Goal: Task Accomplishment & Management: Use online tool/utility

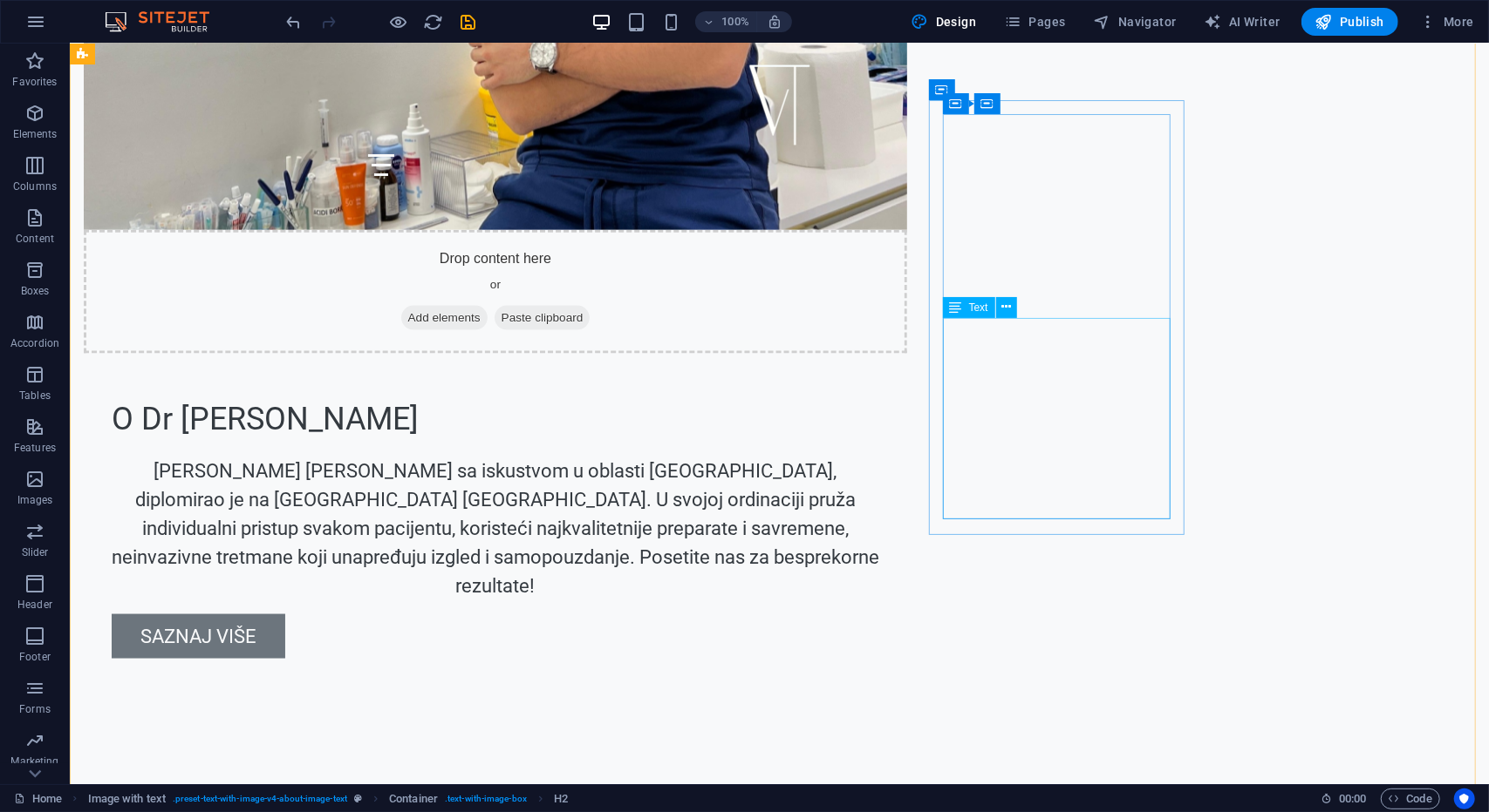
scroll to position [1649, 0]
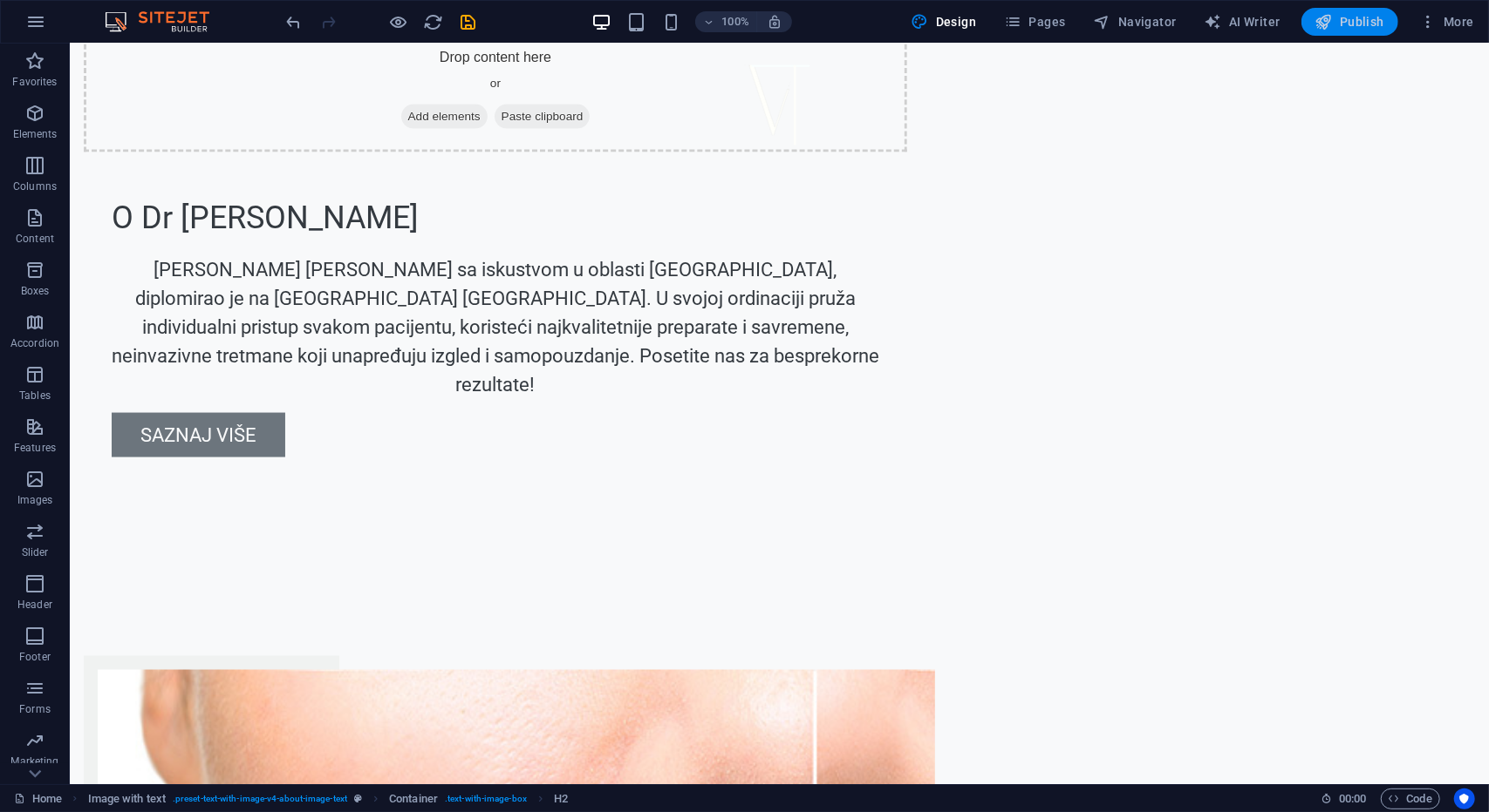
click at [1347, 18] on span "Publish" at bounding box center [1349, 22] width 69 height 17
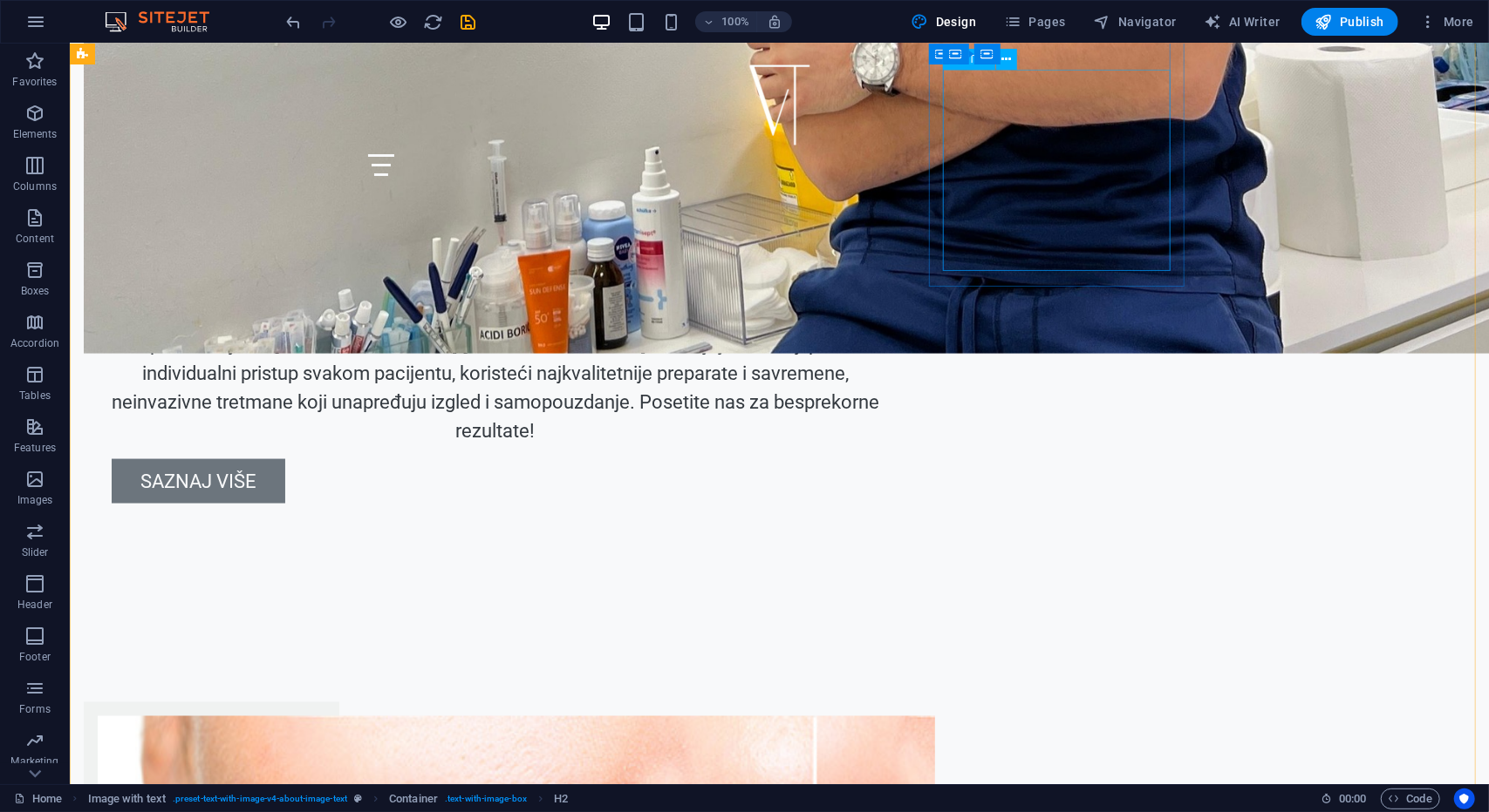
scroll to position [1387, 0]
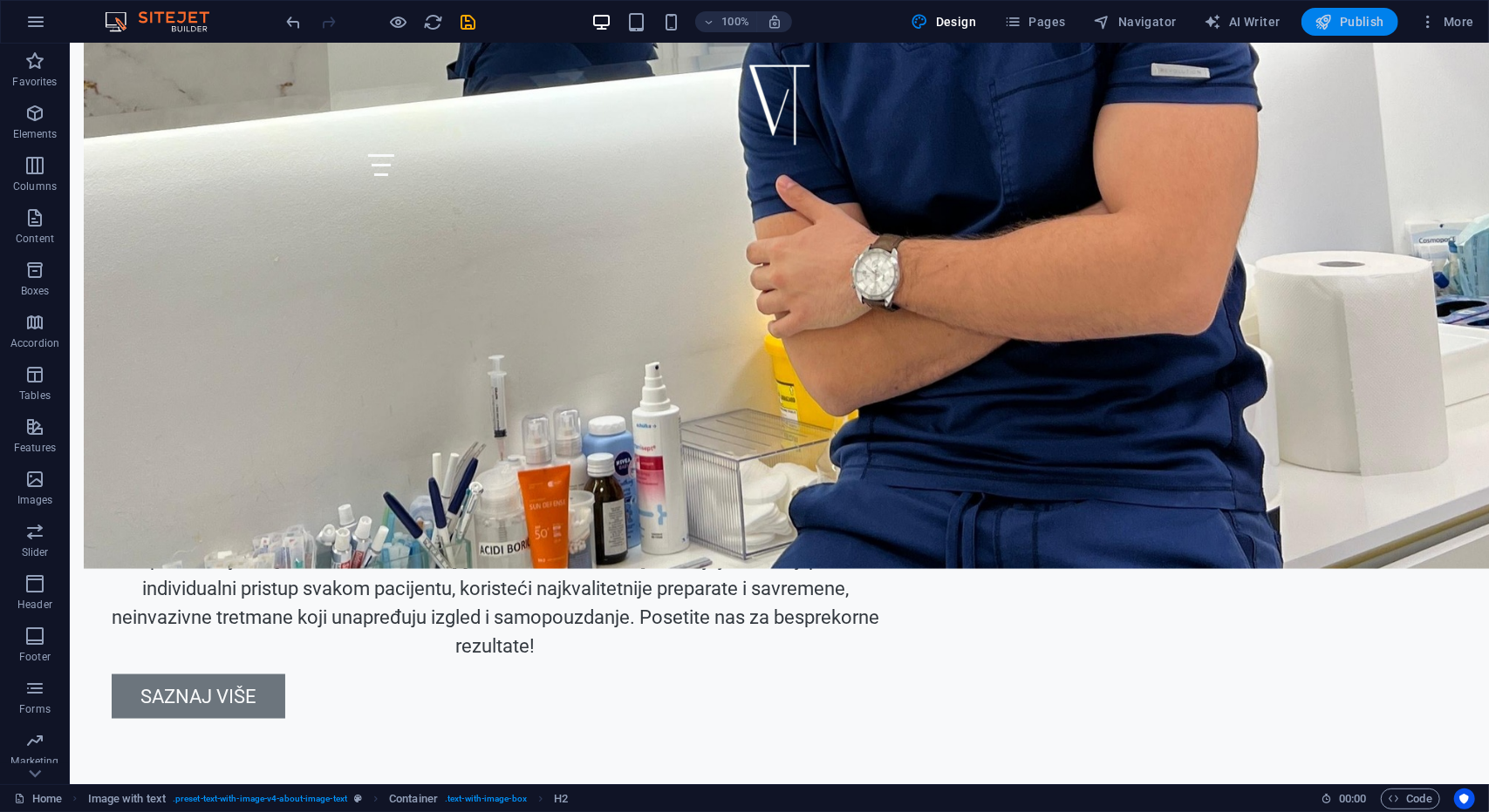
click at [1325, 23] on icon "button" at bounding box center [1323, 22] width 17 height 17
click at [1325, 22] on icon "button" at bounding box center [1323, 22] width 17 height 17
drag, startPoint x: 1325, startPoint y: 22, endPoint x: 1315, endPoint y: 14, distance: 12.8
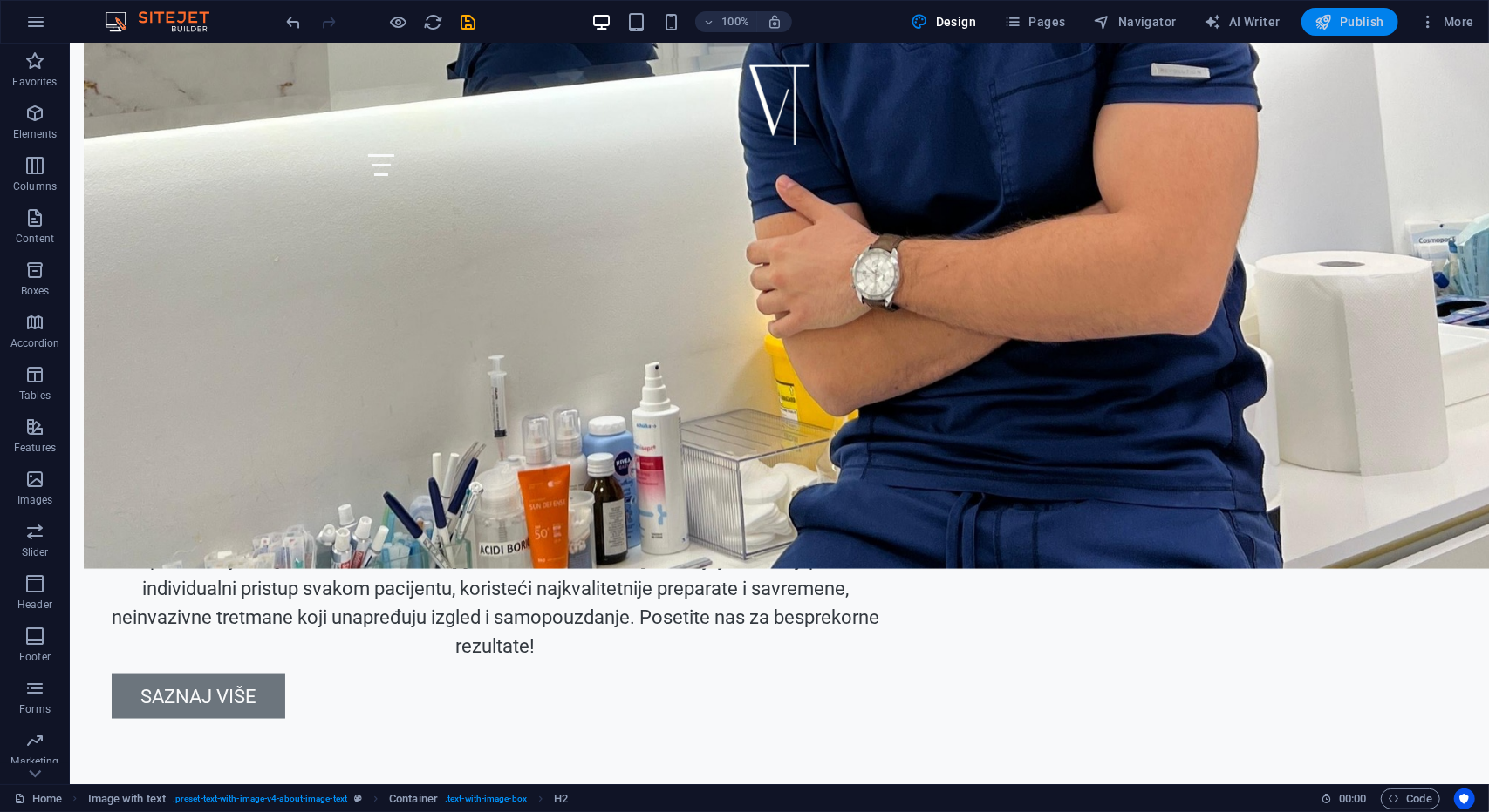
click at [1316, 14] on button "Publish" at bounding box center [1349, 21] width 97 height 28
click at [1371, 26] on span "Publish" at bounding box center [1349, 22] width 69 height 17
drag, startPoint x: 1331, startPoint y: 28, endPoint x: 1351, endPoint y: 25, distance: 20.2
click at [1351, 25] on span "Publish" at bounding box center [1349, 22] width 69 height 17
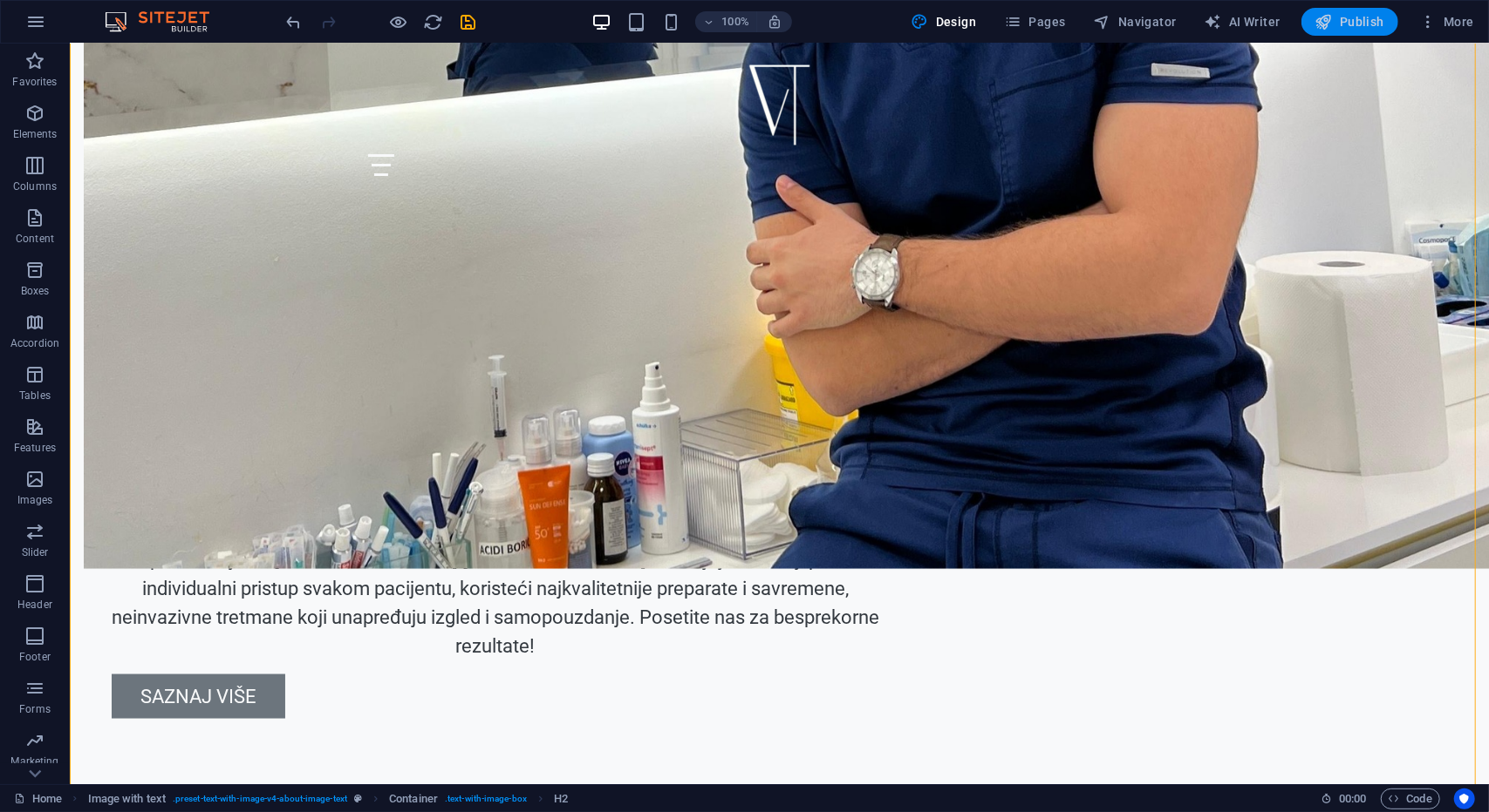
click at [1351, 25] on span "Publish" at bounding box center [1349, 22] width 69 height 17
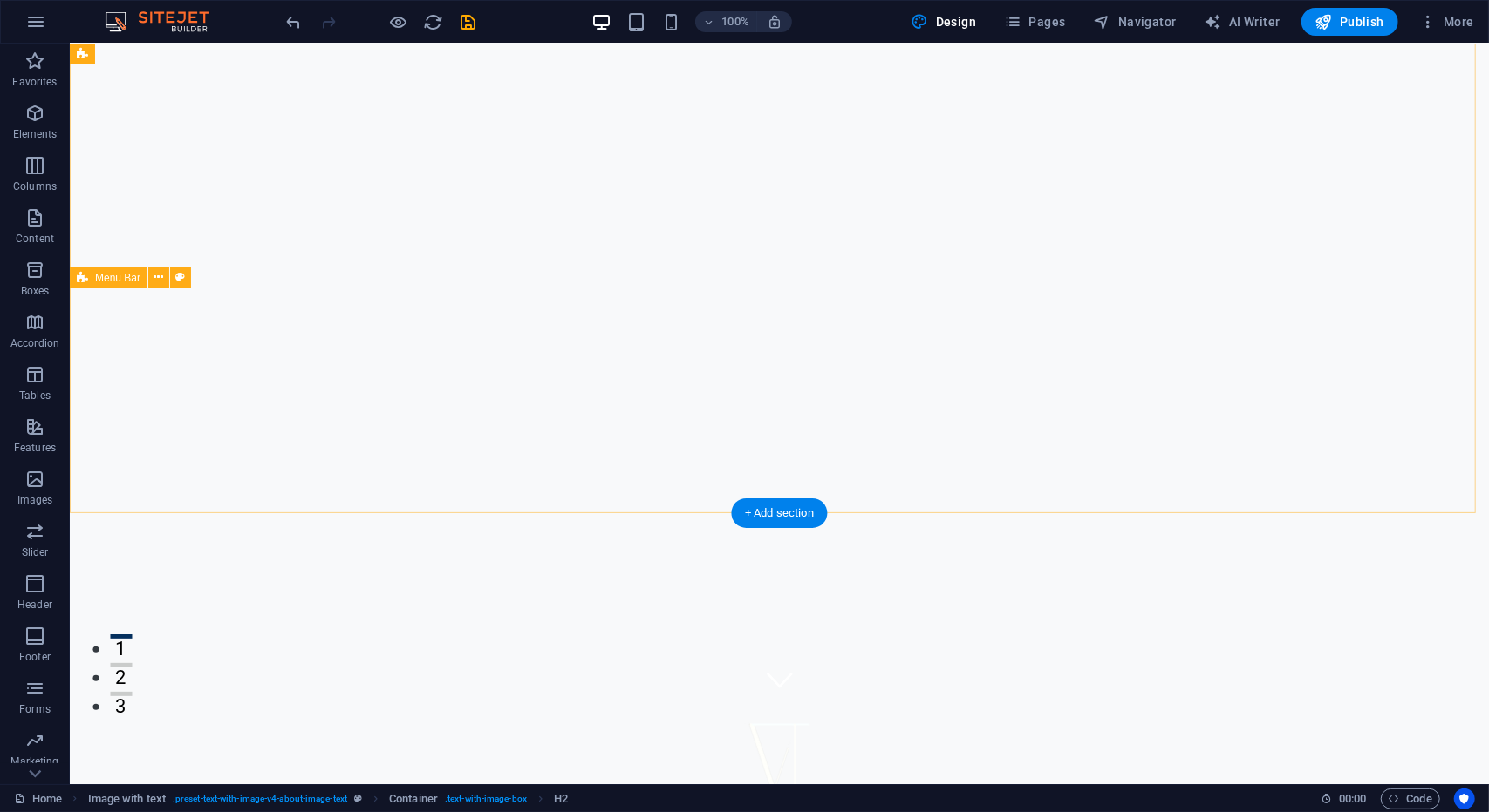
scroll to position [79, 0]
click at [1329, 20] on icon "button" at bounding box center [1323, 22] width 17 height 17
click at [1443, 31] on button "More" at bounding box center [1447, 21] width 69 height 28
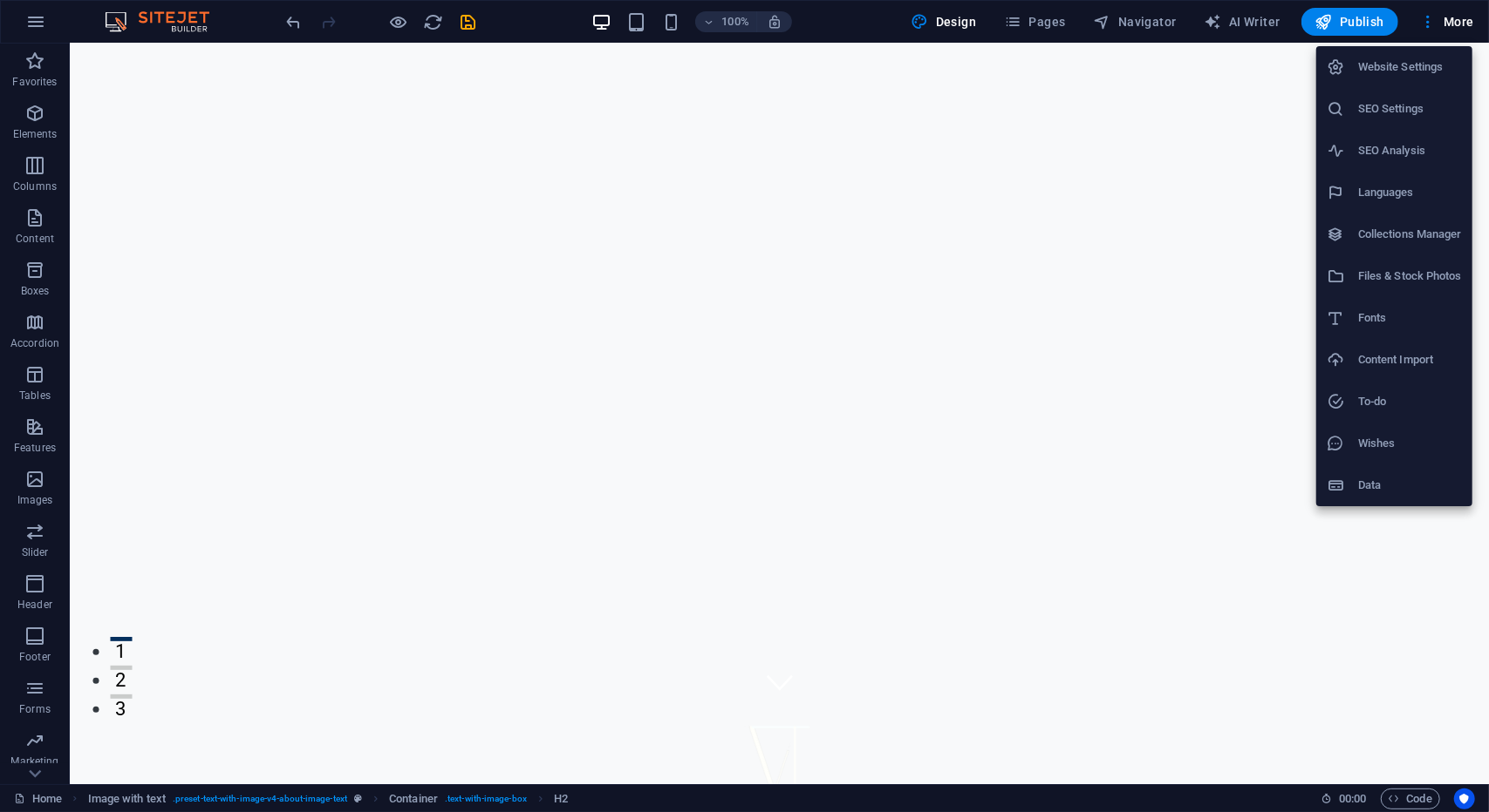
drag, startPoint x: 1328, startPoint y: 24, endPoint x: 1209, endPoint y: 491, distance: 481.9
click at [1209, 491] on div at bounding box center [744, 406] width 1489 height 812
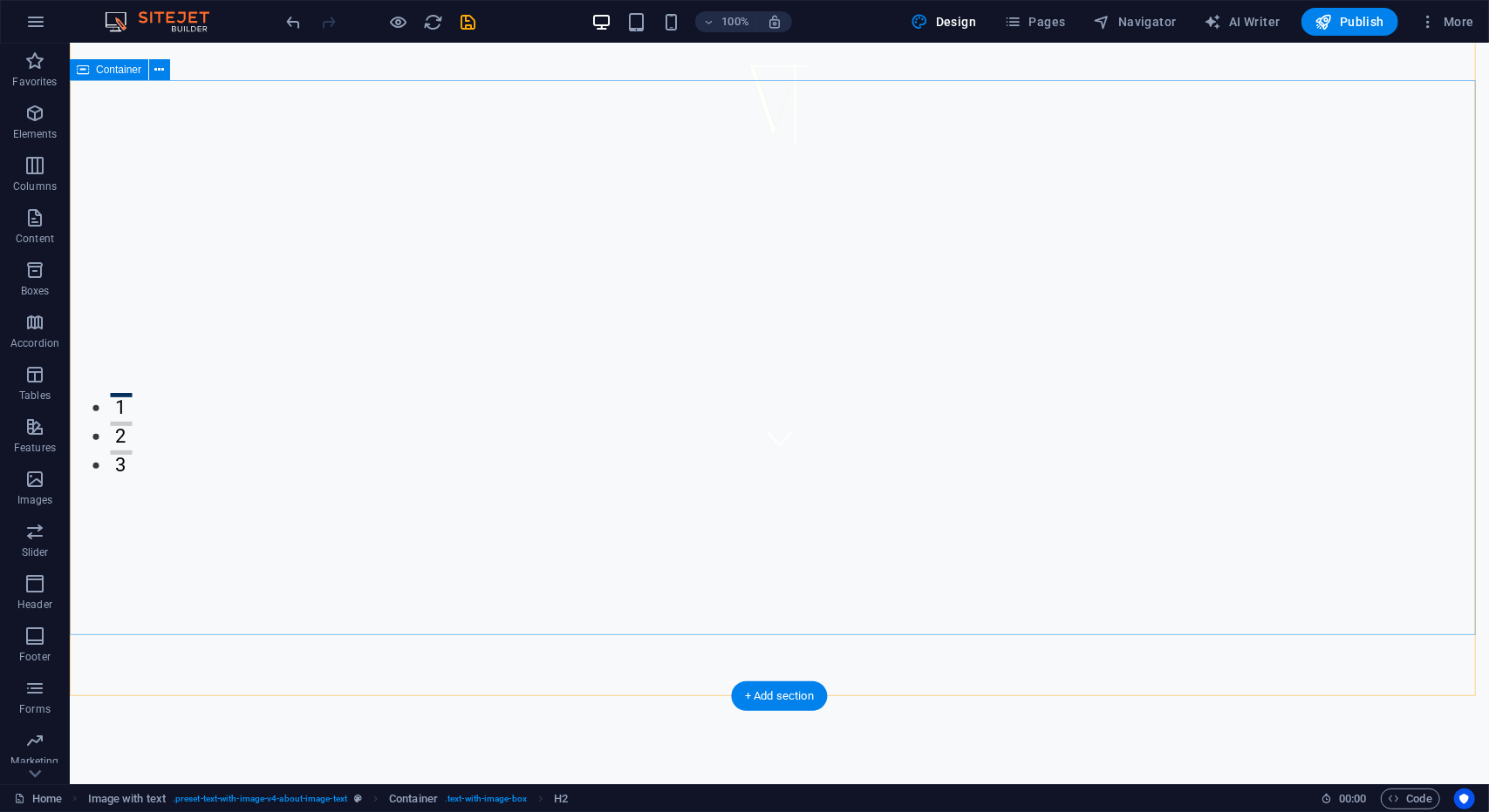
scroll to position [340, 0]
click at [1321, 25] on icon "button" at bounding box center [1323, 22] width 17 height 17
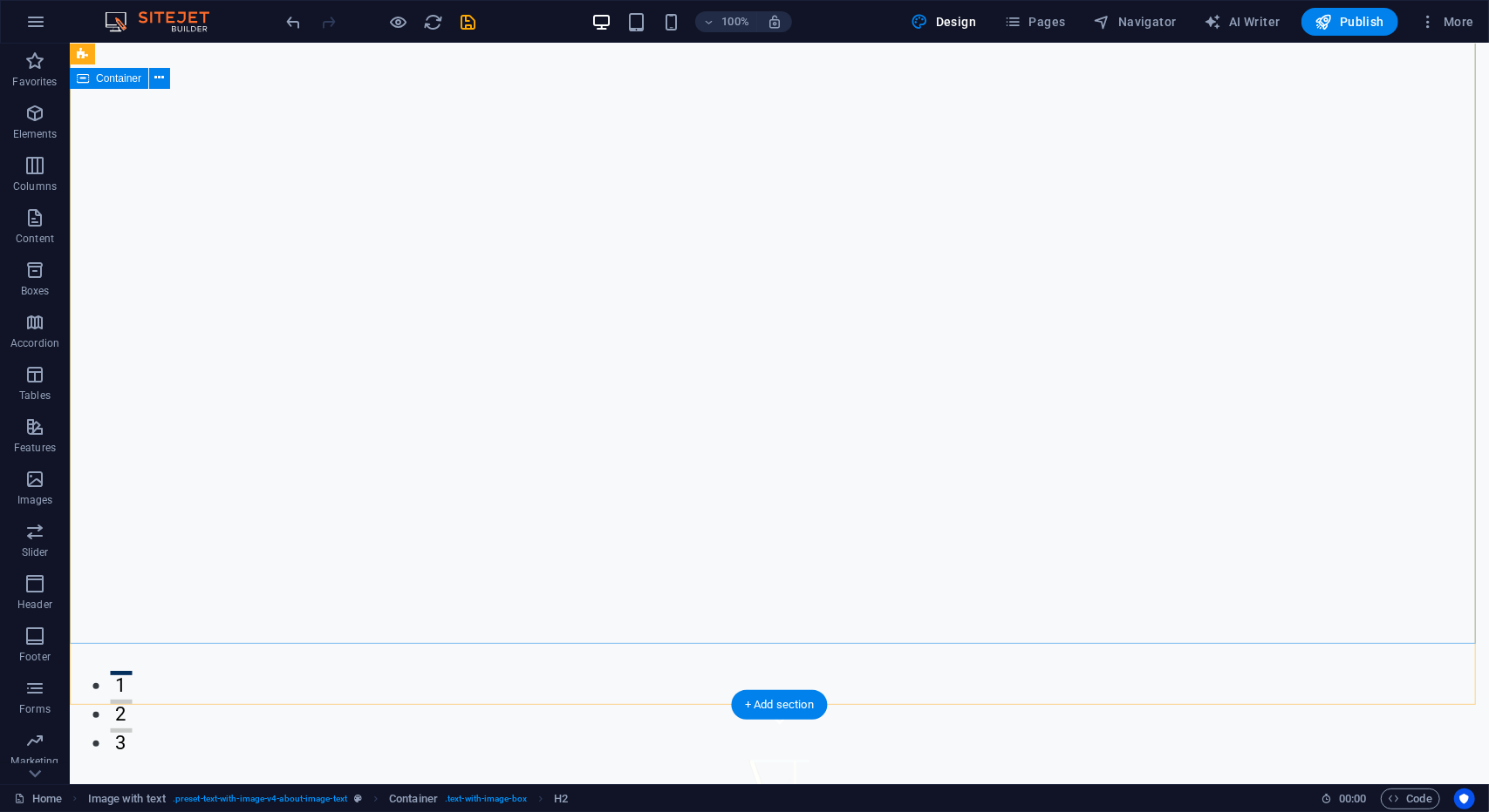
scroll to position [0, 0]
click at [1331, 22] on icon "button" at bounding box center [1323, 22] width 17 height 17
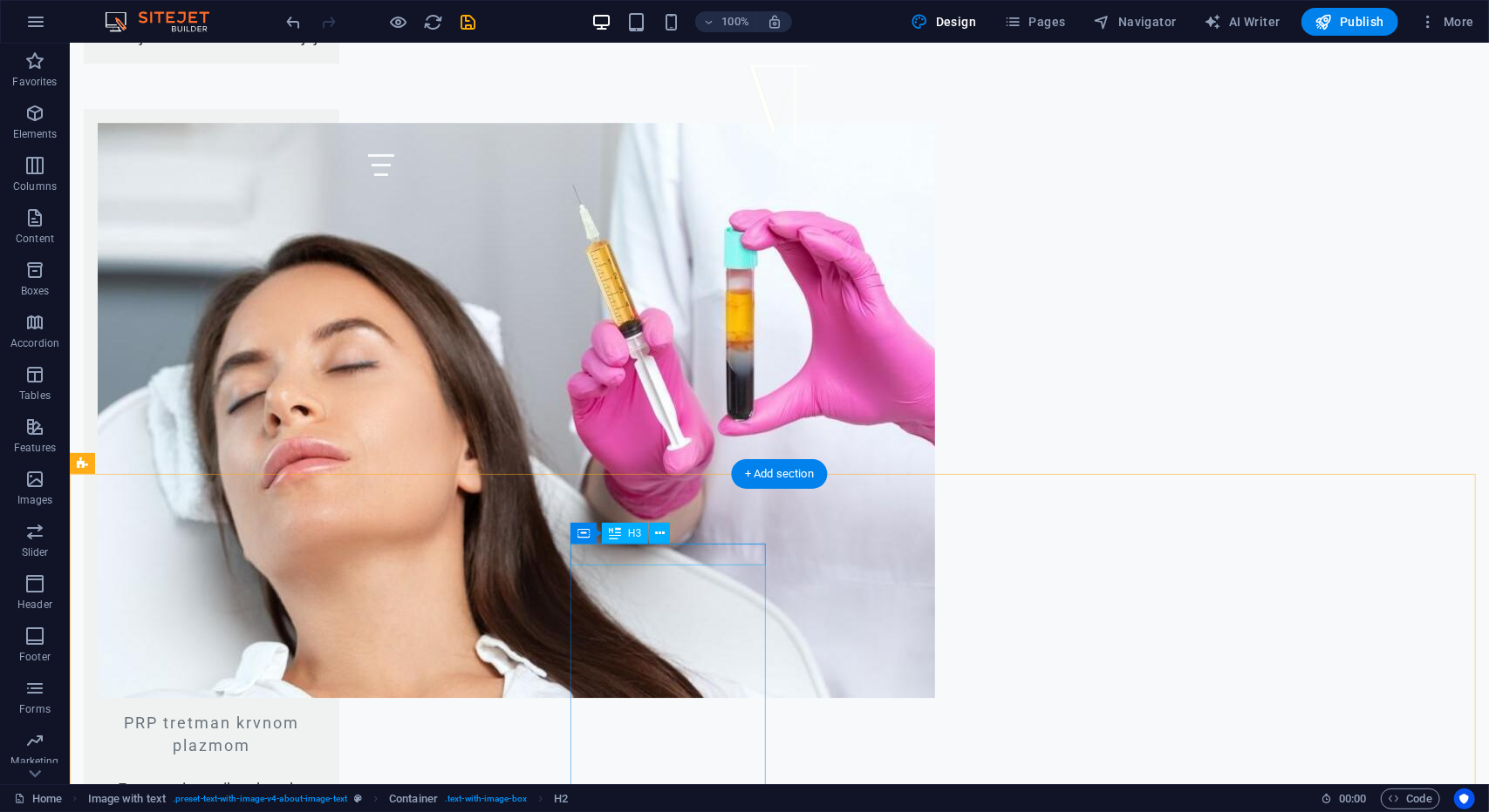
scroll to position [8117, 0]
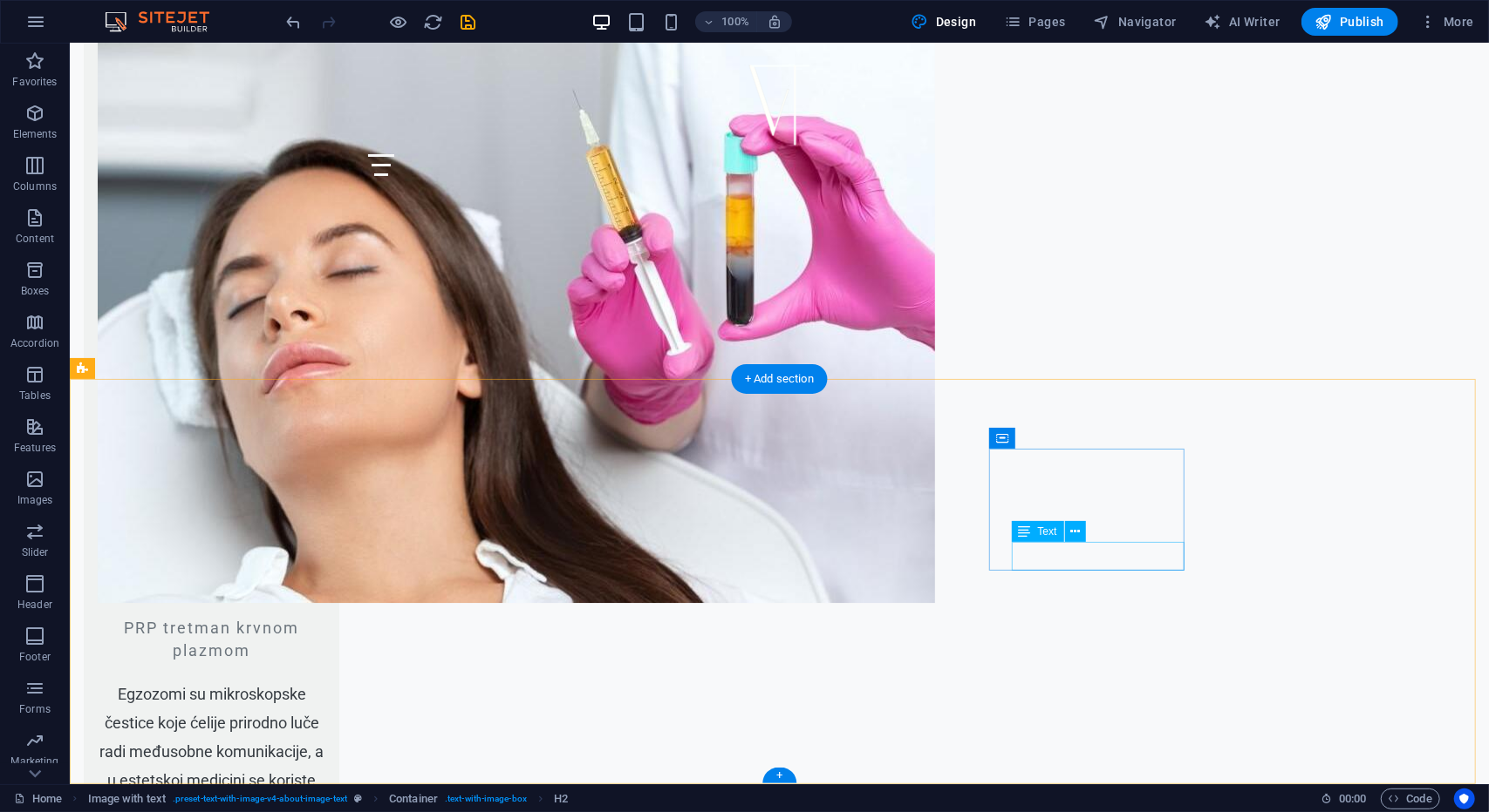
click at [1074, 529] on icon at bounding box center [1075, 532] width 10 height 18
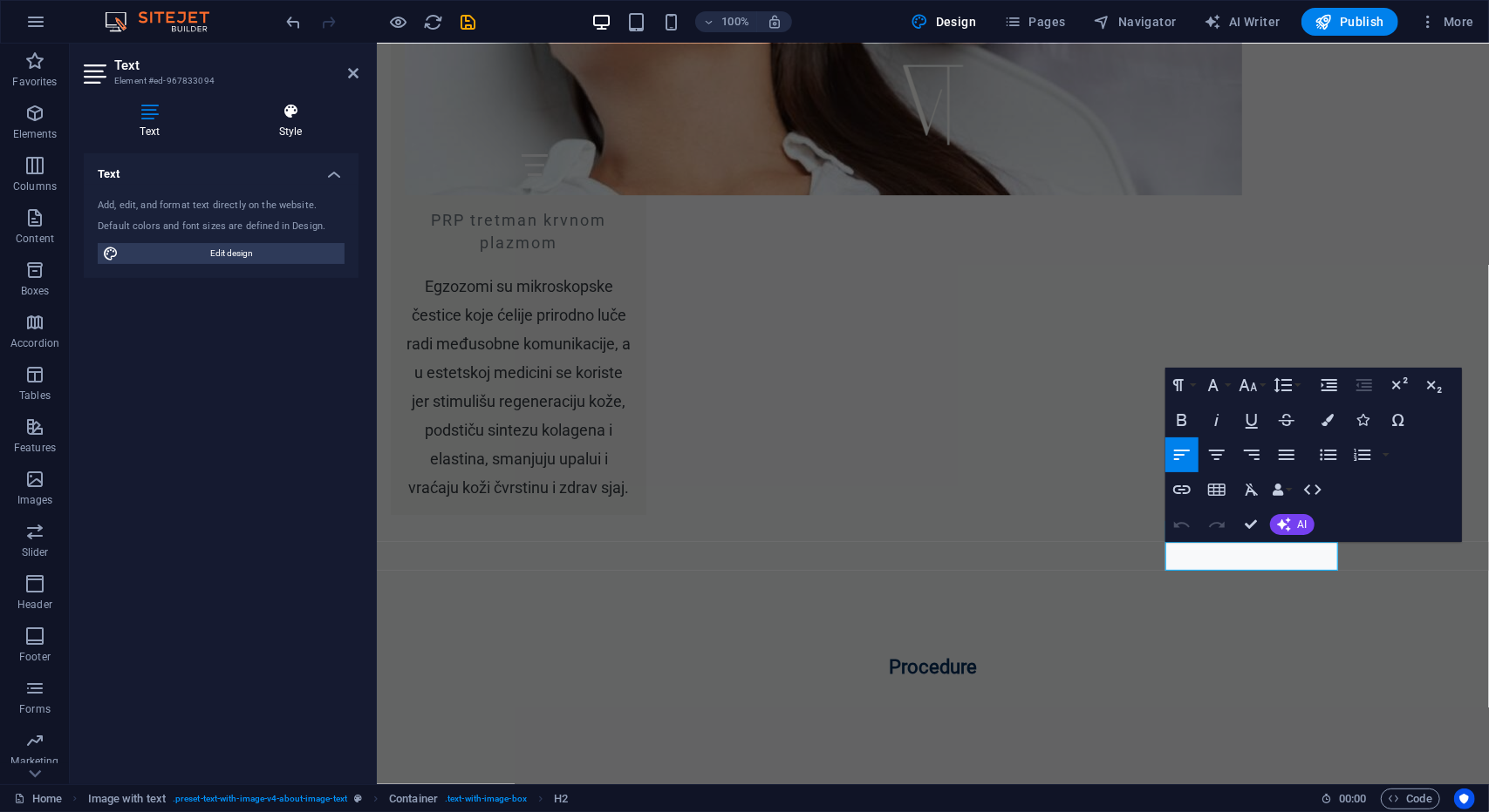
click at [307, 116] on icon at bounding box center [290, 112] width 136 height 17
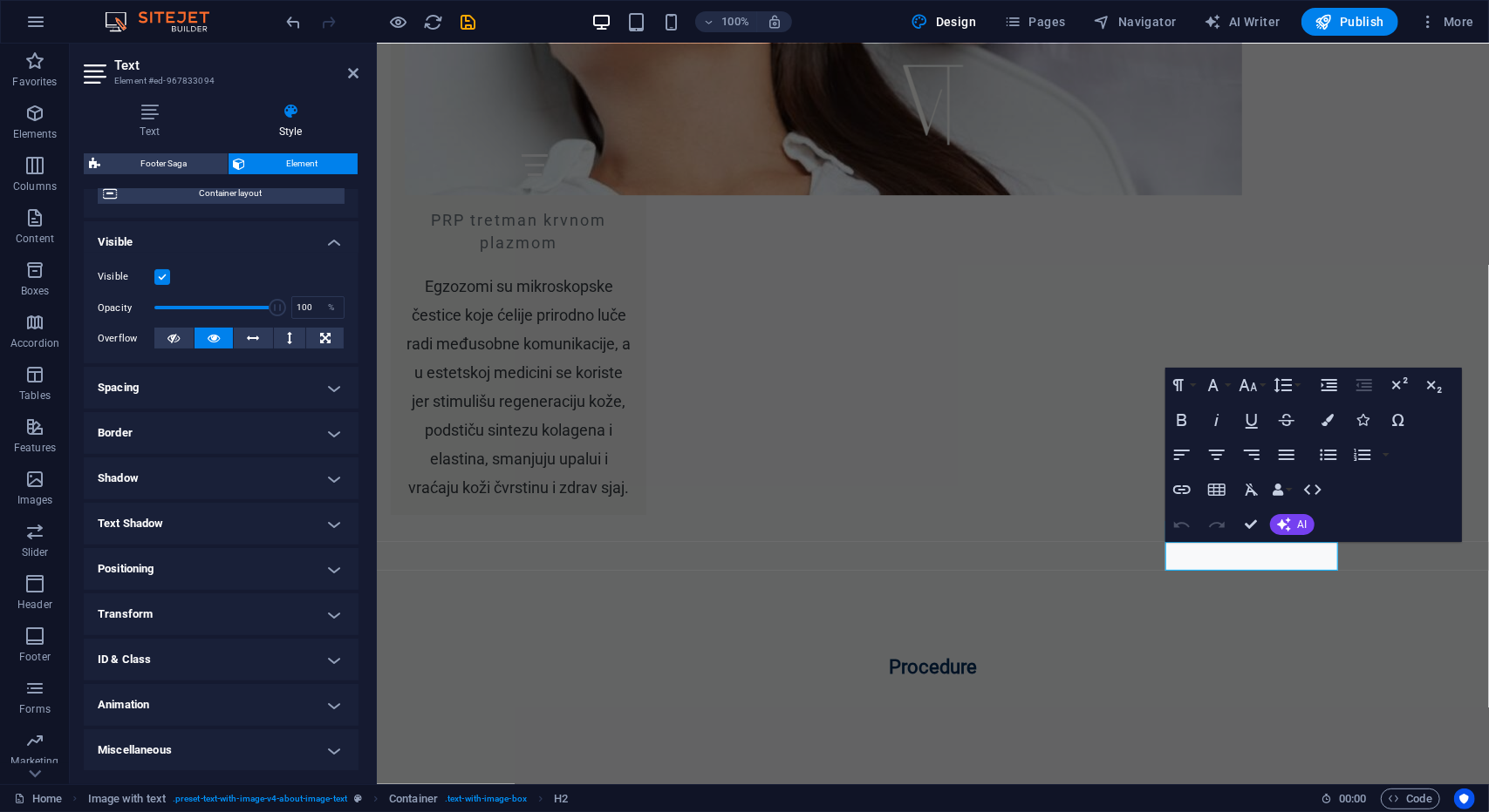
scroll to position [0, 0]
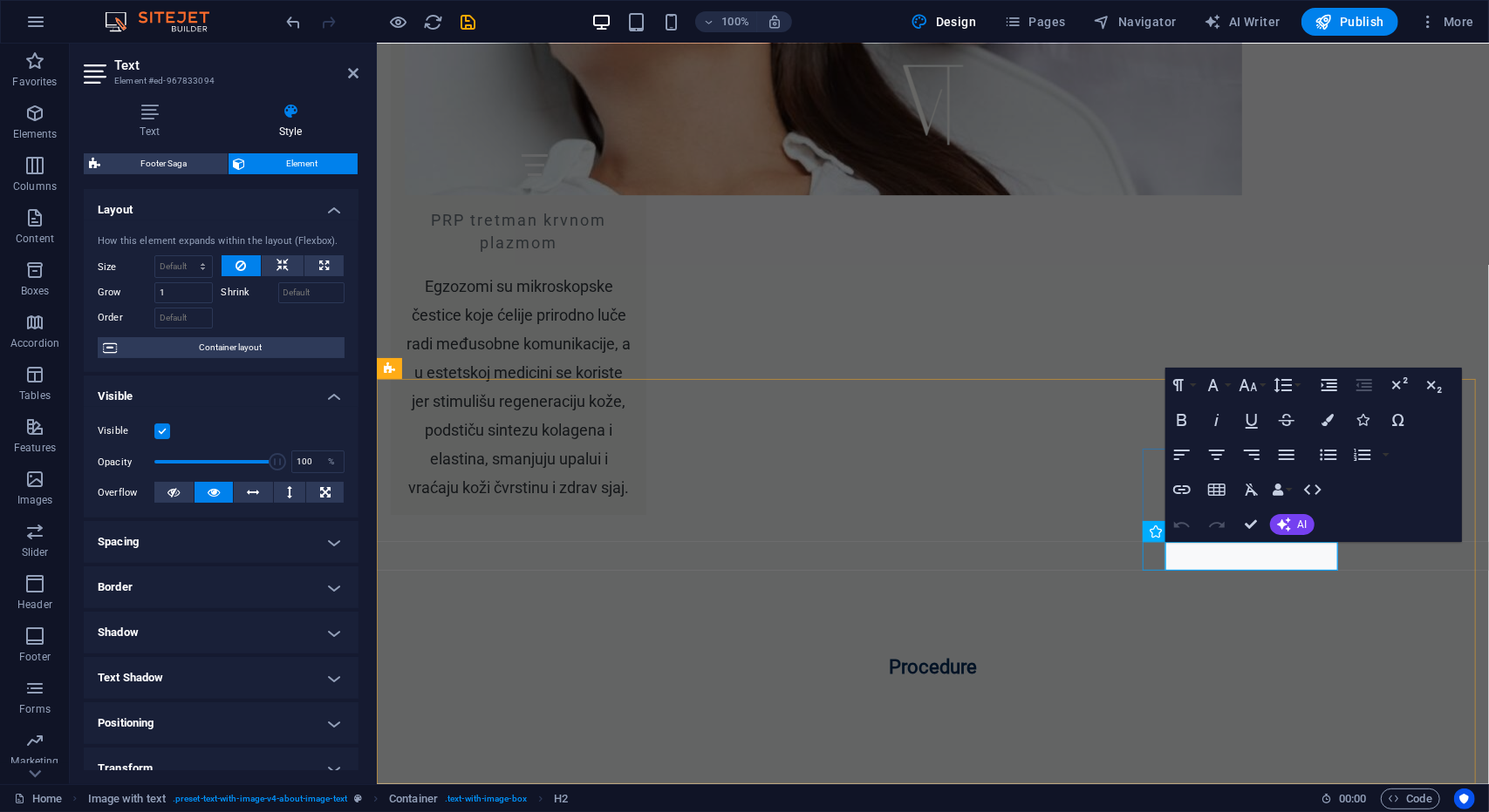
select select "xMidYMid"
select select "px"
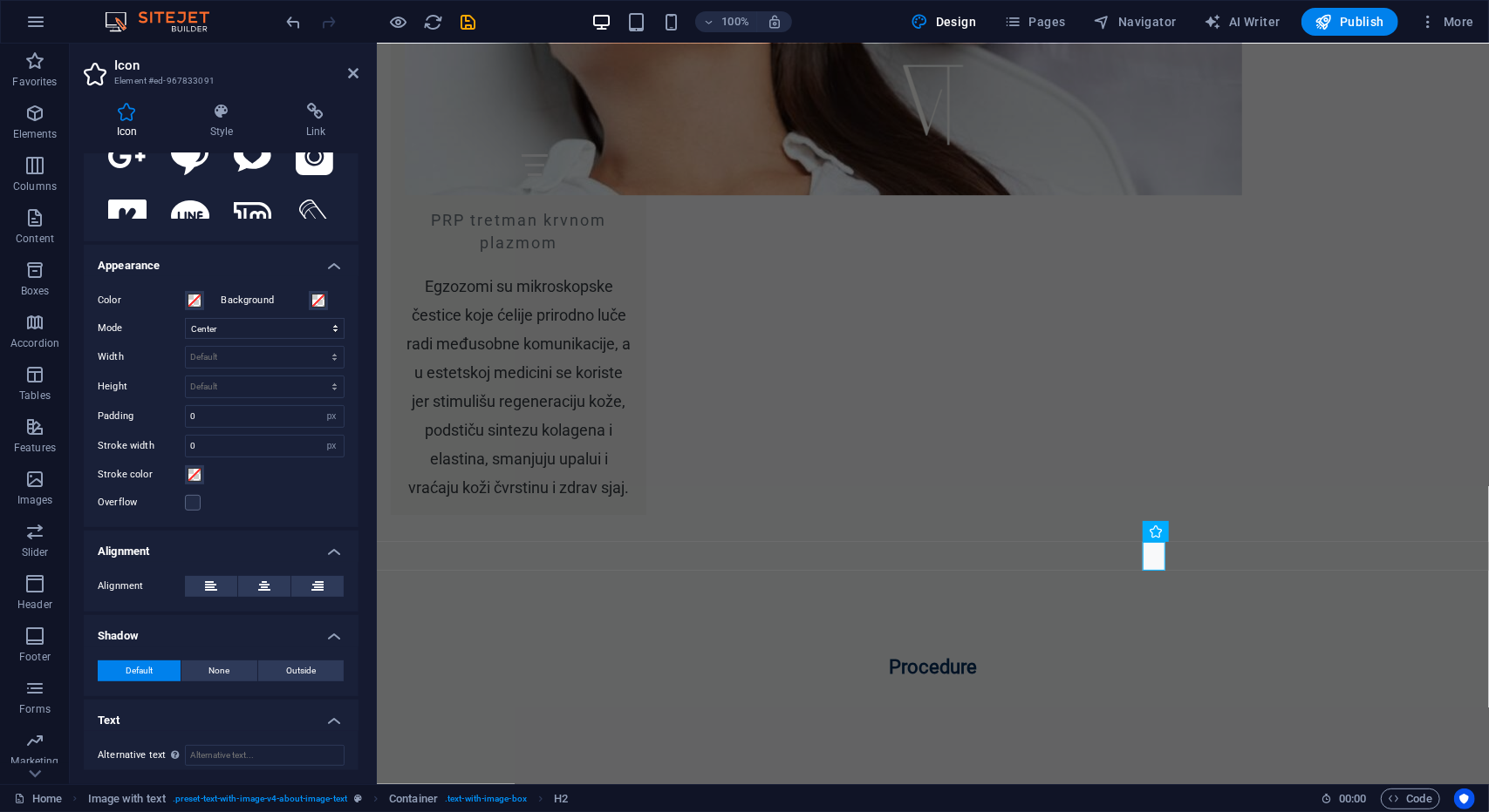
scroll to position [295, 0]
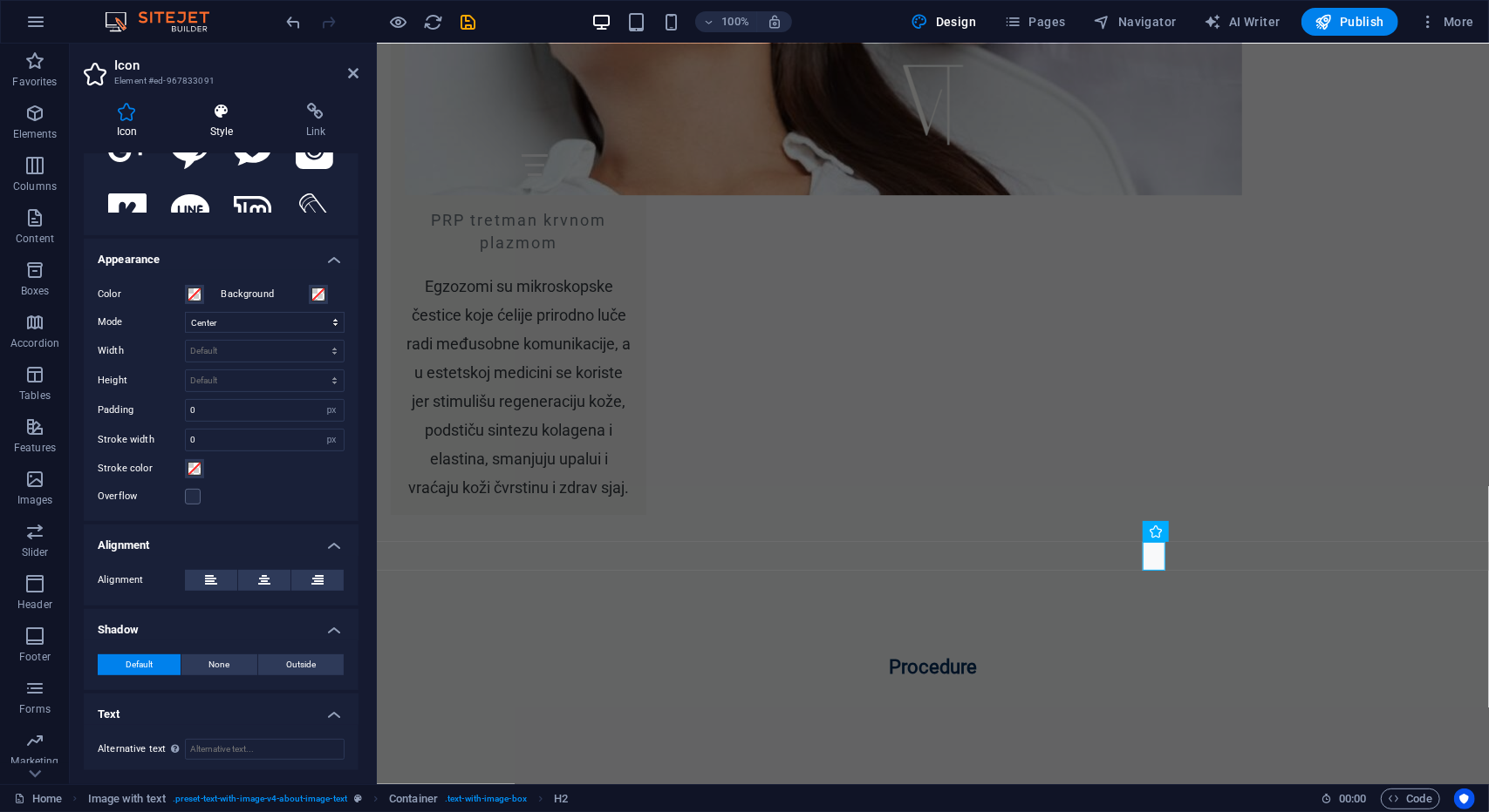
click at [241, 118] on icon at bounding box center [221, 112] width 89 height 17
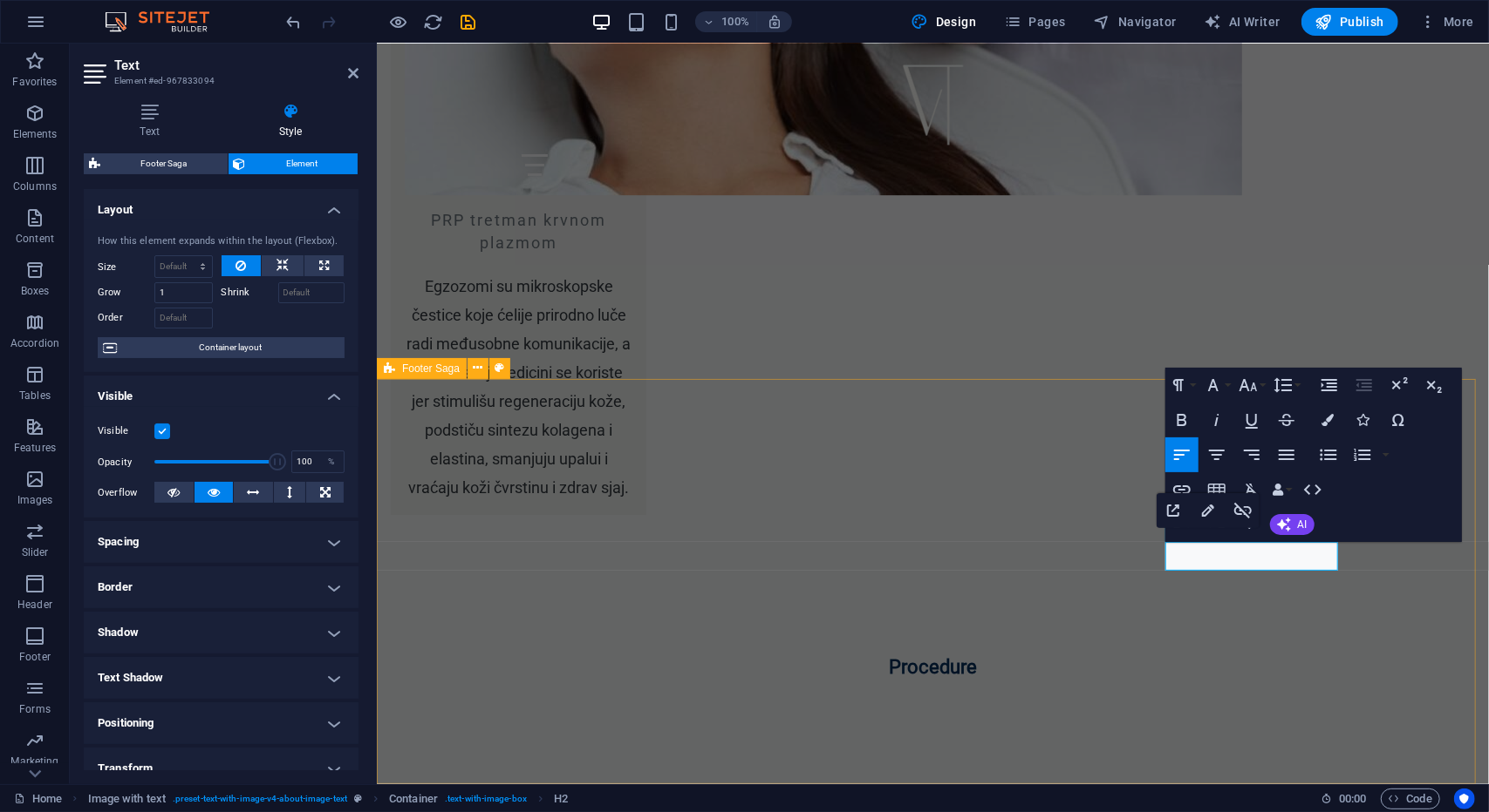
select select "footer"
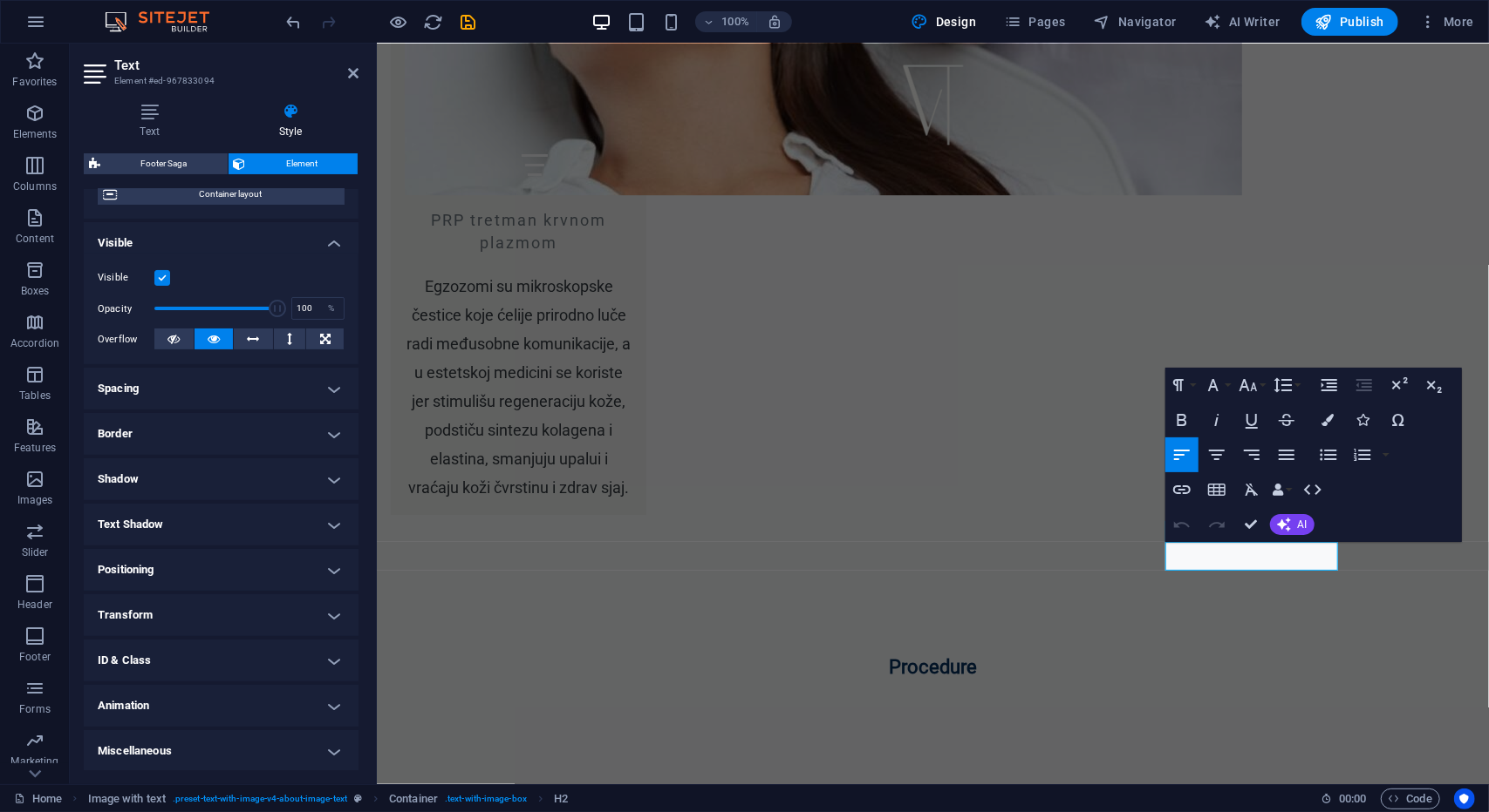
scroll to position [154, 0]
click at [157, 119] on icon at bounding box center [149, 112] width 132 height 17
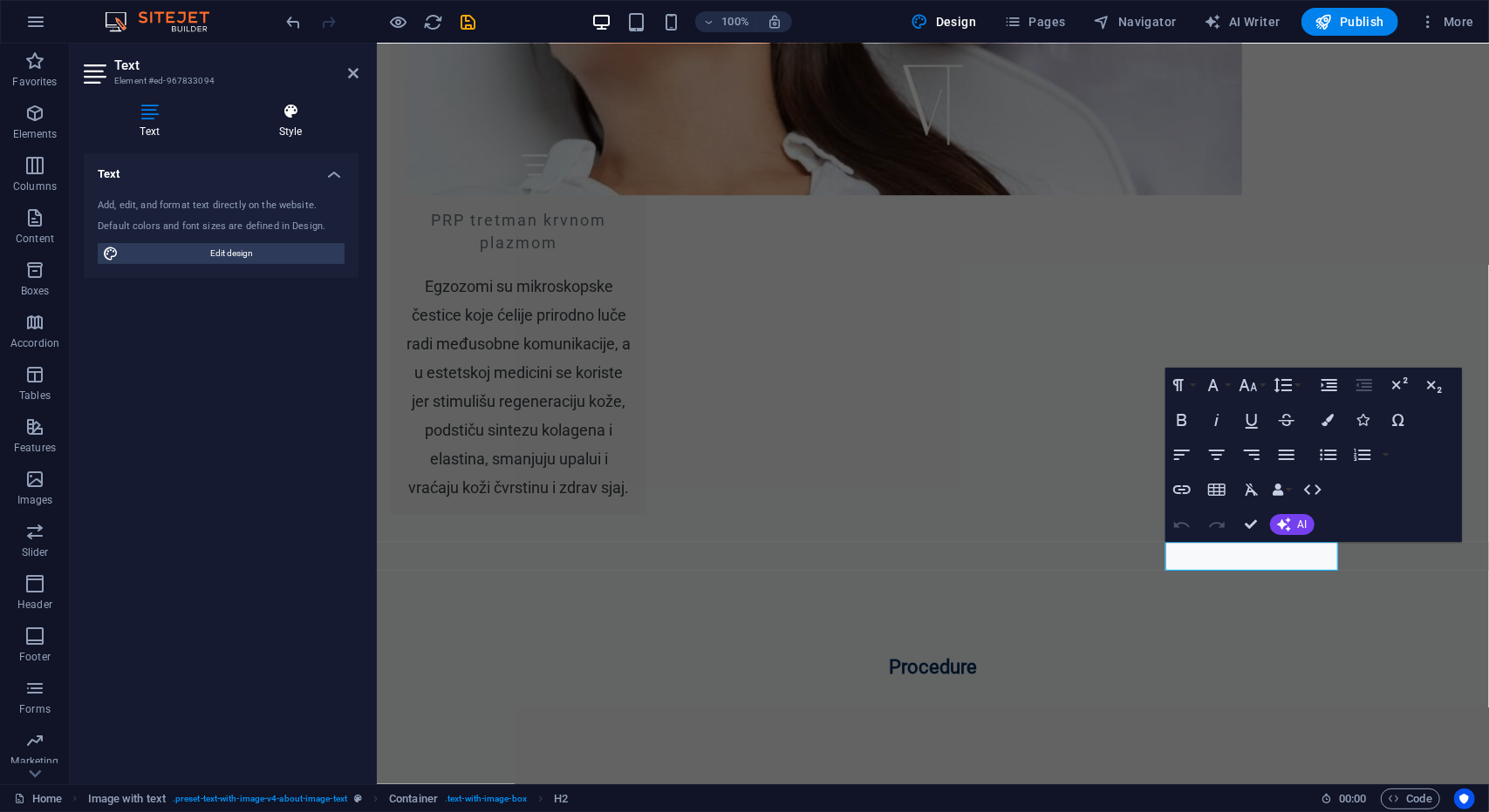
click at [264, 122] on h4 "Style" at bounding box center [290, 121] width 136 height 36
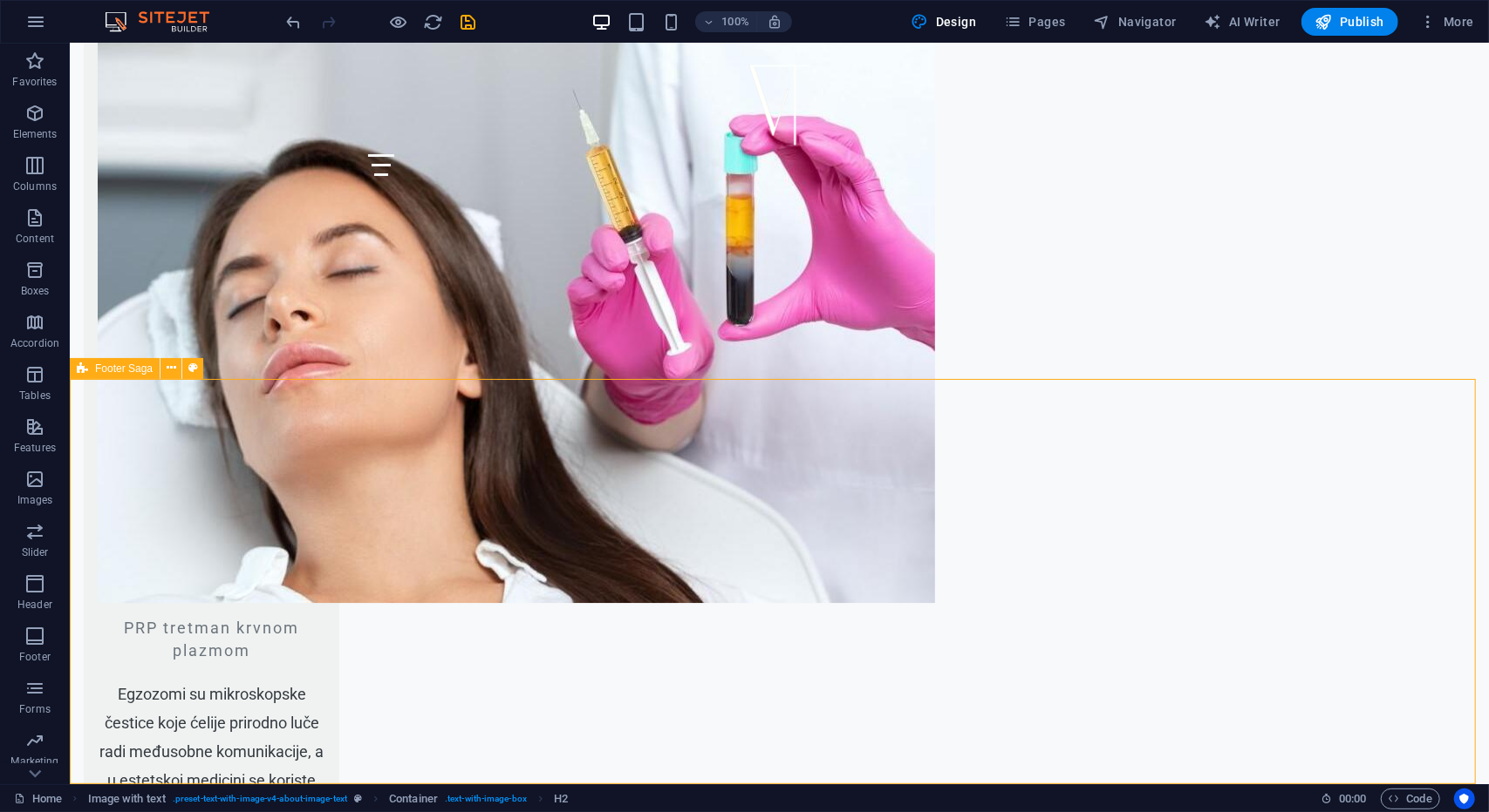
select select "footer"
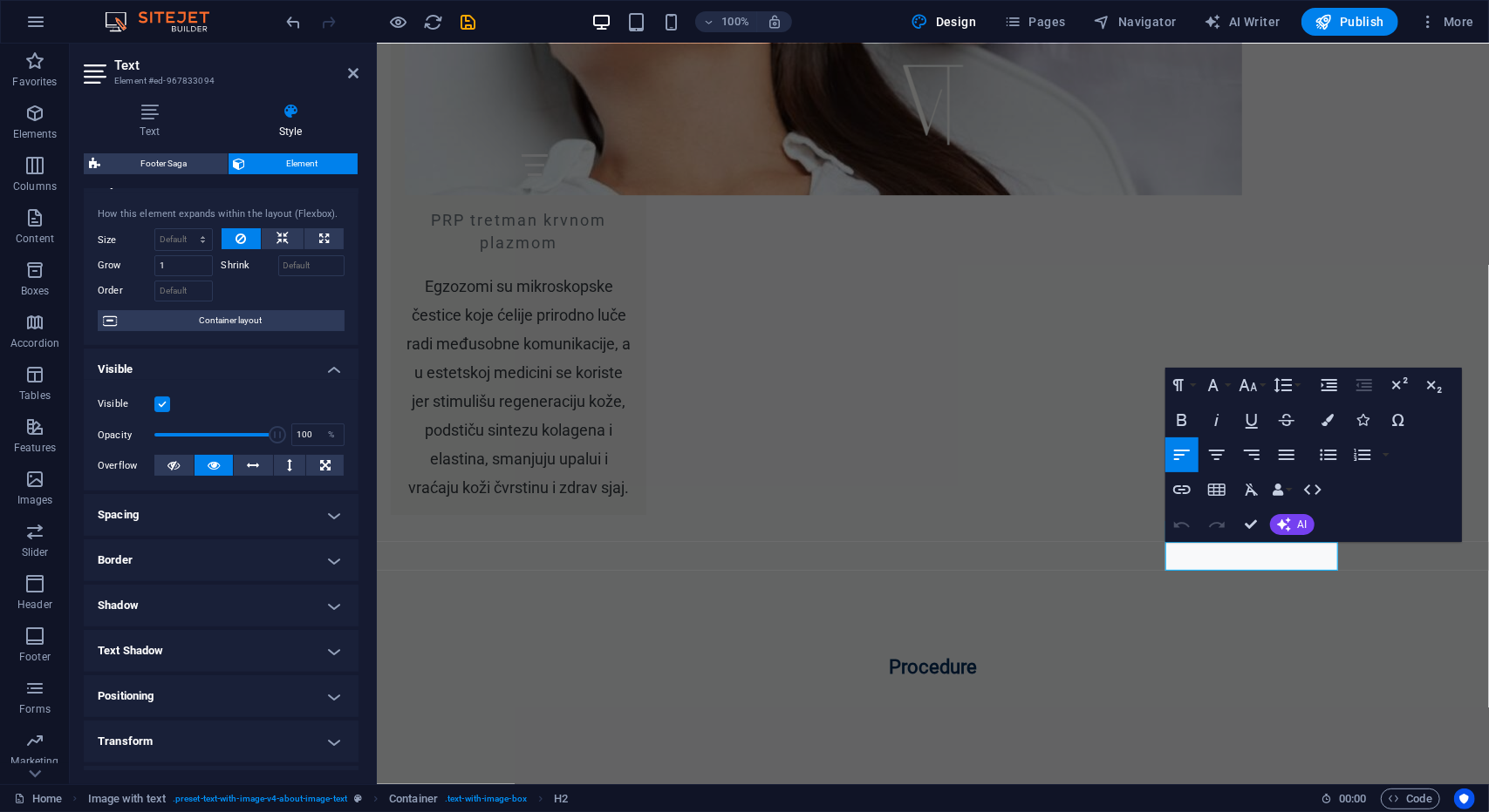
scroll to position [0, 0]
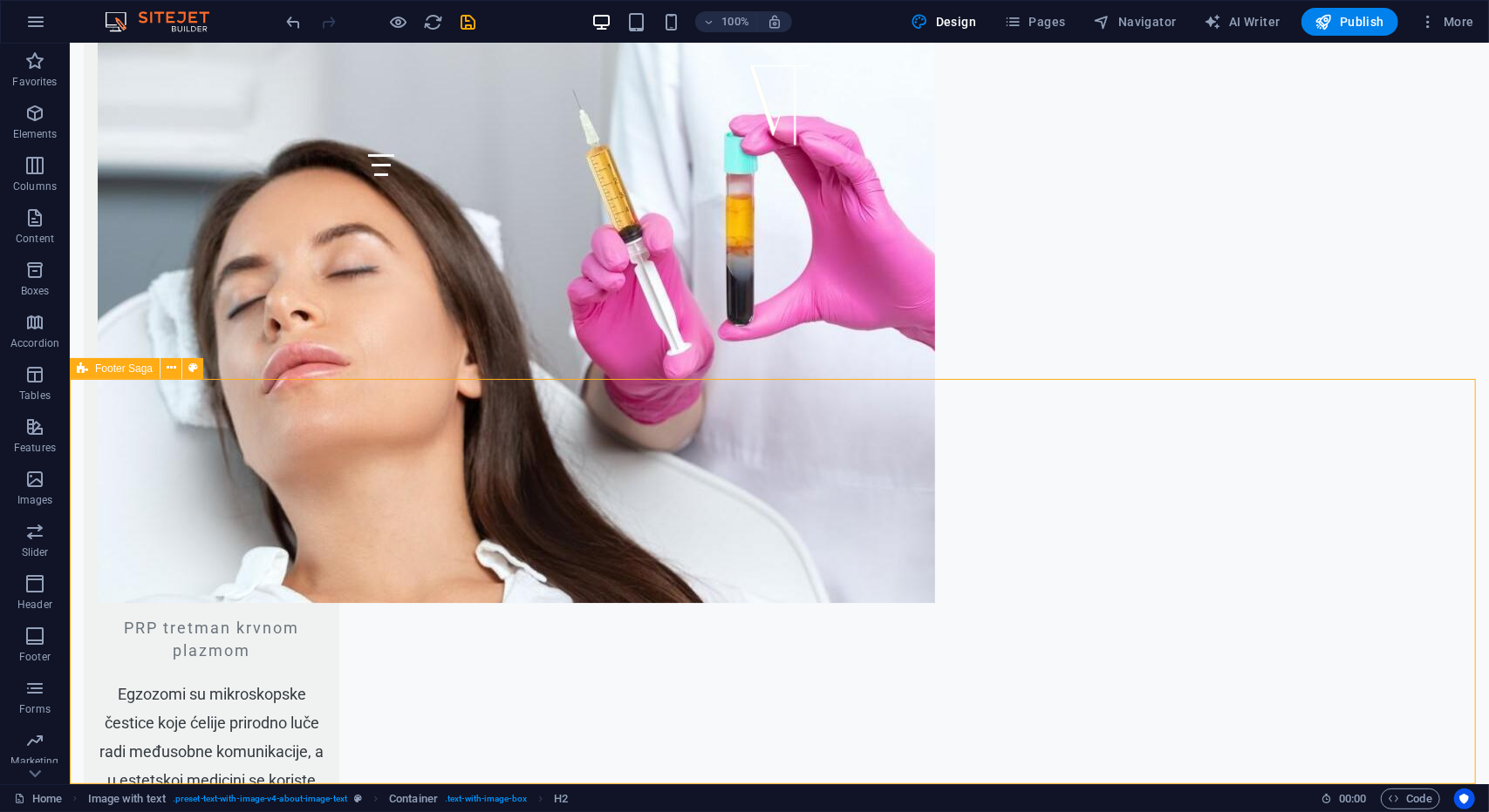
select select "footer"
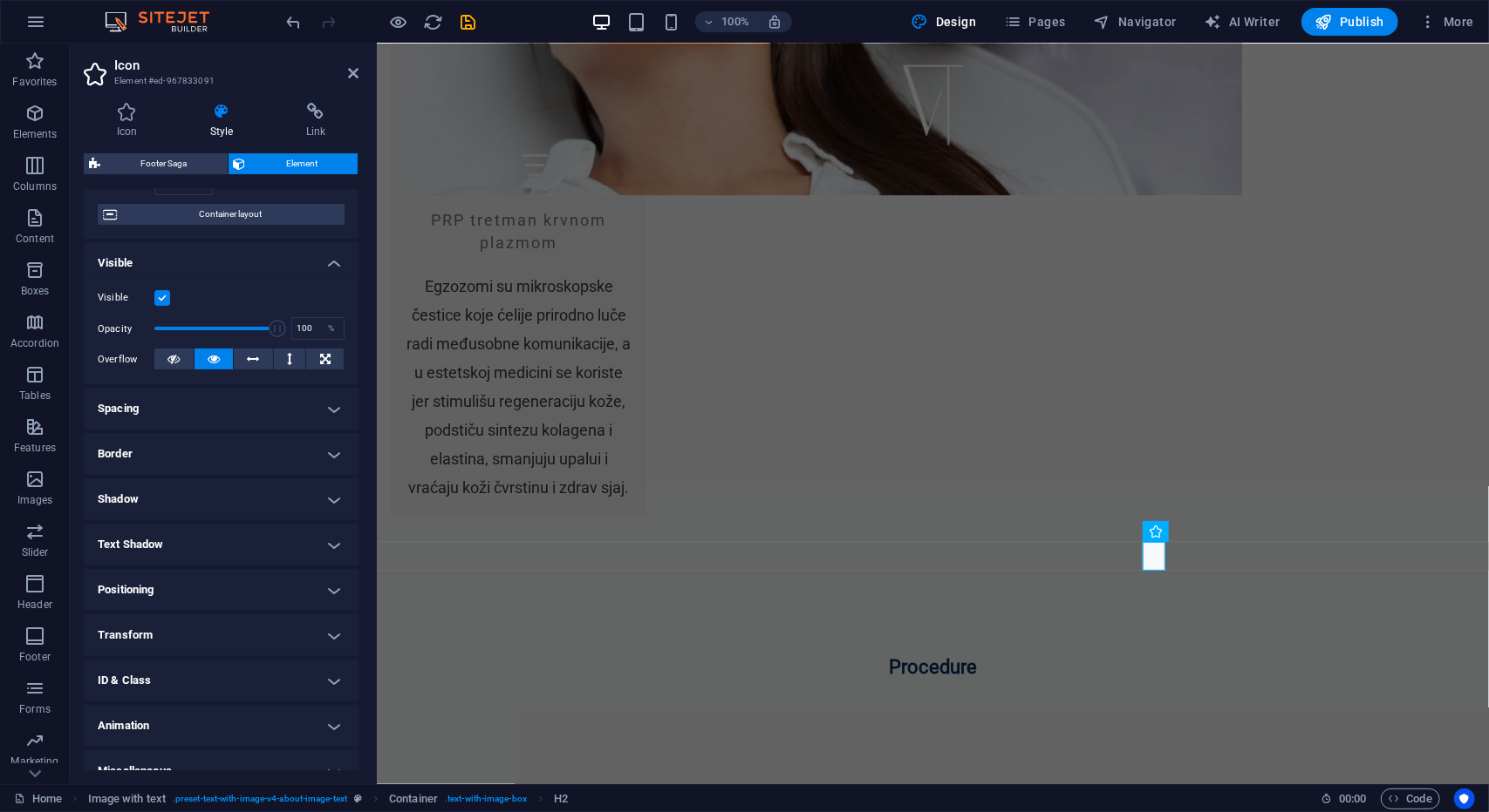
scroll to position [154, 0]
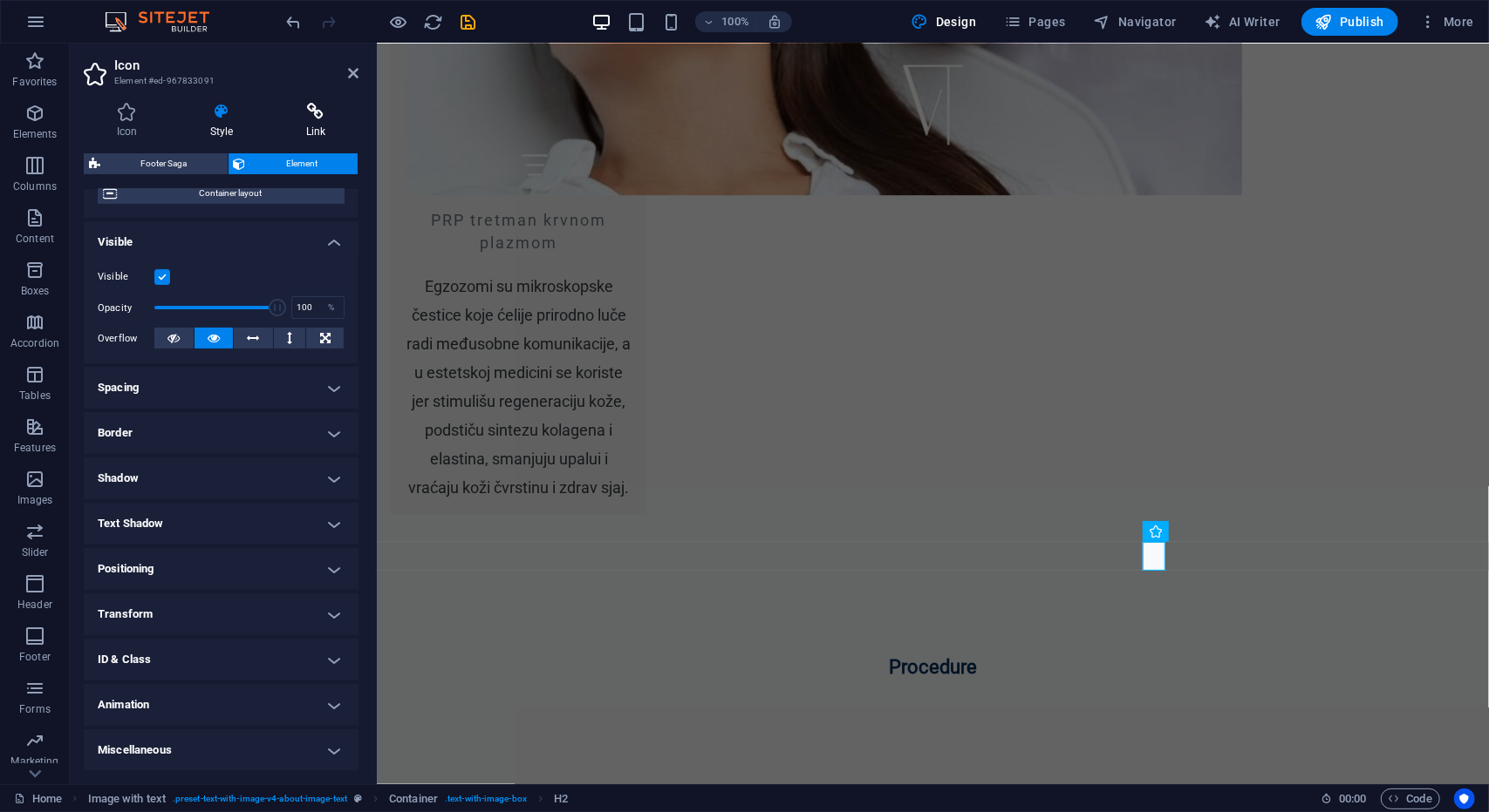
click at [329, 116] on icon at bounding box center [315, 112] width 85 height 17
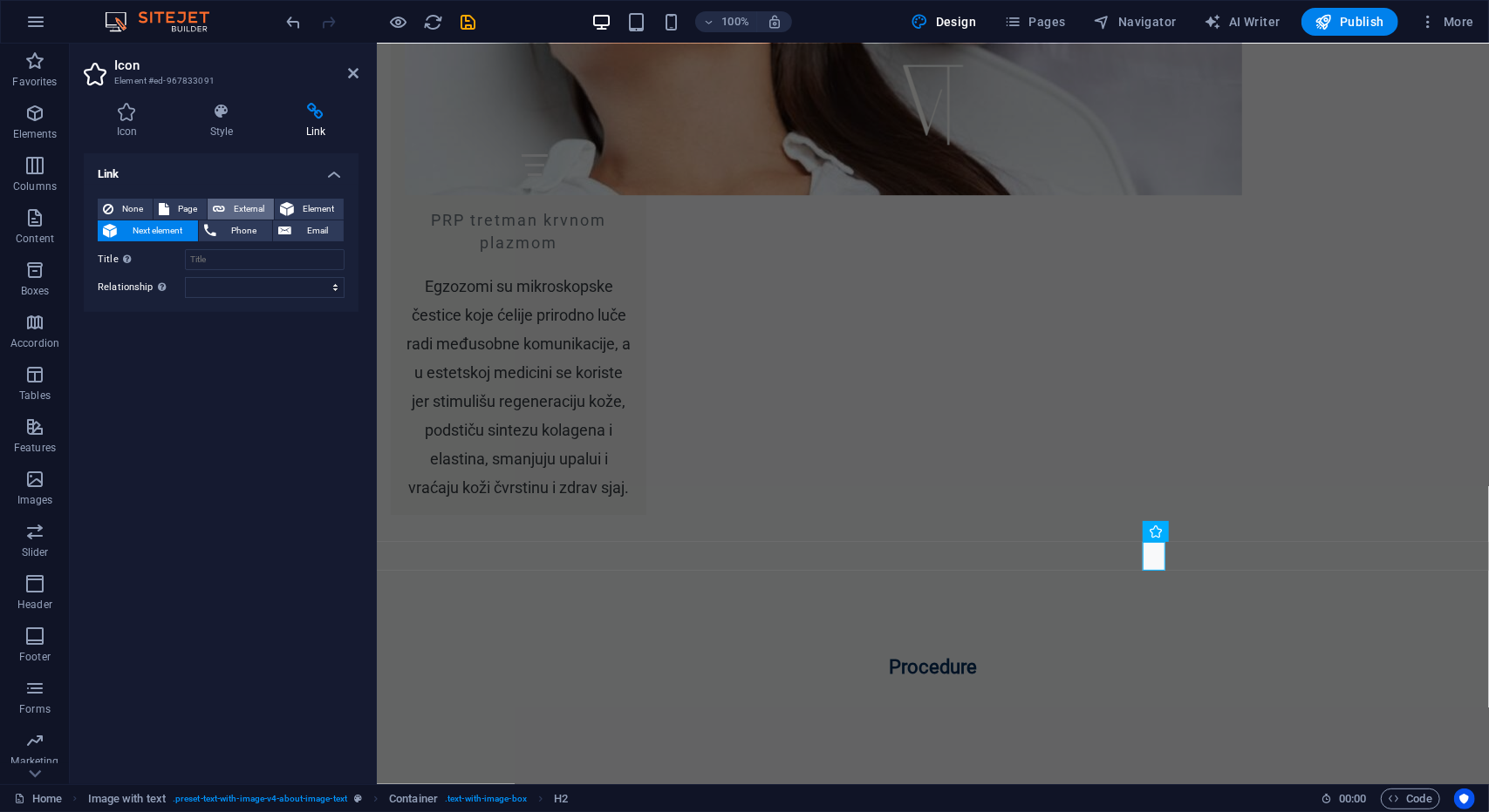
click at [246, 211] on span "External" at bounding box center [250, 209] width 38 height 21
select select "blank"
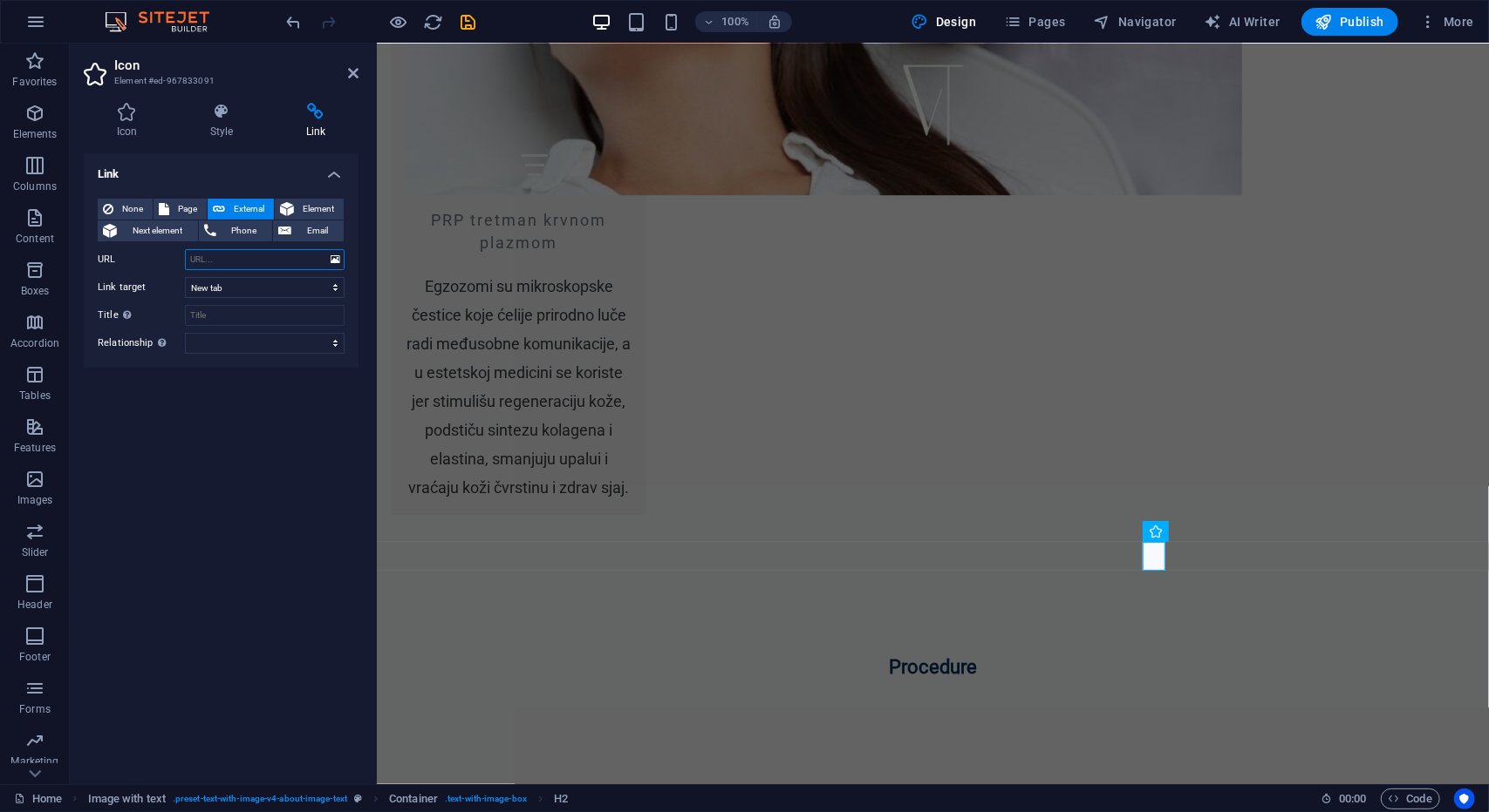
paste input "https://www.instagram.com/veselin12/"
click at [232, 287] on select "New tab Same tab Overlay" at bounding box center [264, 288] width 160 height 21
click at [241, 288] on select "New tab Same tab Overlay" at bounding box center [264, 288] width 160 height 21
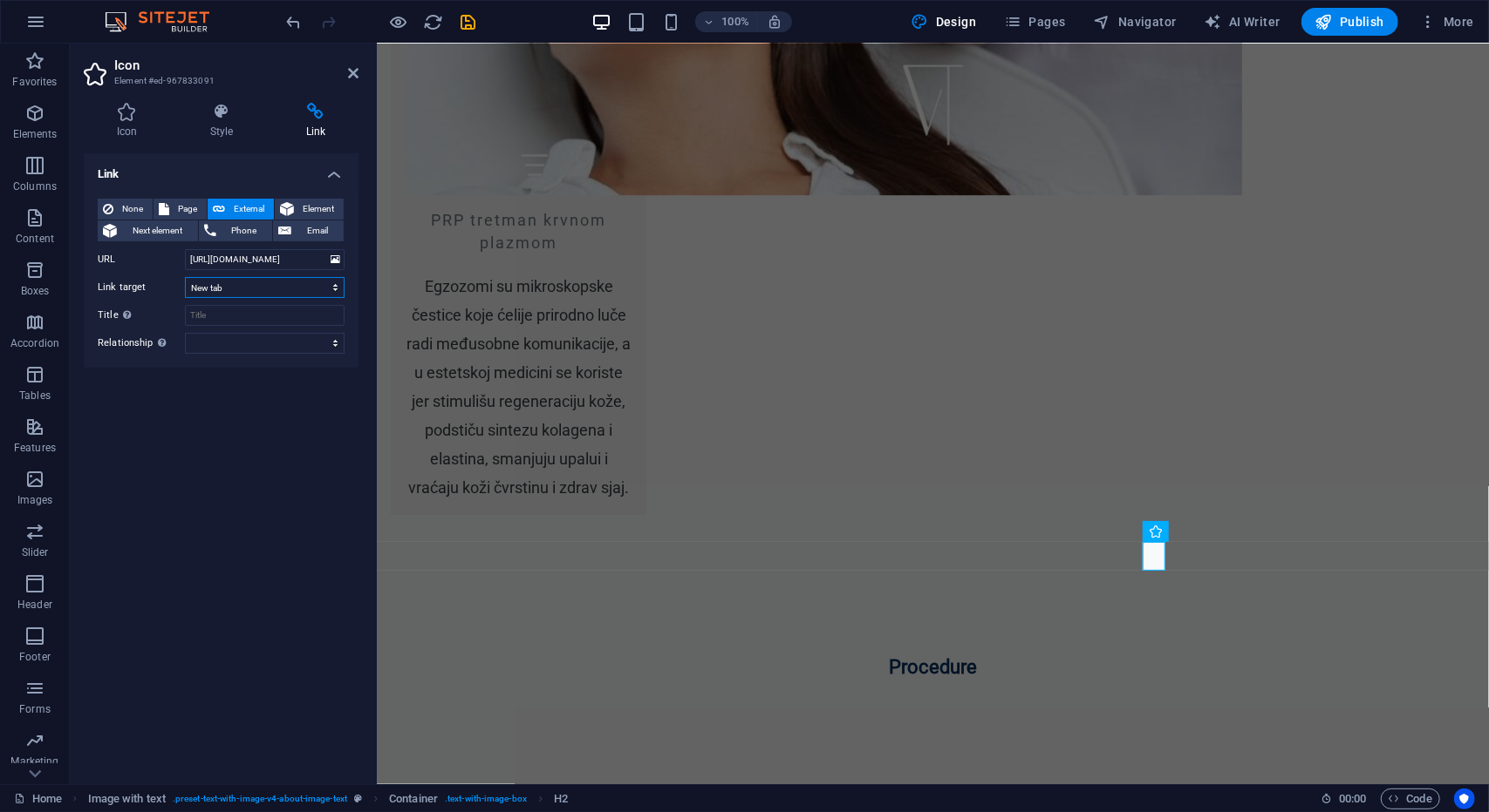
click at [243, 287] on select "New tab Same tab Overlay" at bounding box center [264, 288] width 160 height 21
click at [223, 340] on select "alternate author bookmark external help license next nofollow noreferrer noopen…" at bounding box center [264, 343] width 160 height 21
click at [1384, 29] on span "Publish" at bounding box center [1349, 22] width 69 height 17
click at [1374, 25] on span "Publish" at bounding box center [1349, 22] width 69 height 17
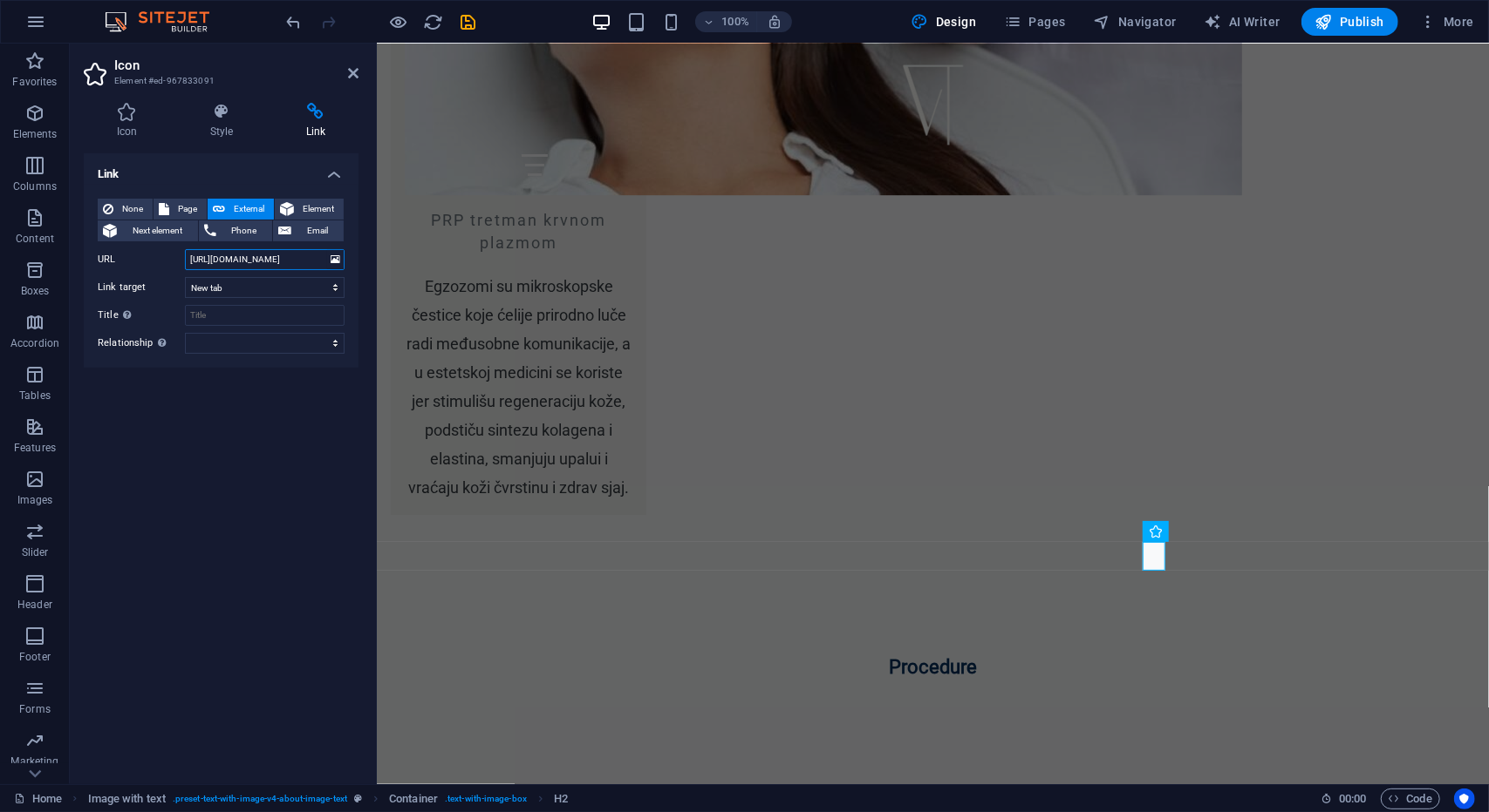
click at [214, 261] on input "https://www.instagram.com/veselin12/" at bounding box center [264, 260] width 160 height 21
click at [217, 258] on input "https://www.instagram.com/veselin12/" at bounding box center [264, 260] width 160 height 21
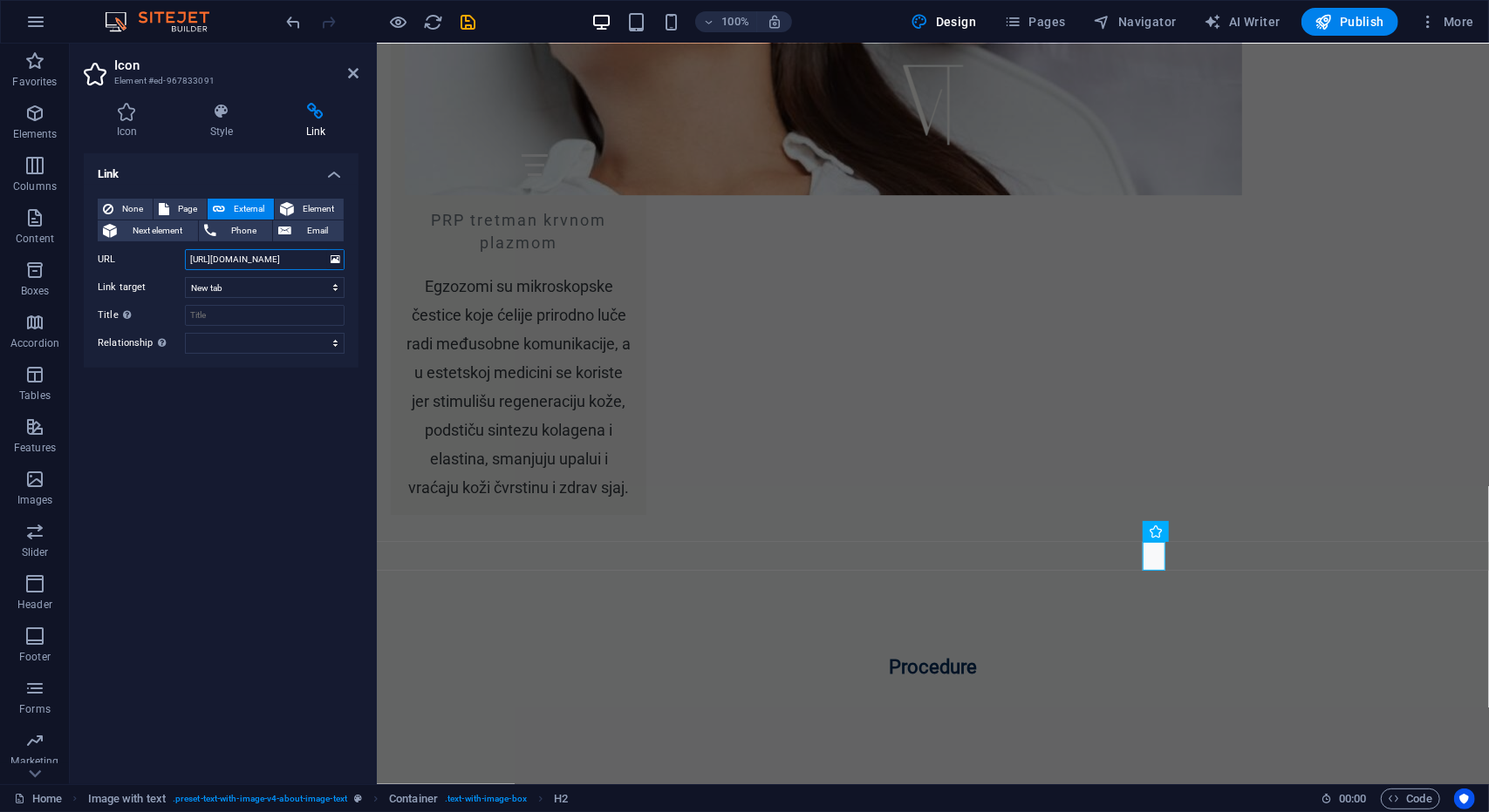
click at [217, 258] on input "https://www.instagram.com/veselin12/" at bounding box center [264, 260] width 160 height 21
paste input "dr.veselin"
type input "https://www.instagram.com/dr.veselin/"
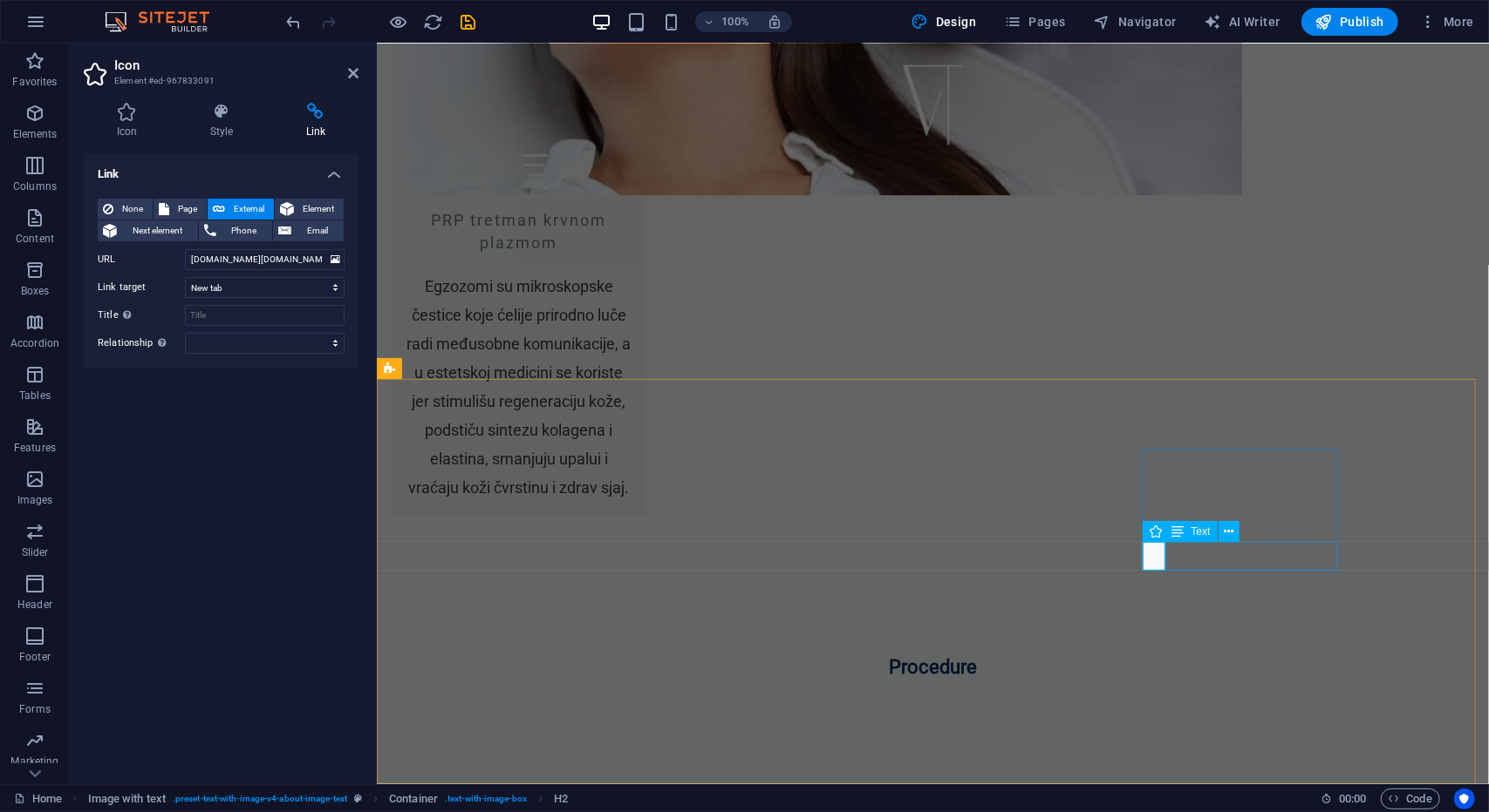
scroll to position [0, 0]
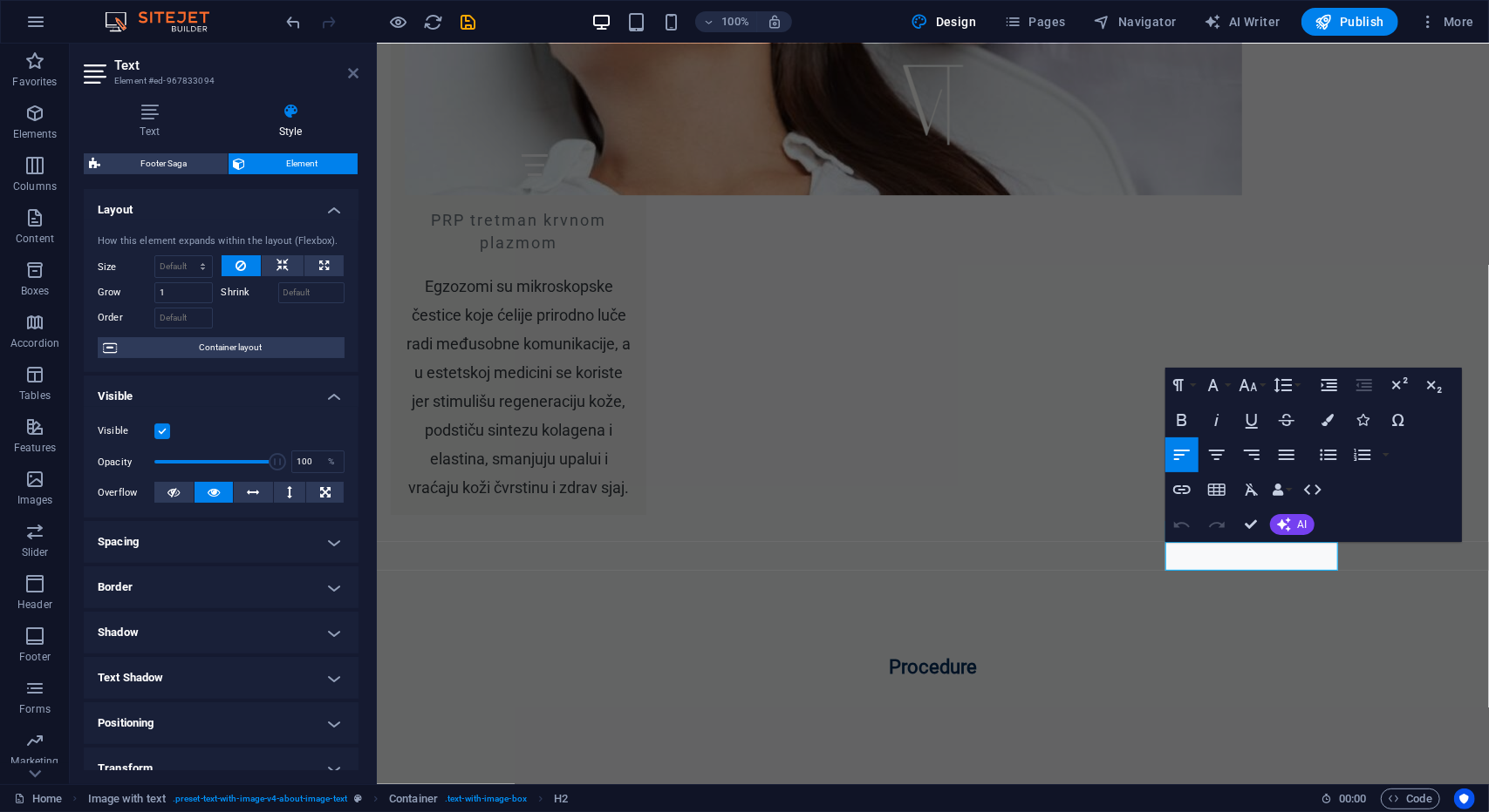
click at [355, 79] on icon at bounding box center [353, 73] width 11 height 14
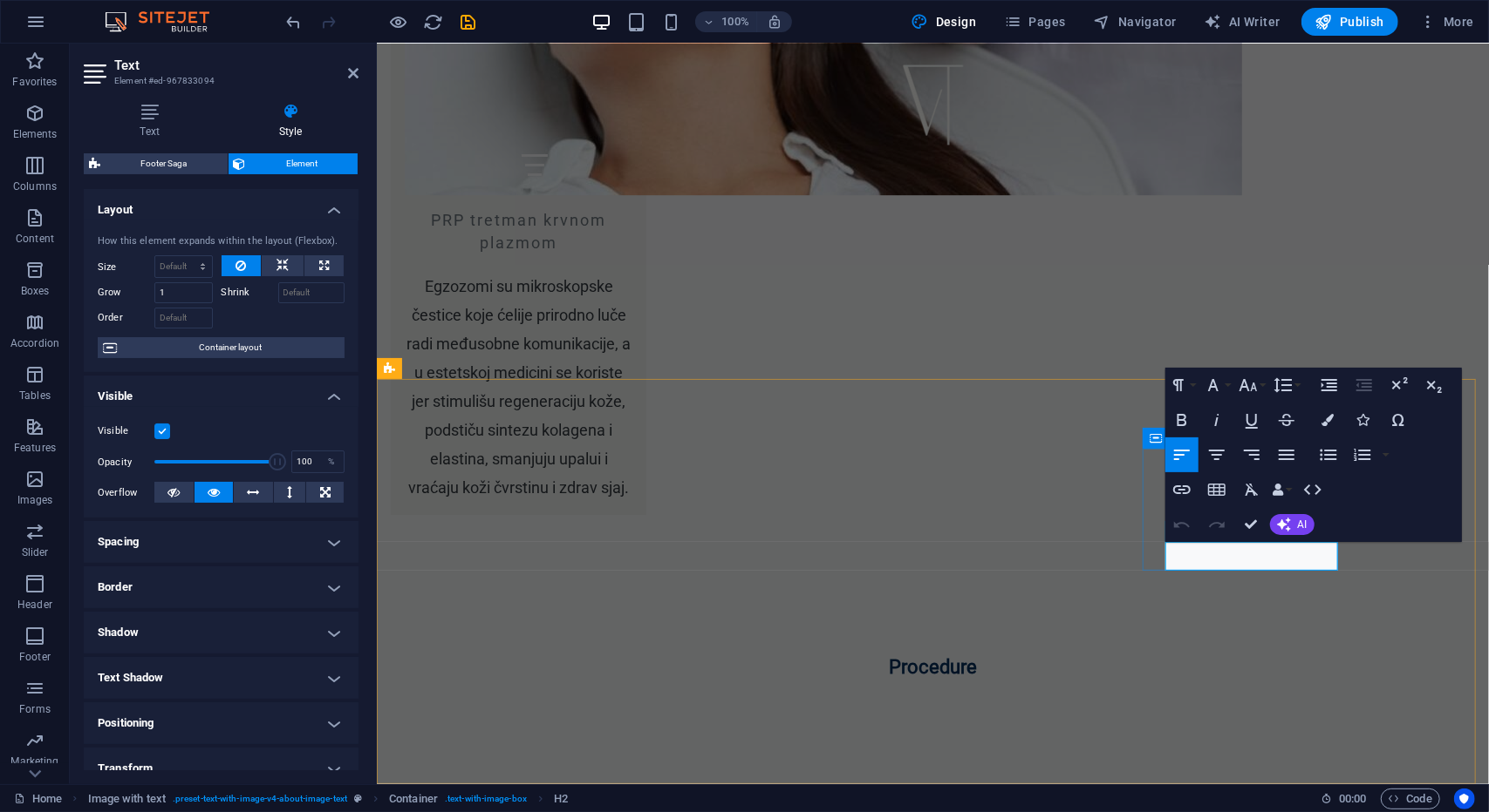
click at [1245, 516] on icon "button" at bounding box center [1243, 511] width 21 height 21
click at [1188, 492] on icon "button" at bounding box center [1182, 490] width 17 height 9
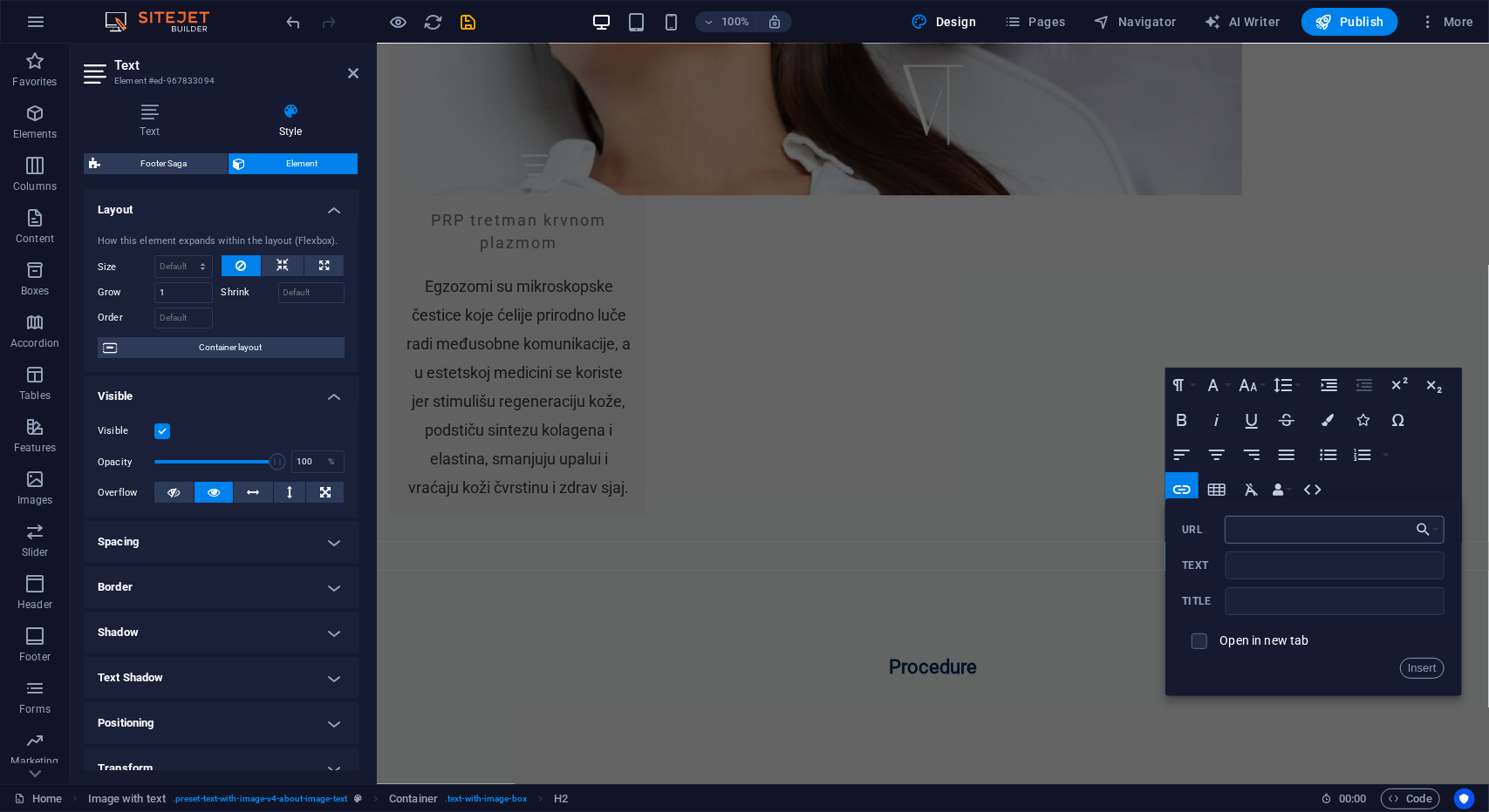
type input "https://www.instagram.com/dr.veselin/"
click at [1433, 665] on button "Insert" at bounding box center [1422, 669] width 44 height 21
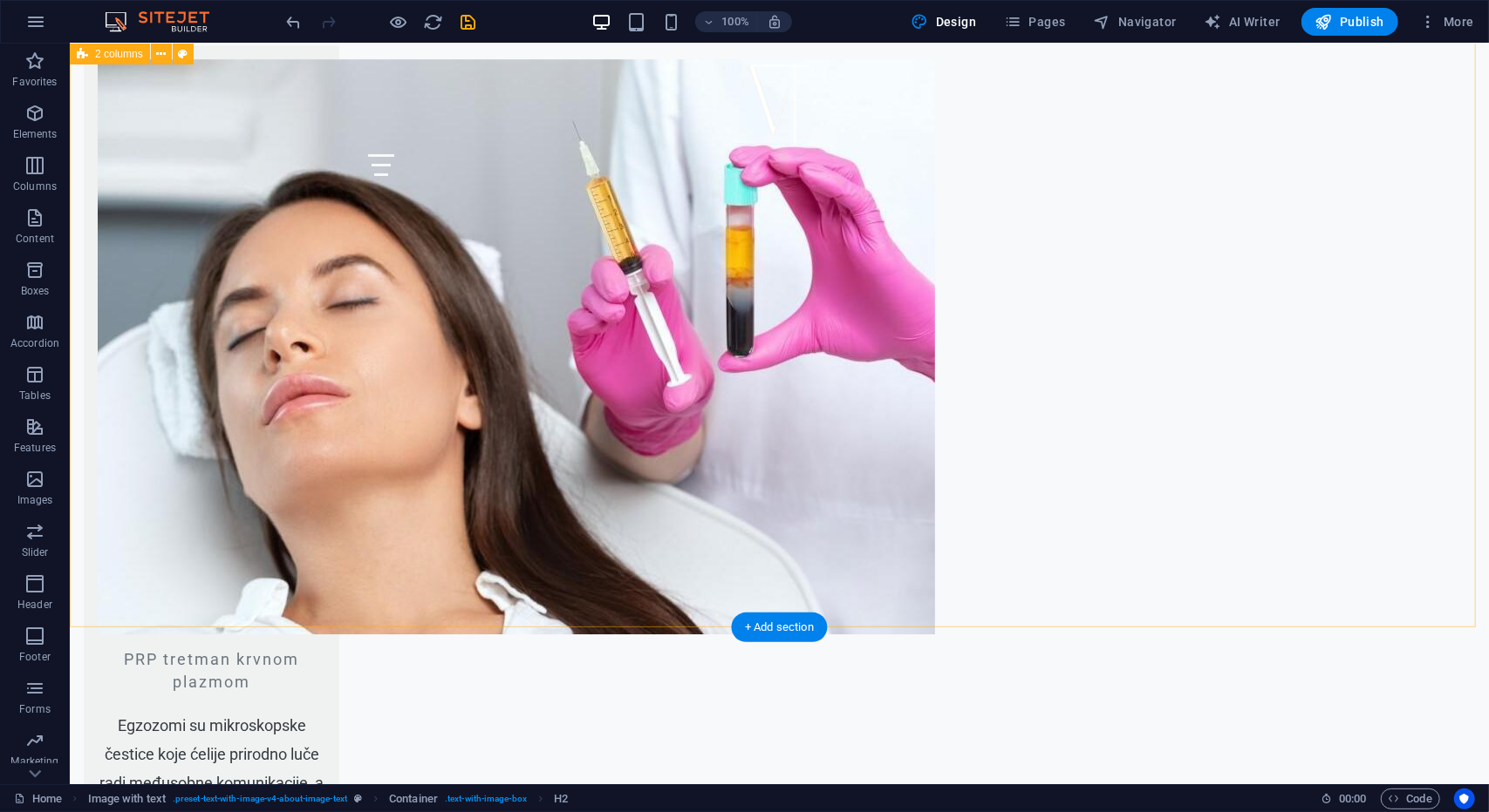
scroll to position [8117, 0]
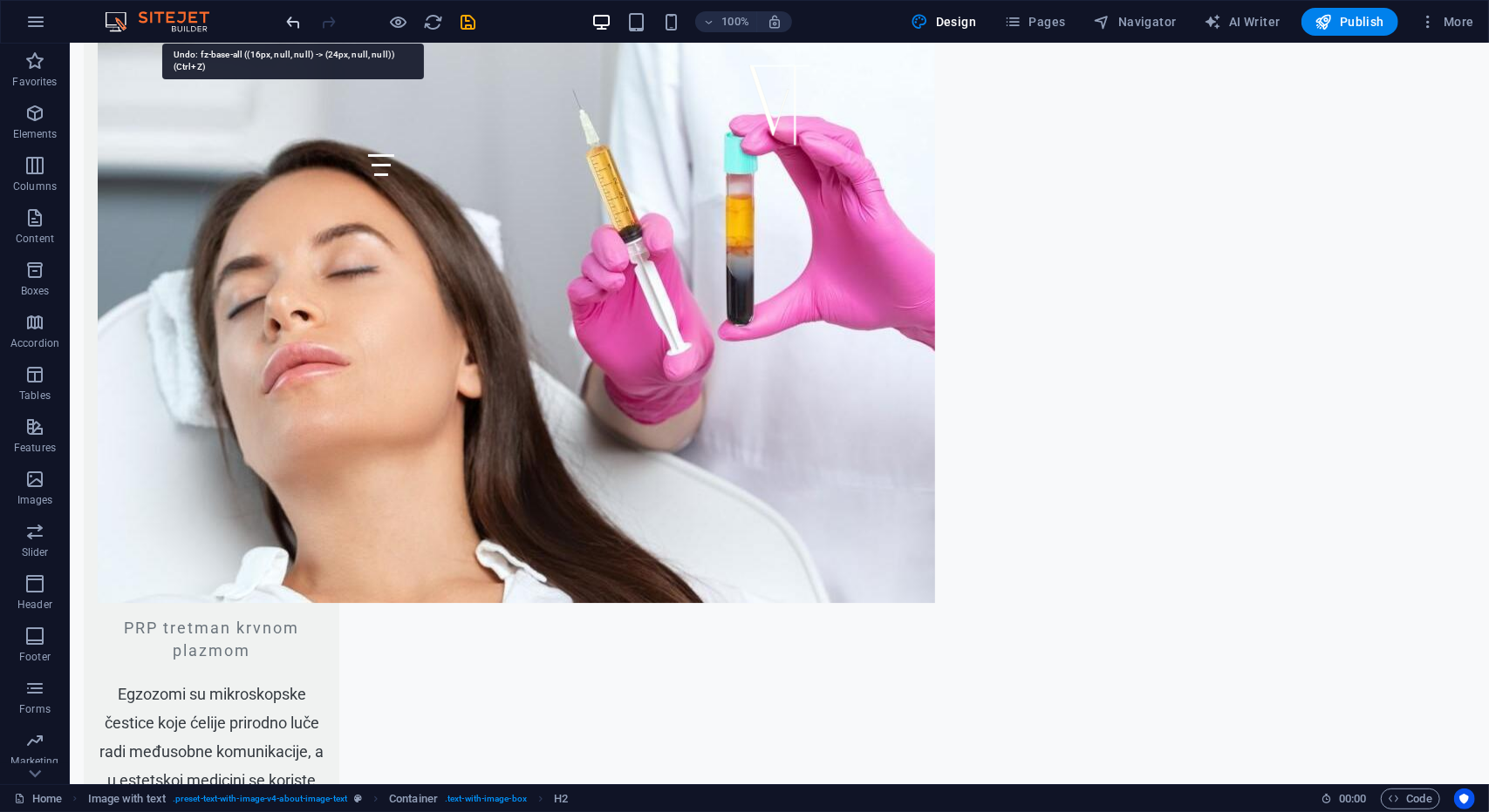
click at [295, 21] on icon "undo" at bounding box center [294, 22] width 20 height 20
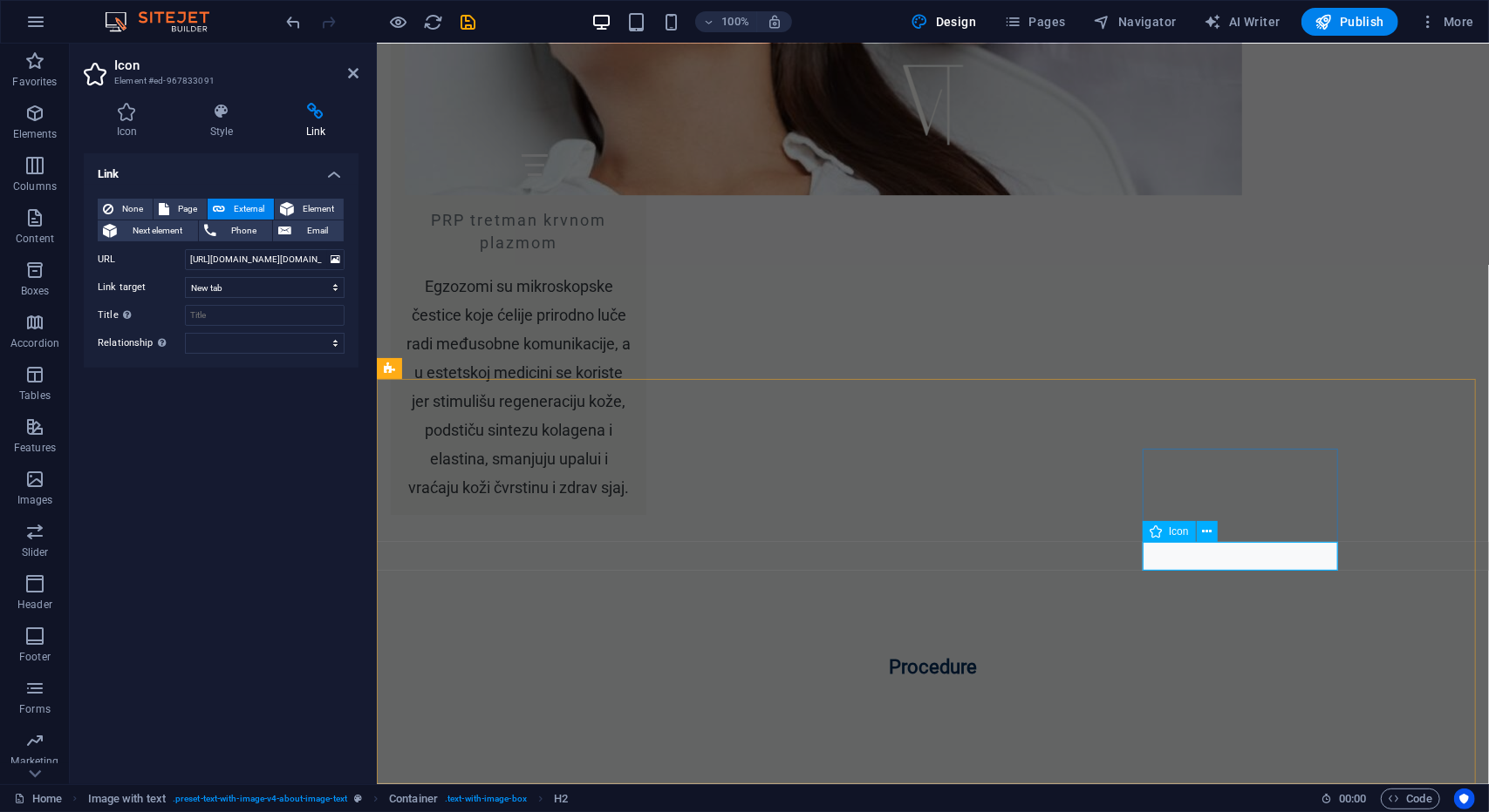
click at [1204, 537] on icon at bounding box center [1207, 532] width 10 height 18
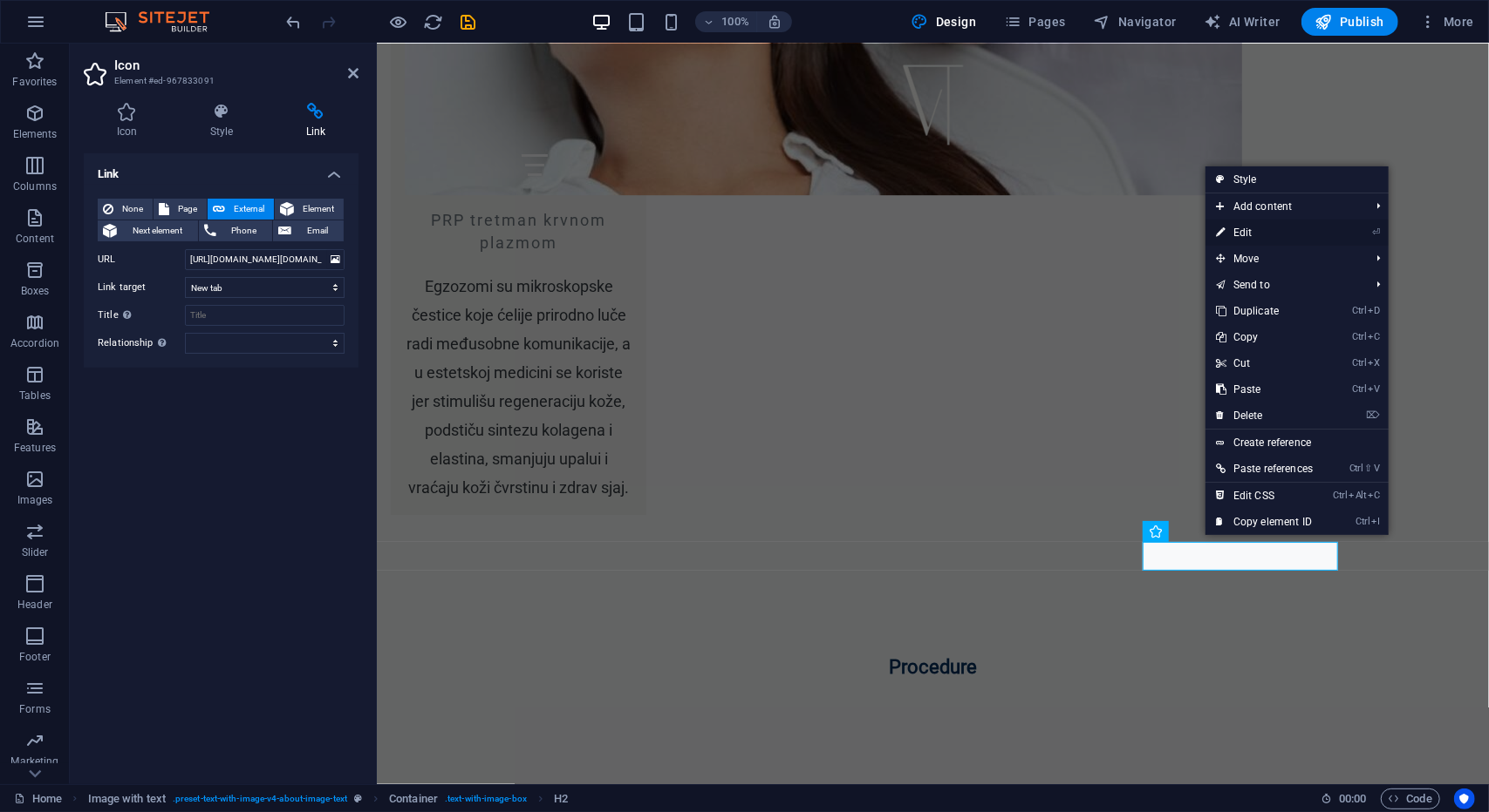
click at [1265, 234] on link "⏎ Edit" at bounding box center [1264, 232] width 118 height 26
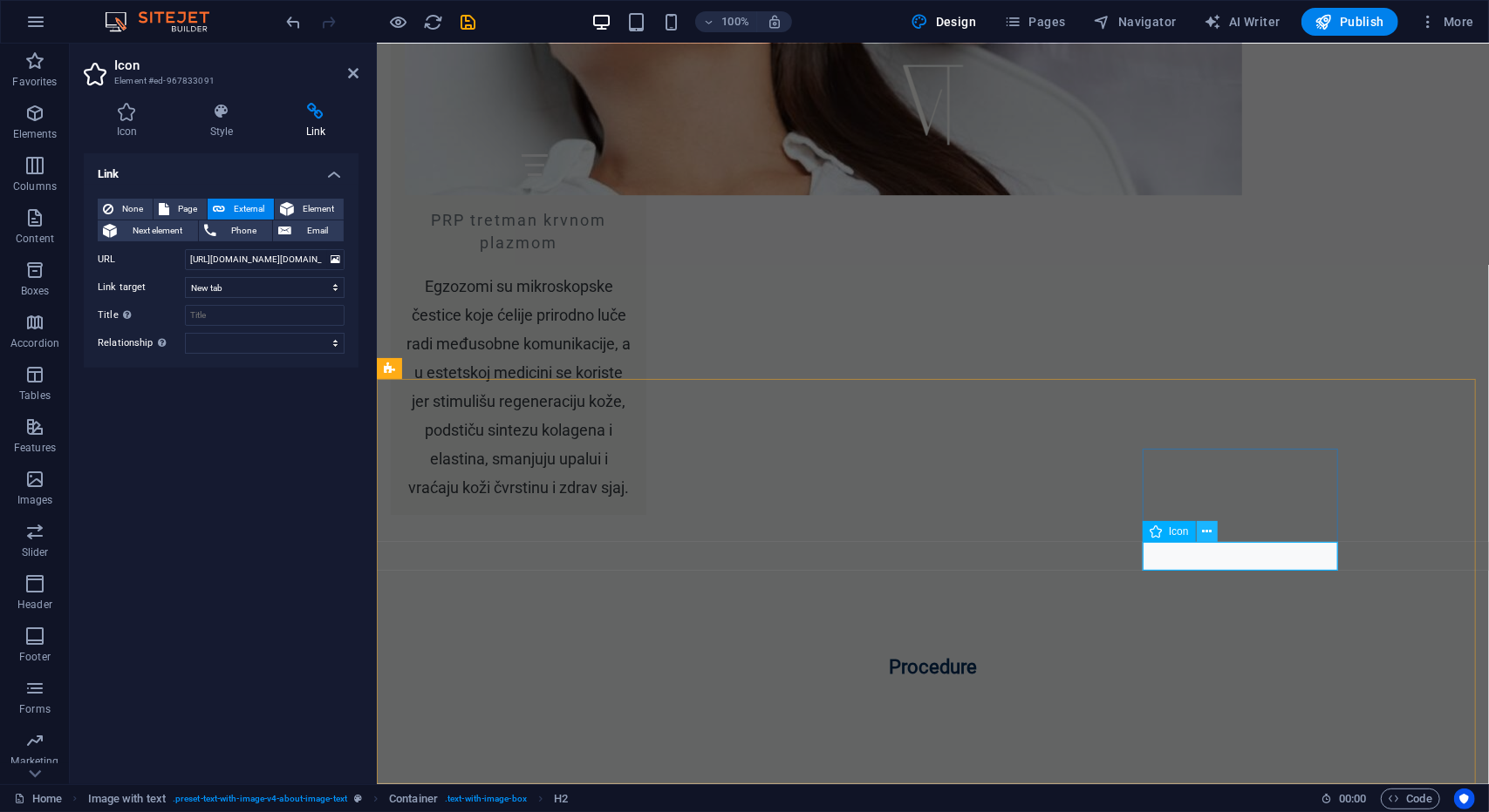
click at [1207, 535] on icon at bounding box center [1207, 532] width 10 height 18
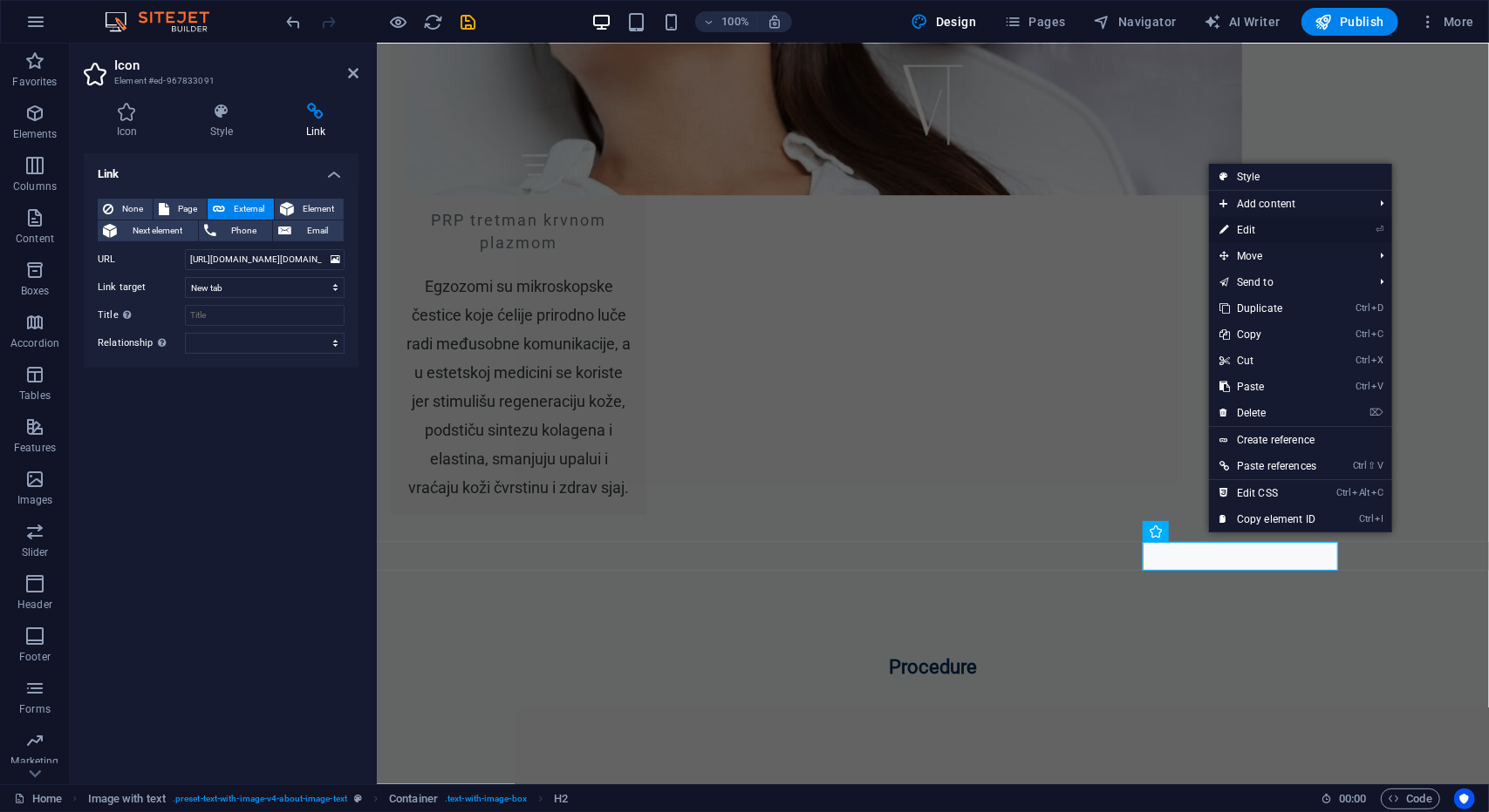
click at [1256, 231] on link "⏎ Edit" at bounding box center [1267, 230] width 118 height 26
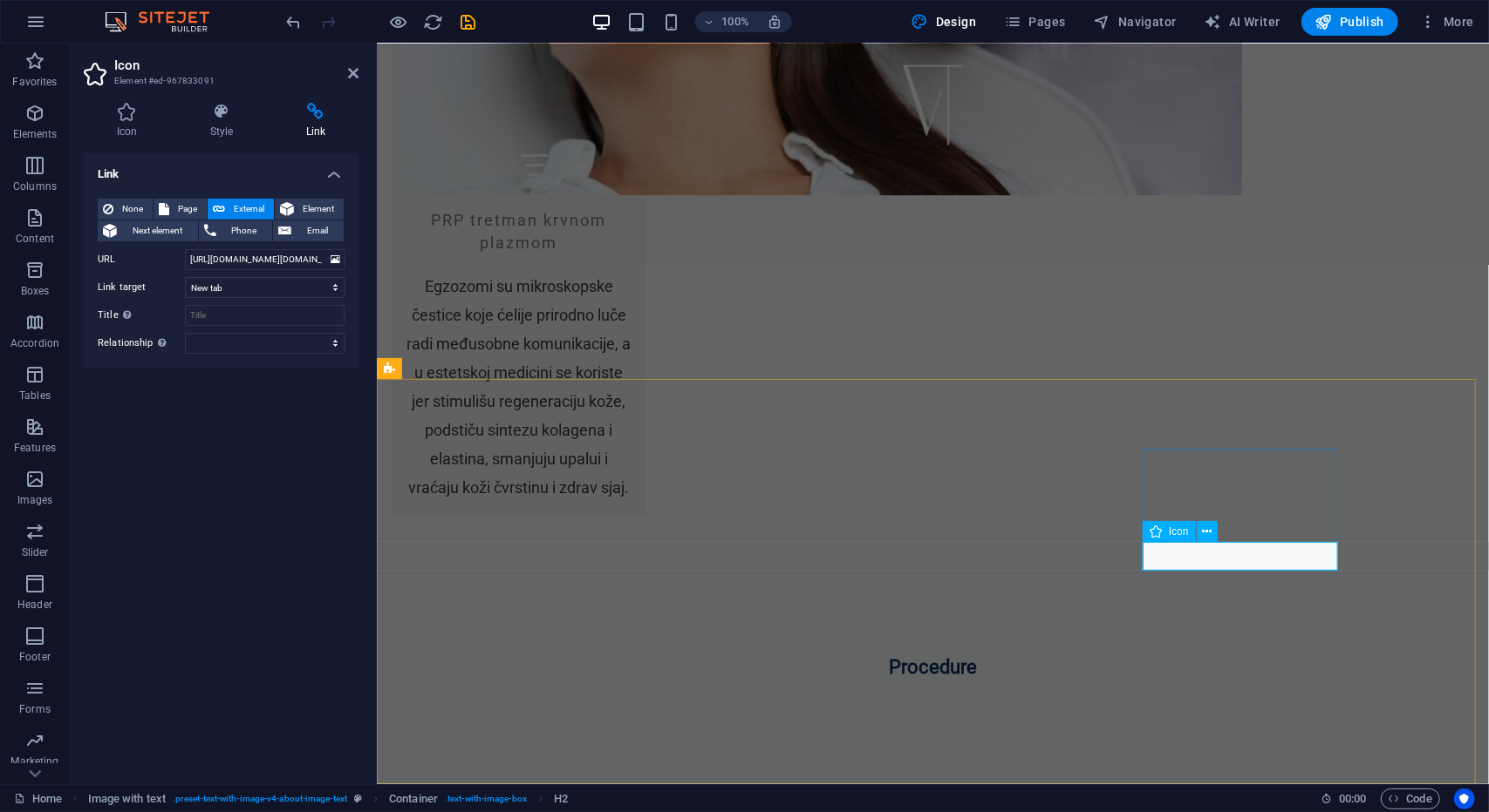
click at [1211, 534] on icon at bounding box center [1207, 532] width 10 height 18
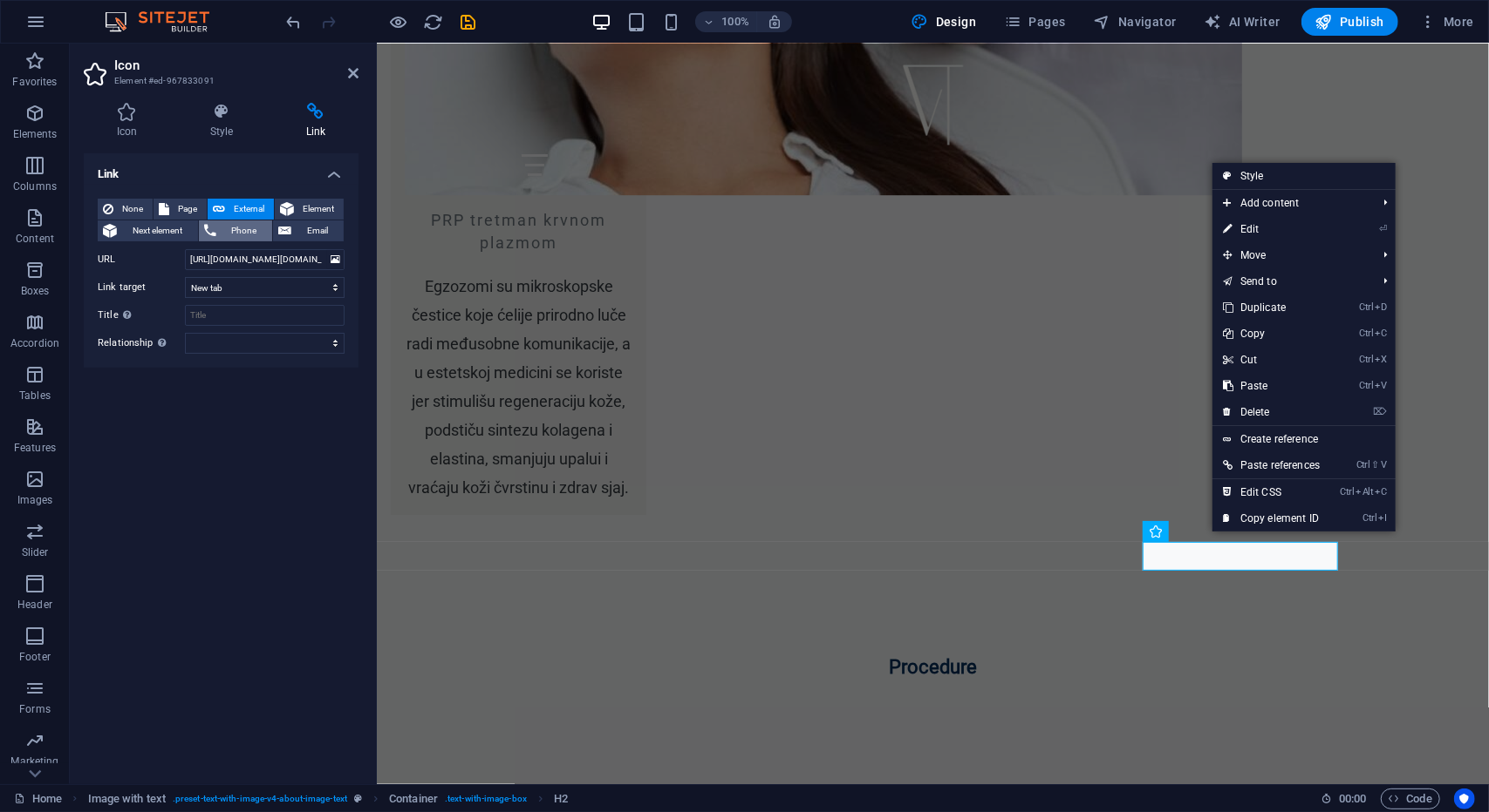
click at [239, 226] on span "Phone" at bounding box center [245, 231] width 46 height 21
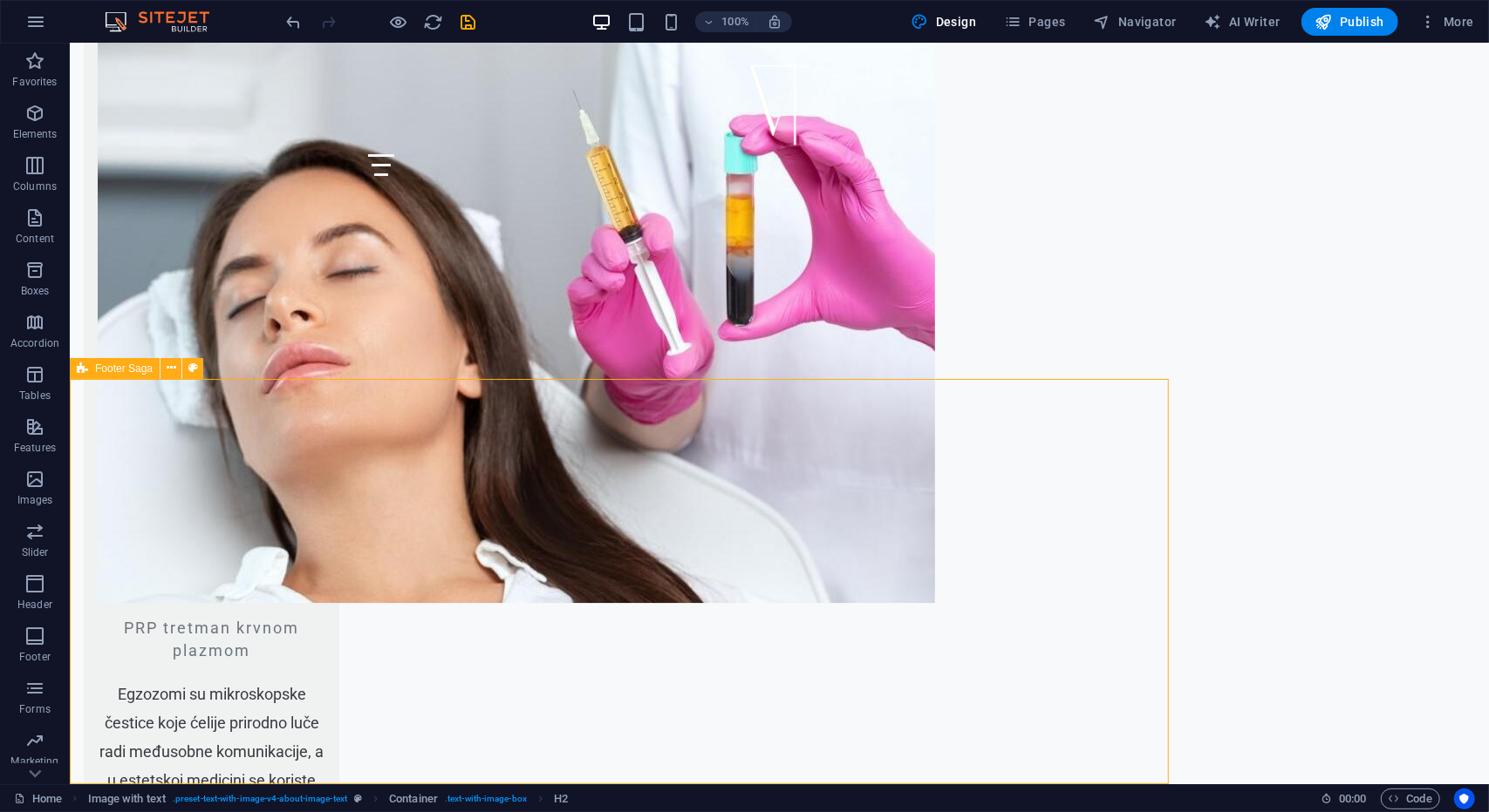
select select "footer"
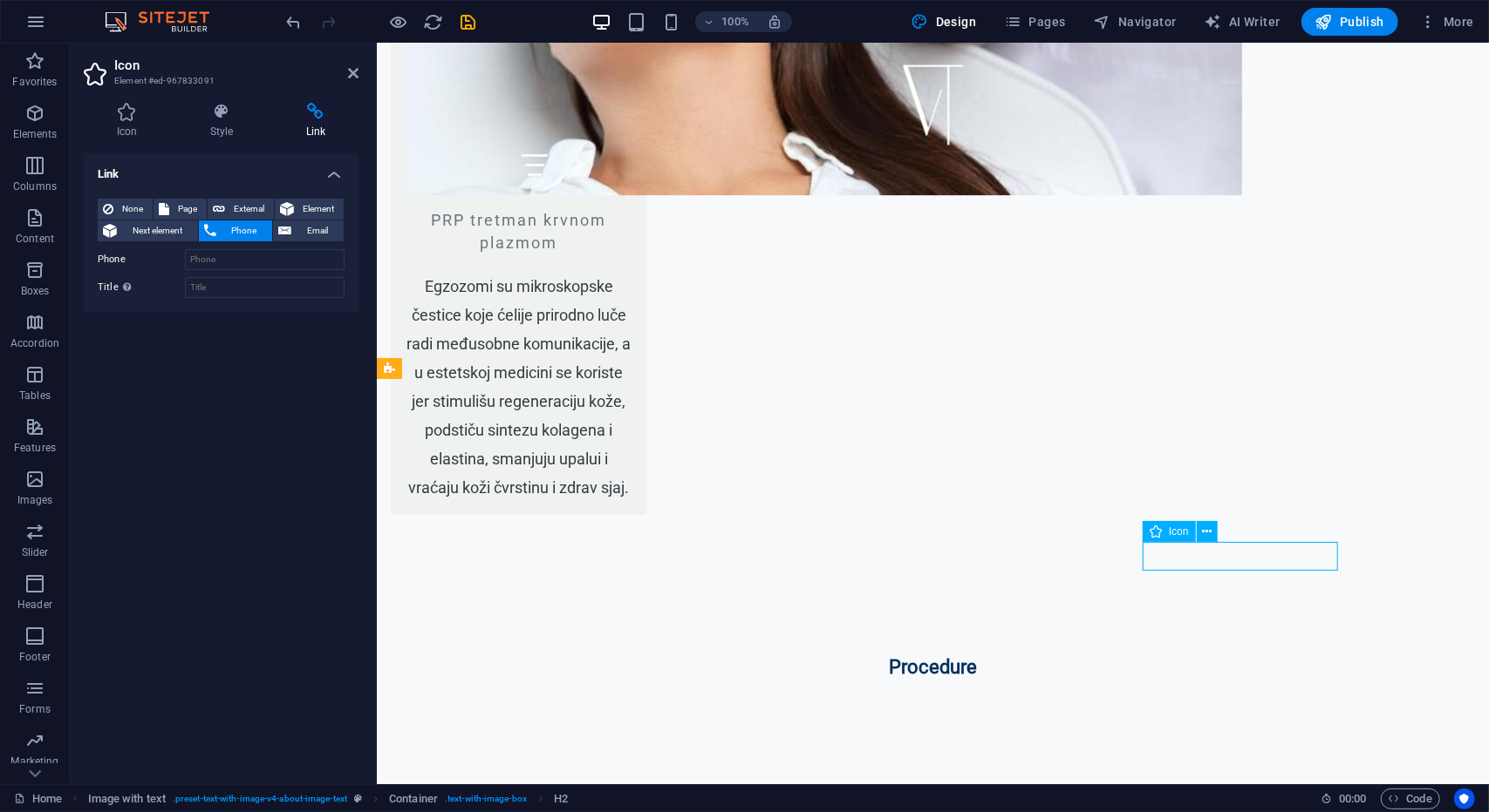
click at [234, 123] on h4 "Style" at bounding box center [225, 121] width 96 height 36
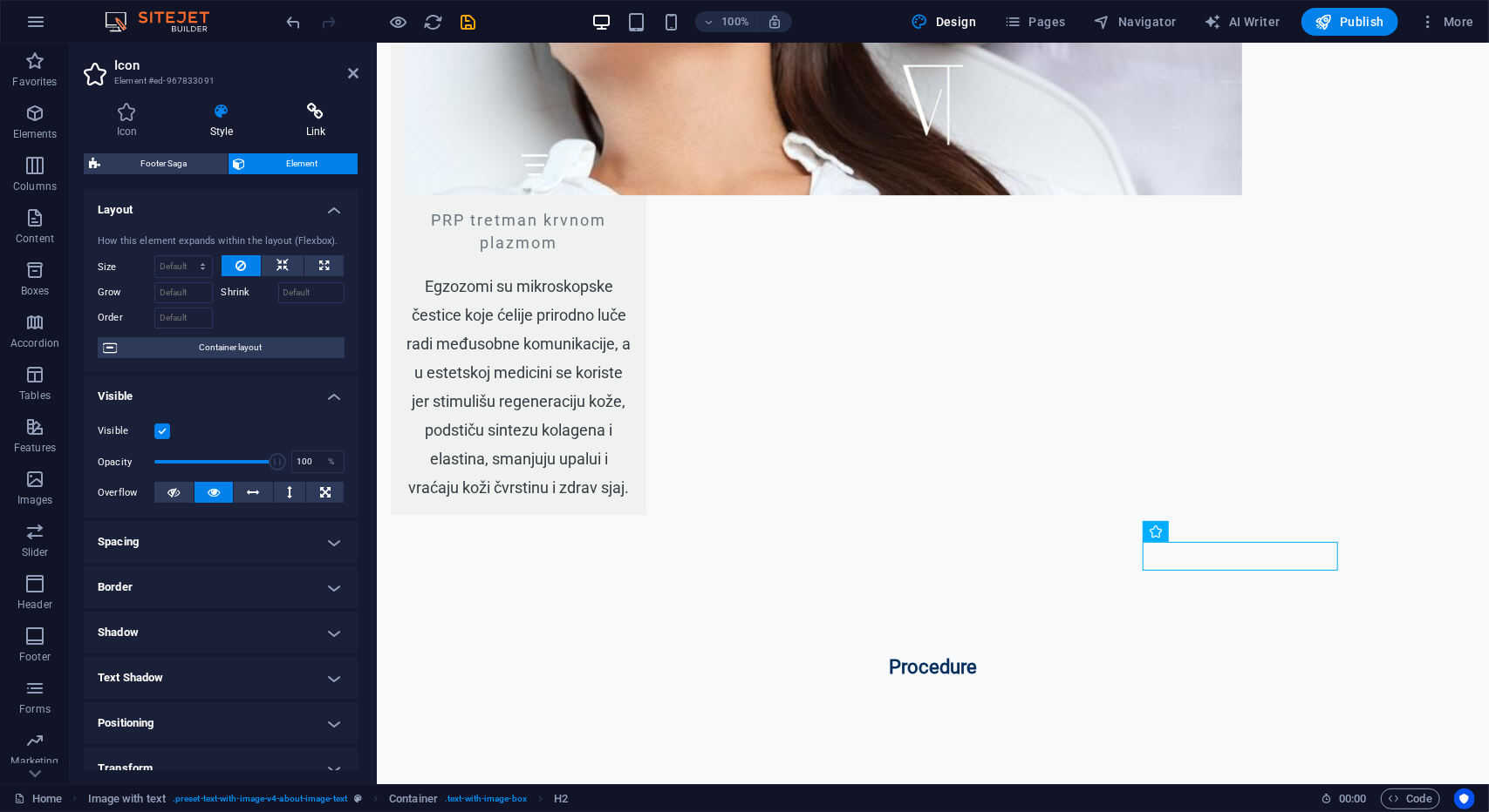
click at [335, 103] on icon at bounding box center [315, 112] width 85 height 17
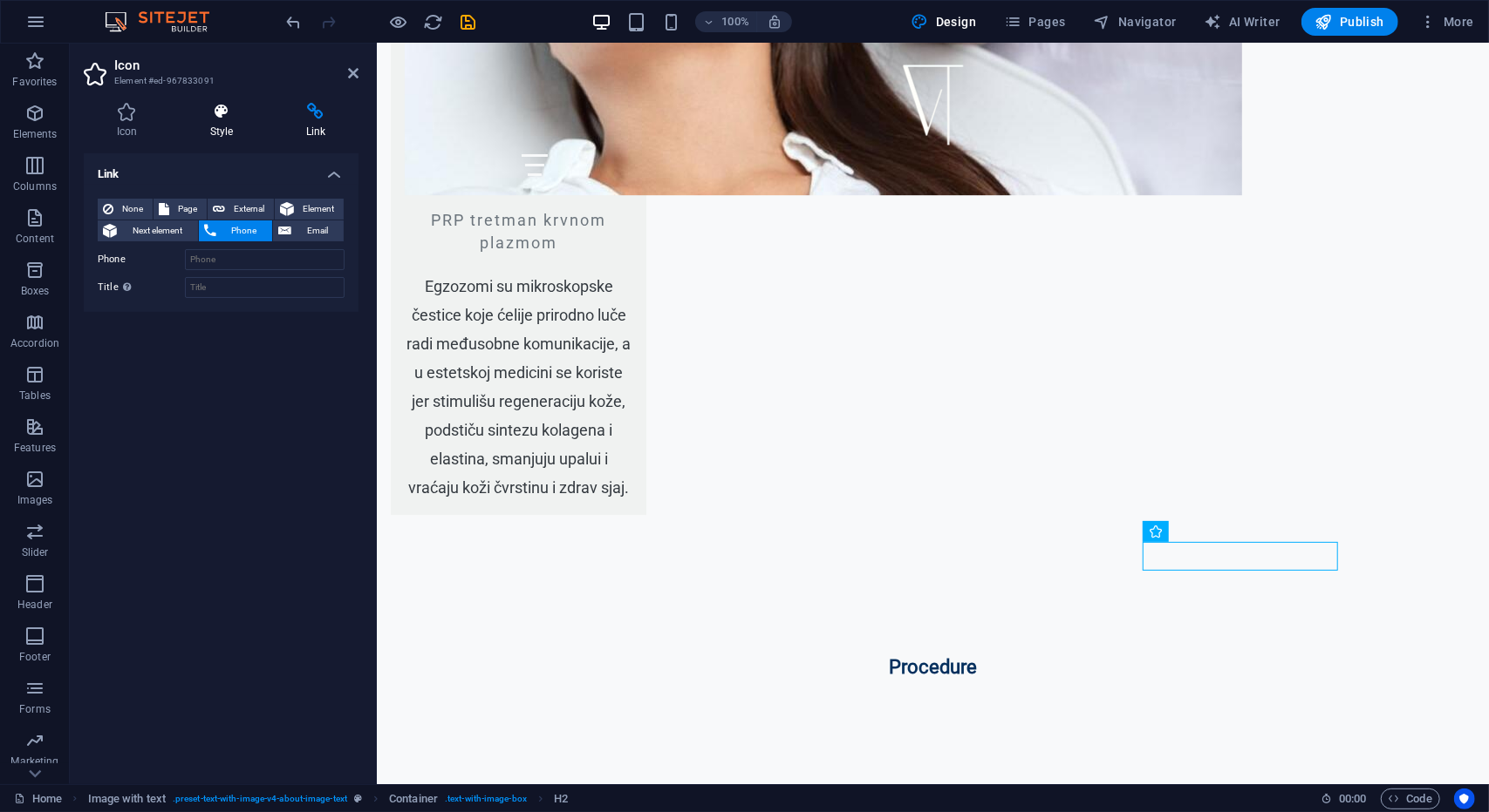
click at [242, 112] on icon at bounding box center [221, 112] width 89 height 17
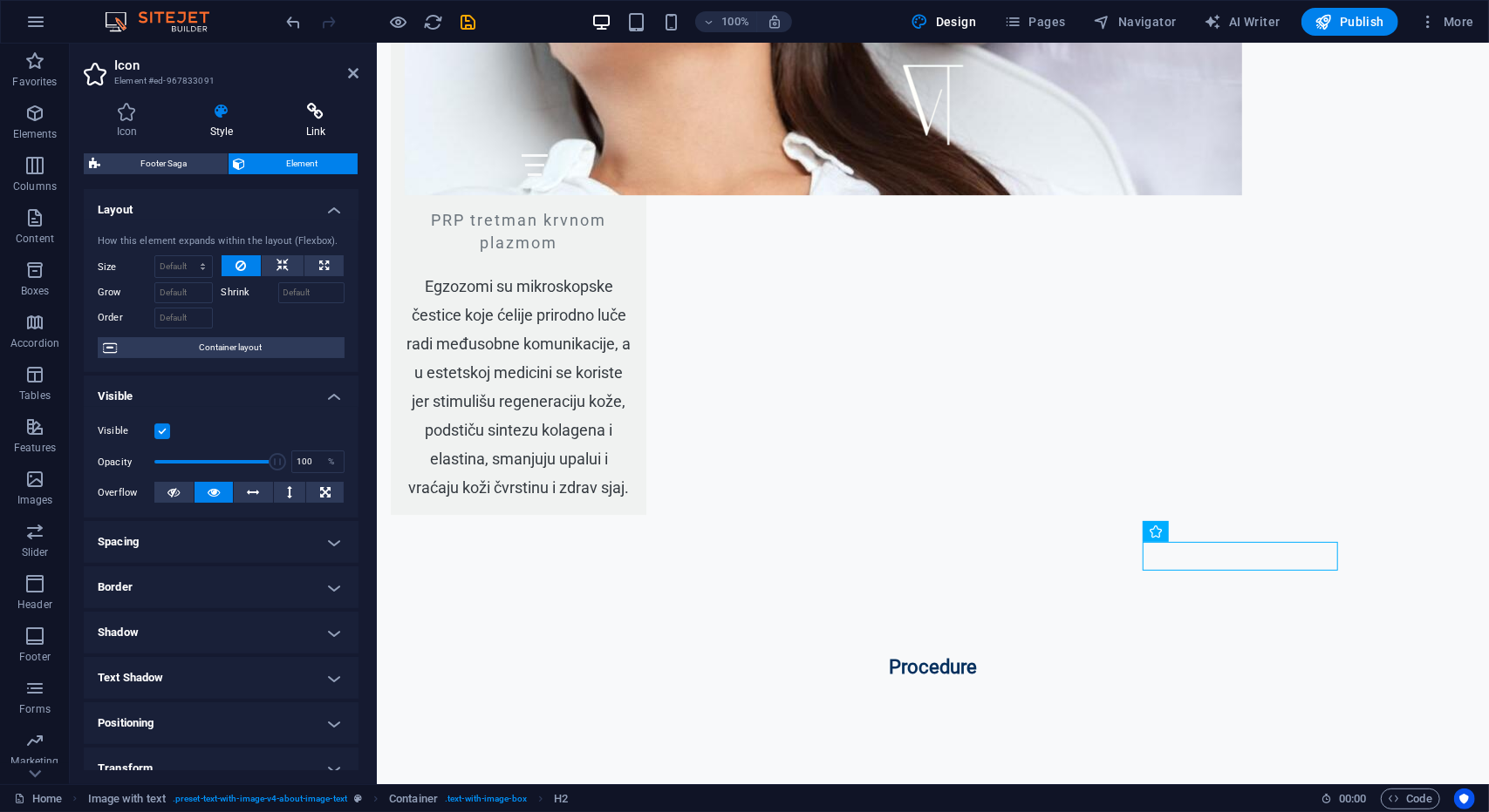
click at [283, 113] on icon at bounding box center [315, 112] width 85 height 17
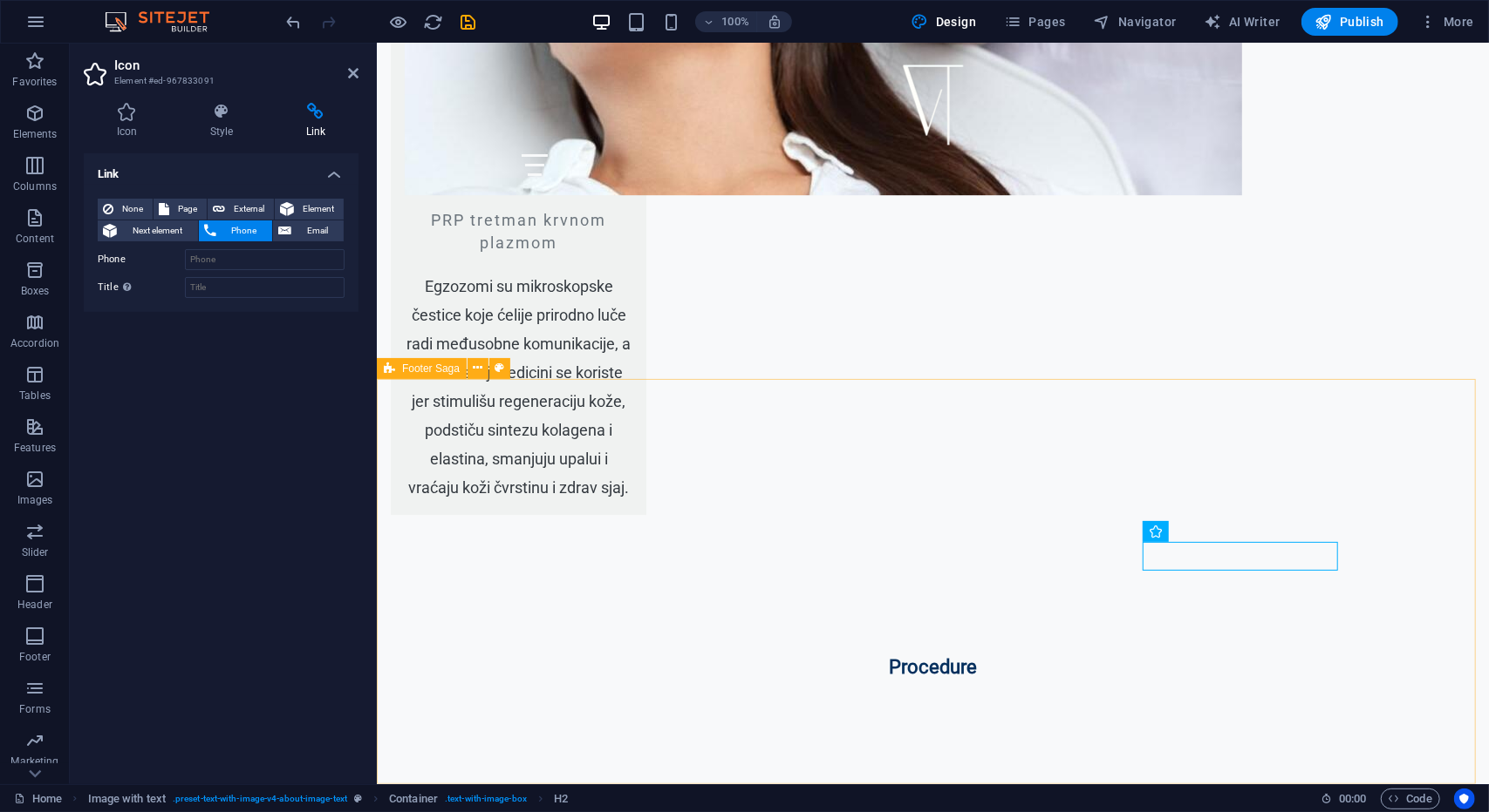
select select "footer"
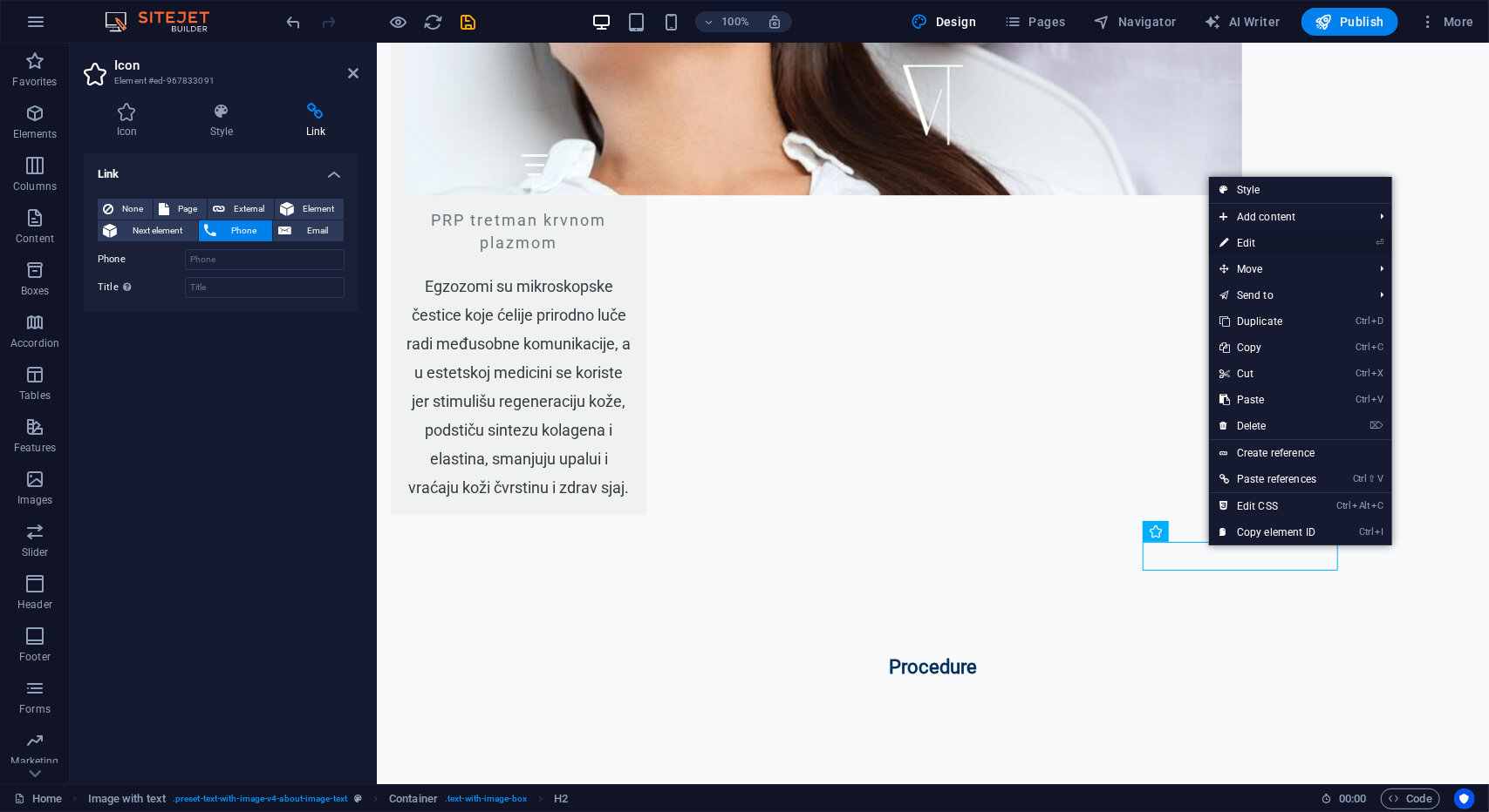
click at [1268, 243] on link "⏎ Edit" at bounding box center [1267, 243] width 118 height 26
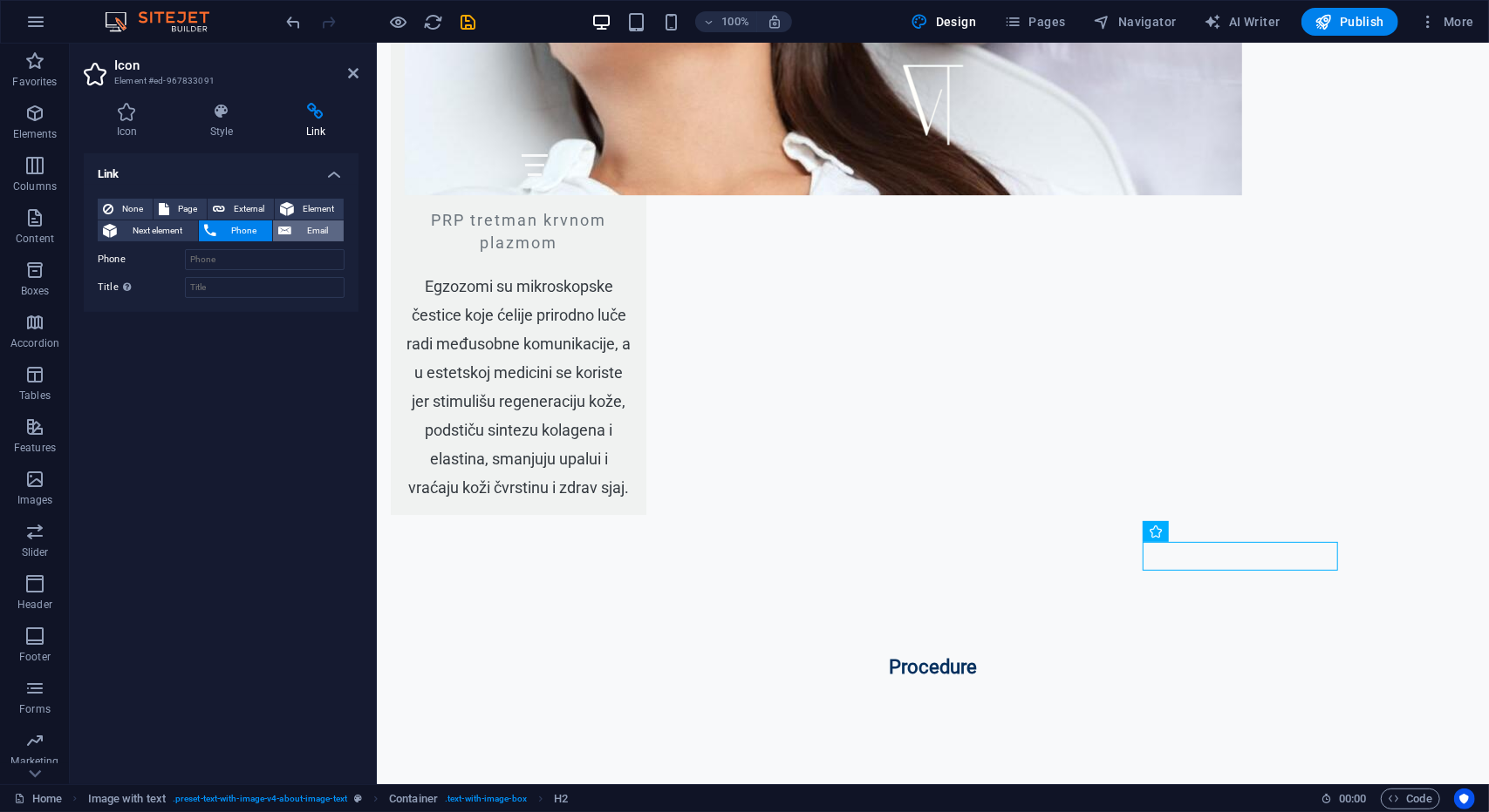
click at [318, 230] on span "Email" at bounding box center [318, 231] width 42 height 21
click at [134, 231] on span "Next element" at bounding box center [158, 231] width 71 height 21
click at [135, 214] on span "None" at bounding box center [133, 209] width 29 height 21
click at [137, 209] on span "None" at bounding box center [133, 209] width 29 height 21
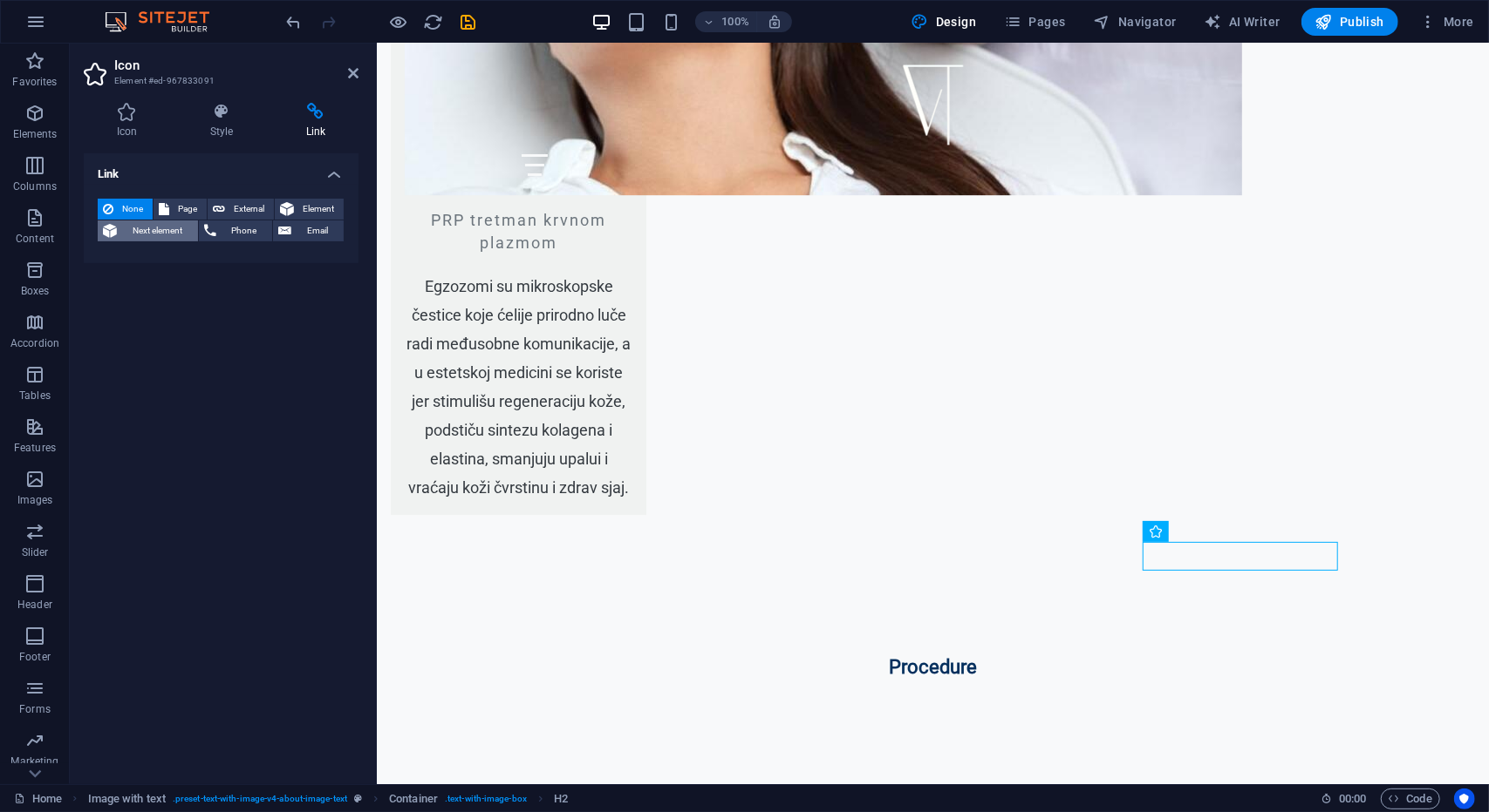
click at [136, 230] on span "Next element" at bounding box center [158, 231] width 71 height 21
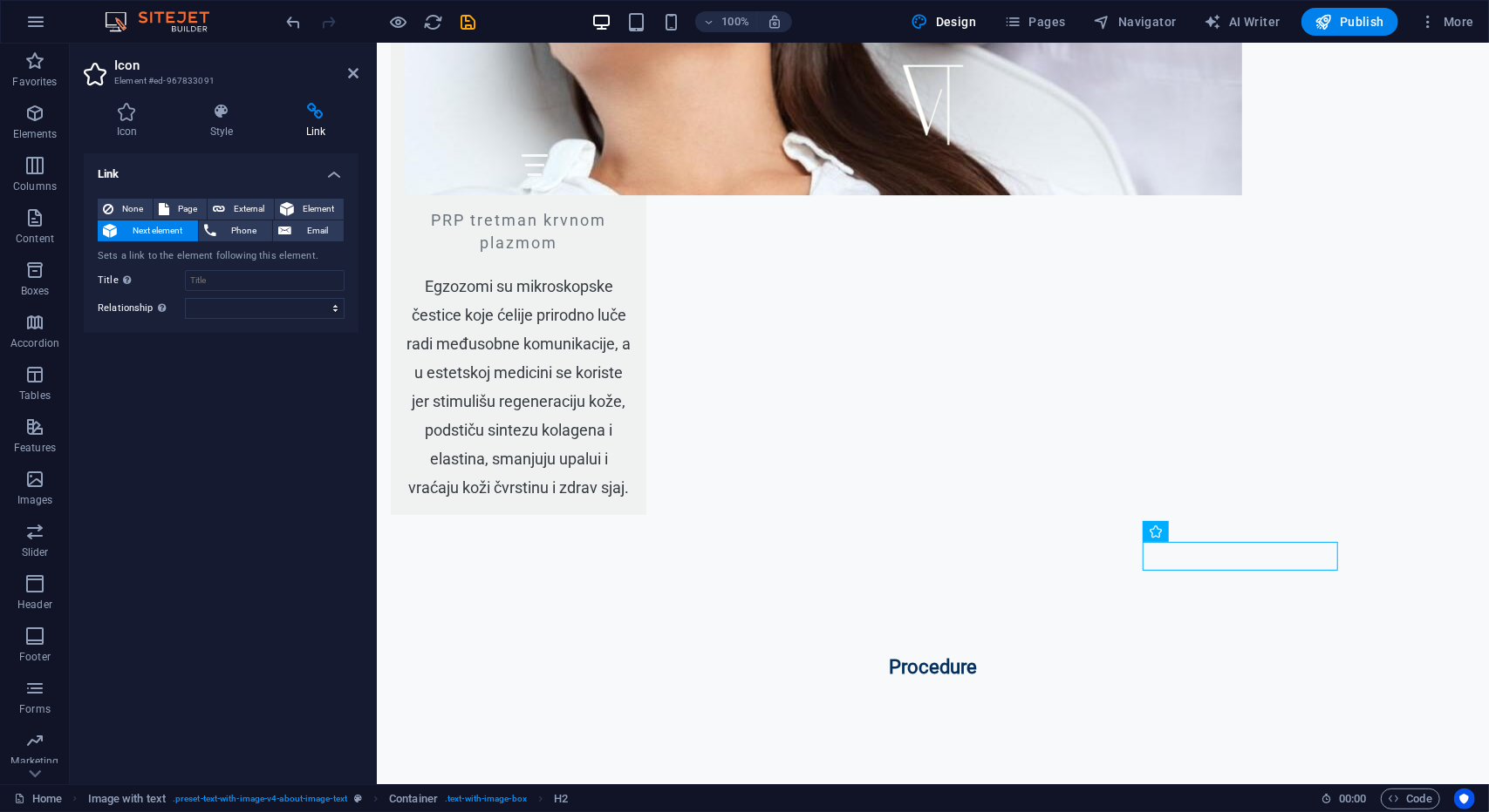
click at [184, 197] on div "None Page External Element Next element Phone Email Sets a link to the element …" at bounding box center [220, 259] width 275 height 149
click at [184, 207] on span "Page" at bounding box center [188, 209] width 27 height 21
select select
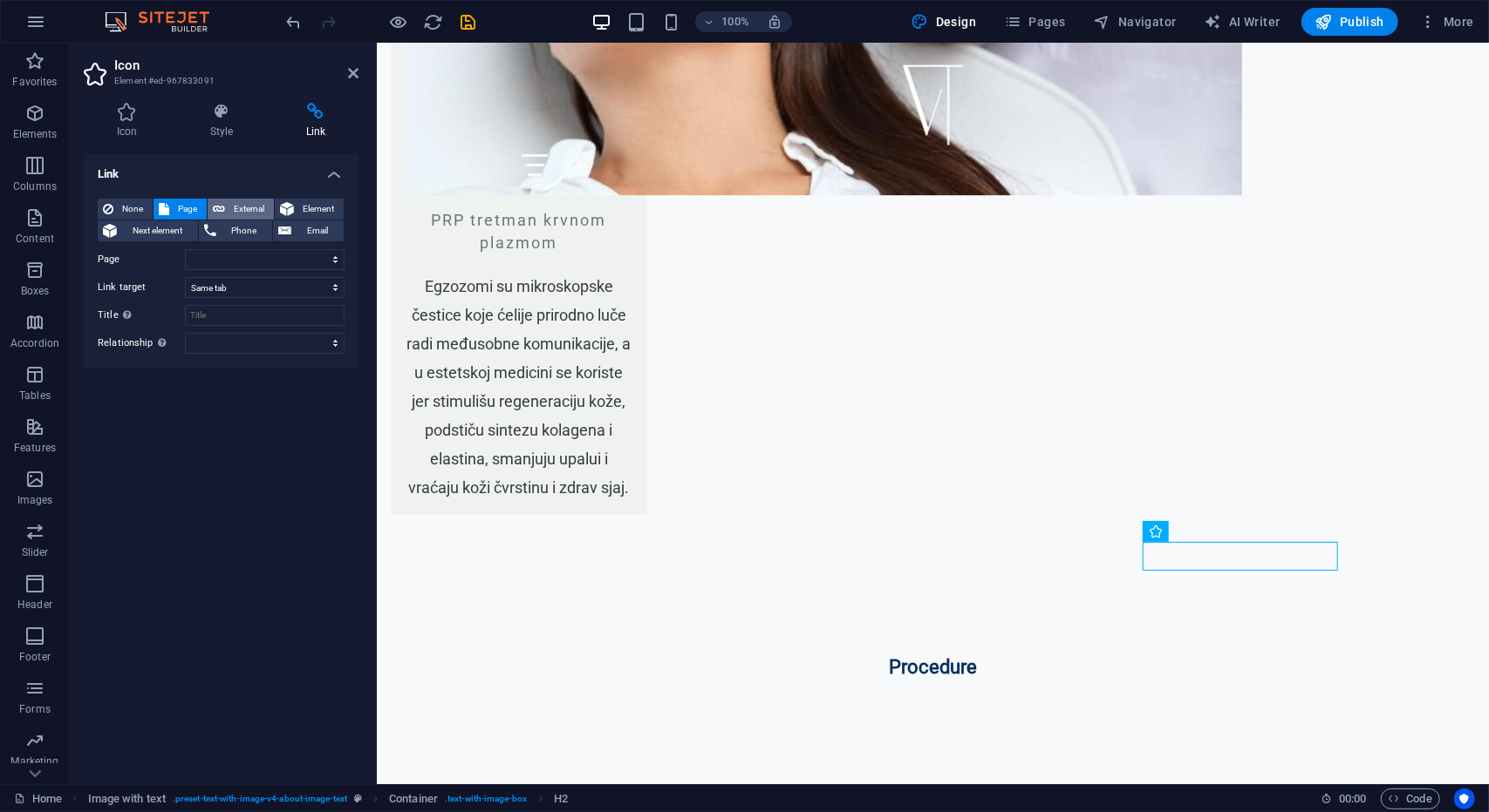
click at [257, 207] on span "External" at bounding box center [250, 209] width 38 height 21
select select "blank"
click at [290, 208] on icon at bounding box center [287, 209] width 14 height 21
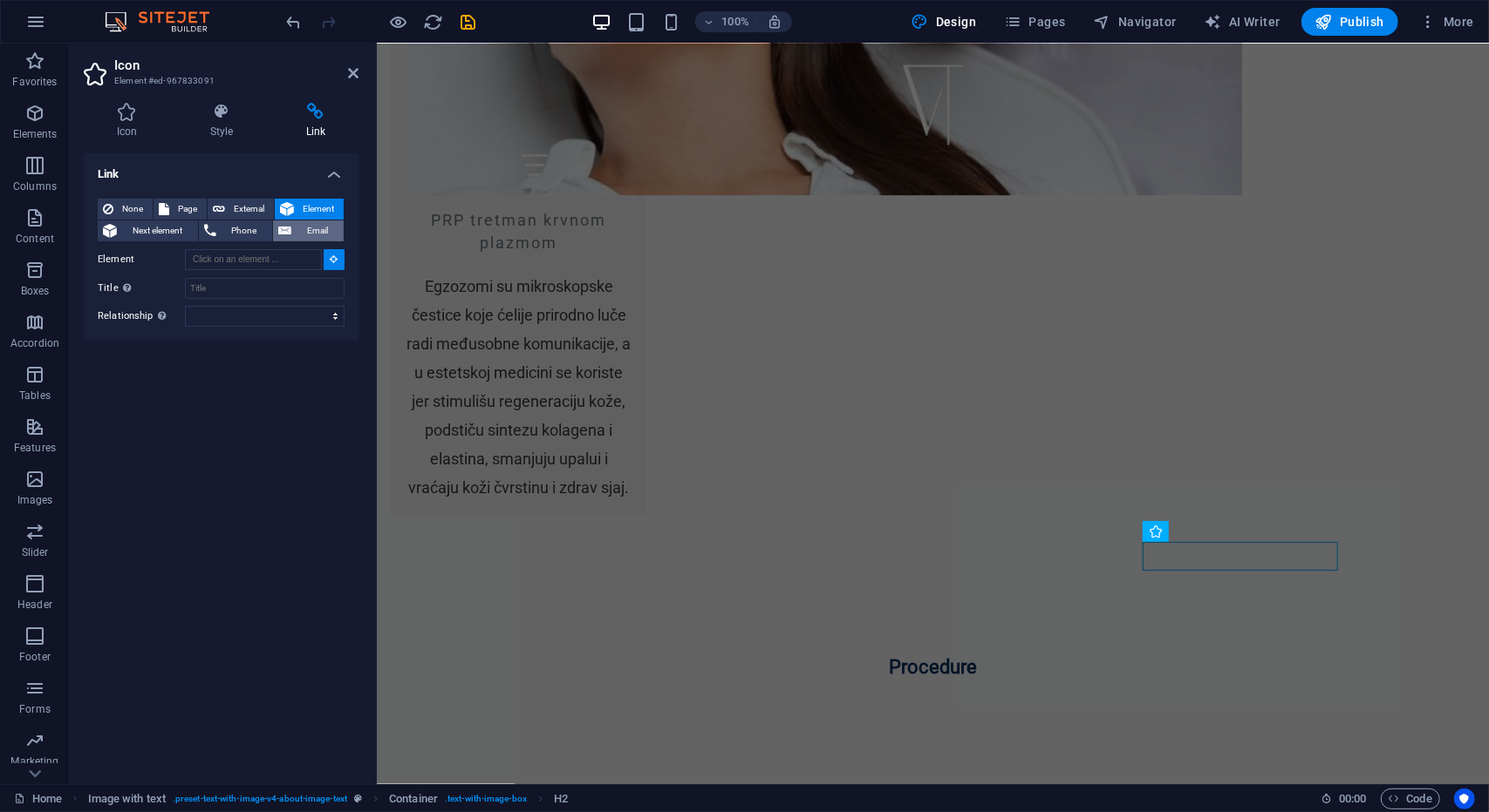
click at [302, 230] on span "Email" at bounding box center [318, 231] width 42 height 21
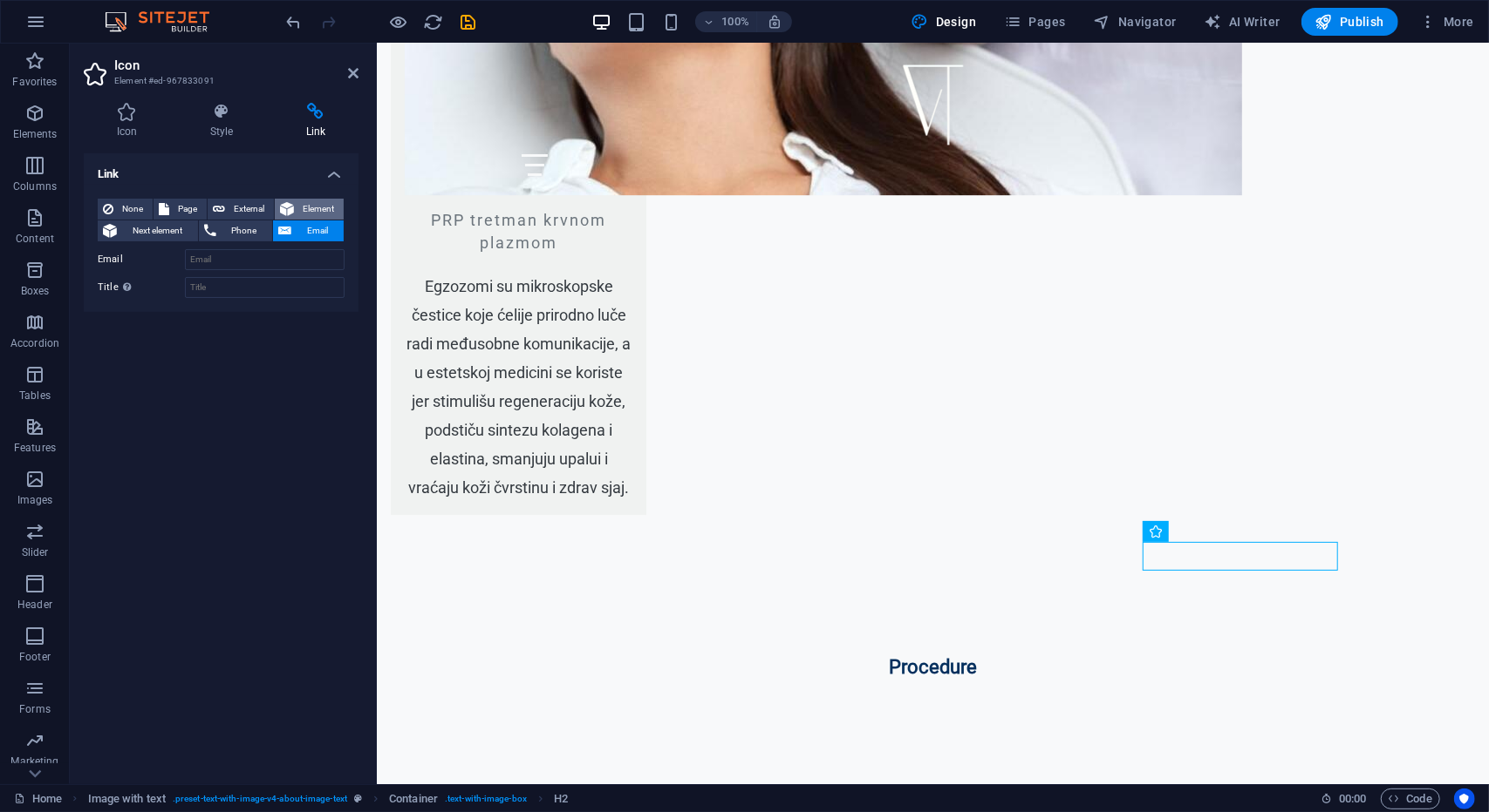
click at [304, 202] on span "Element" at bounding box center [319, 209] width 39 height 21
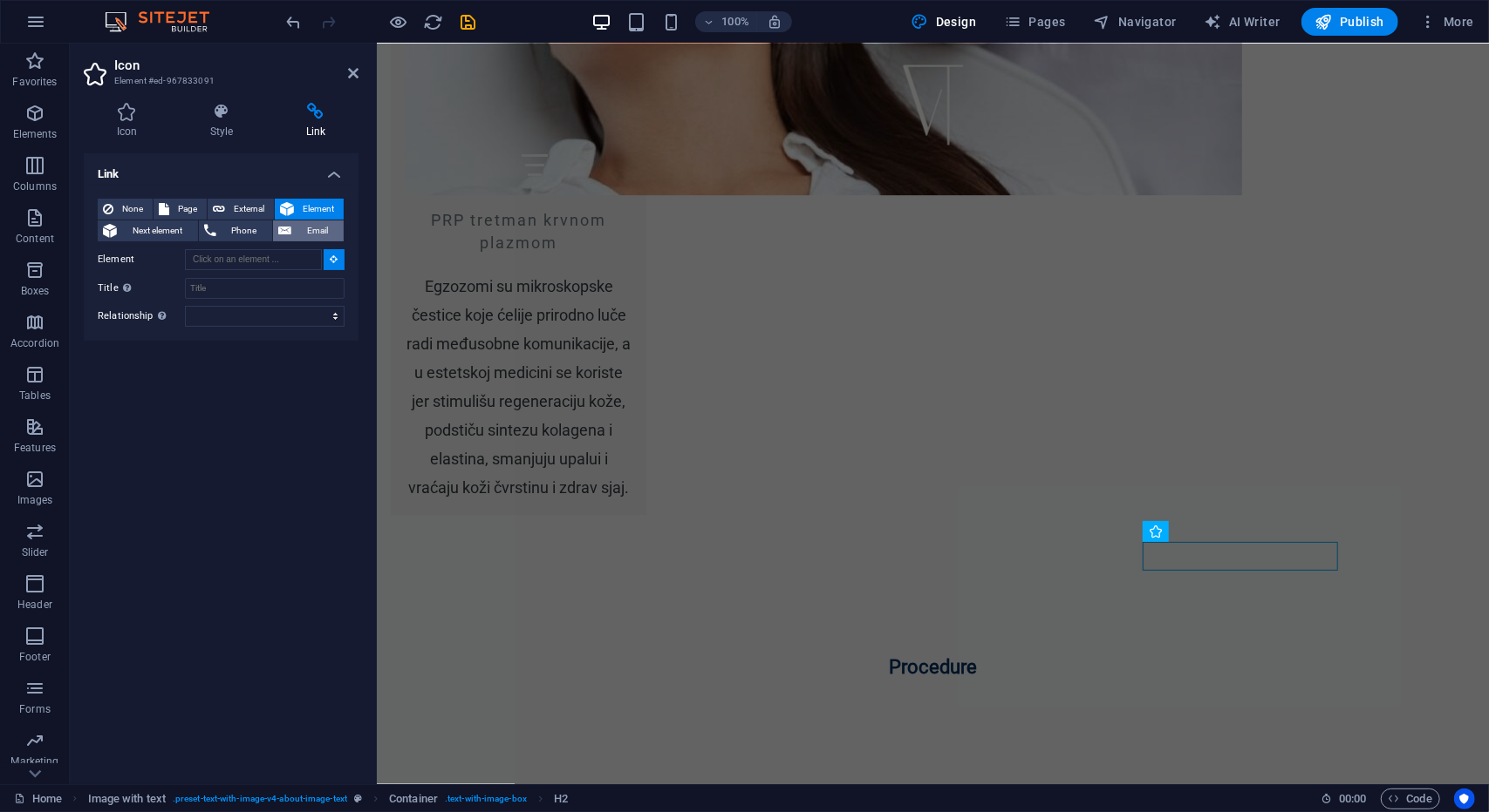
click at [306, 223] on span "Email" at bounding box center [318, 231] width 42 height 21
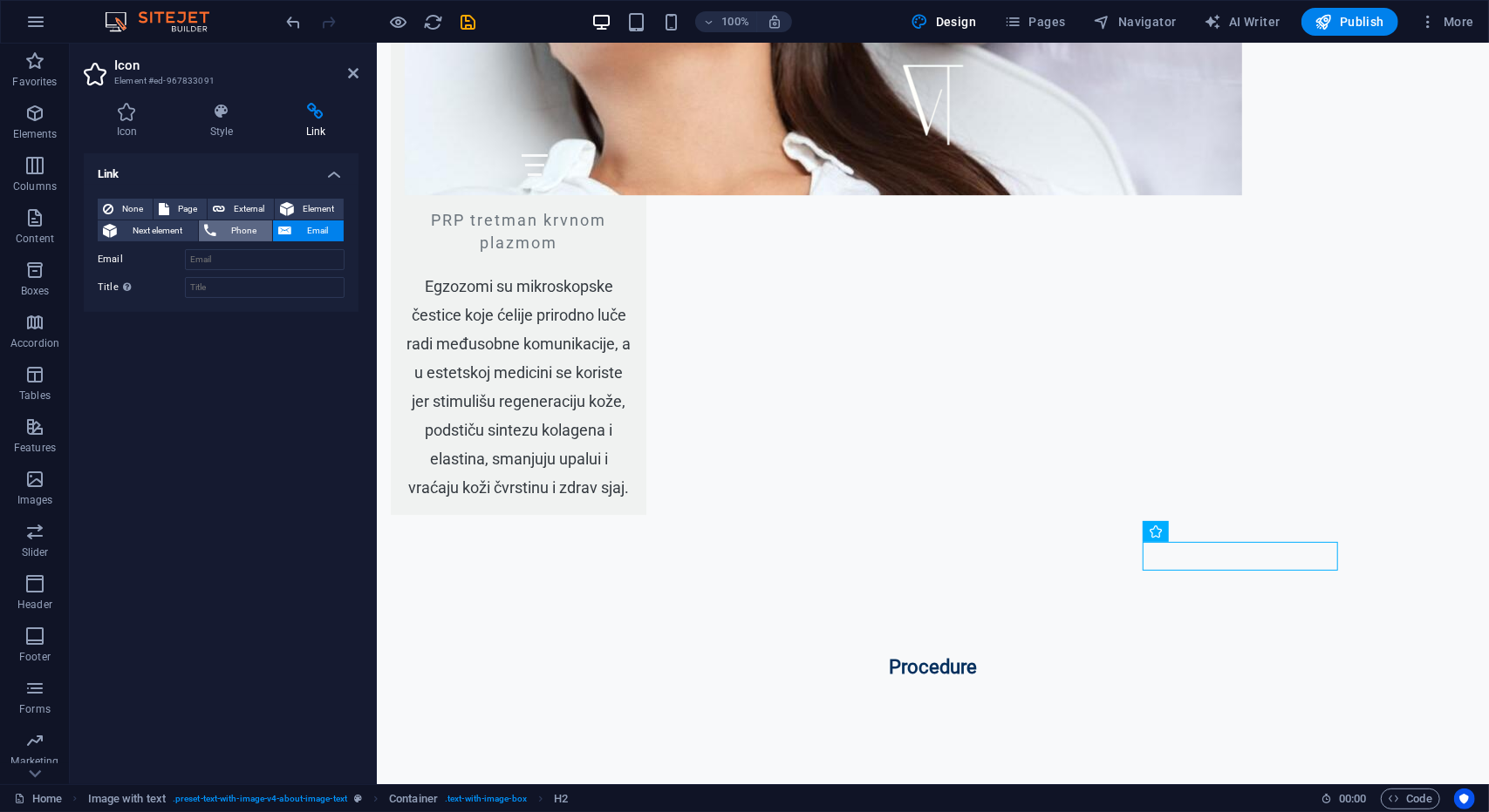
click at [241, 230] on span "Phone" at bounding box center [245, 231] width 46 height 21
click at [153, 230] on span "Next element" at bounding box center [158, 231] width 71 height 21
click at [234, 120] on icon at bounding box center [221, 112] width 89 height 17
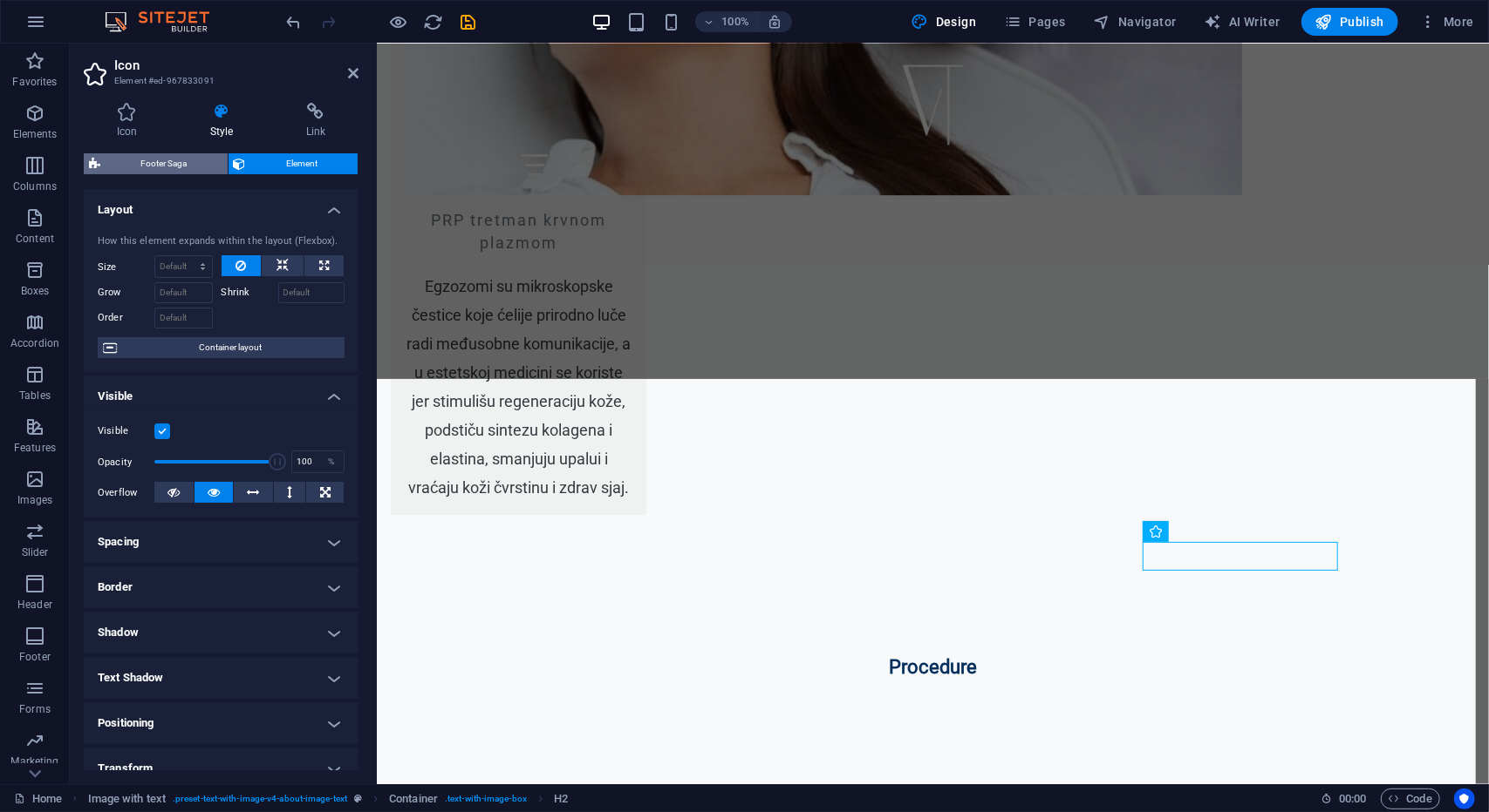
click at [174, 156] on span "Footer Saga" at bounding box center [164, 164] width 117 height 21
select select "rem"
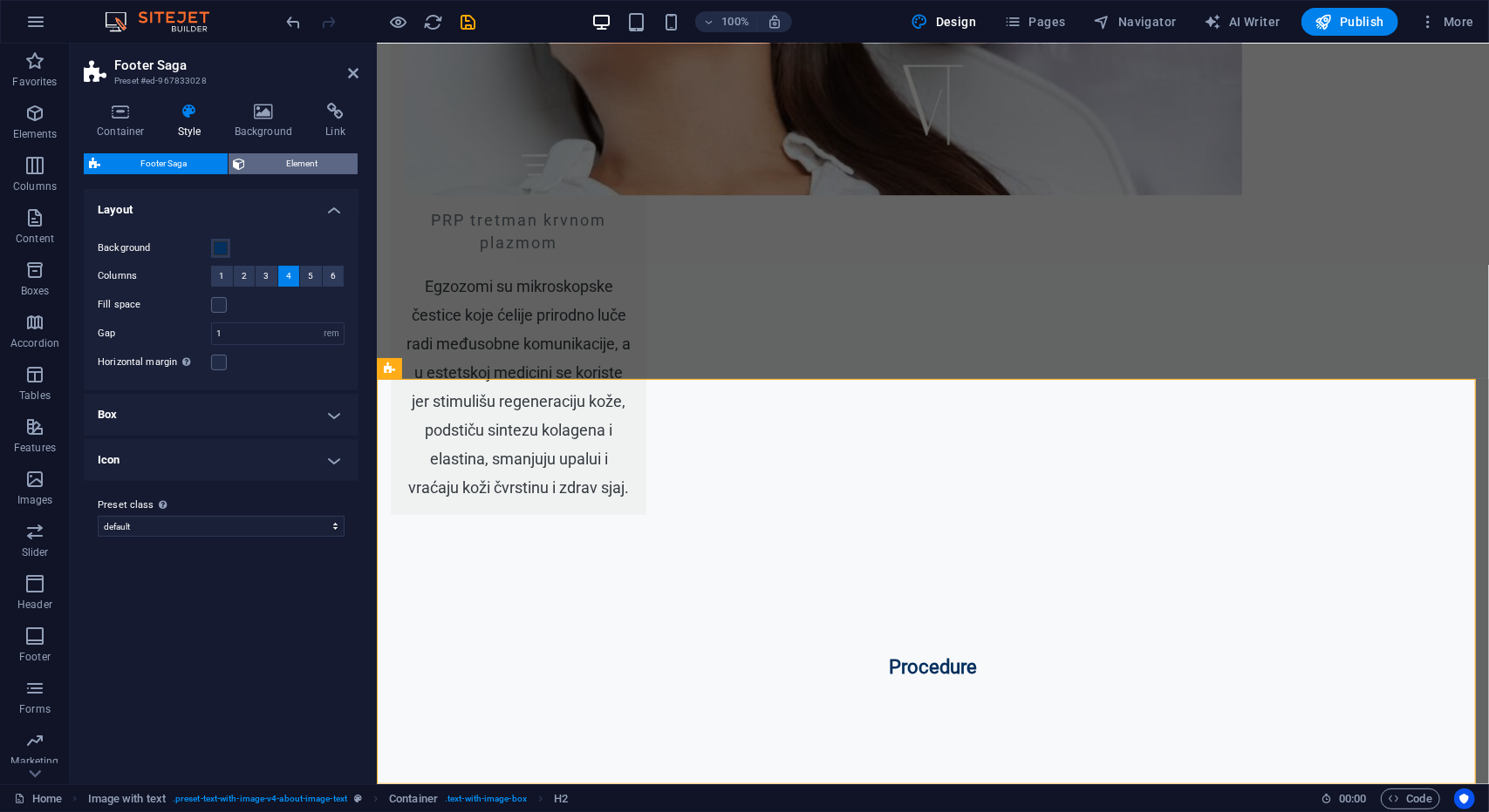
click at [274, 168] on span "Element" at bounding box center [301, 164] width 102 height 21
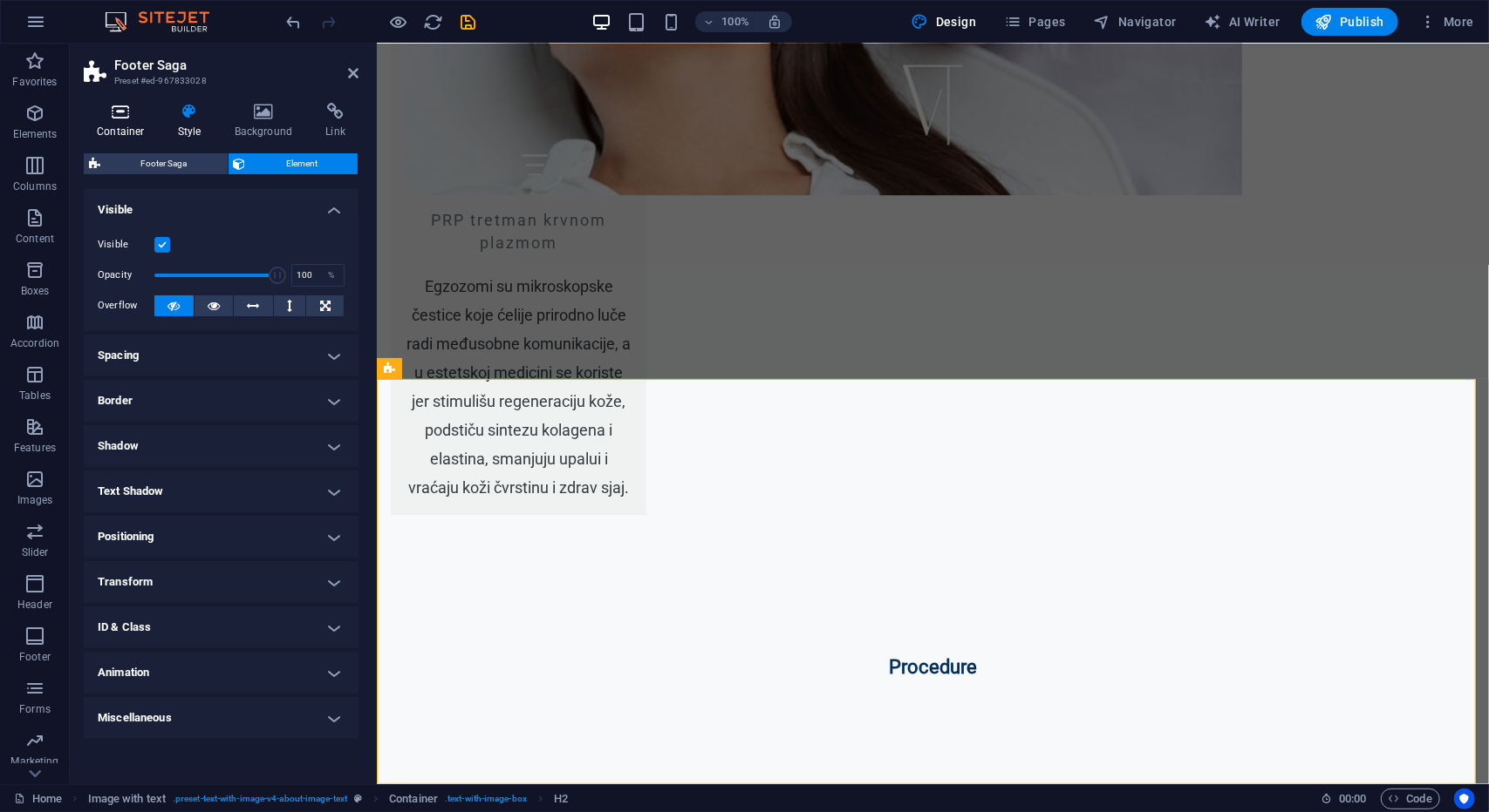
click at [133, 132] on h4 "Container" at bounding box center [123, 121] width 81 height 36
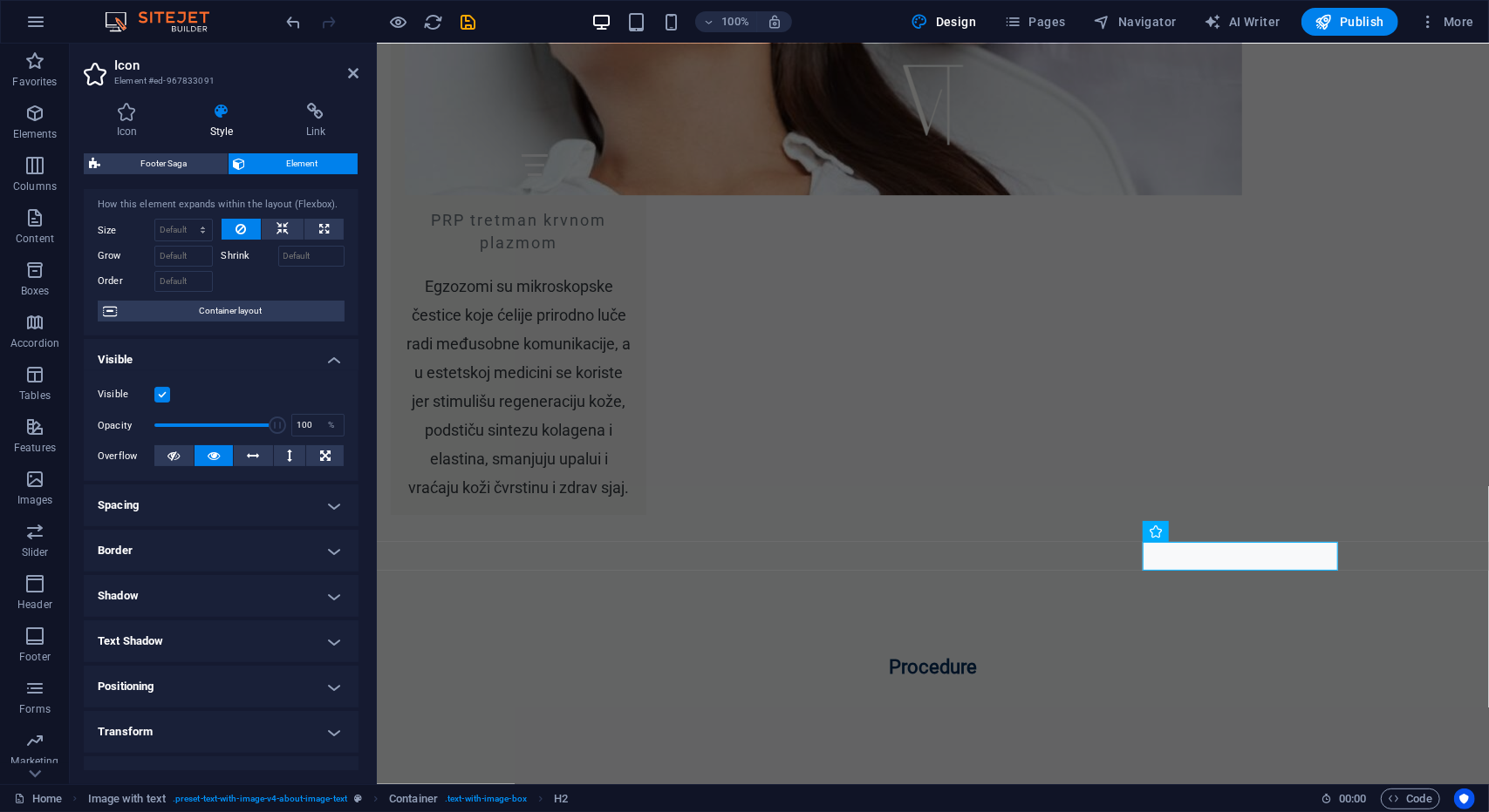
scroll to position [154, 0]
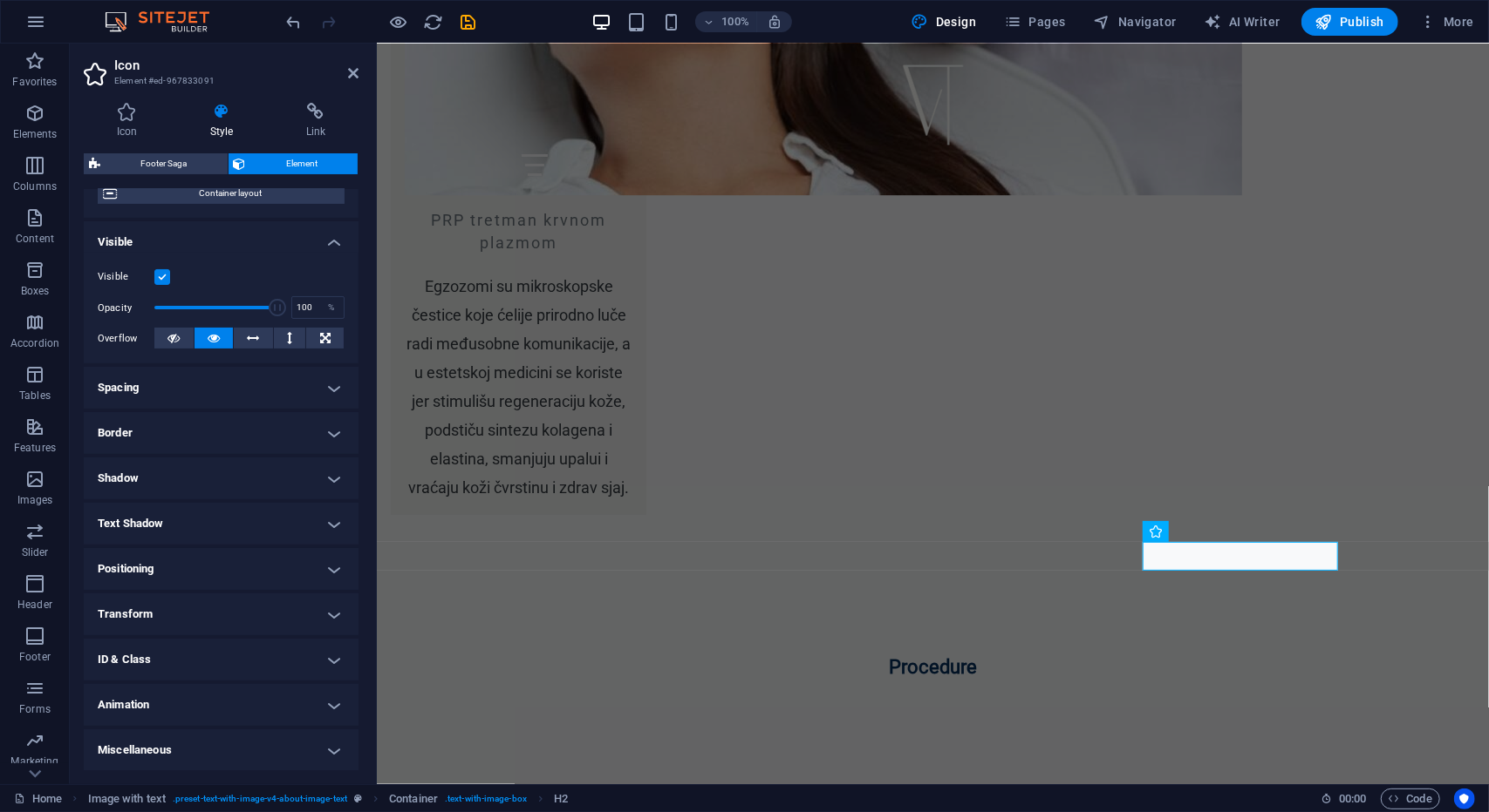
click at [193, 524] on h4 "Text Shadow" at bounding box center [220, 524] width 275 height 42
click at [193, 524] on h4 "Text Shadow" at bounding box center [220, 518] width 275 height 32
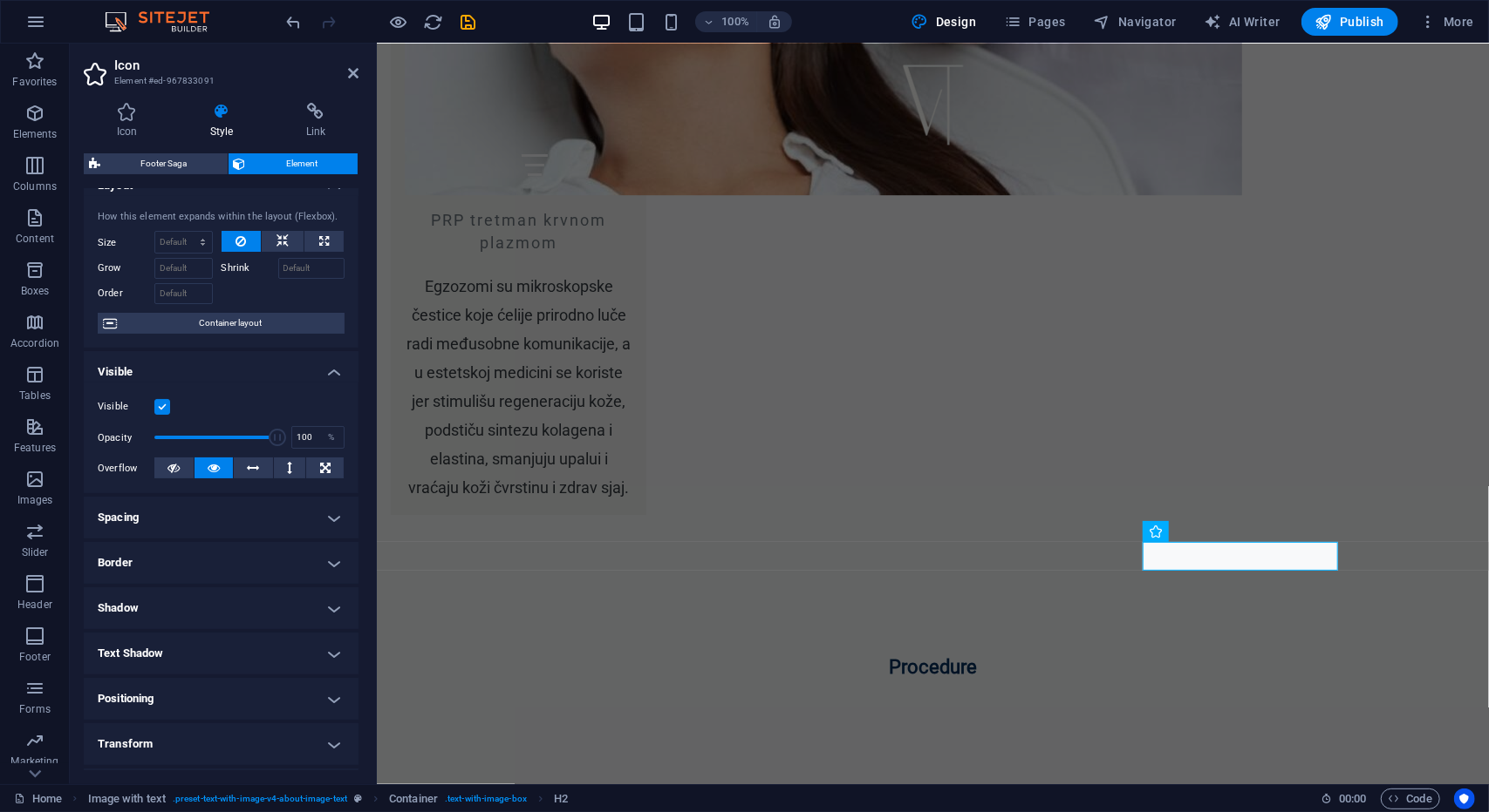
scroll to position [0, 0]
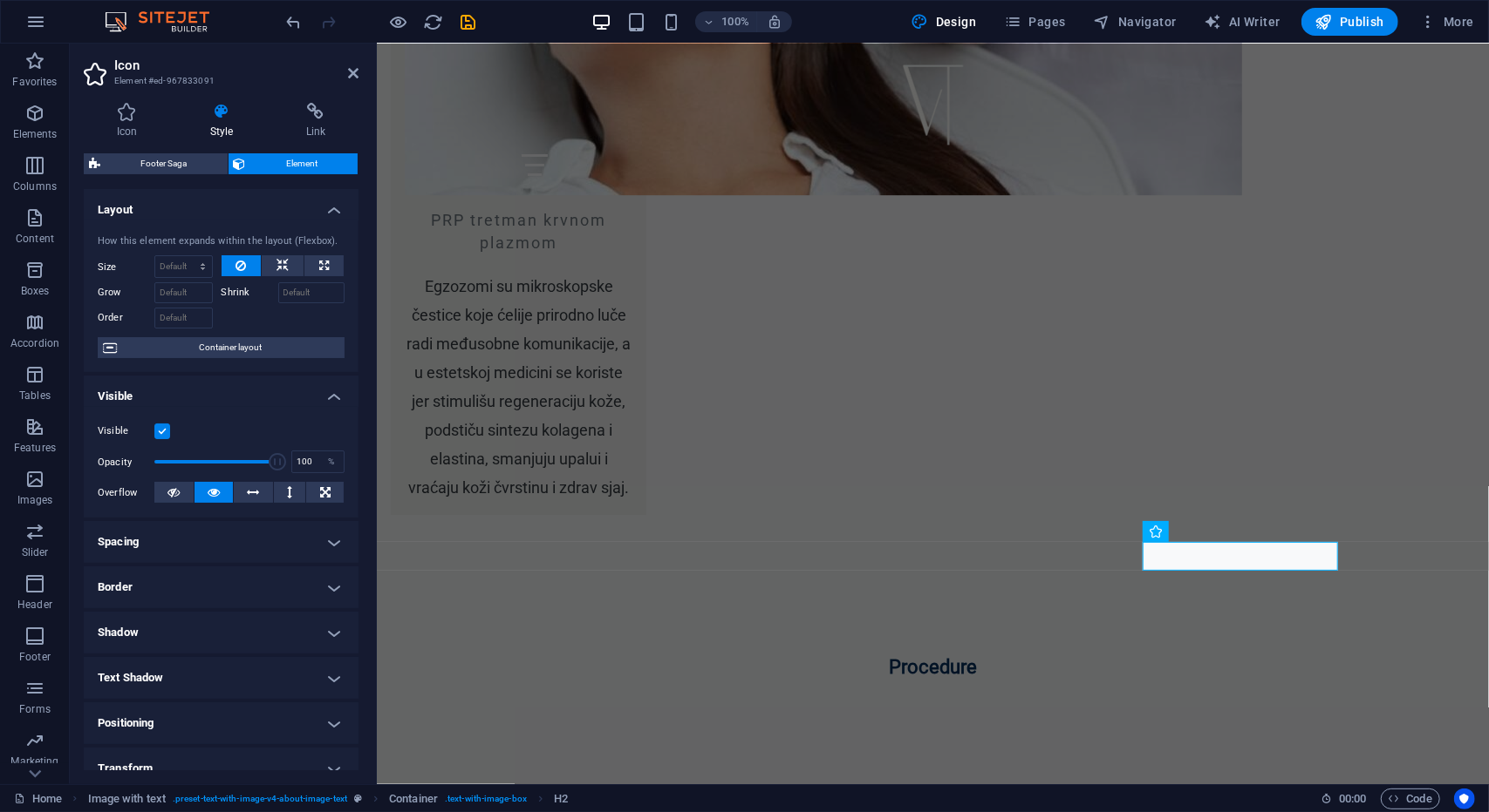
click at [324, 389] on h4 "Visible" at bounding box center [220, 391] width 275 height 32
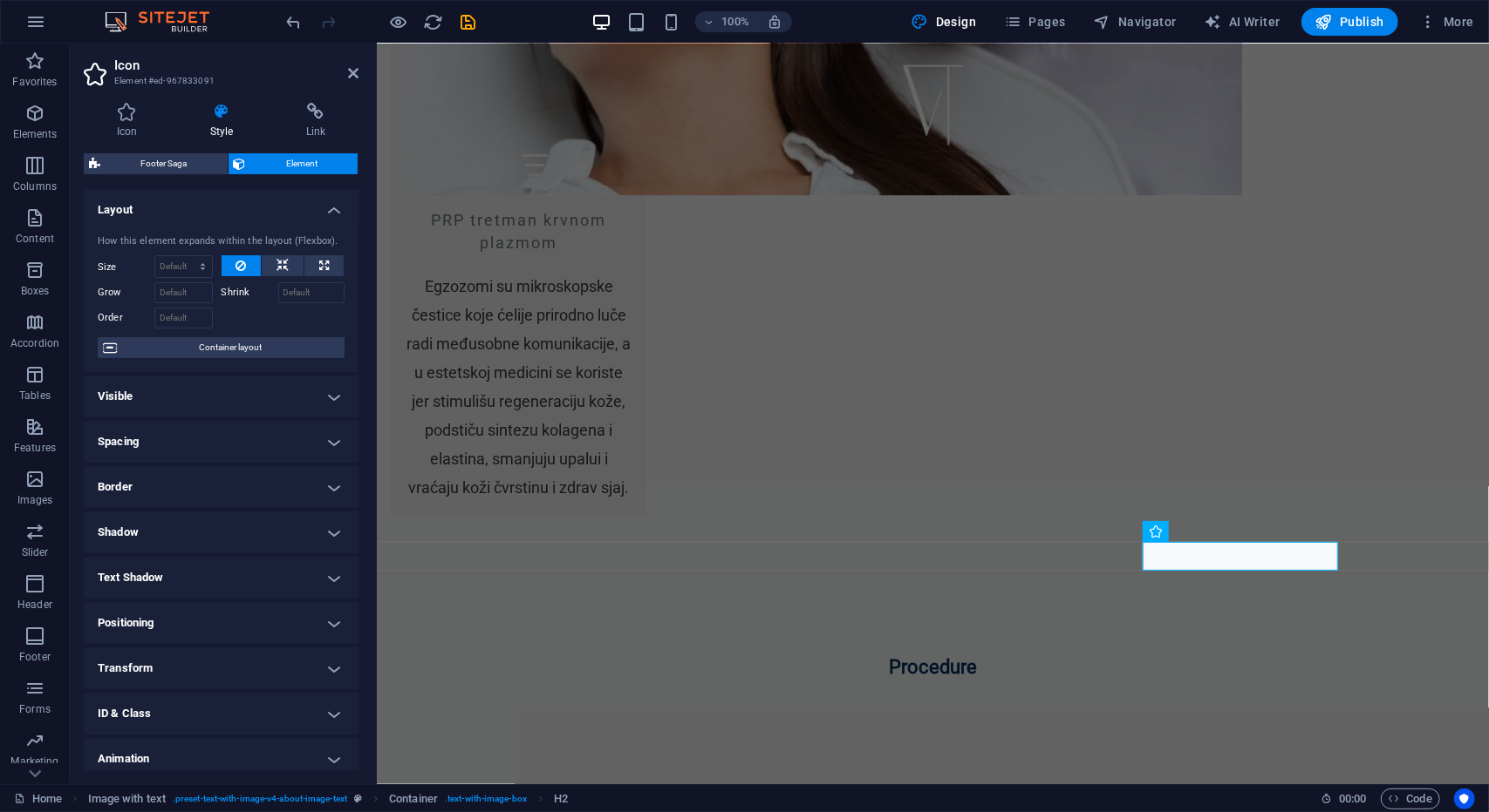
click at [333, 216] on h4 "Layout" at bounding box center [220, 205] width 275 height 32
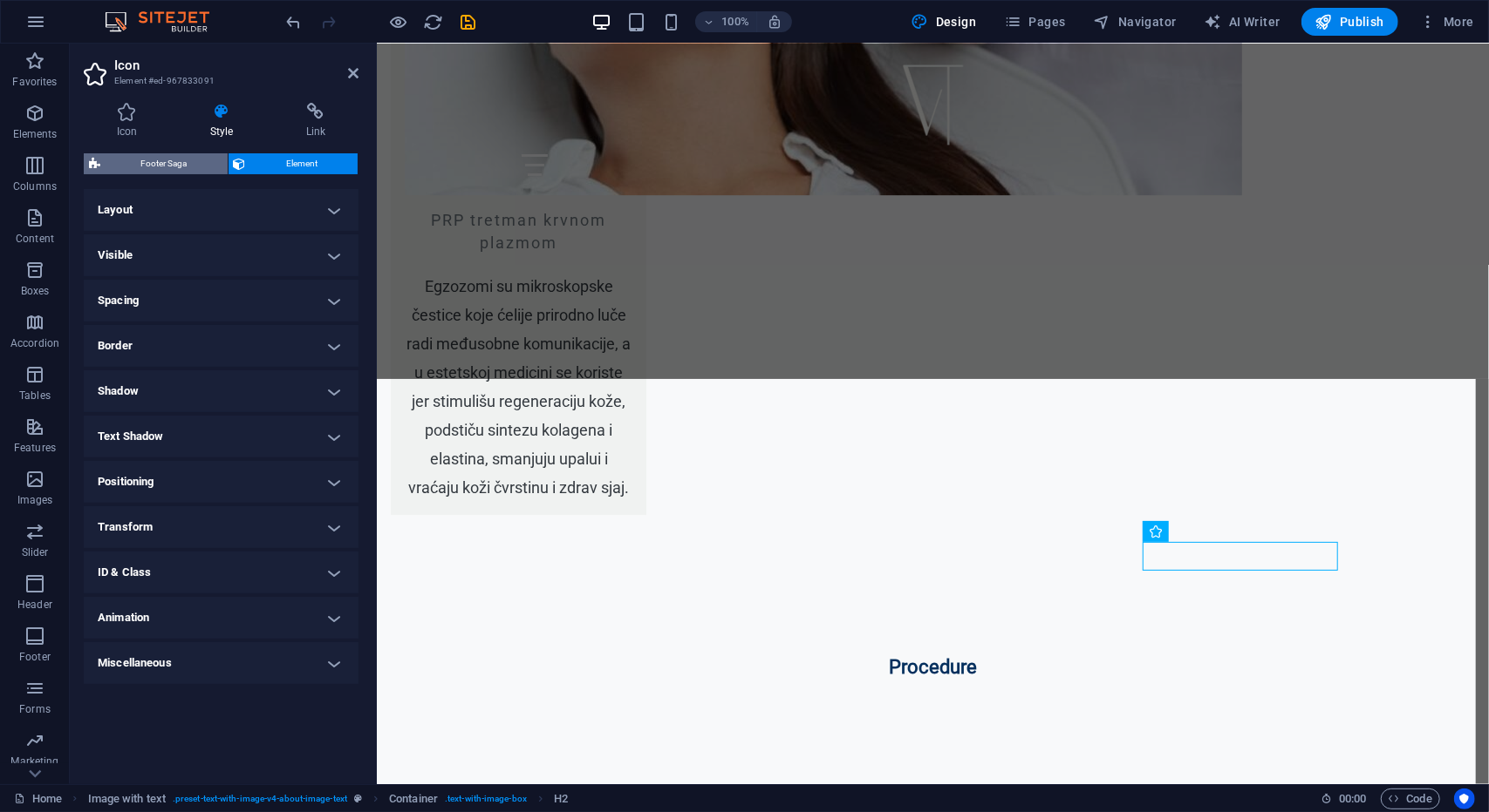
click at [178, 165] on span "Footer Saga" at bounding box center [164, 164] width 117 height 21
select select "rem"
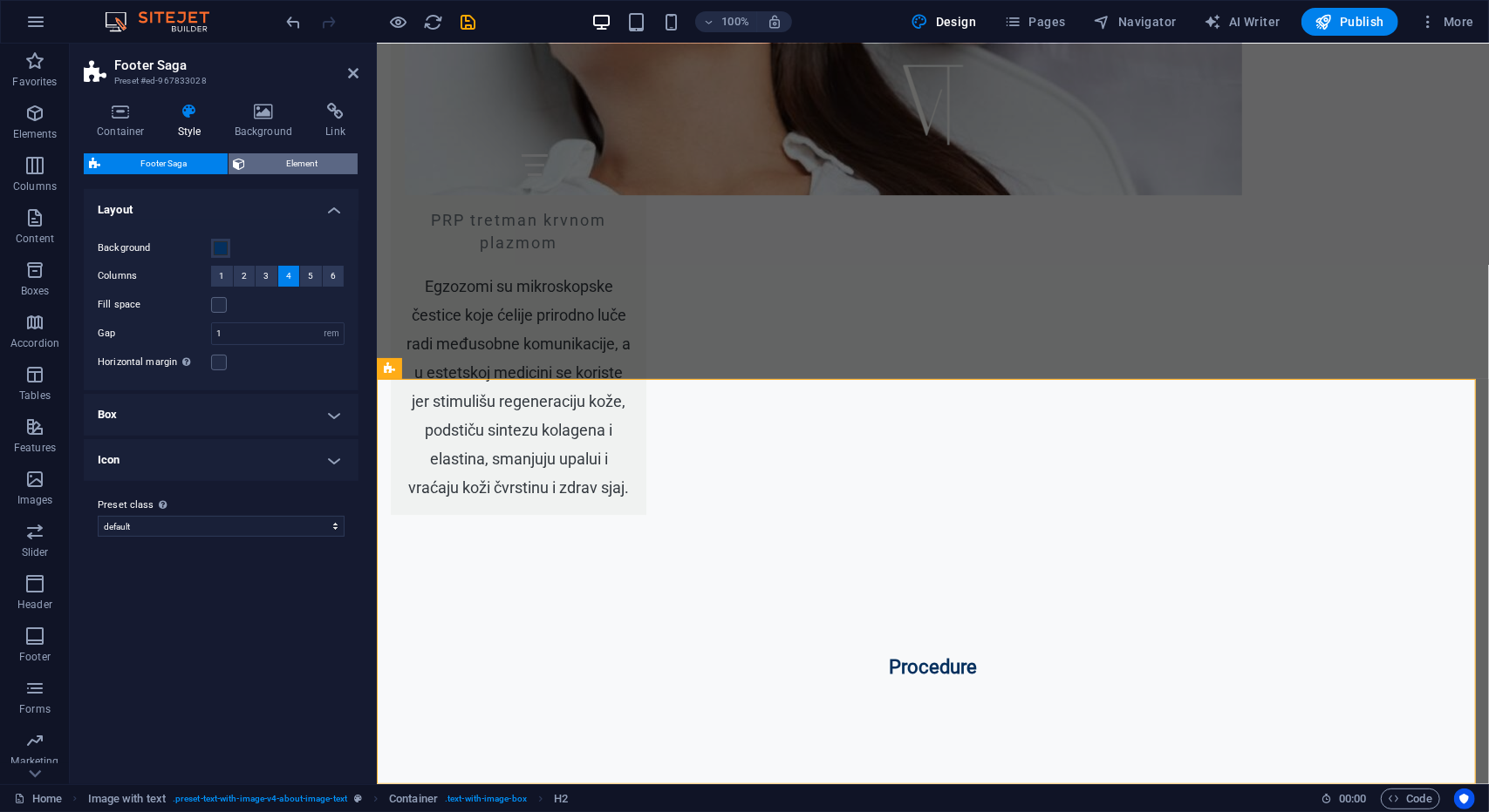
click at [263, 163] on span "Element" at bounding box center [301, 164] width 102 height 21
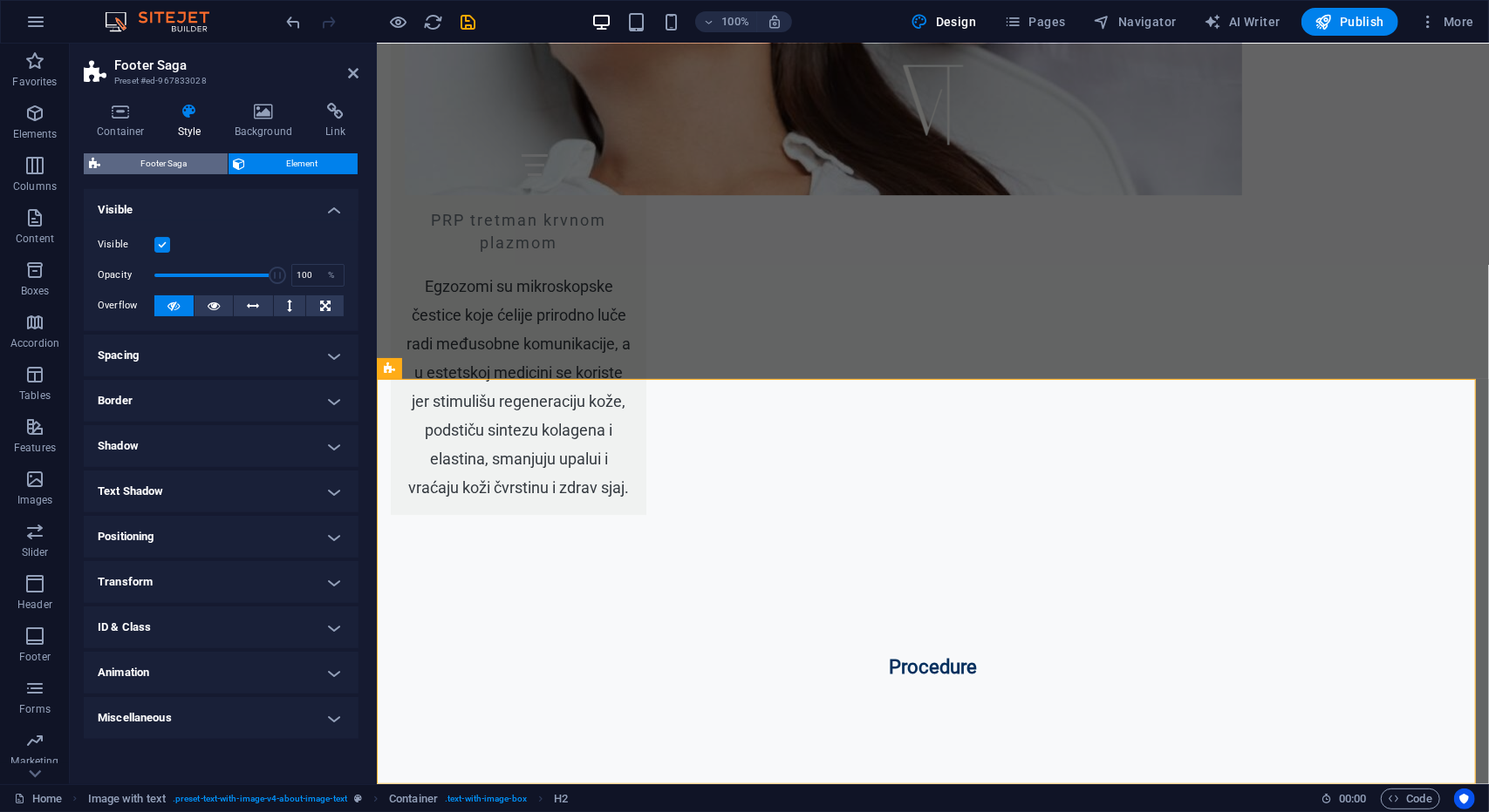
click at [198, 163] on span "Footer Saga" at bounding box center [164, 164] width 117 height 21
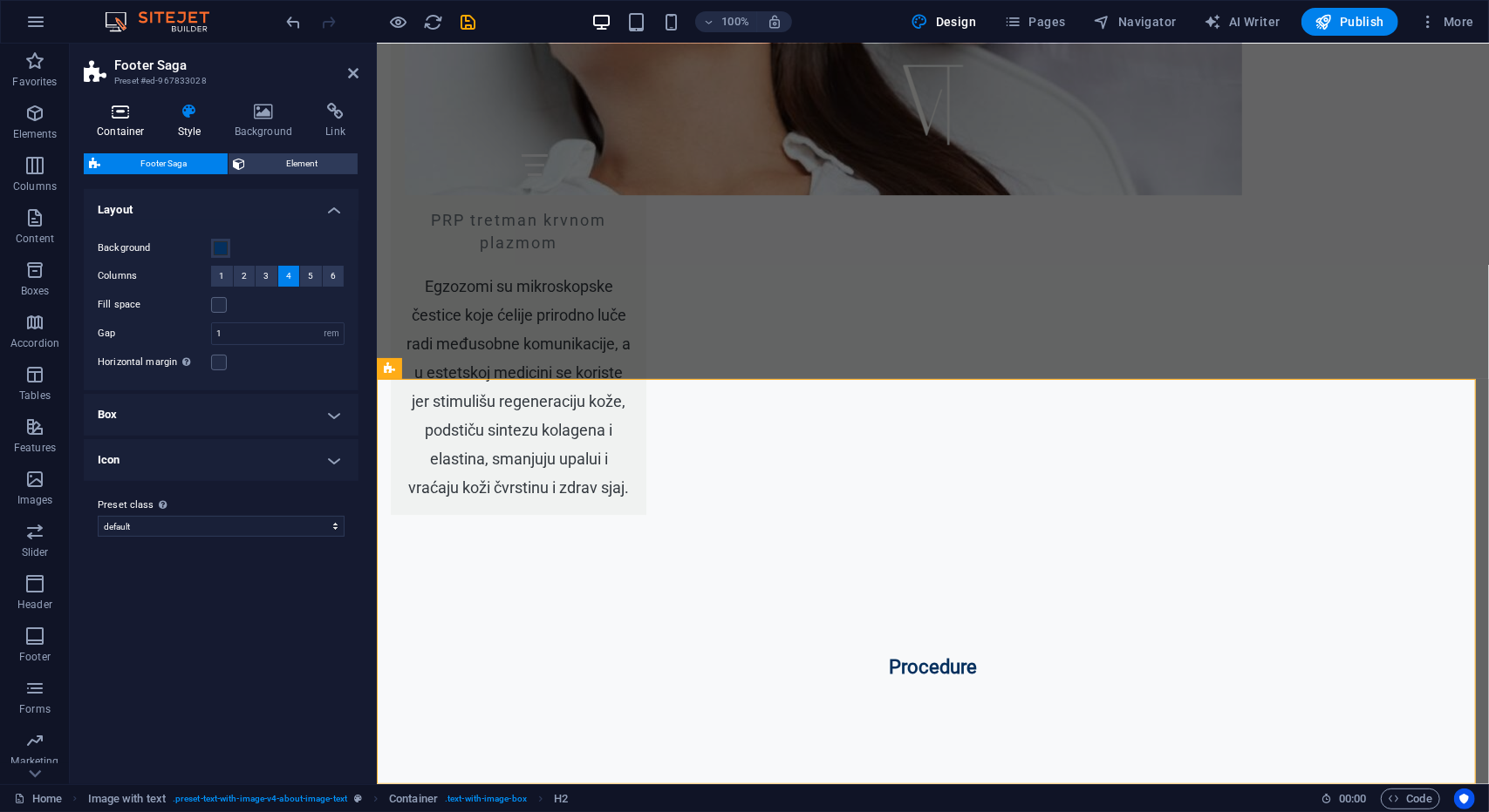
click at [125, 110] on icon at bounding box center [120, 112] width 74 height 17
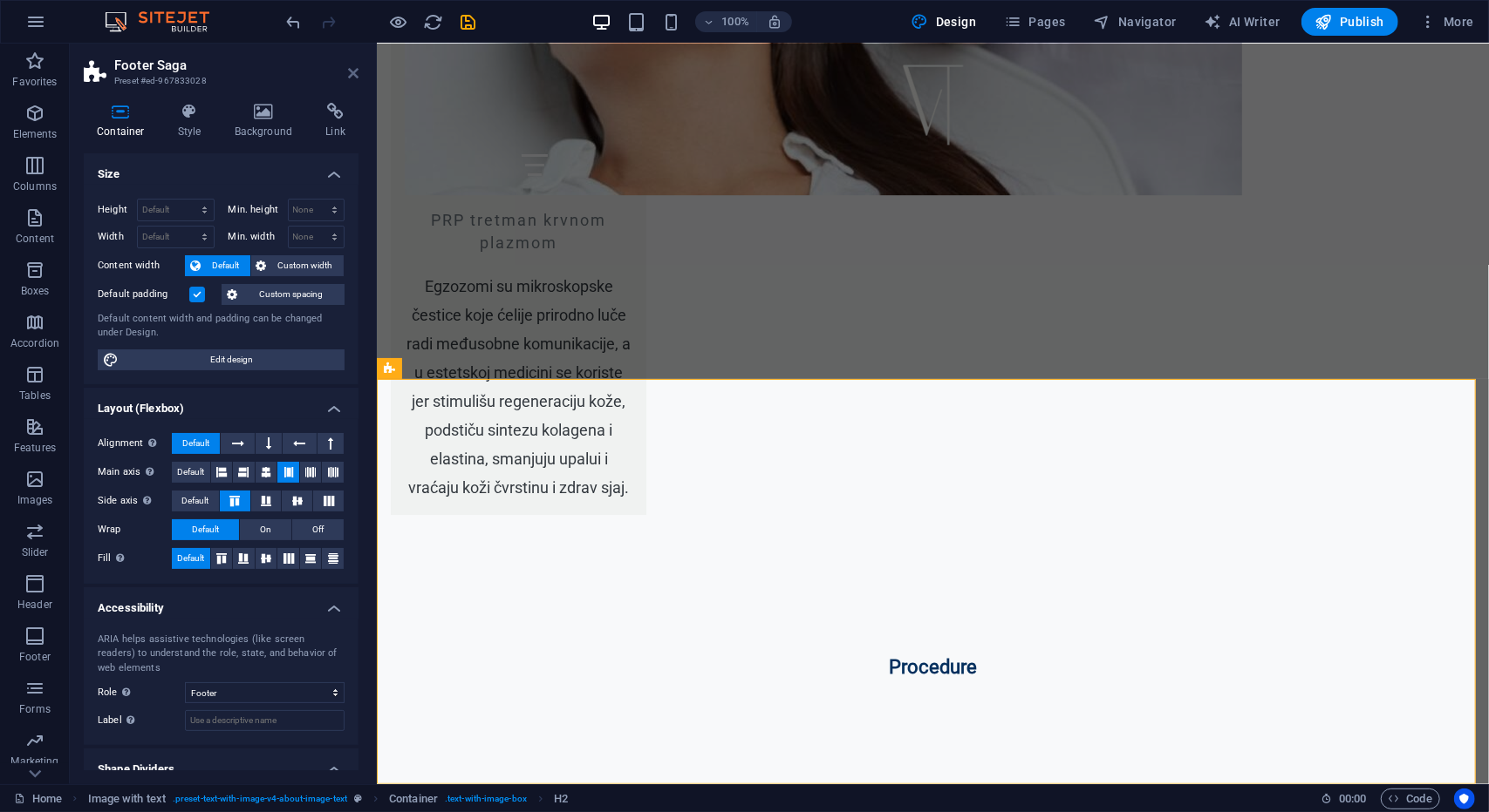
click at [349, 73] on icon at bounding box center [353, 73] width 11 height 14
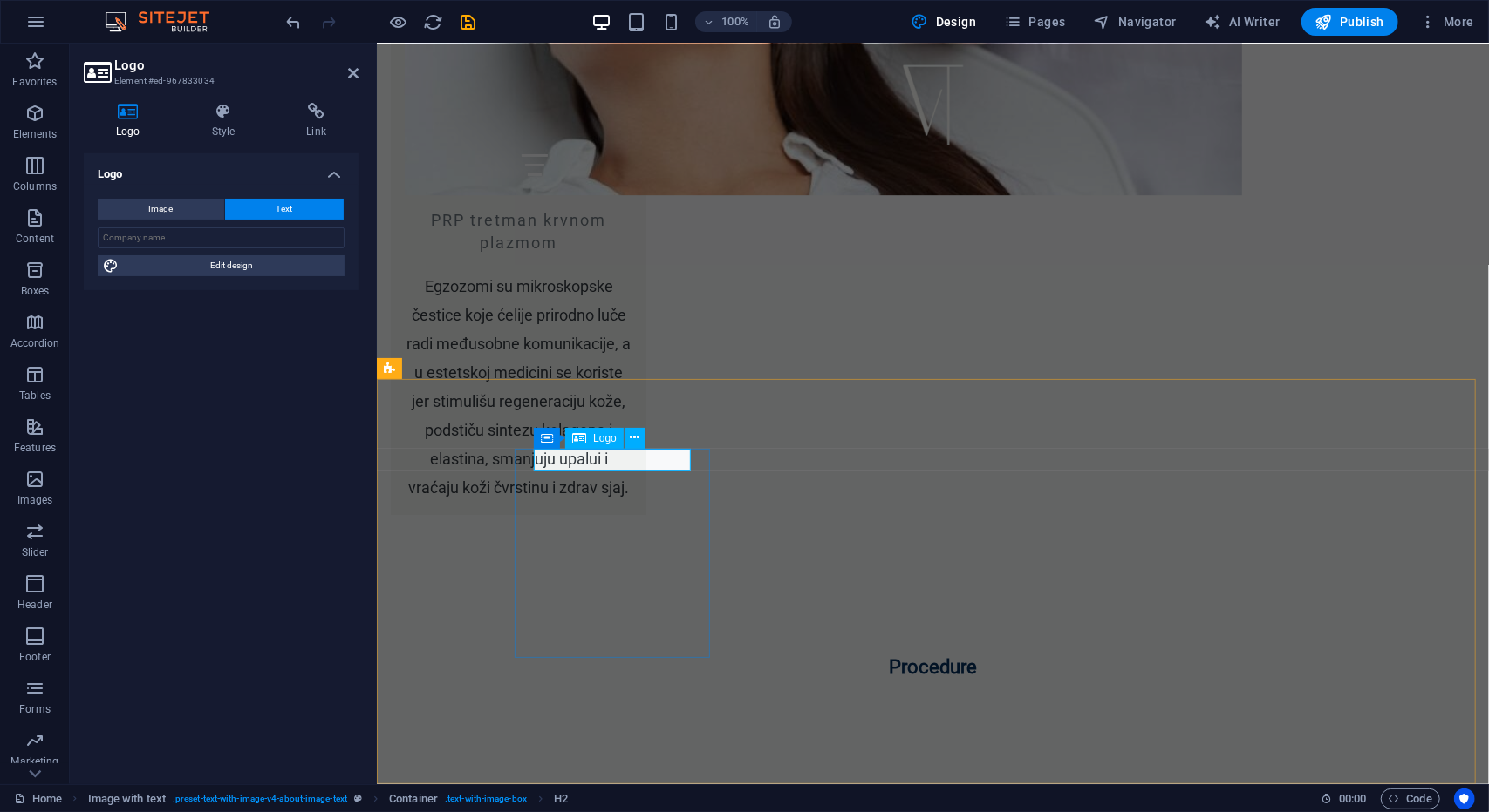
click at [591, 440] on div "Logo" at bounding box center [594, 439] width 58 height 21
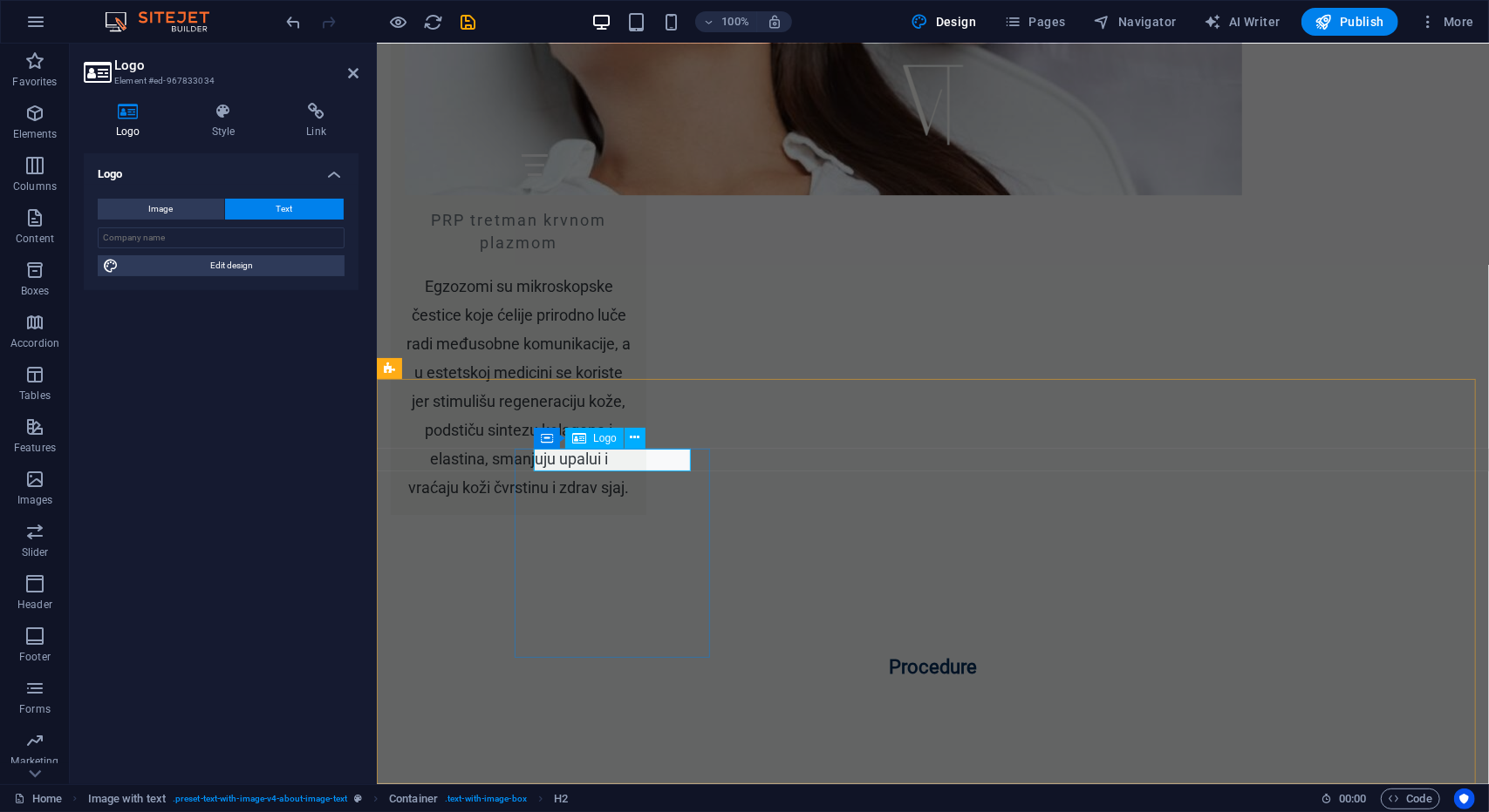
click at [591, 440] on div "Logo" at bounding box center [594, 439] width 58 height 21
click at [196, 240] on input "text" at bounding box center [221, 238] width 247 height 21
type input "Dr Veselin Tripković"
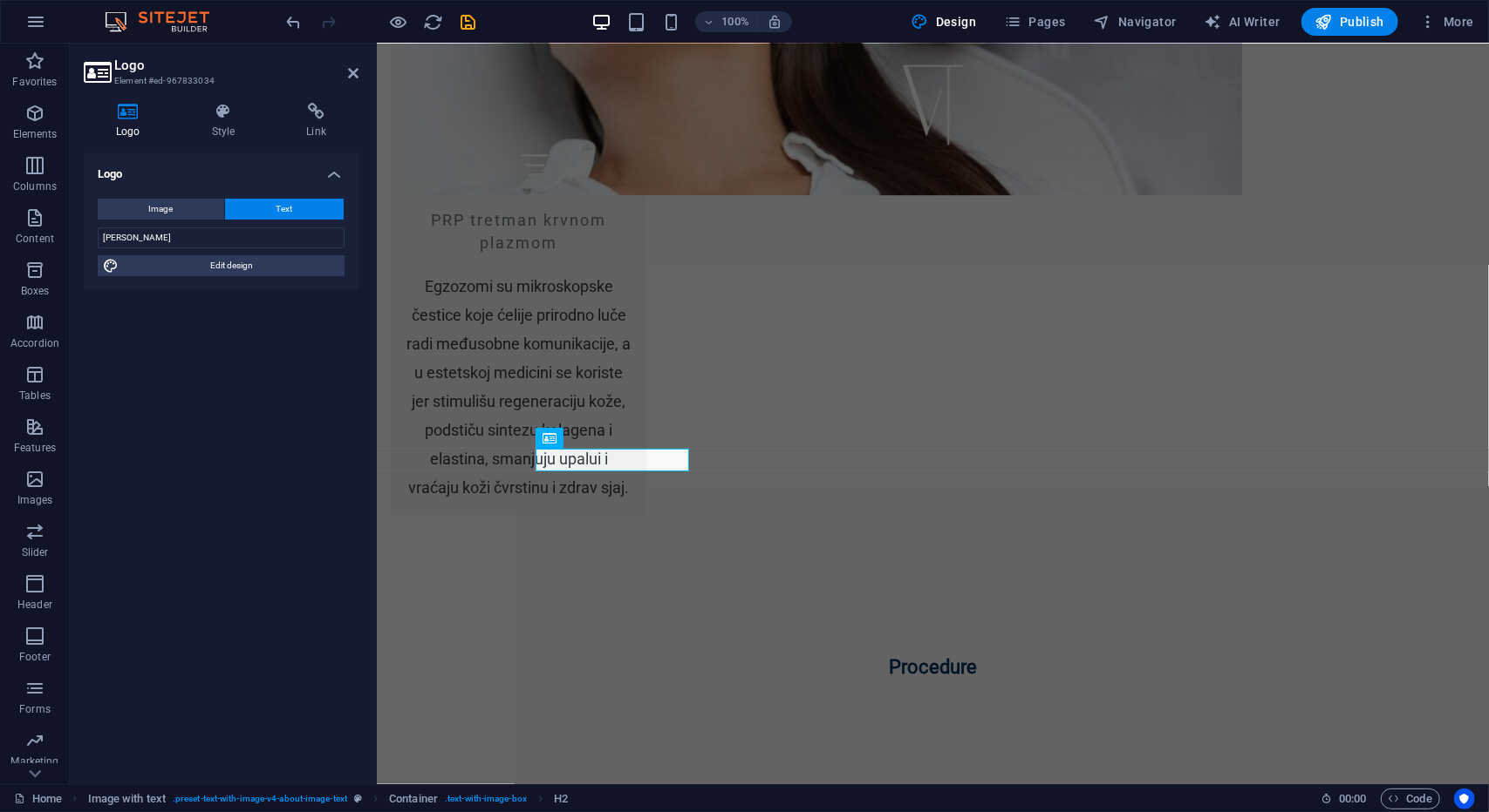
click at [295, 362] on div "Logo Image Text Drag files here, click to choose files or select files from Fil…" at bounding box center [220, 461] width 275 height 617
click at [349, 75] on icon at bounding box center [353, 73] width 11 height 14
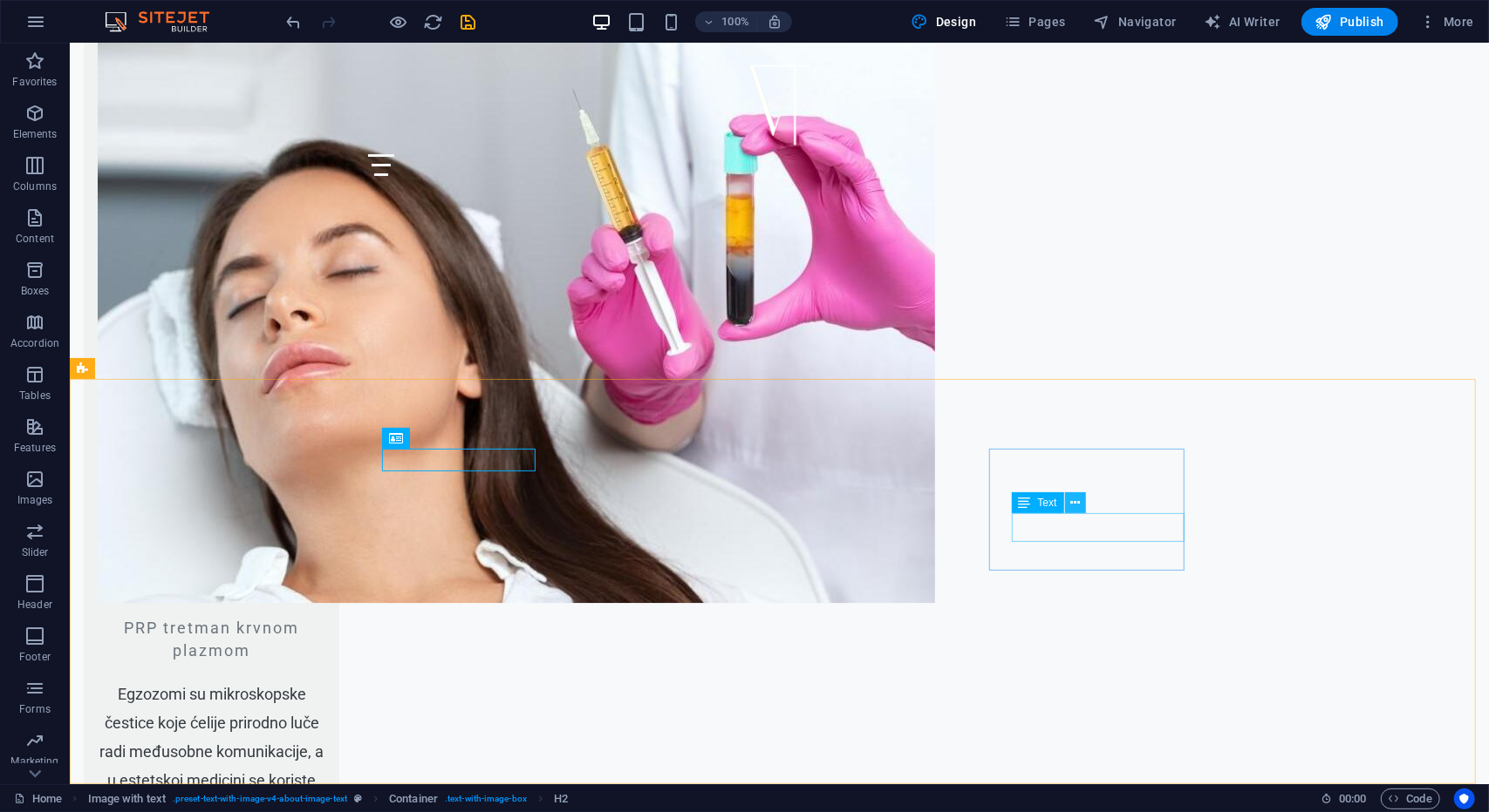
click at [1072, 504] on icon at bounding box center [1075, 503] width 10 height 18
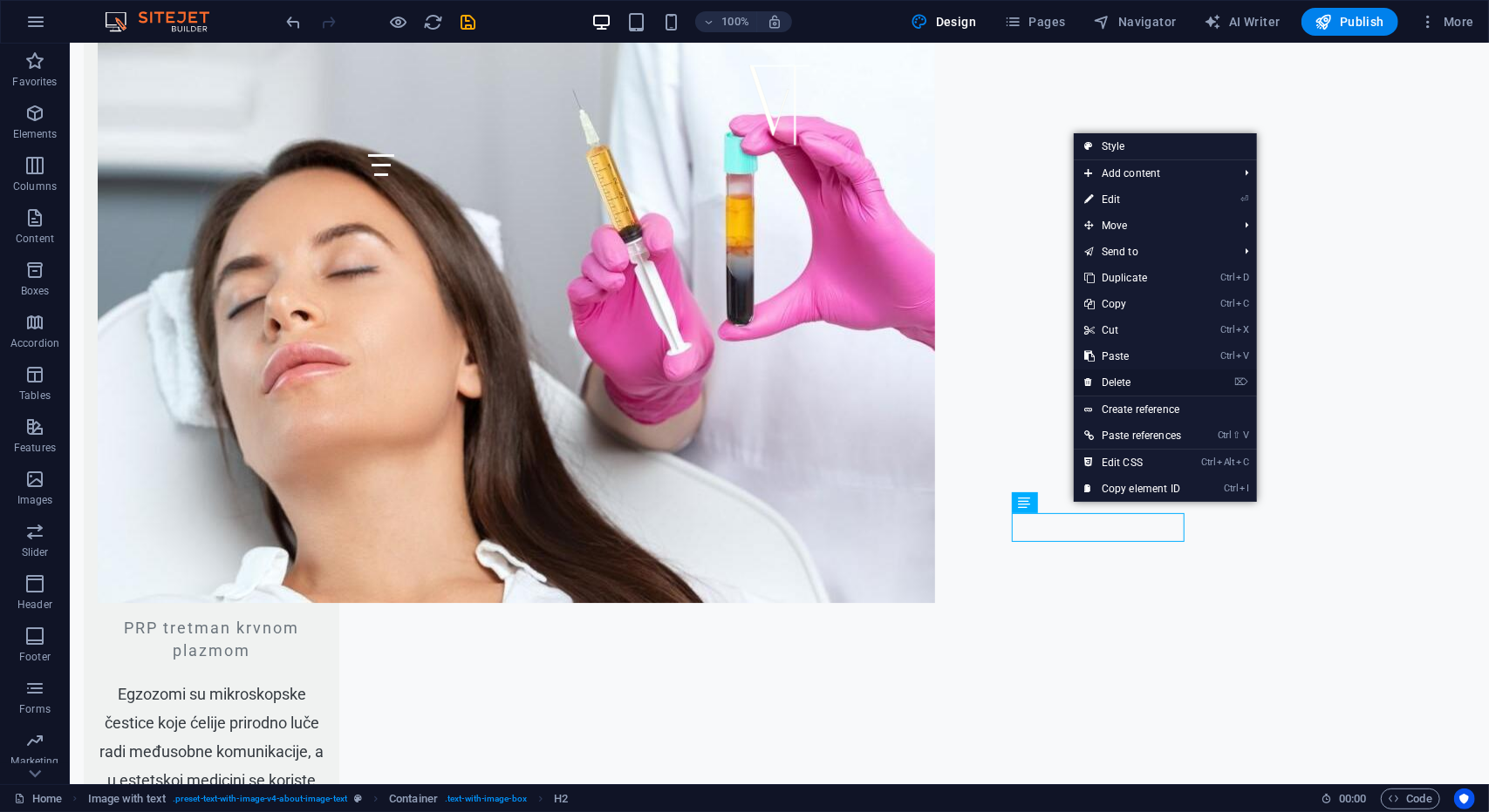
click at [1157, 388] on link "⌦ Delete" at bounding box center [1132, 382] width 118 height 26
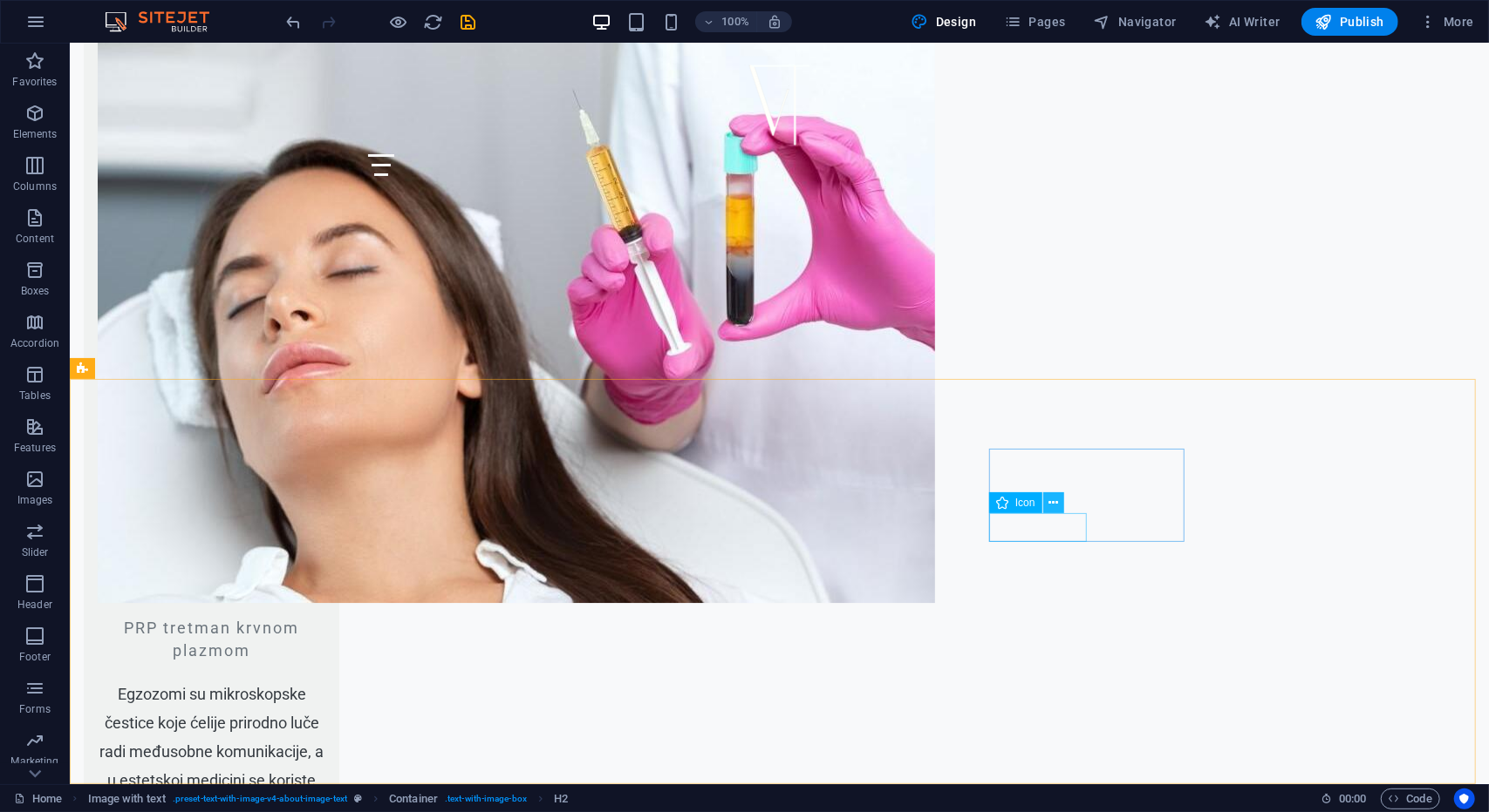
click at [1047, 506] on button at bounding box center [1054, 503] width 21 height 21
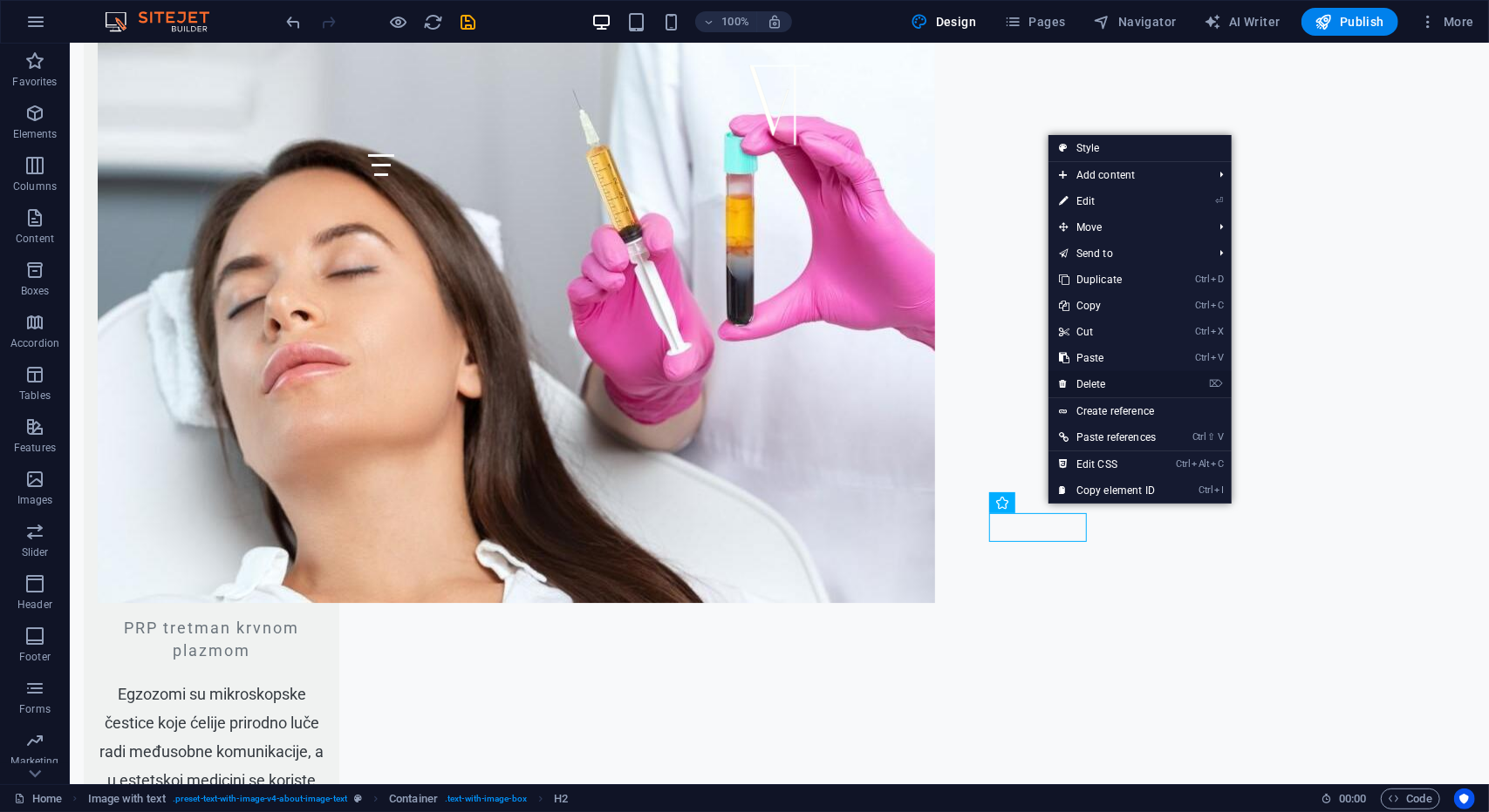
click at [1127, 379] on link "⌦ Delete" at bounding box center [1107, 384] width 118 height 26
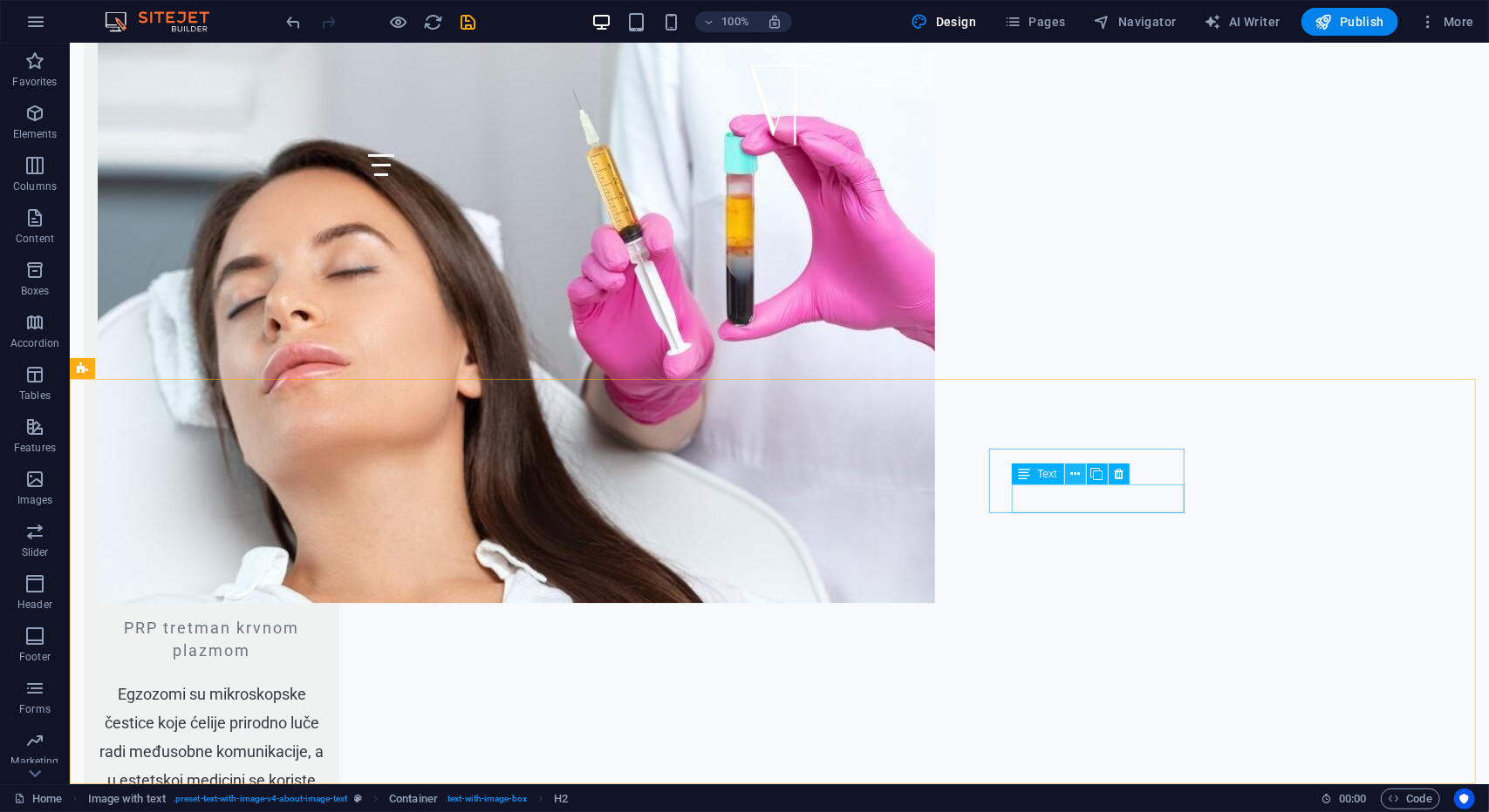
click at [1071, 479] on icon at bounding box center [1075, 474] width 10 height 18
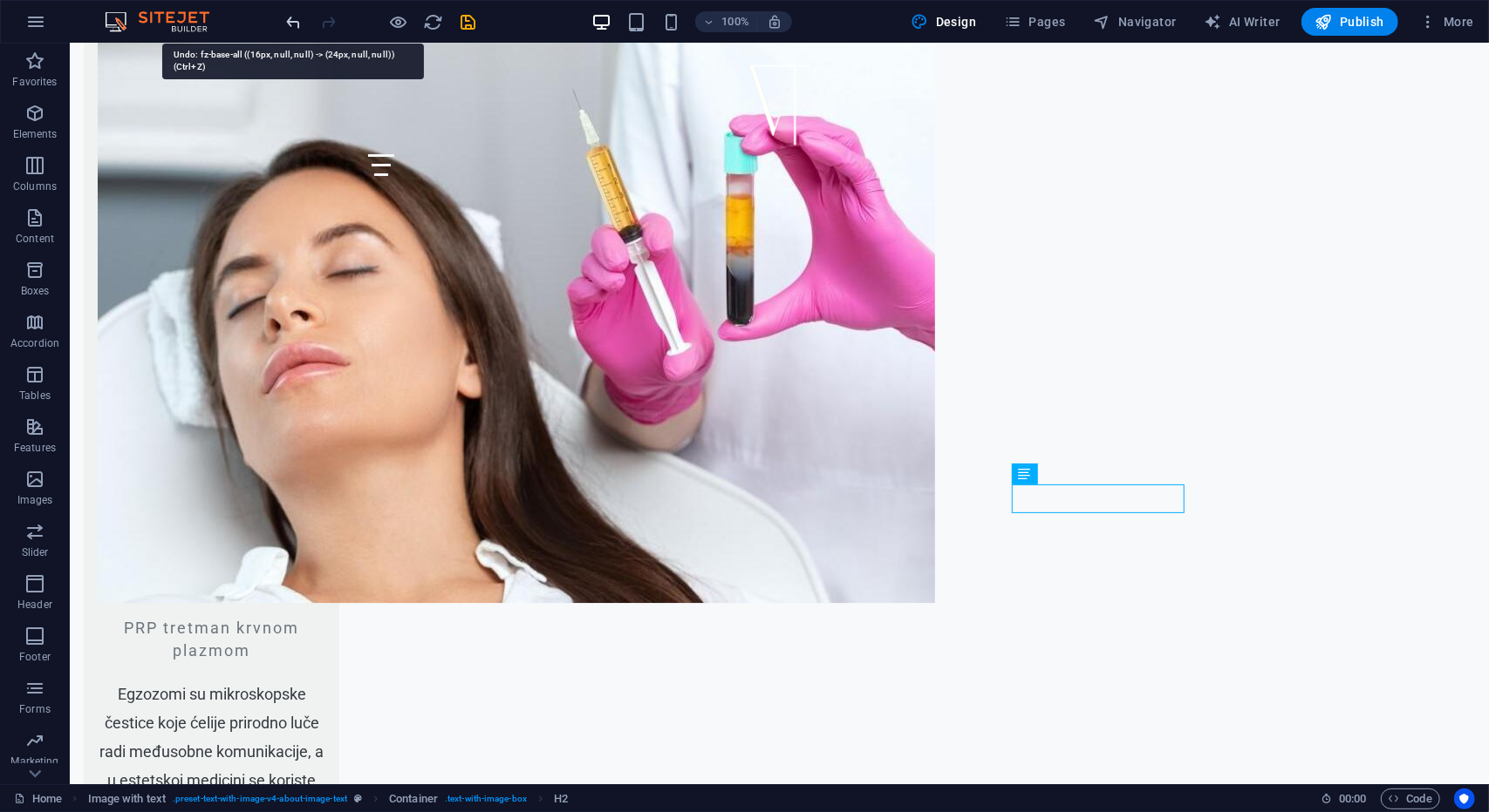
click at [286, 19] on icon "undo" at bounding box center [294, 22] width 20 height 20
click at [290, 25] on icon "undo" at bounding box center [294, 22] width 20 height 20
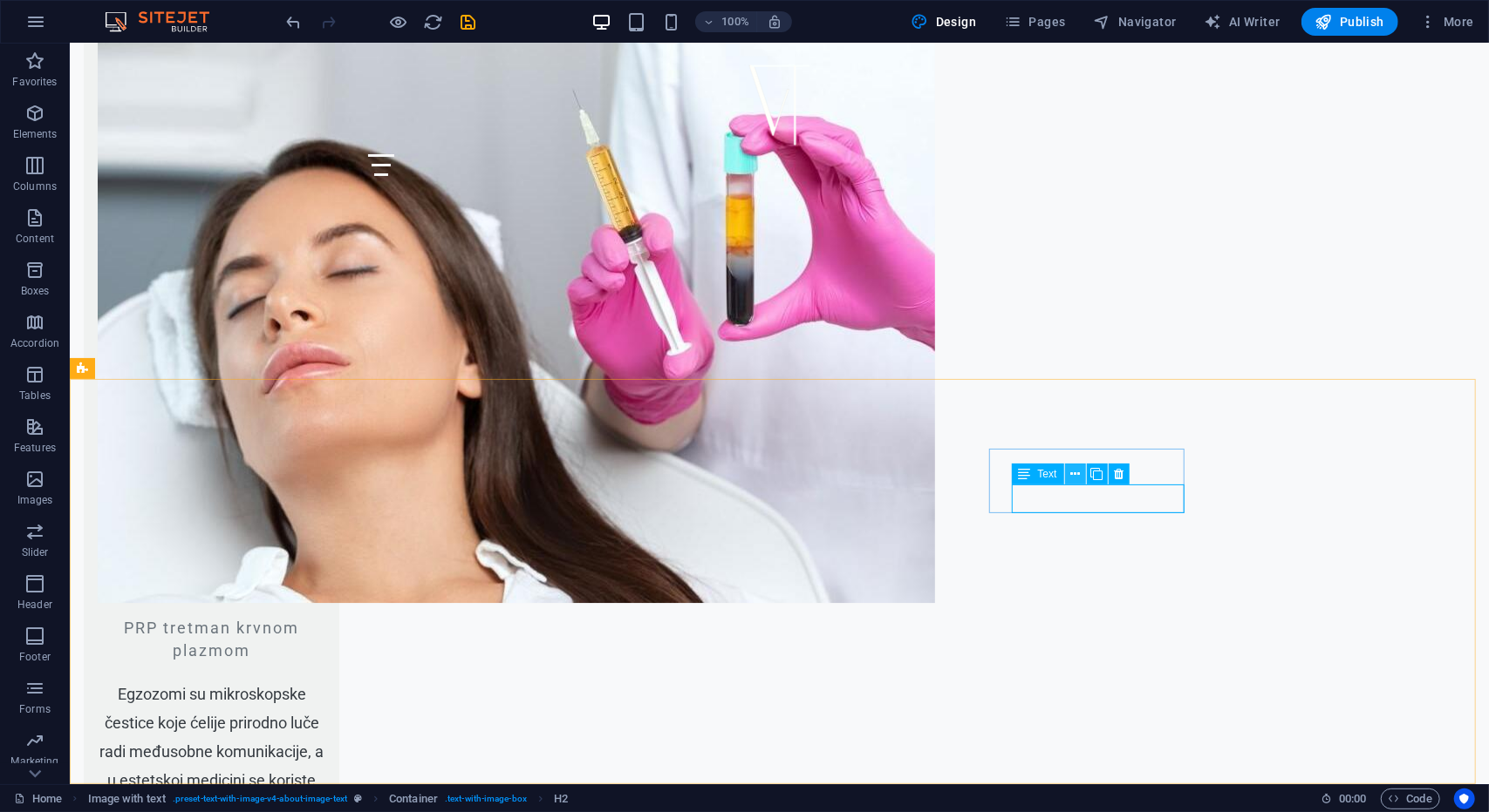
click at [1078, 477] on icon at bounding box center [1075, 474] width 10 height 18
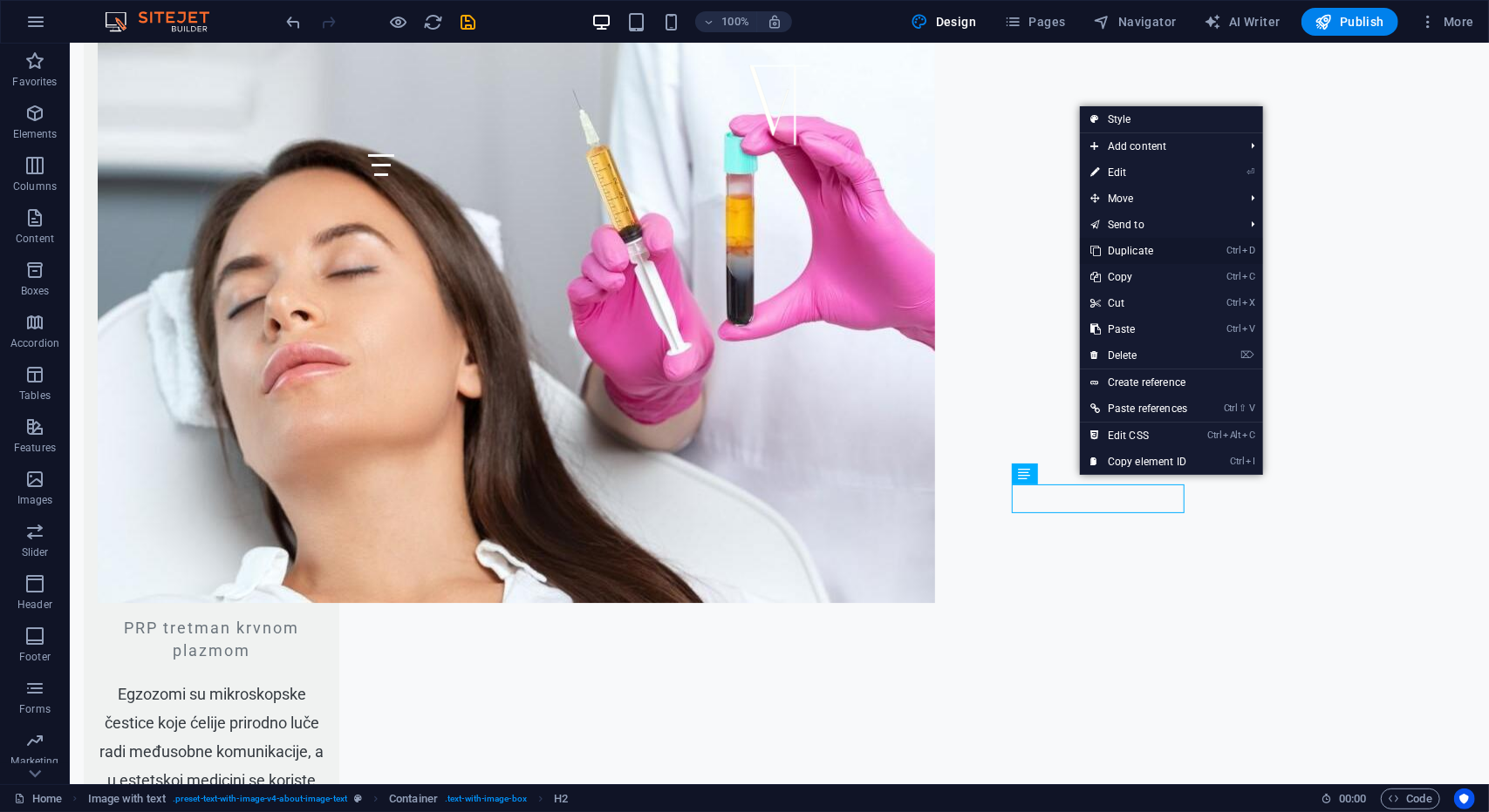
click at [1136, 249] on link "Ctrl D Duplicate" at bounding box center [1138, 251] width 118 height 26
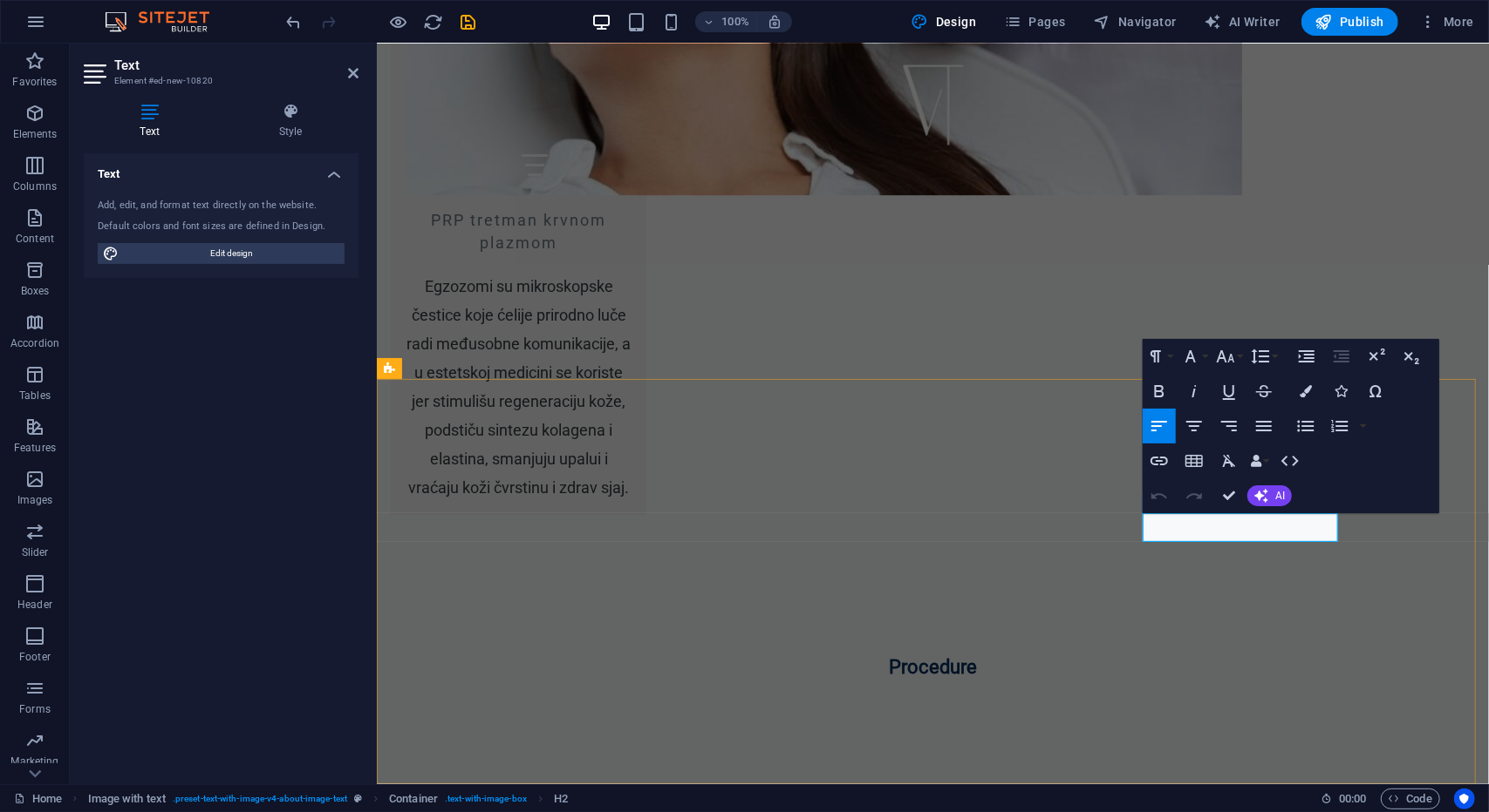
drag, startPoint x: 1243, startPoint y: 532, endPoint x: 1518, endPoint y: 583, distance: 279.7
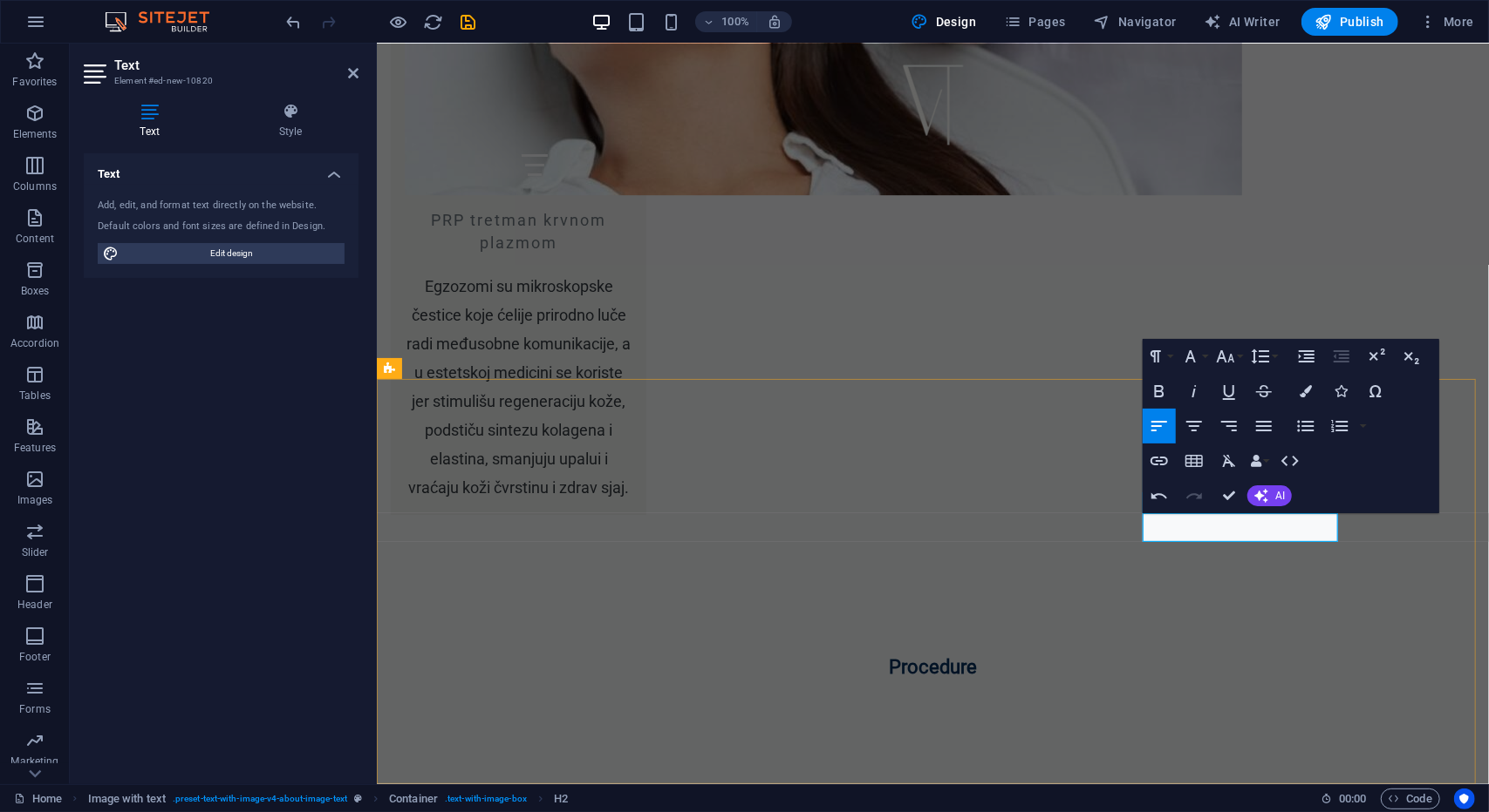
drag, startPoint x: 1230, startPoint y: 535, endPoint x: 931, endPoint y: 527, distance: 299.1
select select "footer"
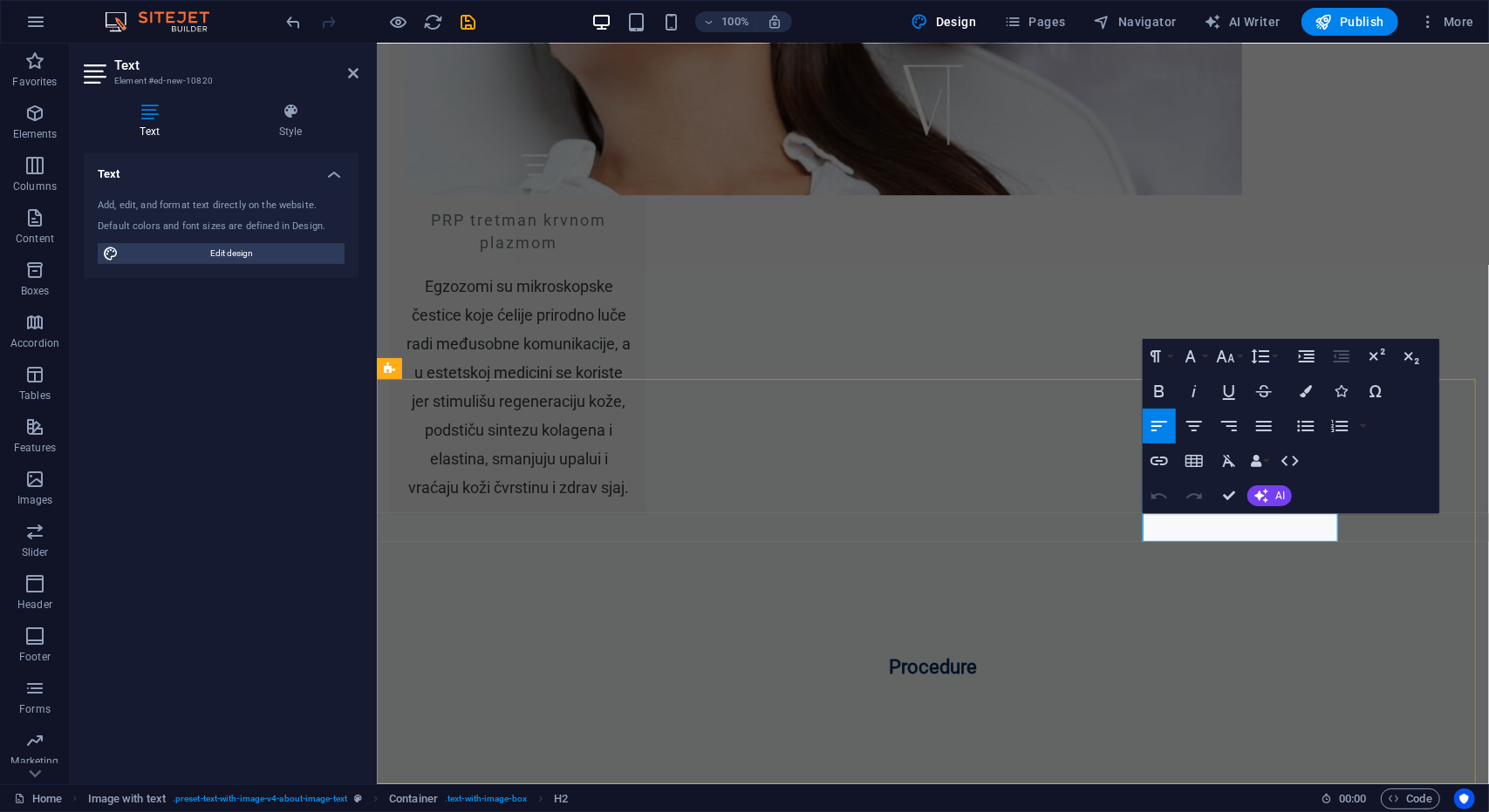
drag, startPoint x: 1215, startPoint y: 532, endPoint x: 1119, endPoint y: 527, distance: 96.1
drag, startPoint x: 1239, startPoint y: 535, endPoint x: 1154, endPoint y: 528, distance: 85.3
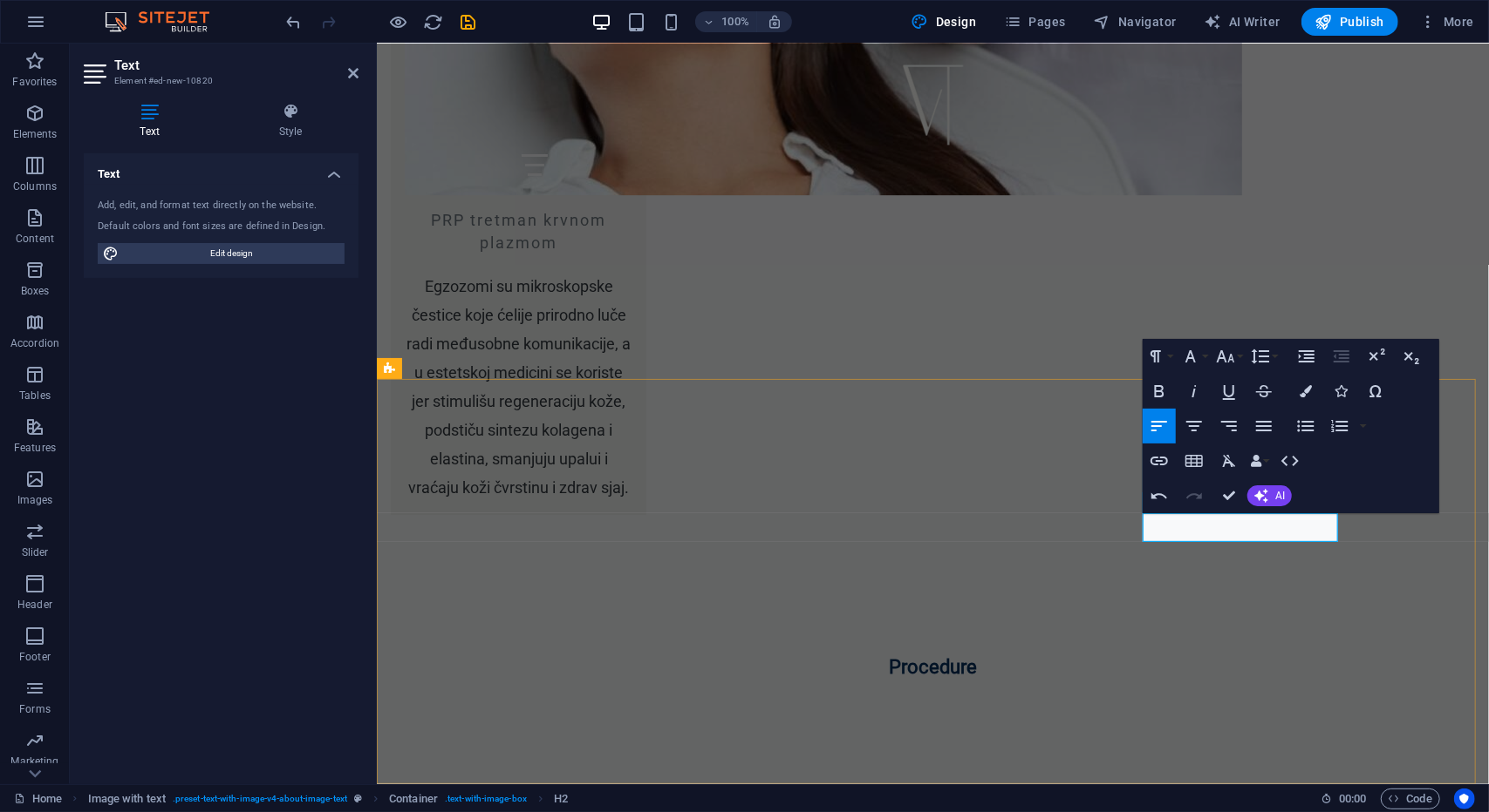
drag, startPoint x: 1227, startPoint y: 531, endPoint x: 1133, endPoint y: 525, distance: 94.2
click at [1166, 461] on icon "button" at bounding box center [1159, 461] width 21 height 21
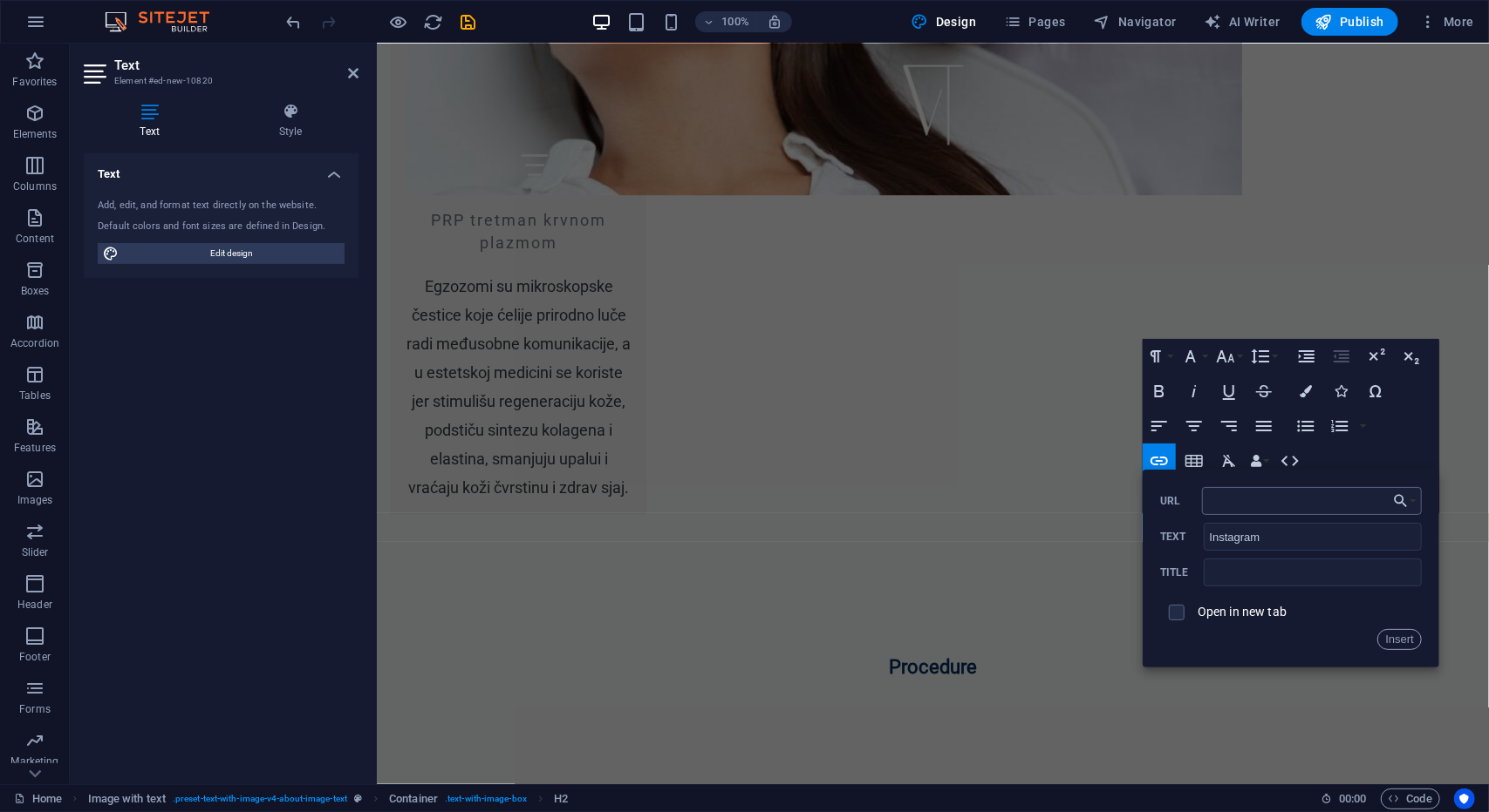
click at [1244, 504] on input "URL" at bounding box center [1312, 501] width 220 height 28
click at [1246, 585] on input "text" at bounding box center [1313, 572] width 218 height 28
click at [1265, 576] on input "text" at bounding box center [1313, 572] width 218 height 28
click at [1241, 501] on input "URL" at bounding box center [1312, 501] width 220 height 28
paste input "https://www.instagram.com/dr.veselin/"
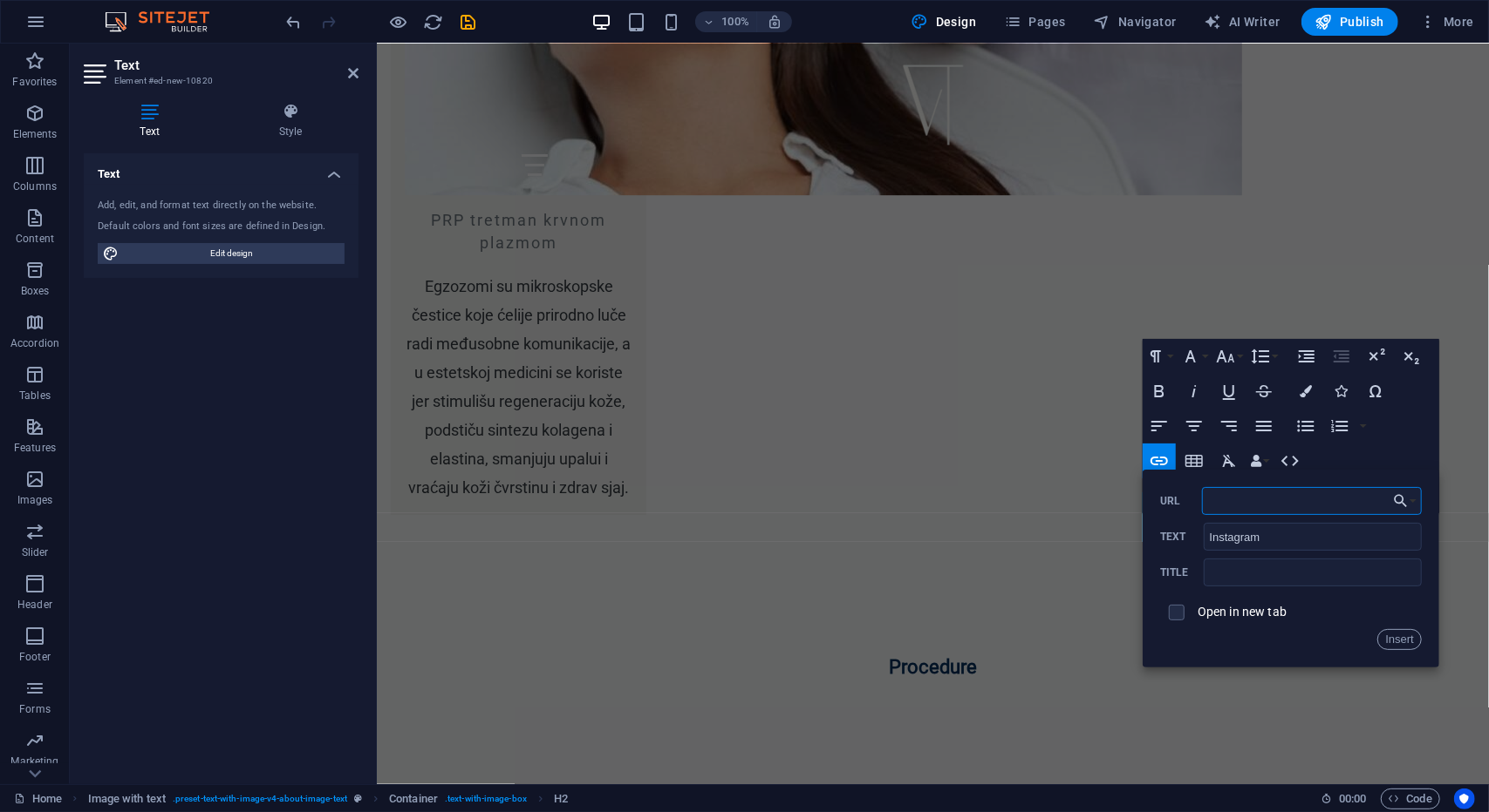
type input "https://www.instagram.com/dr.veselin/"
click at [1401, 639] on button "Insert" at bounding box center [1399, 640] width 44 height 21
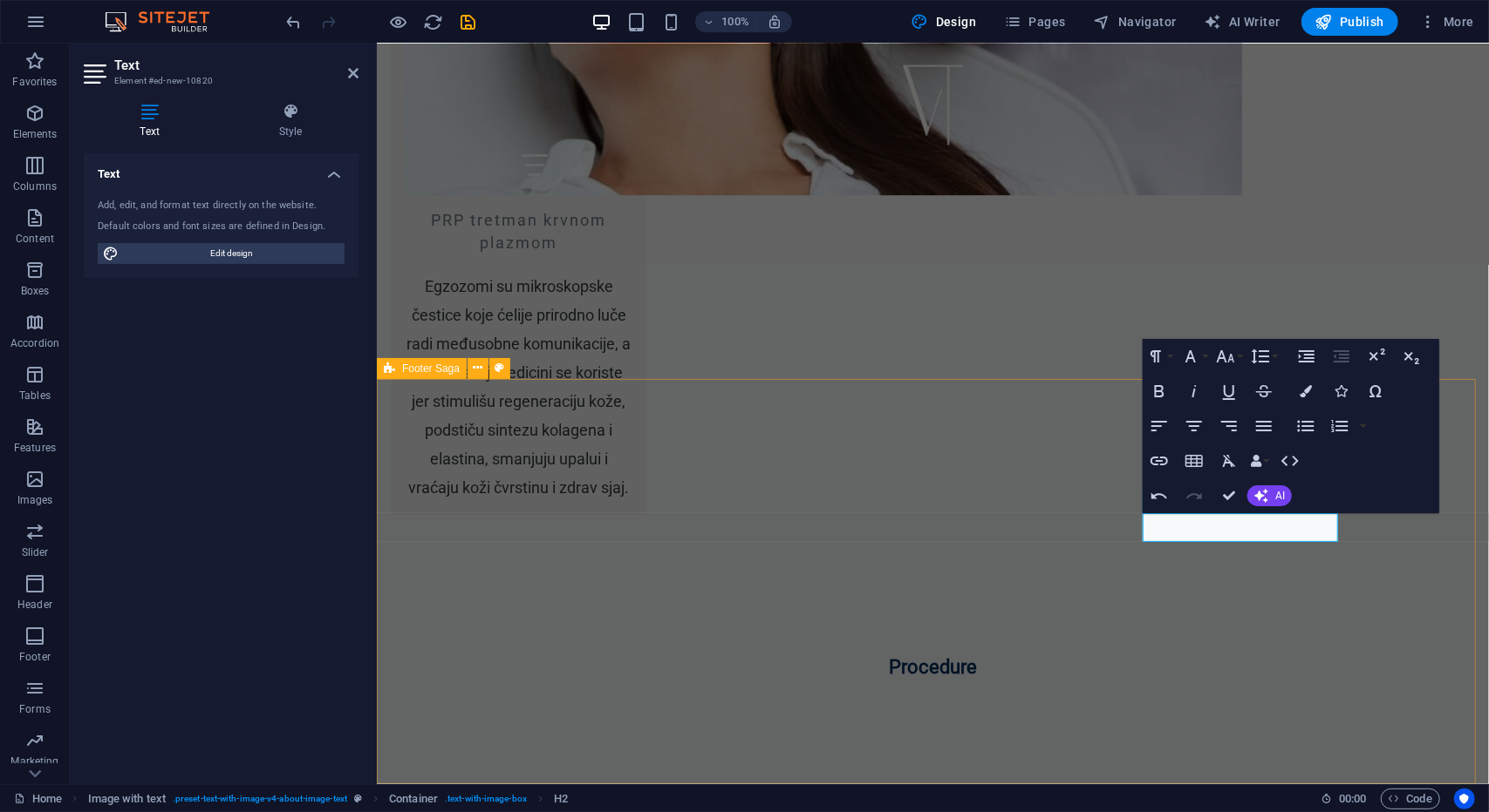
scroll to position [0, 0]
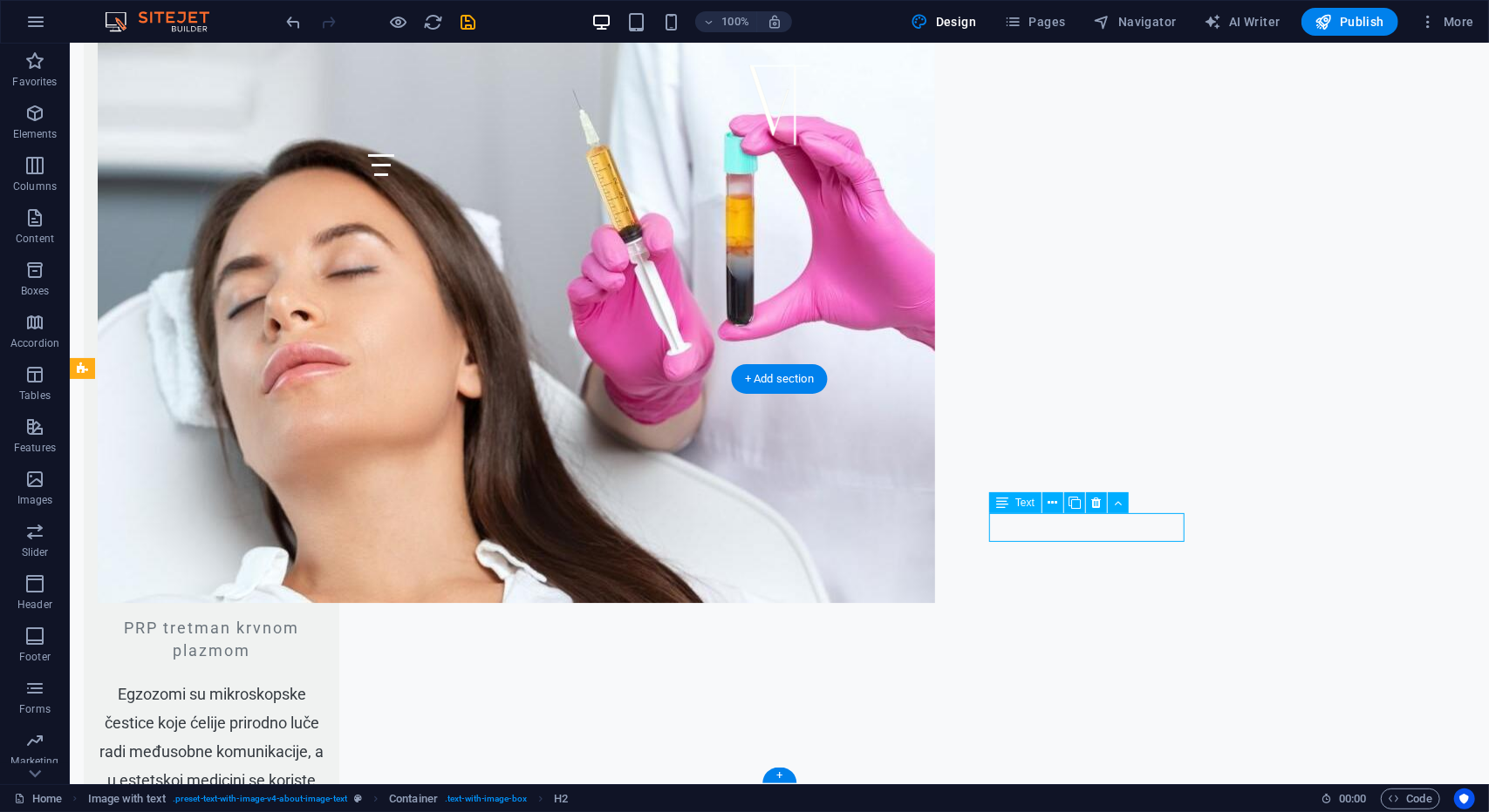
drag, startPoint x: 1006, startPoint y: 527, endPoint x: 699, endPoint y: 527, distance: 307.0
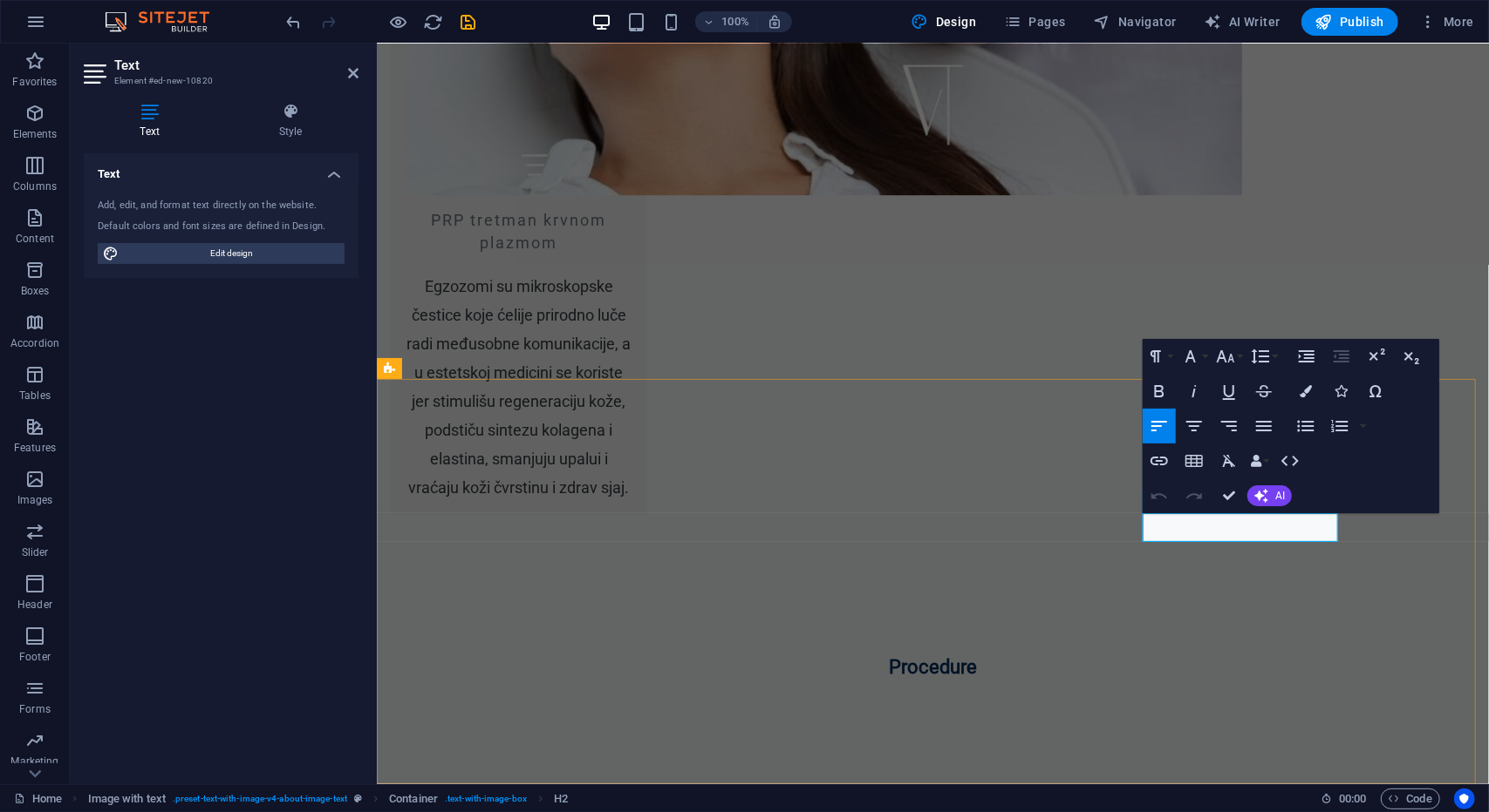
drag, startPoint x: 1233, startPoint y: 521, endPoint x: 1083, endPoint y: 519, distance: 150.0
click at [1164, 461] on icon "button" at bounding box center [1159, 461] width 21 height 21
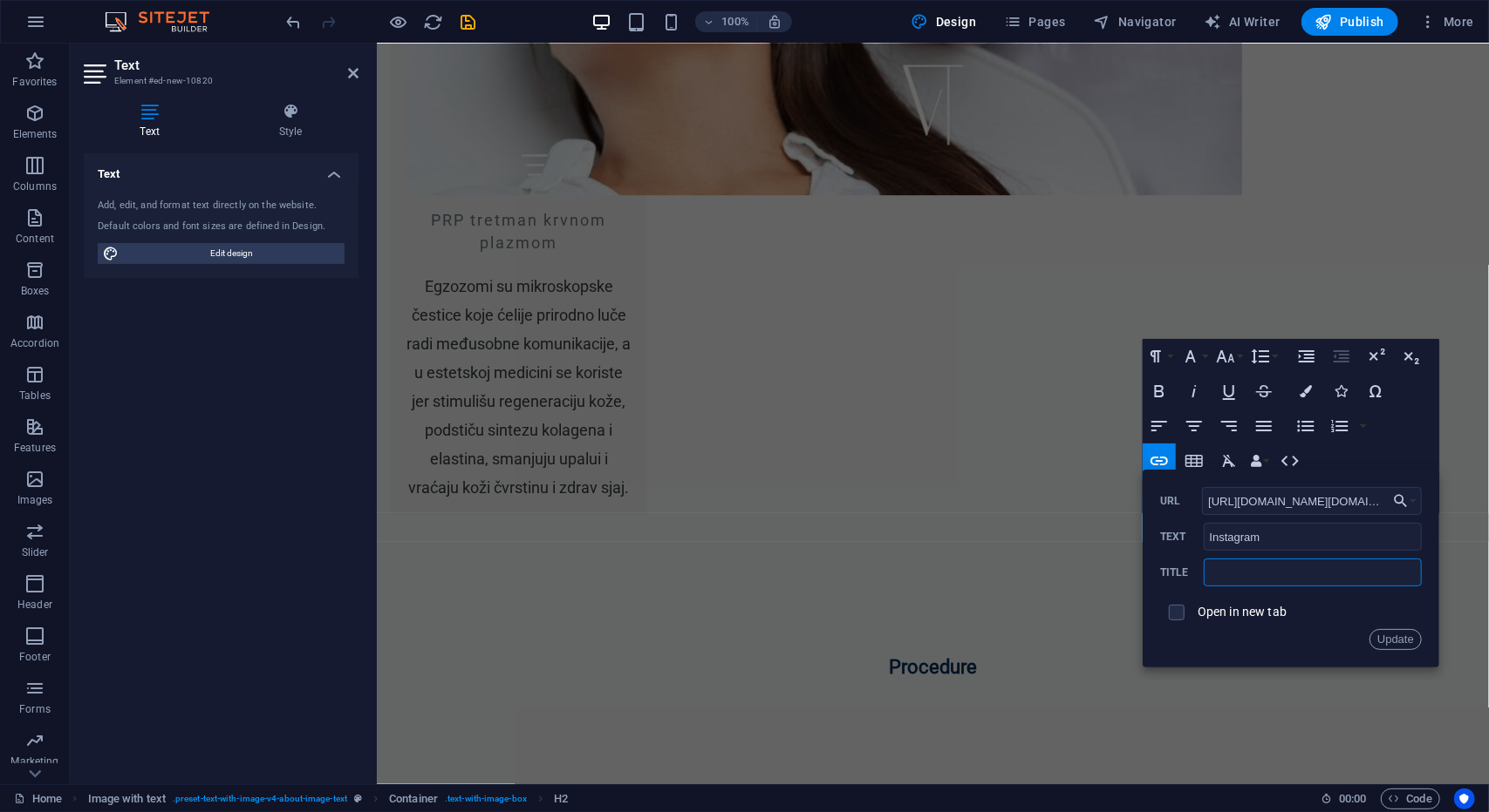
click at [1266, 581] on input "text" at bounding box center [1313, 572] width 218 height 28
type input "INSTAGRAM"
click at [1187, 609] on span at bounding box center [1176, 612] width 33 height 33
click at [1183, 612] on span at bounding box center [1176, 613] width 15 height 15
click at [1177, 613] on input "checkbox" at bounding box center [1174, 610] width 15 height 15
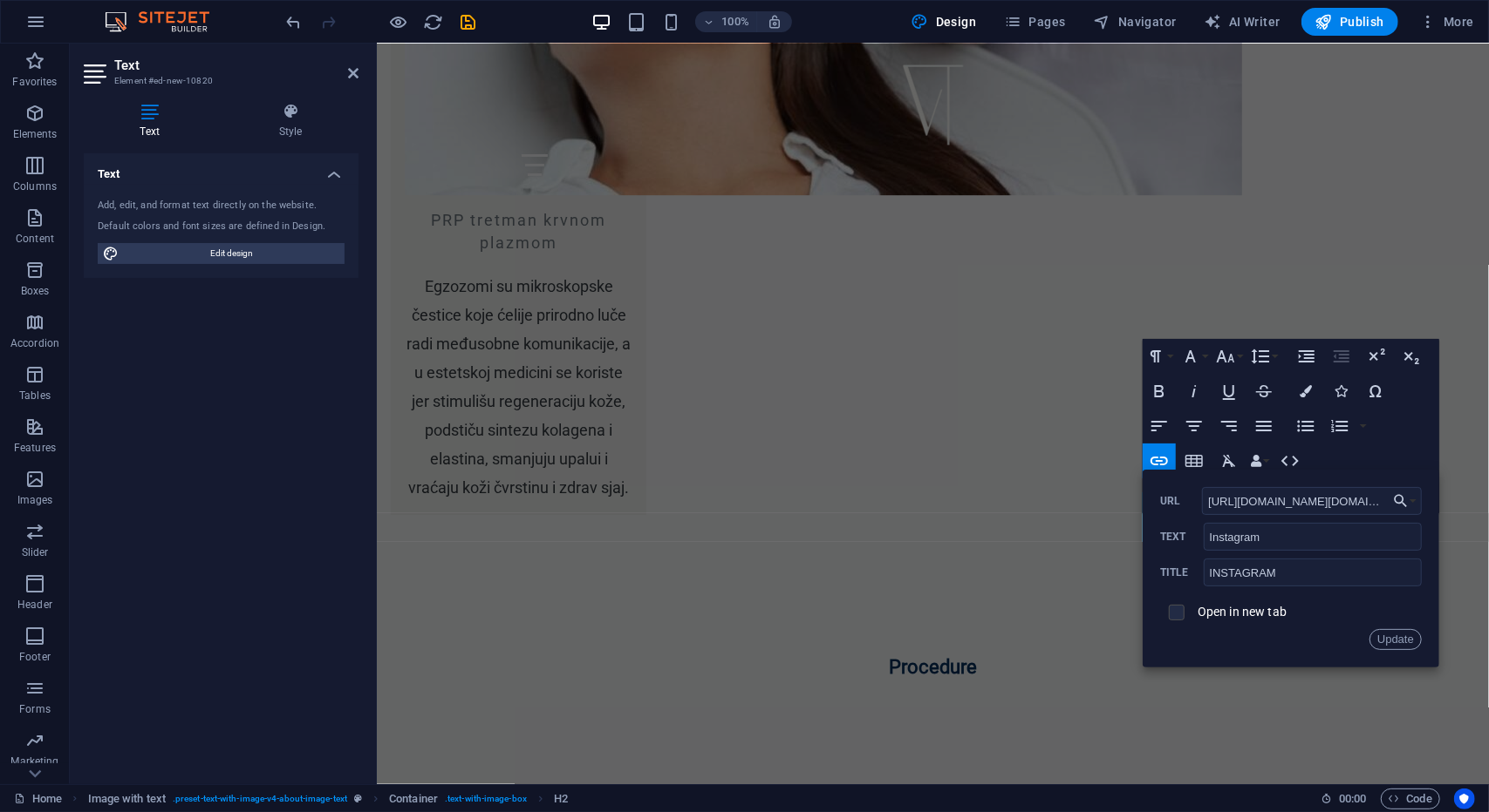
checkbox input "true"
click at [1401, 641] on button "Update" at bounding box center [1395, 640] width 53 height 21
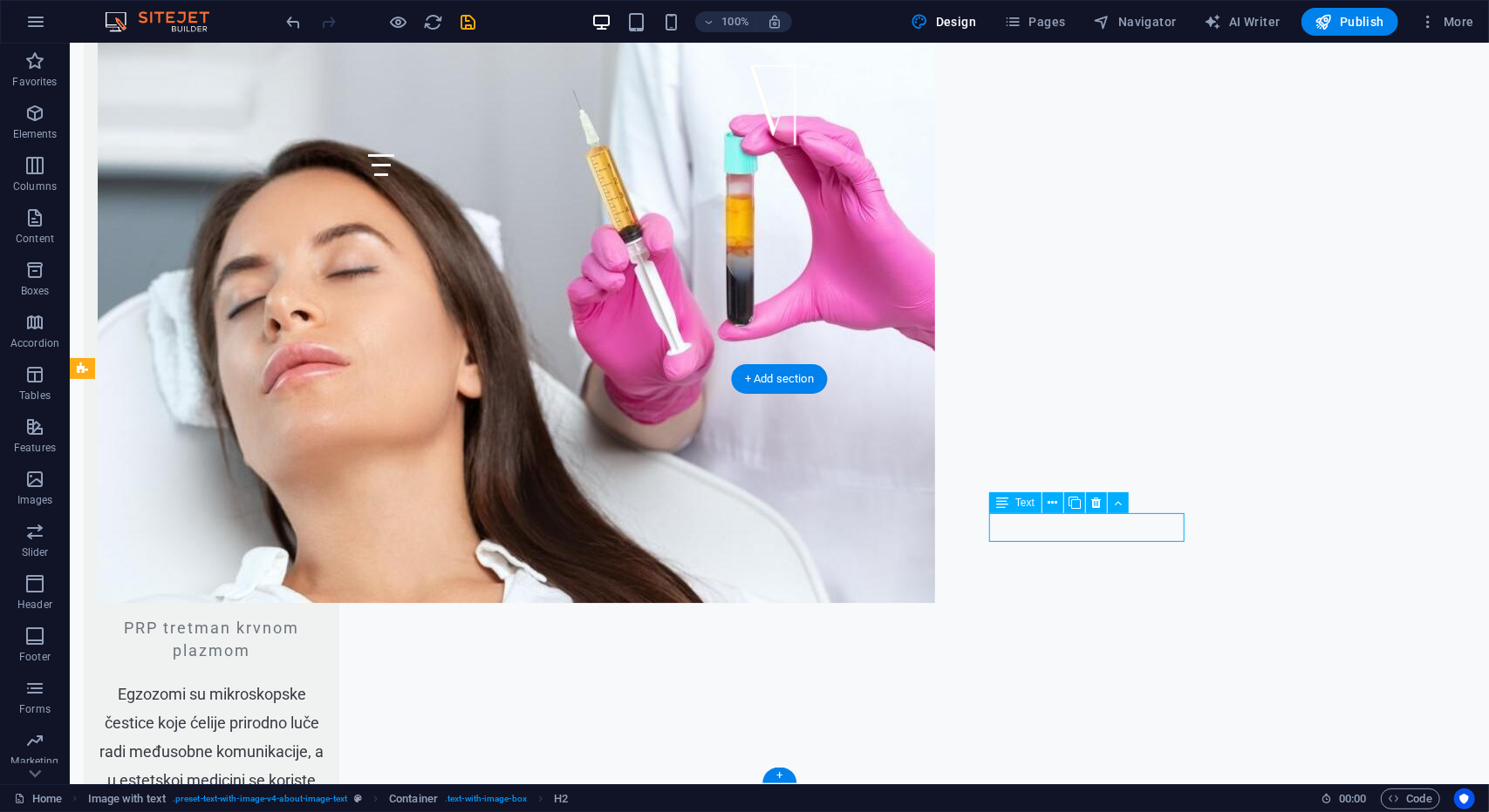
drag, startPoint x: 997, startPoint y: 527, endPoint x: 691, endPoint y: 527, distance: 306.0
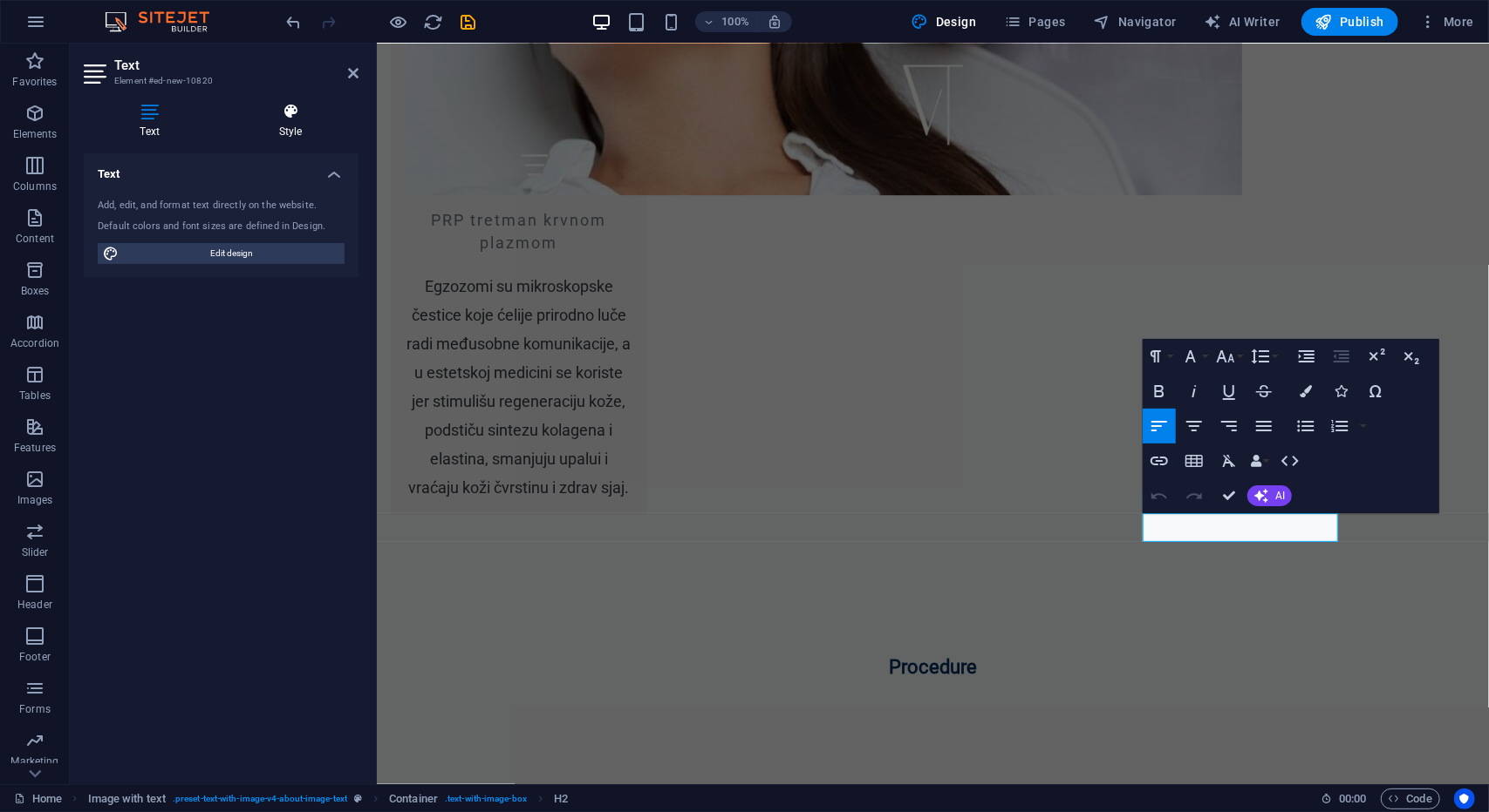
click at [297, 114] on icon at bounding box center [290, 112] width 136 height 17
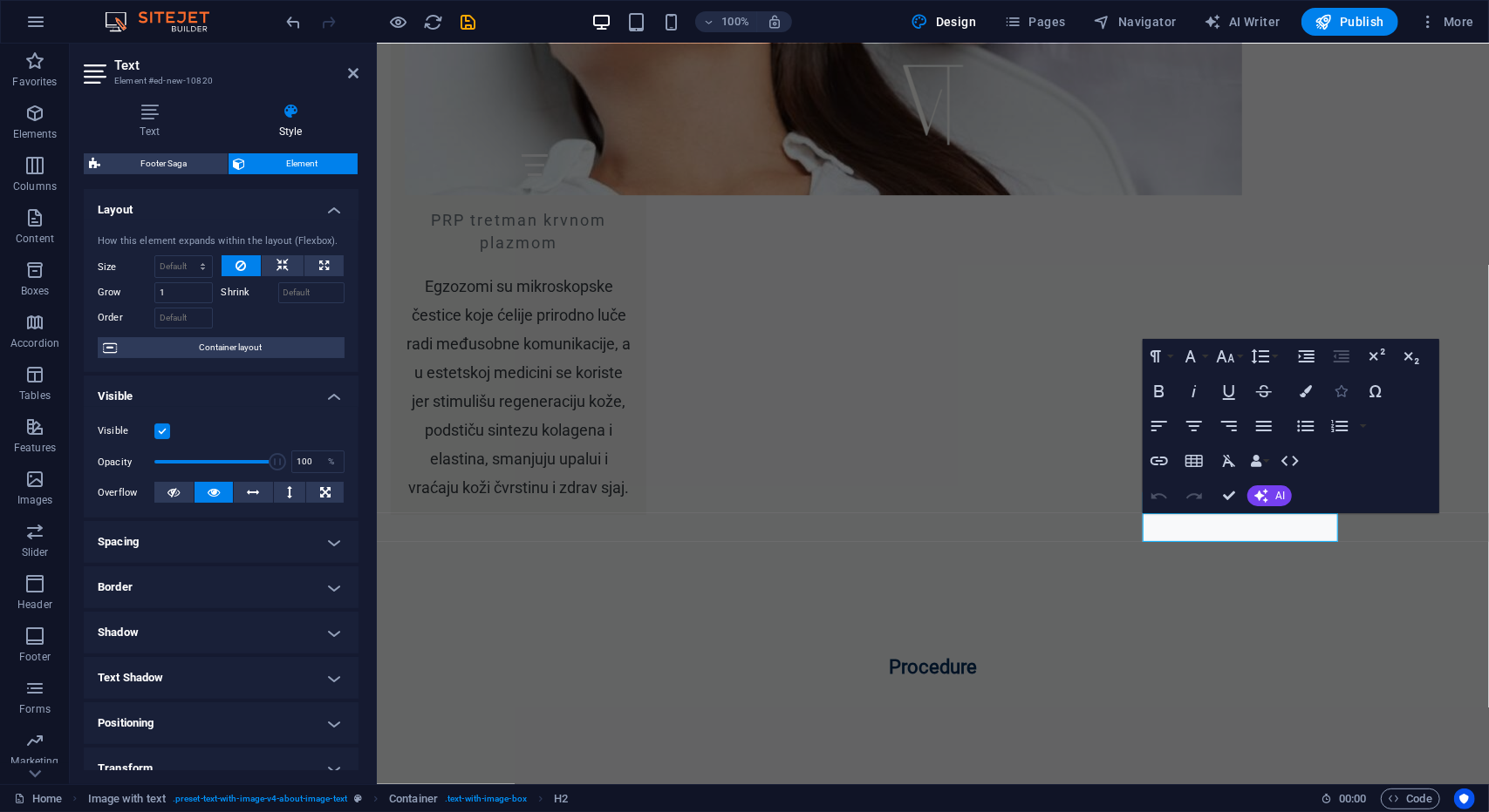
click at [1335, 400] on button "Icons" at bounding box center [1341, 391] width 33 height 34
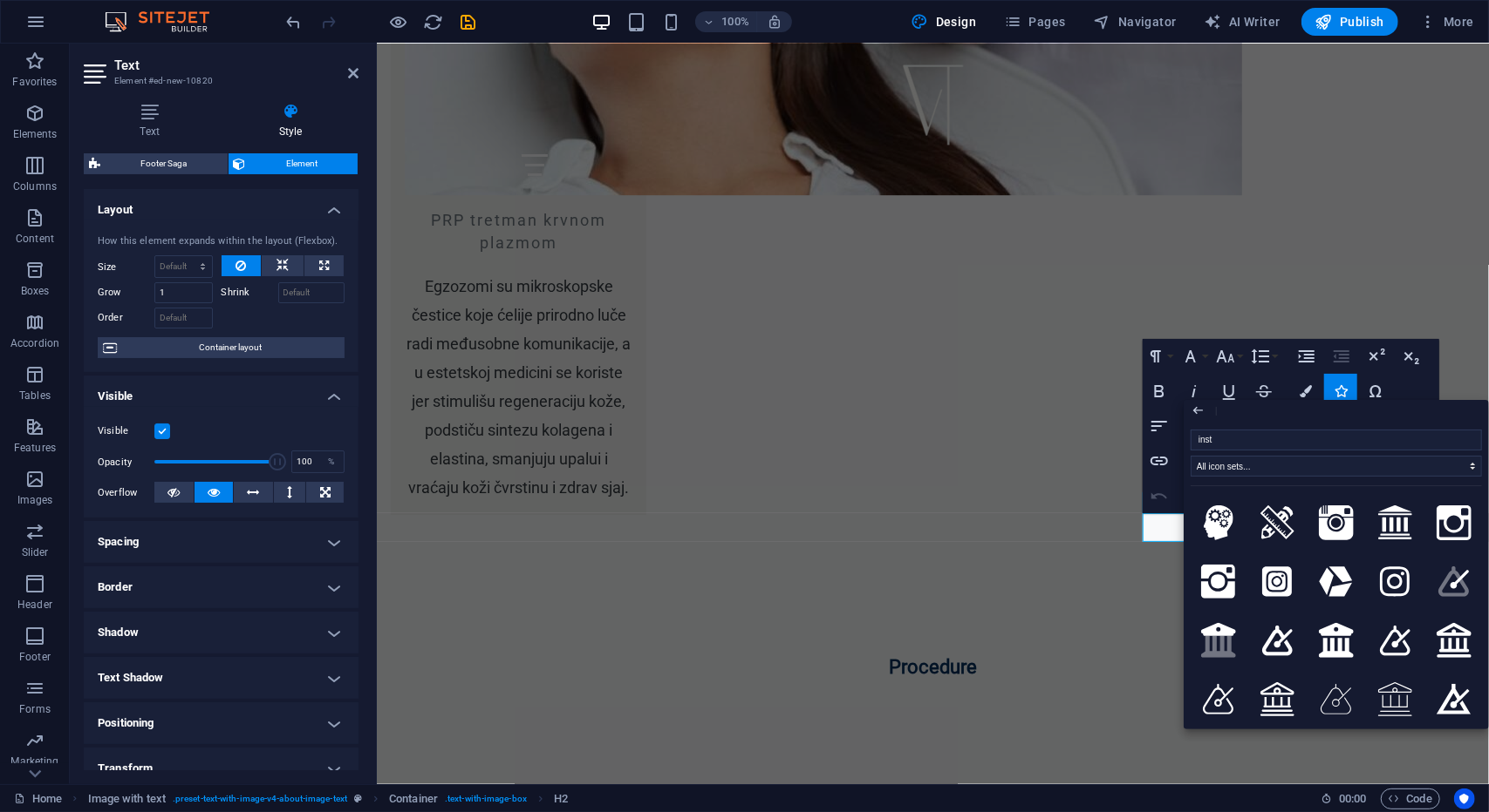
type input "insta"
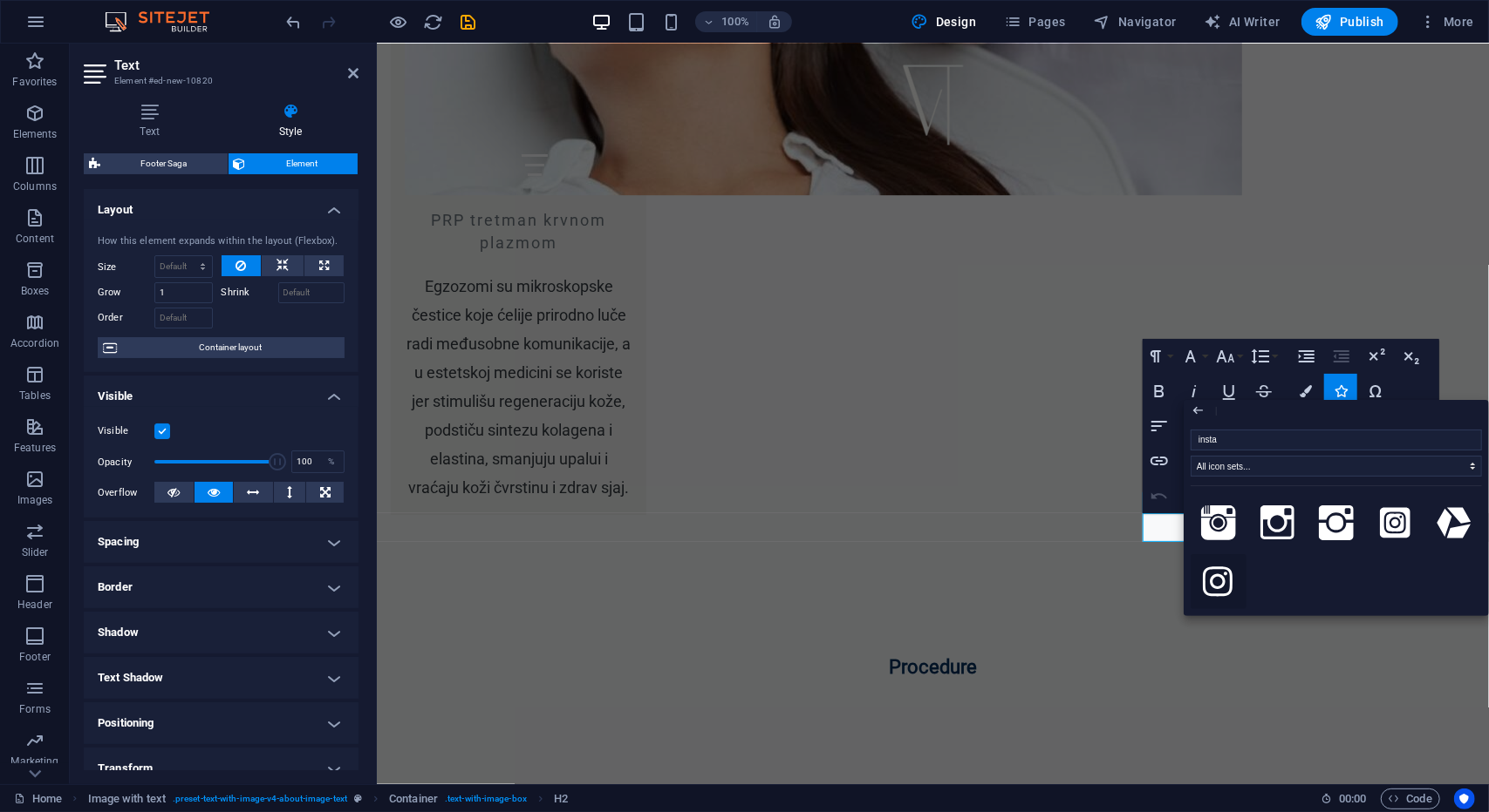
click at [1224, 576] on icon at bounding box center [1218, 582] width 31 height 34
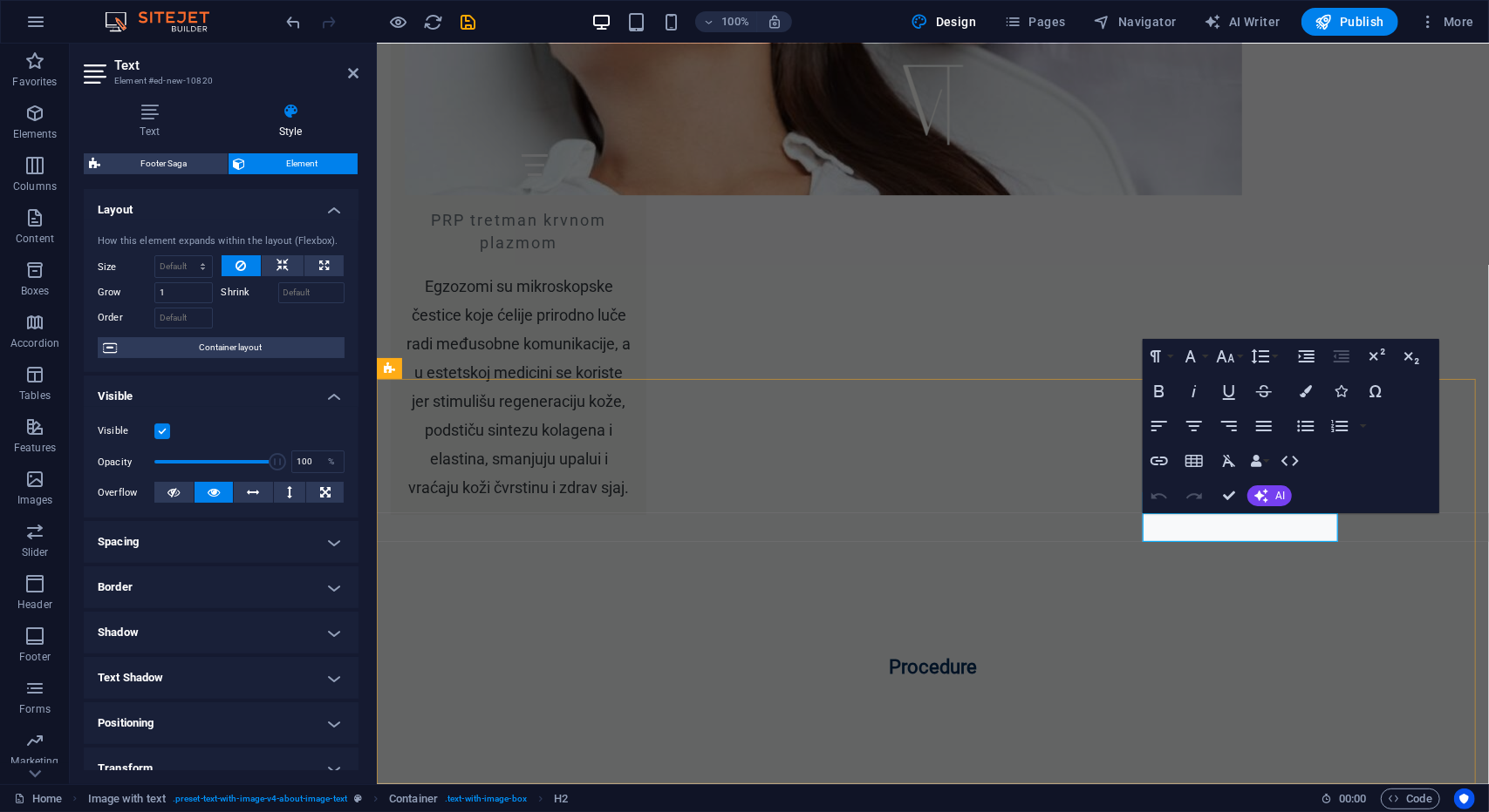
drag, startPoint x: 1155, startPoint y: 530, endPoint x: 1136, endPoint y: 530, distance: 19.0
click at [1345, 396] on icon "button" at bounding box center [1341, 391] width 12 height 12
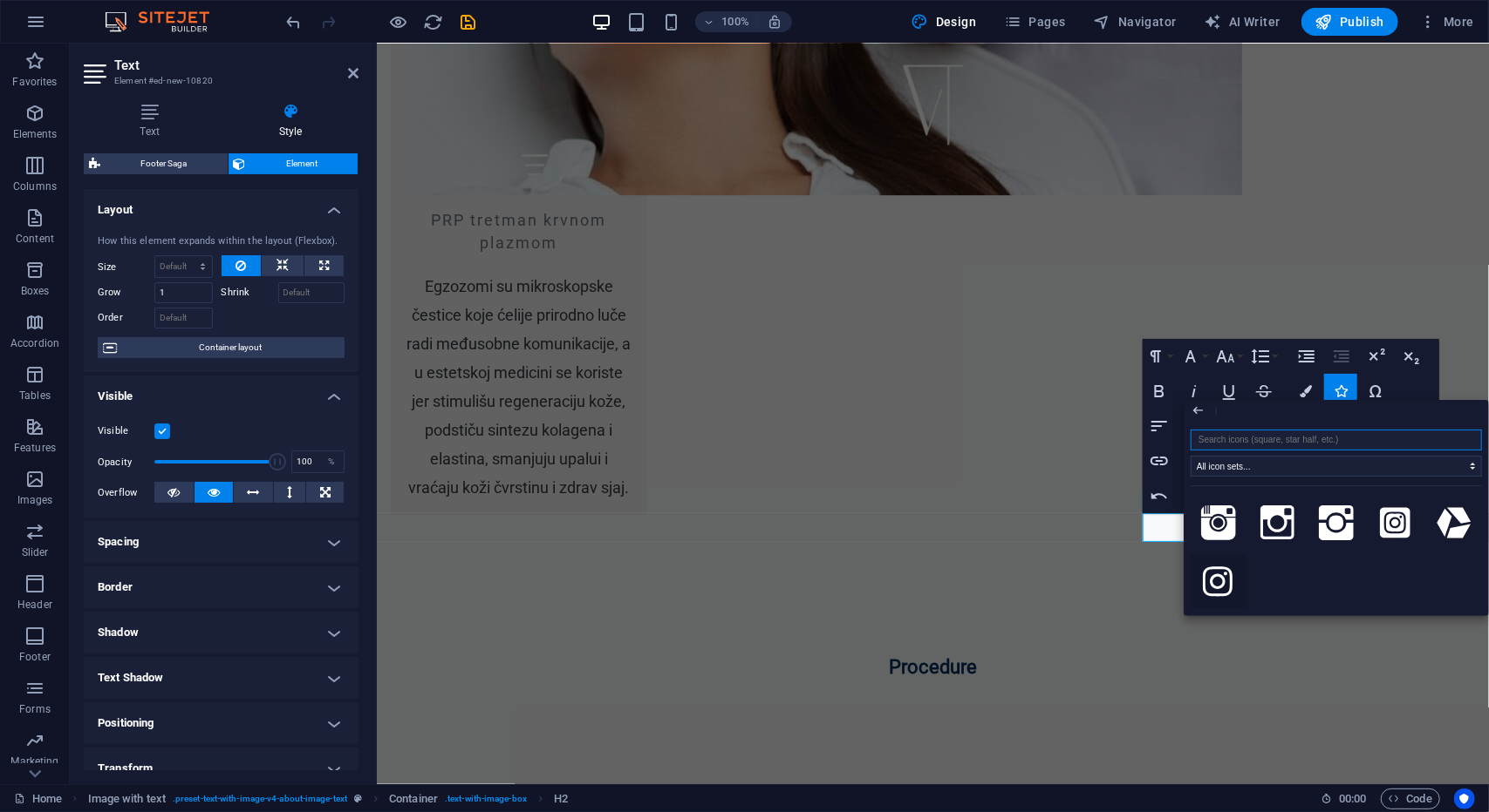
click at [1215, 582] on icon at bounding box center [1218, 582] width 31 height 34
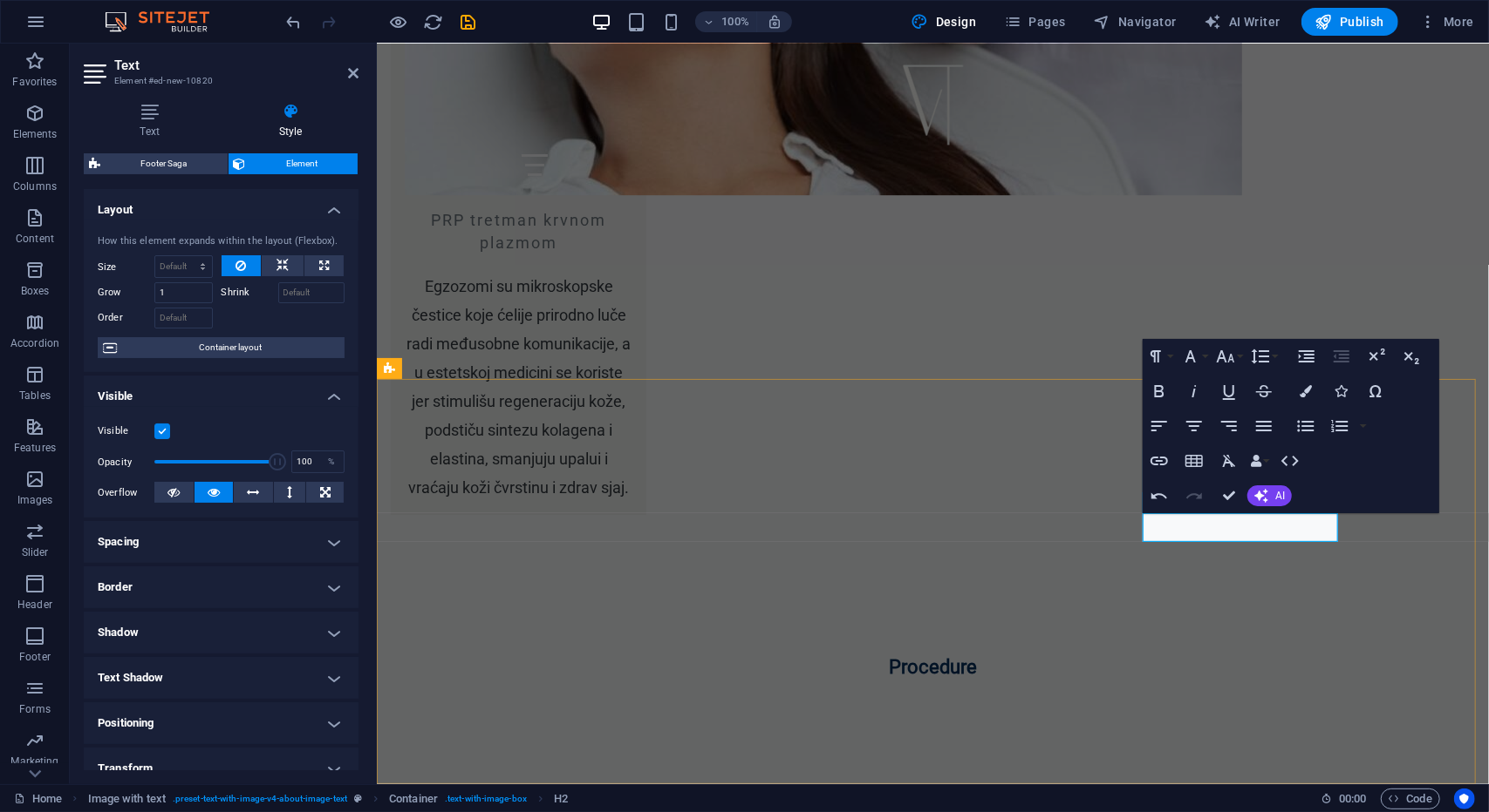
click at [1227, 357] on icon "button" at bounding box center [1226, 357] width 21 height 21
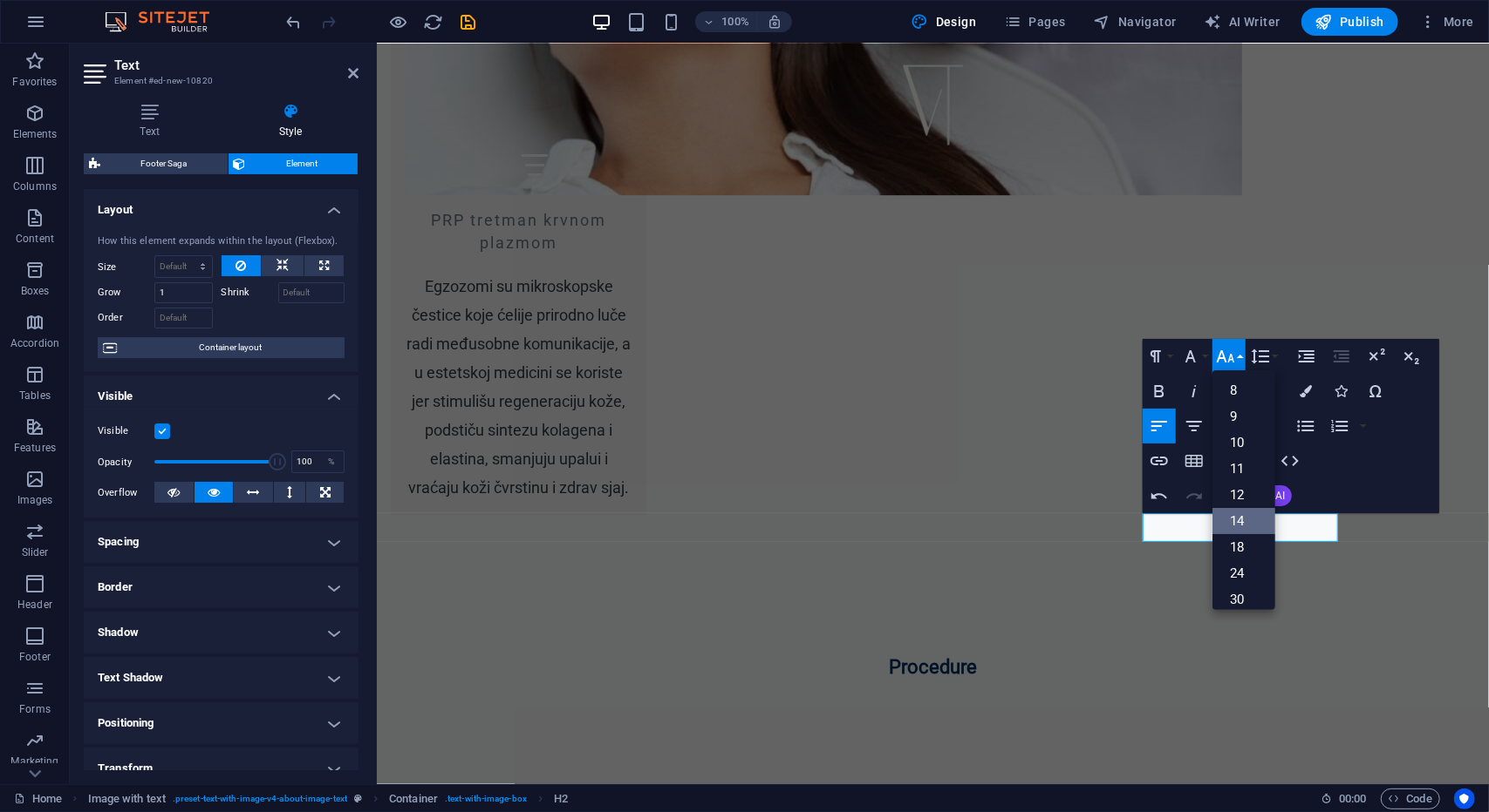
click at [1245, 524] on link "14" at bounding box center [1244, 520] width 63 height 26
click at [1233, 357] on icon "button" at bounding box center [1226, 357] width 21 height 21
click at [1246, 562] on link "72" at bounding box center [1244, 564] width 63 height 26
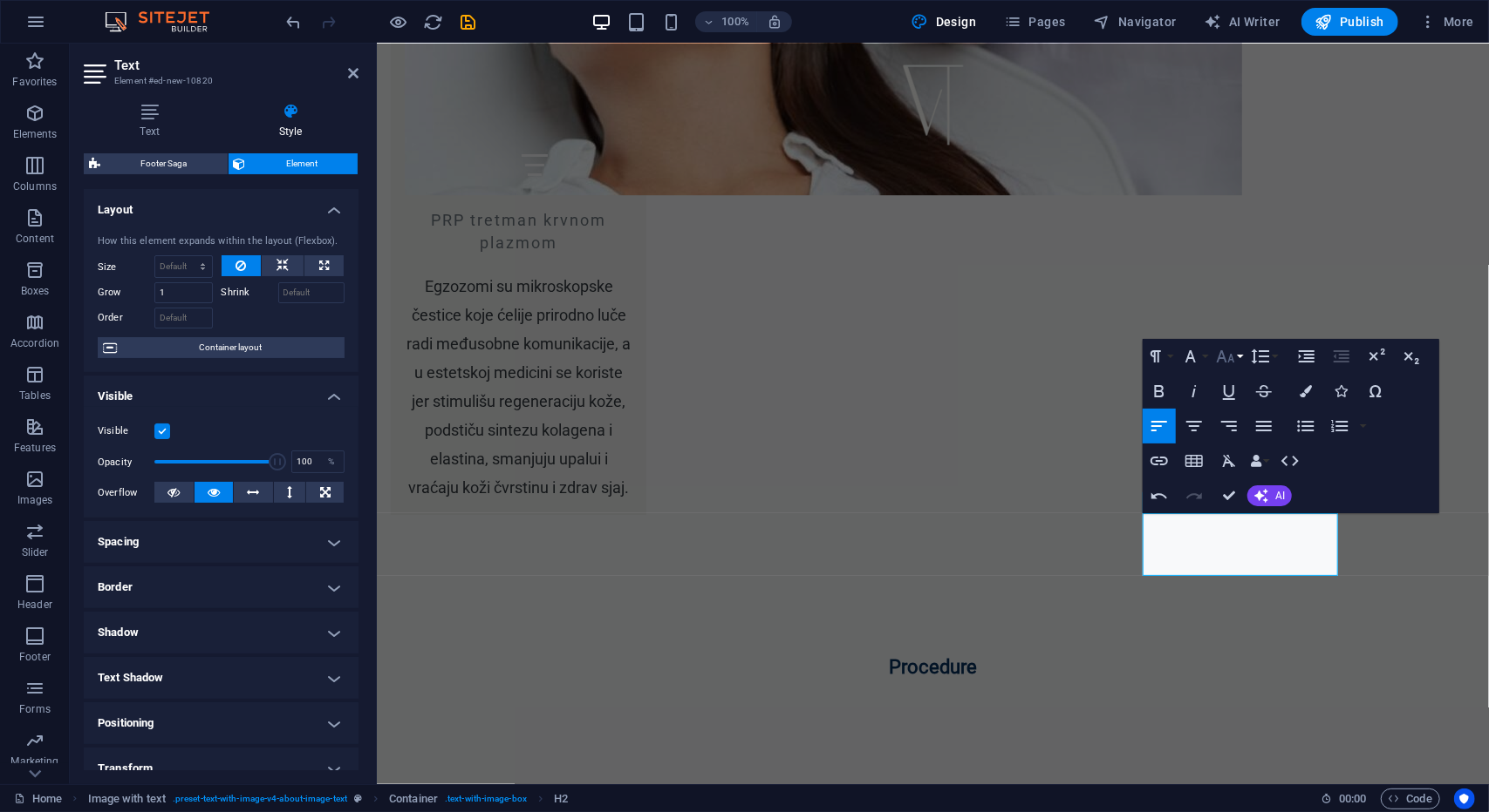
click at [1230, 356] on icon "button" at bounding box center [1226, 357] width 21 height 21
click at [1249, 513] on link "48" at bounding box center [1244, 512] width 63 height 26
click at [1257, 352] on icon "button" at bounding box center [1260, 357] width 21 height 21
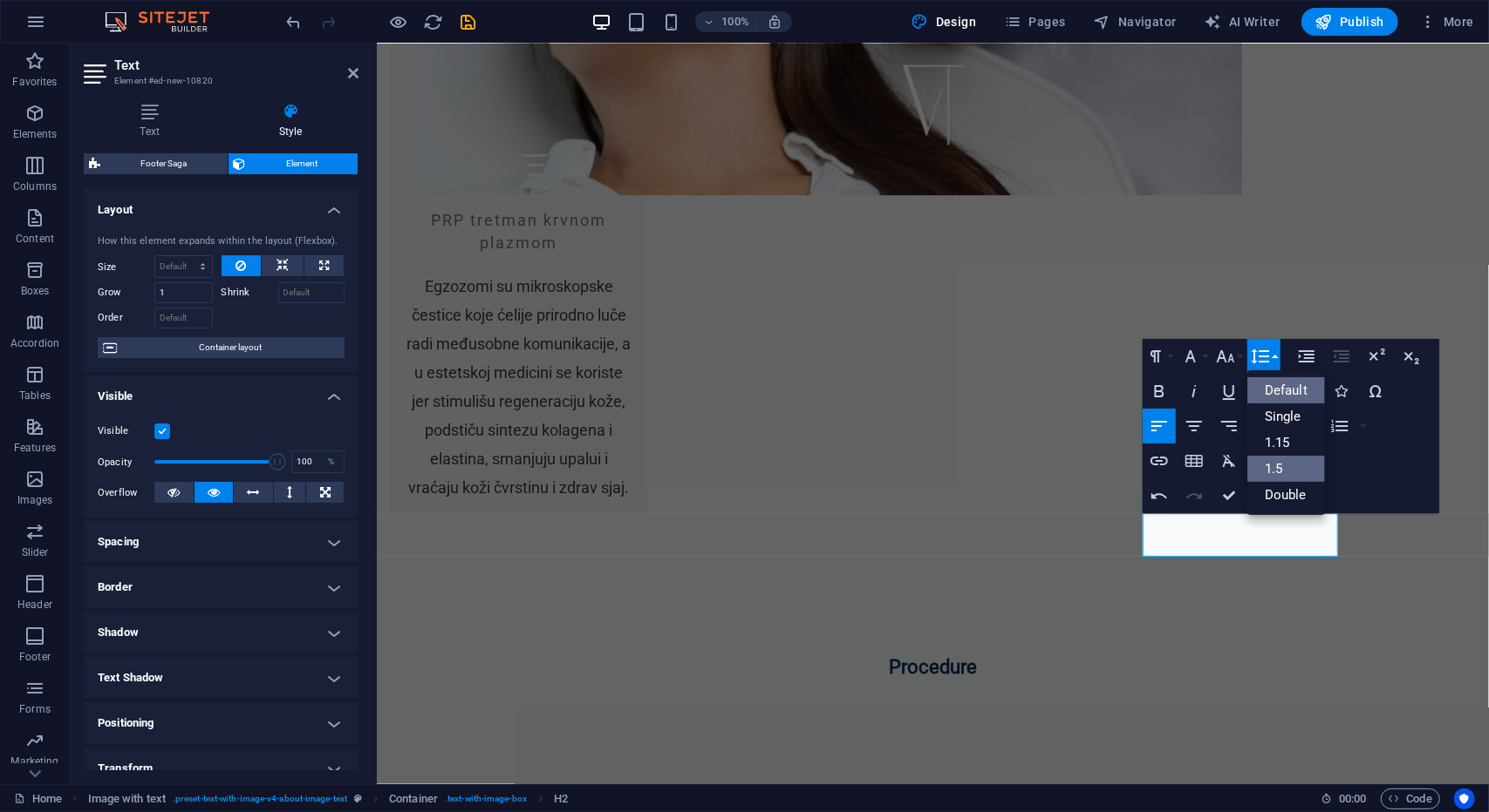
scroll to position [0, 0]
click at [1239, 360] on button "Font Size" at bounding box center [1229, 357] width 33 height 34
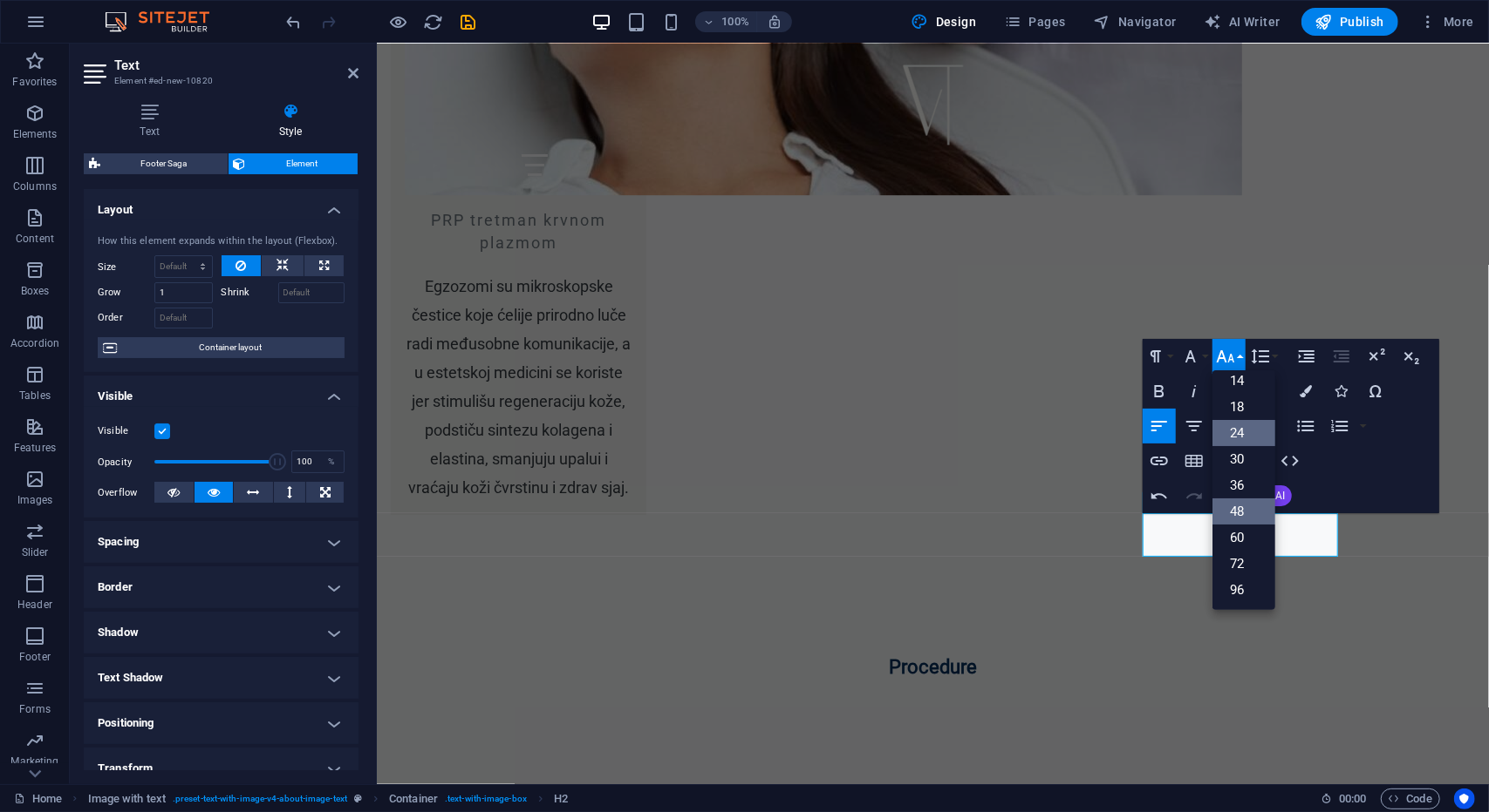
scroll to position [140, 0]
click at [1258, 484] on link "36" at bounding box center [1244, 486] width 63 height 26
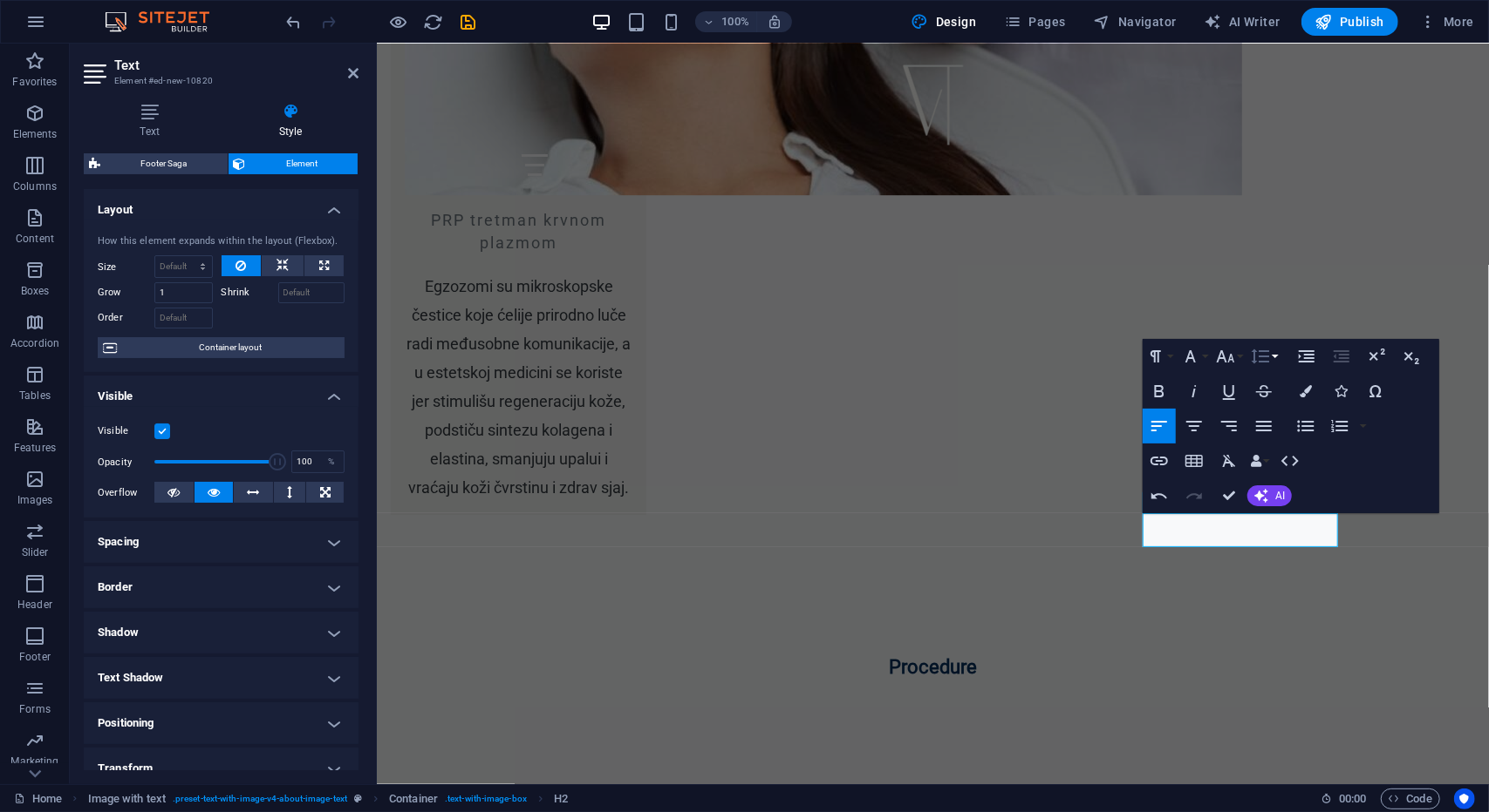
click at [1256, 359] on icon "button" at bounding box center [1260, 357] width 21 height 21
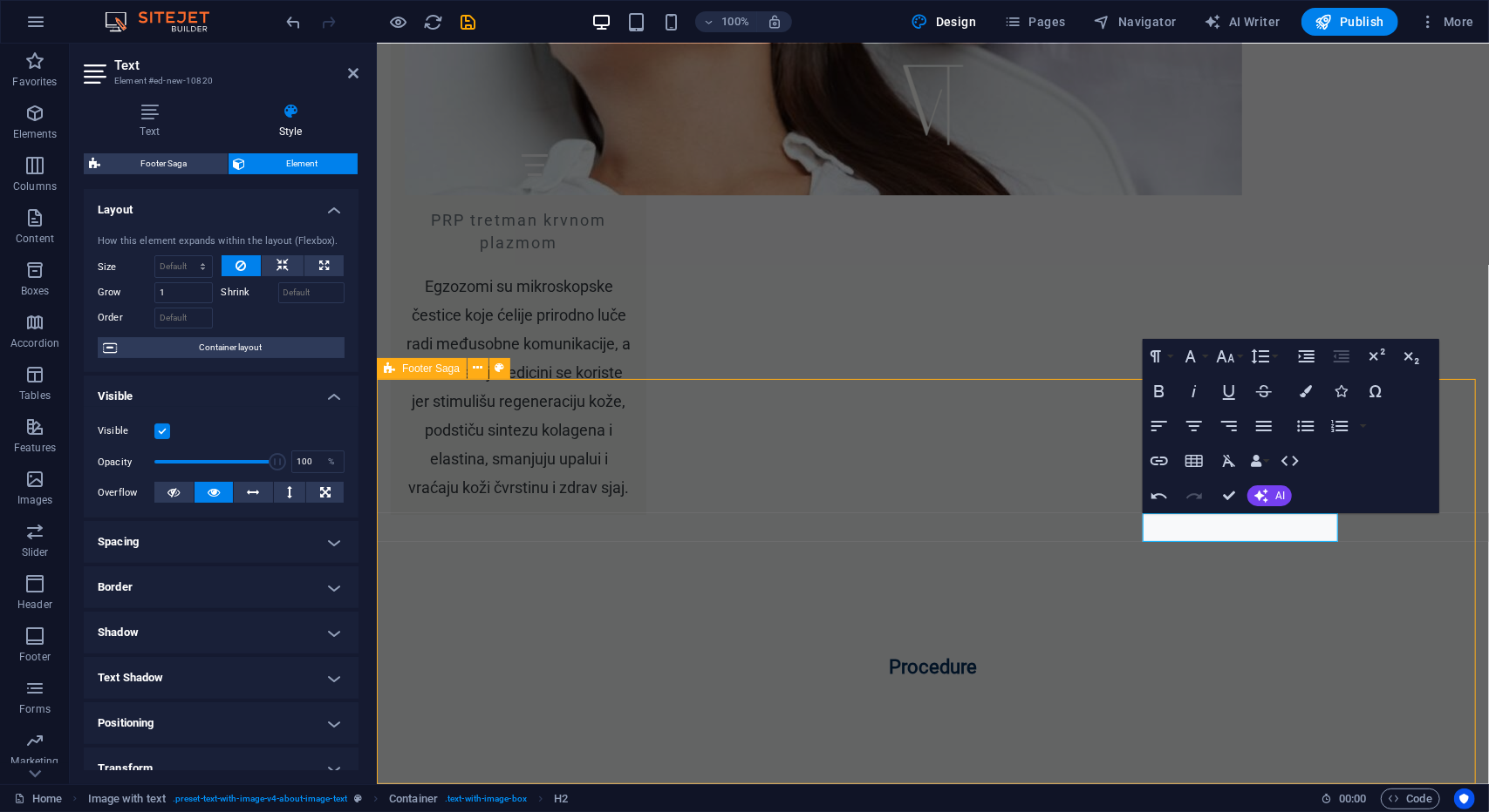
drag, startPoint x: 1320, startPoint y: 652, endPoint x: 1627, endPoint y: 652, distance: 307.0
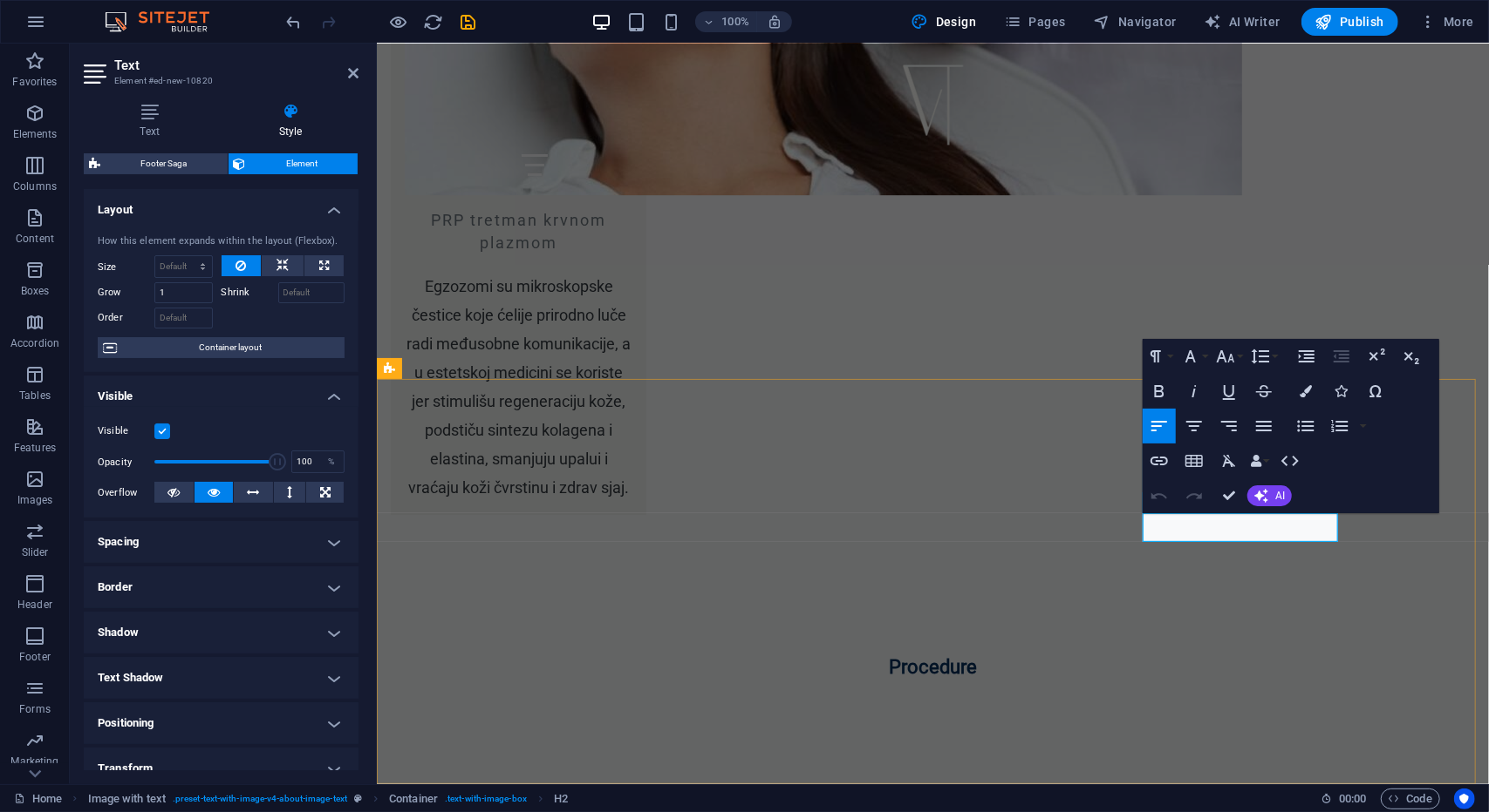
click at [1340, 391] on icon "button" at bounding box center [1341, 391] width 12 height 12
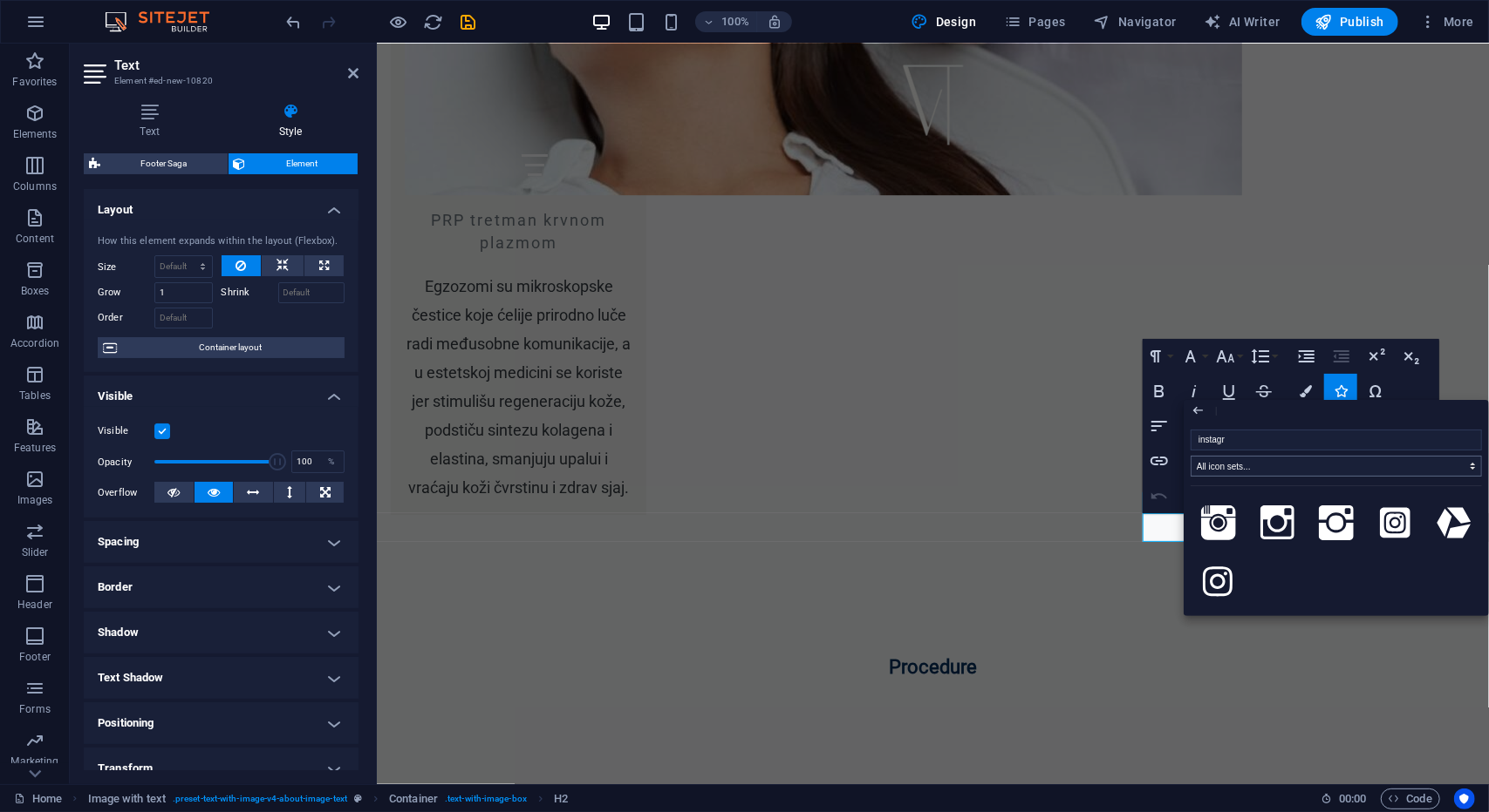
type input "instagra"
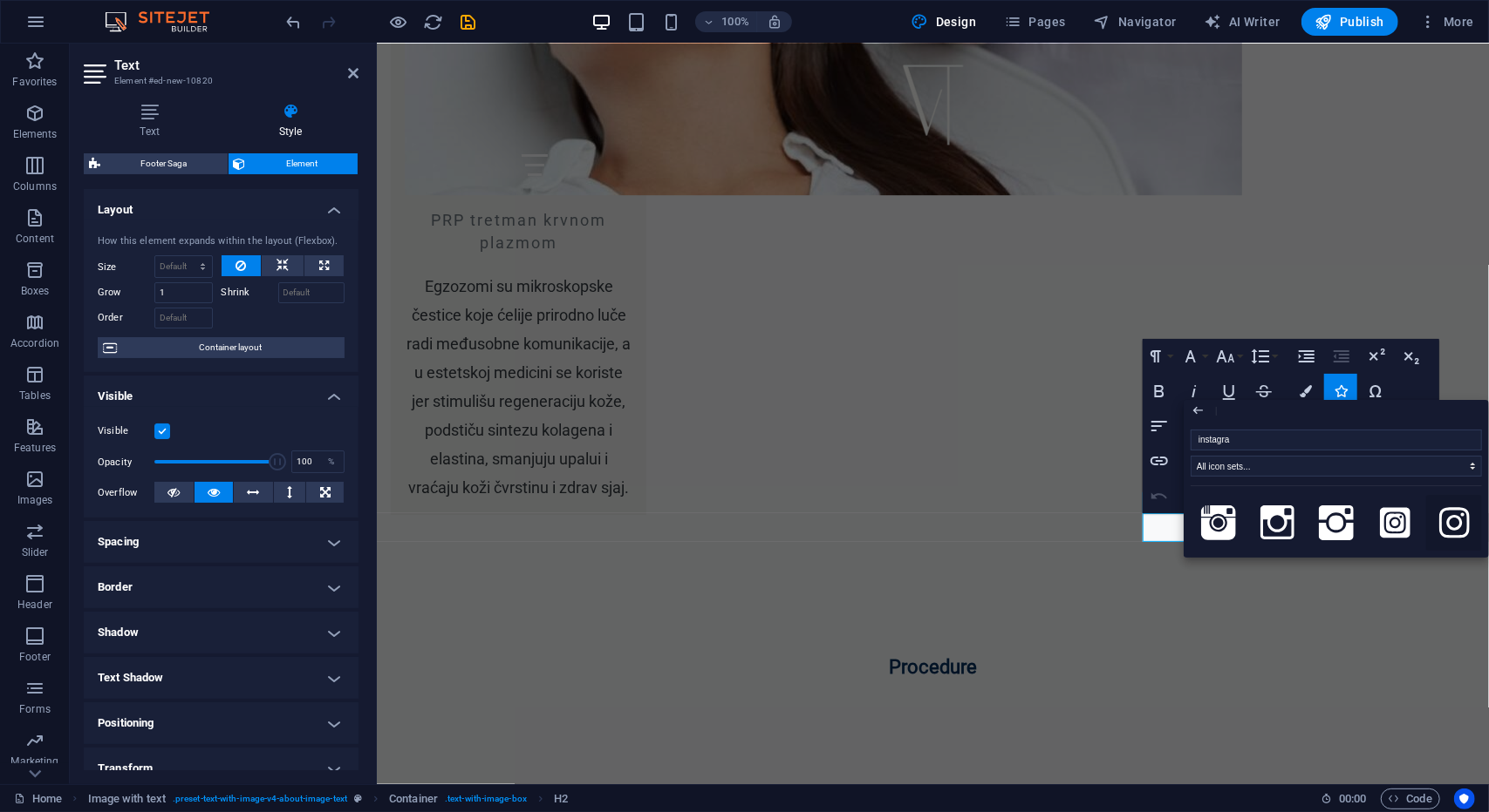
click at [1460, 521] on icon at bounding box center [1455, 523] width 31 height 31
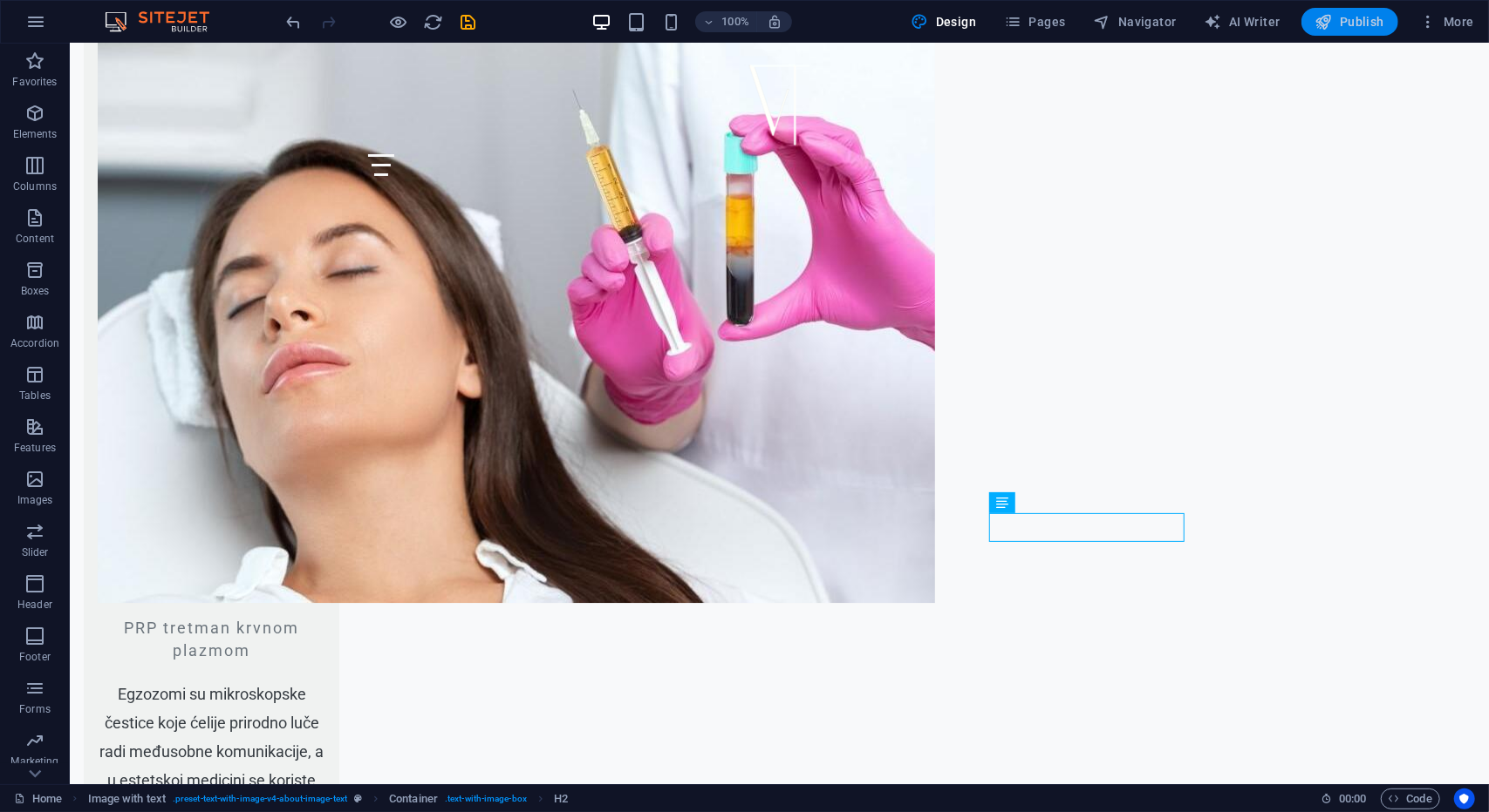
click at [1364, 13] on span "Publish" at bounding box center [1349, 22] width 69 height 17
click at [1363, 15] on span "Publish" at bounding box center [1349, 22] width 69 height 17
click at [1357, 22] on span "Publish" at bounding box center [1349, 22] width 69 height 17
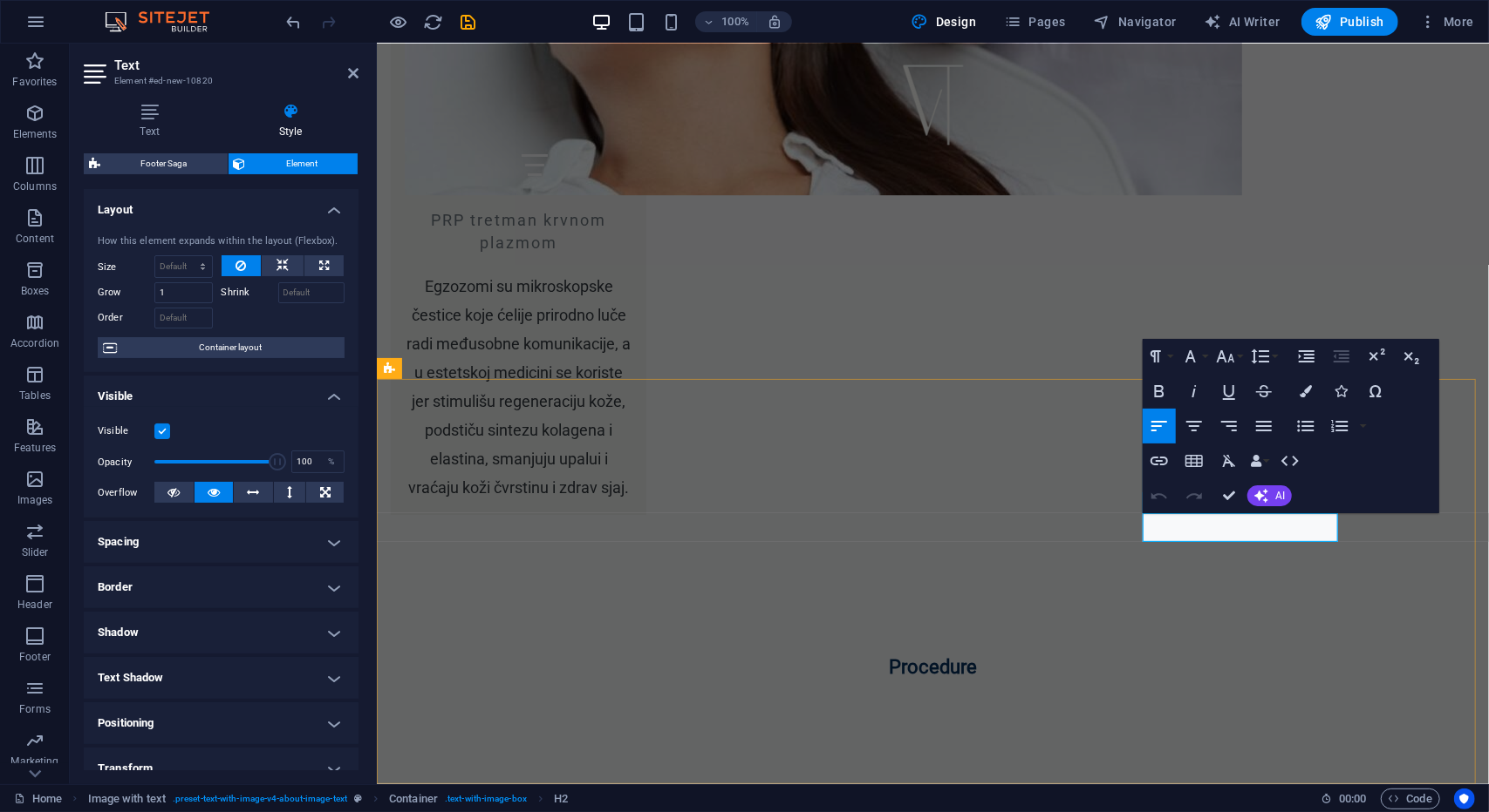
drag, startPoint x: 1163, startPoint y: 529, endPoint x: 1249, endPoint y: 527, distance: 86.0
click at [45, 224] on icon "button" at bounding box center [35, 218] width 21 height 21
click at [36, 234] on p "Content" at bounding box center [34, 238] width 38 height 14
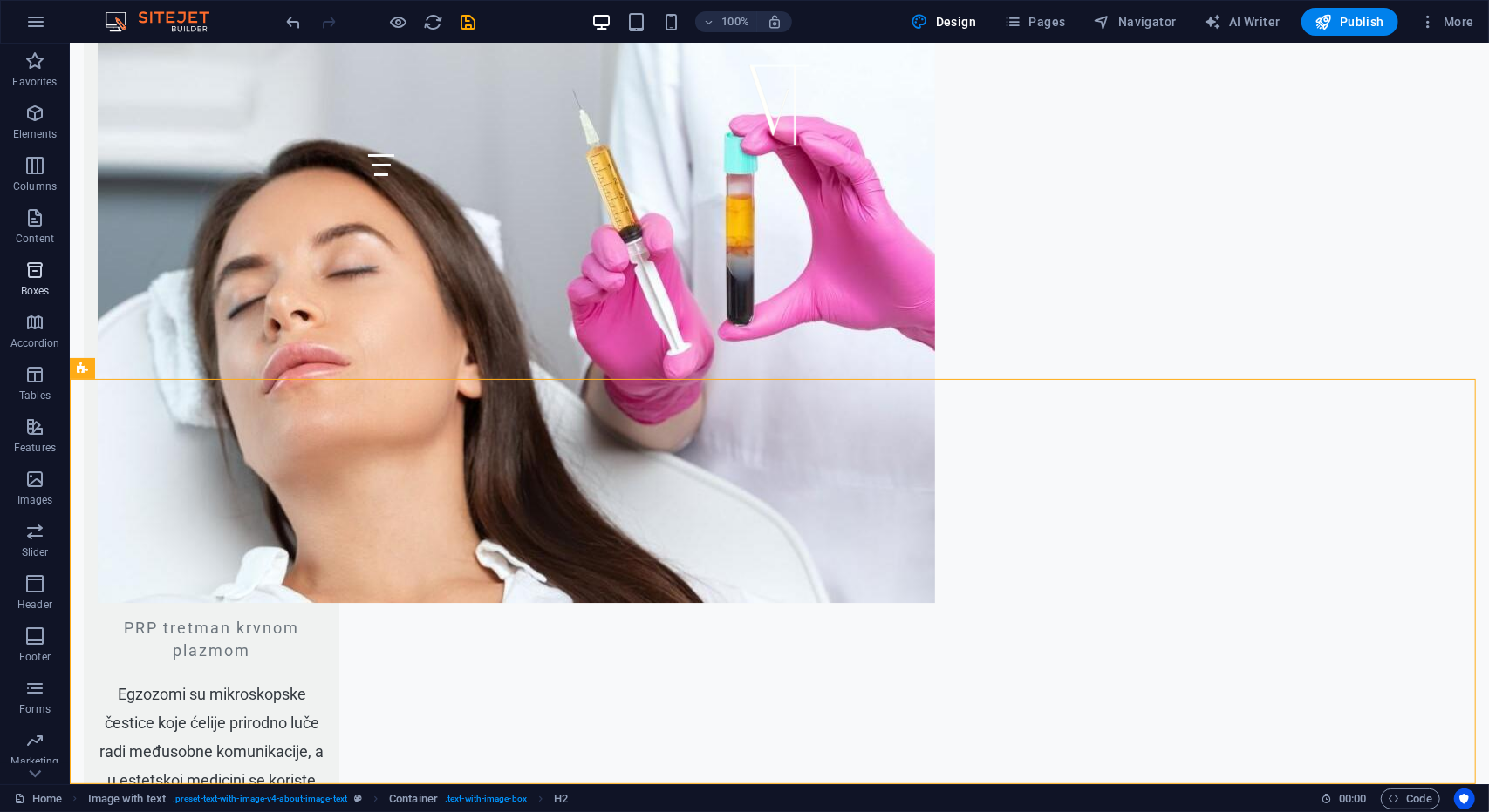
click at [48, 289] on p "Boxes" at bounding box center [35, 291] width 29 height 14
click at [28, 242] on p "Content" at bounding box center [34, 238] width 38 height 14
click at [41, 268] on icon "button" at bounding box center [35, 271] width 21 height 21
click at [41, 267] on icon "button" at bounding box center [35, 271] width 21 height 21
click at [41, 338] on p "Accordion" at bounding box center [34, 343] width 49 height 14
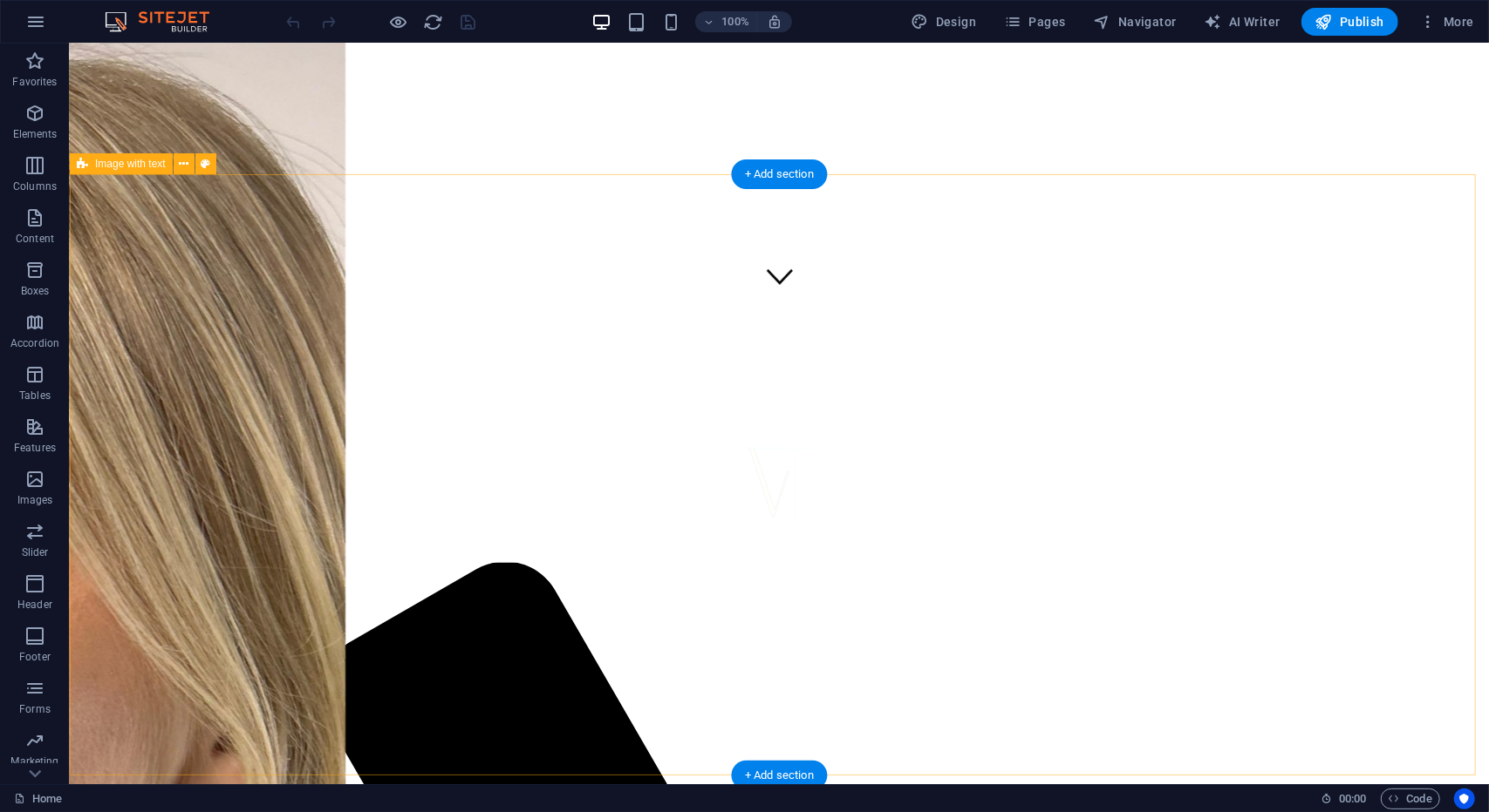
scroll to position [174, 0]
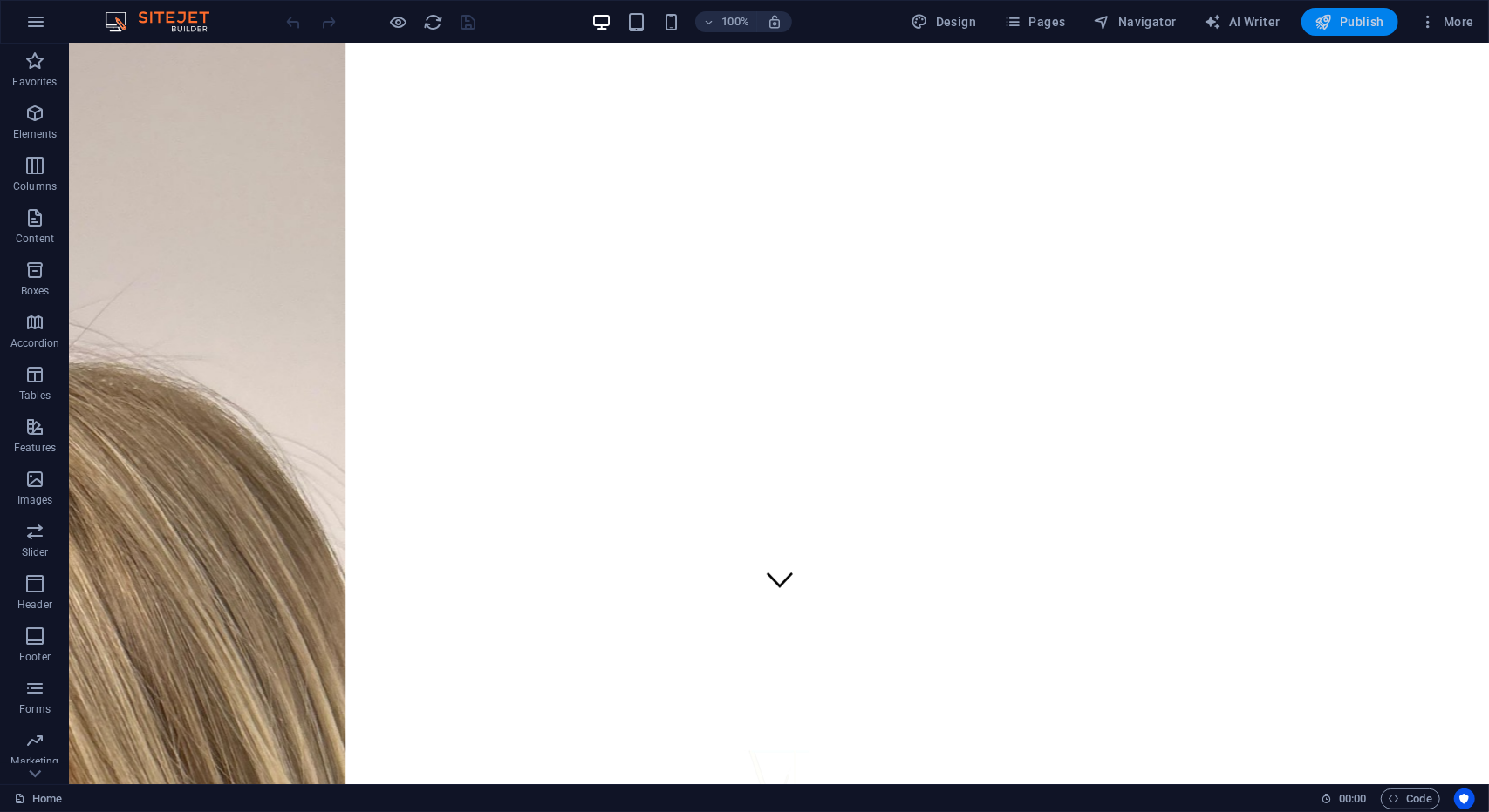
click at [1340, 14] on span "Publish" at bounding box center [1349, 22] width 69 height 17
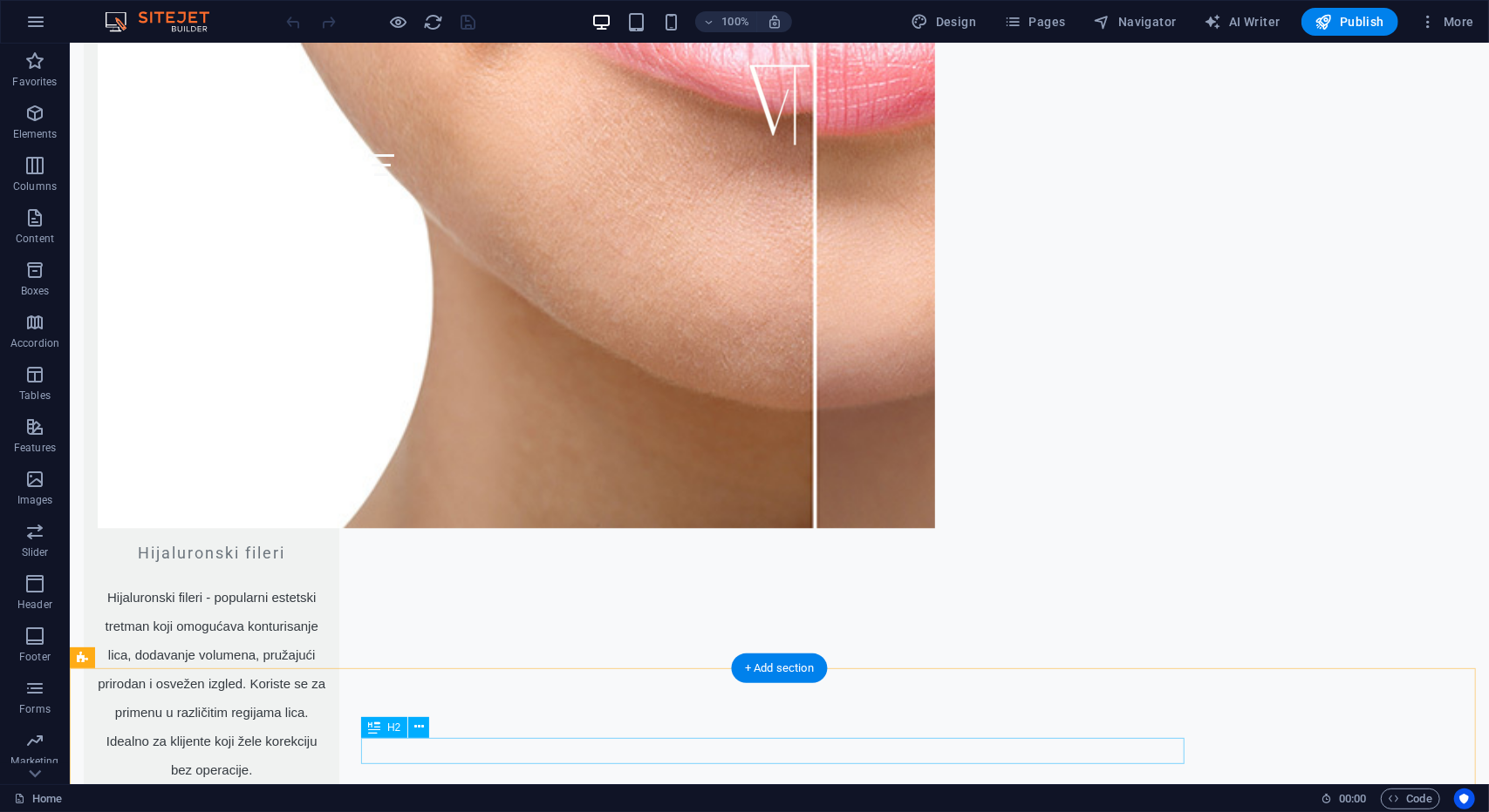
scroll to position [2790, 0]
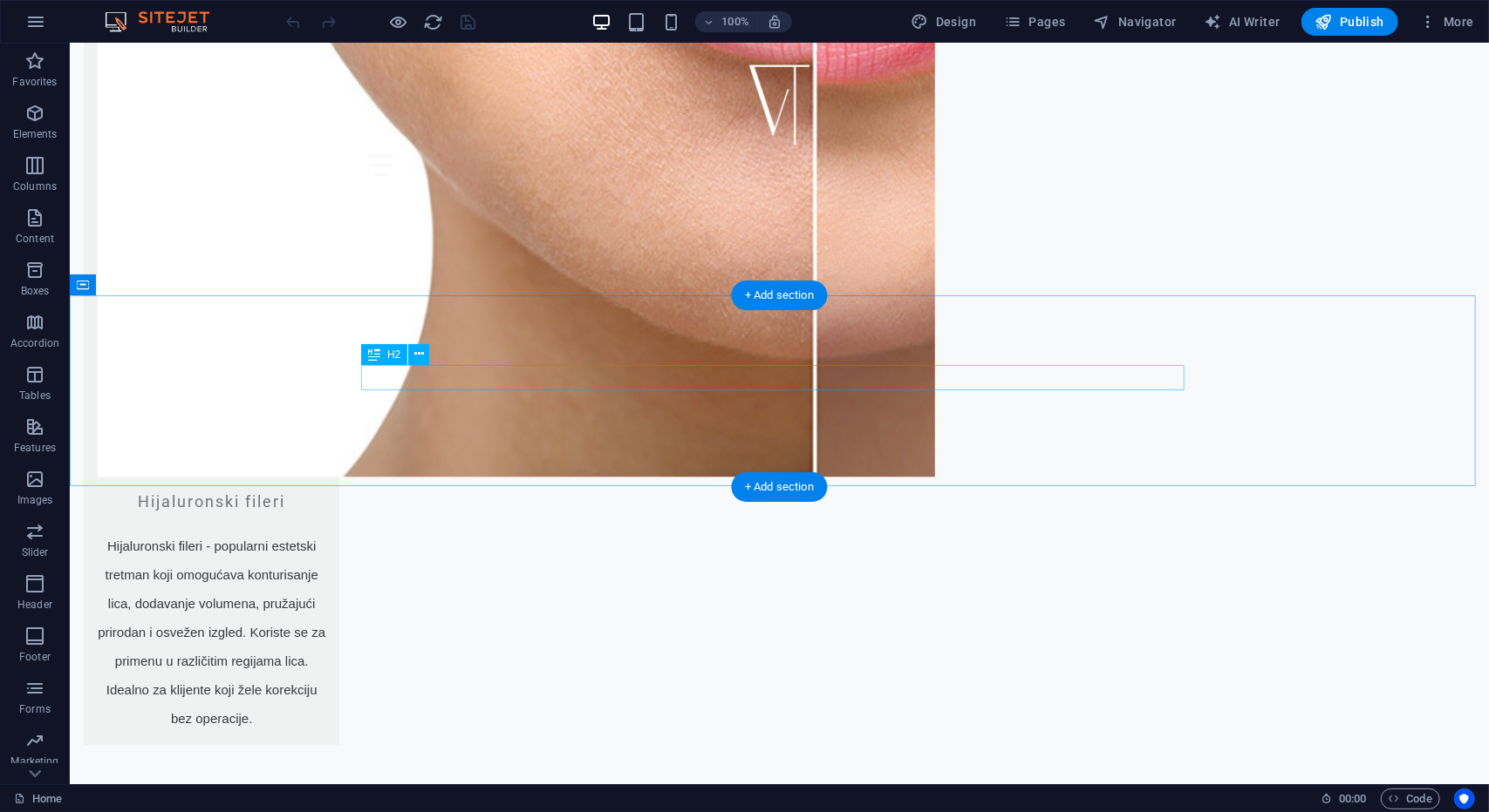
click at [422, 352] on icon at bounding box center [419, 354] width 10 height 18
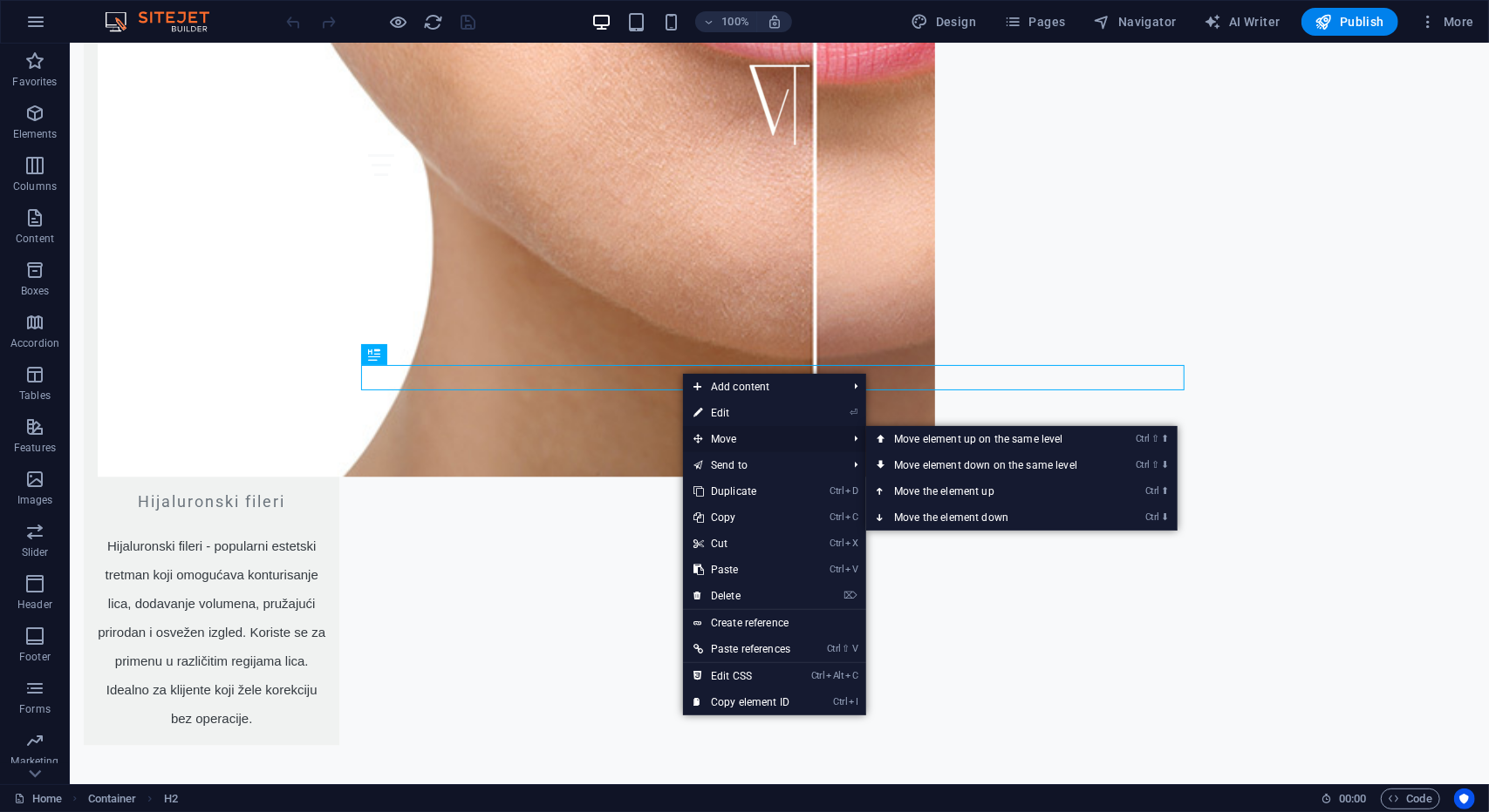
click at [728, 435] on span "Move" at bounding box center [762, 439] width 157 height 26
click at [897, 438] on link "Ctrl ⇧ ⬆ Move element up on the same level" at bounding box center [989, 439] width 246 height 26
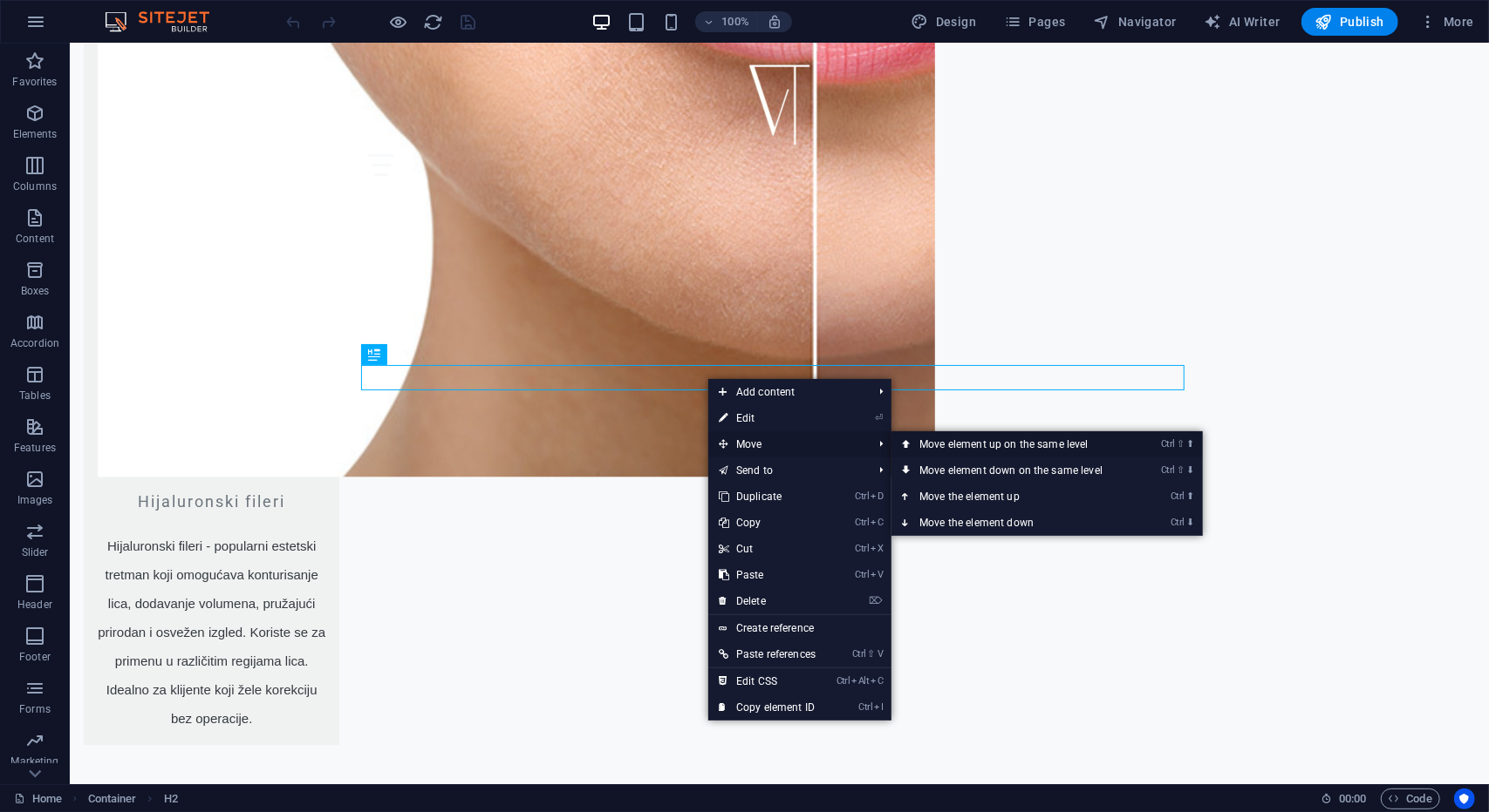
click at [923, 446] on link "Ctrl ⇧ ⬆ Move element up on the same level" at bounding box center [1014, 444] width 246 height 26
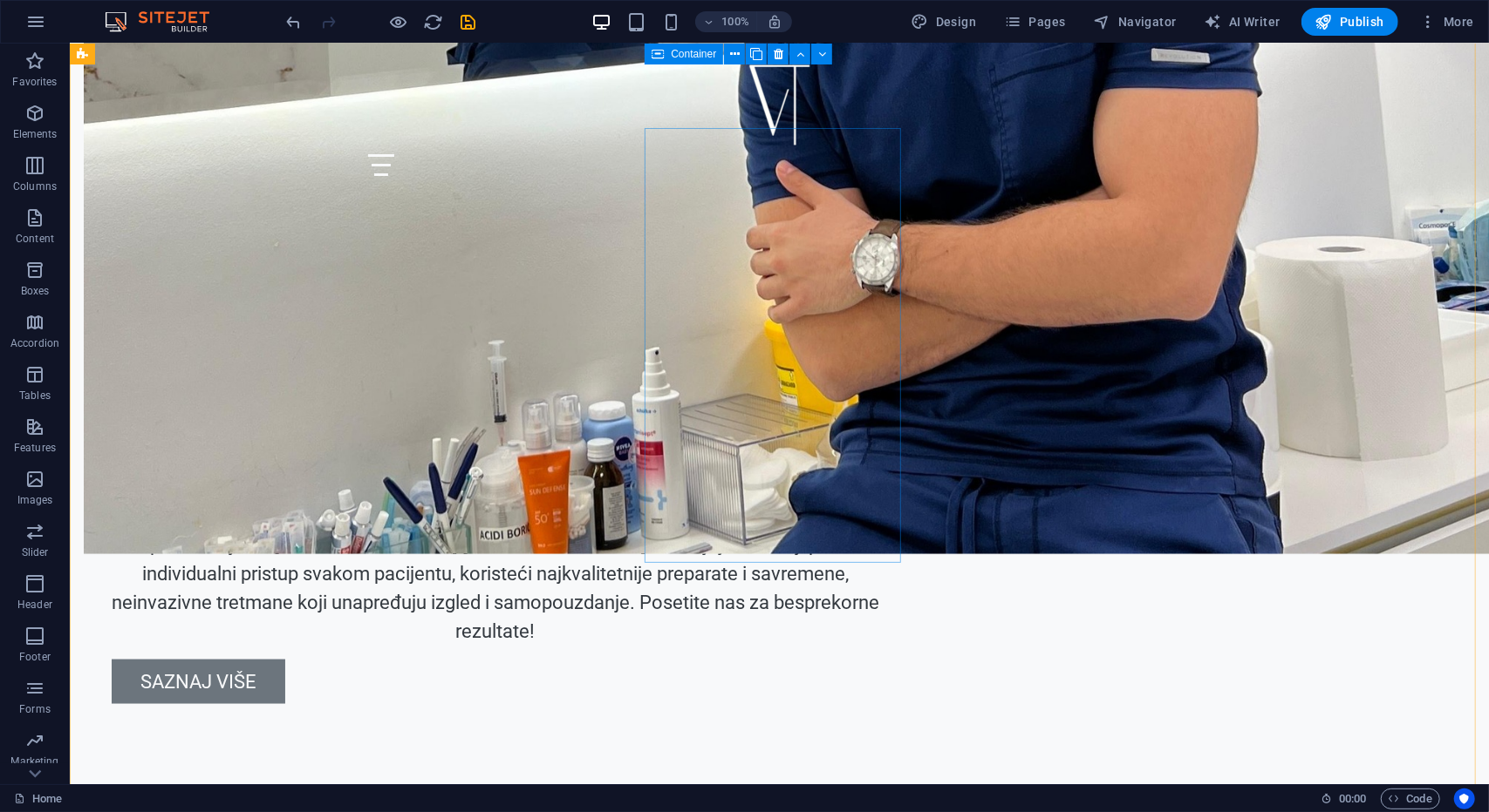
scroll to position [1383, 0]
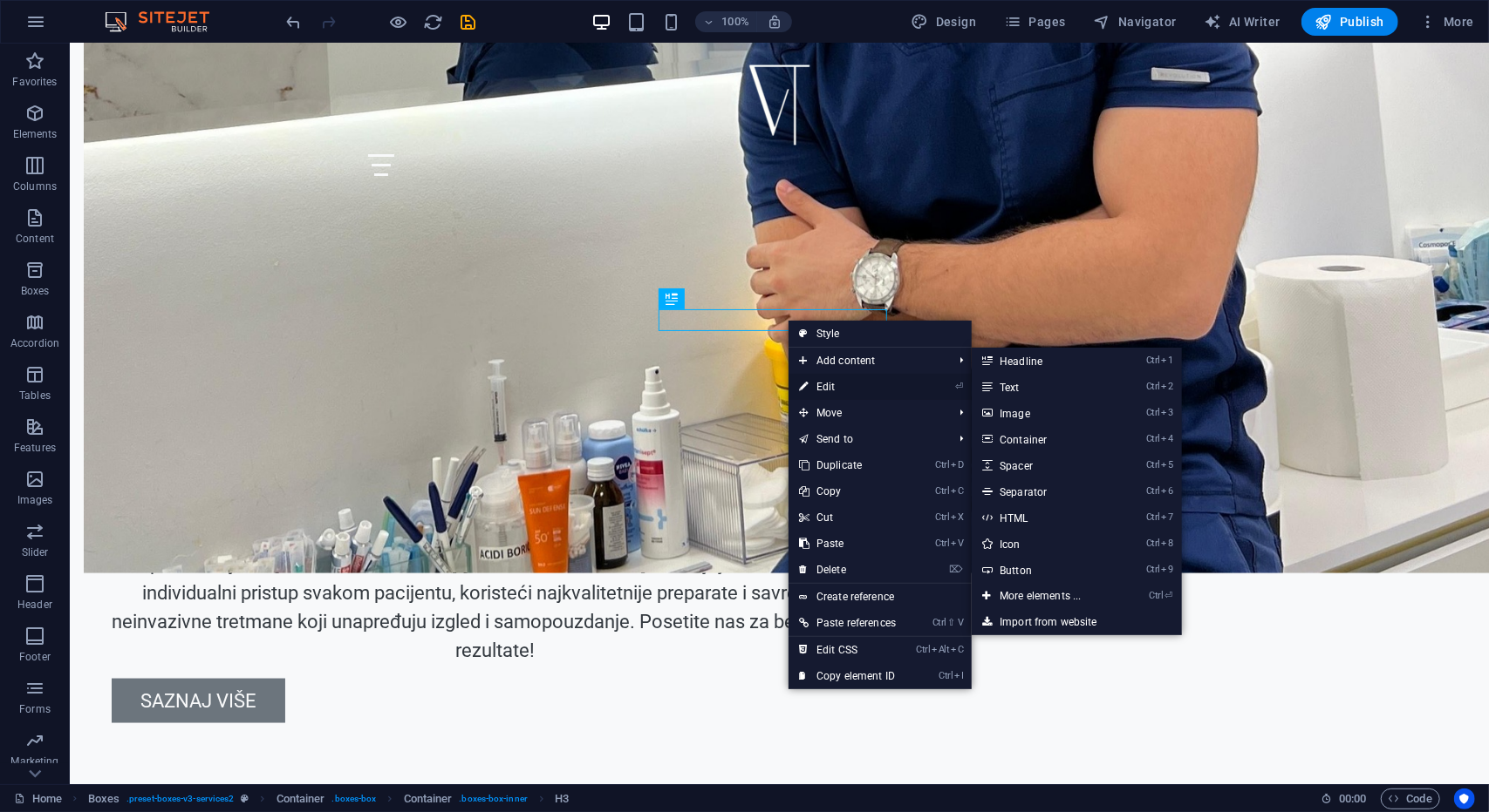
click at [823, 379] on link "⏎ Edit" at bounding box center [847, 386] width 118 height 26
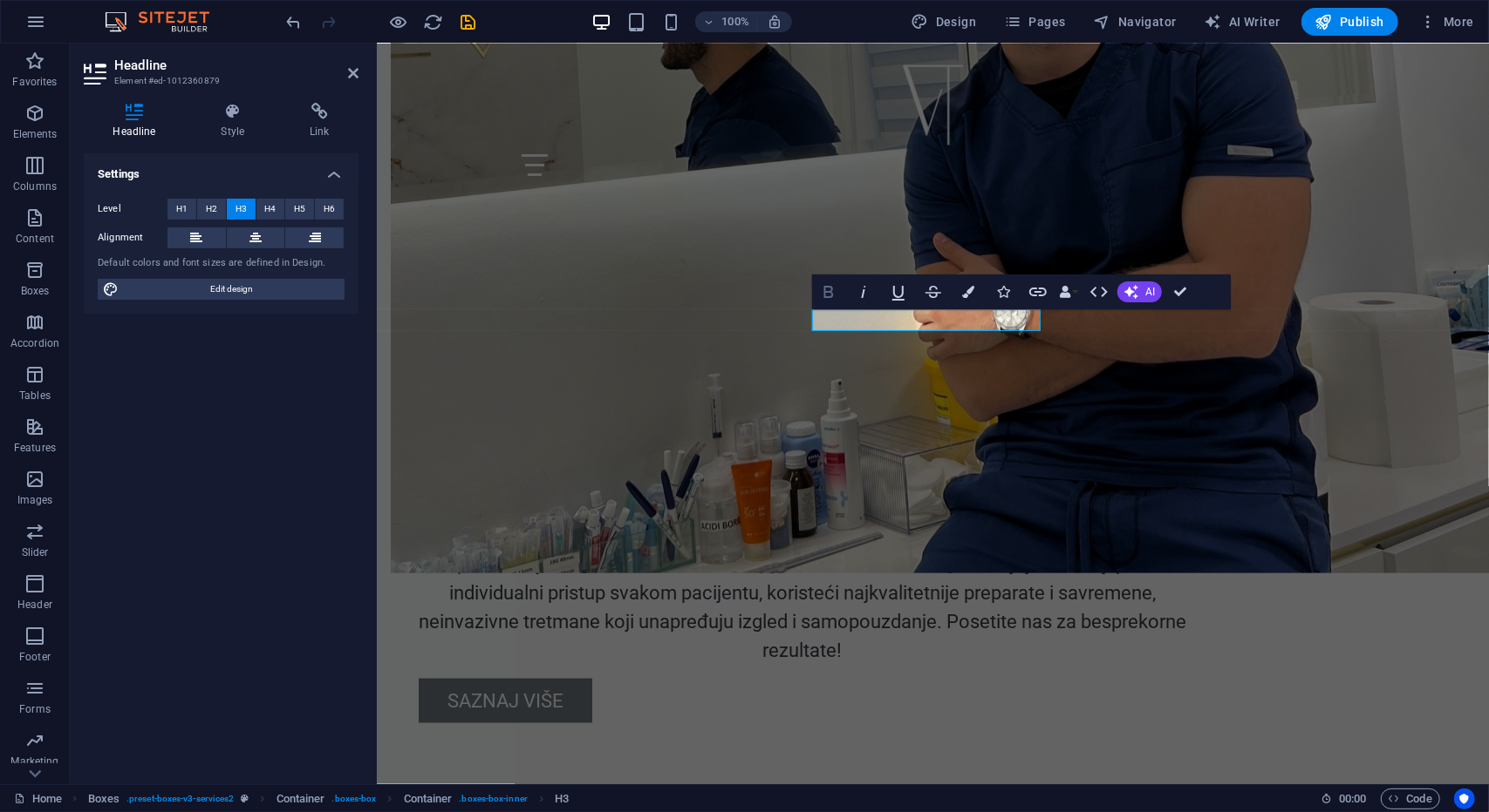
click at [833, 287] on icon "button" at bounding box center [829, 292] width 21 height 21
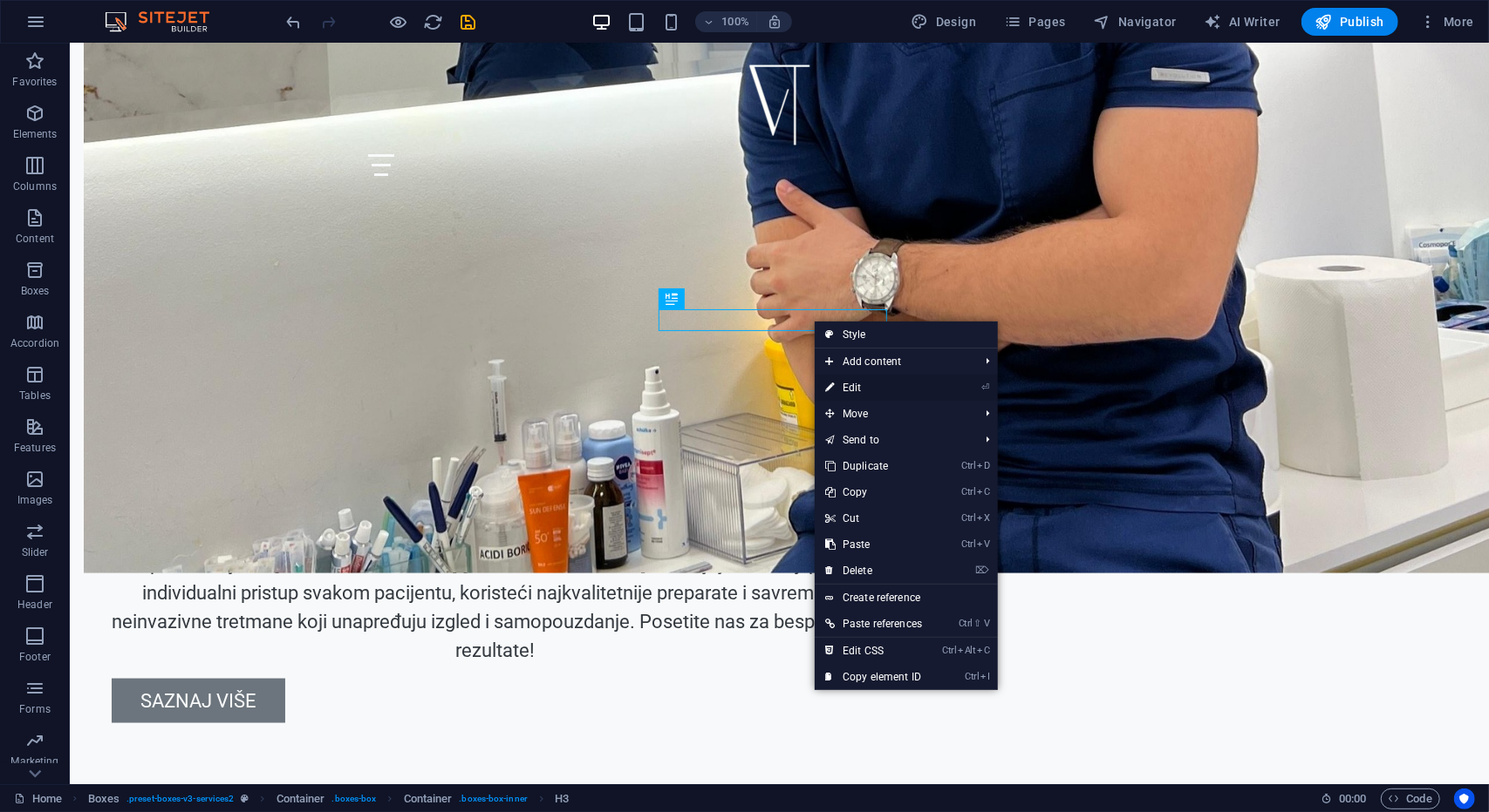
click at [926, 388] on link "⏎ Edit" at bounding box center [873, 387] width 118 height 26
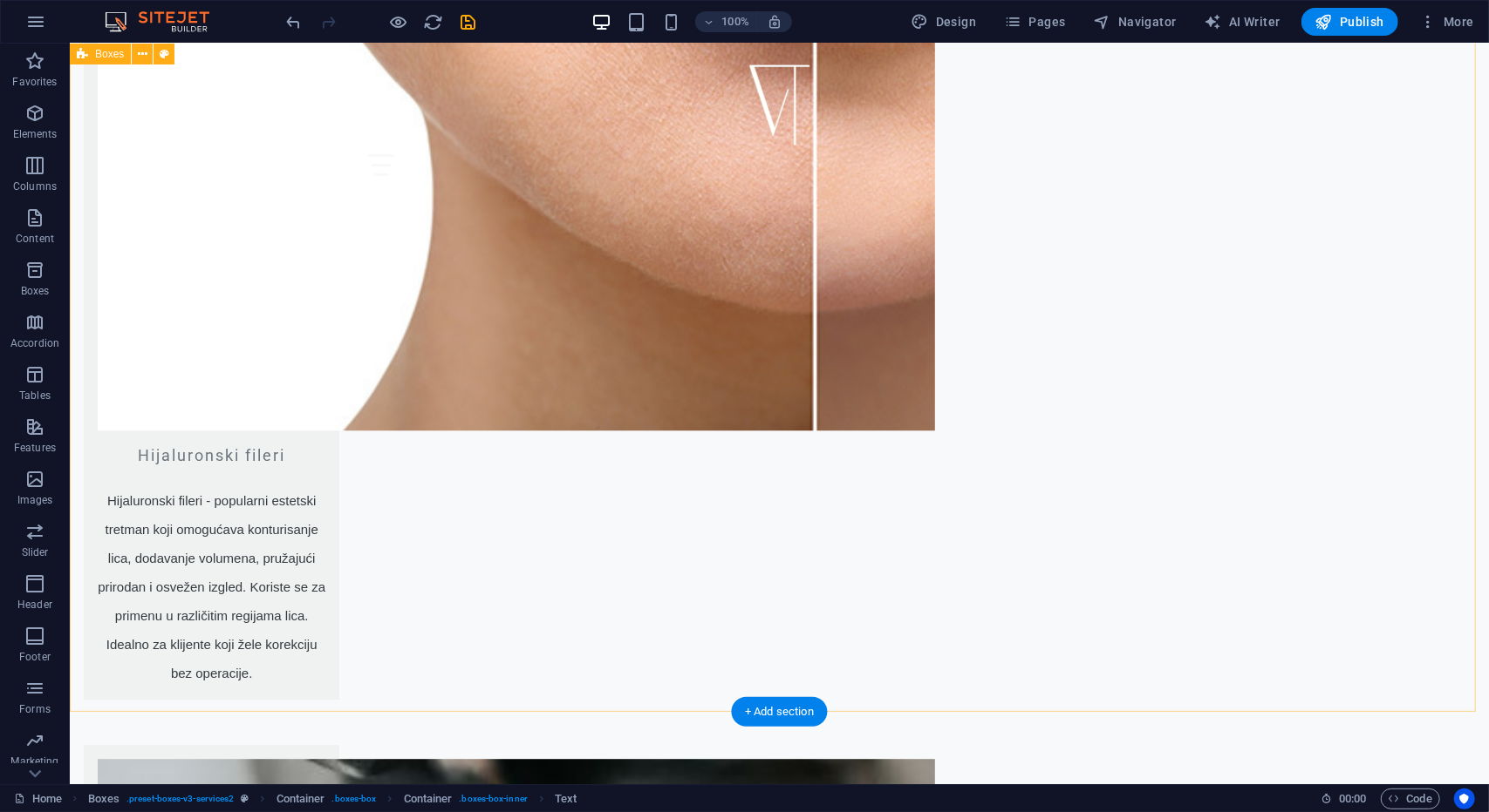
scroll to position [2864, 0]
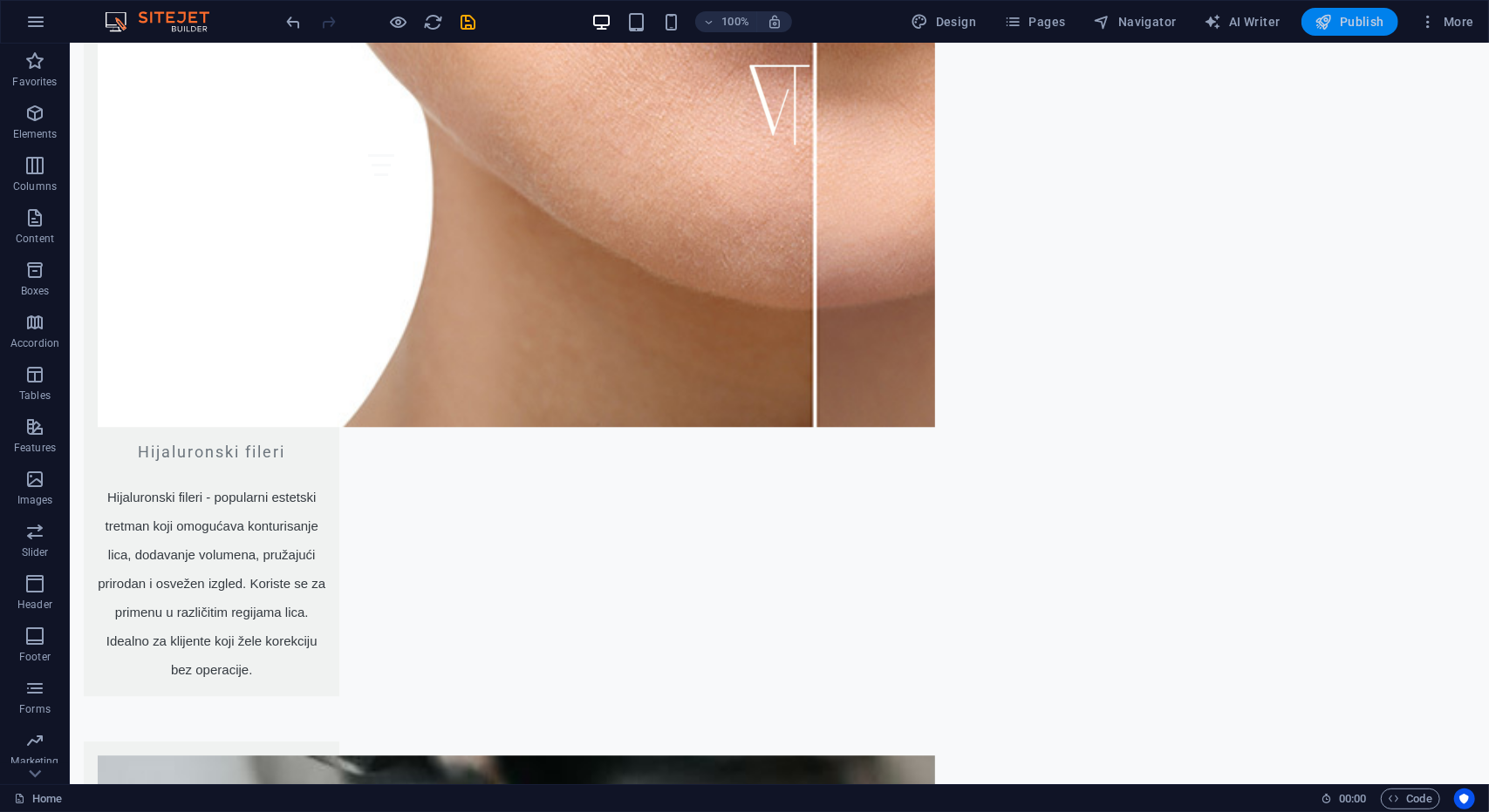
click at [1335, 10] on button "Publish" at bounding box center [1349, 21] width 97 height 28
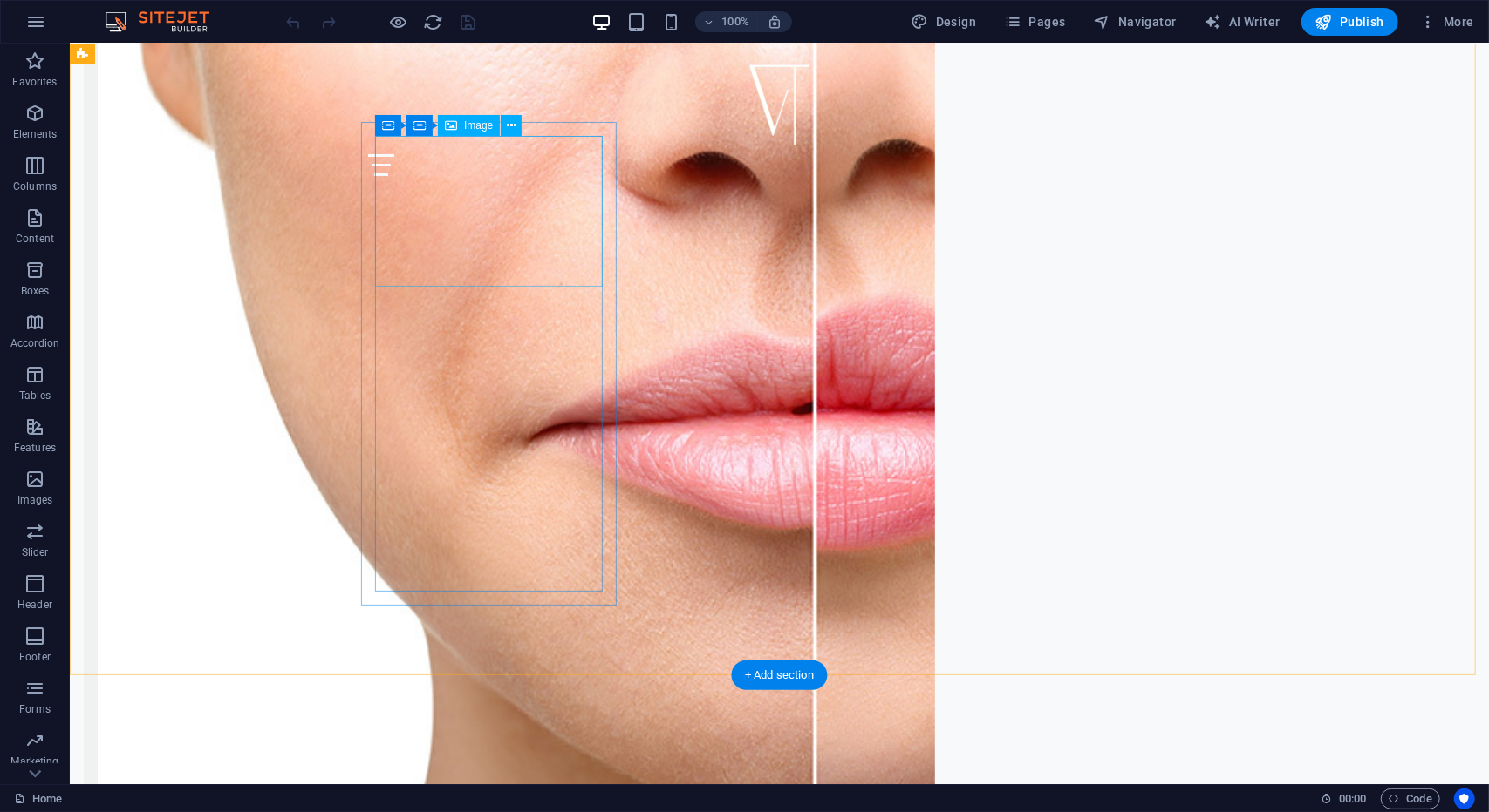
scroll to position [2180, 0]
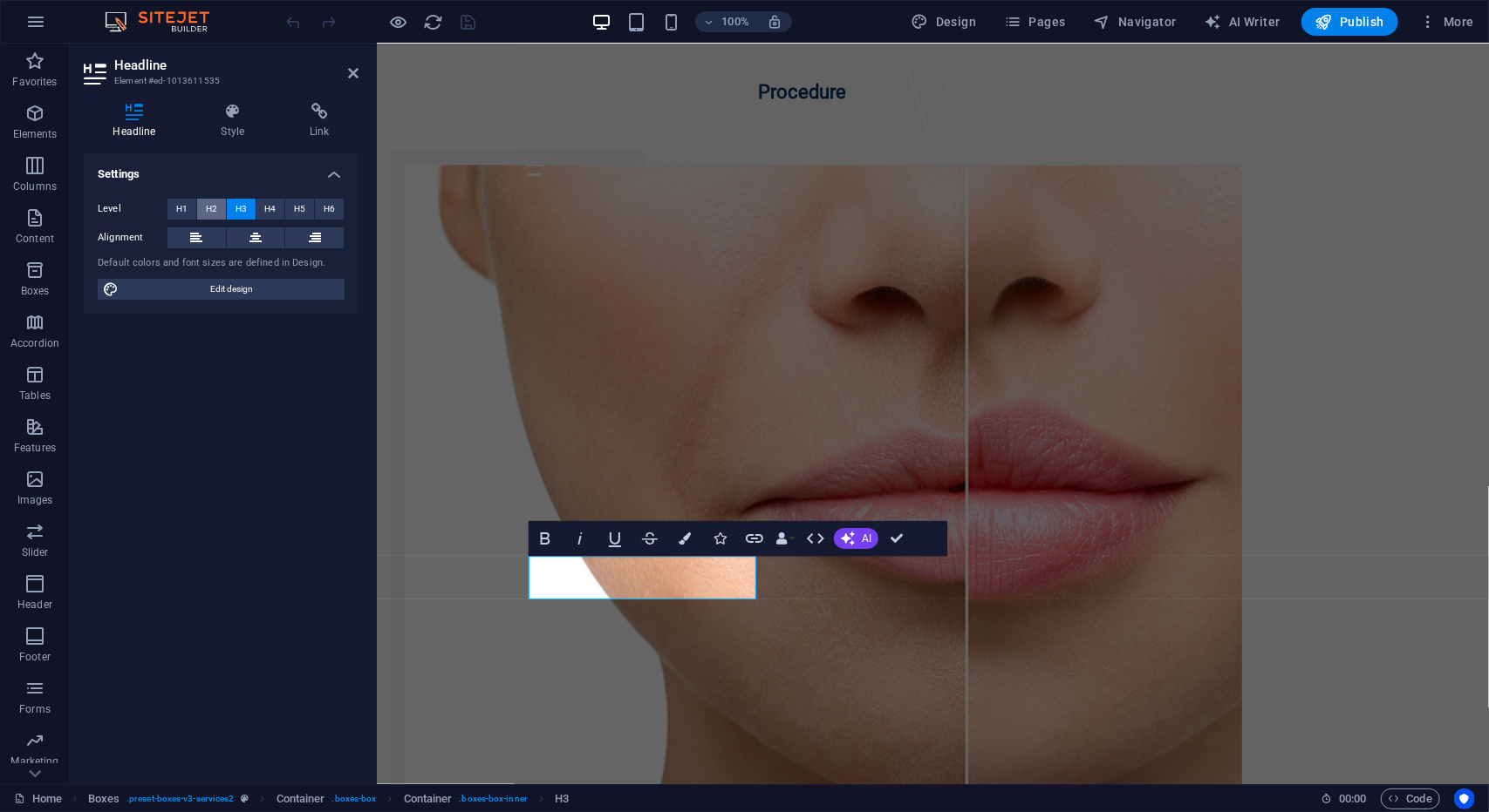
click at [211, 208] on span "H2" at bounding box center [211, 209] width 11 height 21
click at [182, 216] on span "H1" at bounding box center [182, 209] width 11 height 21
click at [212, 208] on span "H2" at bounding box center [211, 209] width 11 height 21
click at [250, 208] on button "H3" at bounding box center [241, 209] width 29 height 21
click at [290, 208] on button "H5" at bounding box center [300, 209] width 29 height 21
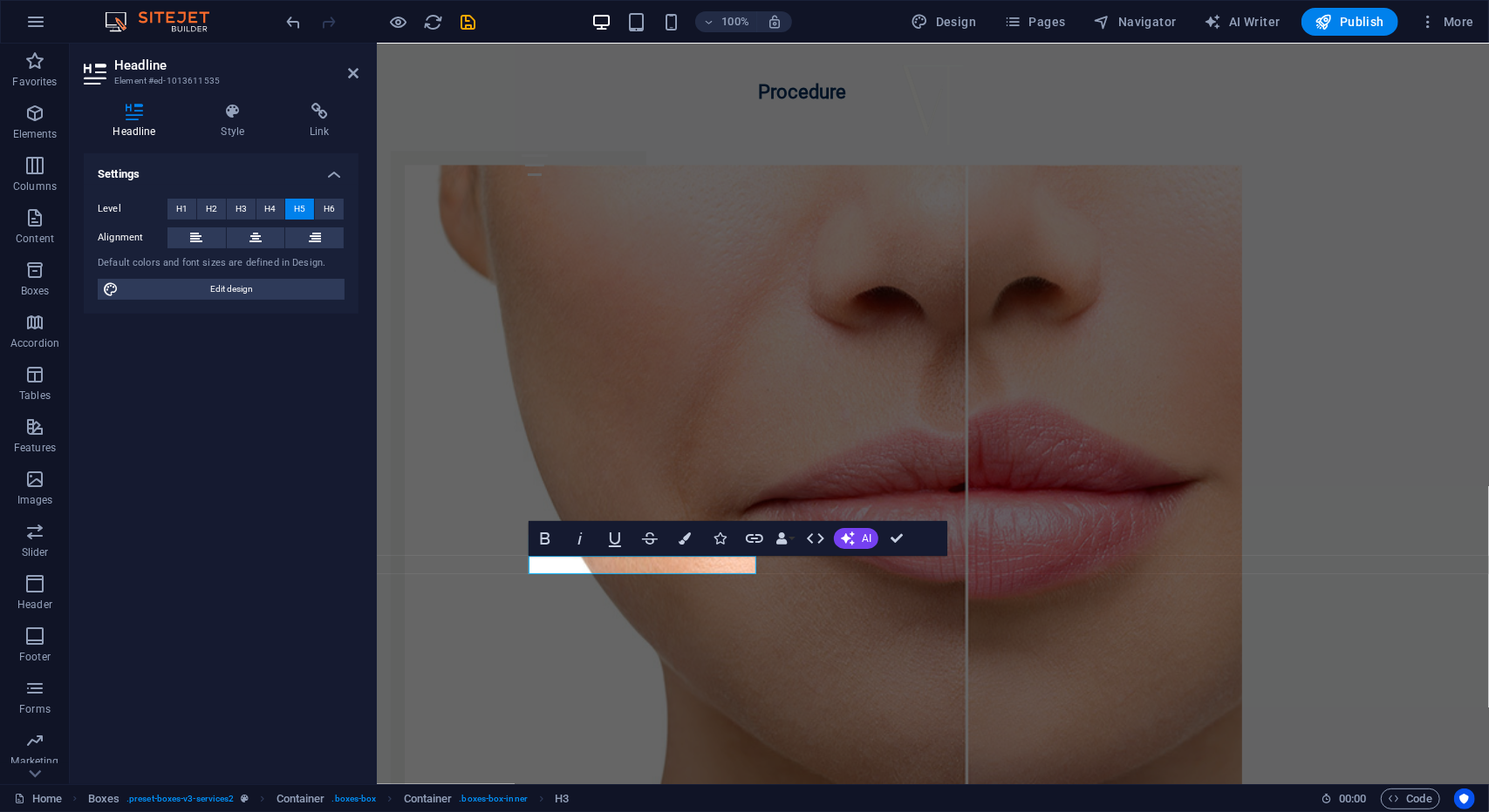
click at [312, 210] on button "H5" at bounding box center [300, 209] width 29 height 21
click at [329, 209] on span "H6" at bounding box center [329, 209] width 11 height 21
click at [299, 211] on span "H5" at bounding box center [300, 209] width 11 height 21
click at [271, 211] on span "H4" at bounding box center [270, 209] width 11 height 21
click at [246, 208] on button "H3" at bounding box center [241, 209] width 29 height 21
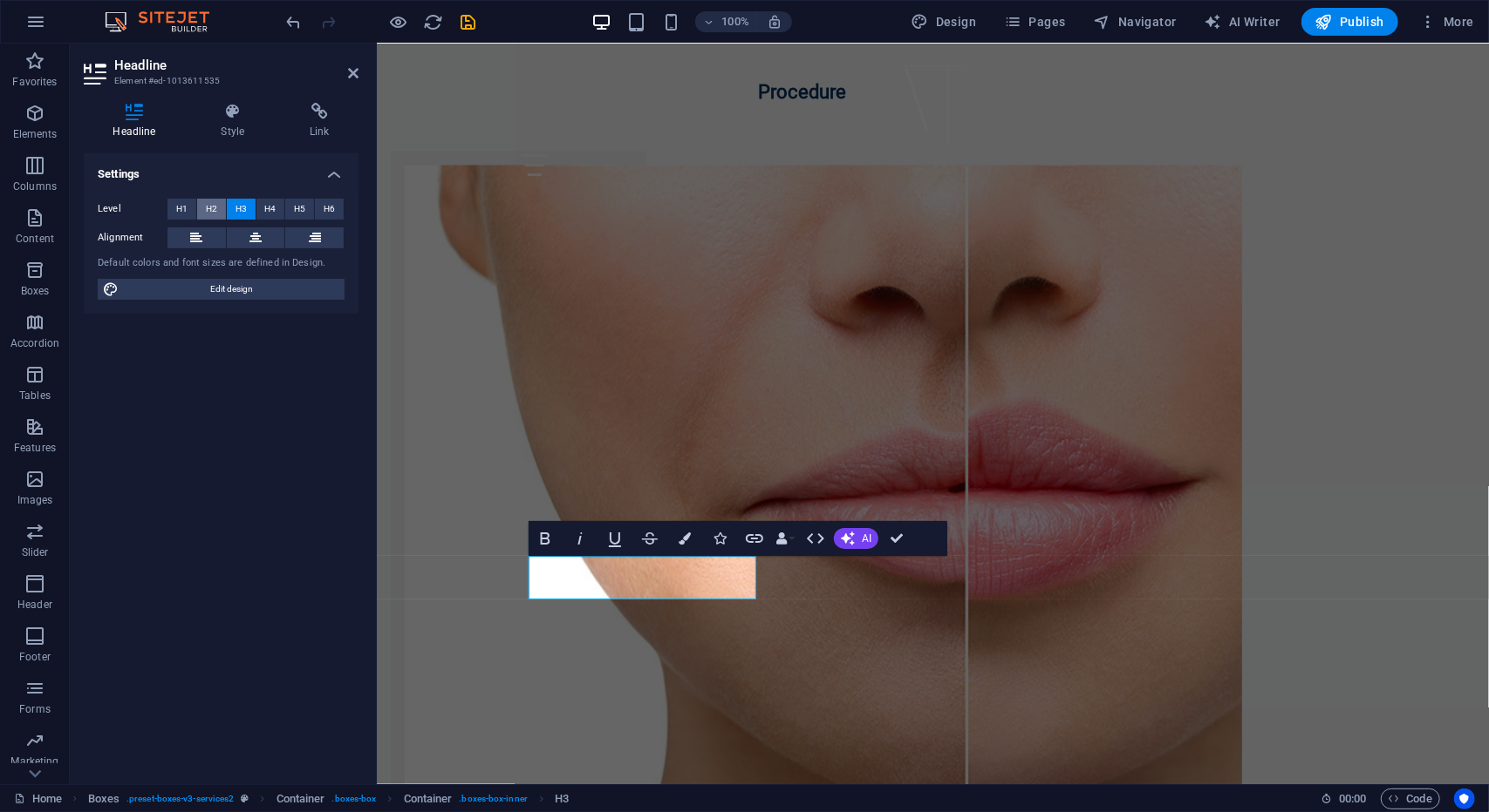
click at [219, 211] on button "H2" at bounding box center [211, 209] width 29 height 21
click at [245, 208] on span "H3" at bounding box center [241, 209] width 11 height 21
click at [217, 208] on button "H2" at bounding box center [211, 209] width 29 height 21
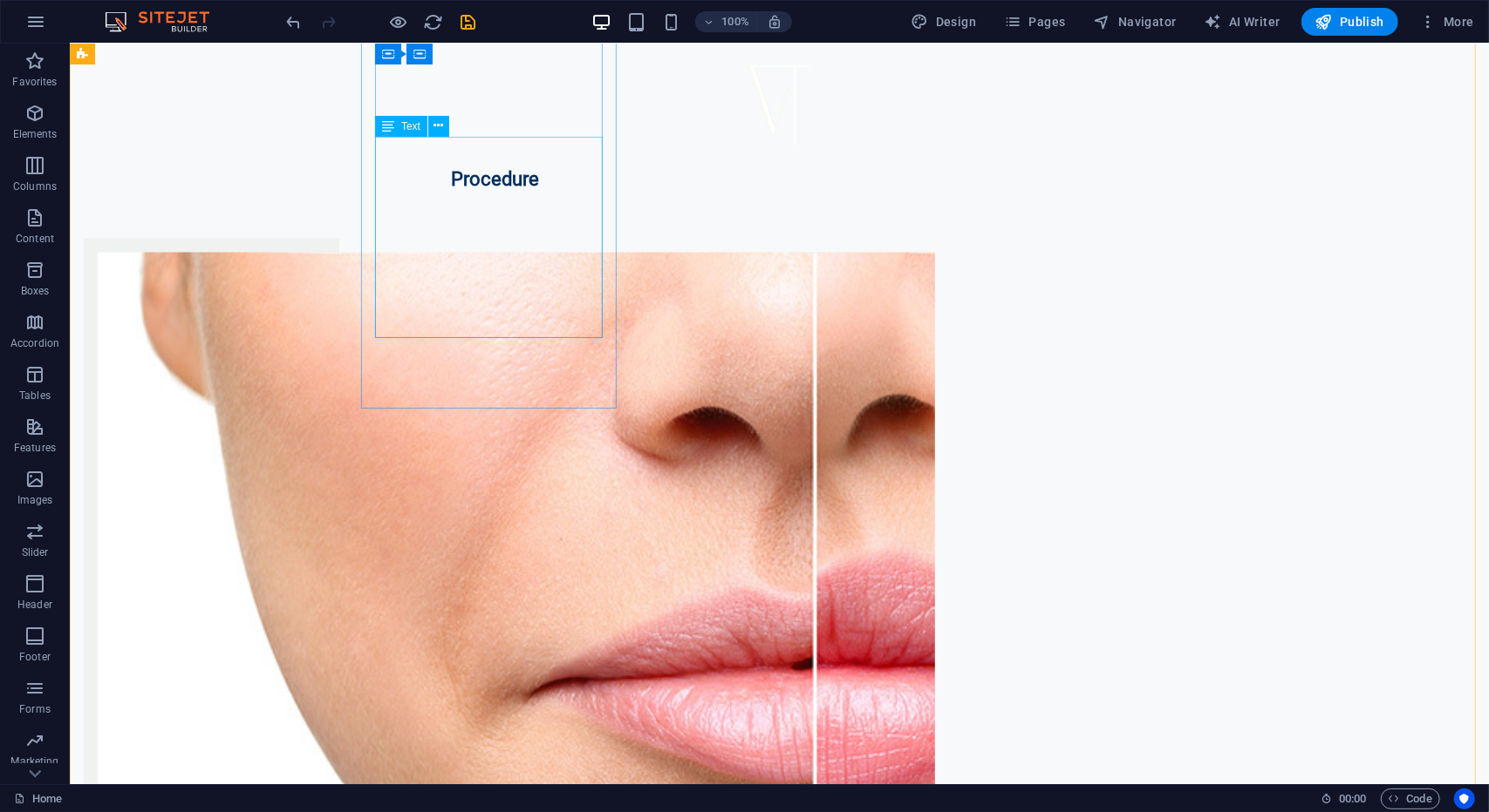
scroll to position [1918, 0]
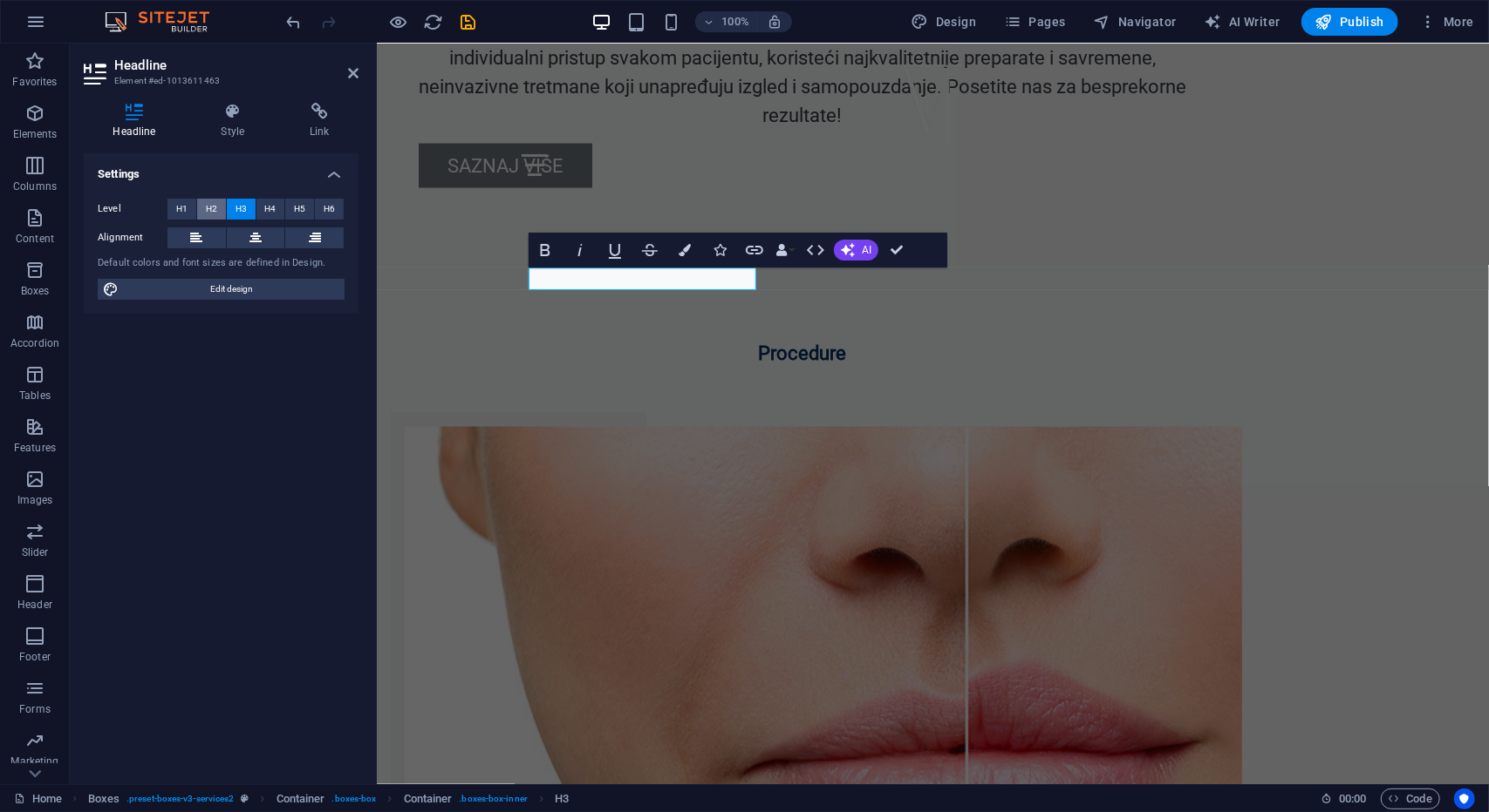
click at [210, 209] on span "H2" at bounding box center [211, 209] width 11 height 21
click at [176, 208] on span "H1" at bounding box center [182, 209] width 11 height 21
click at [214, 208] on span "H2" at bounding box center [211, 209] width 11 height 21
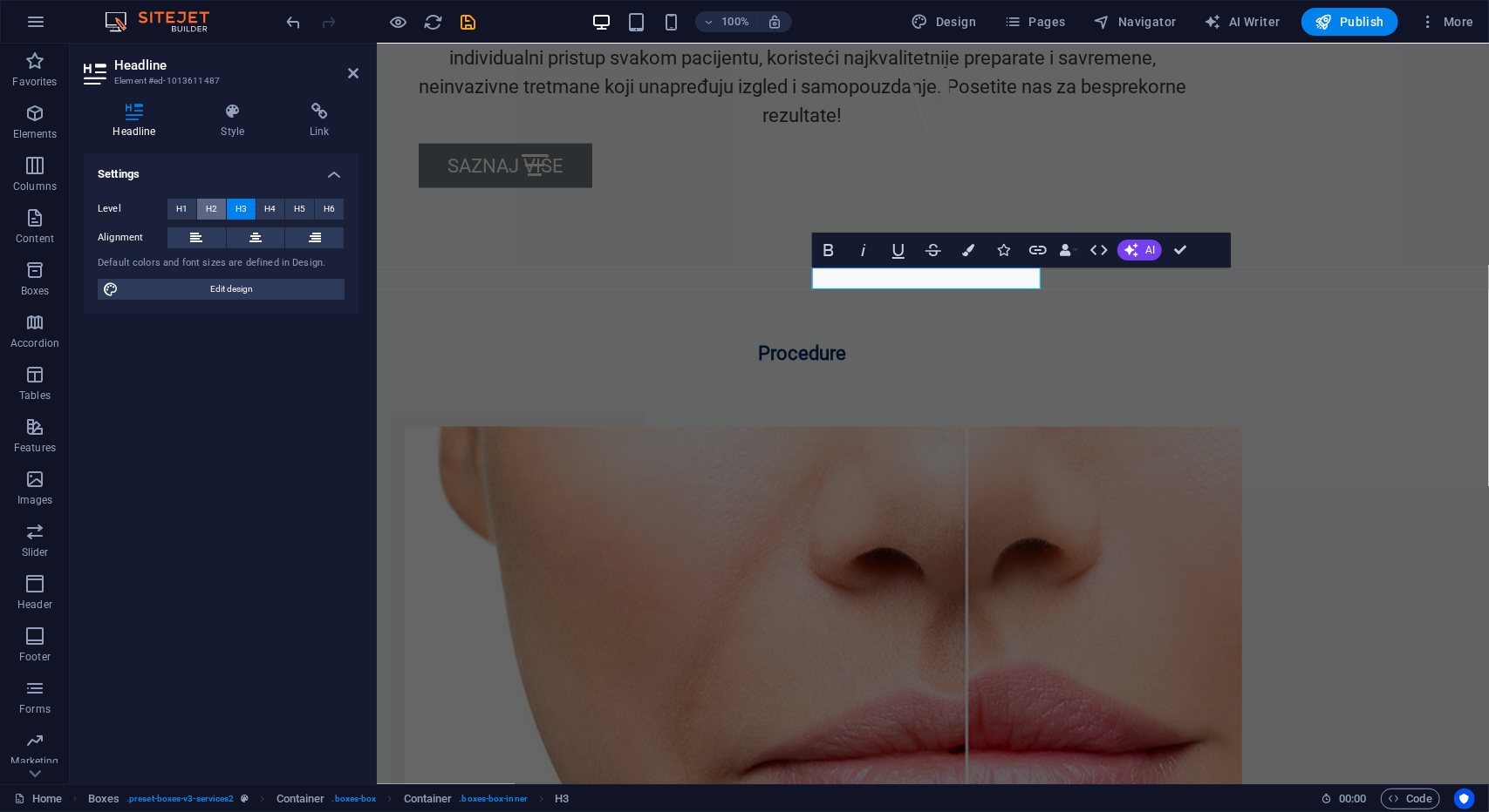
click at [211, 214] on span "H2" at bounding box center [211, 209] width 11 height 21
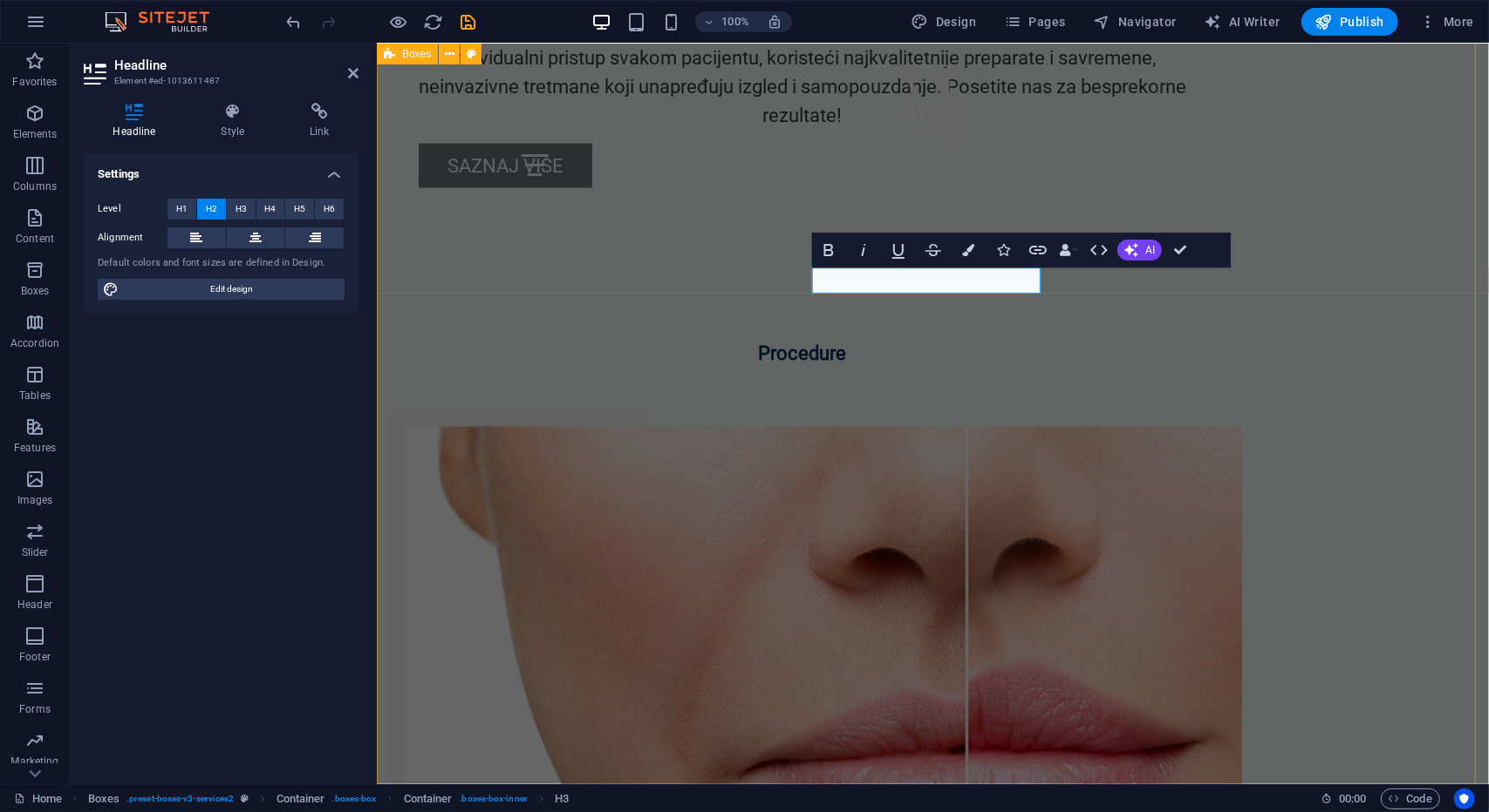
drag, startPoint x: 1163, startPoint y: 698, endPoint x: 1470, endPoint y: 693, distance: 307.0
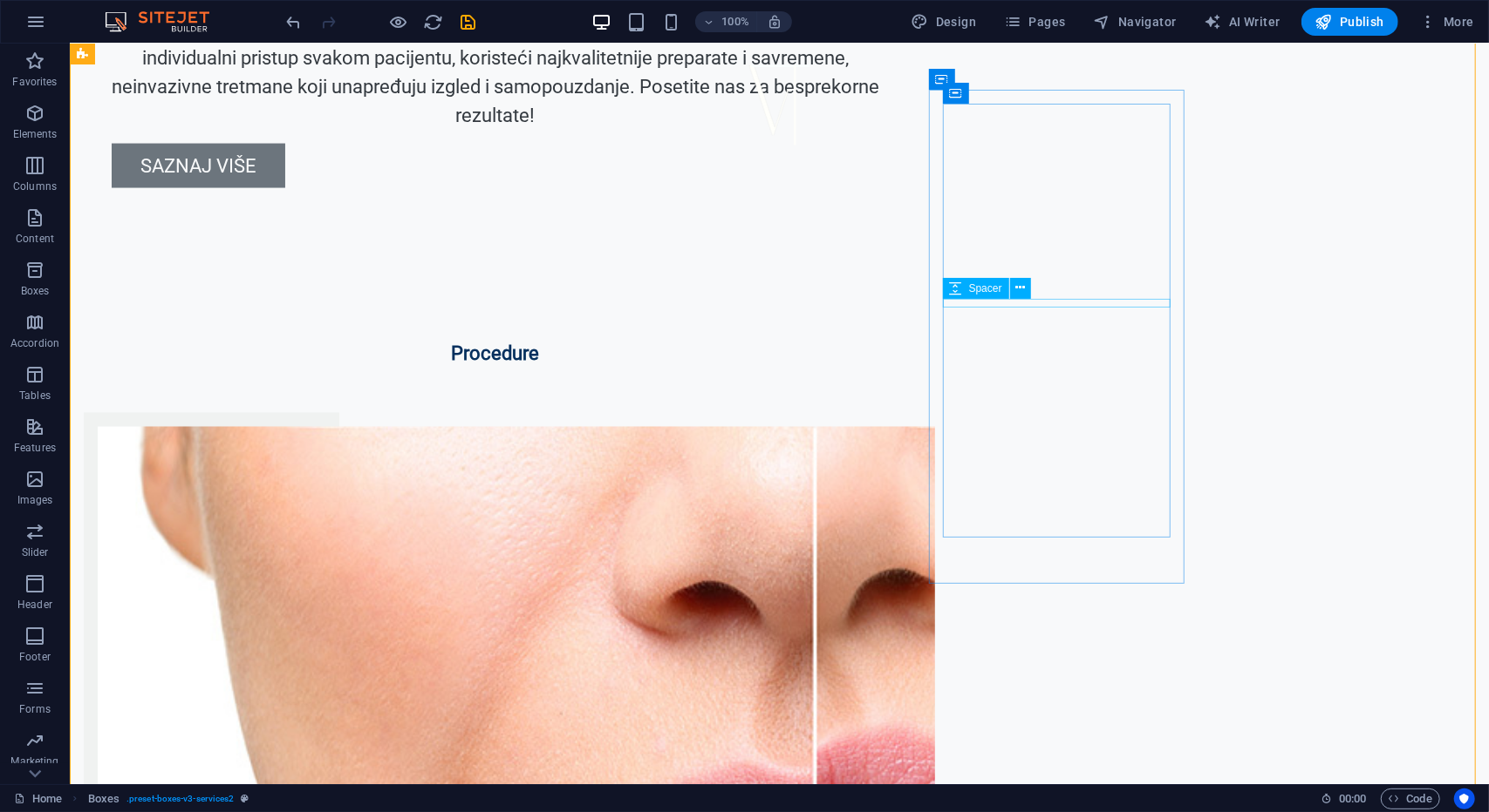
click at [1041, 283] on div "Spacer" at bounding box center [992, 289] width 100 height 22
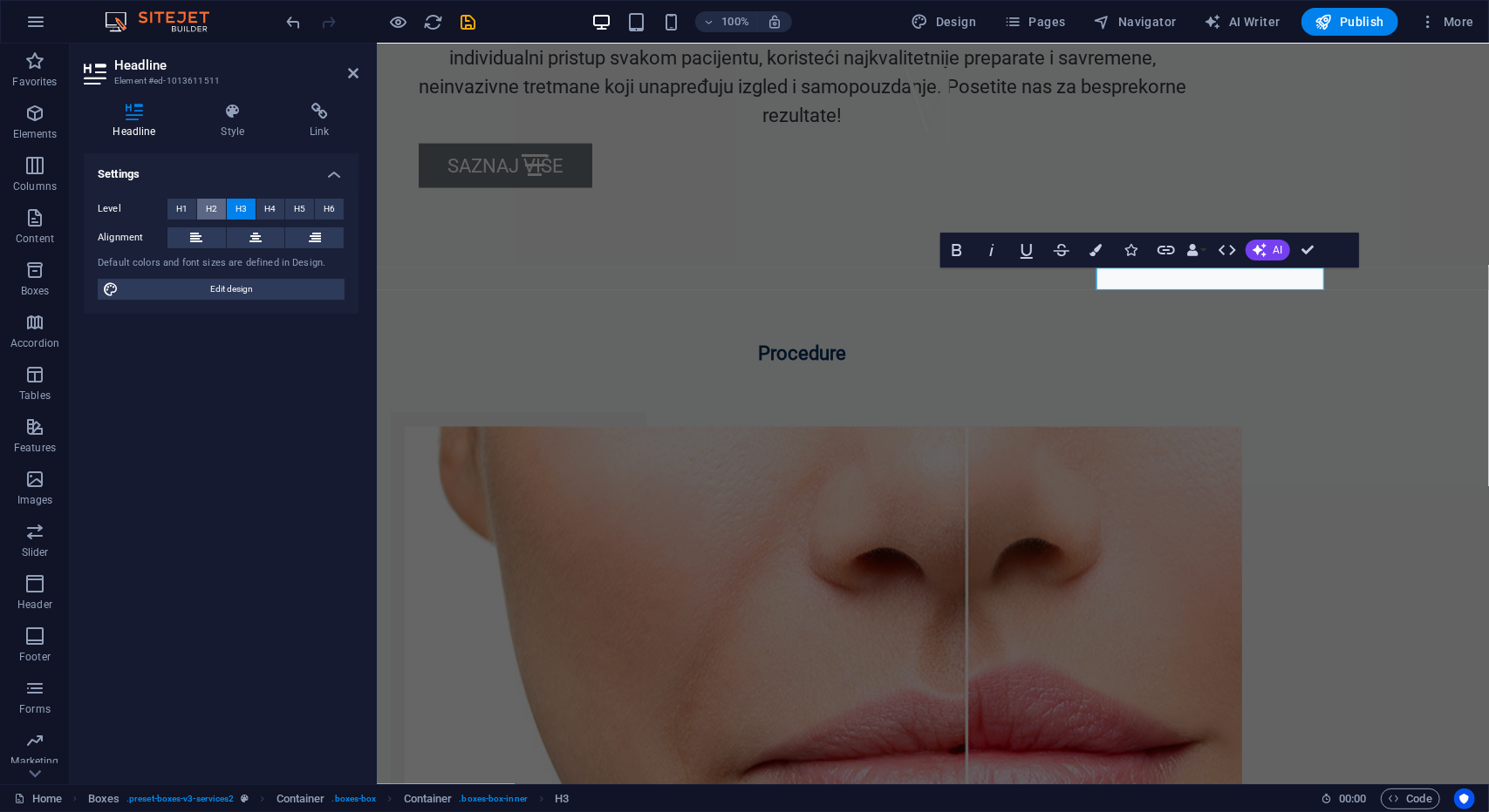
click at [212, 203] on span "H2" at bounding box center [211, 209] width 11 height 21
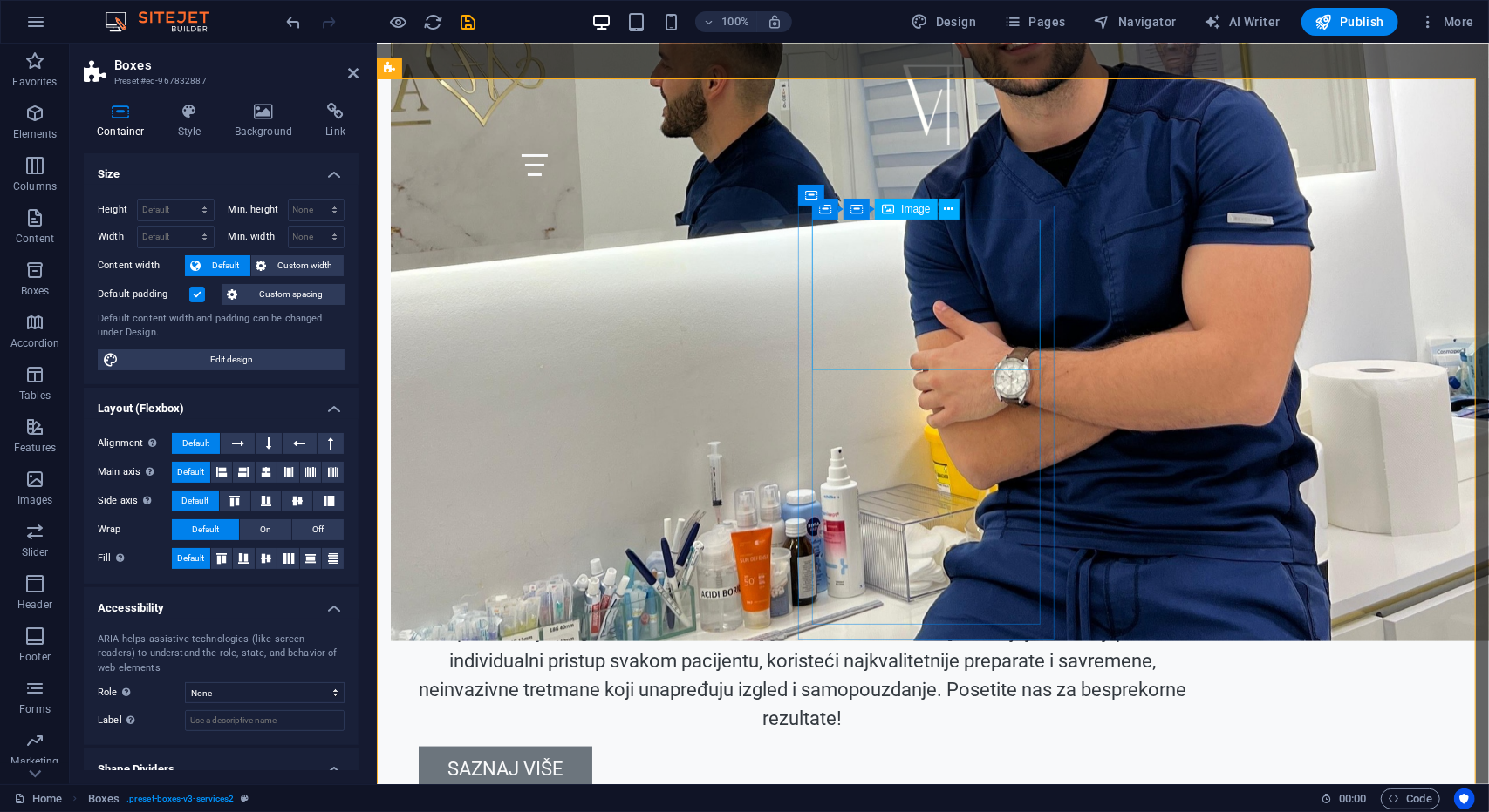
scroll to position [1307, 0]
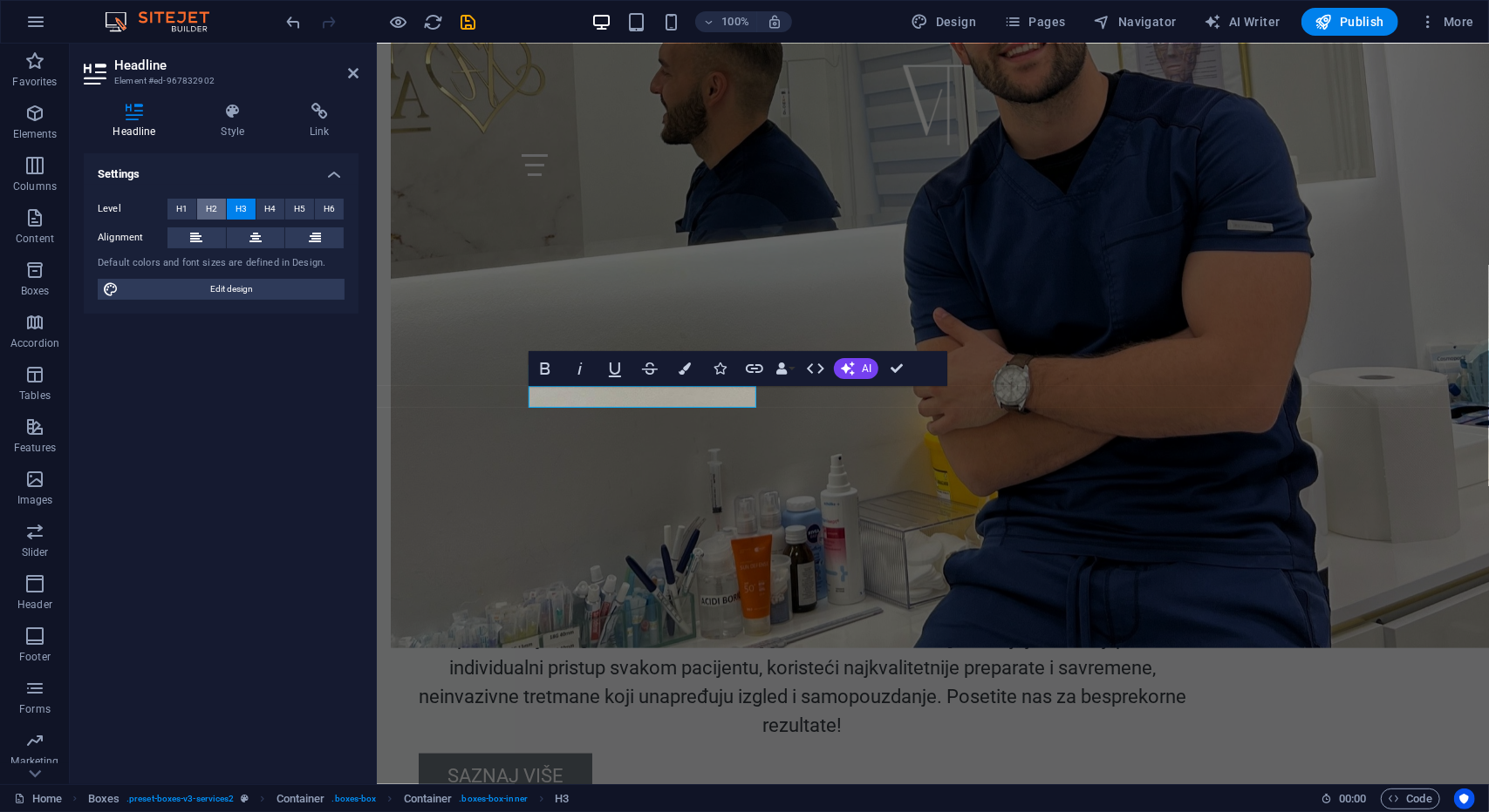
click at [211, 208] on span "H2" at bounding box center [211, 209] width 11 height 21
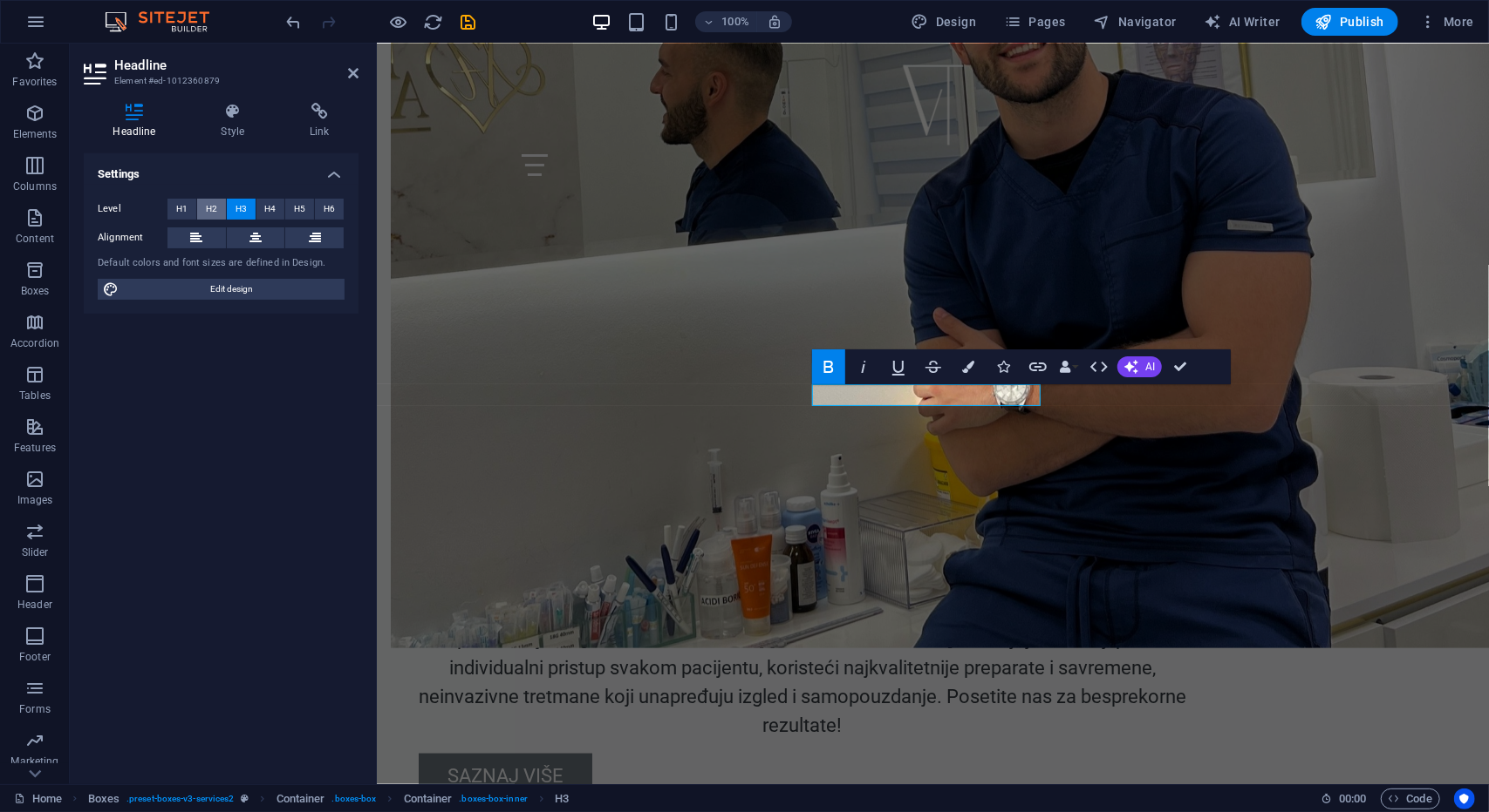
click at [216, 210] on span "H2" at bounding box center [211, 209] width 11 height 21
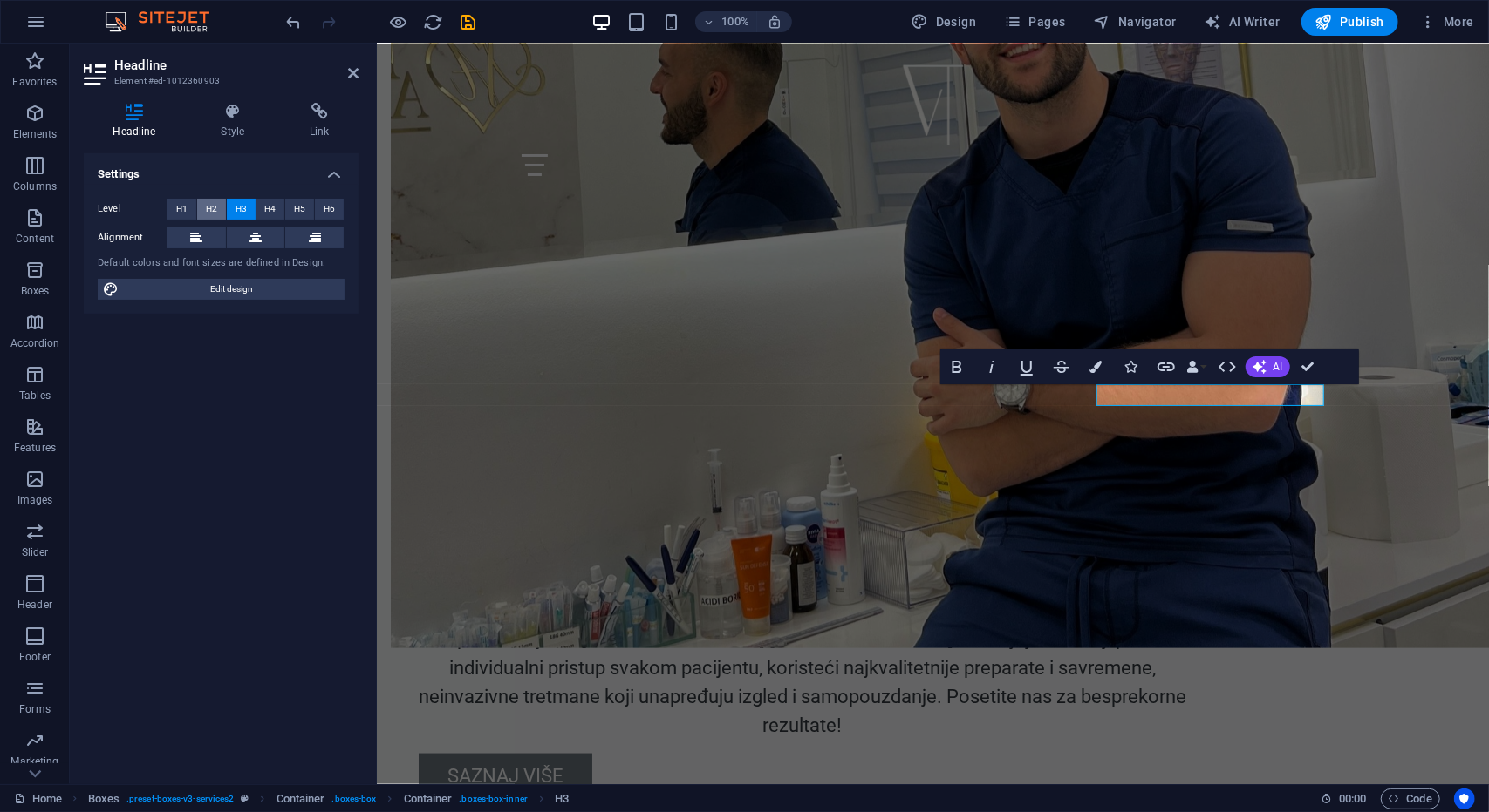
click at [214, 204] on span "H2" at bounding box center [211, 209] width 11 height 21
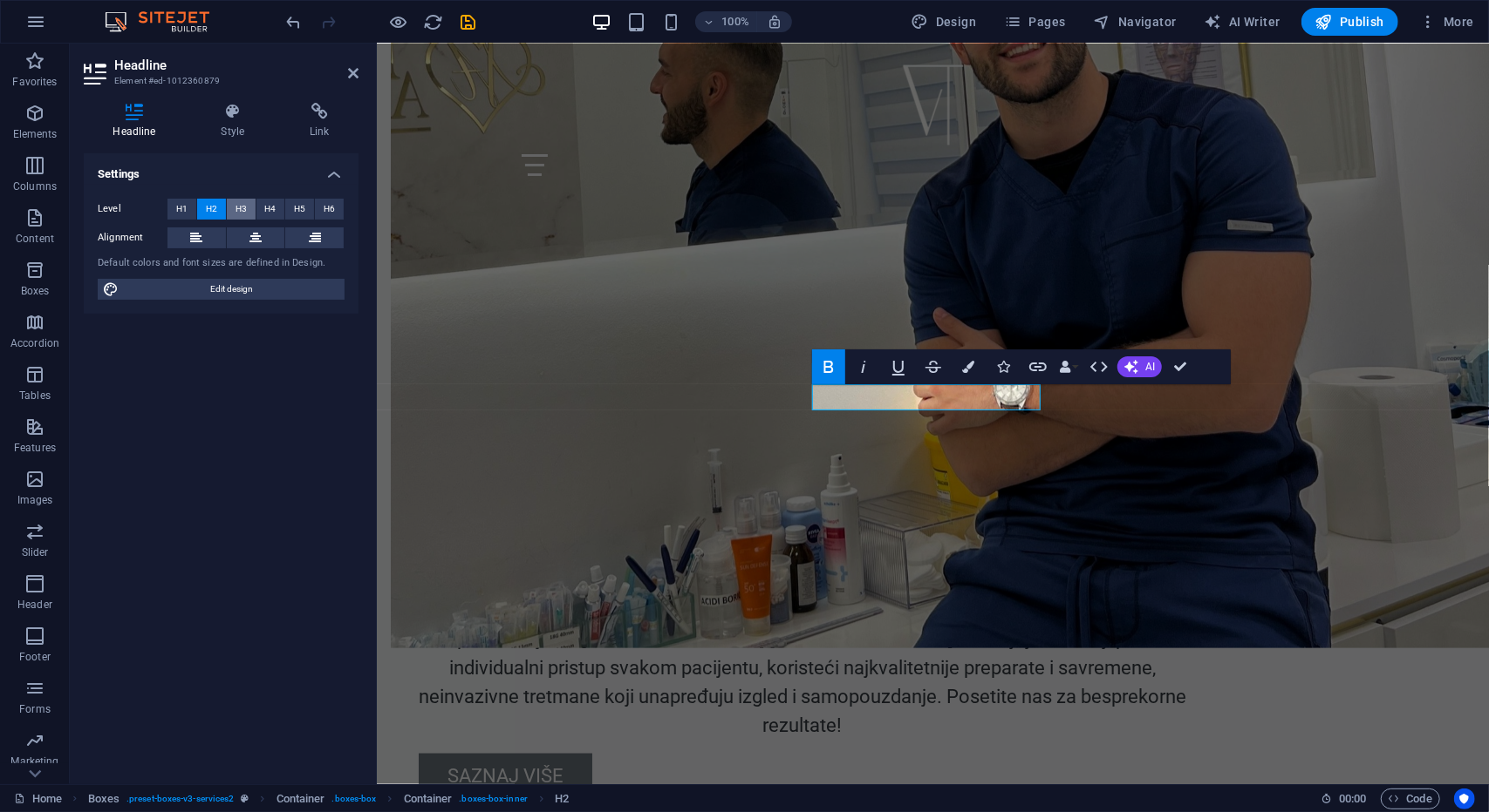
click at [237, 208] on span "H3" at bounding box center [241, 209] width 11 height 21
click at [215, 208] on span "H2" at bounding box center [211, 209] width 11 height 21
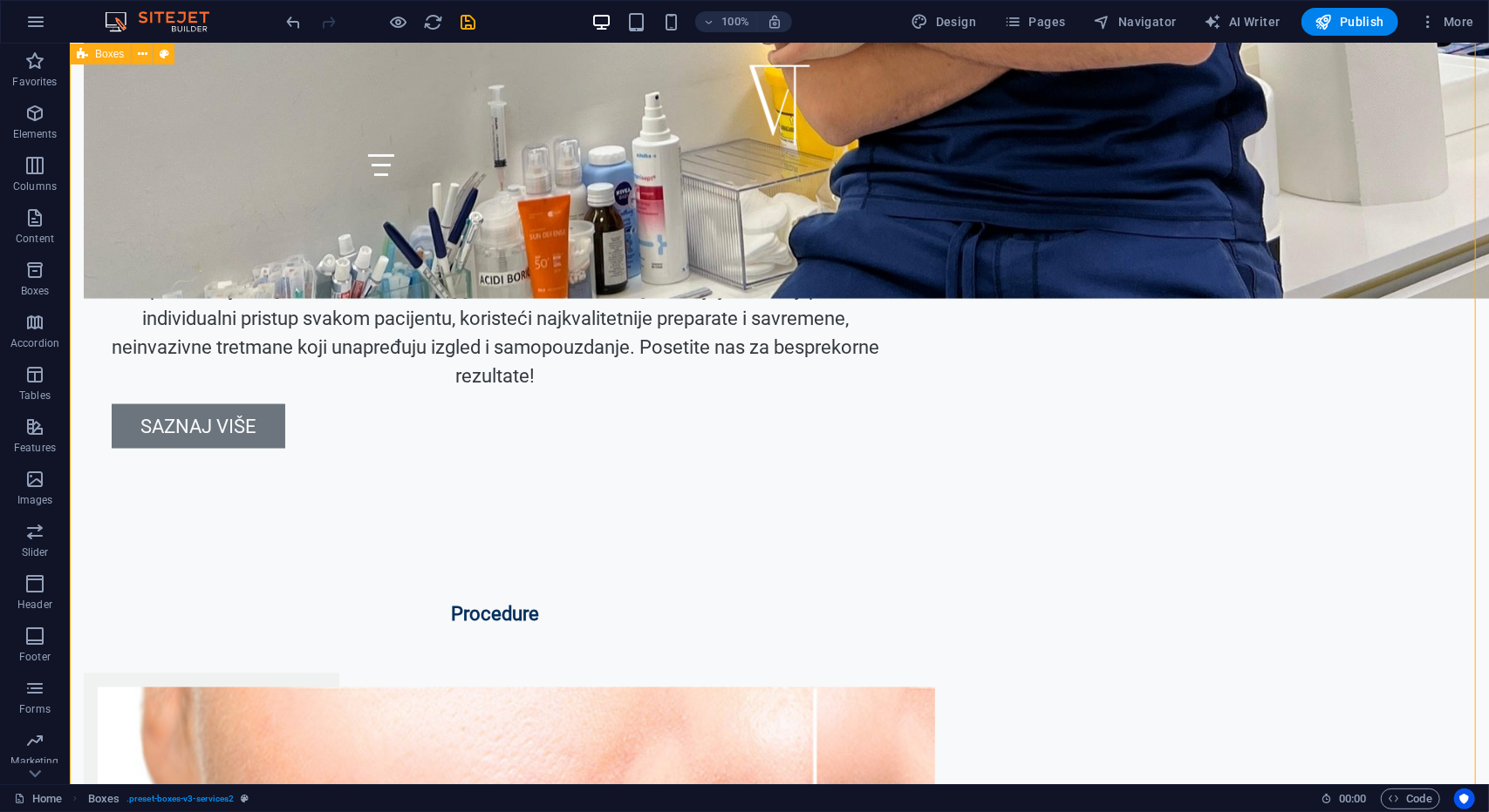
scroll to position [1481, 0]
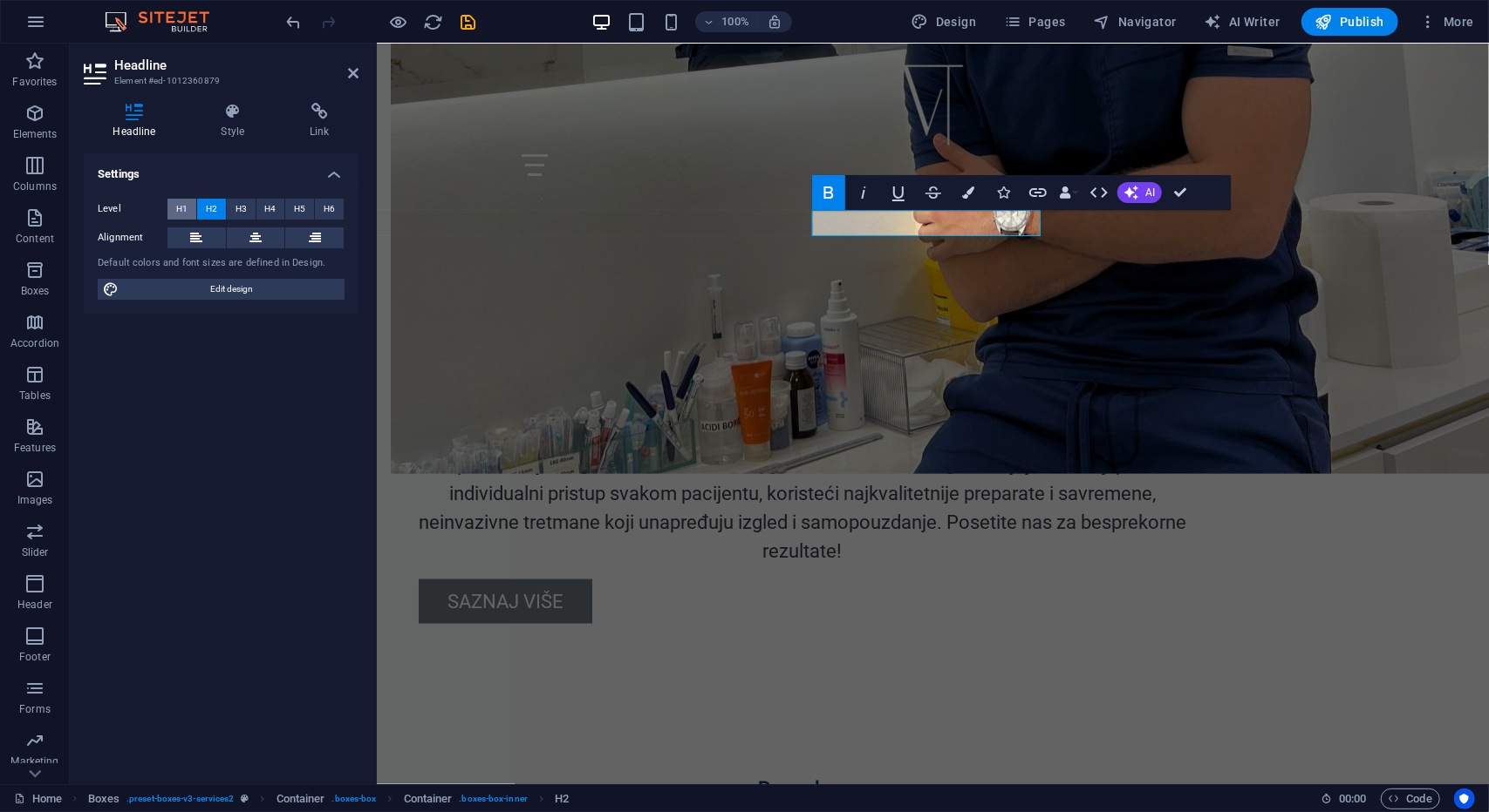
click at [171, 204] on button "H1" at bounding box center [182, 209] width 29 height 21
click at [258, 207] on button "H4" at bounding box center [271, 209] width 29 height 21
click at [278, 208] on button "H4" at bounding box center [271, 209] width 29 height 21
click at [300, 208] on span "H5" at bounding box center [300, 209] width 11 height 21
click at [321, 205] on button "H6" at bounding box center [329, 209] width 29 height 21
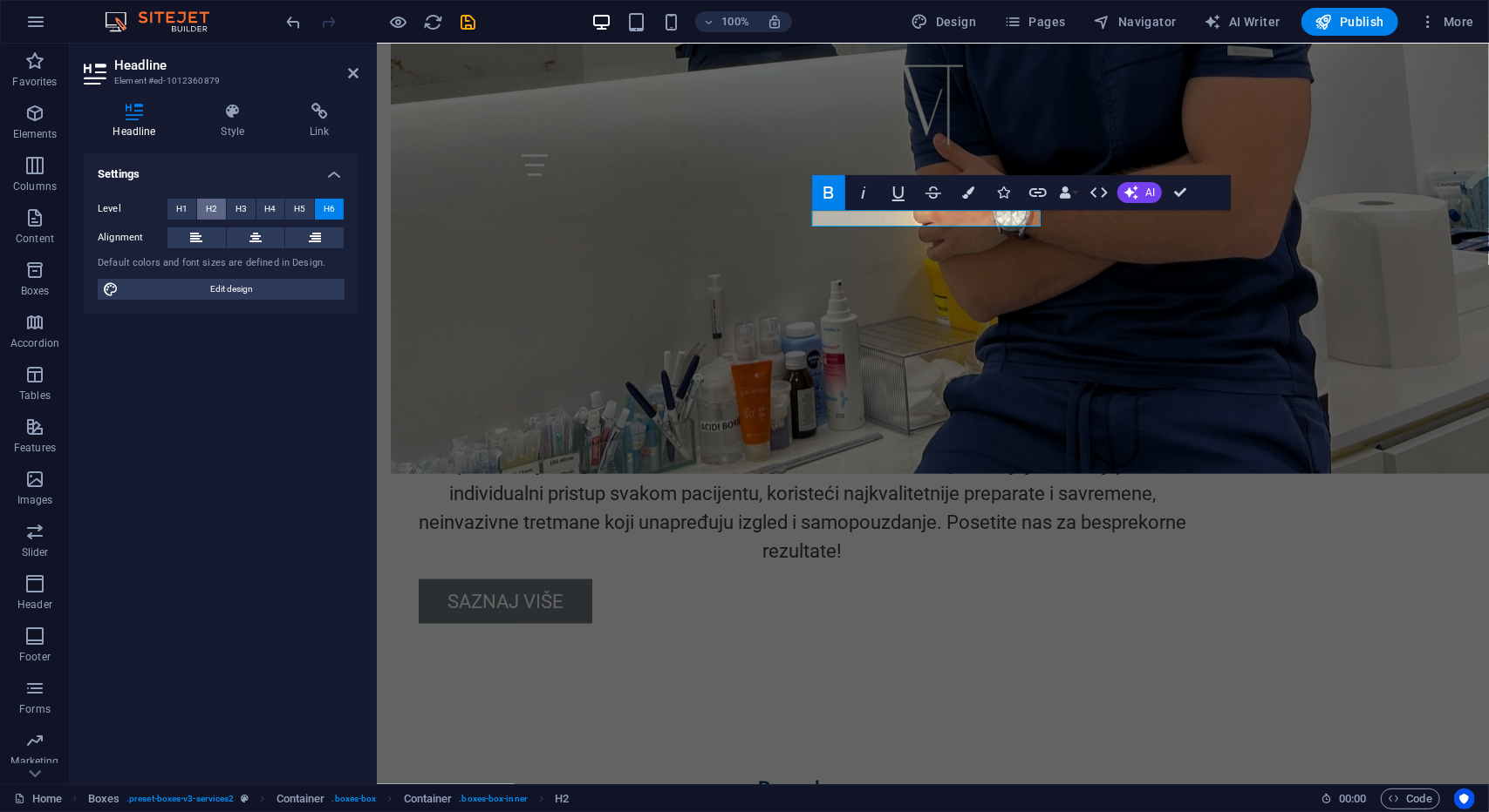
click at [216, 208] on span "H2" at bounding box center [211, 209] width 11 height 21
click at [198, 208] on button "H2" at bounding box center [211, 209] width 29 height 21
click at [190, 206] on button "H1" at bounding box center [182, 209] width 29 height 21
click at [213, 207] on span "H2" at bounding box center [211, 209] width 11 height 21
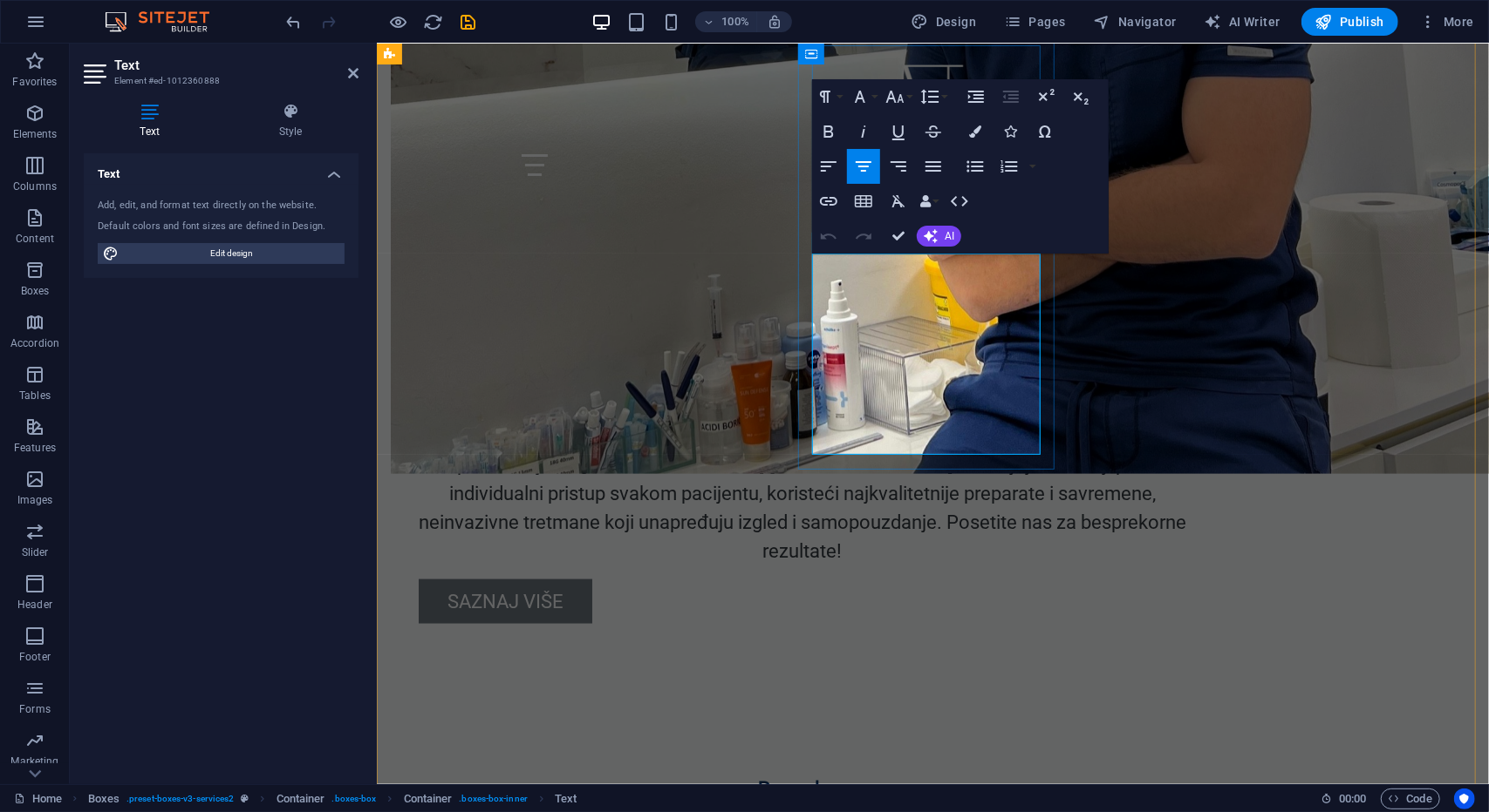
drag, startPoint x: 828, startPoint y: 274, endPoint x: 1003, endPoint y: 439, distance: 240.5
click at [271, 118] on icon at bounding box center [290, 112] width 136 height 17
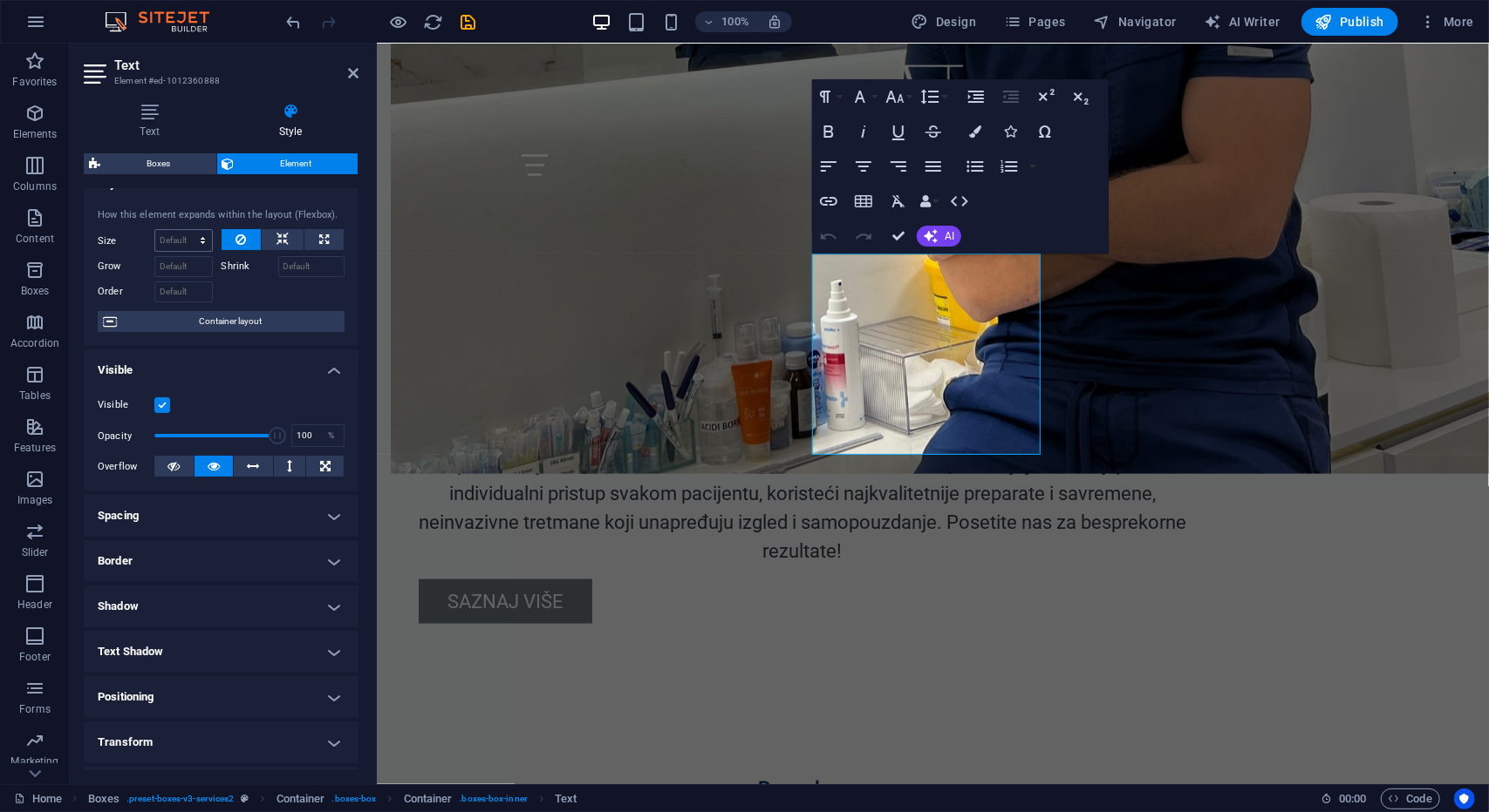
scroll to position [87, 0]
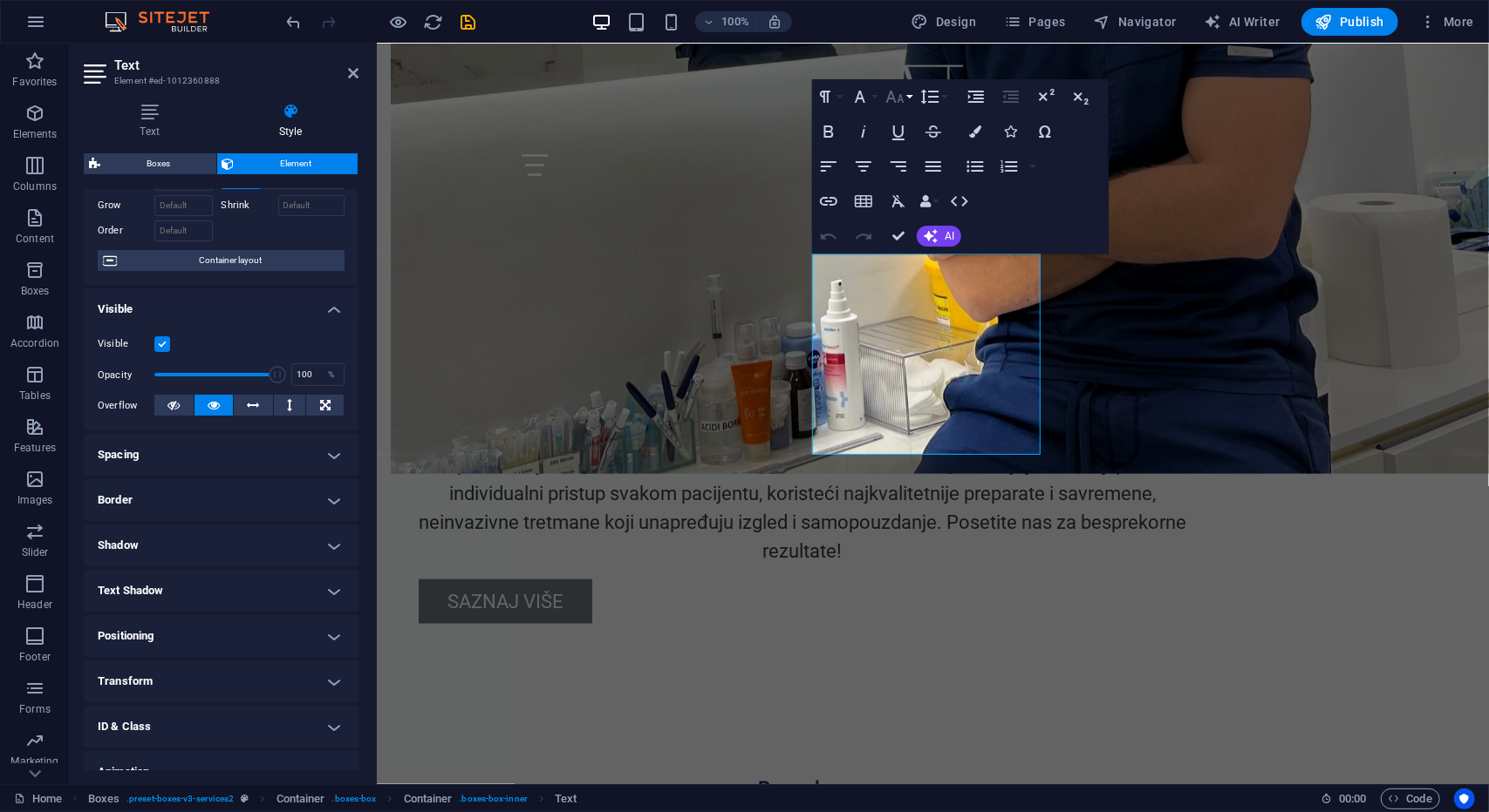
click at [907, 98] on button "Font Size" at bounding box center [898, 97] width 33 height 34
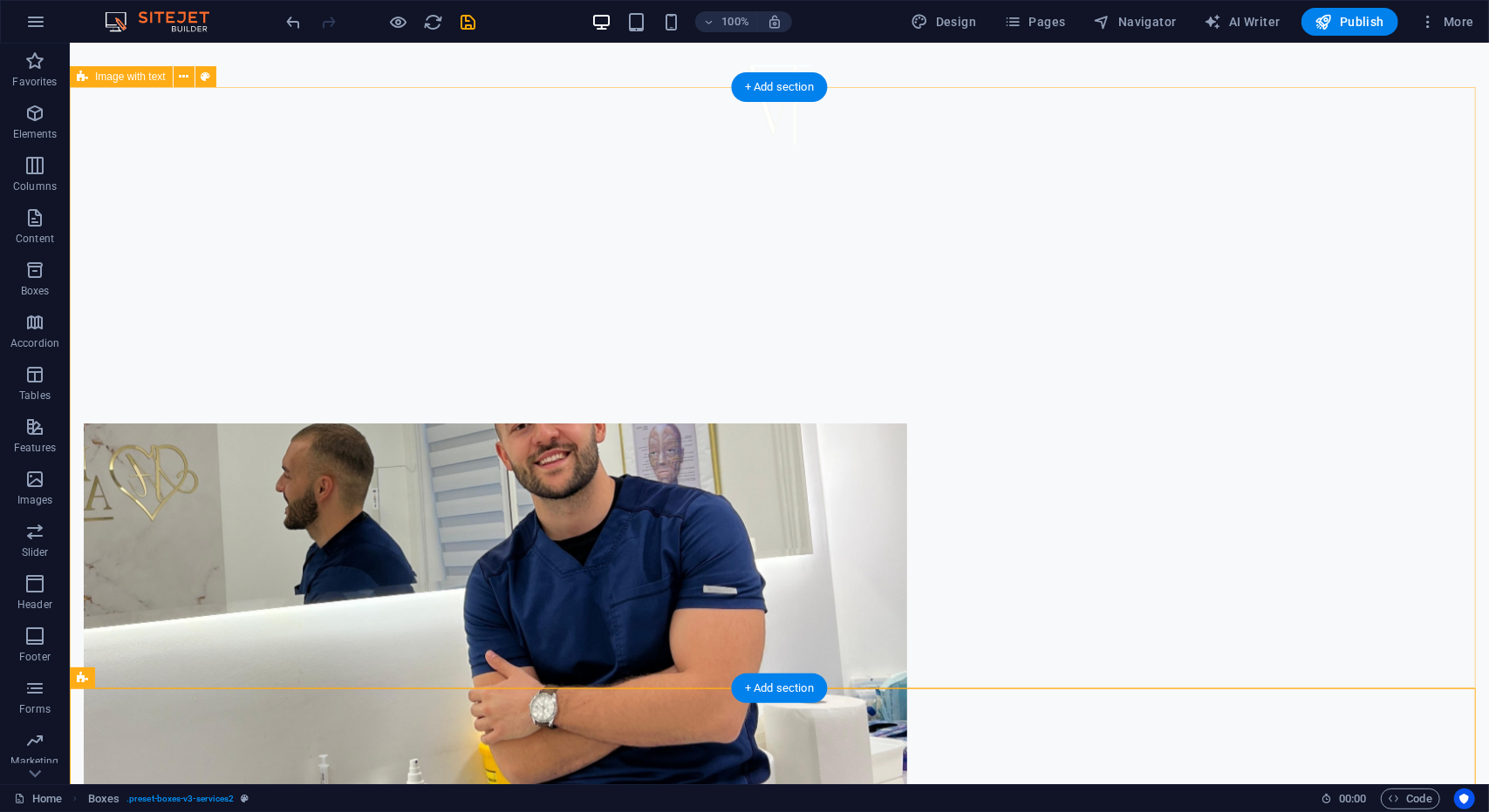
scroll to position [959, 0]
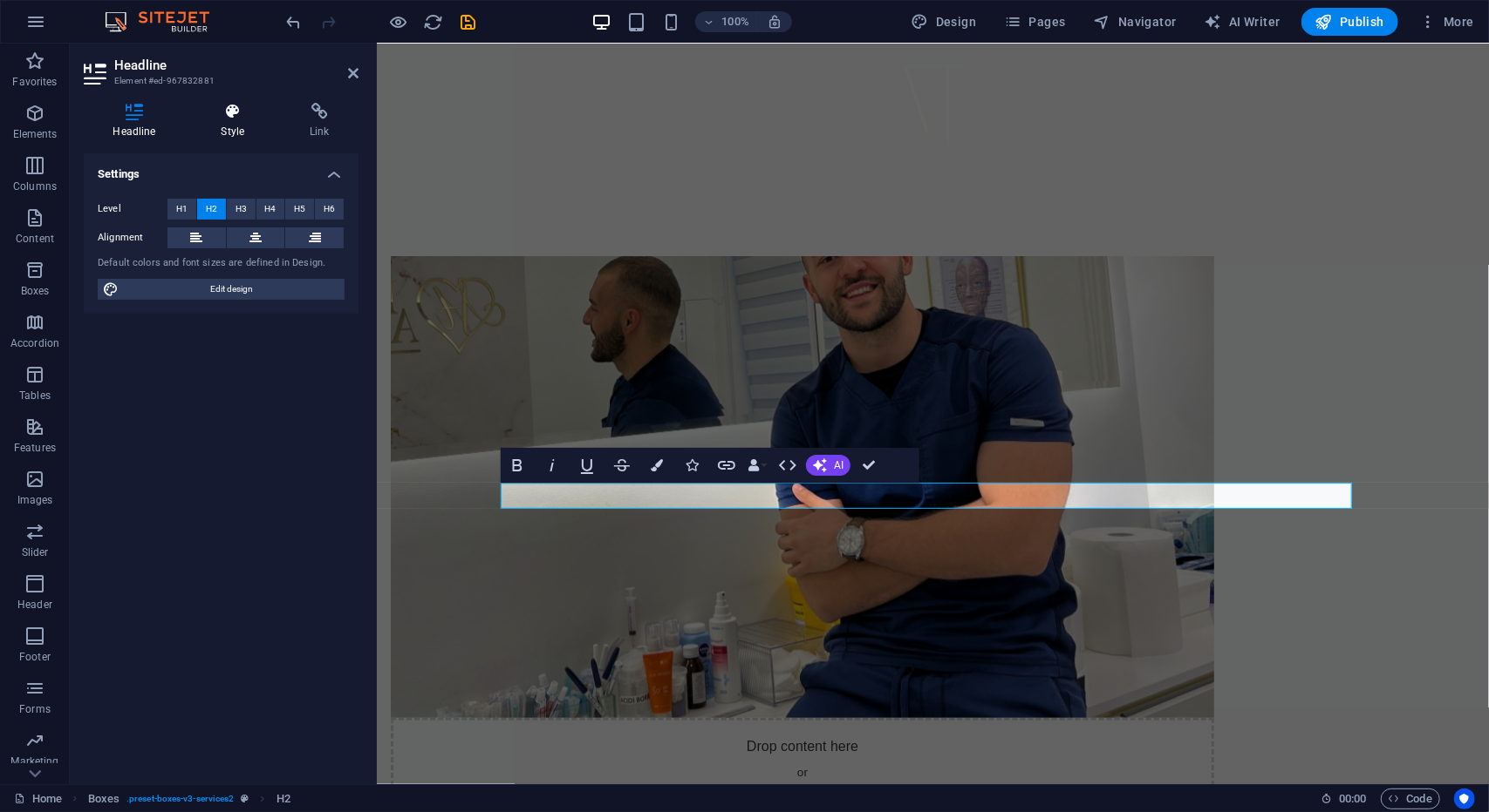
click at [239, 133] on h4 "Style" at bounding box center [236, 121] width 89 height 36
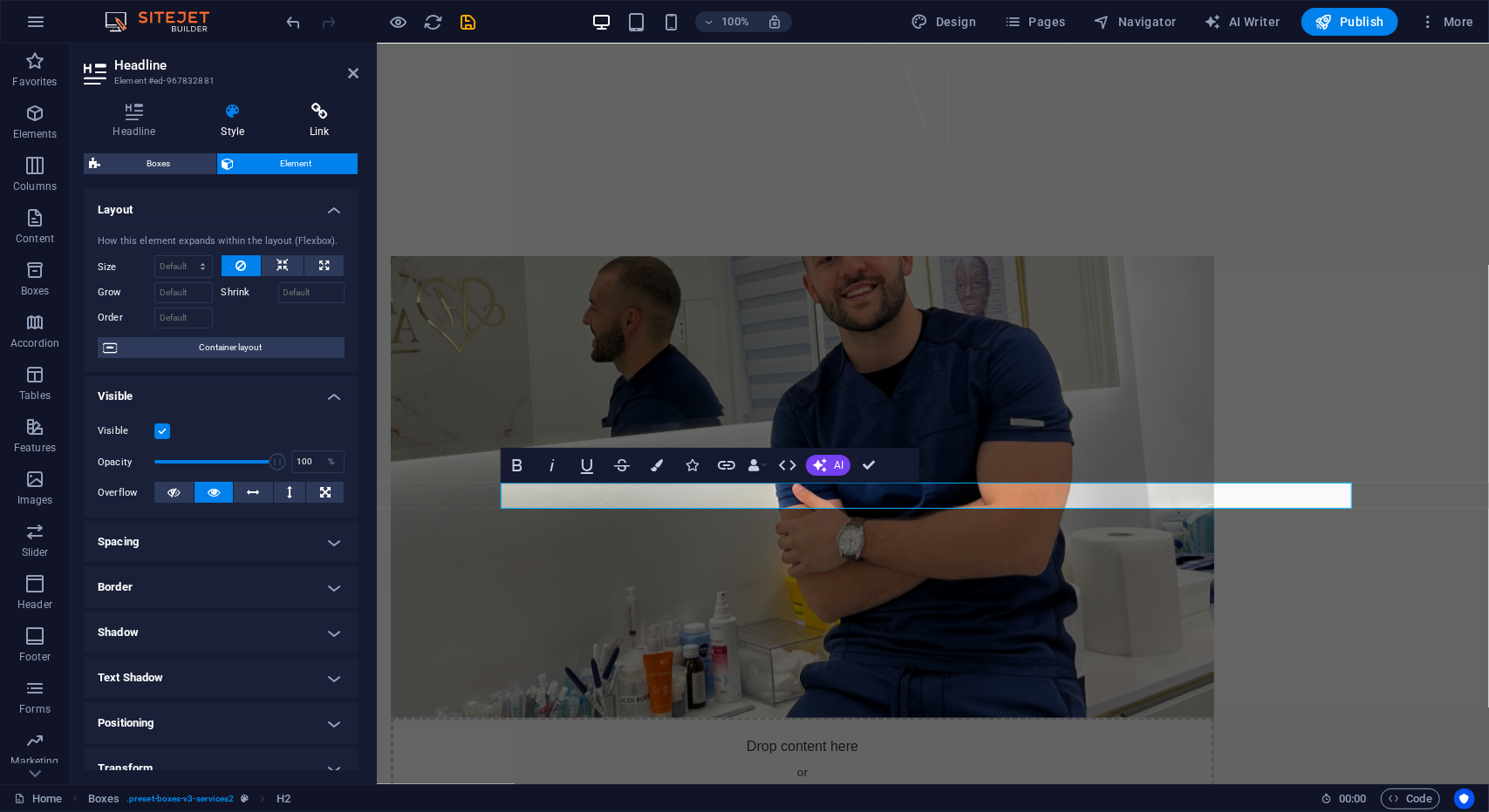
click at [318, 131] on h4 "Link" at bounding box center [319, 121] width 78 height 36
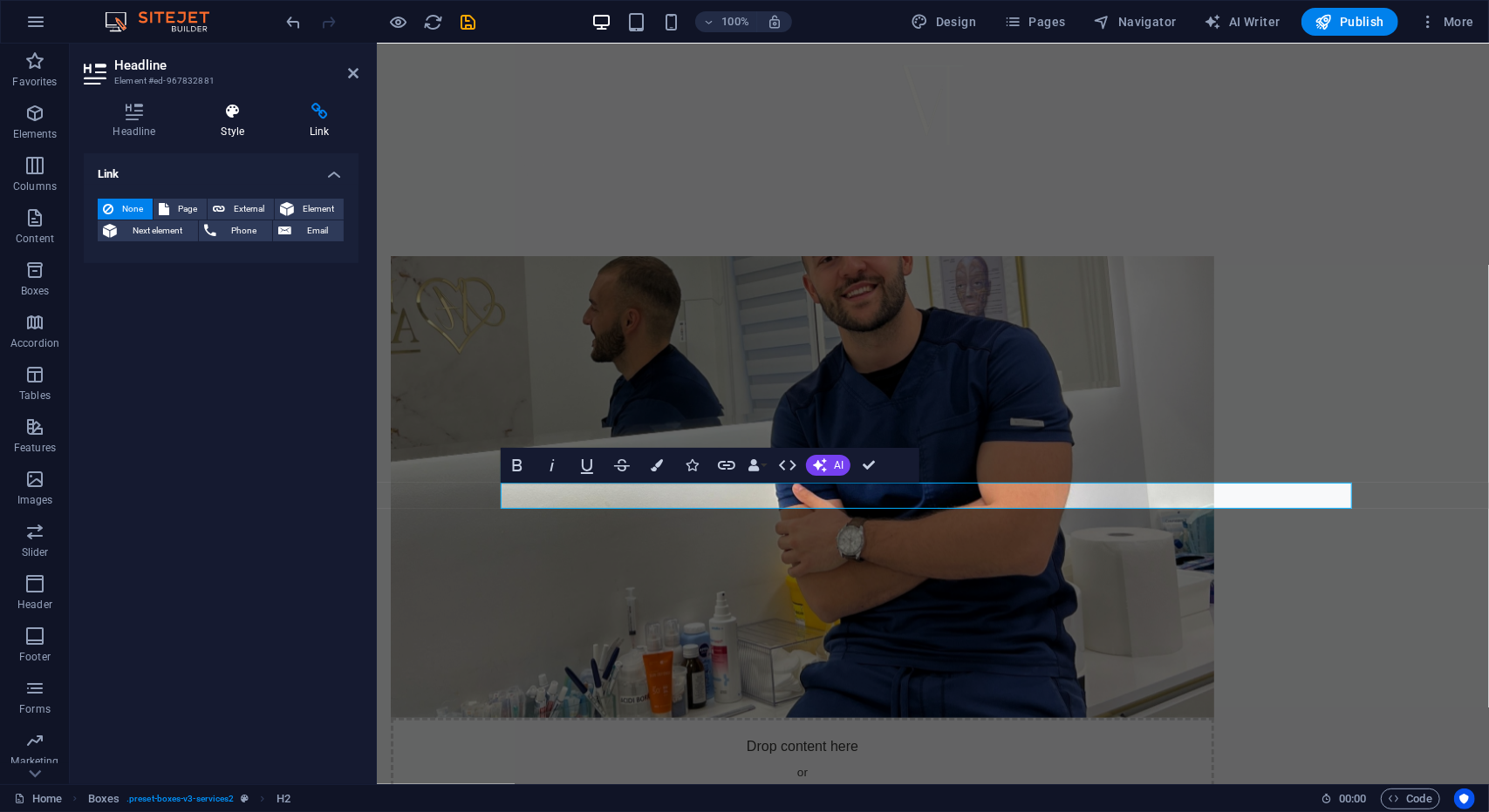
click at [245, 130] on h4 "Style" at bounding box center [236, 121] width 89 height 36
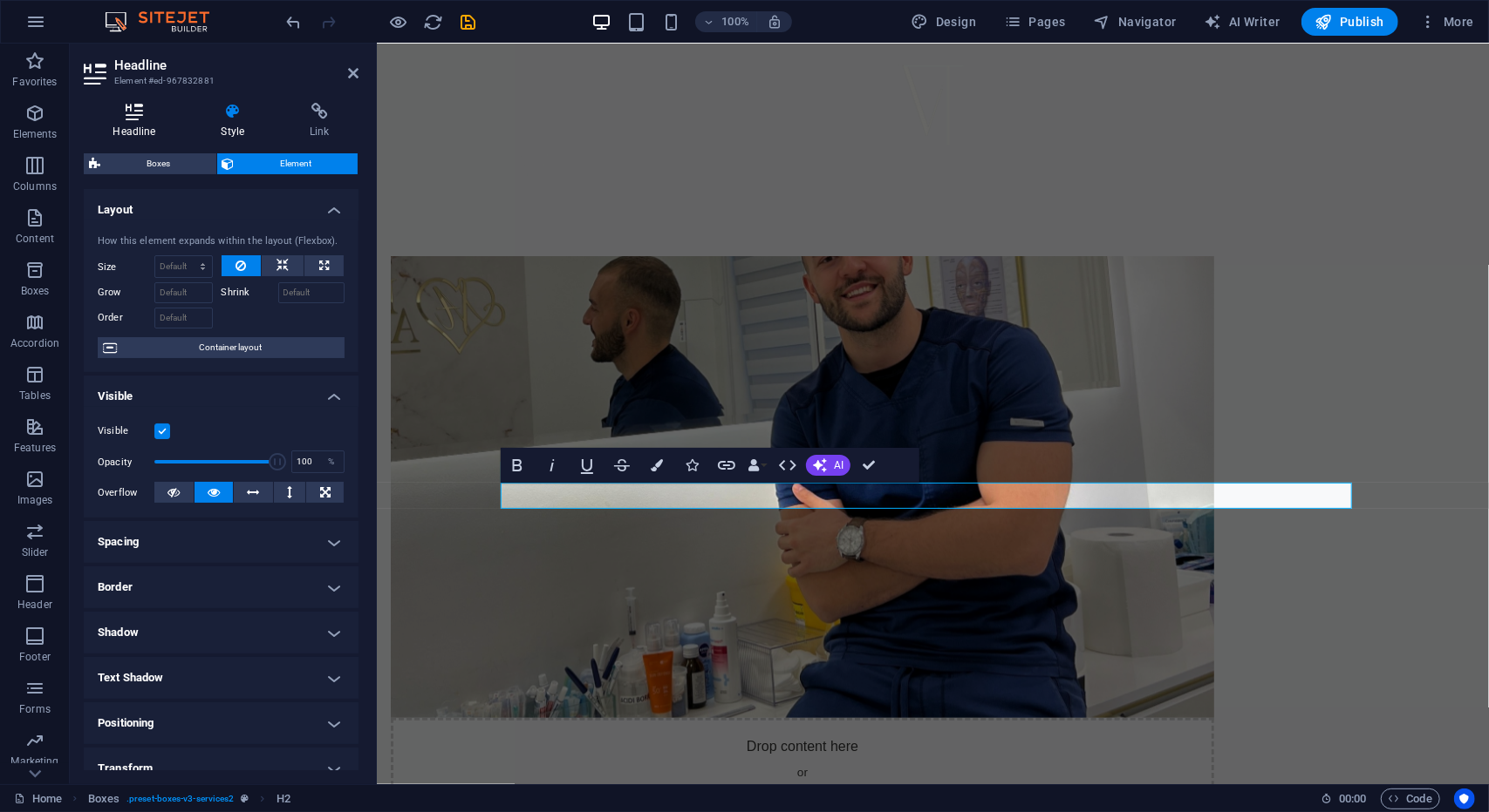
click at [151, 128] on h4 "Headline" at bounding box center [137, 121] width 108 height 36
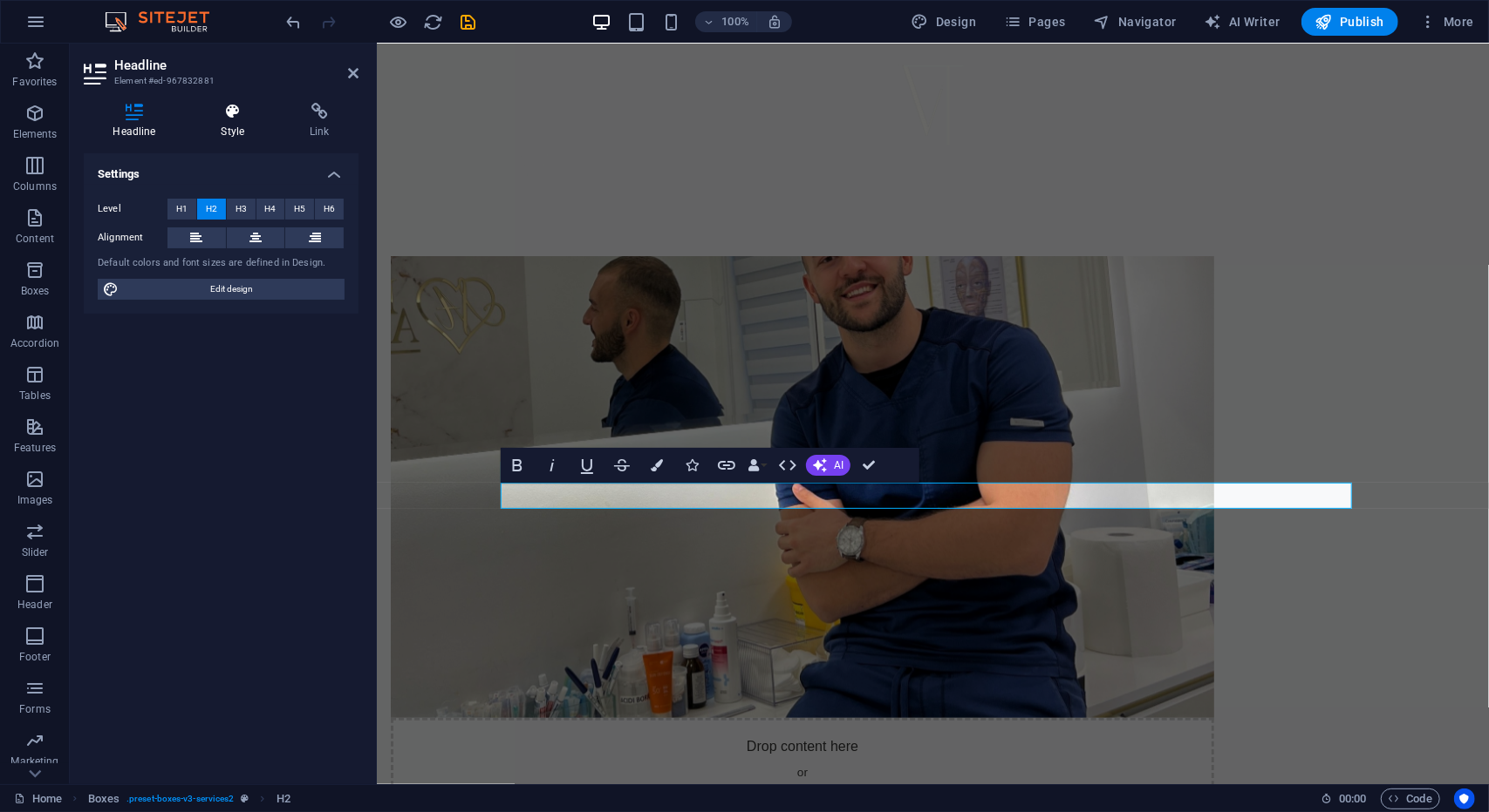
click at [229, 119] on icon at bounding box center [233, 112] width 82 height 17
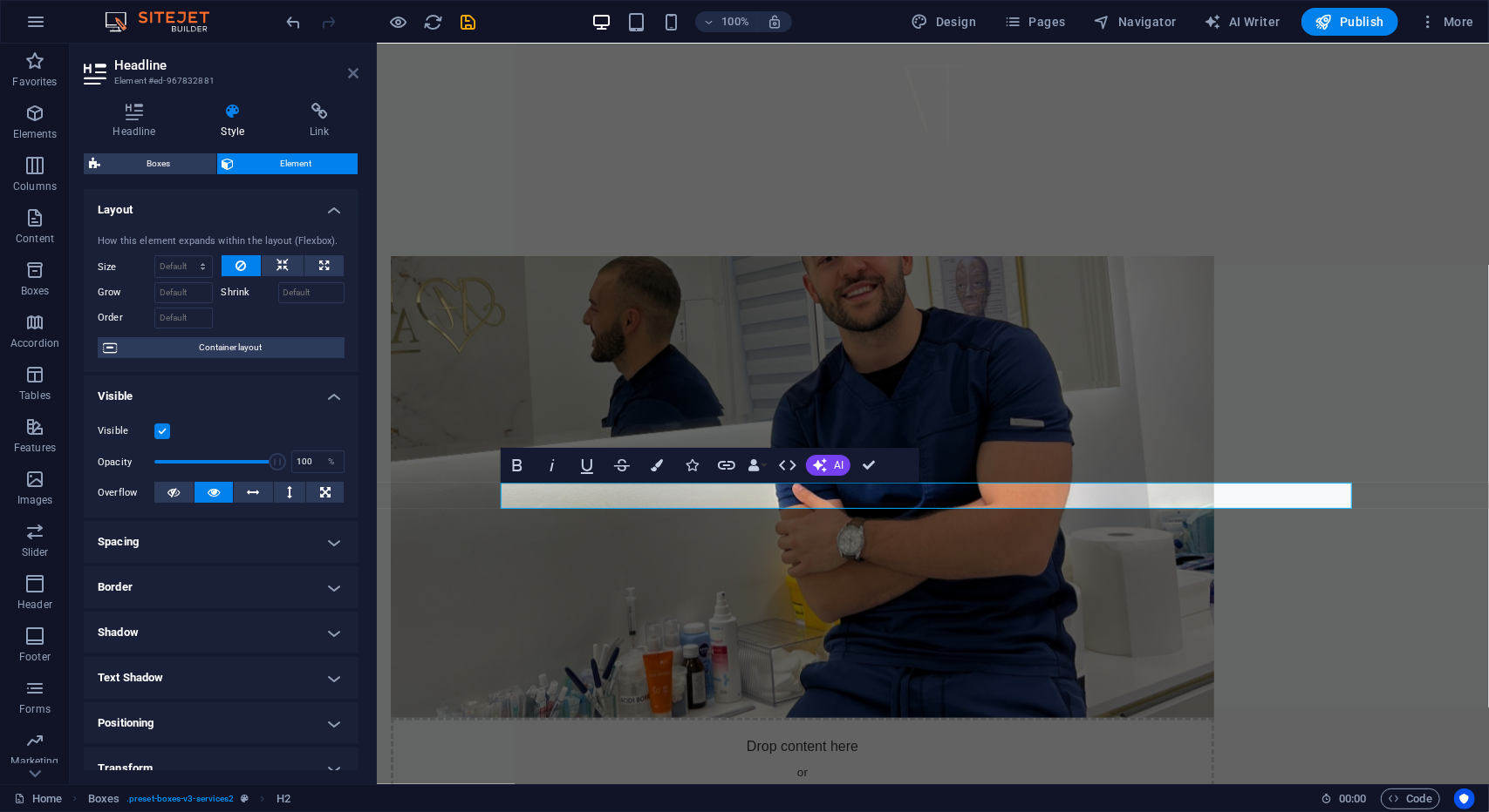
click at [352, 69] on icon at bounding box center [353, 73] width 11 height 14
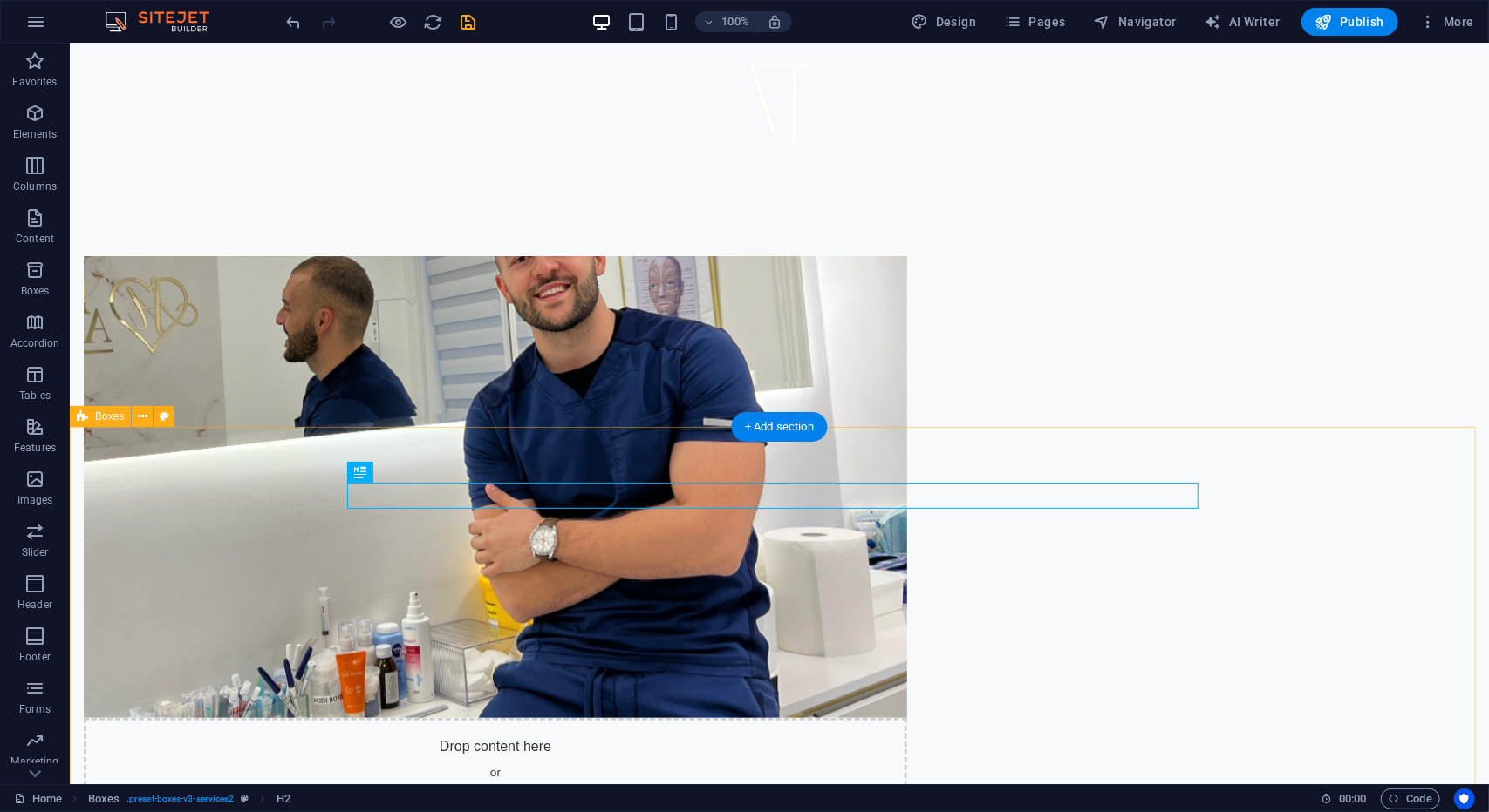
scroll to position [871, 0]
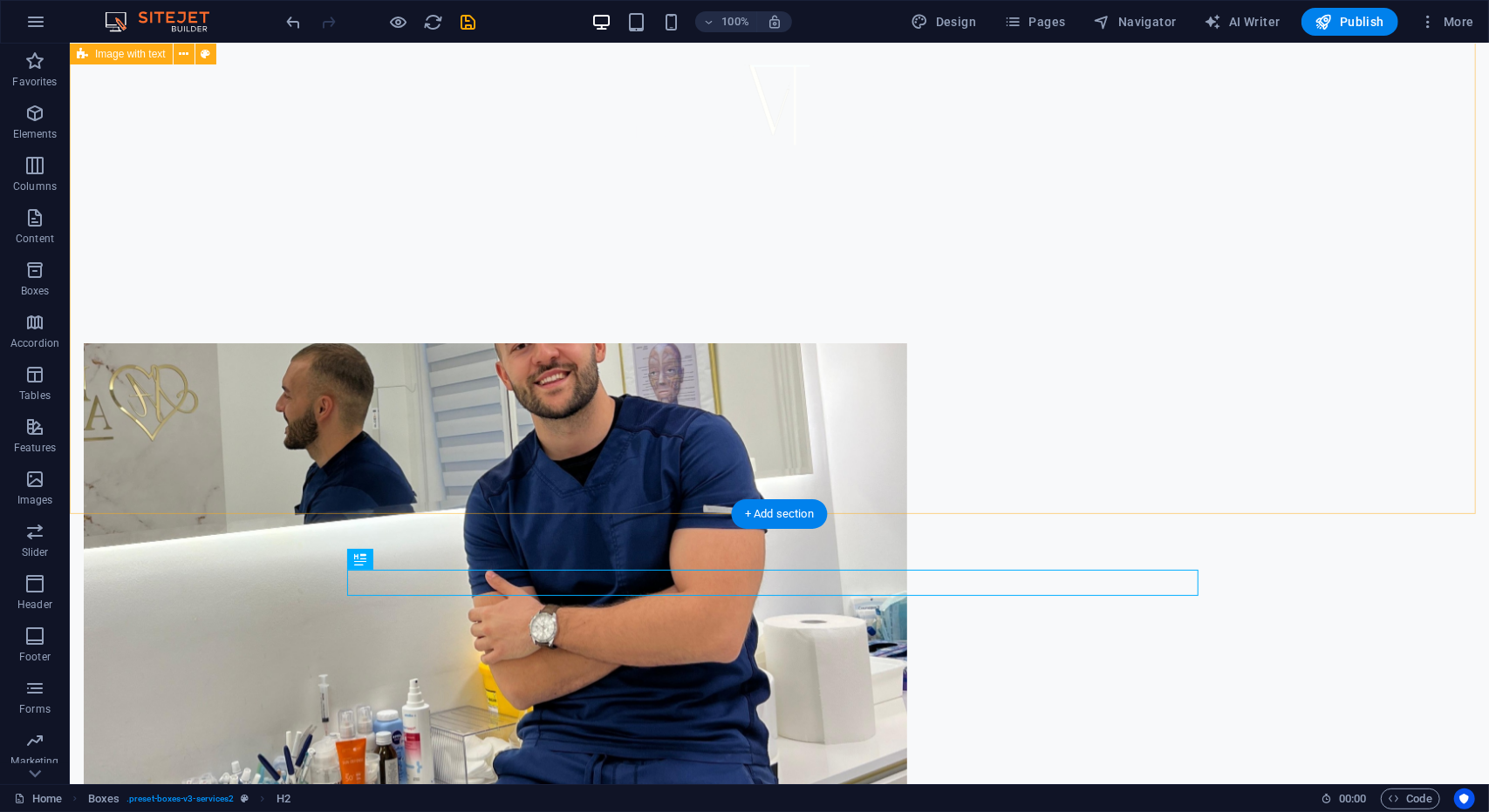
click at [209, 273] on div "Drop content here or Add elements Paste clipboard O Dr Veselinu Dr Veselin Trip…" at bounding box center [778, 801] width 1419 height 1059
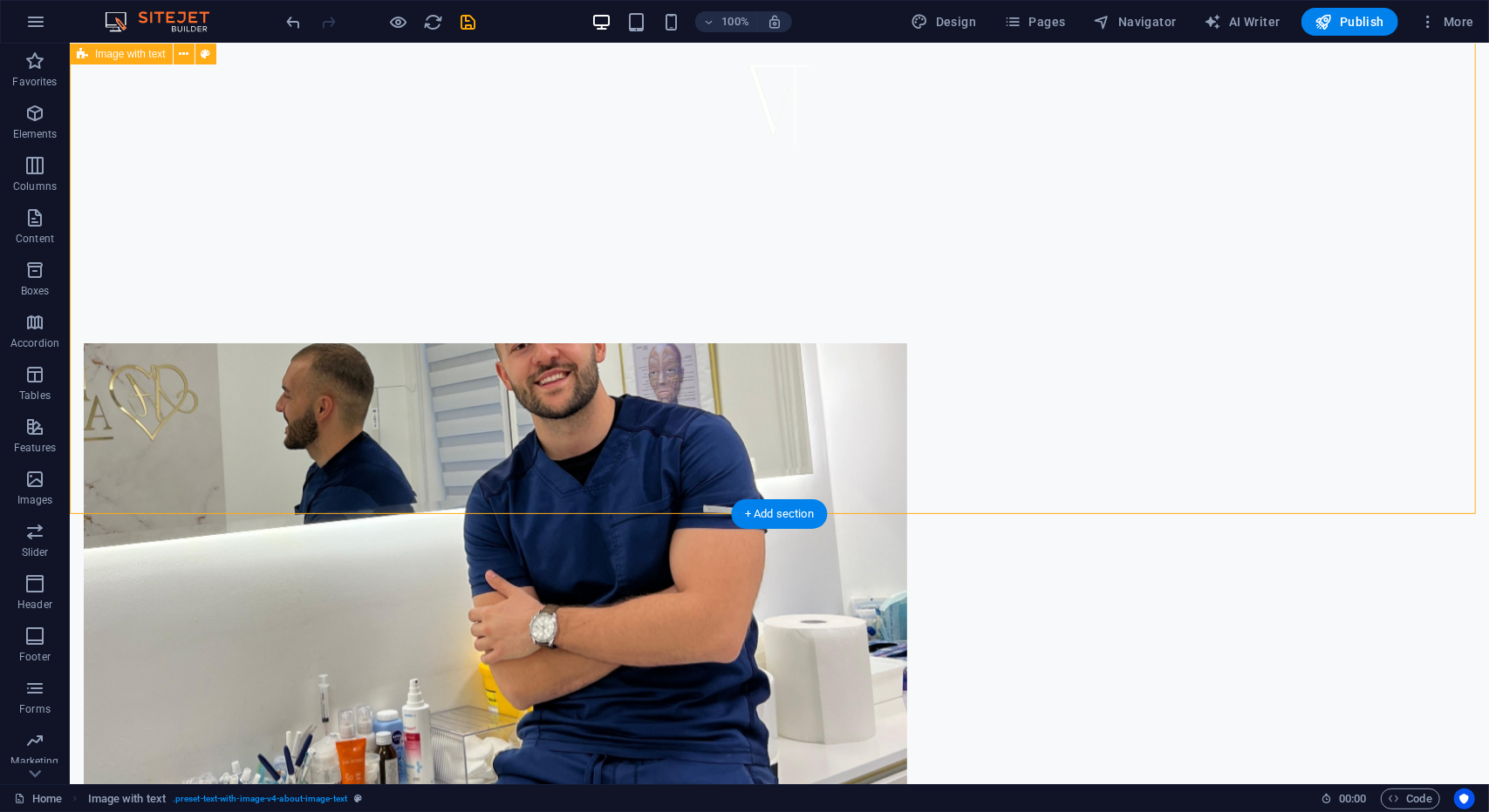
click at [209, 273] on div "Drop content here or Add elements Paste clipboard O Dr Veselinu Dr Veselin Trip…" at bounding box center [778, 801] width 1419 height 1059
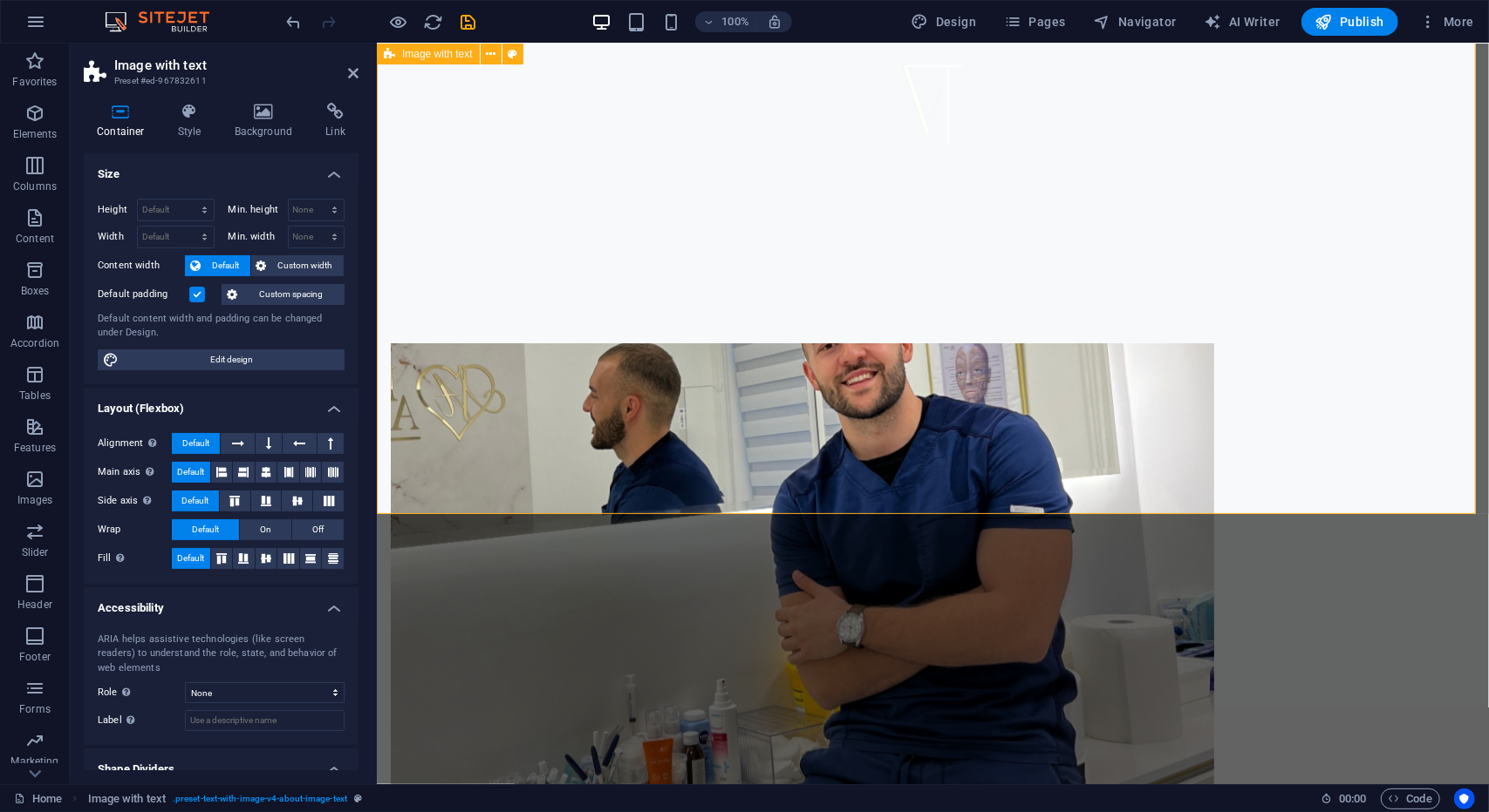
click at [488, 293] on div "Drop content here or Add elements Paste clipboard O Dr Veselinu Dr Veselin Trip…" at bounding box center [932, 801] width 1112 height 1059
click at [456, 284] on div "Drop content here or Add elements Paste clipboard O Dr Veselinu Dr Veselin Trip…" at bounding box center [932, 801] width 1112 height 1059
click at [348, 74] on icon at bounding box center [353, 73] width 11 height 14
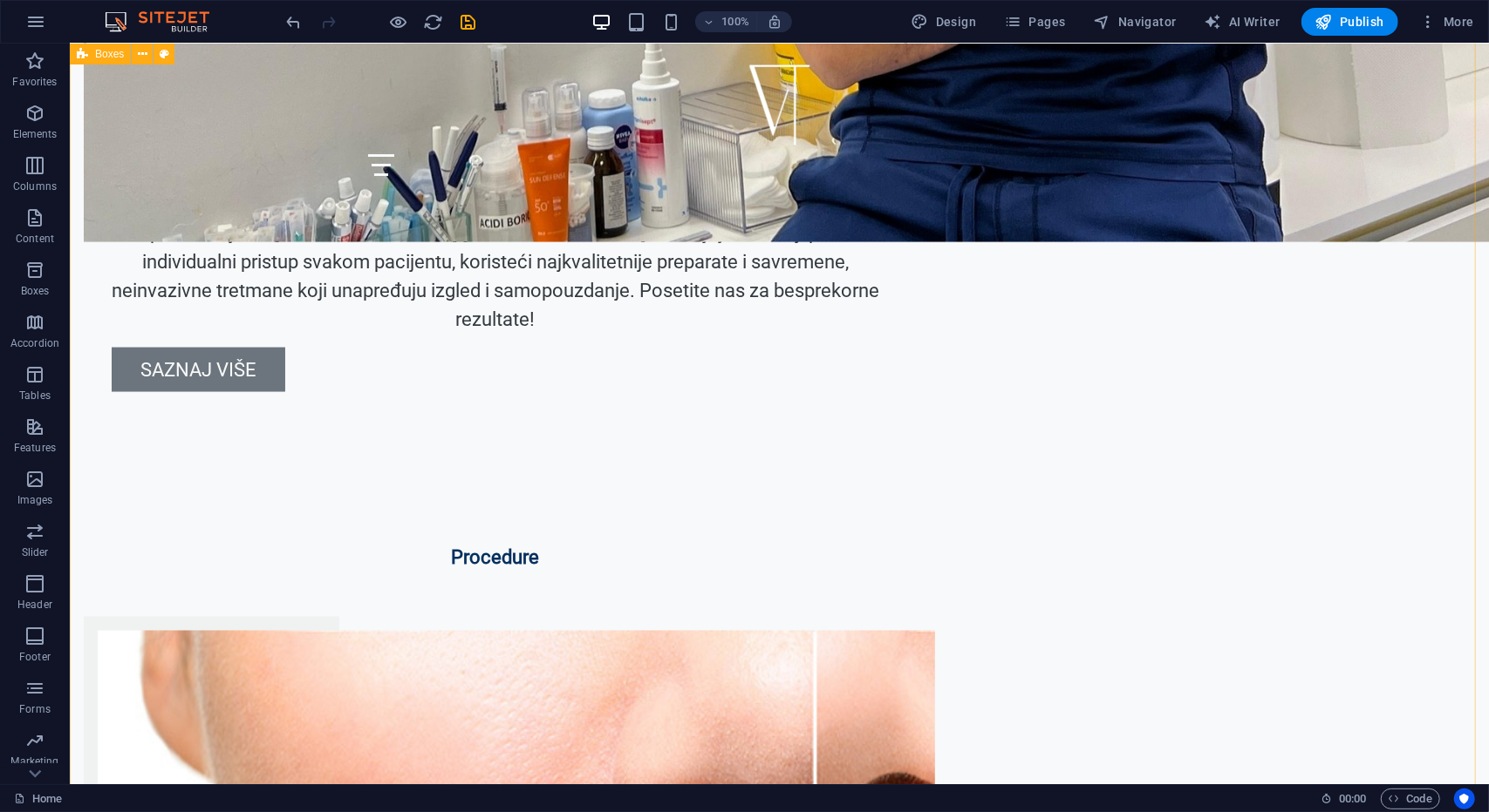
scroll to position [1481, 0]
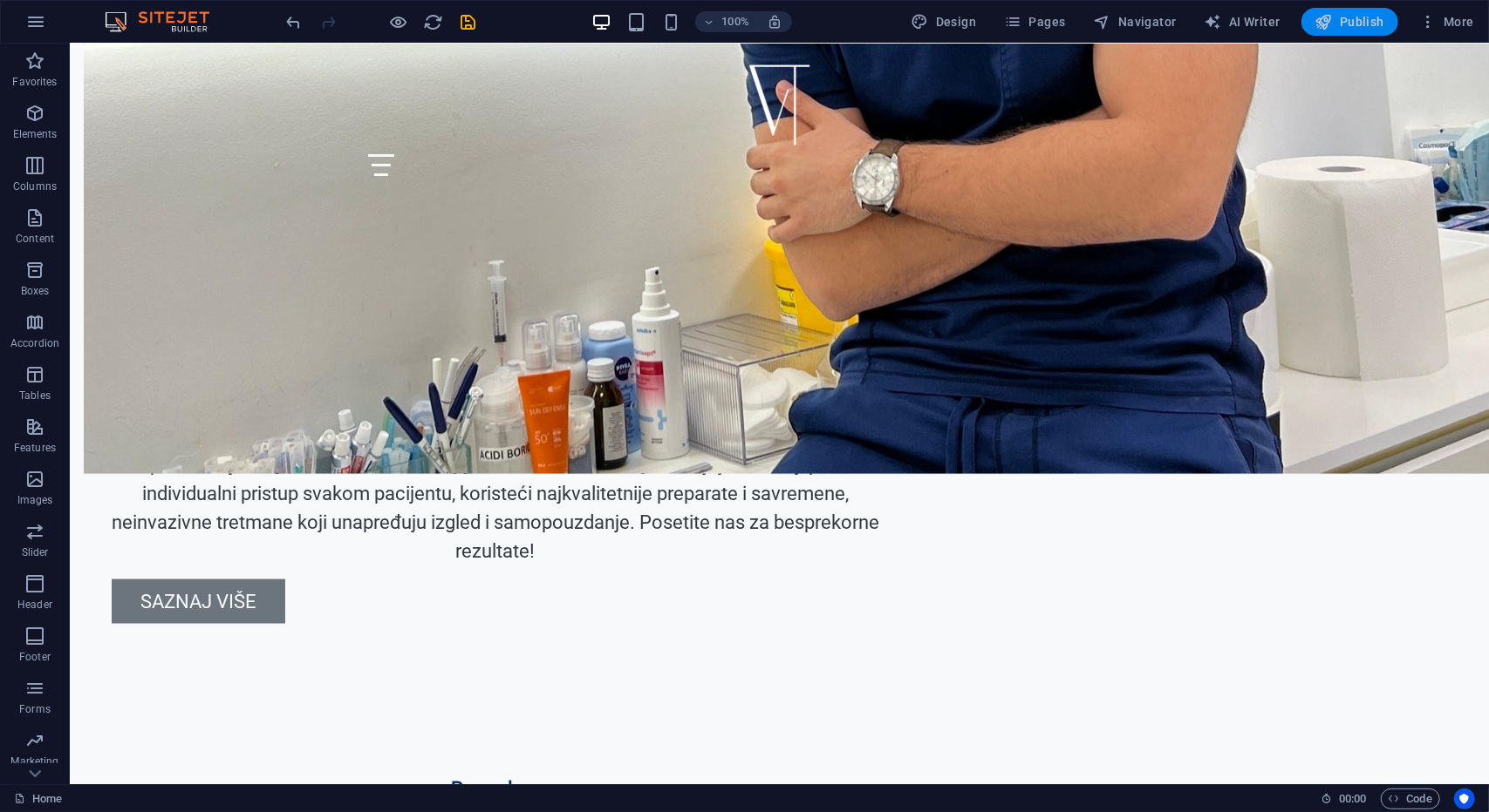
click at [1384, 31] on button "Publish" at bounding box center [1349, 21] width 97 height 28
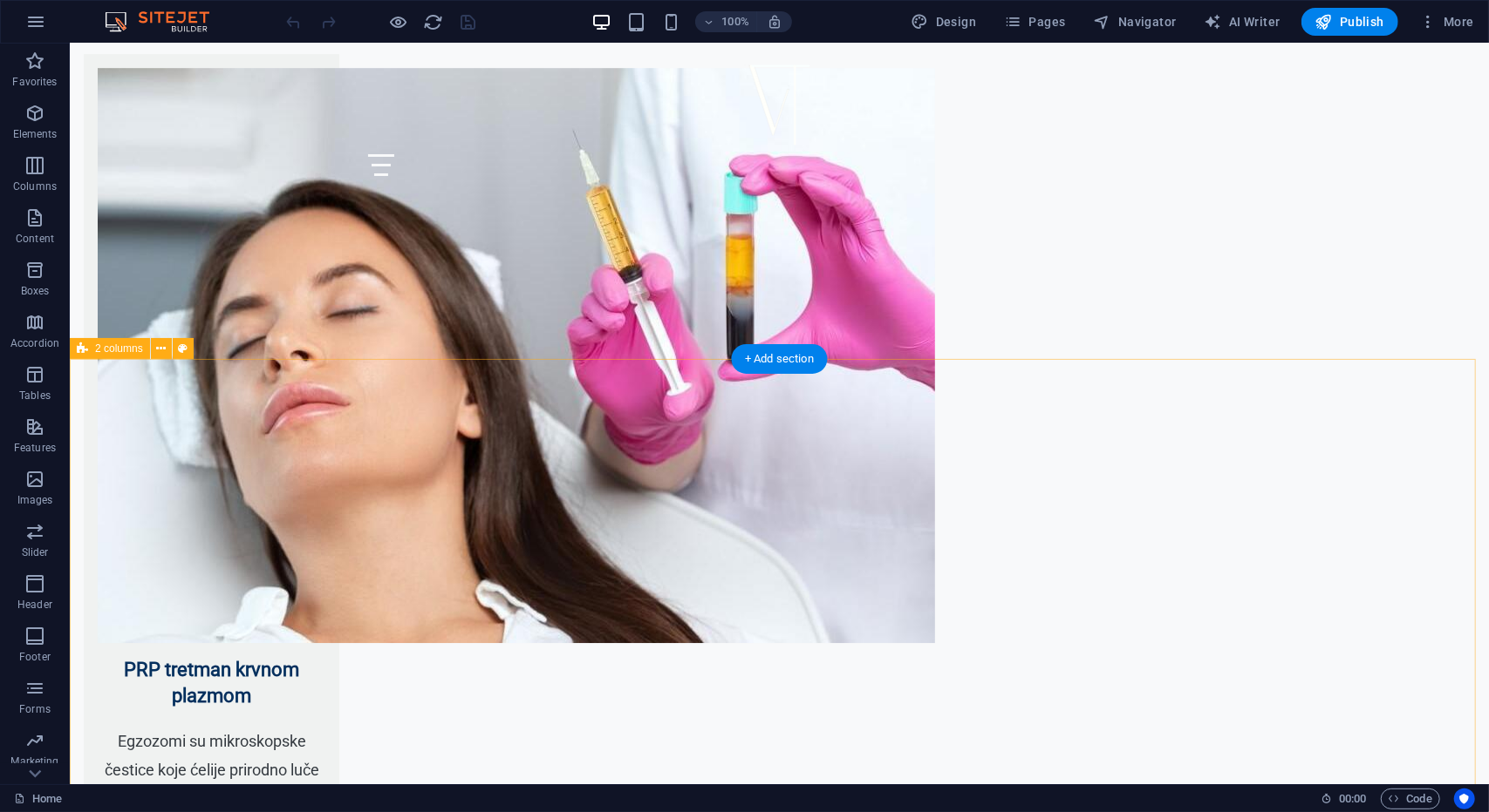
scroll to position [8133, 0]
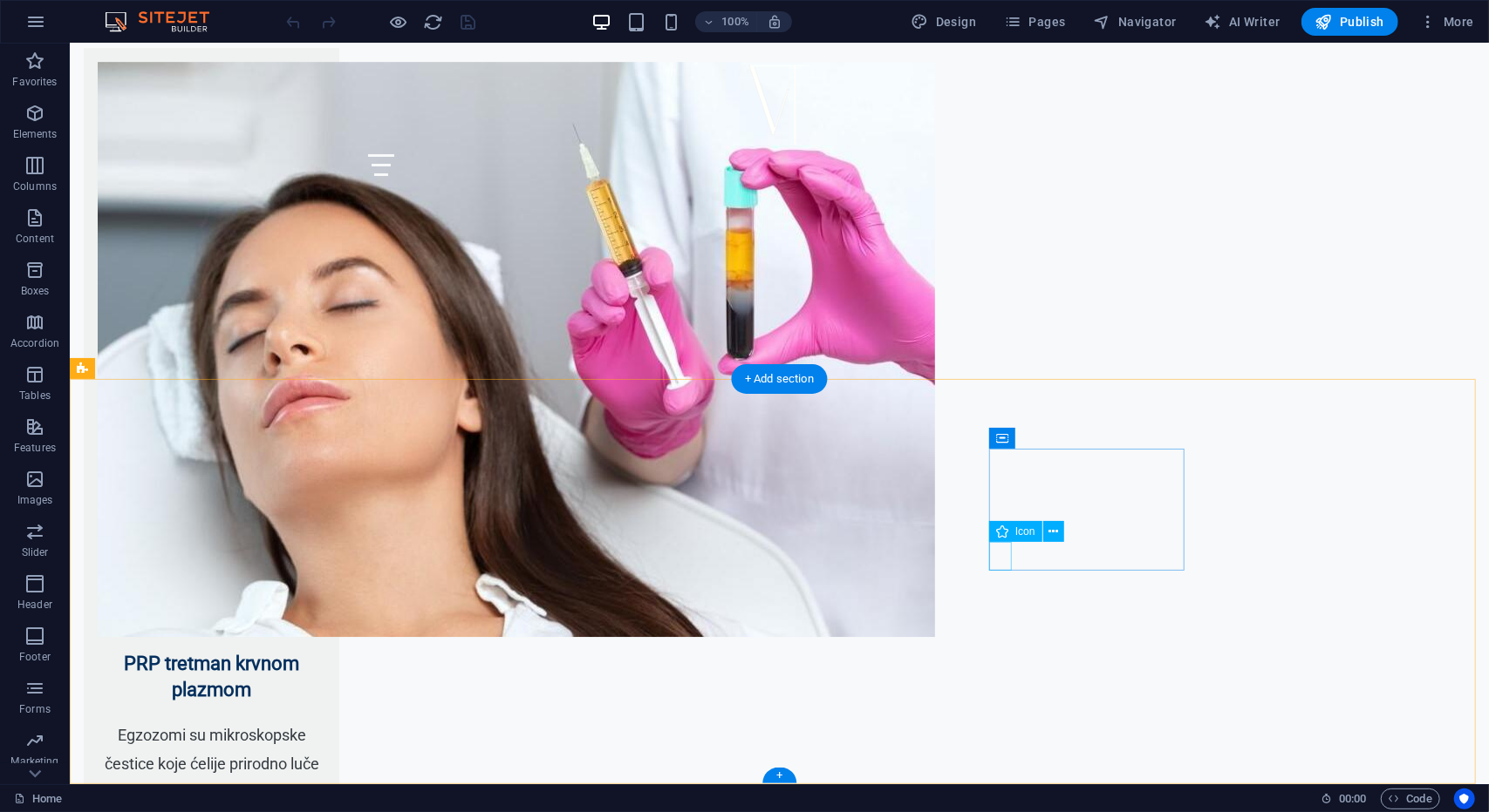
select select "xMidYMid"
select select "px"
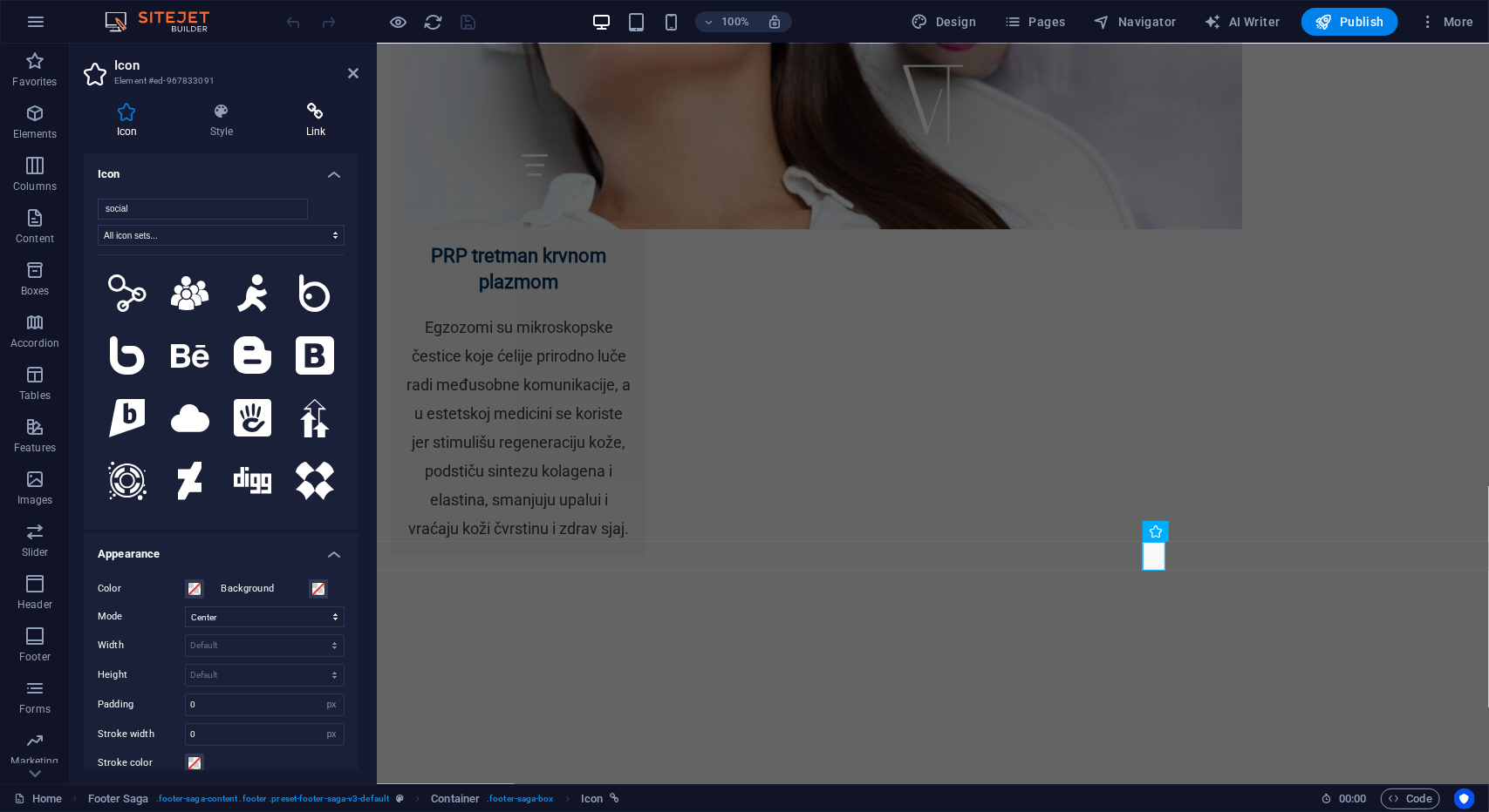
click at [320, 114] on icon at bounding box center [315, 112] width 85 height 17
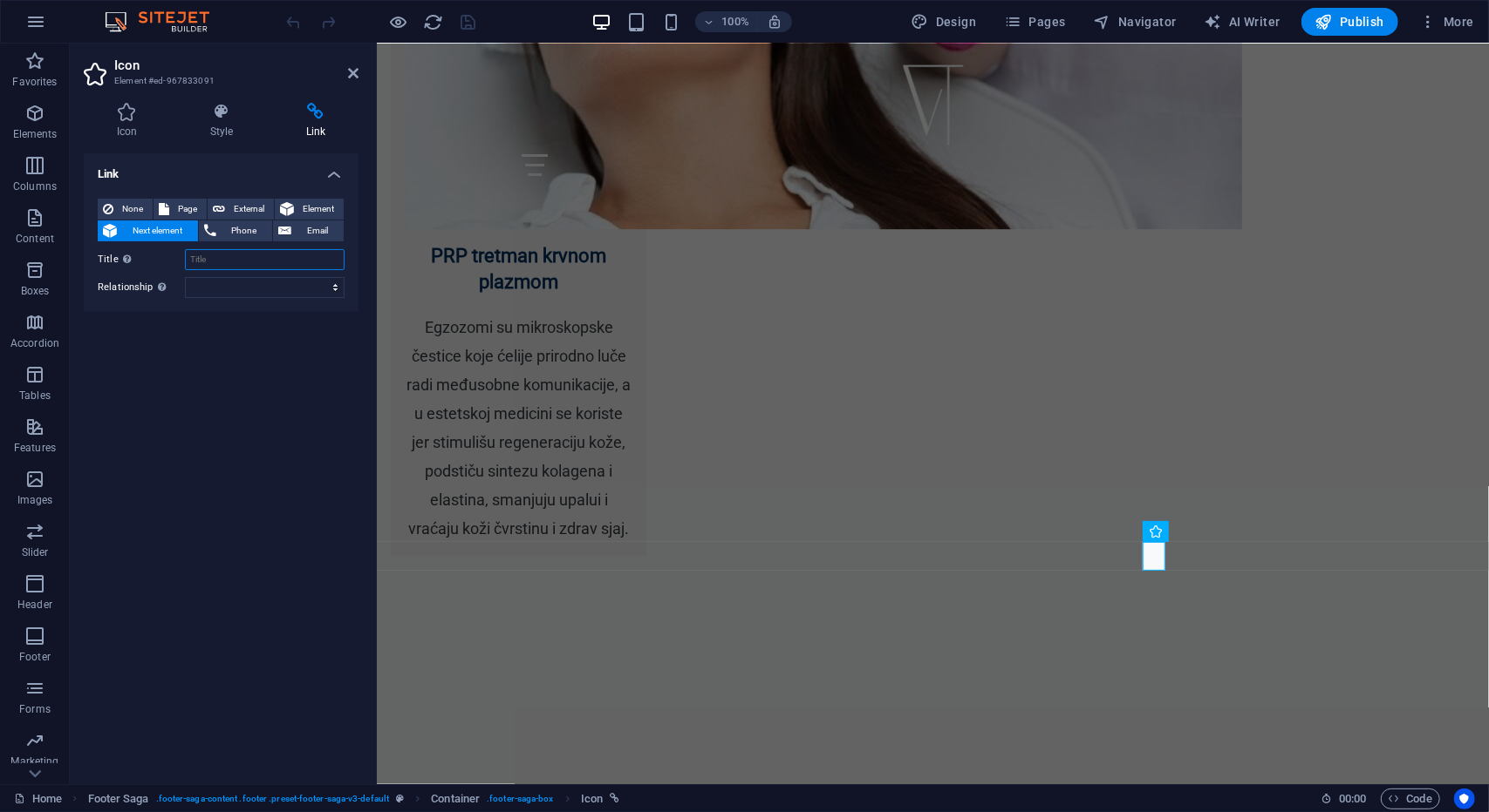
paste input "[URL][DOMAIN_NAME]"
click at [319, 260] on input "[URL][DOMAIN_NAME]" at bounding box center [264, 260] width 160 height 21
click at [319, 259] on input "[URL][DOMAIN_NAME]" at bounding box center [264, 260] width 160 height 21
type input "[URL][DOMAIN_NAME]"
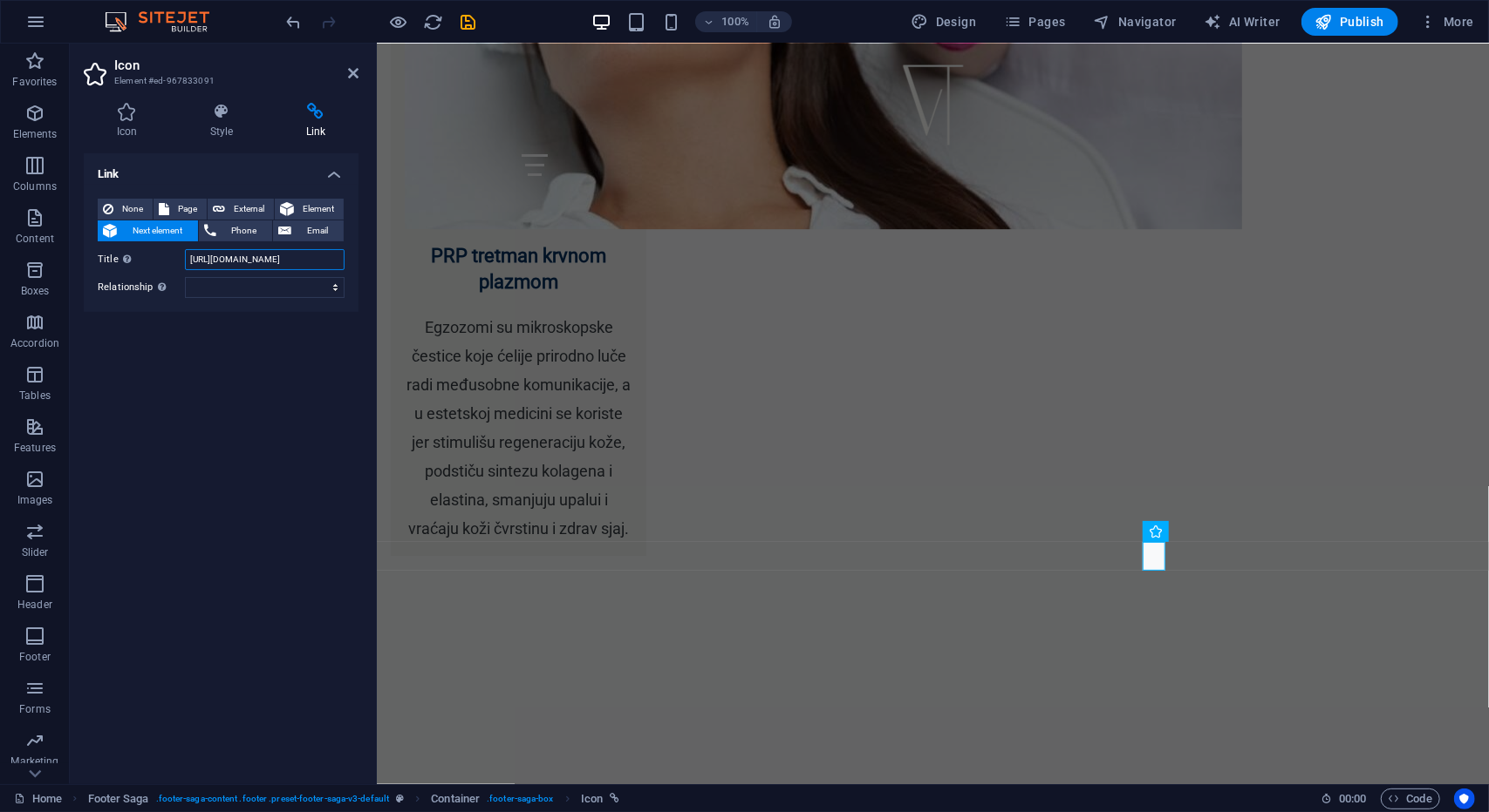
scroll to position [0, 0]
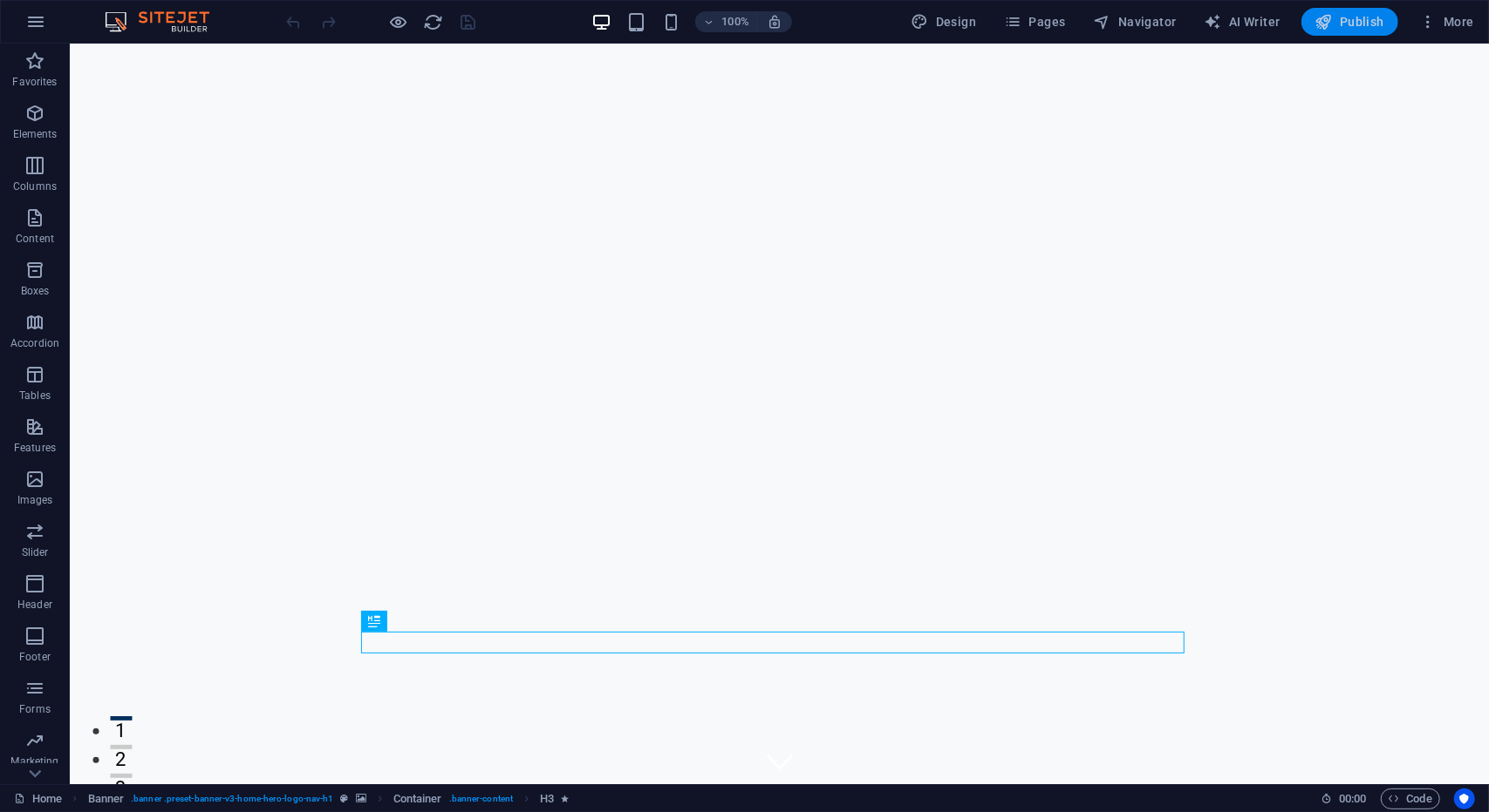
click at [1359, 34] on button "Publish" at bounding box center [1349, 21] width 97 height 28
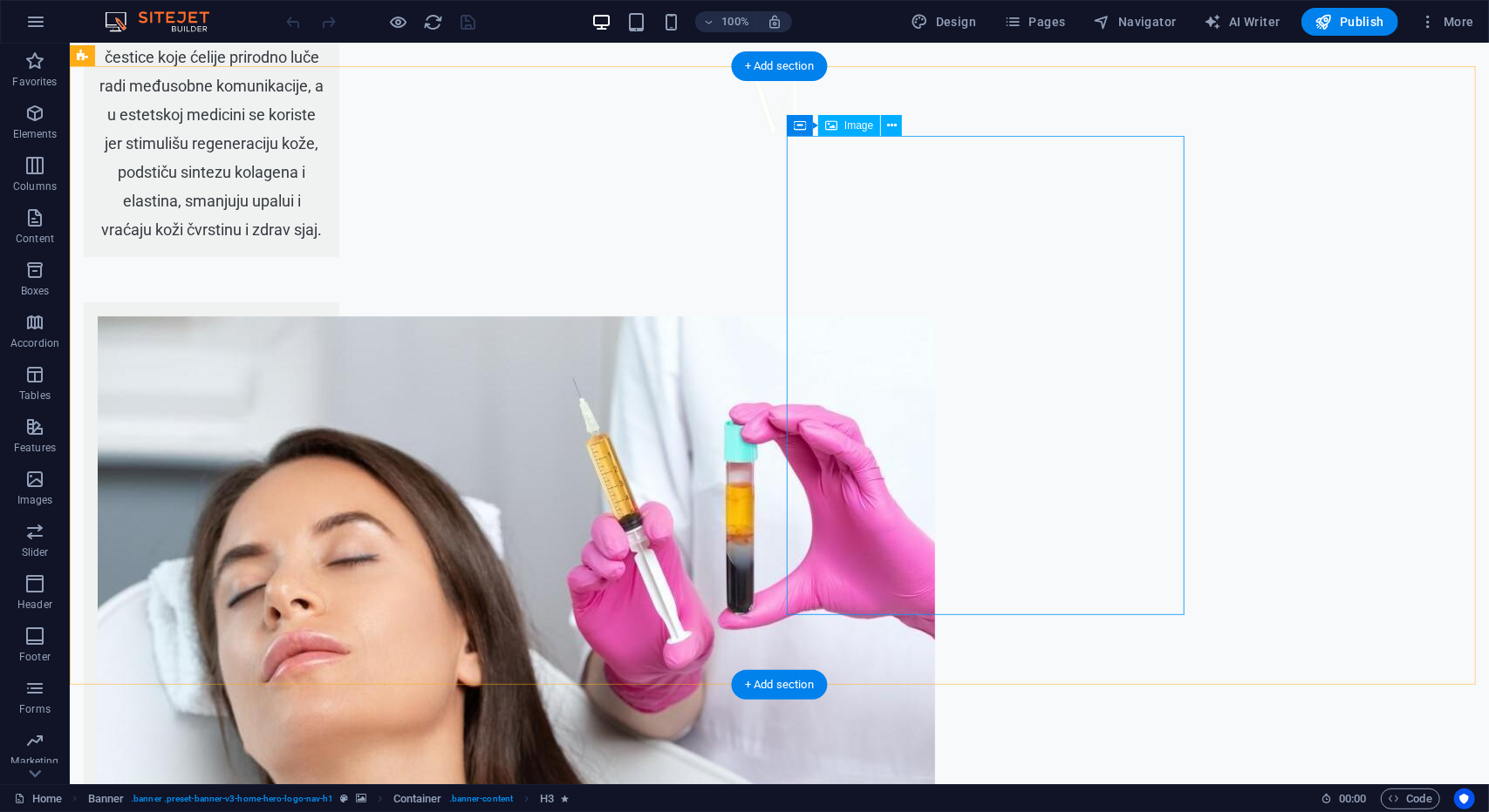
scroll to position [8133, 0]
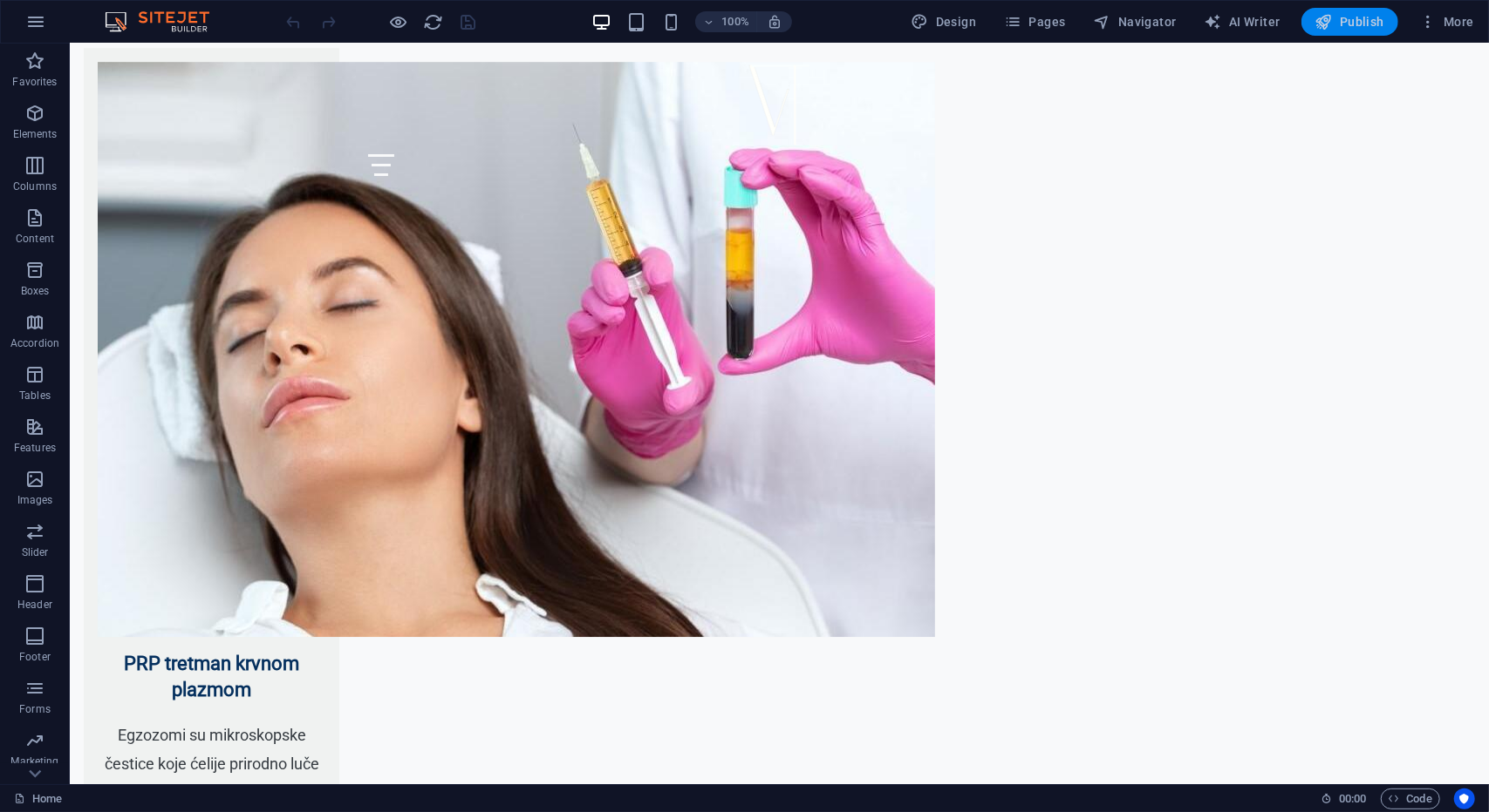
click at [1372, 17] on span "Publish" at bounding box center [1349, 22] width 69 height 17
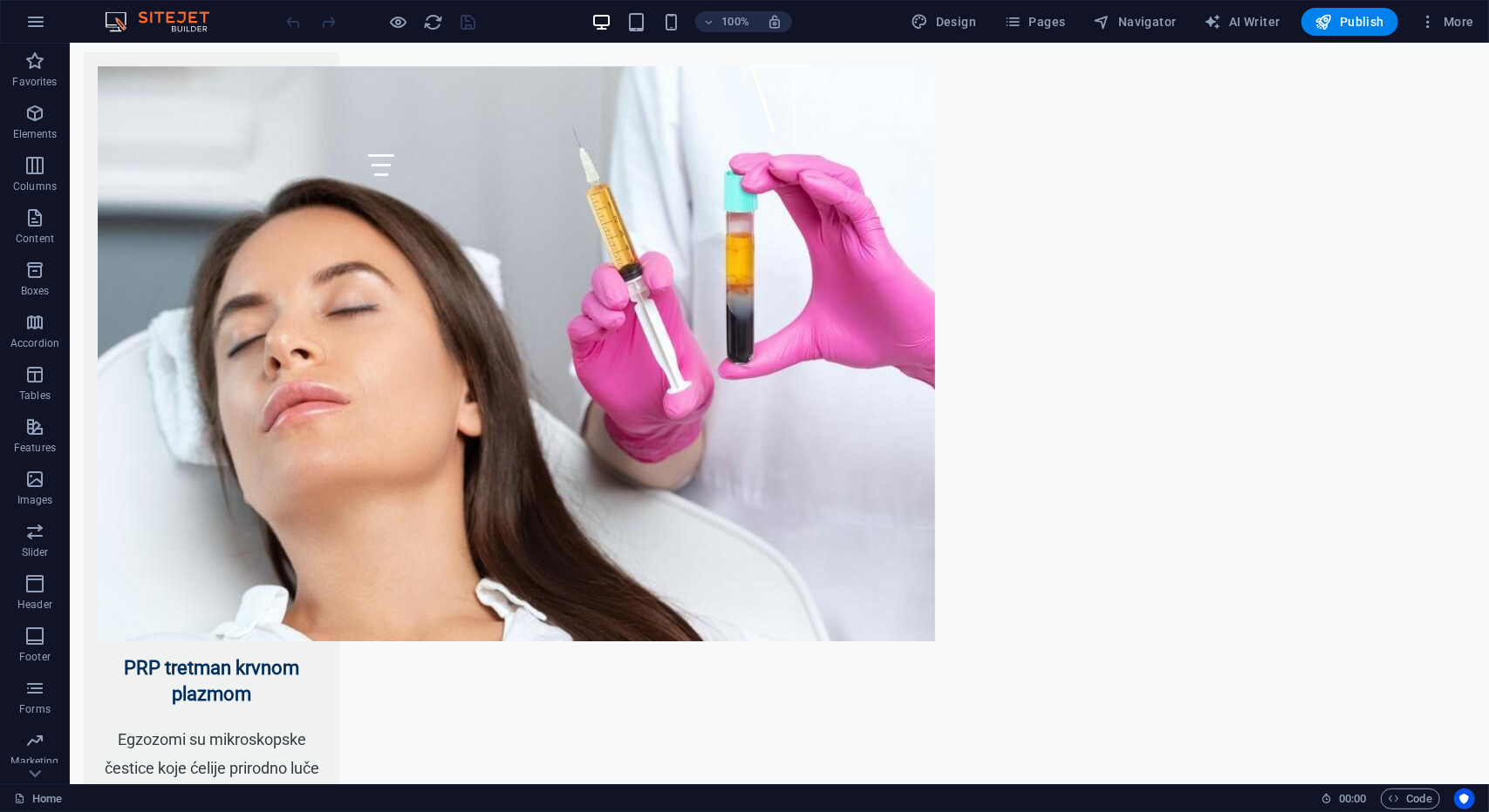
scroll to position [8133, 0]
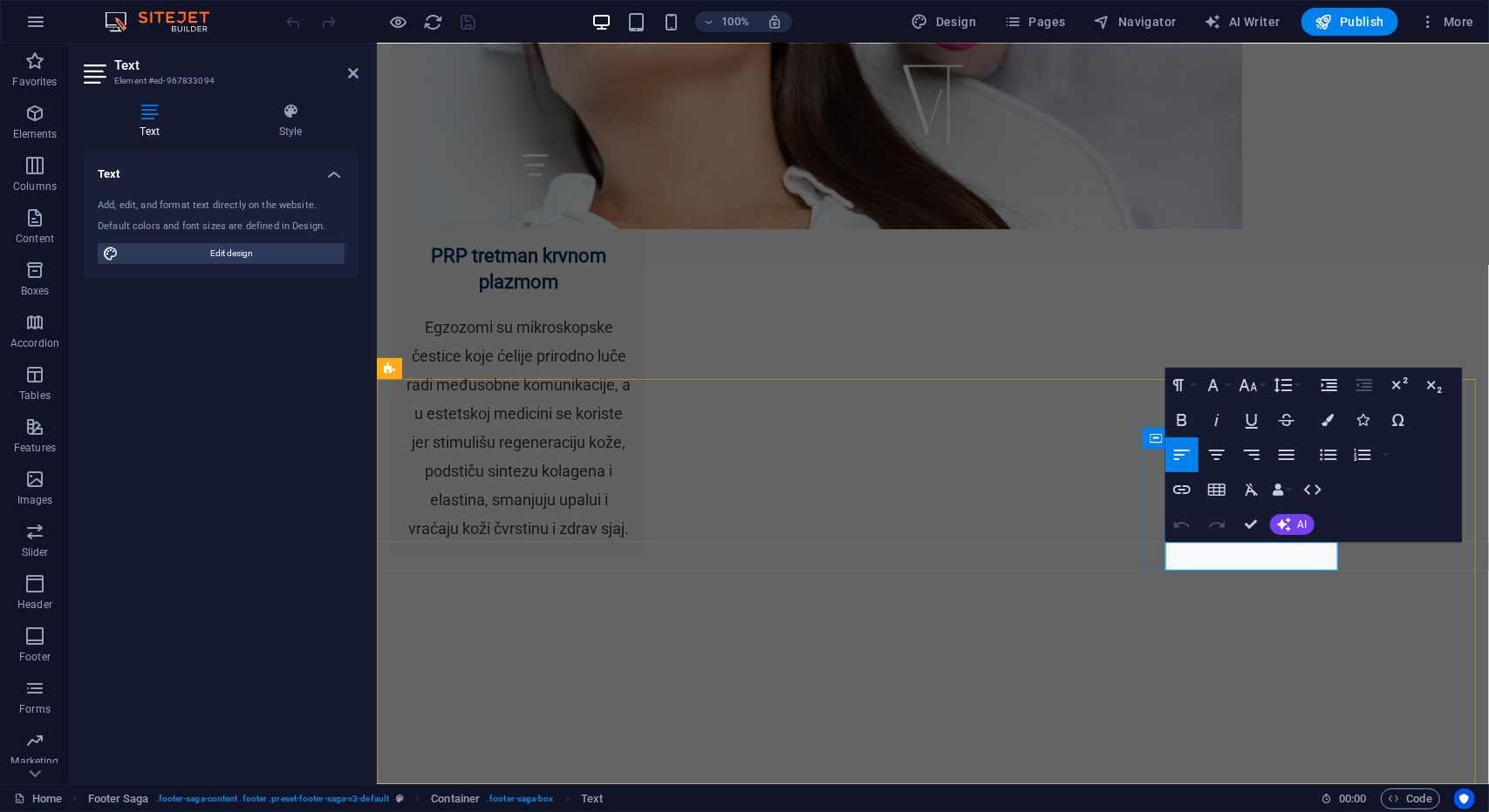
drag, startPoint x: 1273, startPoint y: 560, endPoint x: 1154, endPoint y: 557, distance: 119.0
click at [1187, 491] on icon "button" at bounding box center [1182, 490] width 21 height 21
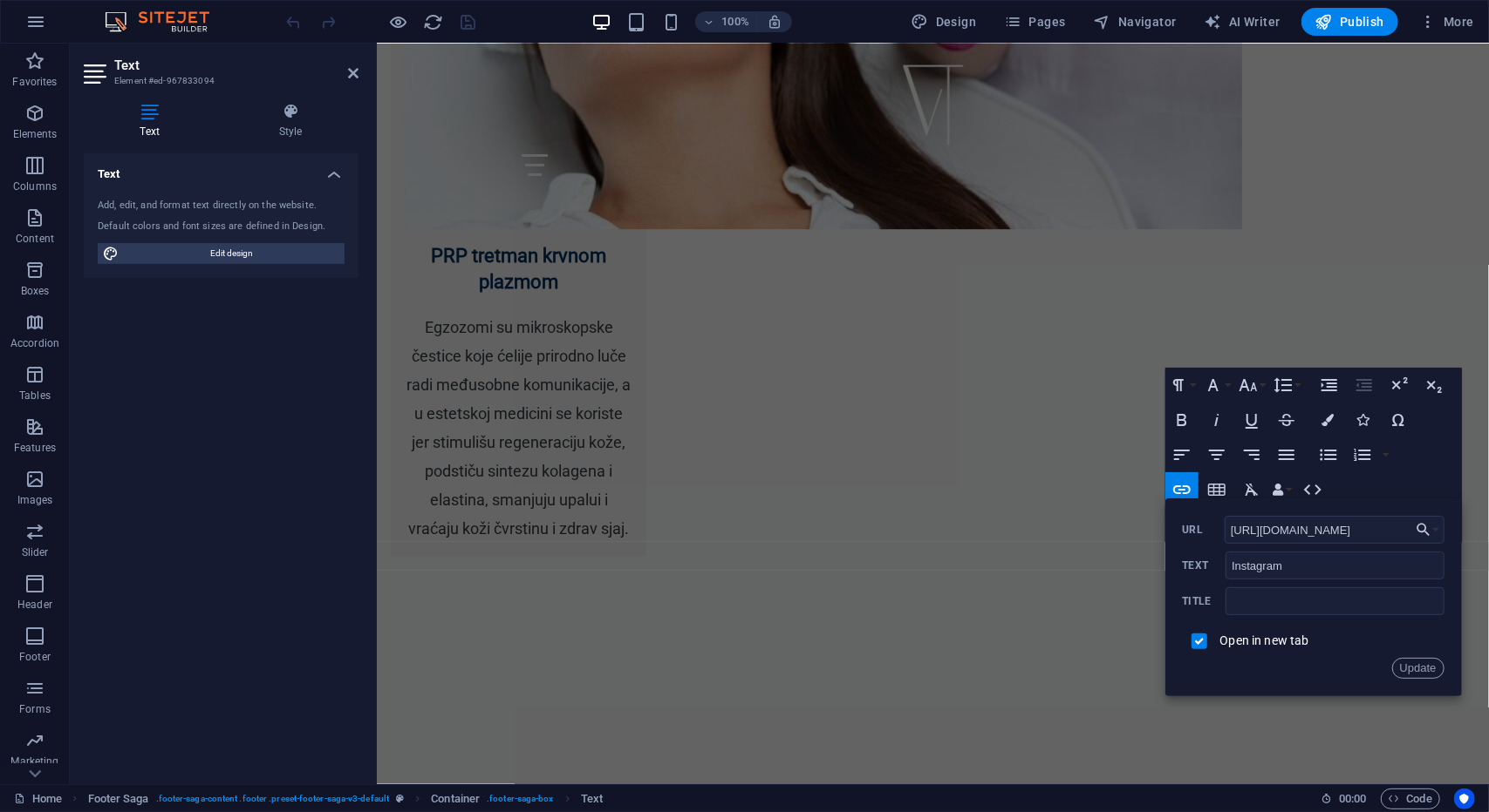
drag, startPoint x: 1379, startPoint y: 526, endPoint x: 1175, endPoint y: 520, distance: 204.1
click at [1177, 522] on div "Back Choose Link Home Subpage Legal Notice Privacy New page New page 1 New page…" at bounding box center [1314, 597] width 297 height 198
paste input "https://www.instagram.com/dr.veselin/"
type input "https://www.instagram.com/dr.veselin/"
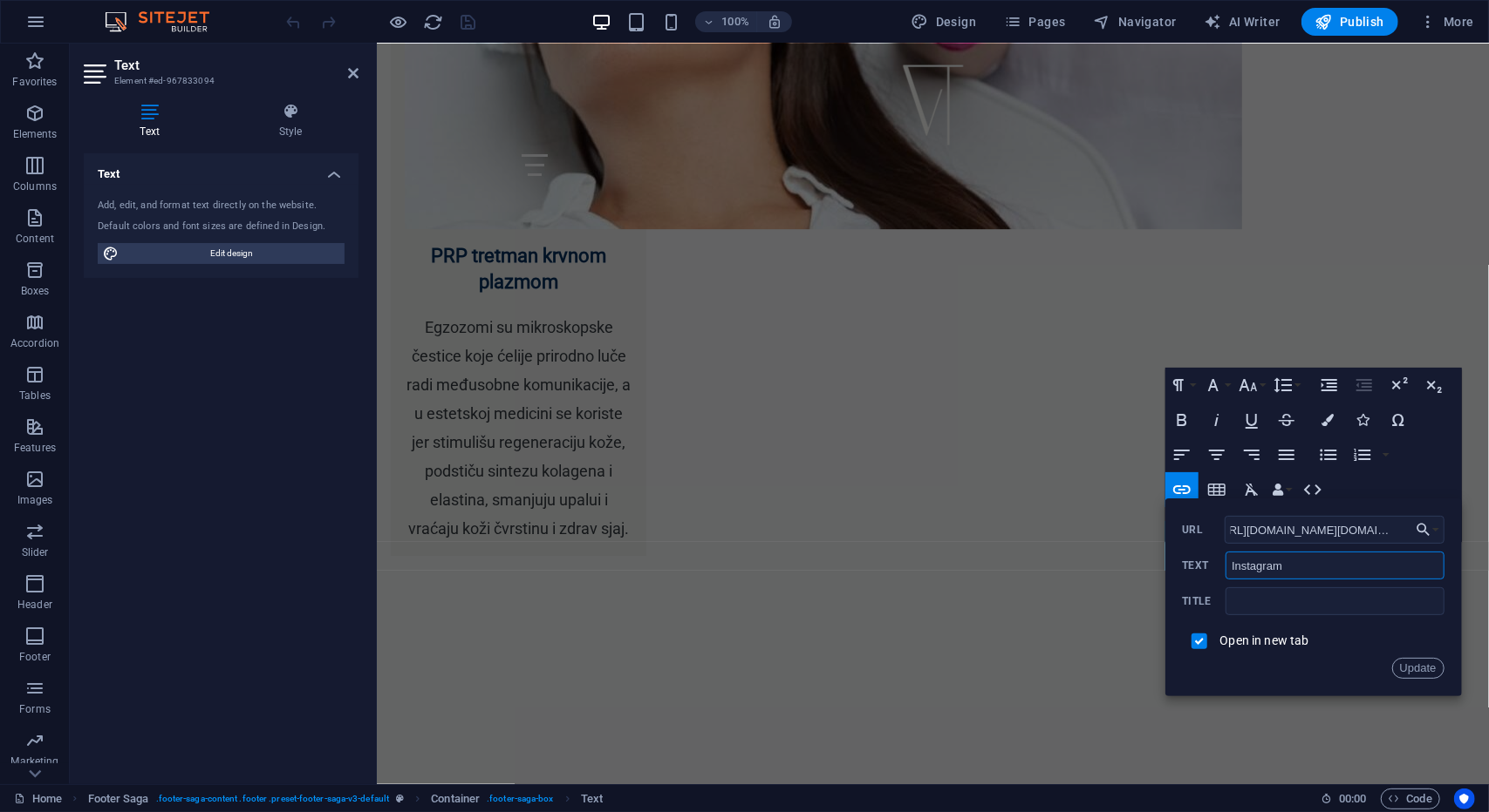
scroll to position [0, 0]
drag, startPoint x: 1336, startPoint y: 564, endPoint x: 1219, endPoint y: 562, distance: 117.0
click at [1219, 562] on div "Instagram Text" at bounding box center [1313, 566] width 261 height 29
click at [1273, 605] on input "text" at bounding box center [1335, 601] width 218 height 28
click at [1420, 669] on button "Update" at bounding box center [1418, 669] width 53 height 21
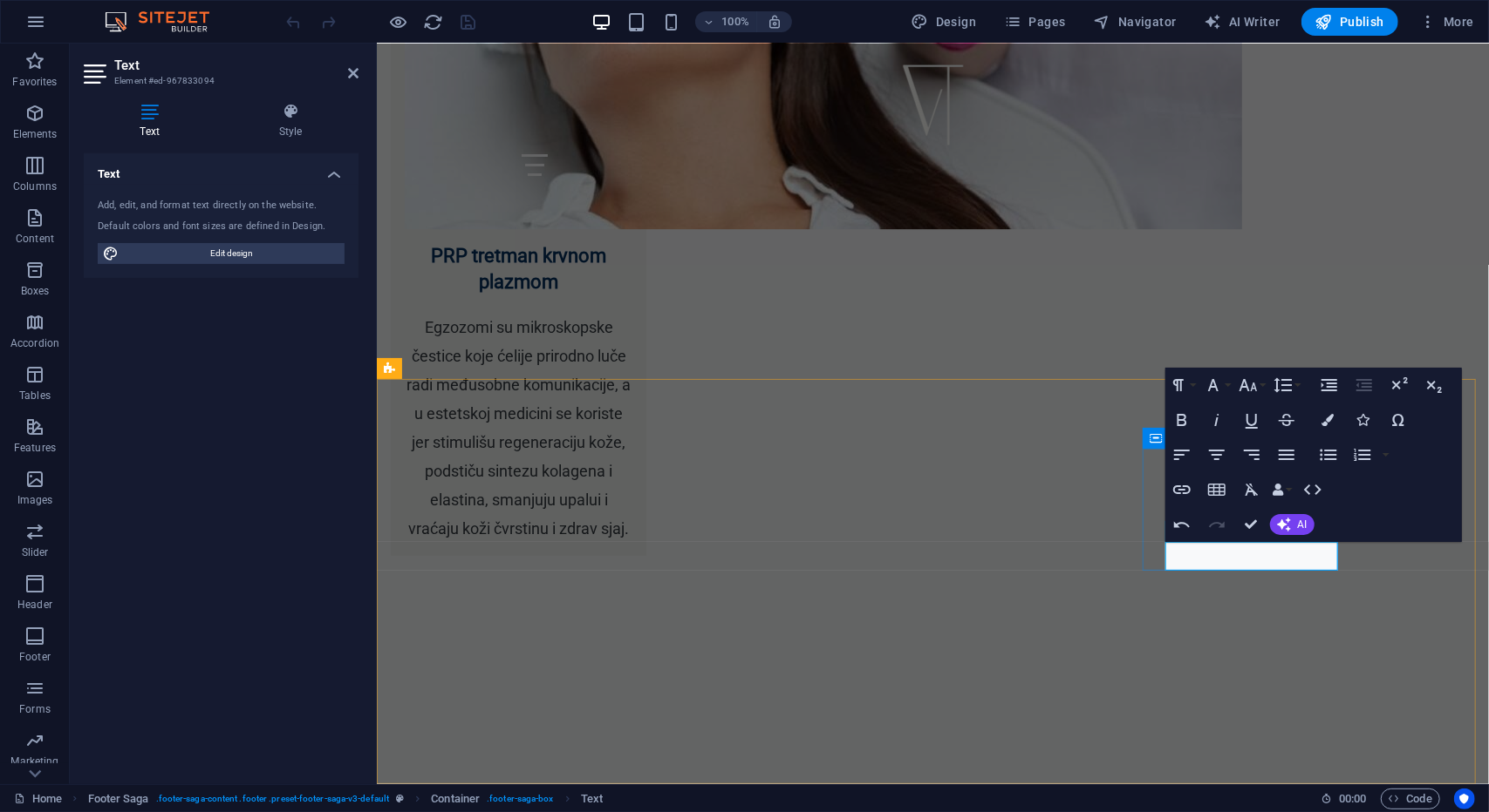
drag, startPoint x: 1255, startPoint y: 557, endPoint x: 1122, endPoint y: 544, distance: 133.6
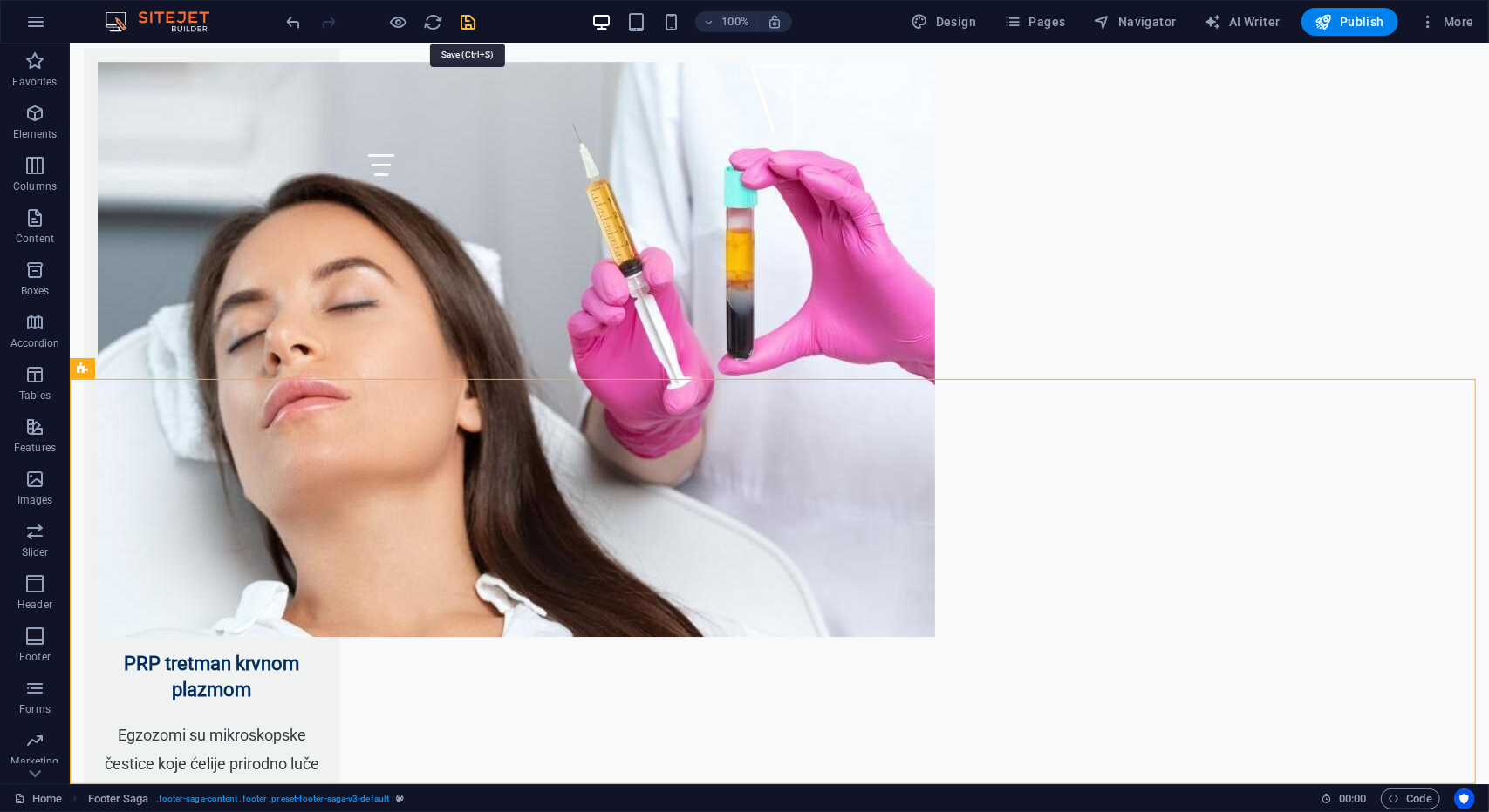
click at [469, 25] on icon "save" at bounding box center [468, 22] width 20 height 20
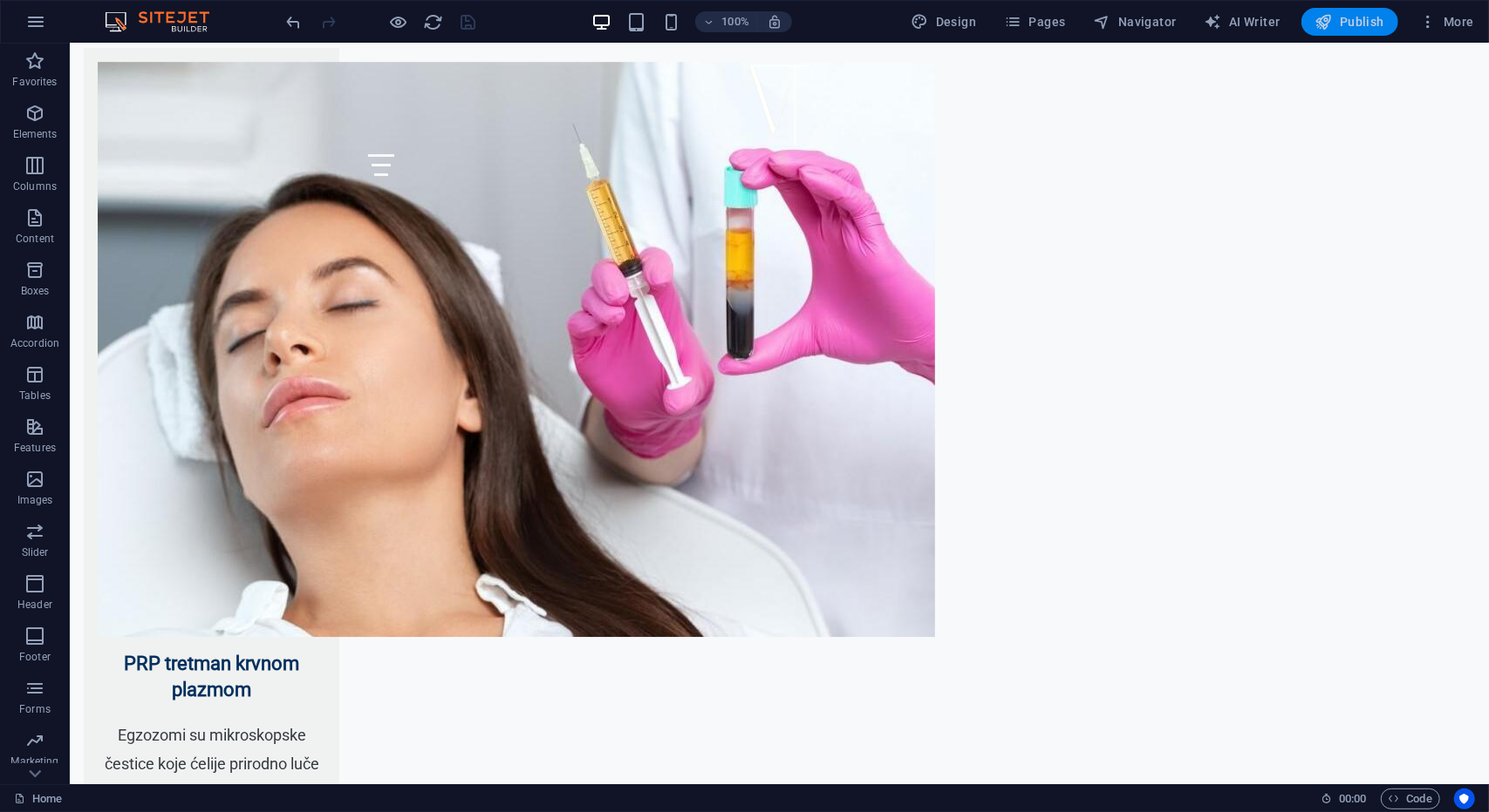
click at [1365, 22] on span "Publish" at bounding box center [1349, 22] width 69 height 17
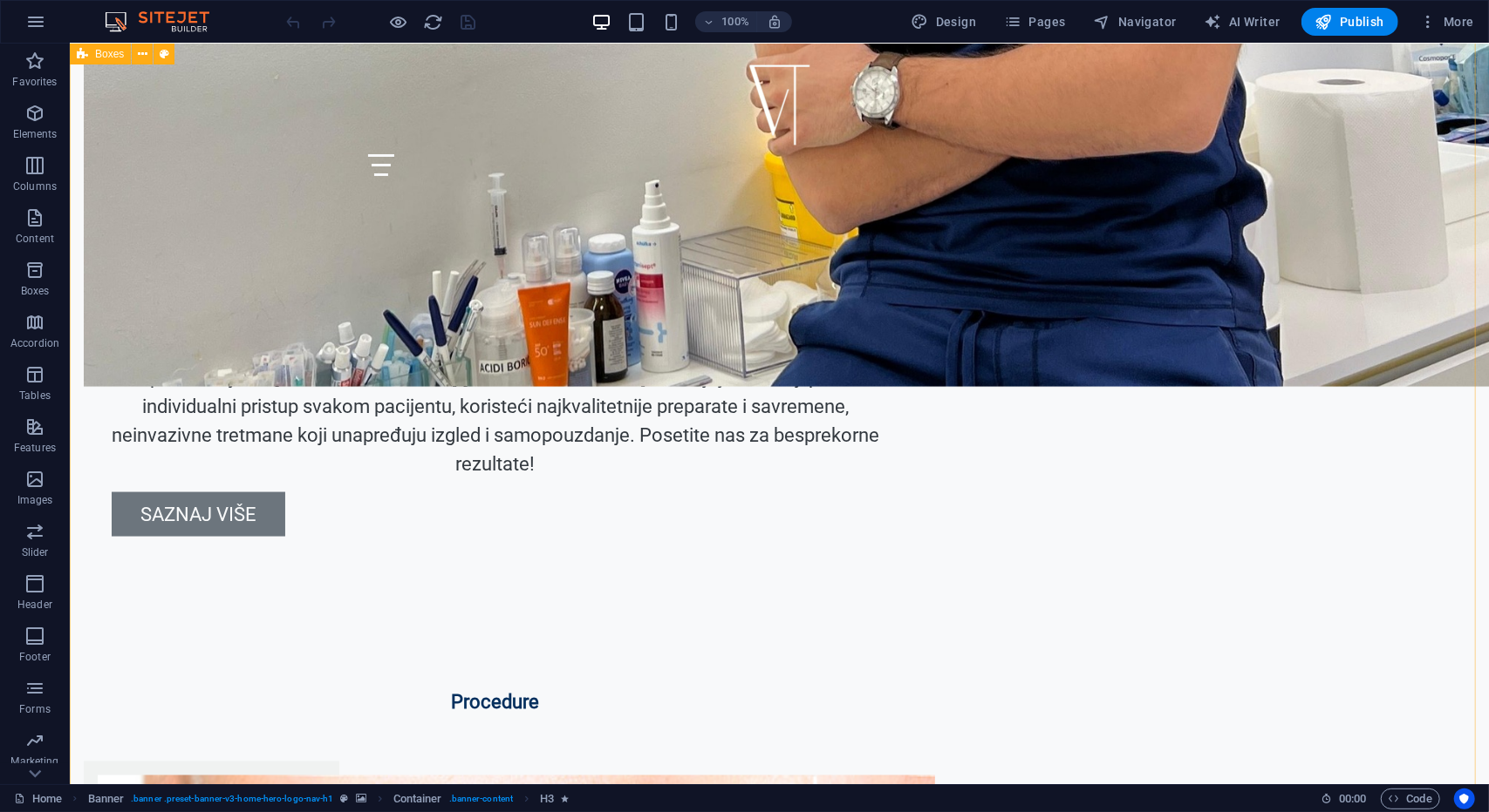
scroll to position [2092, 0]
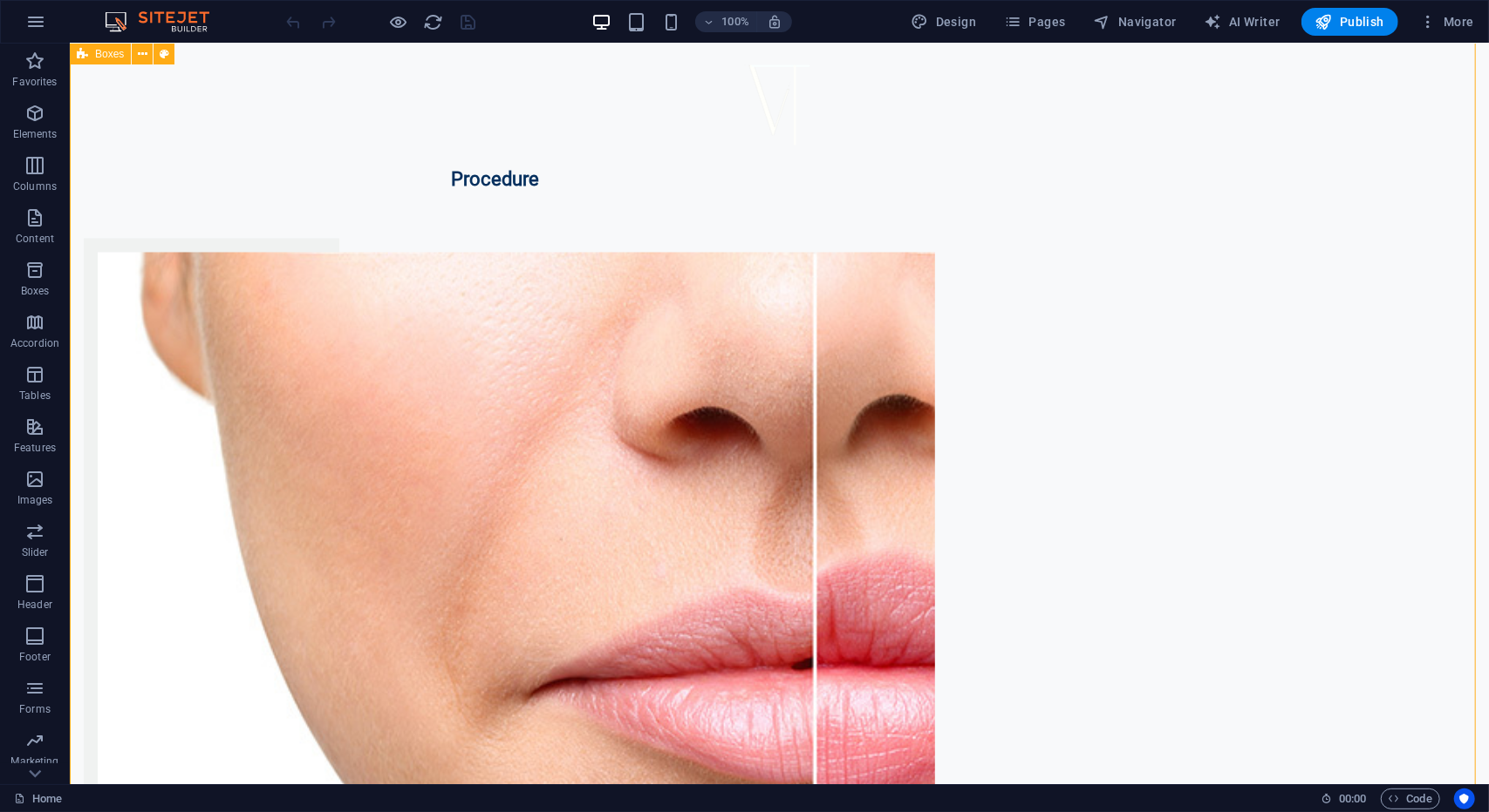
drag, startPoint x: 1474, startPoint y: 250, endPoint x: 1480, endPoint y: 384, distance: 134.1
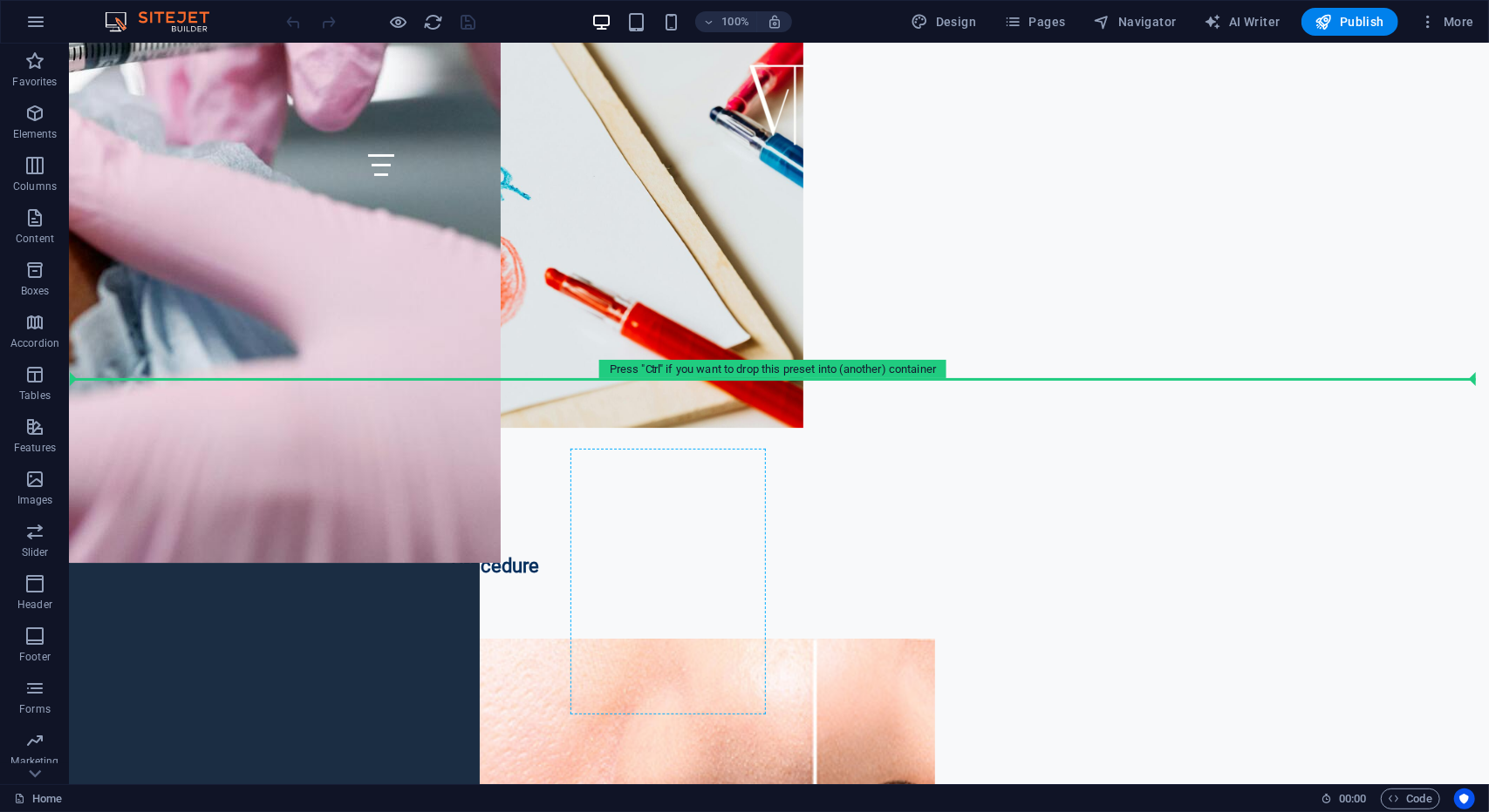
scroll to position [6394, 0]
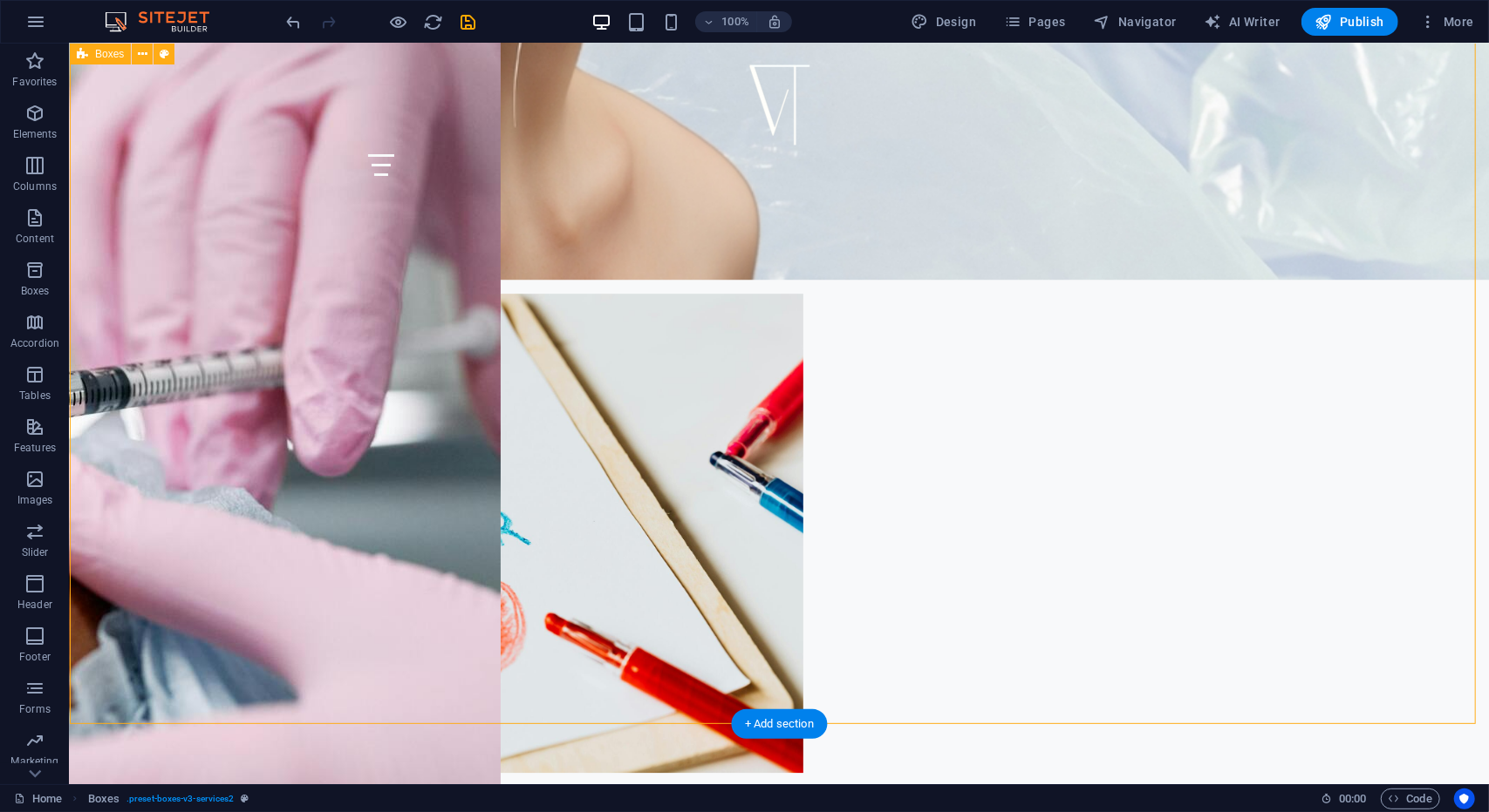
scroll to position [8133, 0]
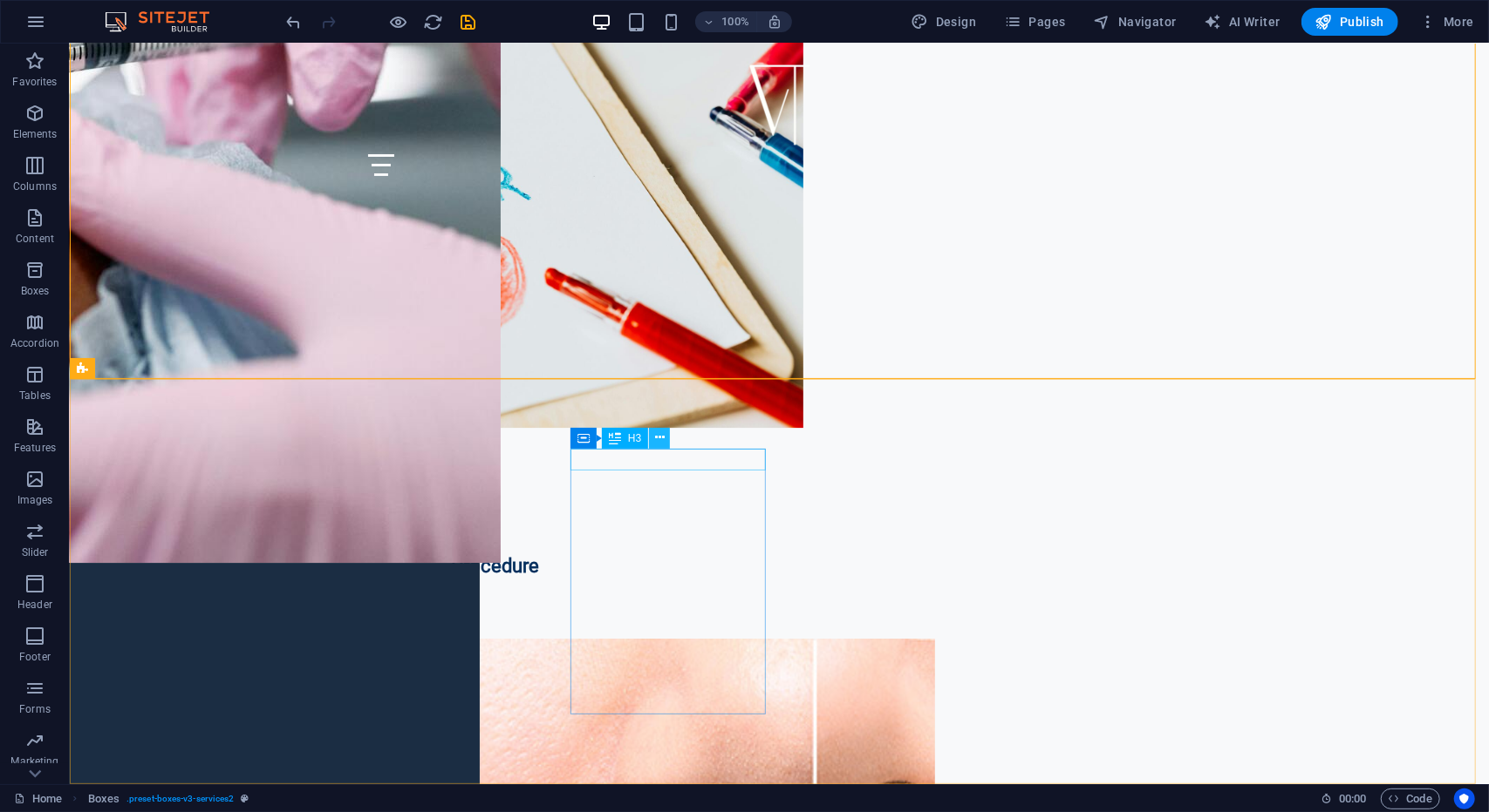
click at [663, 442] on icon at bounding box center [660, 437] width 10 height 18
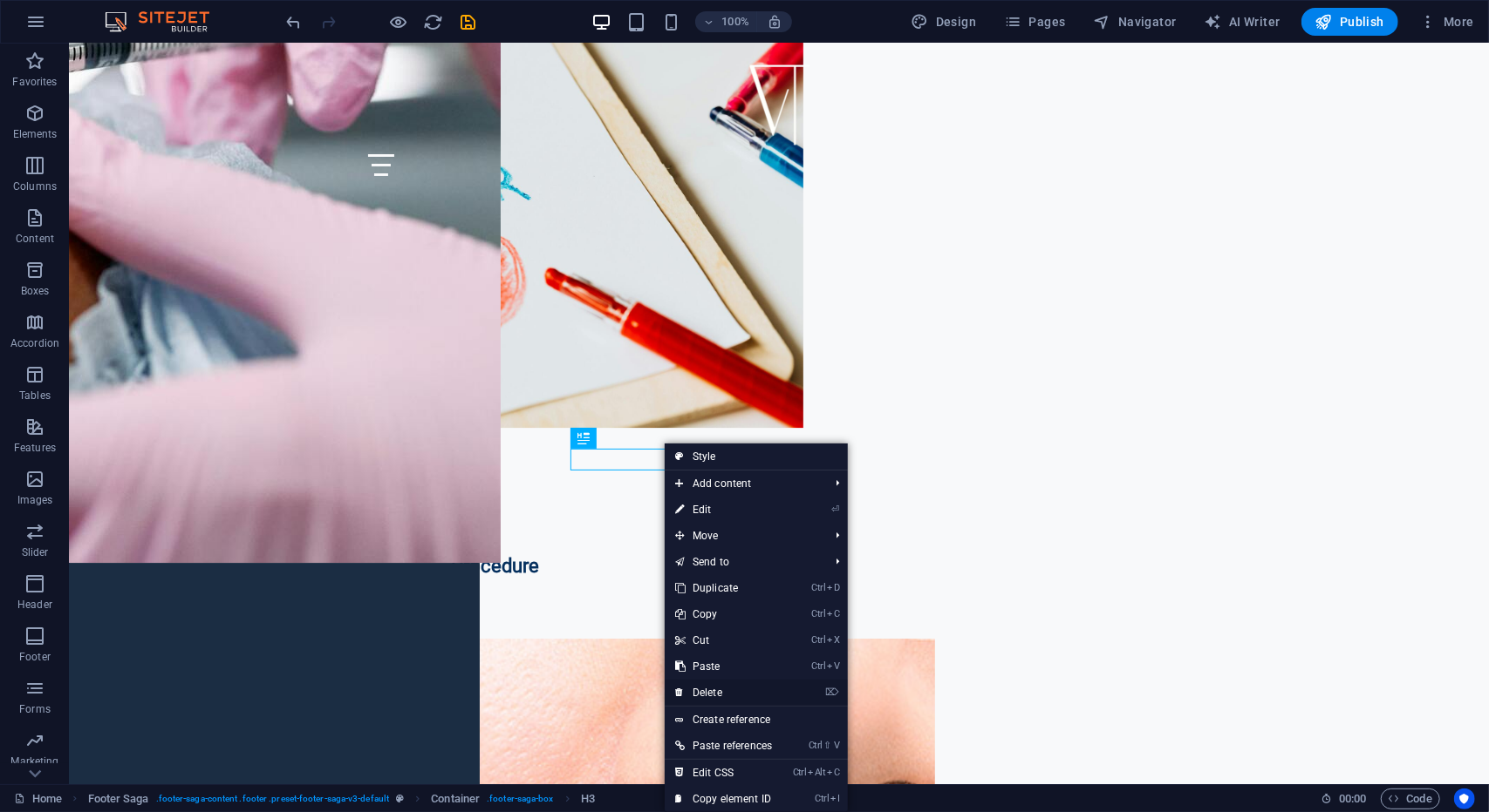
click at [709, 691] on link "⌦ Delete" at bounding box center [723, 692] width 118 height 26
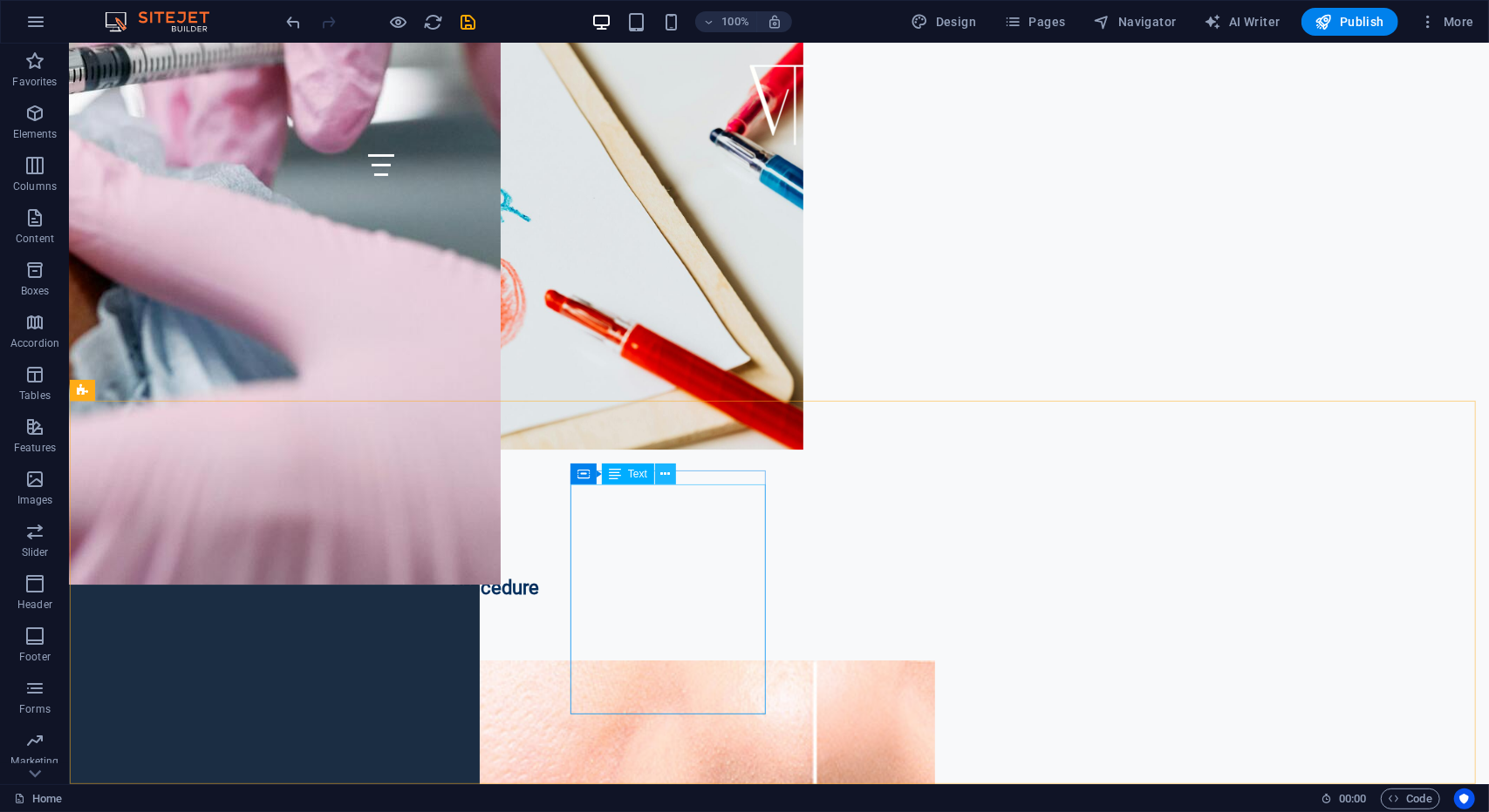
click at [668, 479] on icon at bounding box center [666, 474] width 10 height 18
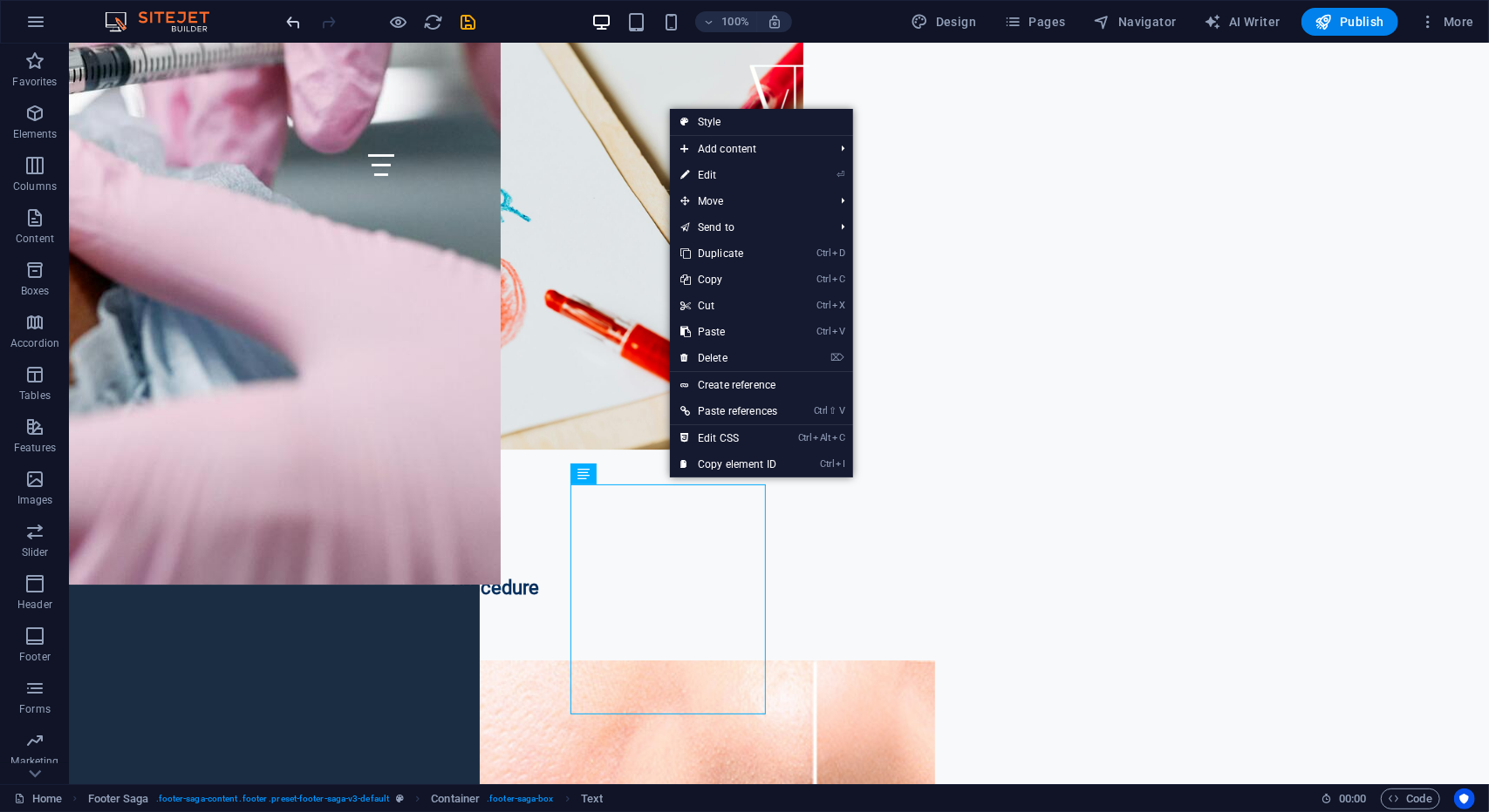
click at [284, 22] on icon "undo" at bounding box center [294, 22] width 20 height 20
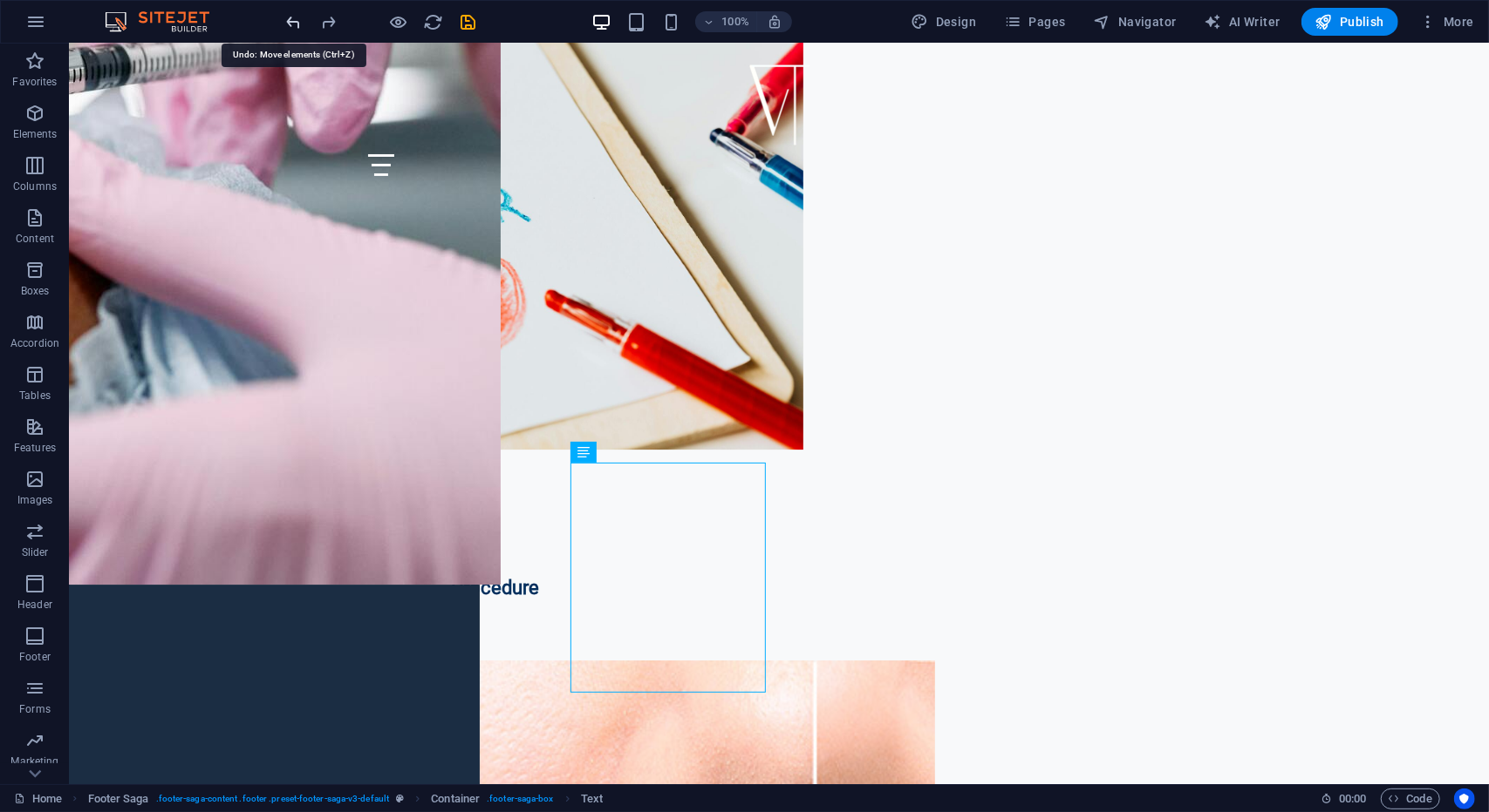
scroll to position [8133, 0]
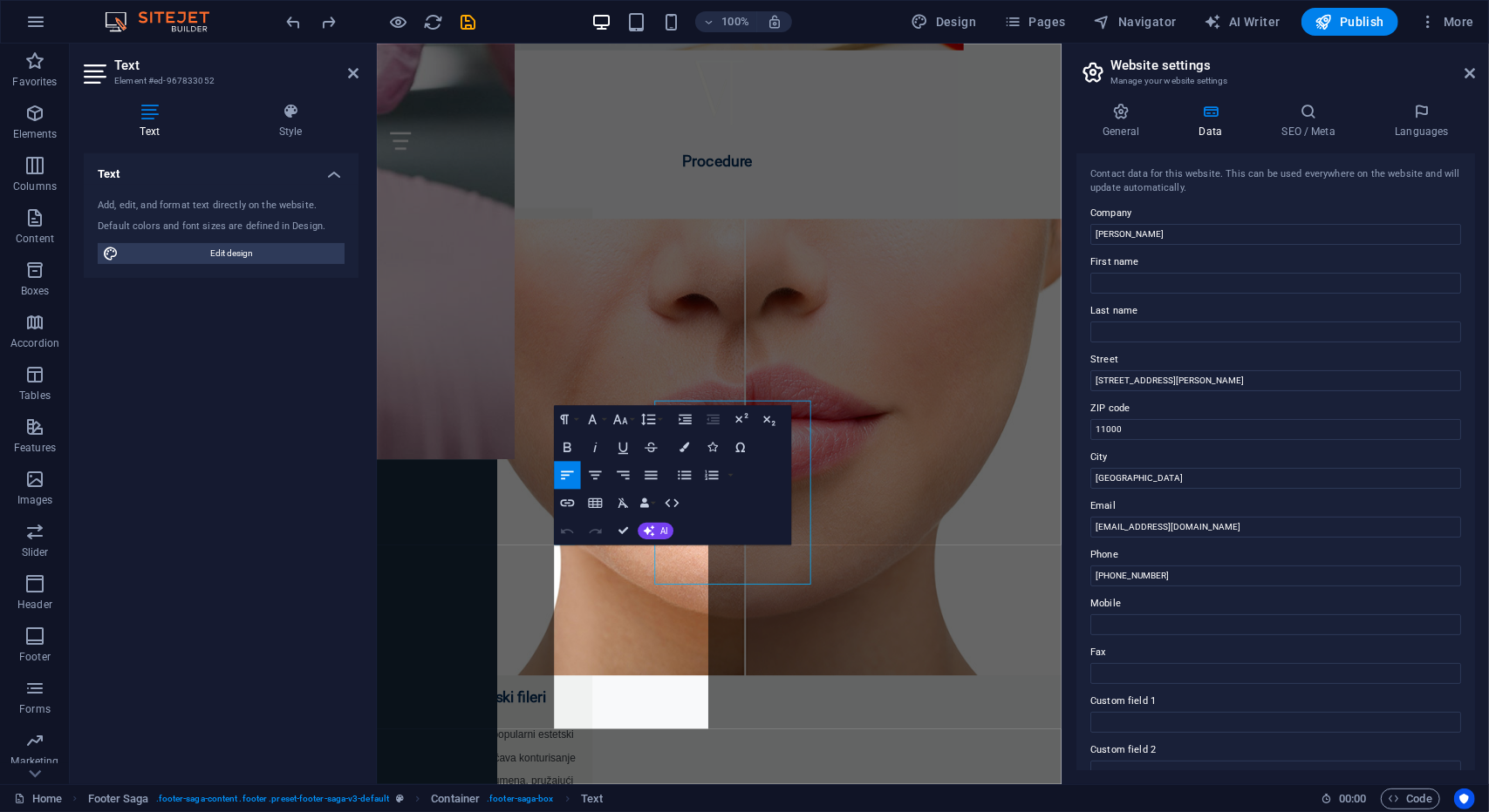
scroll to position [8128, 0]
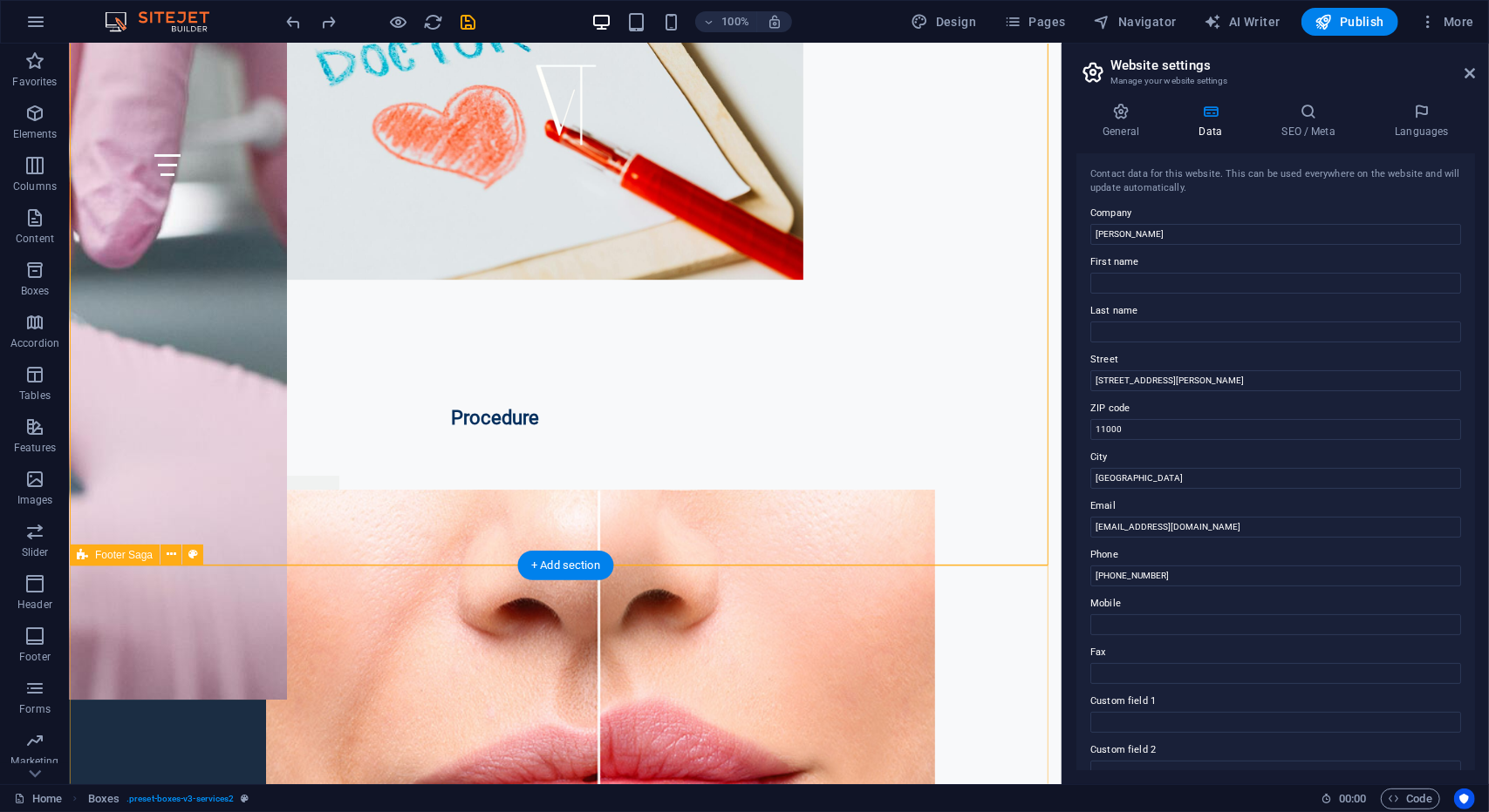
scroll to position [8133, 0]
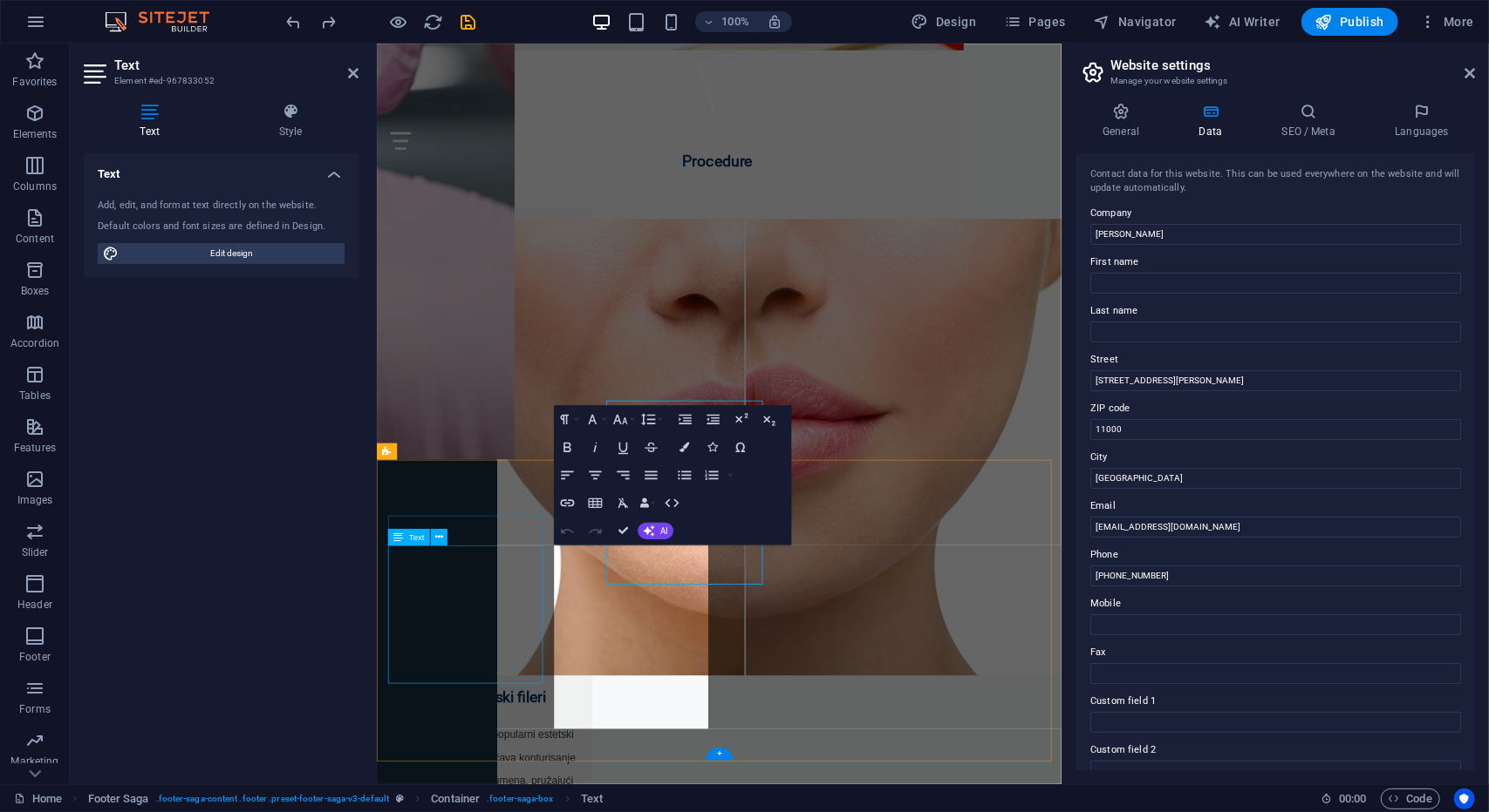
scroll to position [8128, 0]
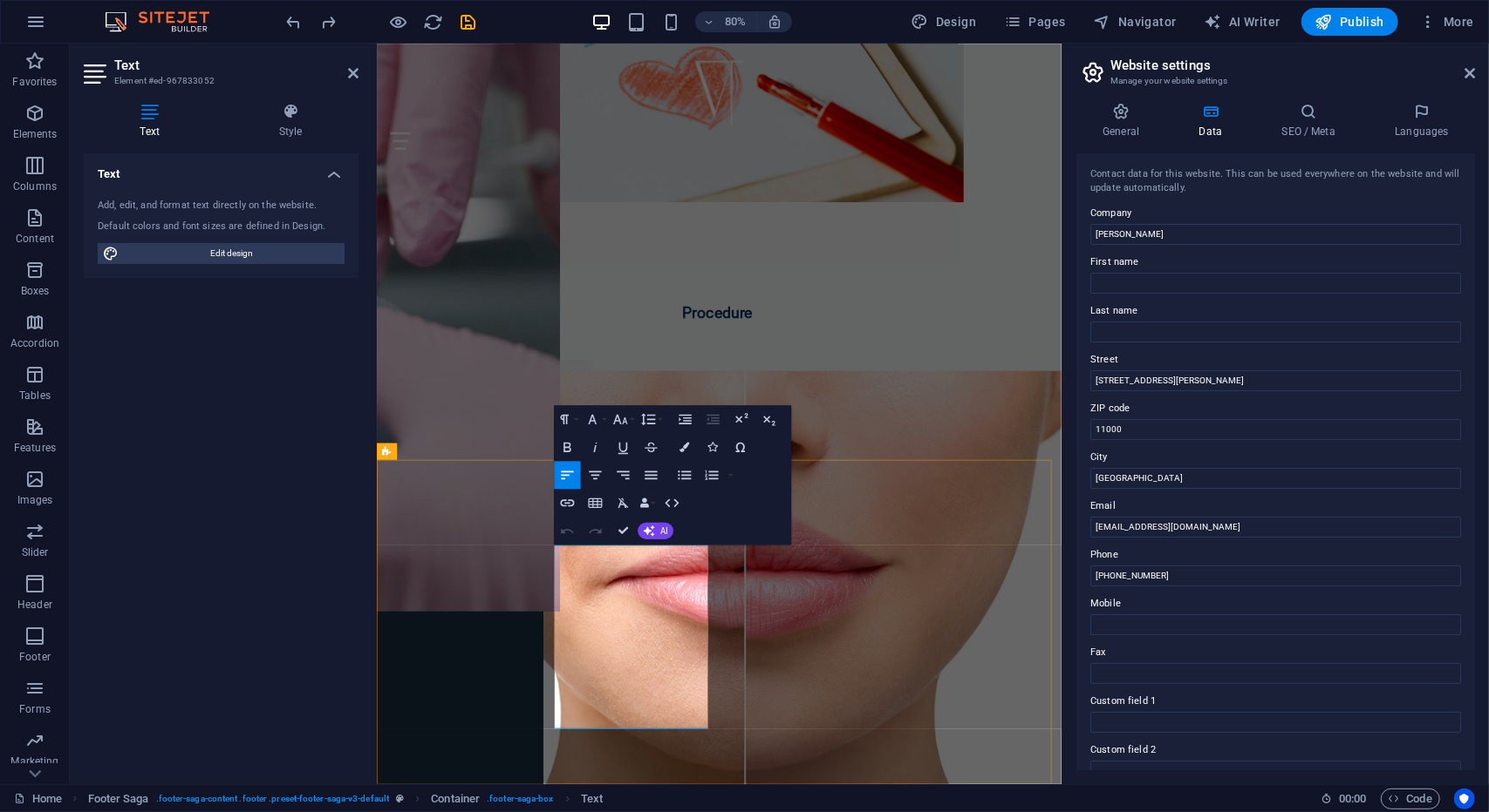
drag, startPoint x: 677, startPoint y: 827, endPoint x: 604, endPoint y: 691, distance: 154.4
drag, startPoint x: 685, startPoint y: 801, endPoint x: 670, endPoint y: 761, distance: 42.7
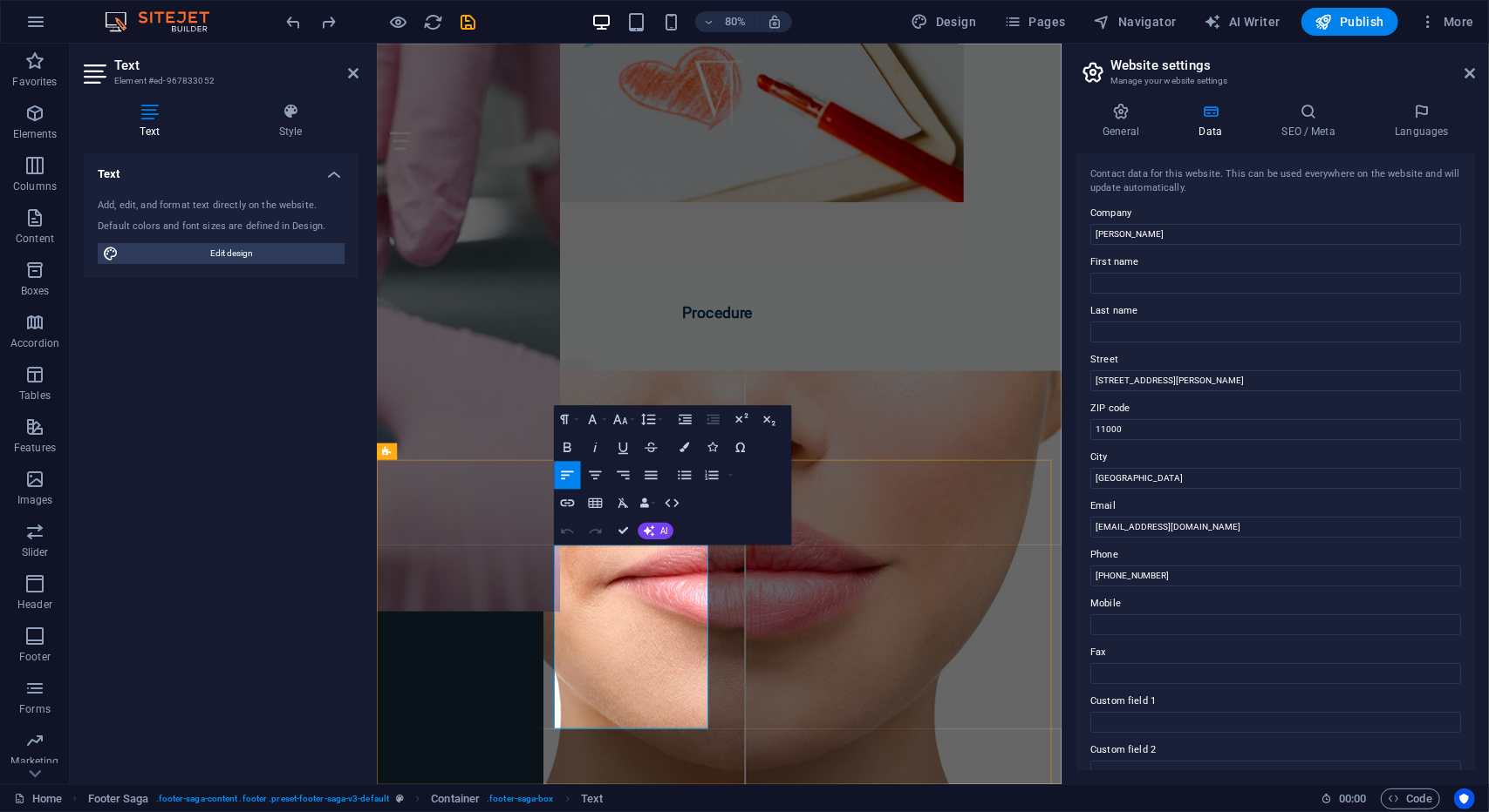
drag, startPoint x: 1608, startPoint y: 422, endPoint x: 1095, endPoint y: 460, distance: 514.4
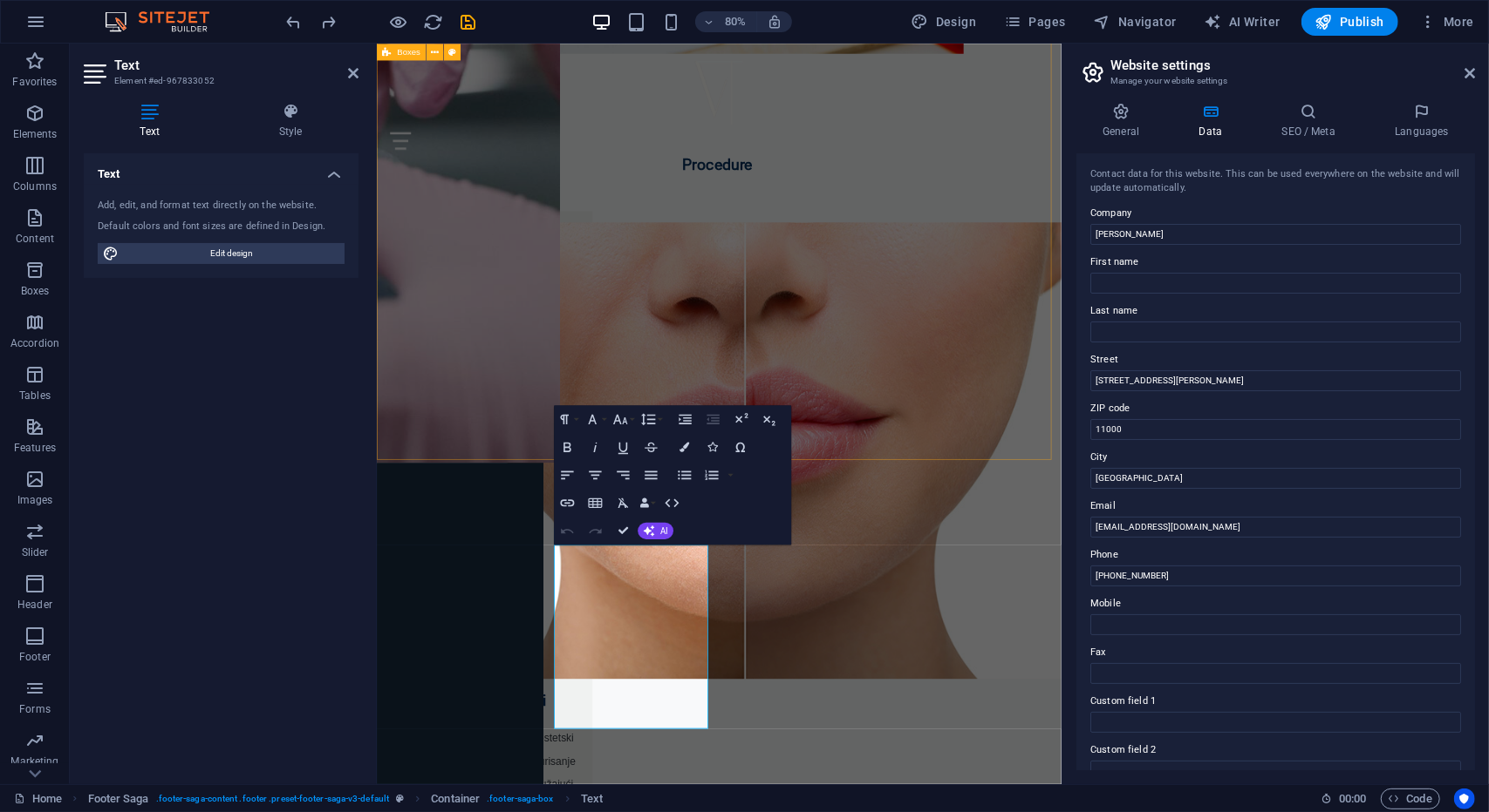
scroll to position [7947, 0]
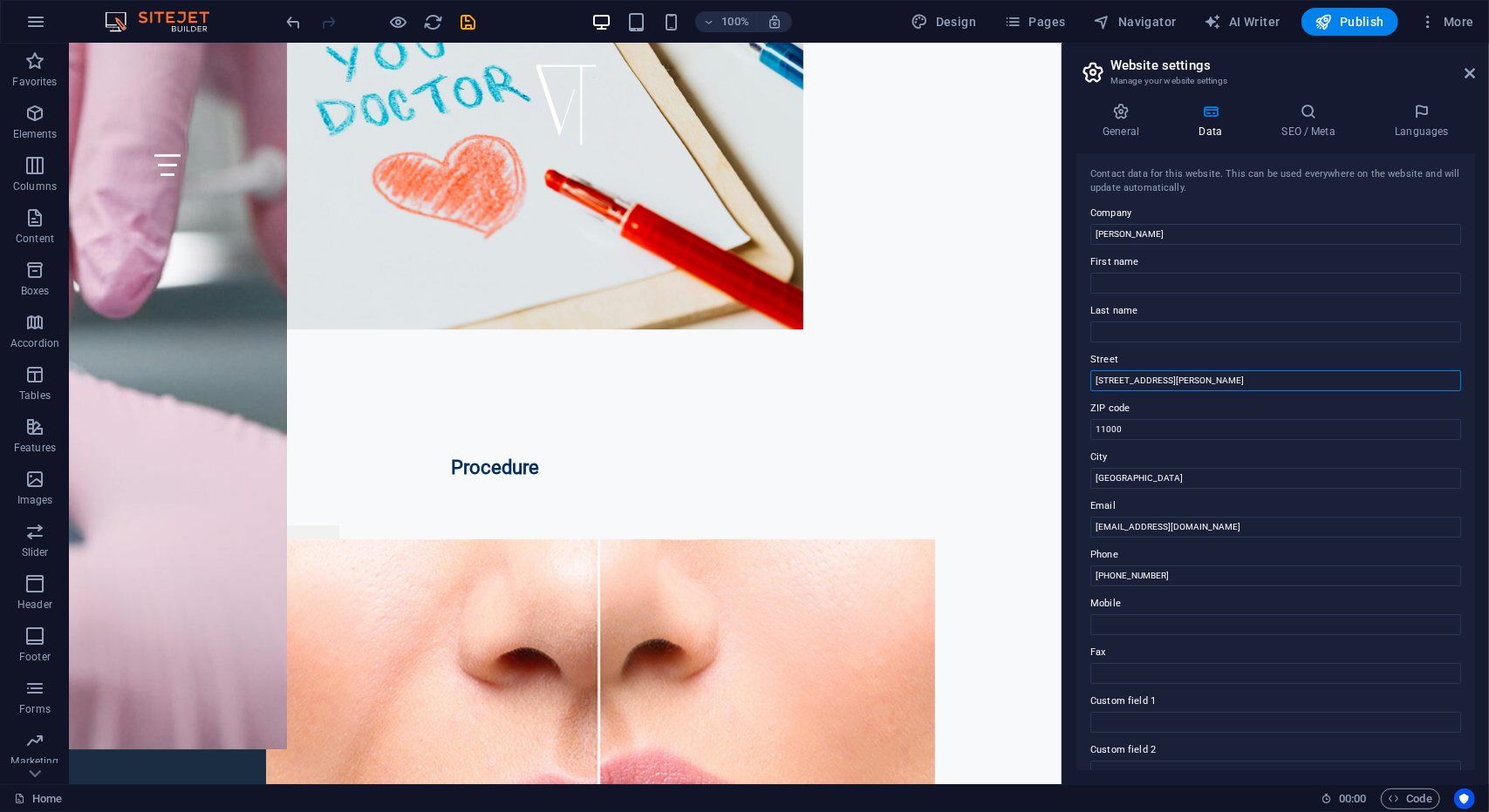
drag, startPoint x: 1301, startPoint y: 418, endPoint x: 1030, endPoint y: 369, distance: 275.4
drag, startPoint x: 1142, startPoint y: 415, endPoint x: 1142, endPoint y: 425, distance: 10.0
click at [1142, 423] on div "ZIP code 11000" at bounding box center [1275, 420] width 370 height 42
drag, startPoint x: 1212, startPoint y: 469, endPoint x: 1029, endPoint y: 426, distance: 188.0
drag, startPoint x: 1231, startPoint y: 523, endPoint x: 1032, endPoint y: 468, distance: 206.5
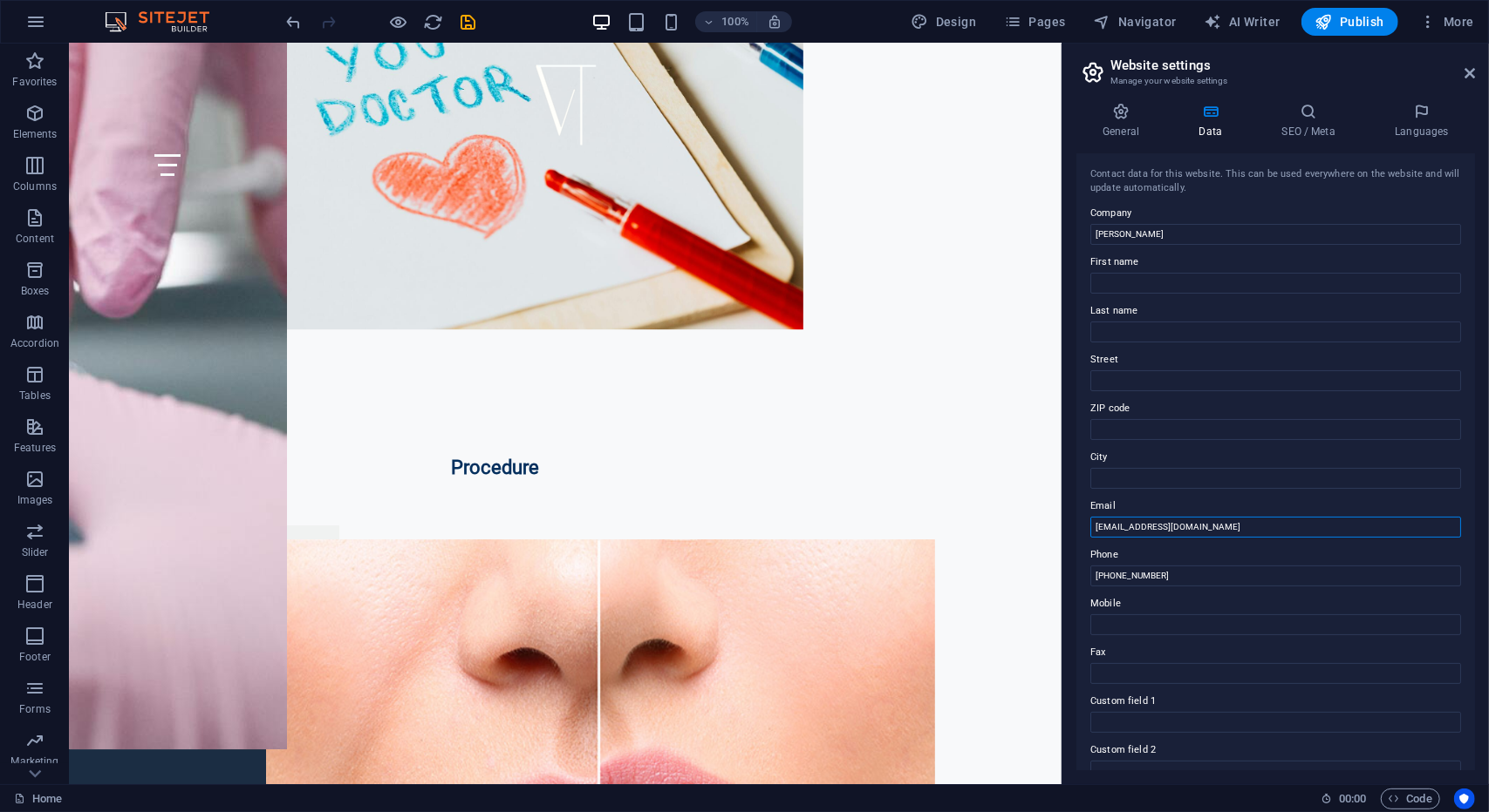
drag, startPoint x: 1278, startPoint y: 568, endPoint x: 1055, endPoint y: 516, distance: 229.0
drag, startPoint x: 1267, startPoint y: 617, endPoint x: 1051, endPoint y: 566, distance: 221.9
type input "[PHONE_NUMBER]"
click at [1147, 626] on input "Mobile" at bounding box center [1275, 625] width 370 height 21
click at [1135, 531] on input "Email" at bounding box center [1275, 527] width 370 height 21
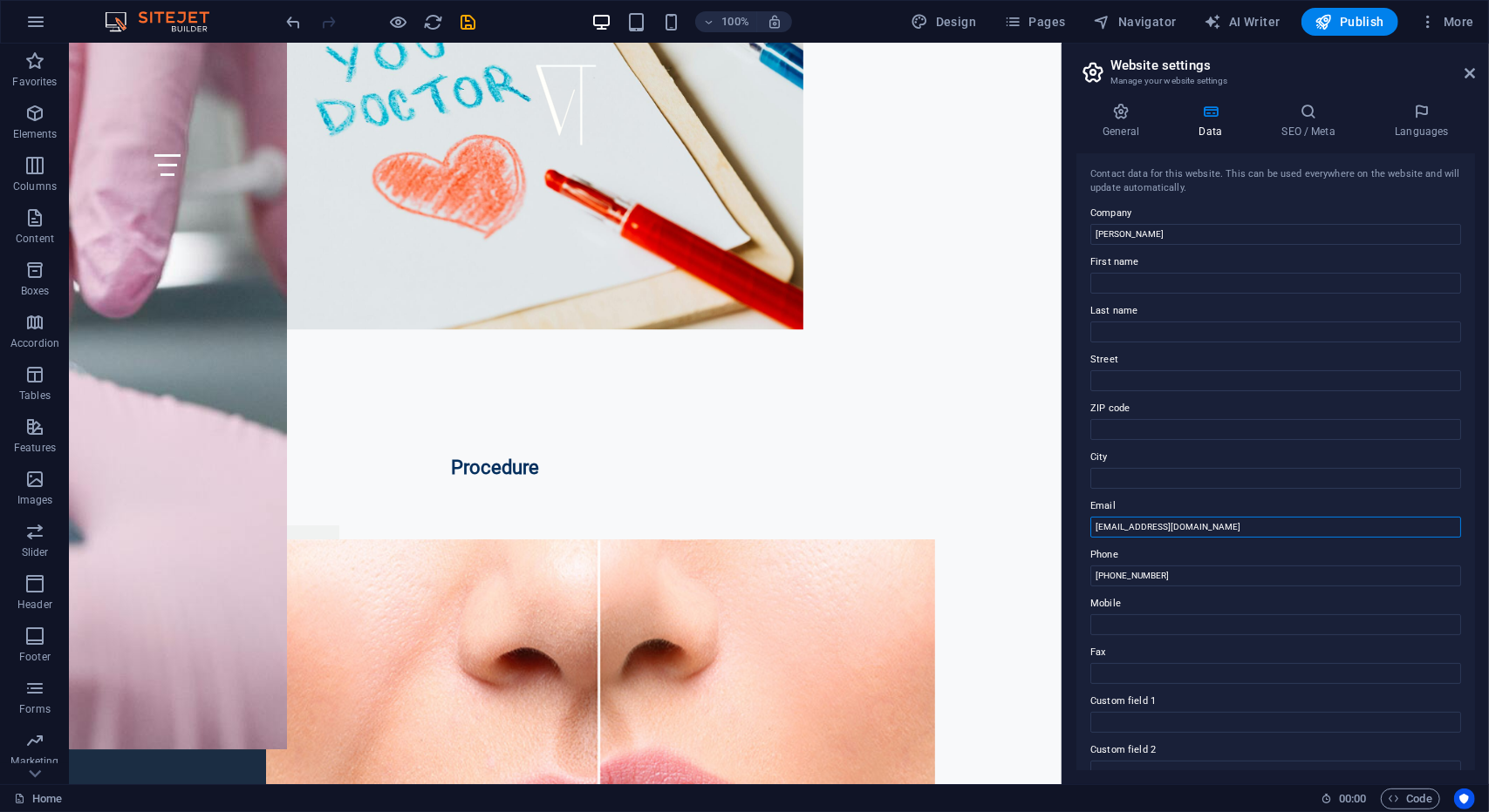
click at [1123, 522] on input "[EMAIL_ADDRESS][DOMAIN_NAME]" at bounding box center [1275, 527] width 370 height 21
click at [1246, 527] on input "[EMAIL_ADDRESS][DOMAIN_NAME]" at bounding box center [1275, 527] width 370 height 21
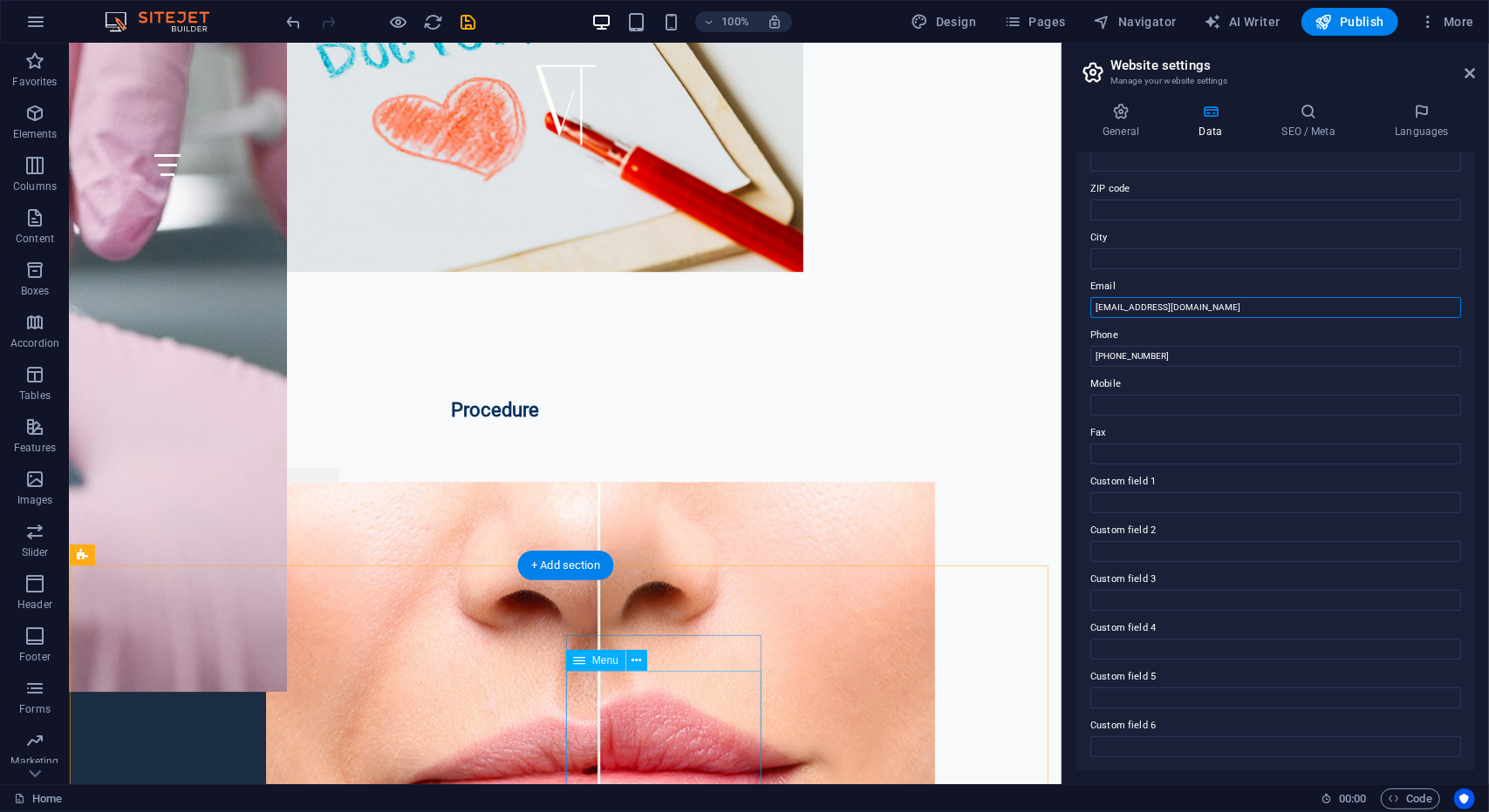
scroll to position [8106, 0]
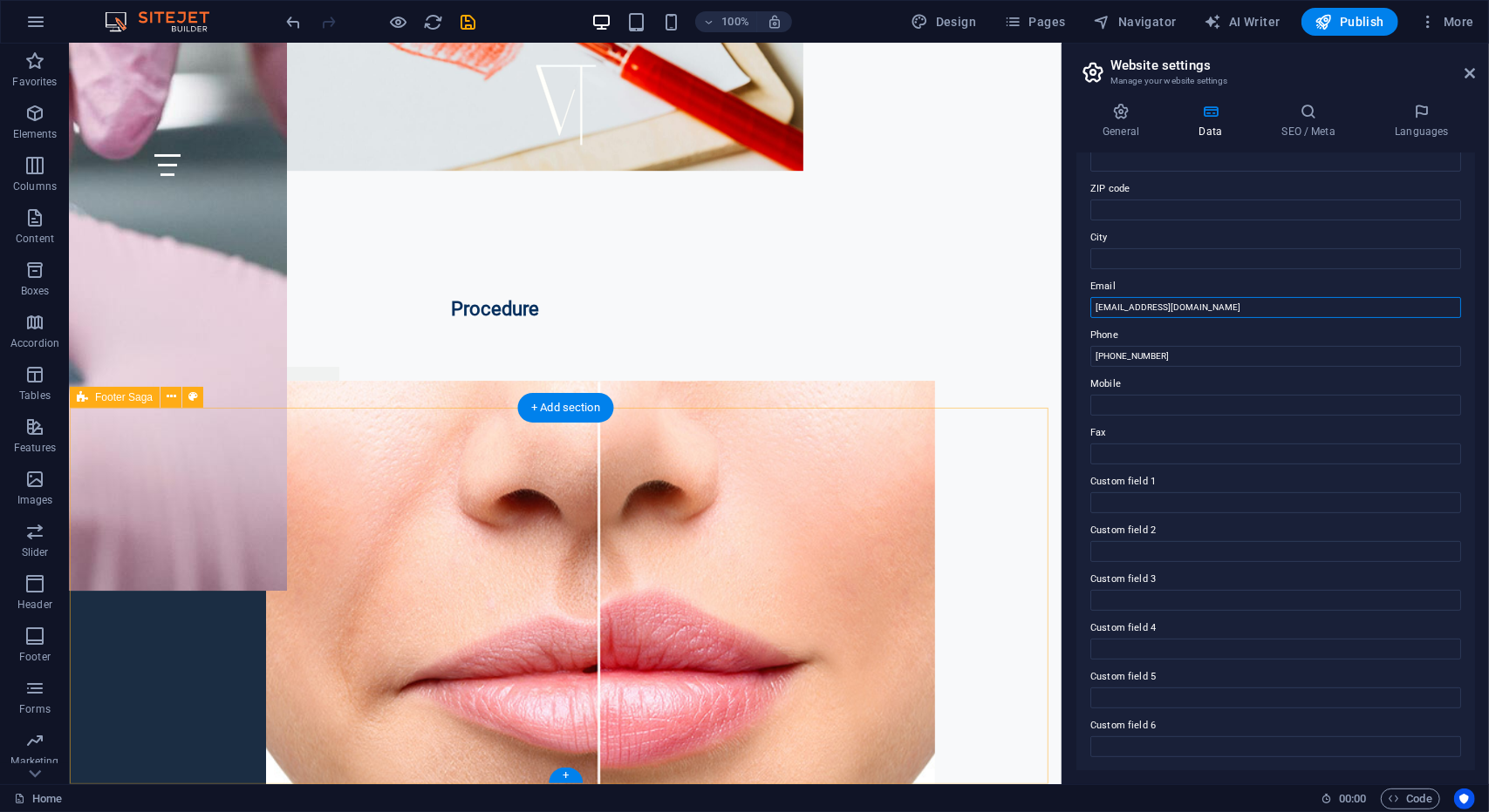
type input "[EMAIL_ADDRESS][DOMAIN_NAME]"
click at [1167, 647] on input "Custom field 4" at bounding box center [1275, 649] width 370 height 21
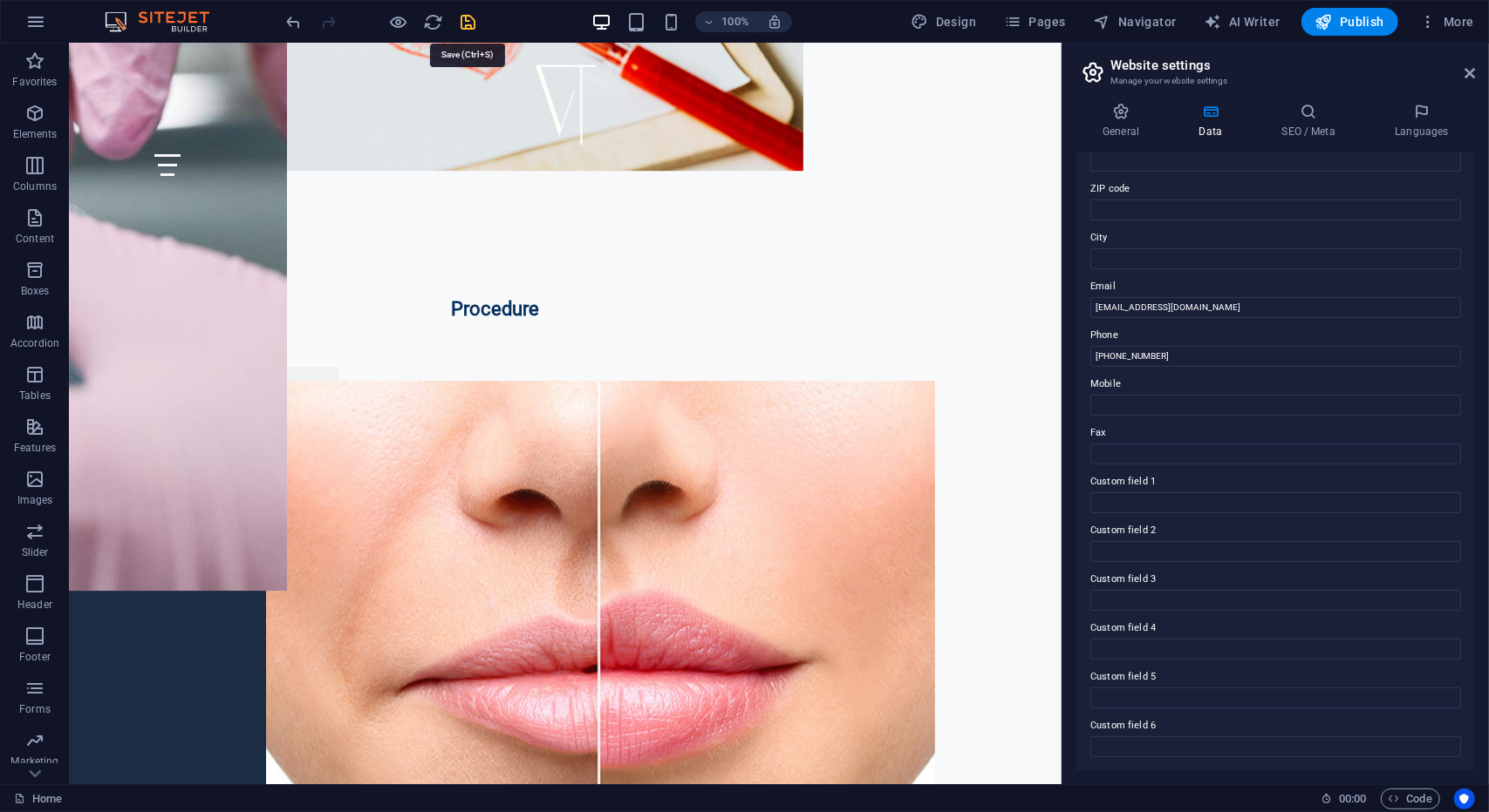
click at [464, 14] on icon "save" at bounding box center [468, 22] width 20 height 20
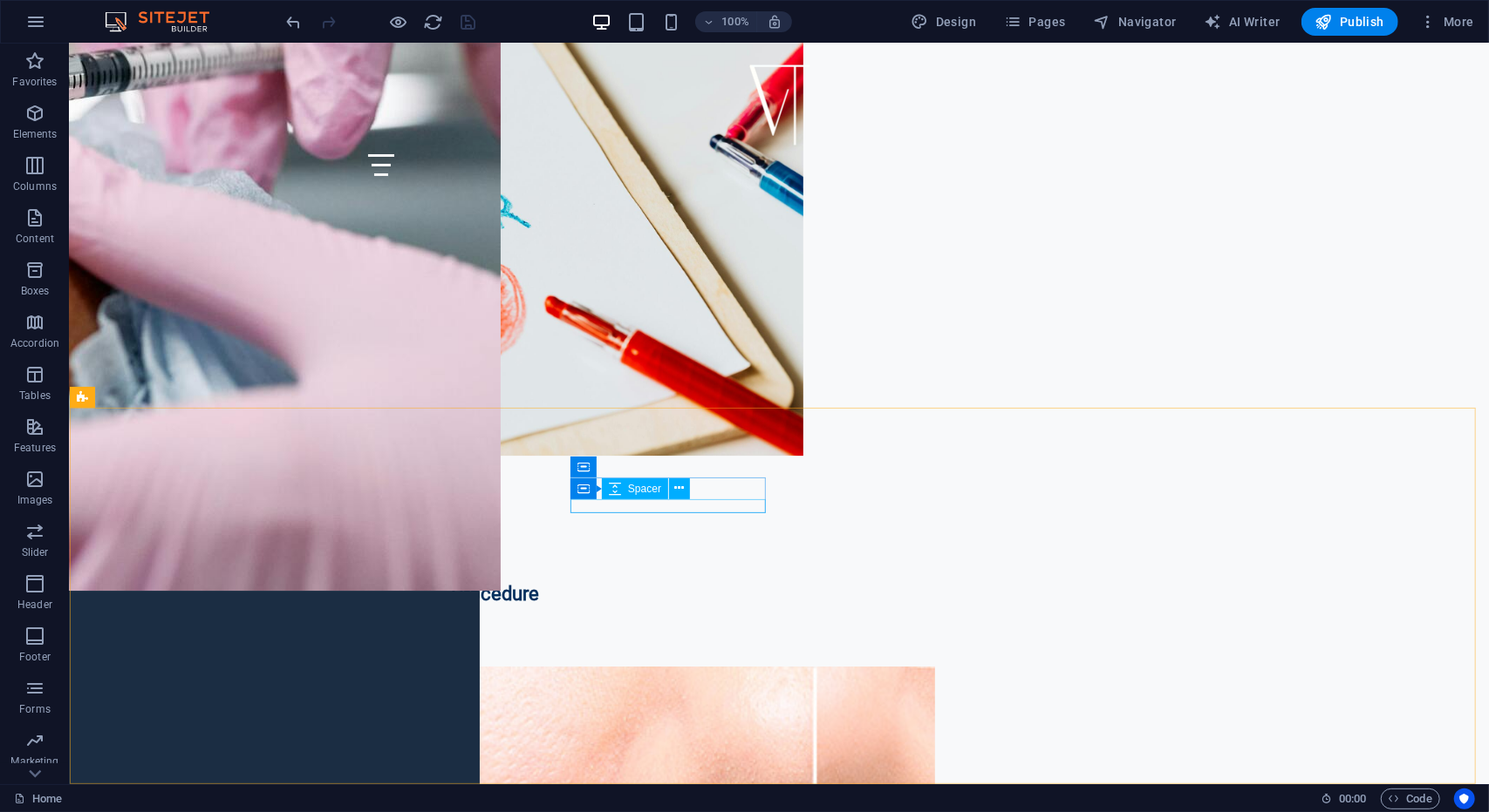
click at [621, 496] on div "Spacer" at bounding box center [634, 489] width 66 height 21
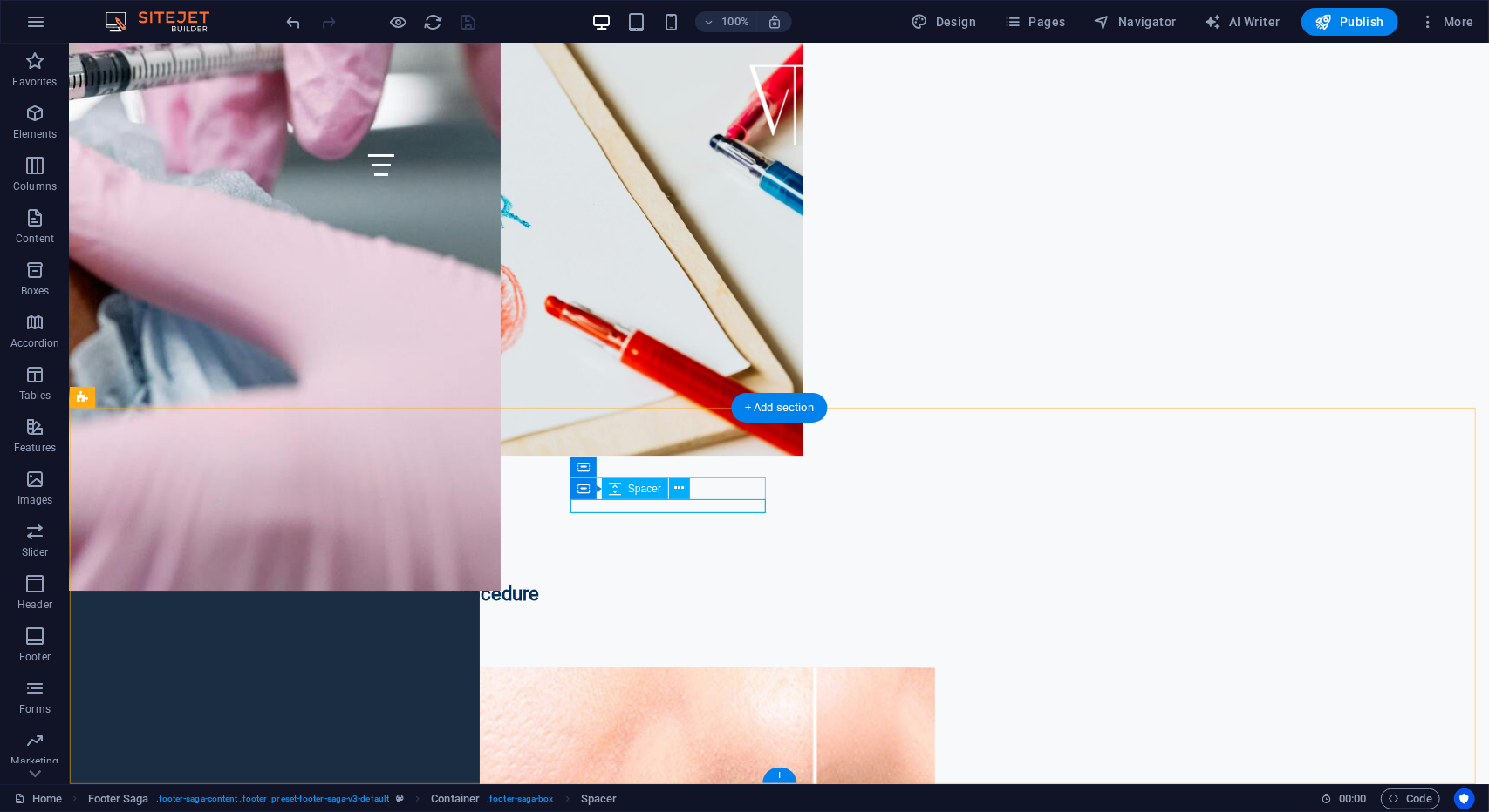
drag, startPoint x: 613, startPoint y: 506, endPoint x: 308, endPoint y: 506, distance: 305.0
select select "px"
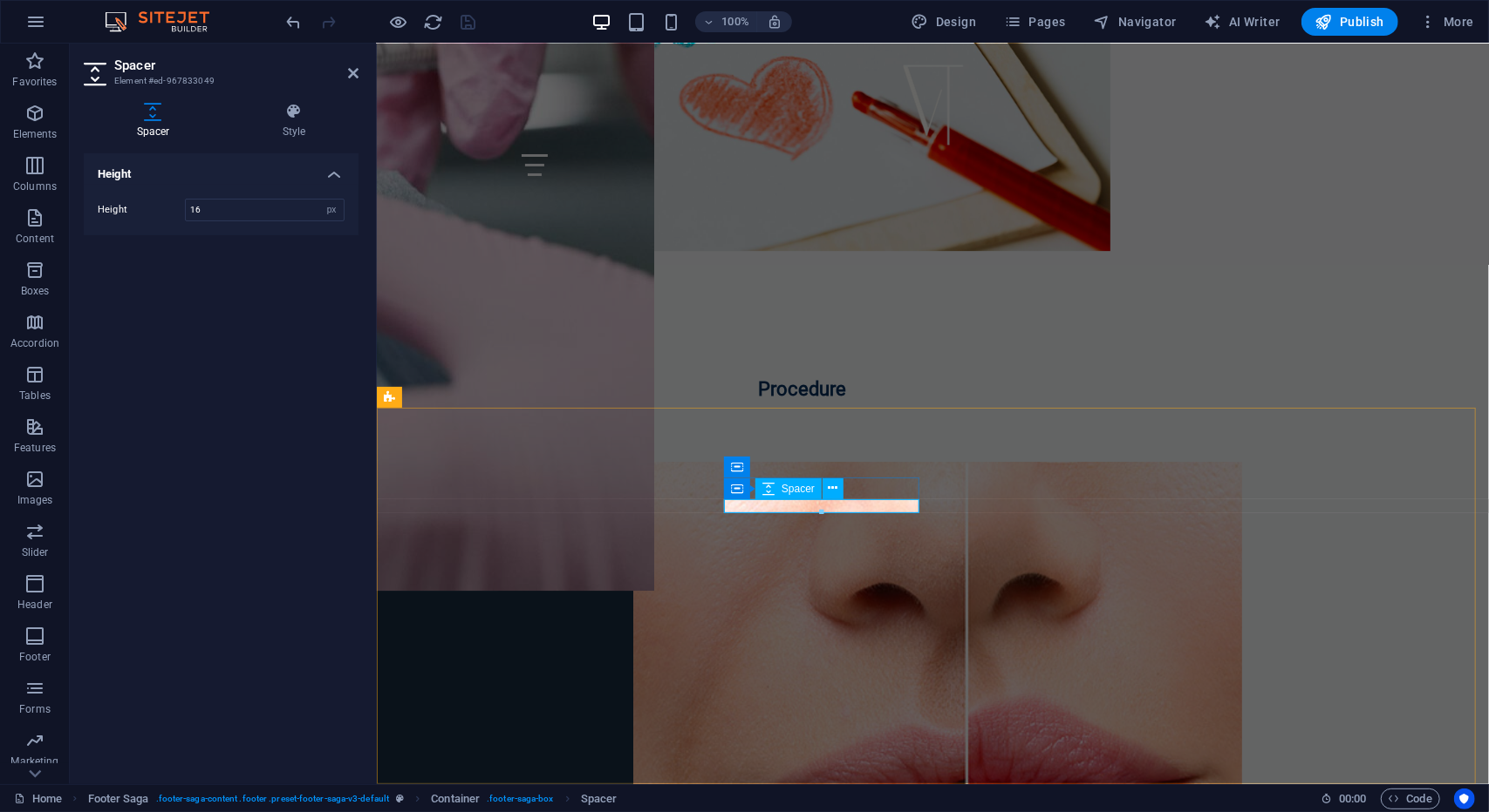
click at [752, 514] on div at bounding box center [821, 513] width 193 height 6
click at [752, 512] on div at bounding box center [821, 513] width 193 height 6
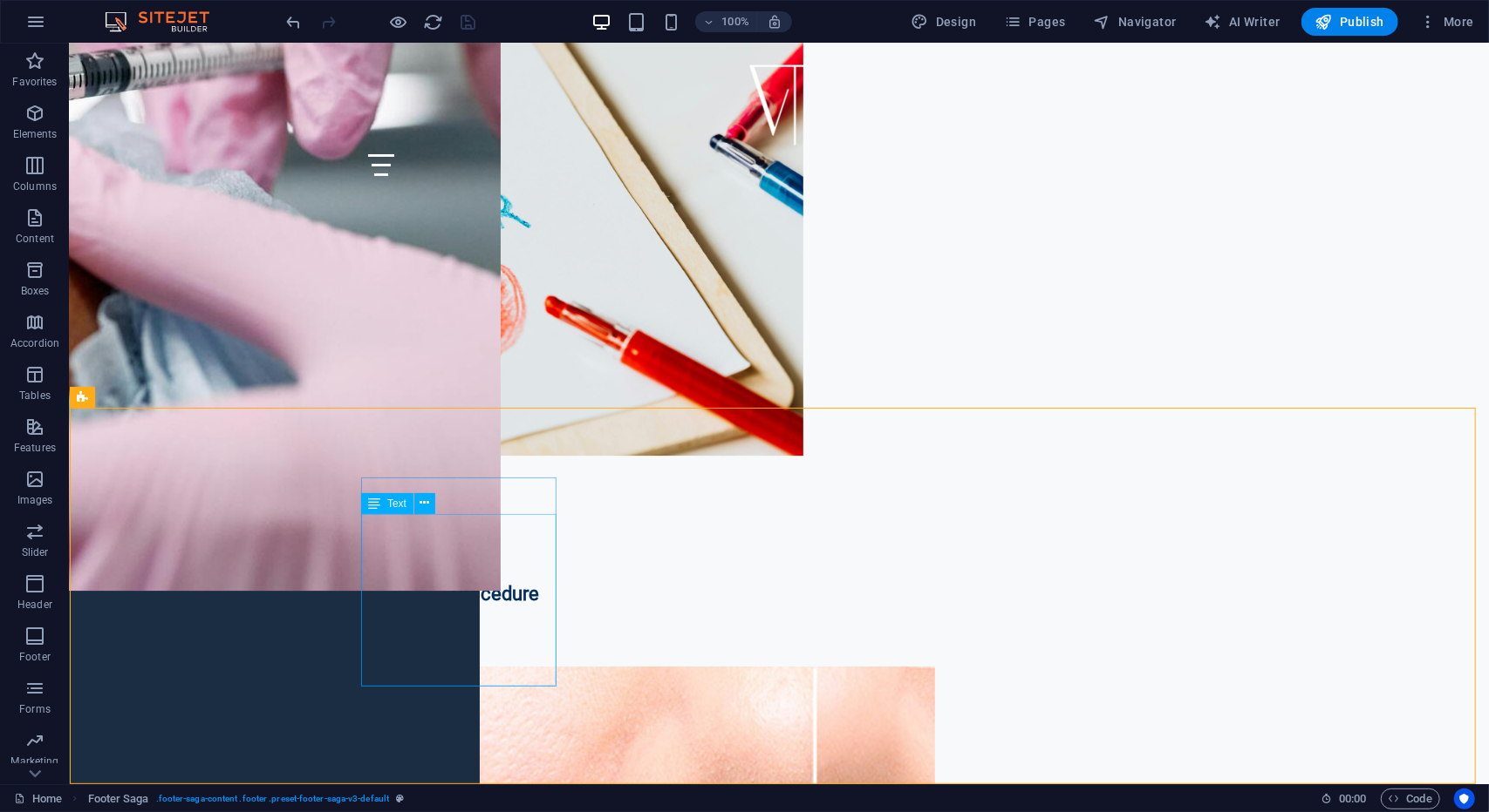
drag, startPoint x: 428, startPoint y: 507, endPoint x: 365, endPoint y: 512, distance: 63.2
click at [365, 510] on div "Text" at bounding box center [403, 504] width 85 height 22
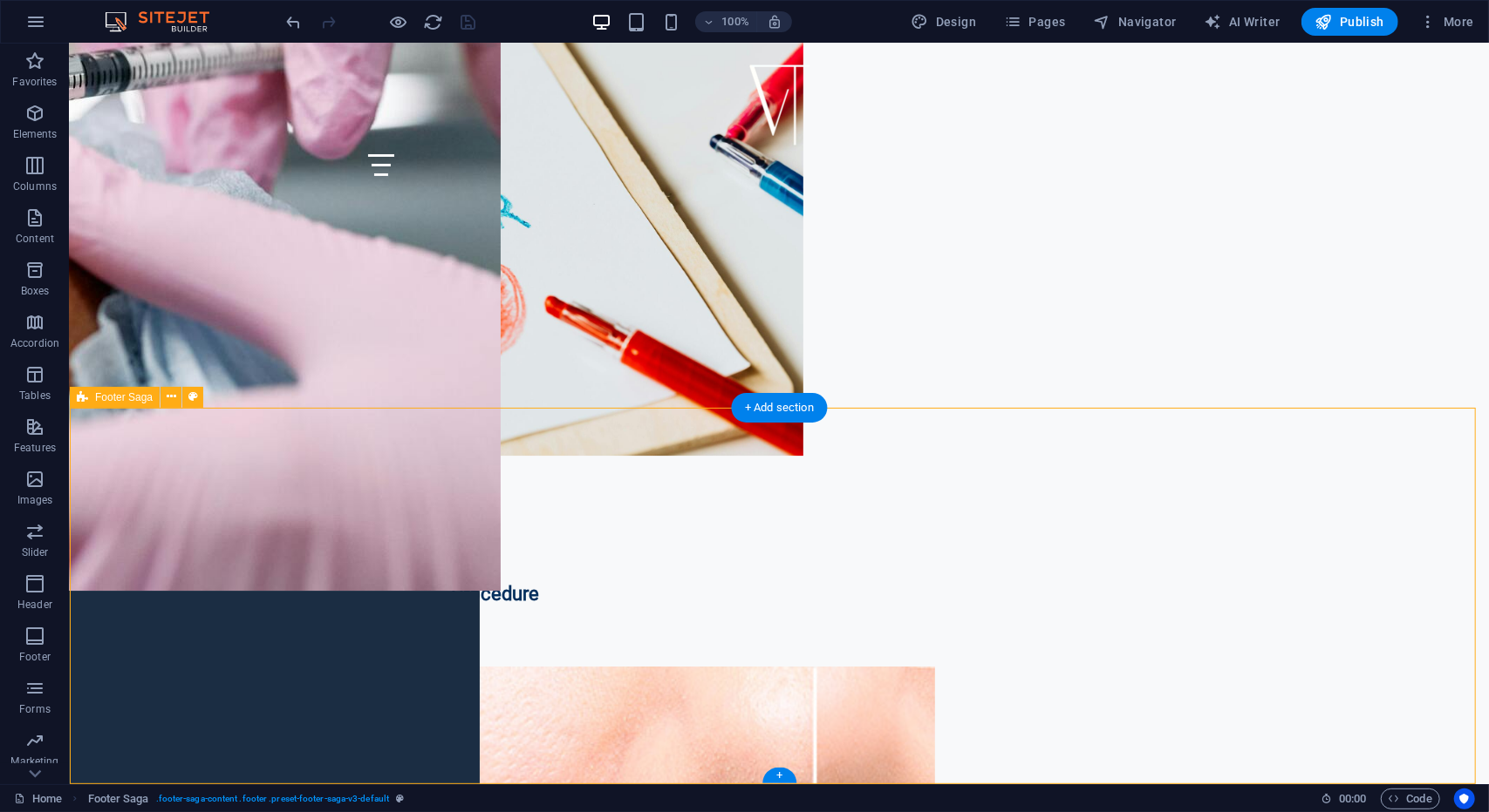
drag, startPoint x: 360, startPoint y: 547, endPoint x: 308, endPoint y: 549, distance: 52.0
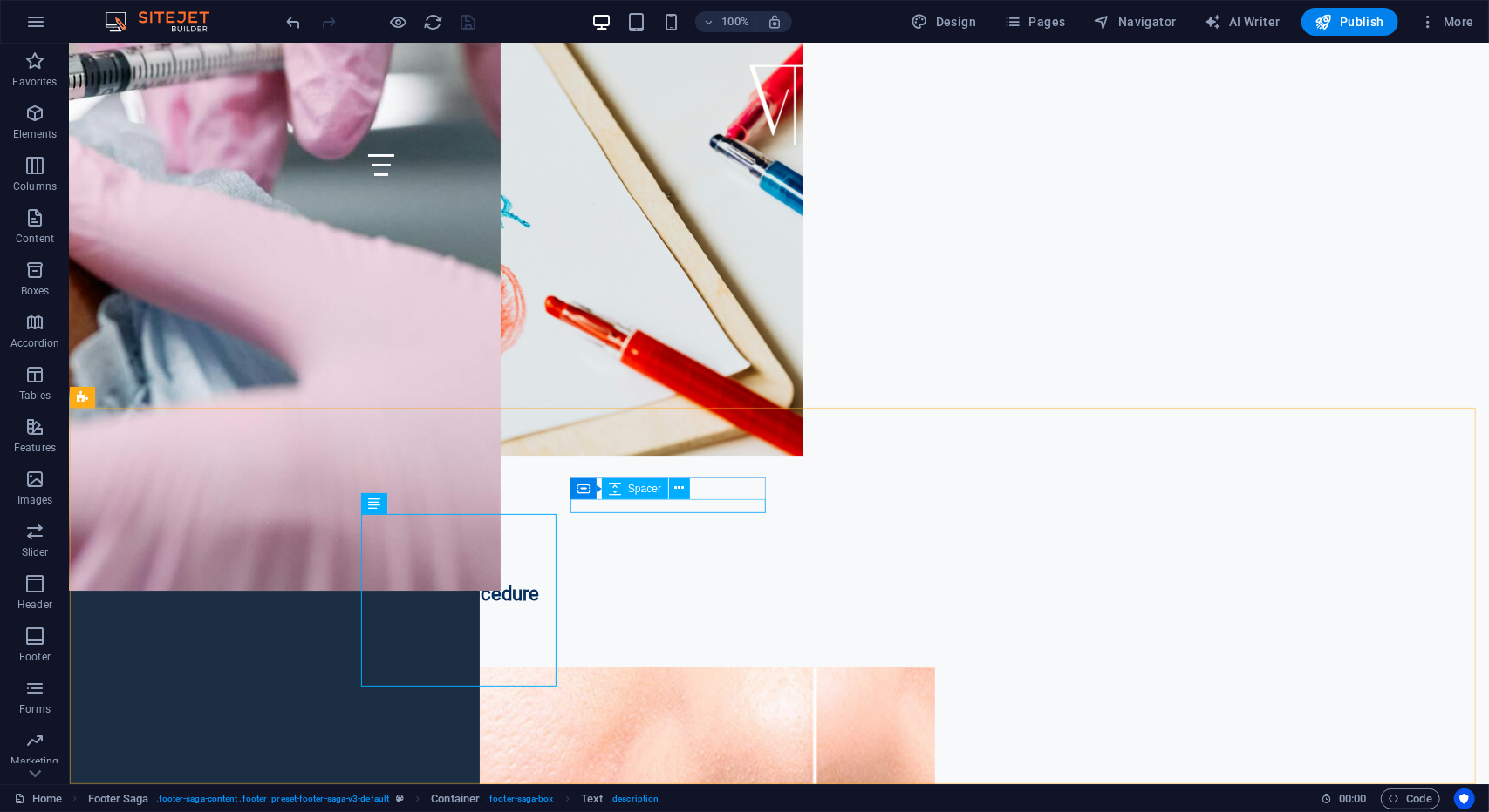
click at [644, 495] on div "Spacer" at bounding box center [634, 489] width 66 height 21
drag, startPoint x: 684, startPoint y: 504, endPoint x: 379, endPoint y: 504, distance: 305.0
select select "px"
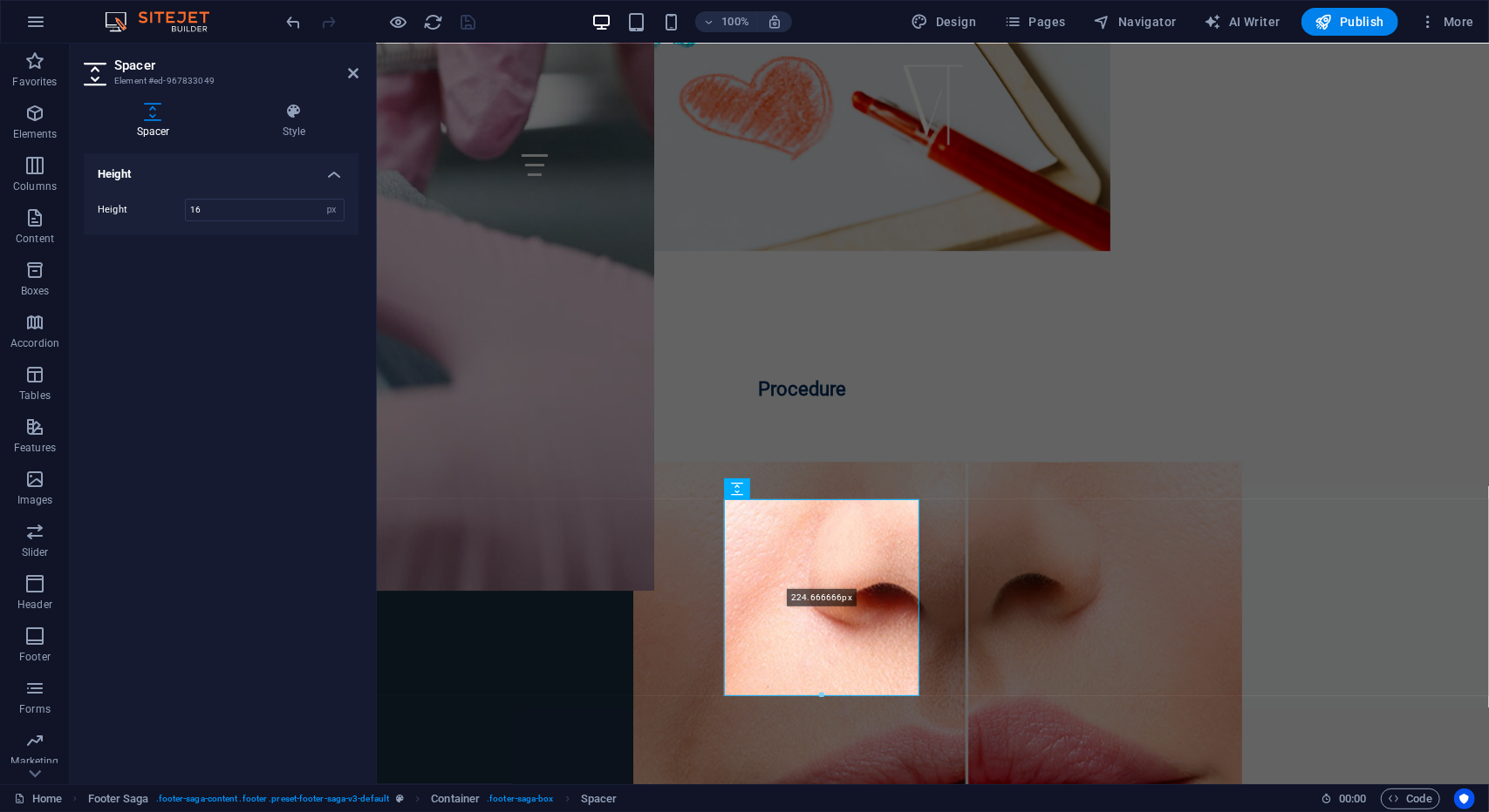
drag, startPoint x: 821, startPoint y: 510, endPoint x: 824, endPoint y: 677, distance: 167.0
click at [824, 693] on div at bounding box center [821, 696] width 193 height 6
type input "204"
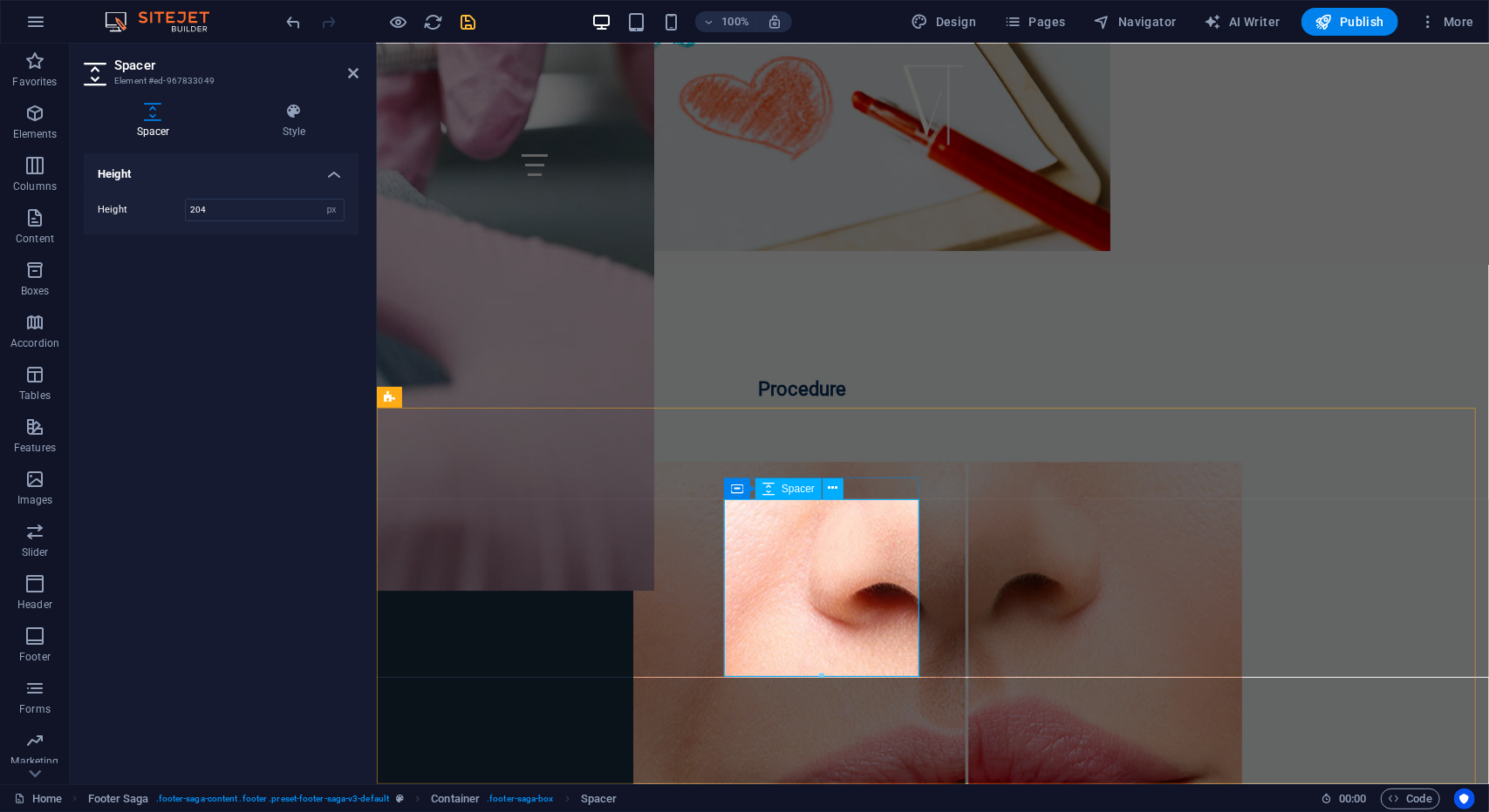
click at [829, 492] on icon at bounding box center [833, 488] width 10 height 18
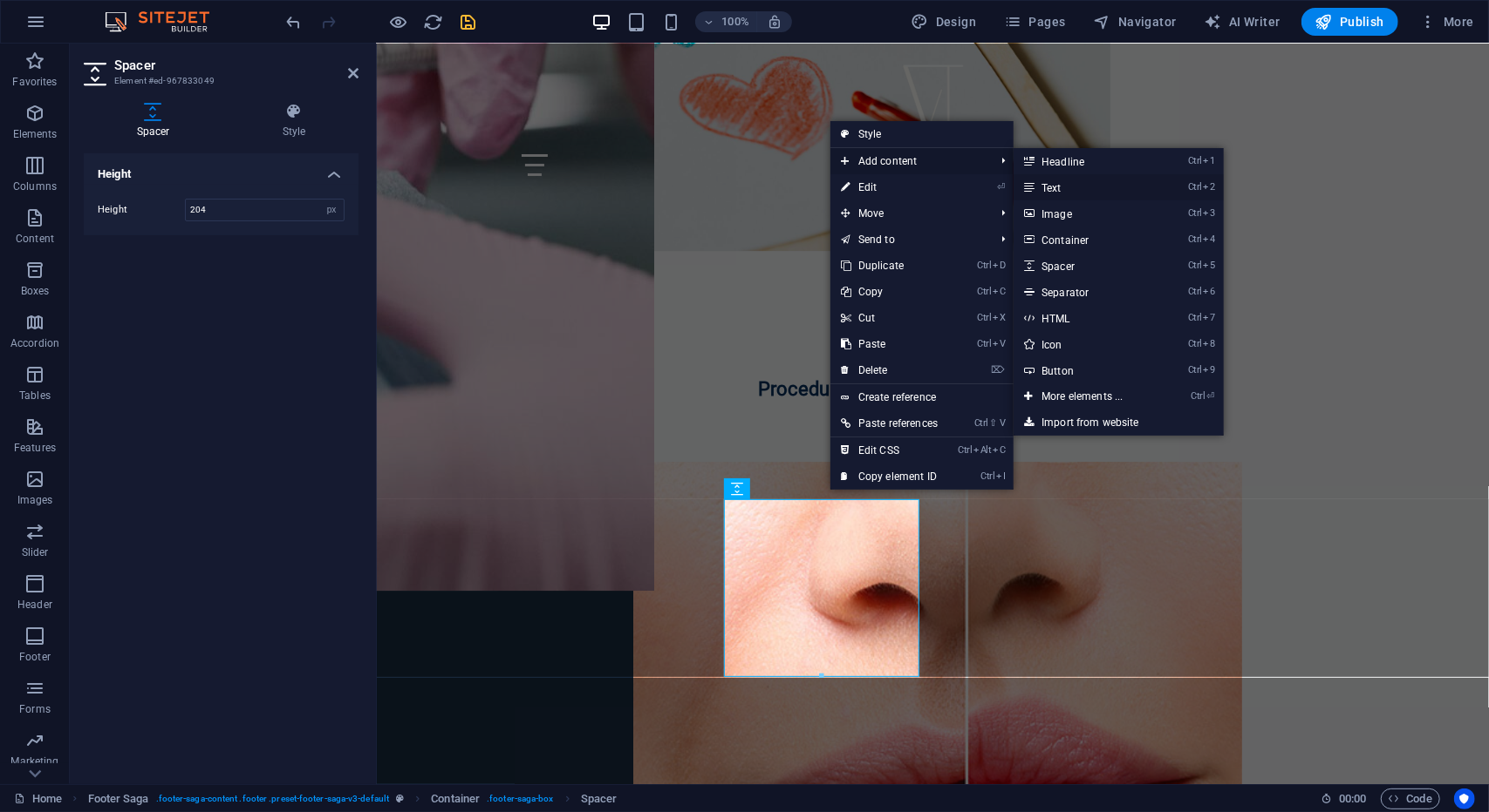
drag, startPoint x: 1069, startPoint y: 182, endPoint x: 693, endPoint y: 142, distance: 378.1
click at [1069, 182] on link "Ctrl 2 Text" at bounding box center [1085, 187] width 144 height 26
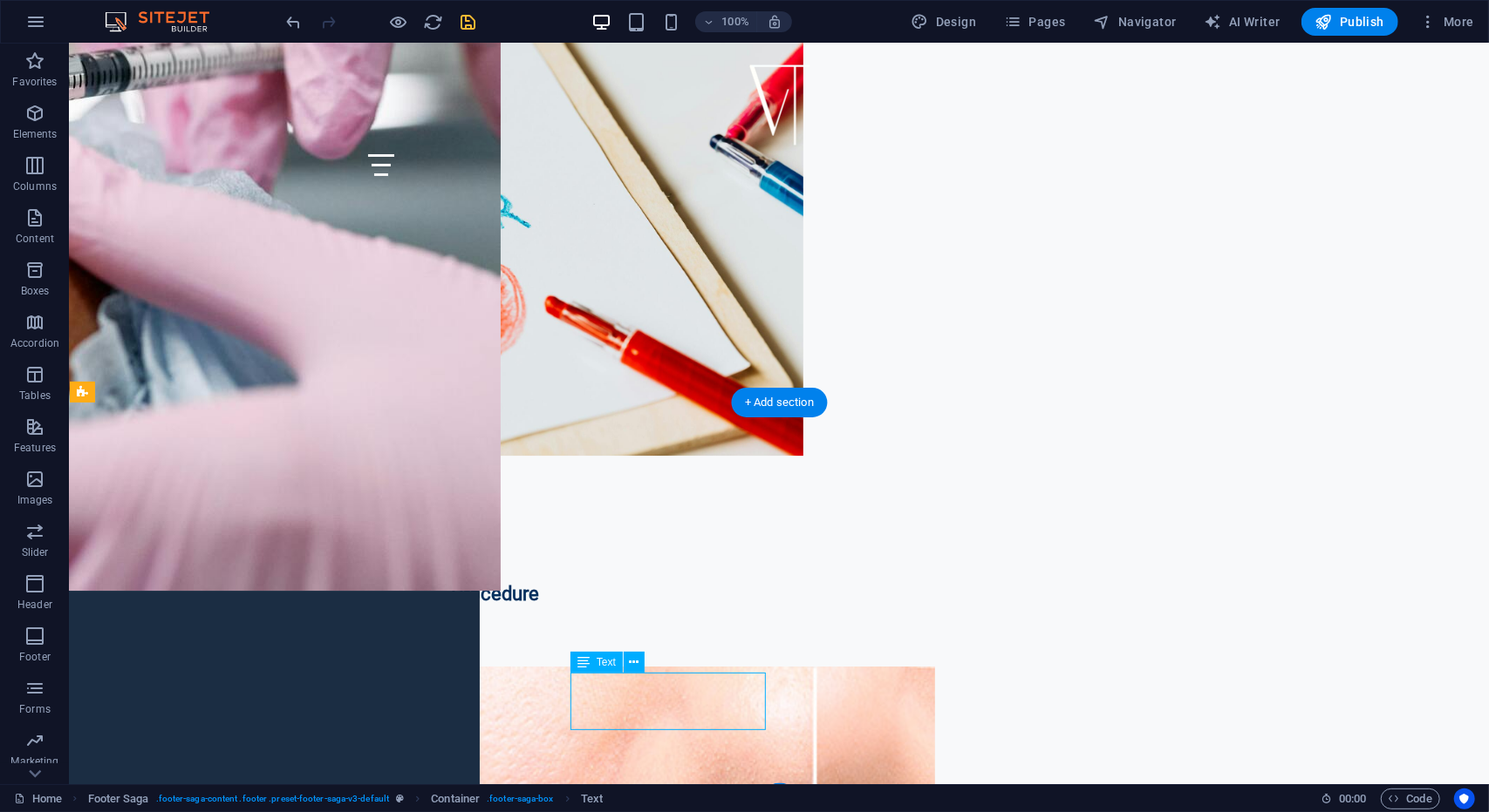
scroll to position [8109, 0]
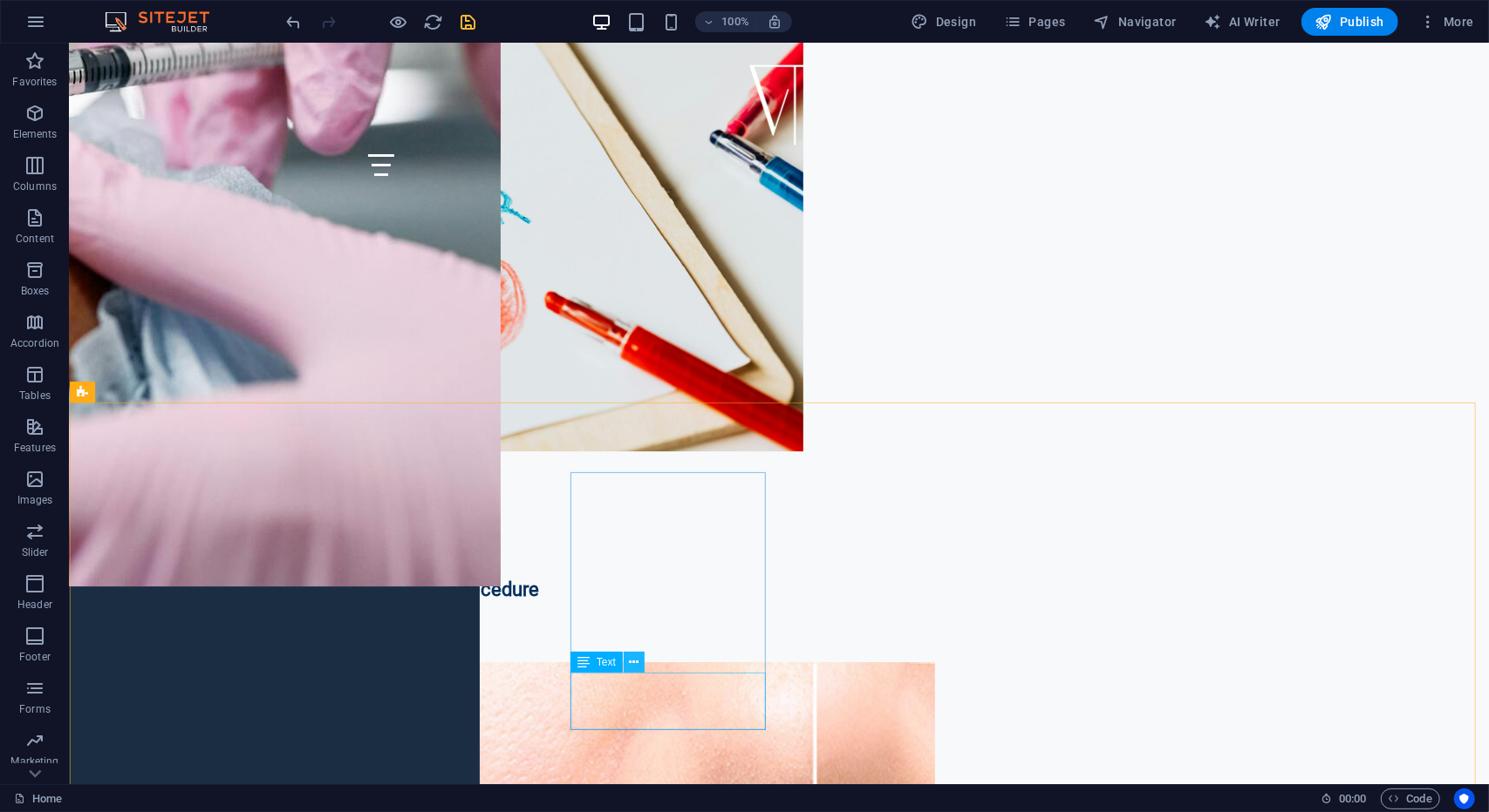
click at [633, 666] on icon at bounding box center [634, 663] width 10 height 18
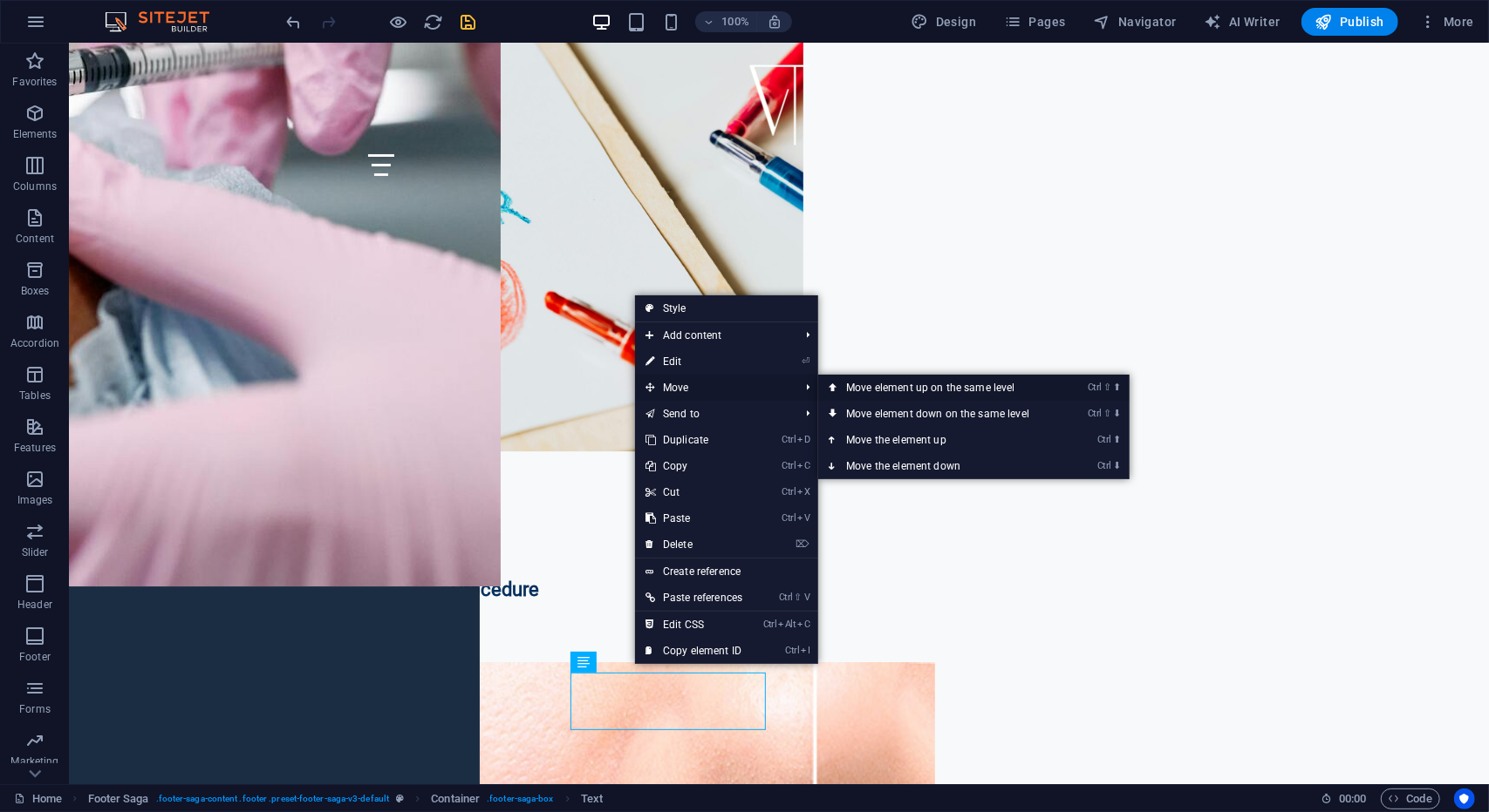
click at [885, 389] on link "Ctrl ⇧ ⬆ Move element up on the same level" at bounding box center [941, 387] width 246 height 26
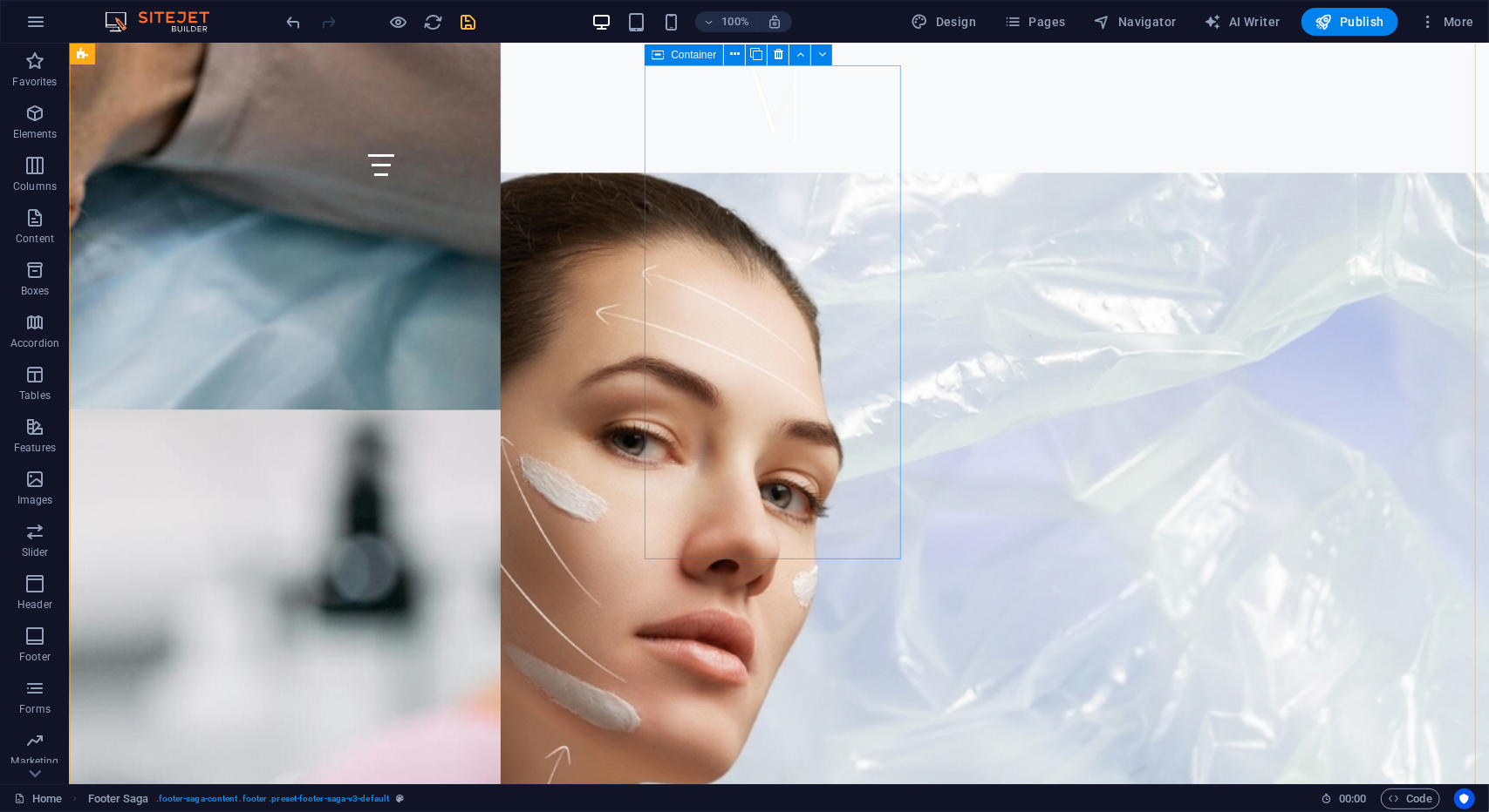
scroll to position [6889, 0]
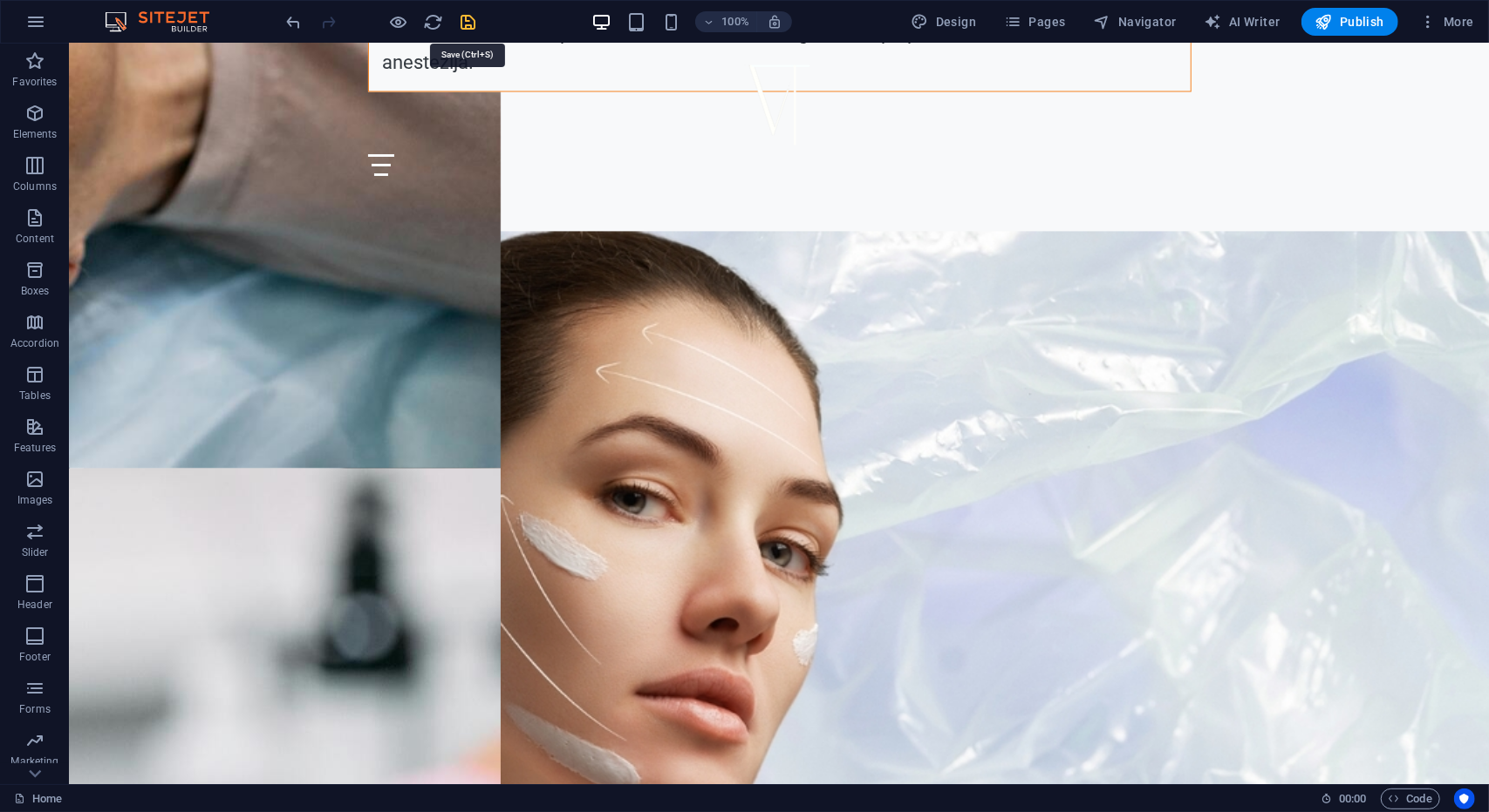
click at [466, 12] on icon "save" at bounding box center [468, 22] width 20 height 20
click at [1346, 22] on span "Publish" at bounding box center [1349, 22] width 69 height 17
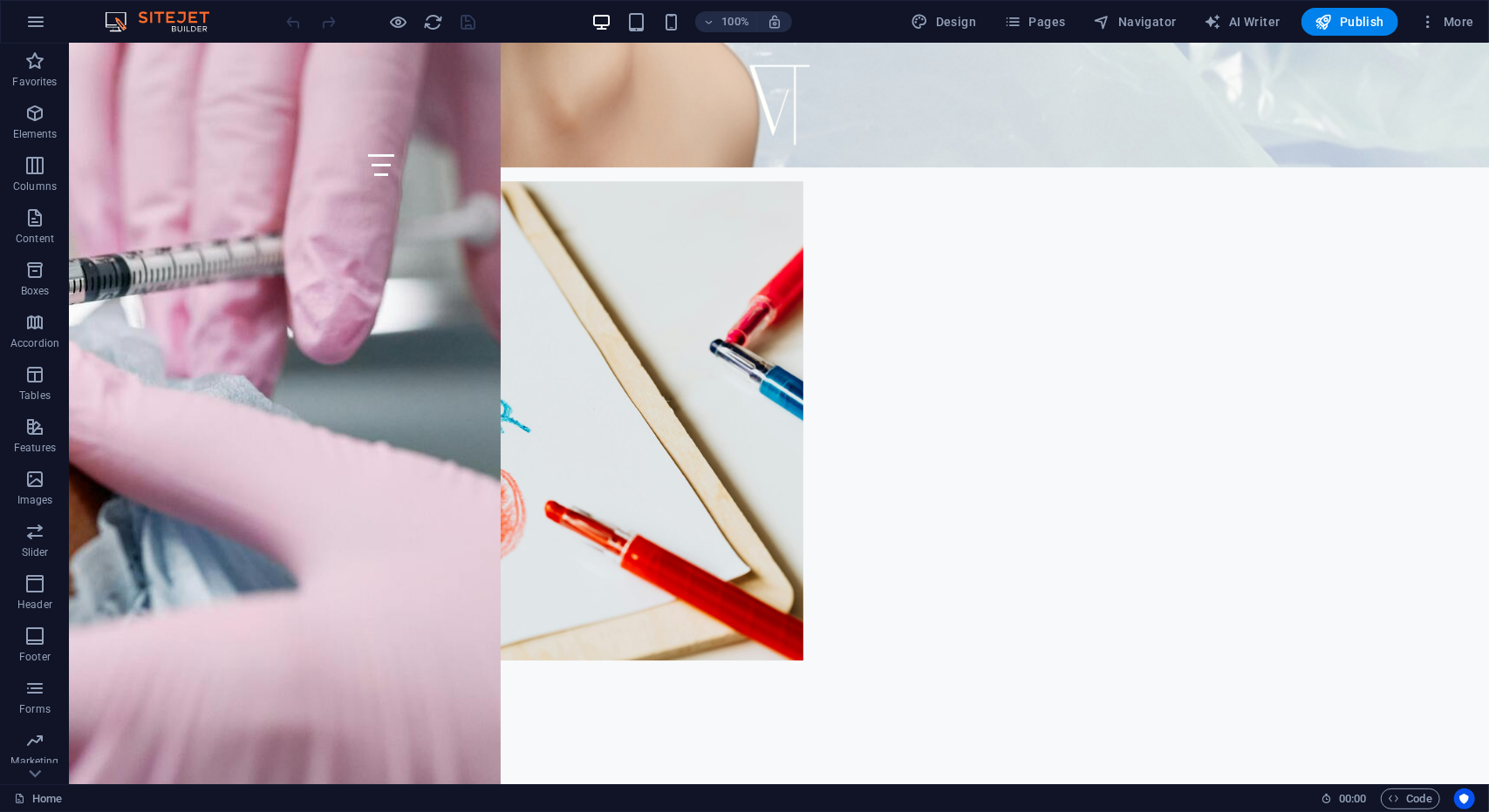
scroll to position [8212, 0]
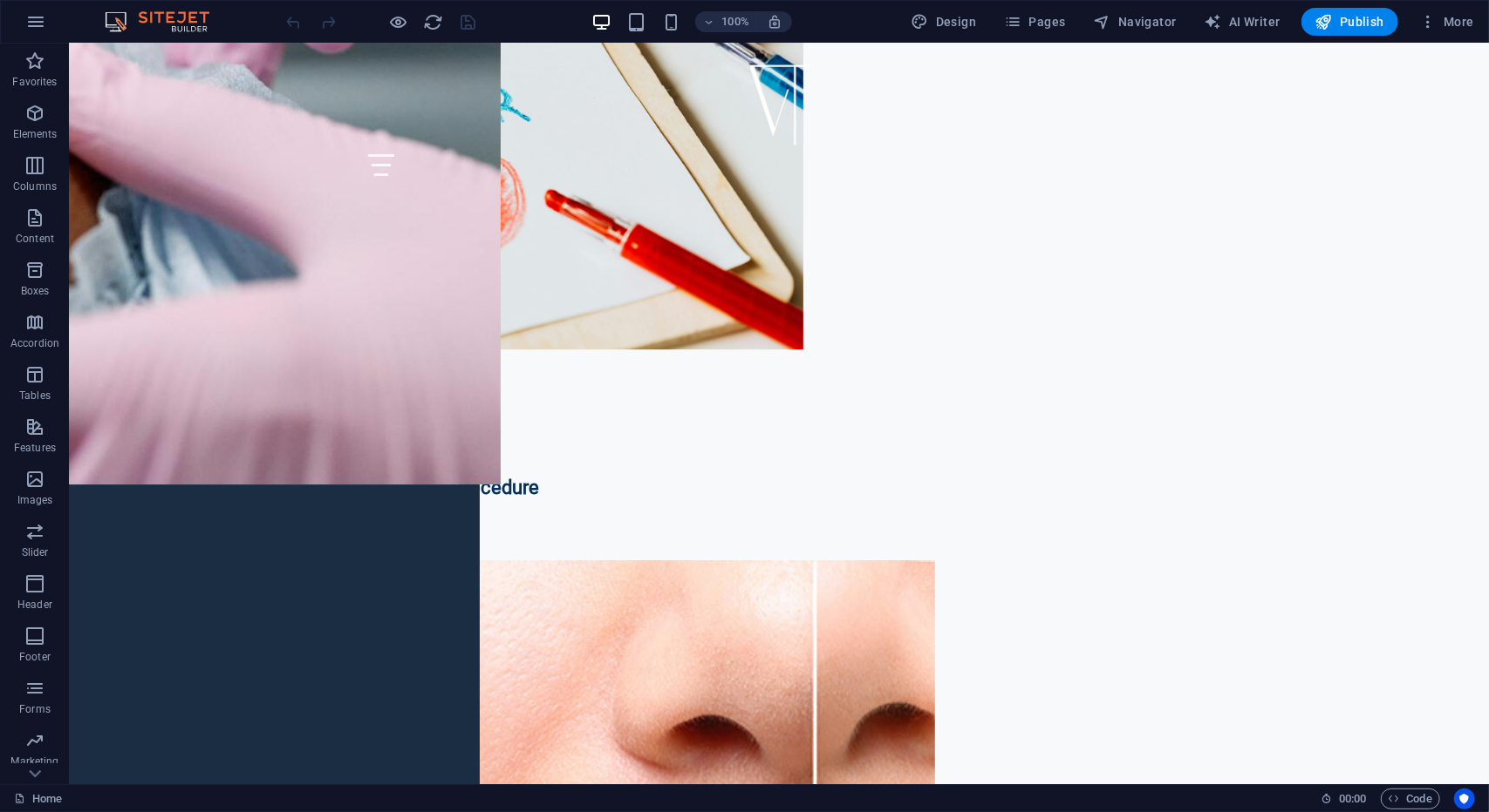
drag, startPoint x: 1479, startPoint y: 214, endPoint x: 1512, endPoint y: 827, distance: 613.9
click at [1075, 429] on icon at bounding box center [1075, 425] width 10 height 18
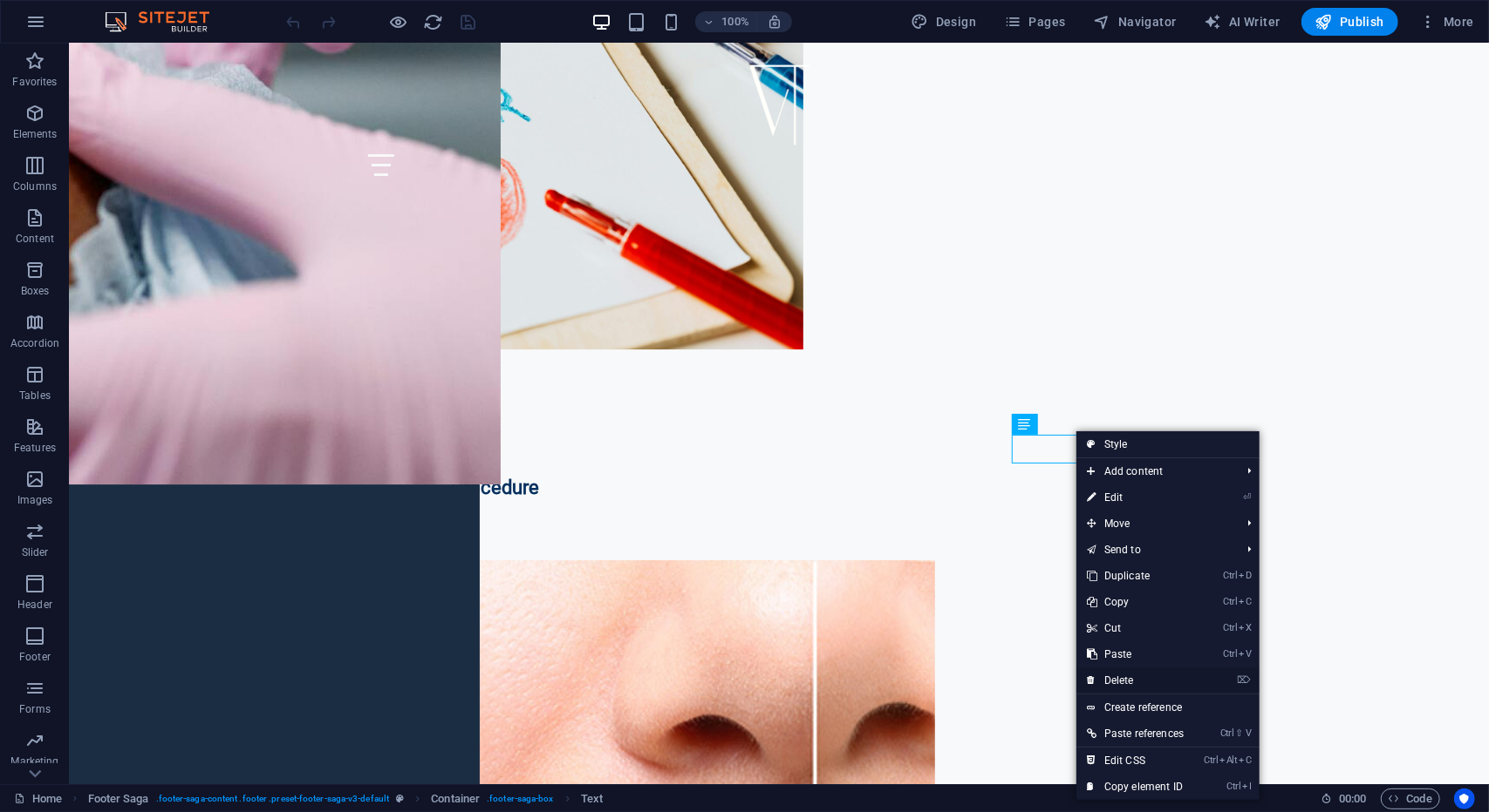
click at [1144, 681] on link "⌦ Delete" at bounding box center [1135, 680] width 118 height 26
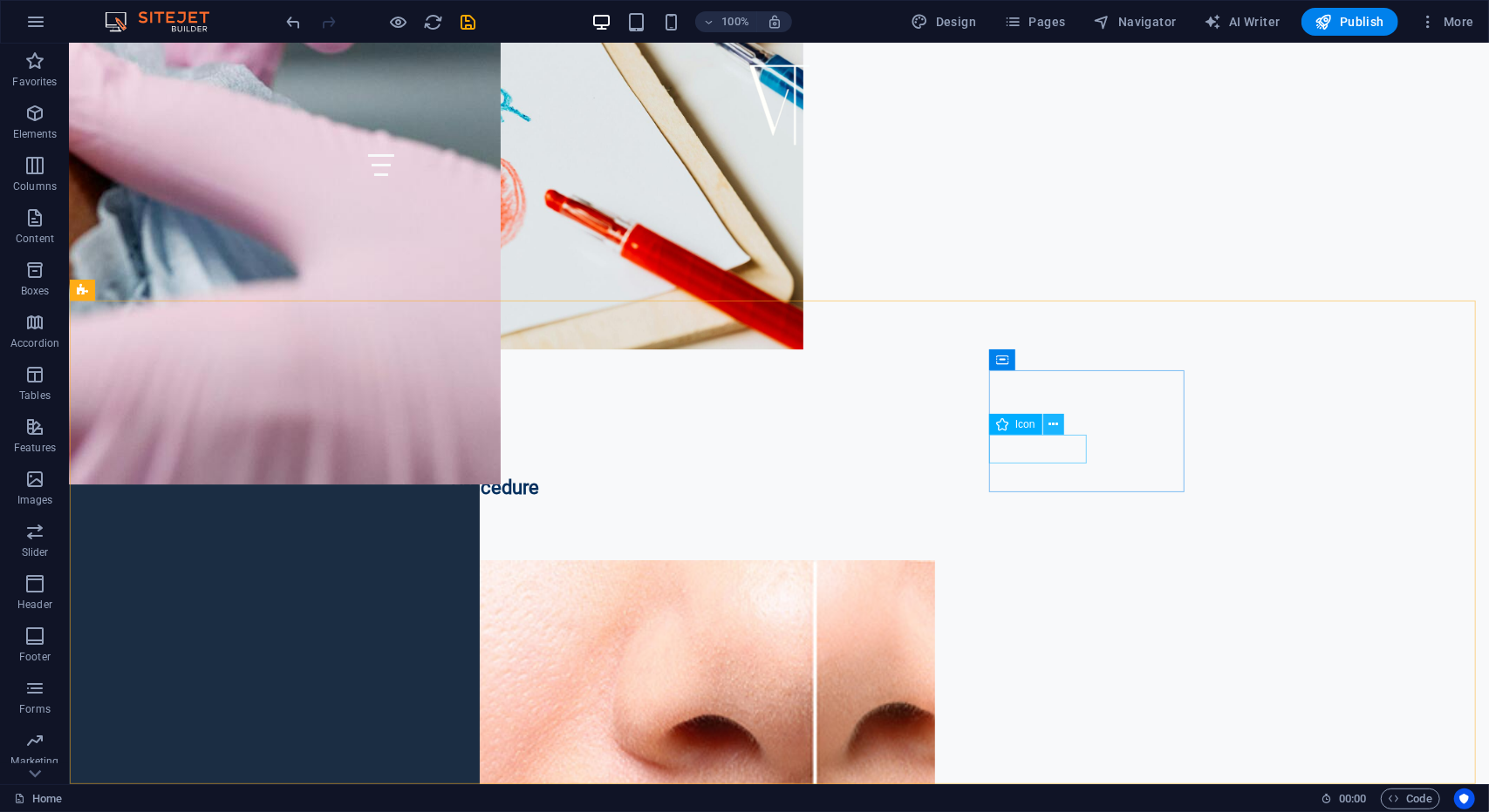
click at [1054, 428] on icon at bounding box center [1054, 425] width 10 height 18
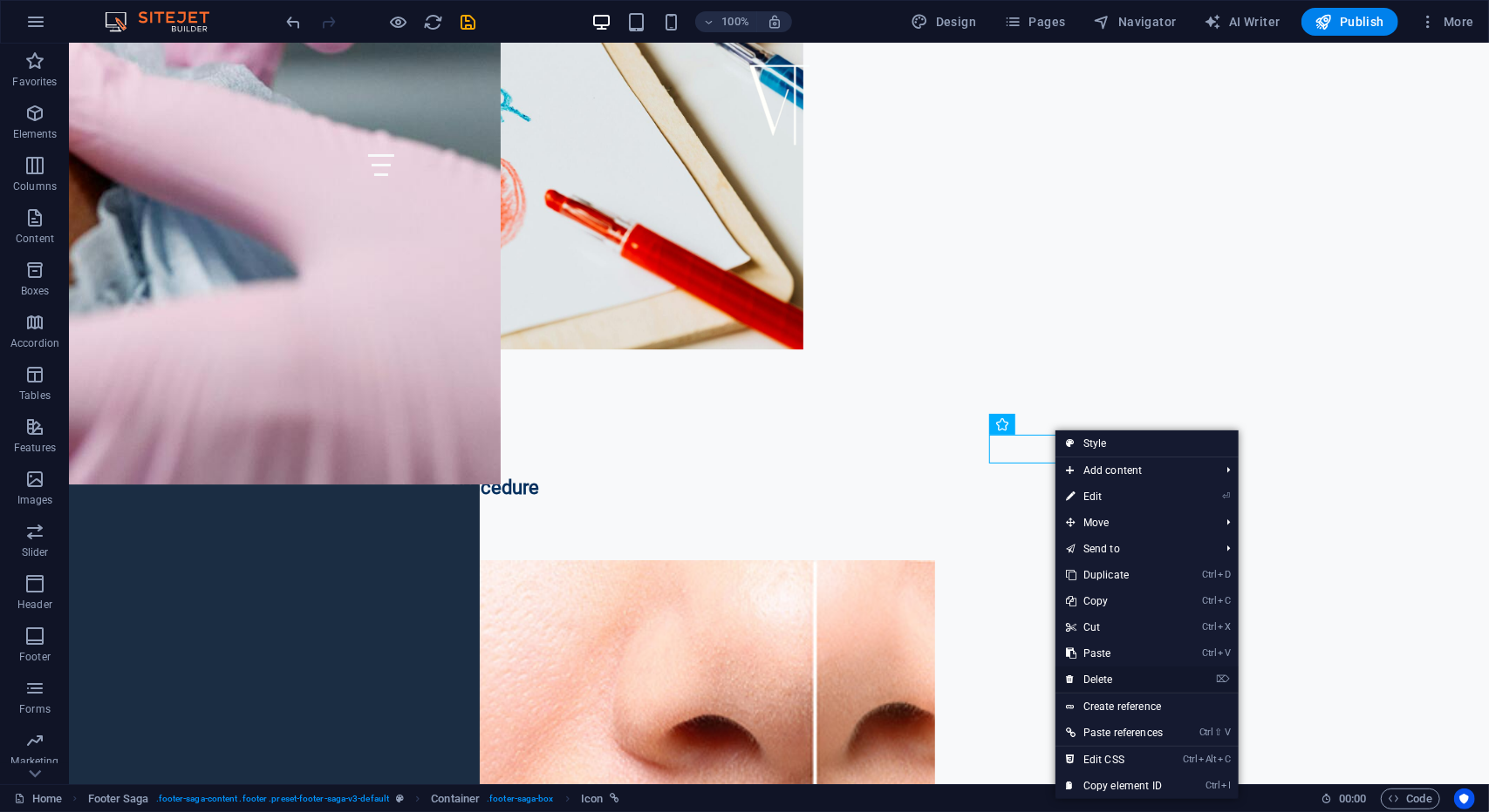
click at [1124, 686] on link "⌦ Delete" at bounding box center [1114, 679] width 118 height 26
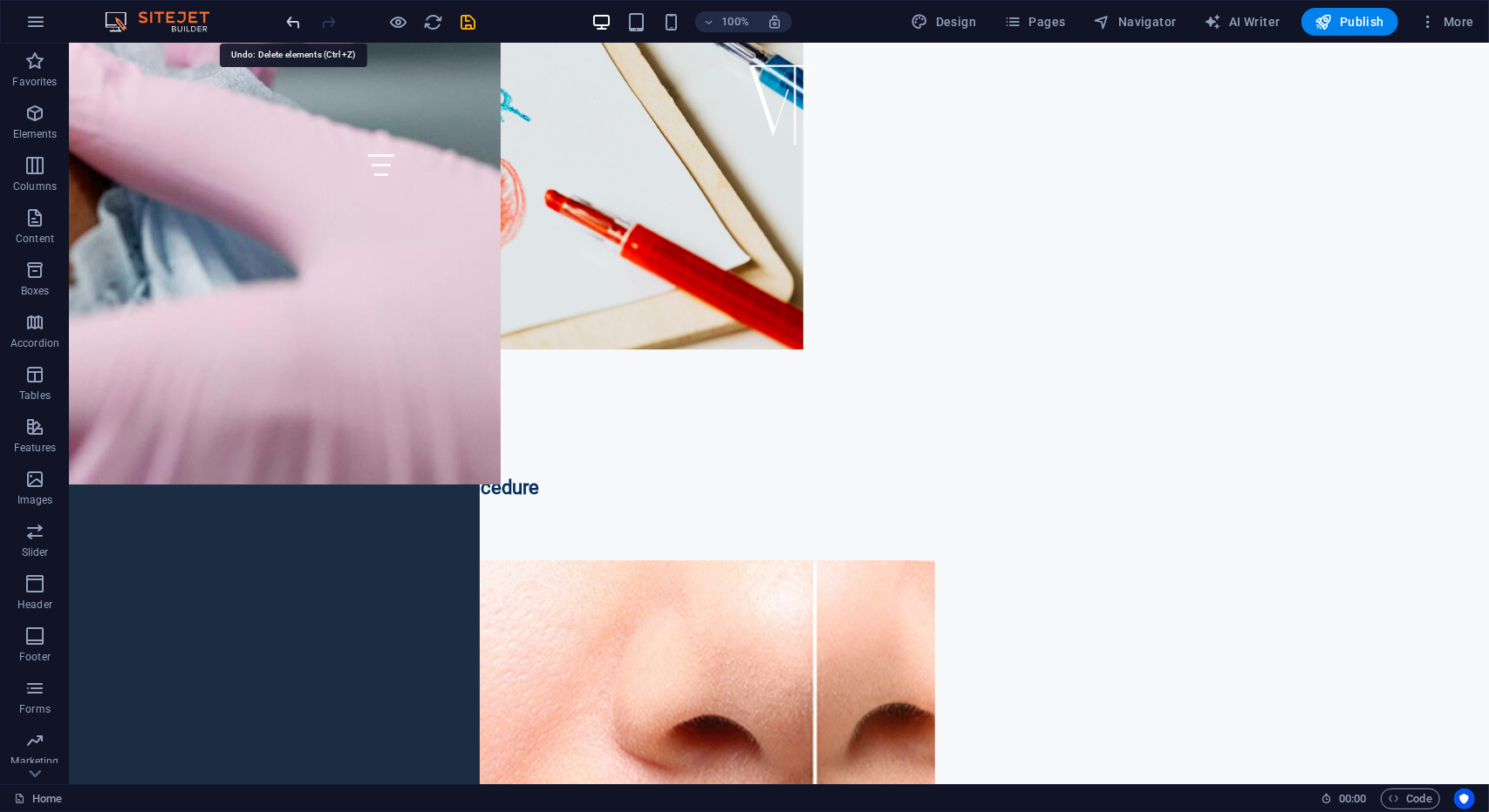
click at [301, 27] on icon "undo" at bounding box center [294, 22] width 20 height 20
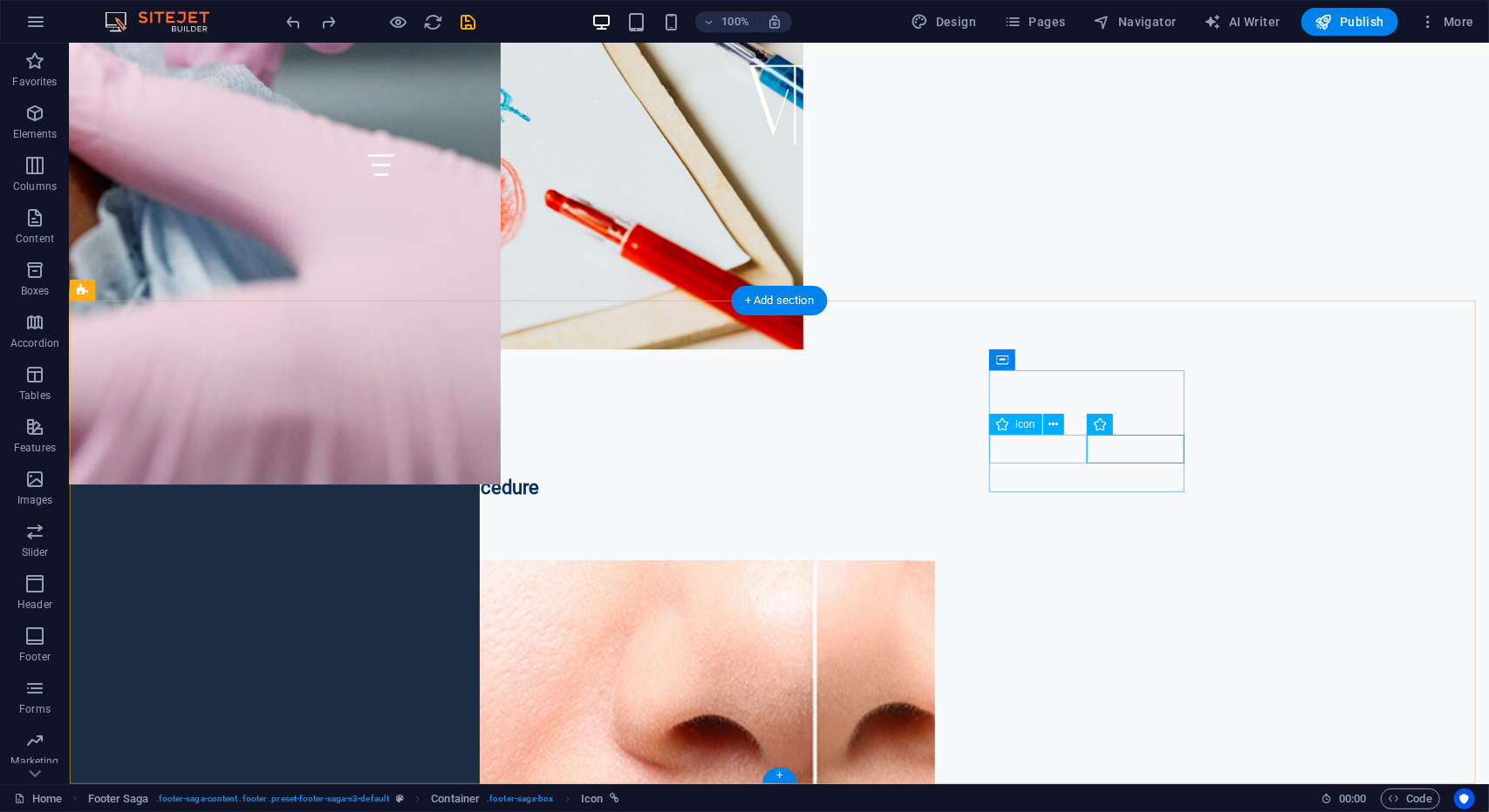
select select "xMidYMid"
select select "px"
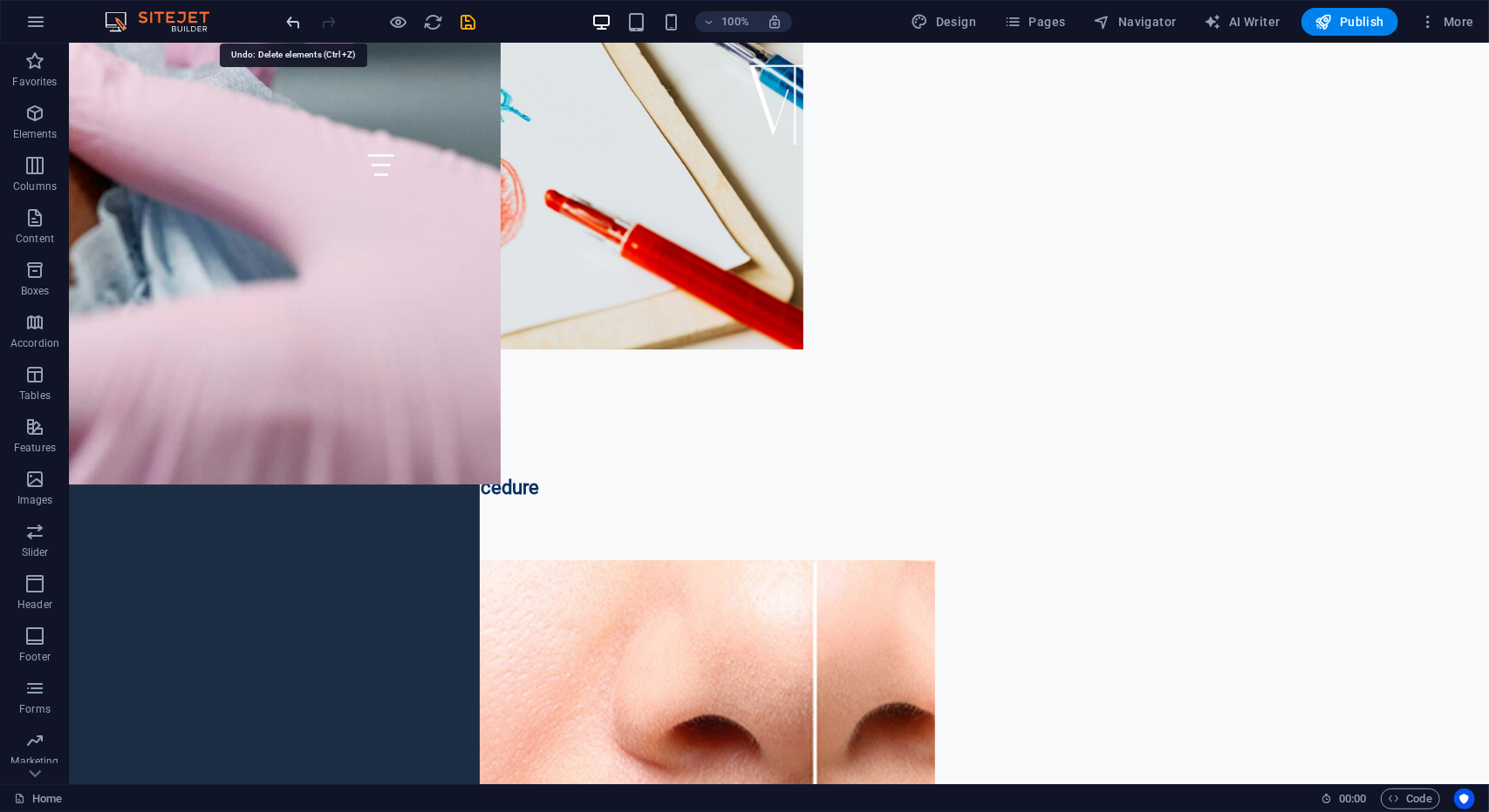
click at [291, 24] on icon "undo" at bounding box center [294, 22] width 20 height 20
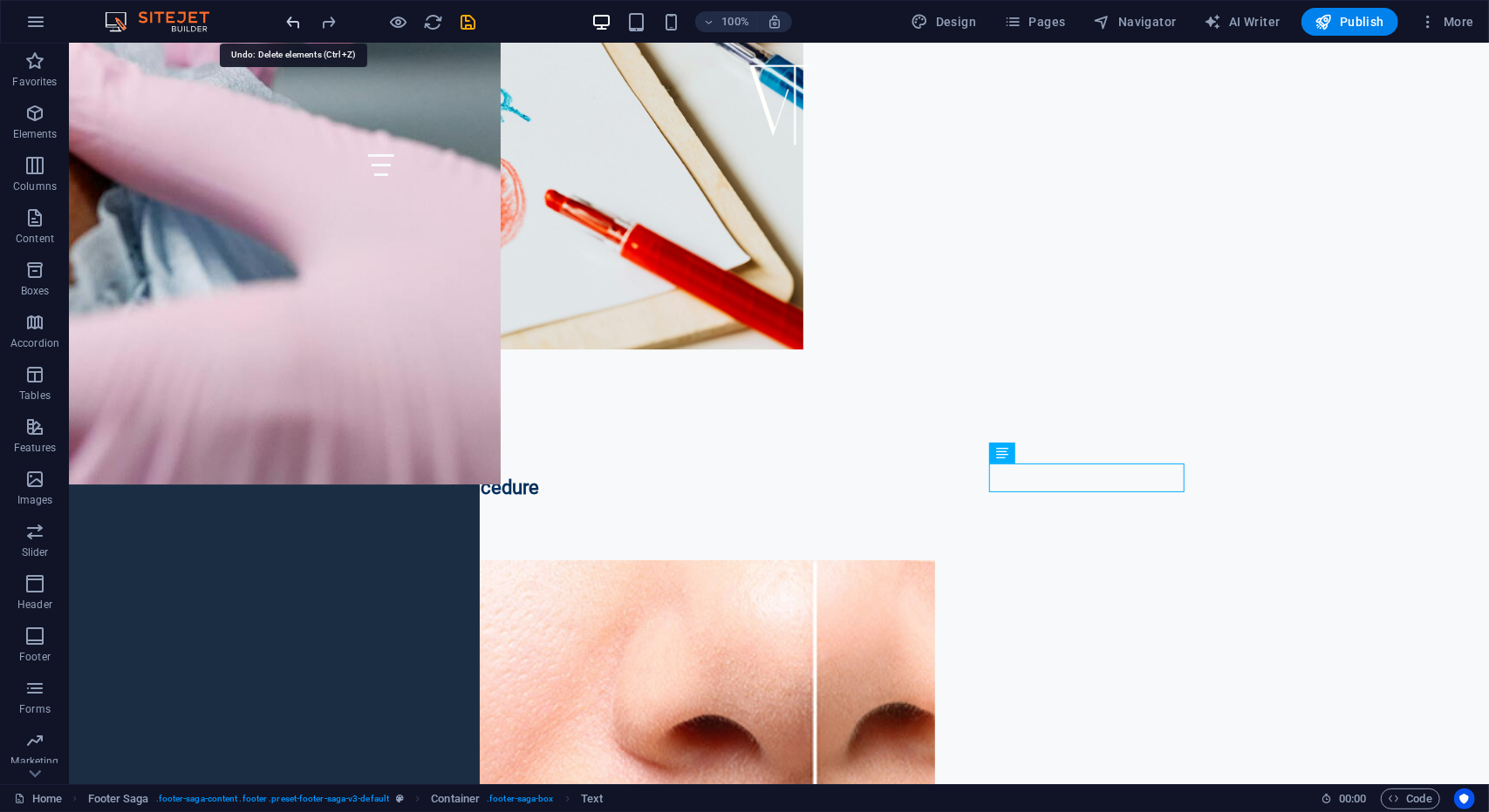
click at [298, 16] on icon "undo" at bounding box center [294, 22] width 20 height 20
click at [298, 16] on div at bounding box center [381, 21] width 195 height 28
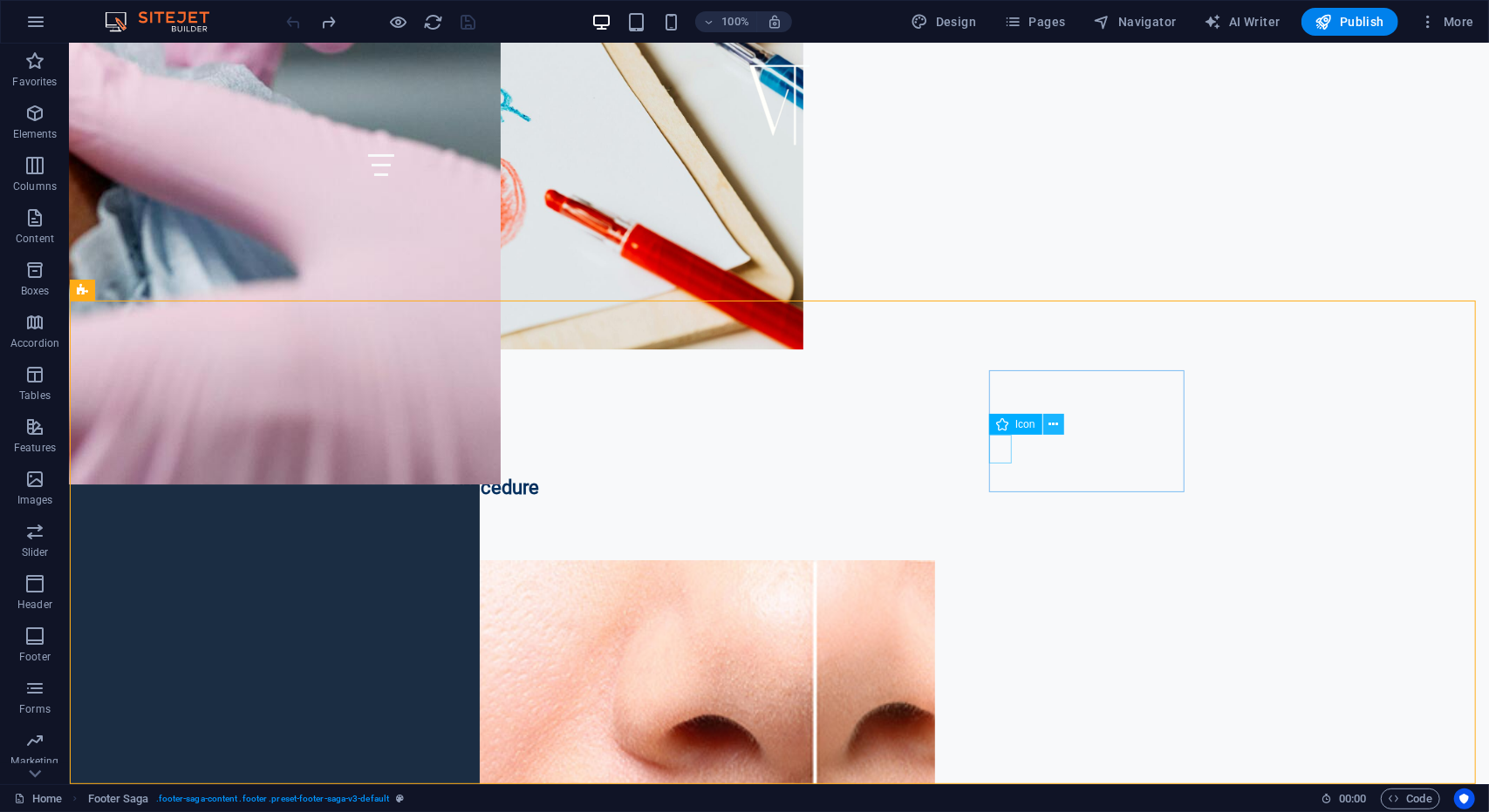
click at [1062, 428] on button at bounding box center [1054, 425] width 21 height 21
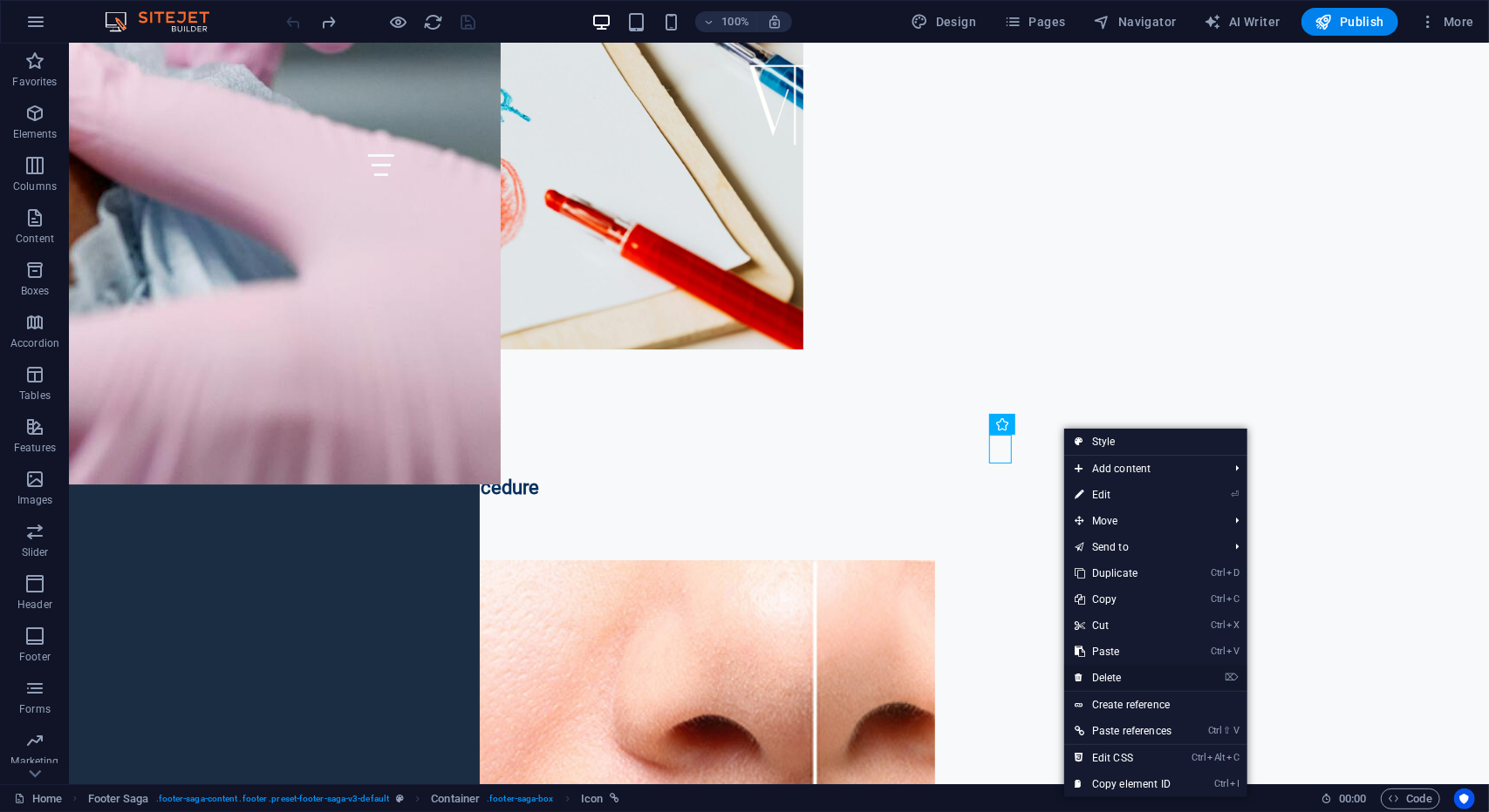
click at [1122, 675] on link "⌦ Delete" at bounding box center [1122, 677] width 118 height 26
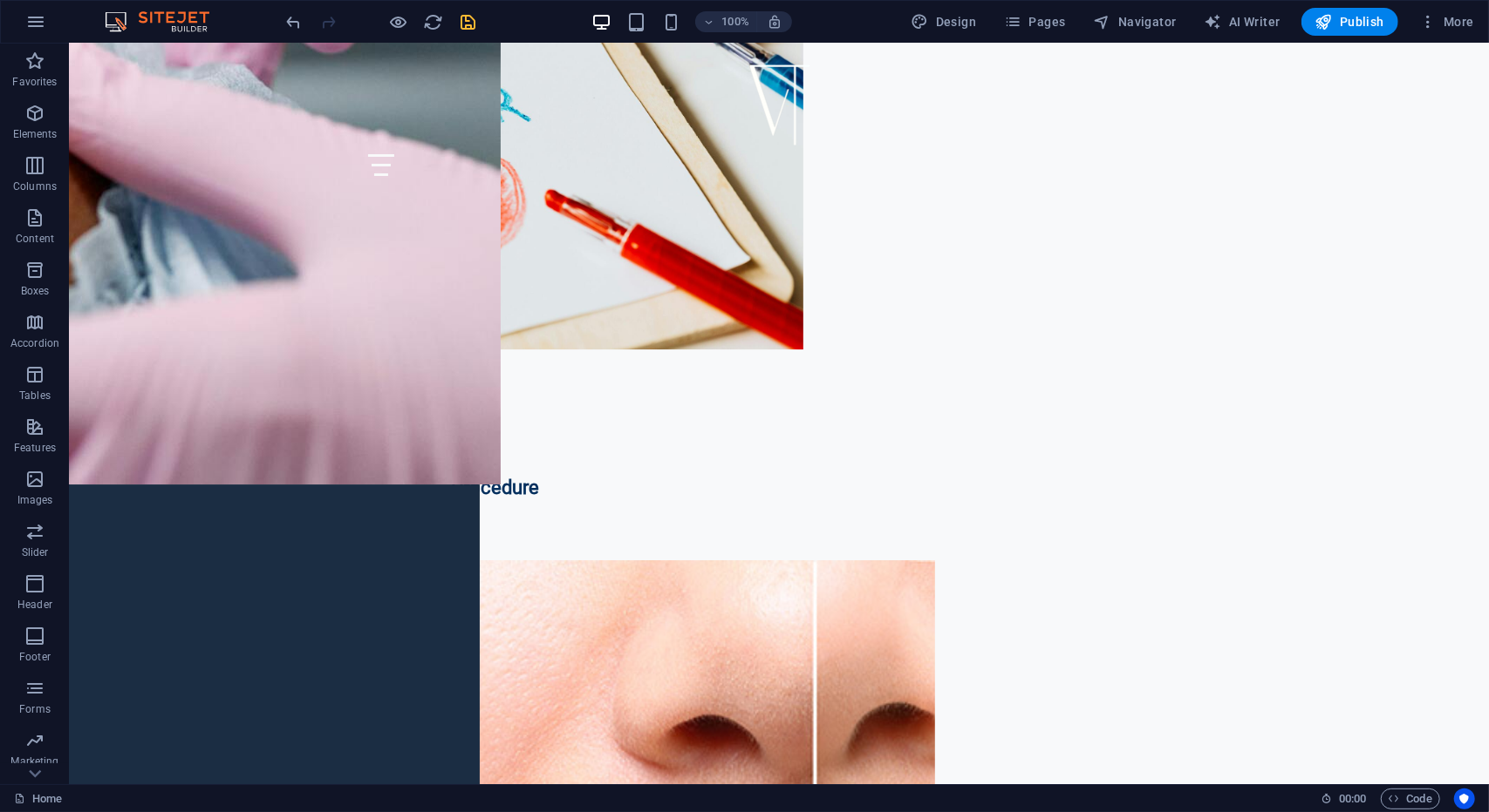
click at [471, 16] on icon "save" at bounding box center [468, 22] width 20 height 20
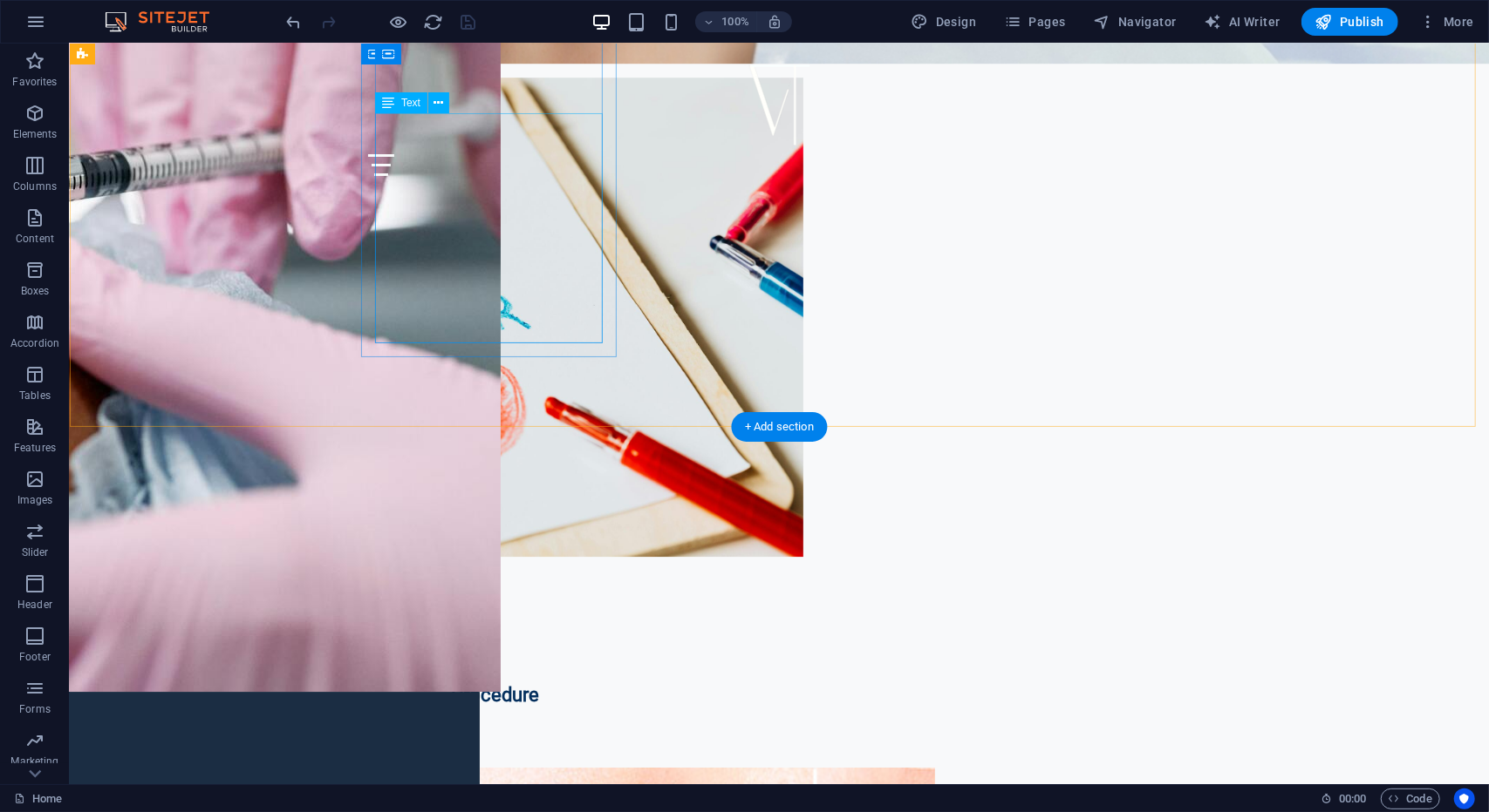
scroll to position [7776, 0]
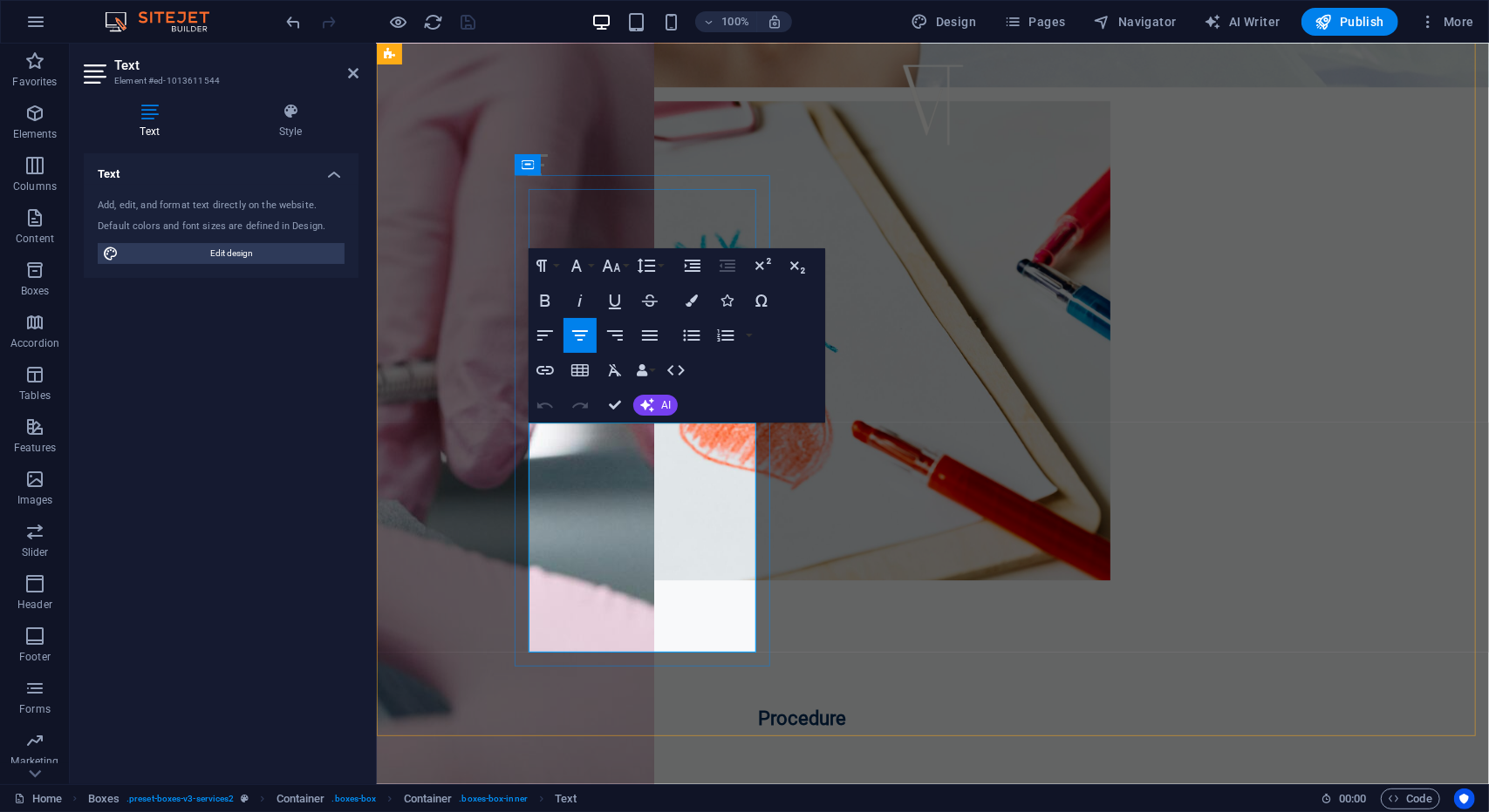
drag, startPoint x: 544, startPoint y: 438, endPoint x: 752, endPoint y: 647, distance: 294.9
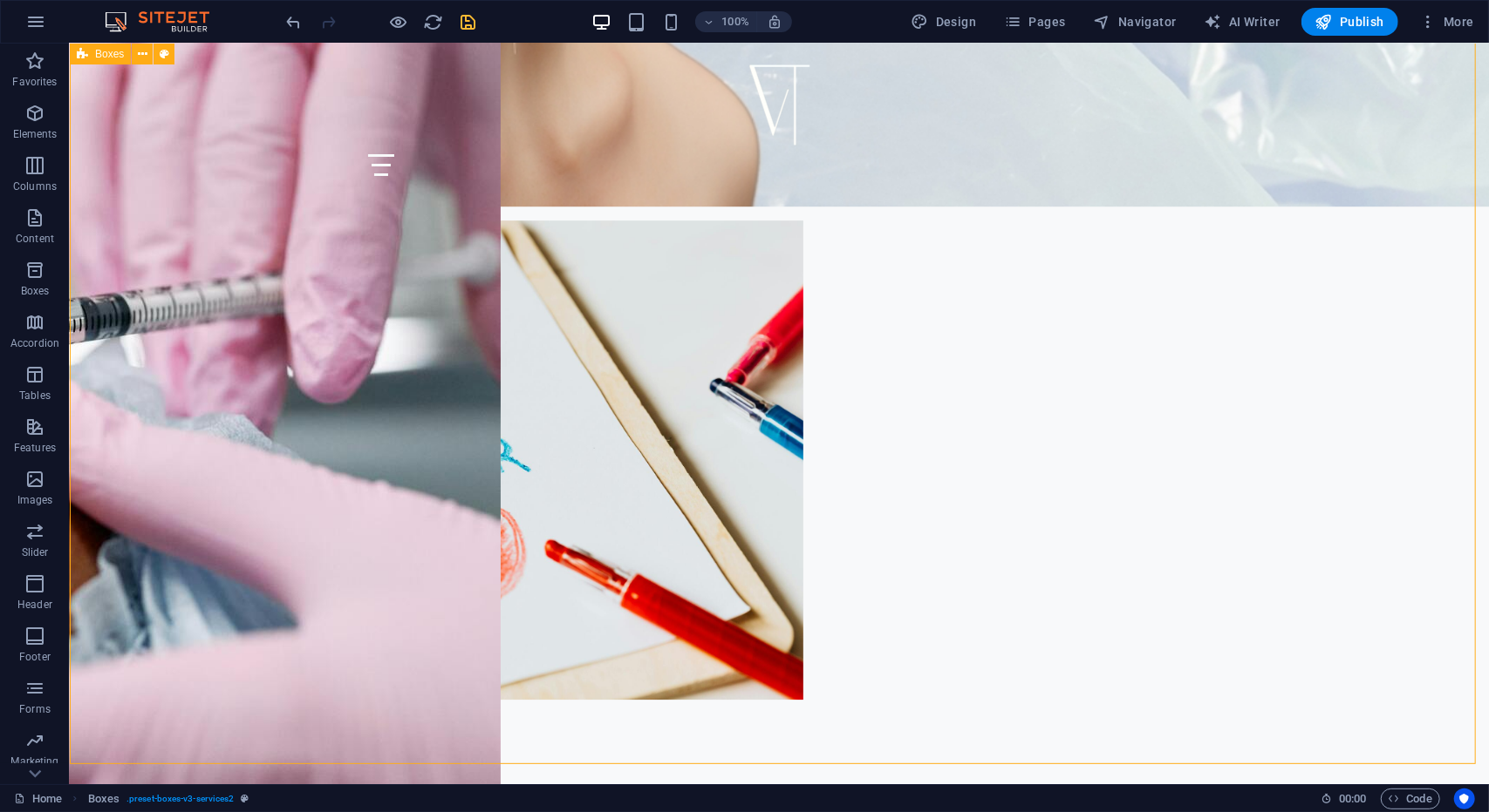
scroll to position [7863, 0]
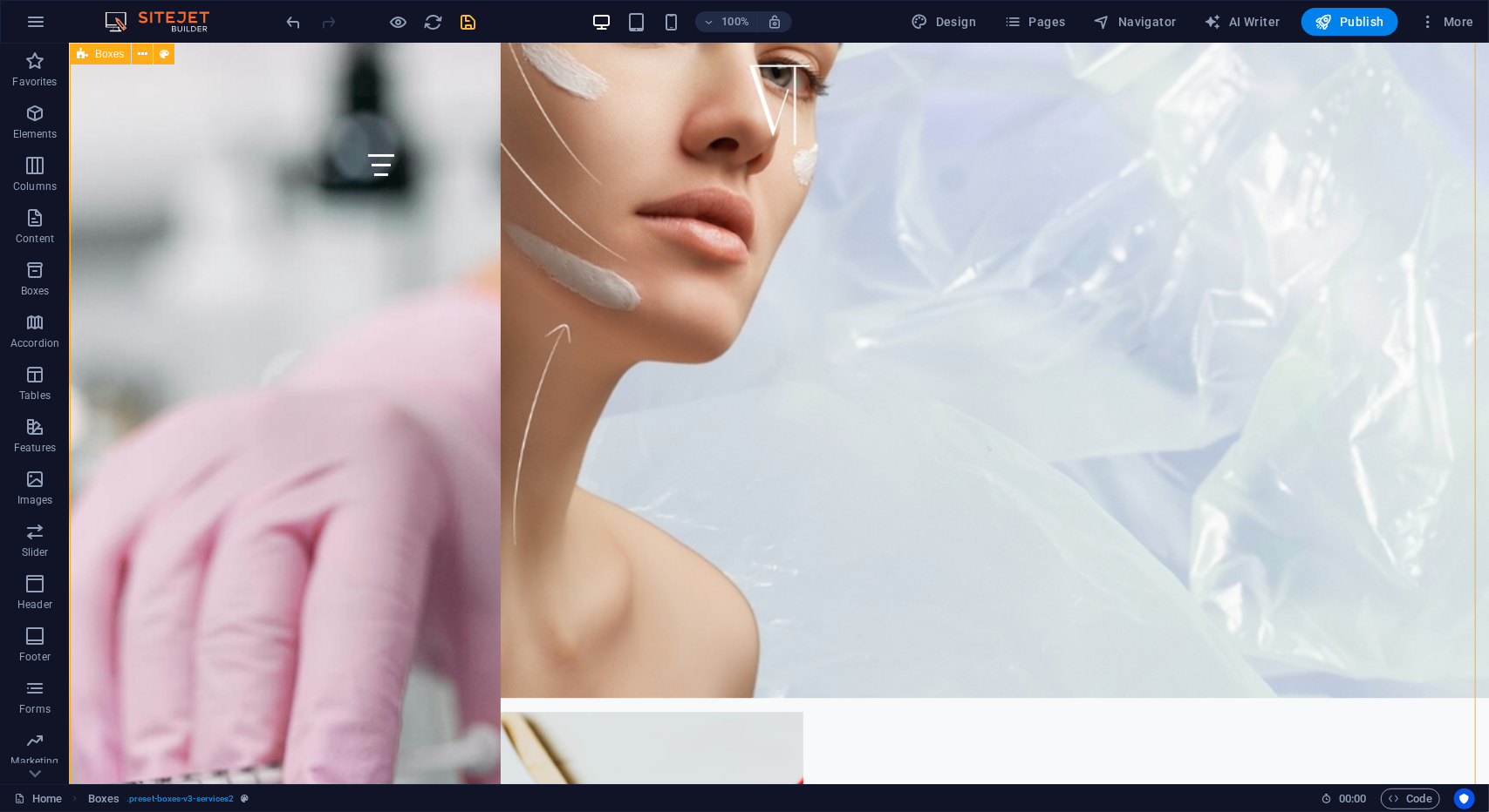
scroll to position [7340, 0]
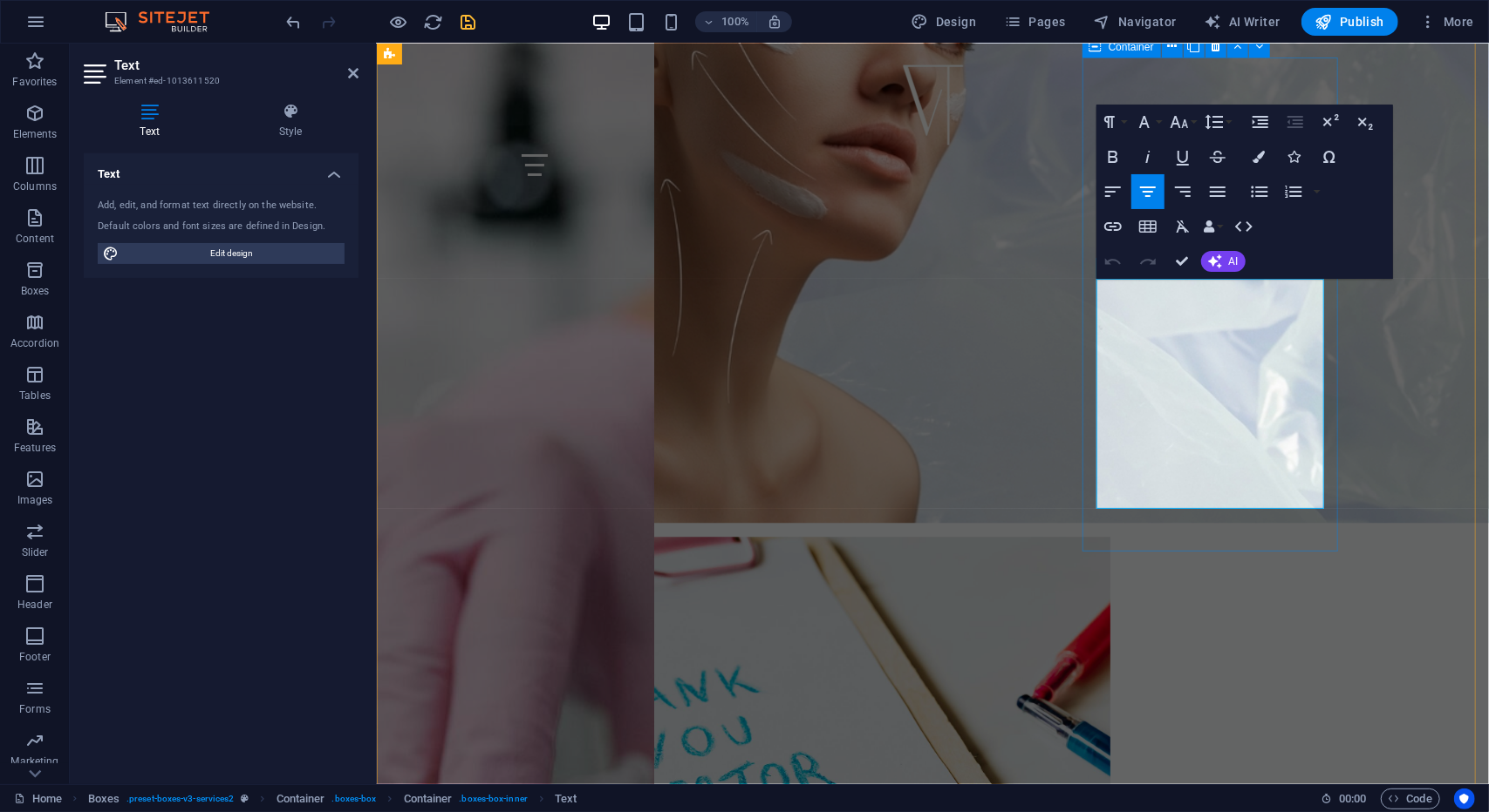
drag, startPoint x: 1112, startPoint y: 294, endPoint x: 1323, endPoint y: 494, distance: 290.7
click at [1191, 128] on button "Font Size" at bounding box center [1183, 121] width 33 height 34
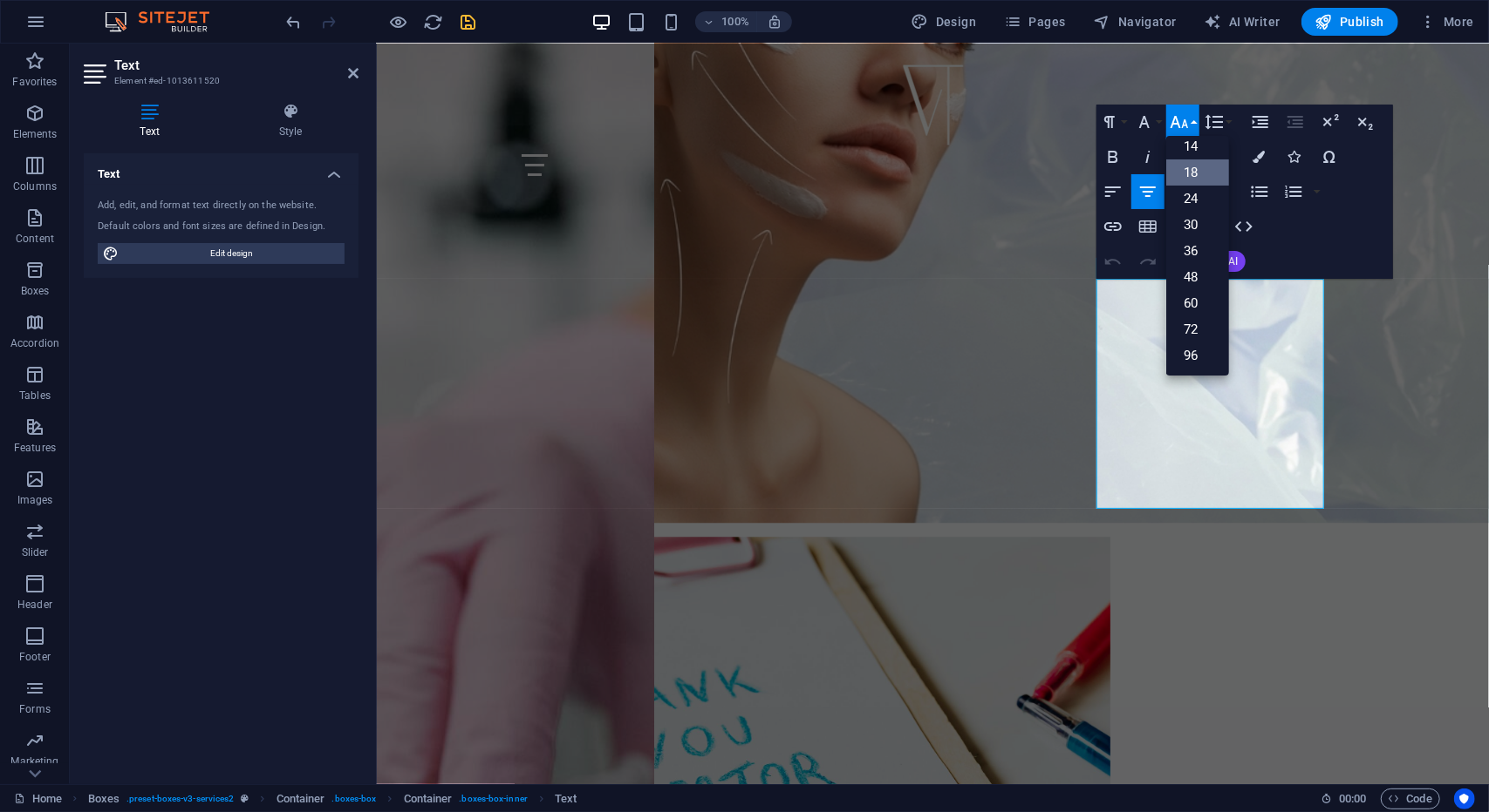
scroll to position [140, 0]
click at [1191, 128] on button "Font Size" at bounding box center [1183, 121] width 33 height 34
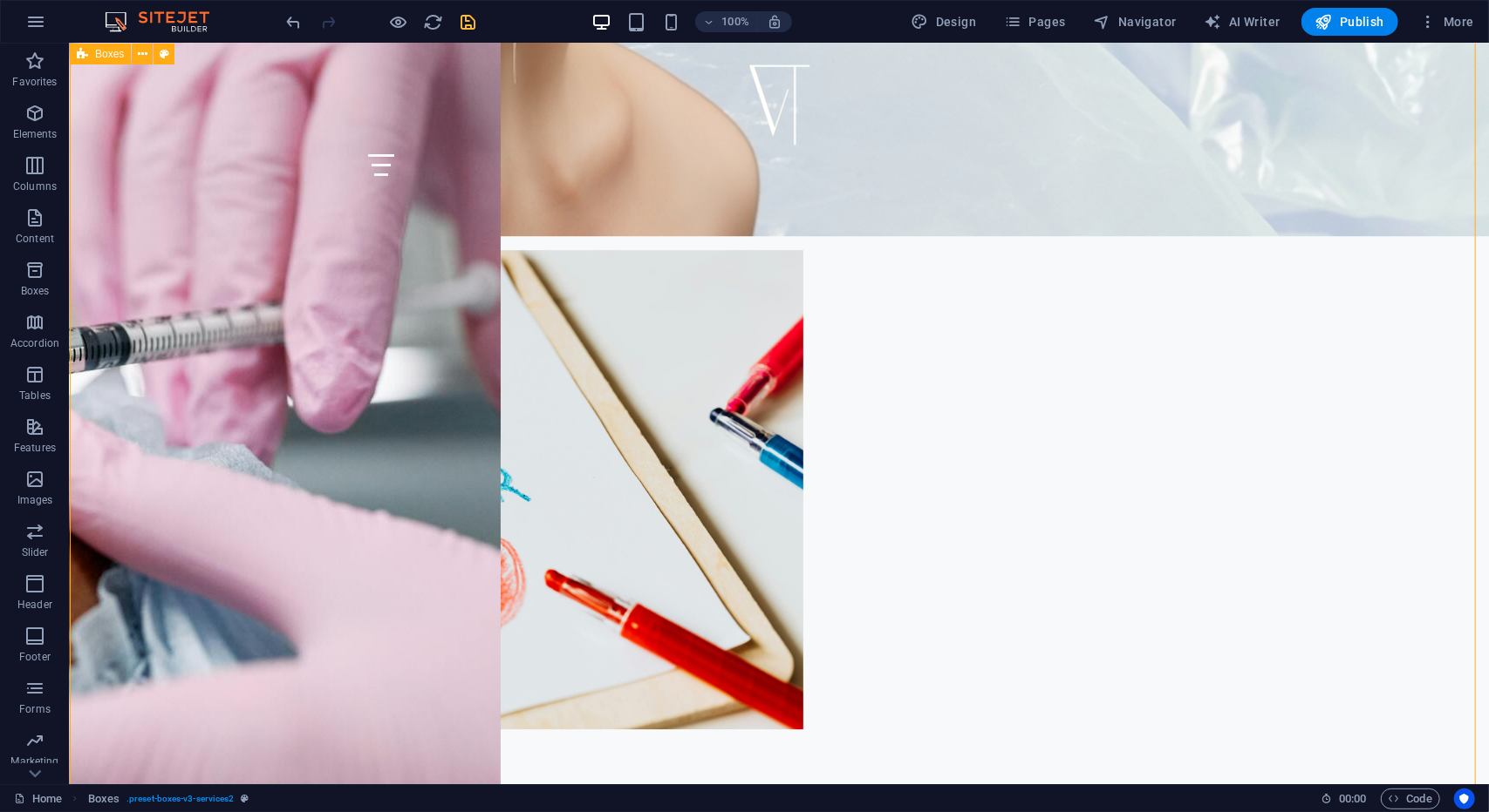
scroll to position [7950, 0]
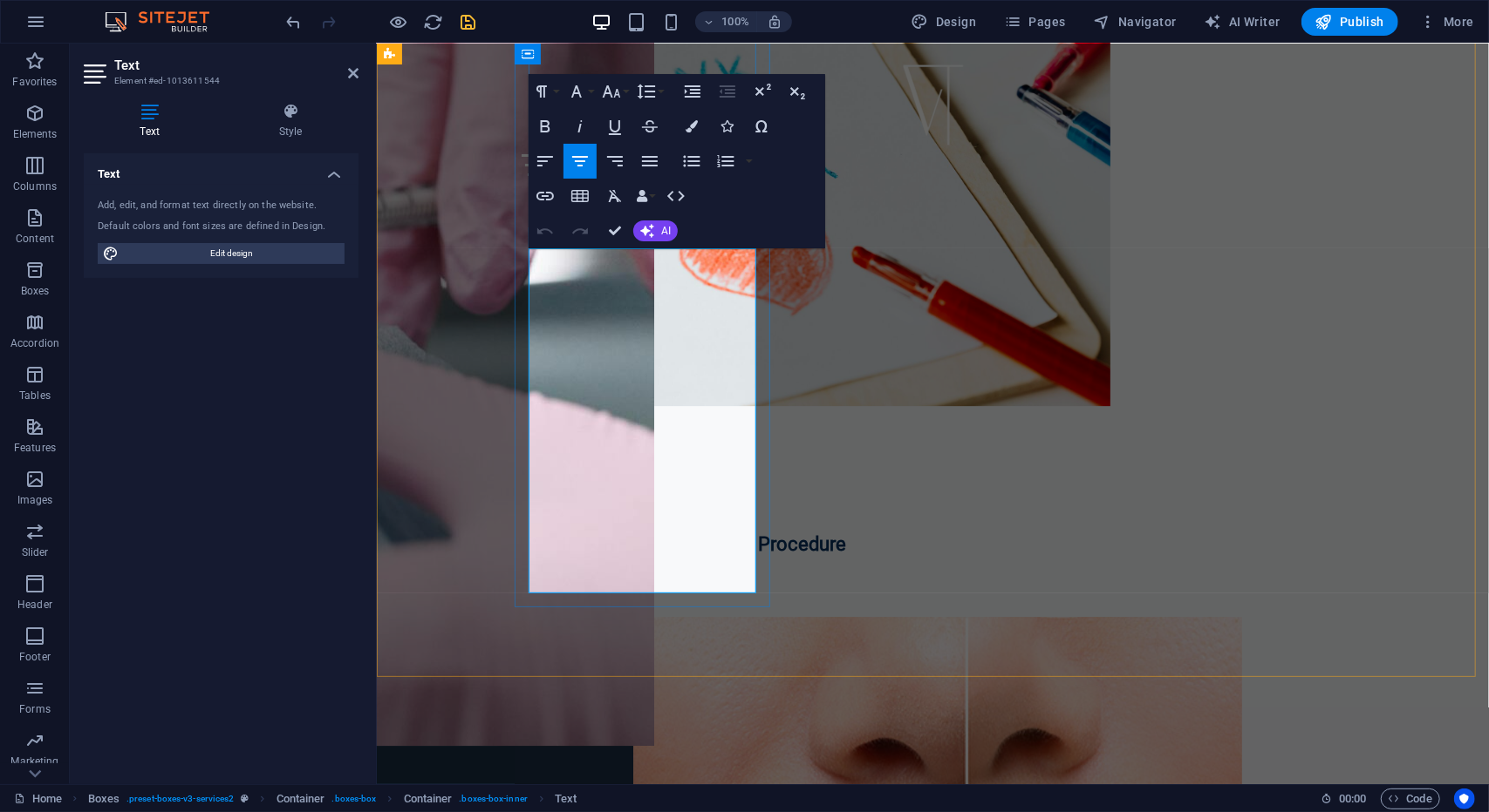
drag, startPoint x: 537, startPoint y: 265, endPoint x: 713, endPoint y: 588, distance: 367.8
click at [628, 93] on button "Font Size" at bounding box center [614, 91] width 33 height 34
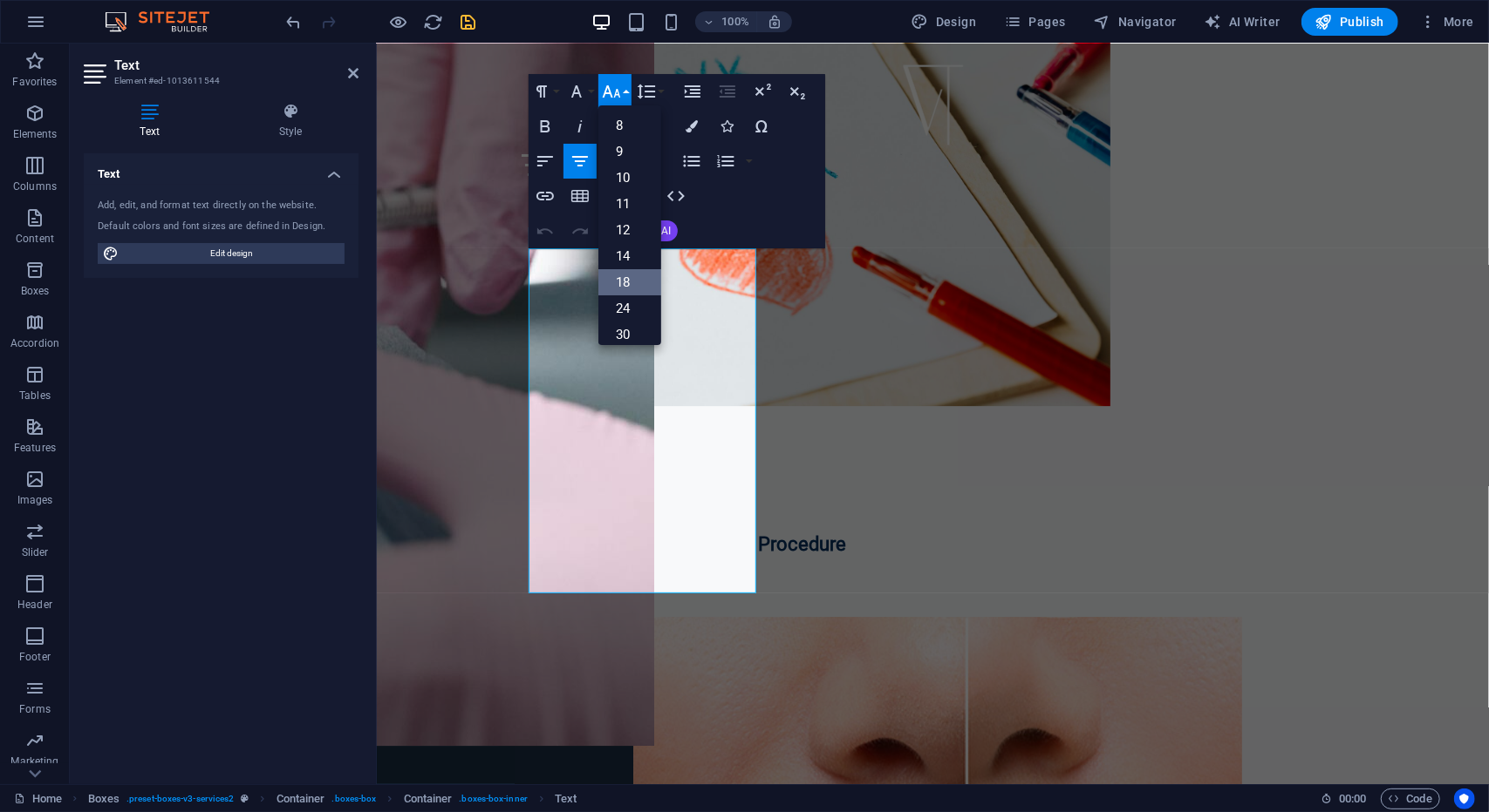
click at [633, 274] on link "18" at bounding box center [630, 282] width 63 height 26
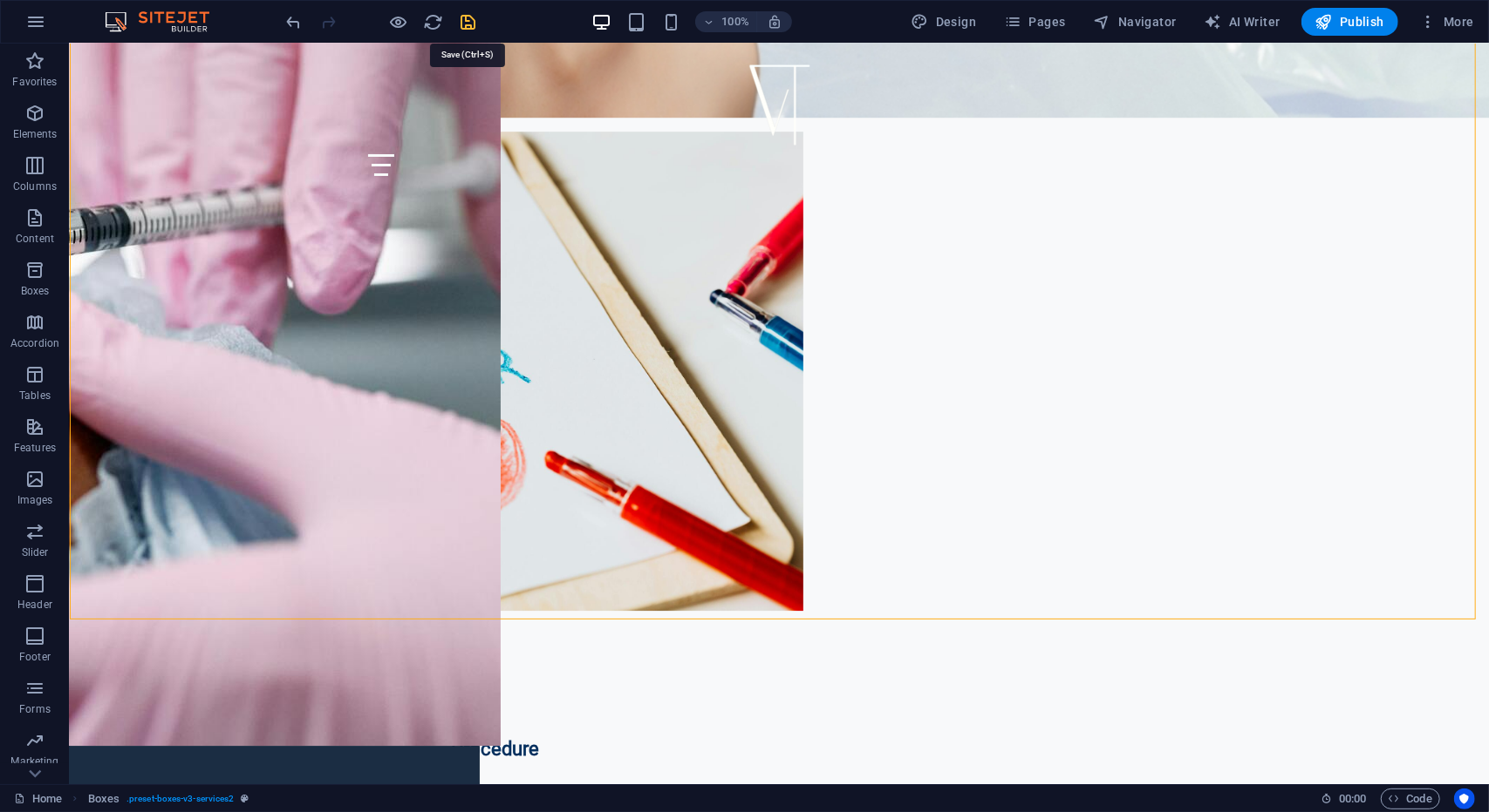
click at [468, 18] on icon "save" at bounding box center [468, 22] width 20 height 20
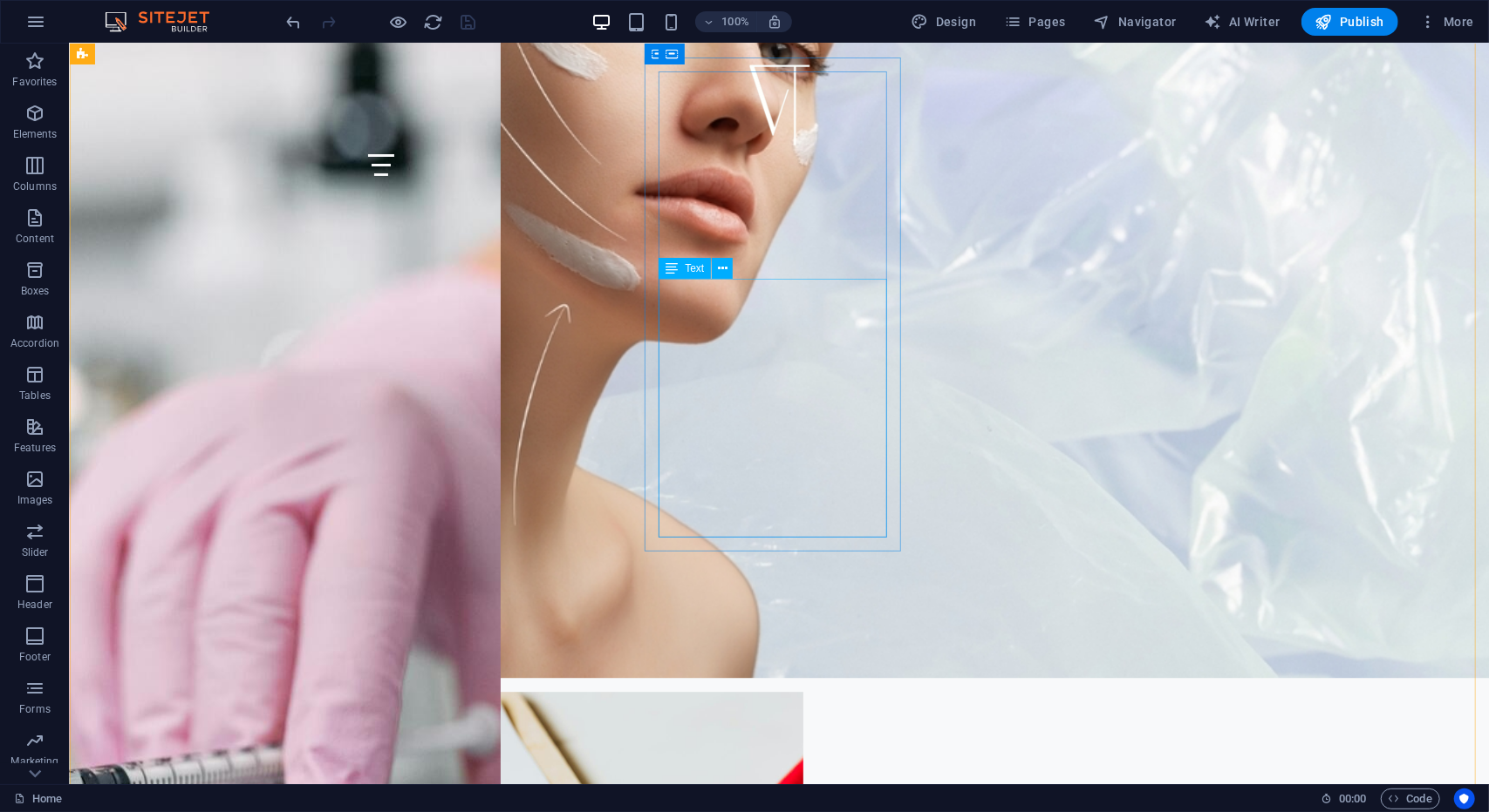
scroll to position [7340, 0]
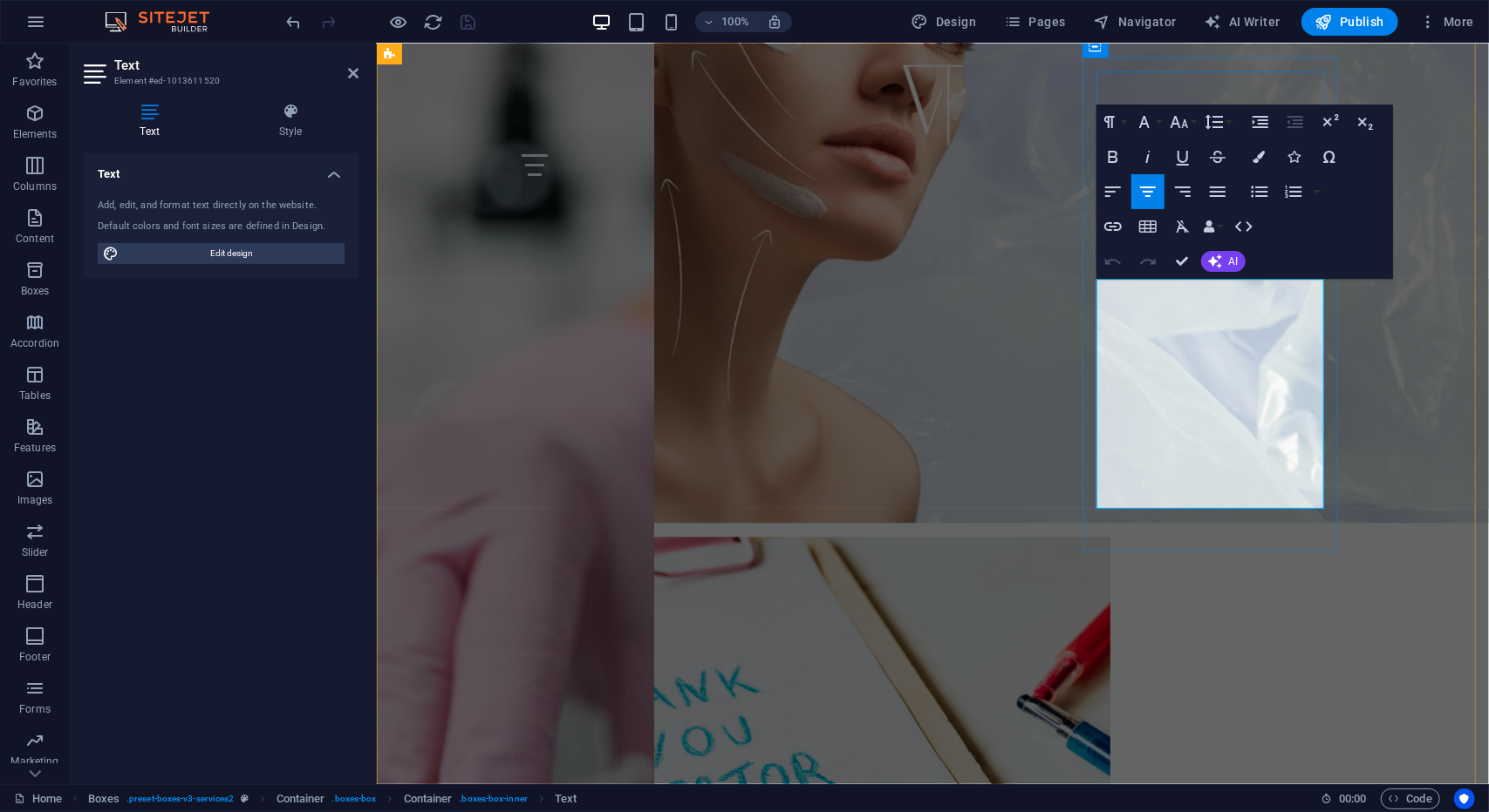
drag, startPoint x: 1108, startPoint y: 296, endPoint x: 1321, endPoint y: 494, distance: 290.8
click at [1180, 124] on icon "button" at bounding box center [1179, 122] width 21 height 21
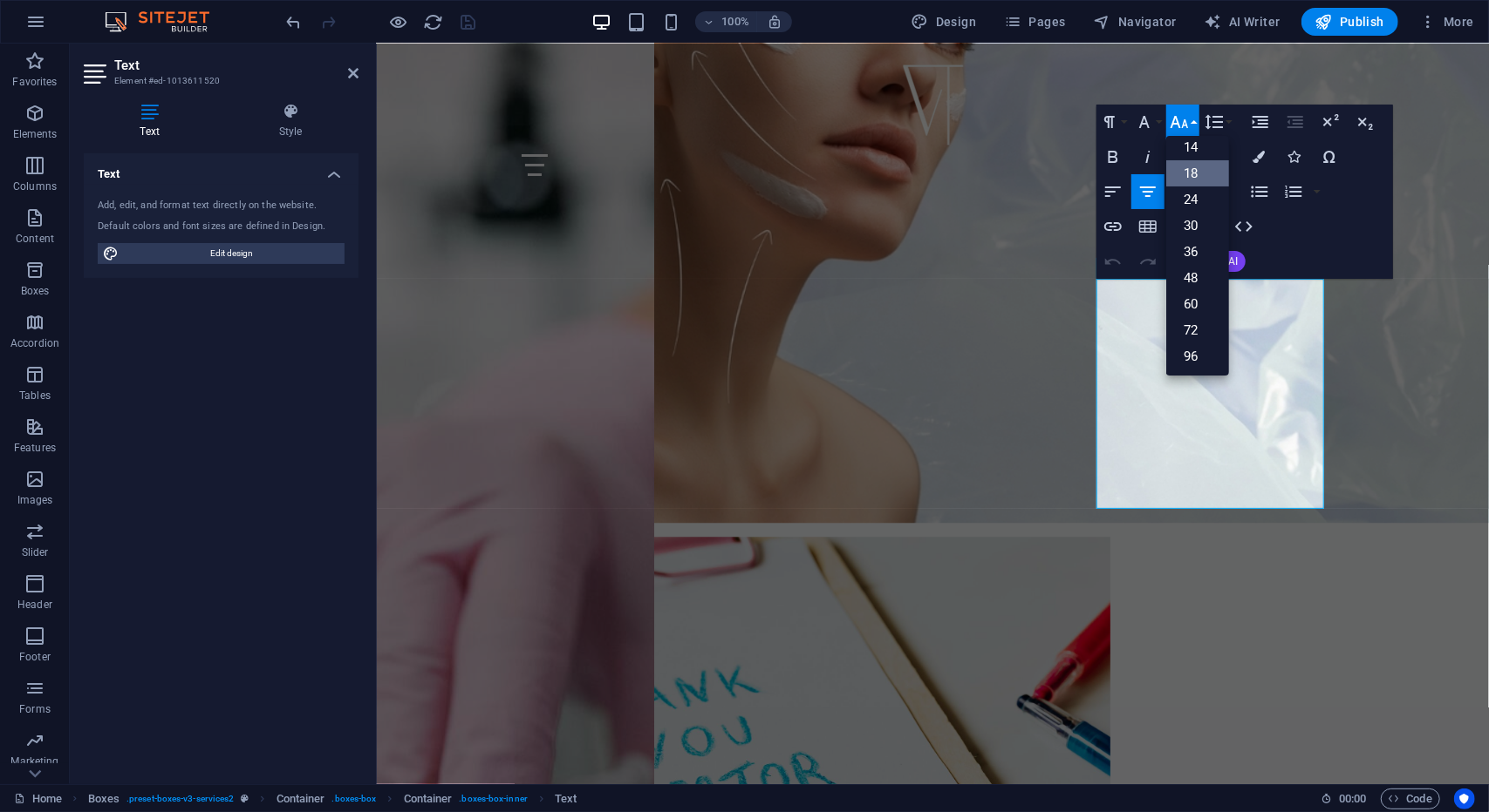
scroll to position [140, 0]
click at [1206, 173] on link "18" at bounding box center [1198, 173] width 63 height 26
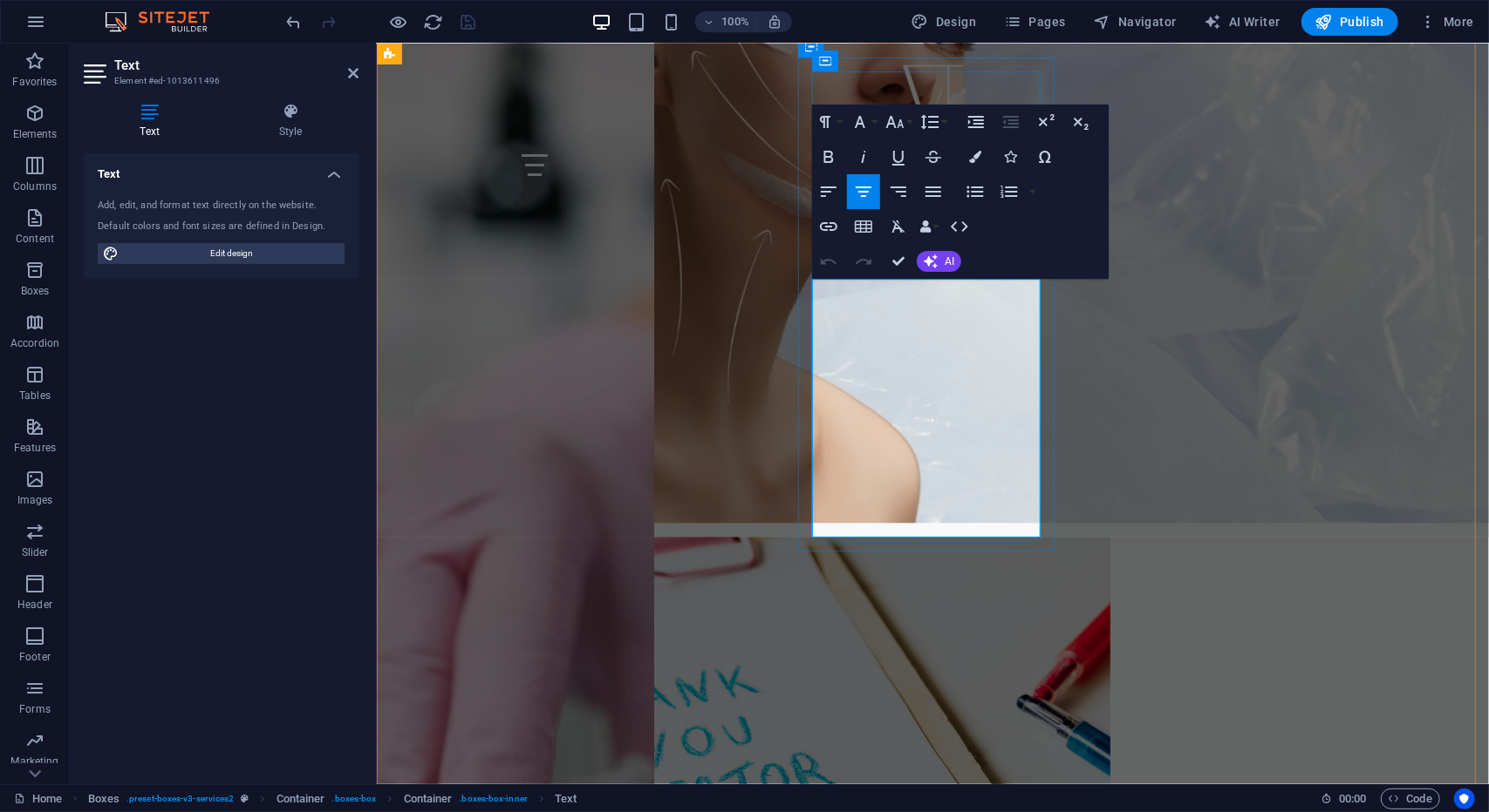
drag, startPoint x: 814, startPoint y: 288, endPoint x: 1011, endPoint y: 522, distance: 305.9
click at [905, 123] on icon "button" at bounding box center [895, 122] width 21 height 21
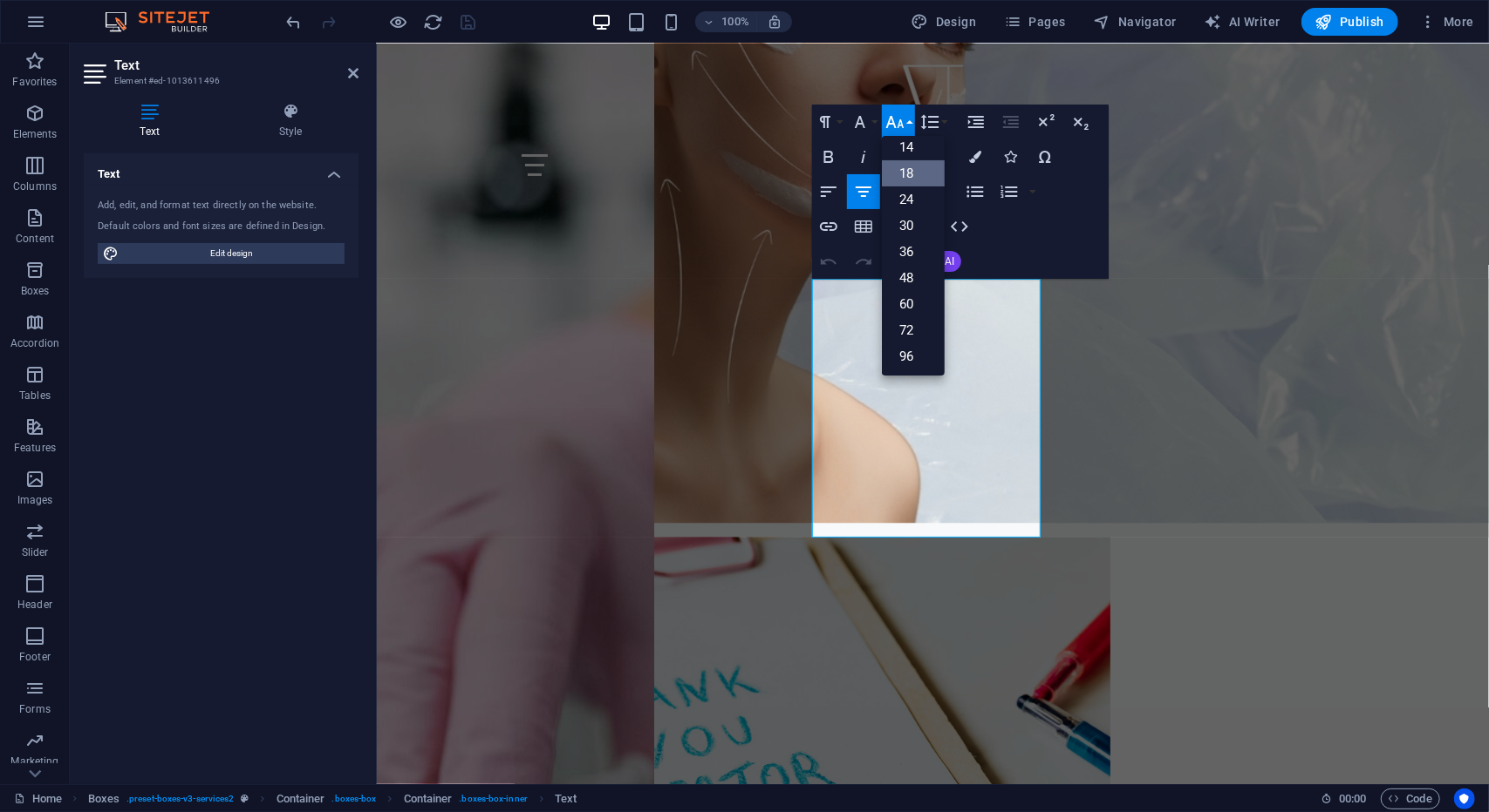
click at [917, 173] on link "18" at bounding box center [913, 173] width 63 height 26
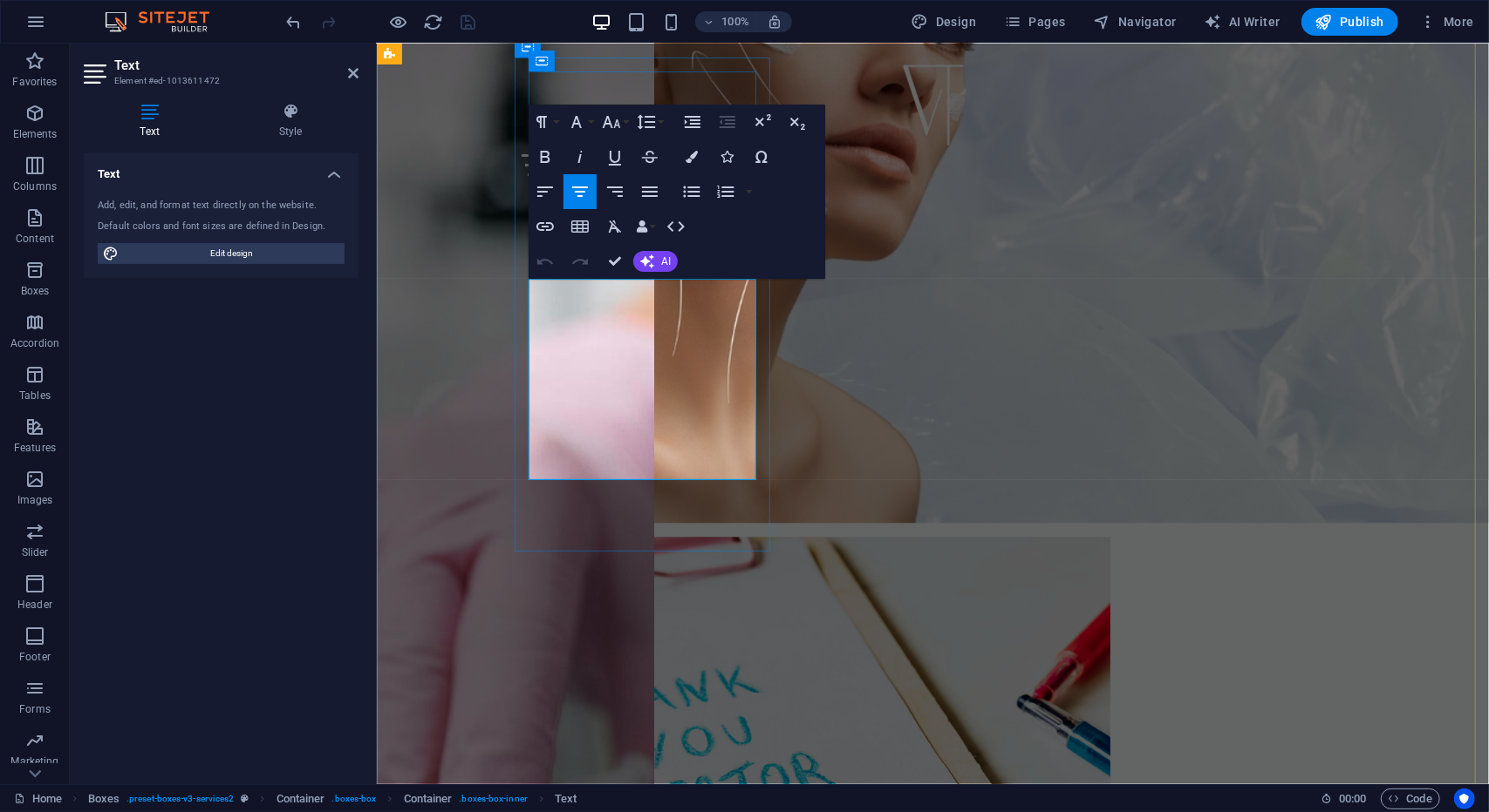
drag, startPoint x: 537, startPoint y: 296, endPoint x: 704, endPoint y: 464, distance: 236.9
click at [620, 126] on icon "button" at bounding box center [611, 122] width 21 height 21
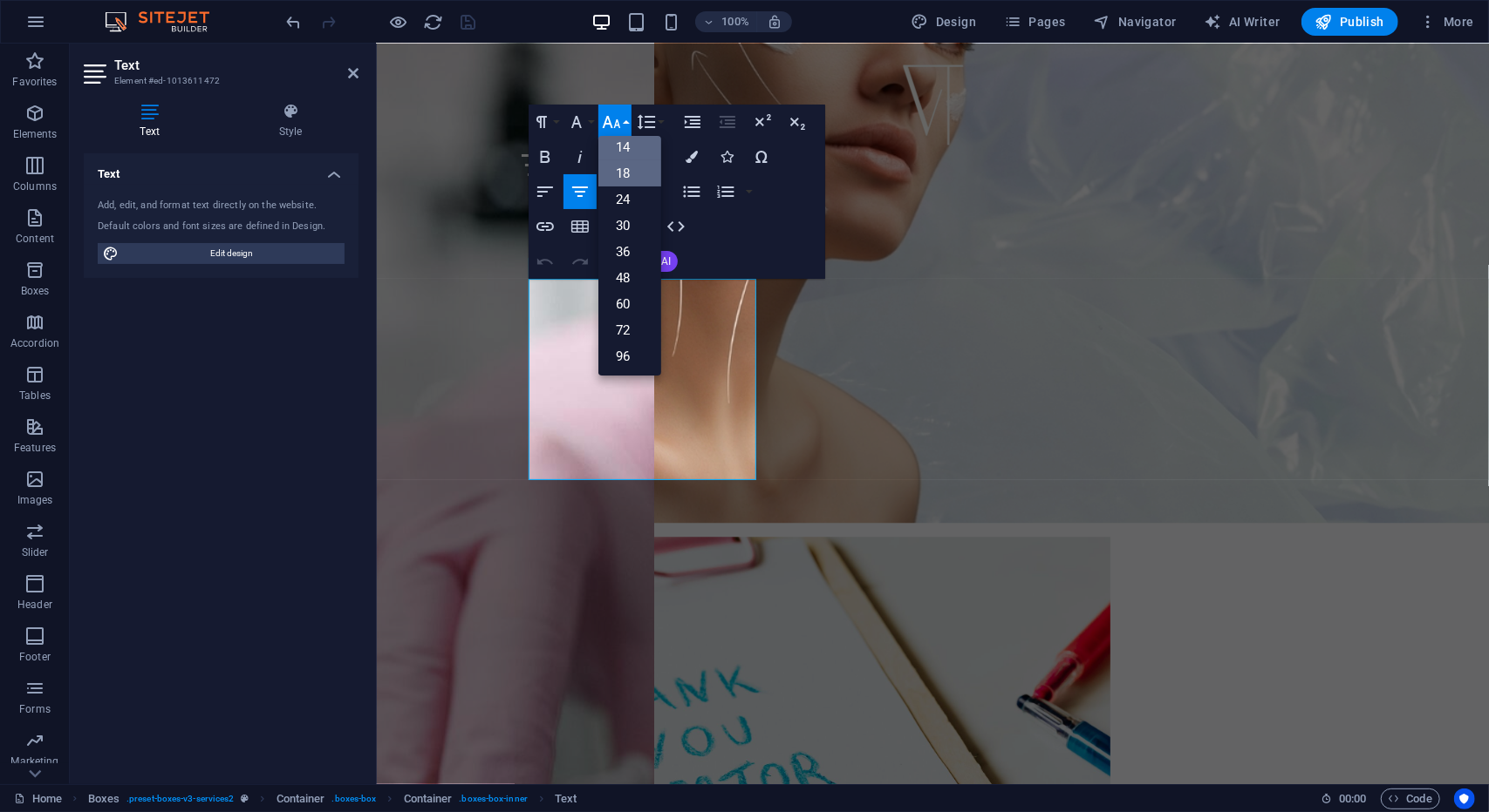
click at [625, 179] on link "18" at bounding box center [630, 173] width 63 height 26
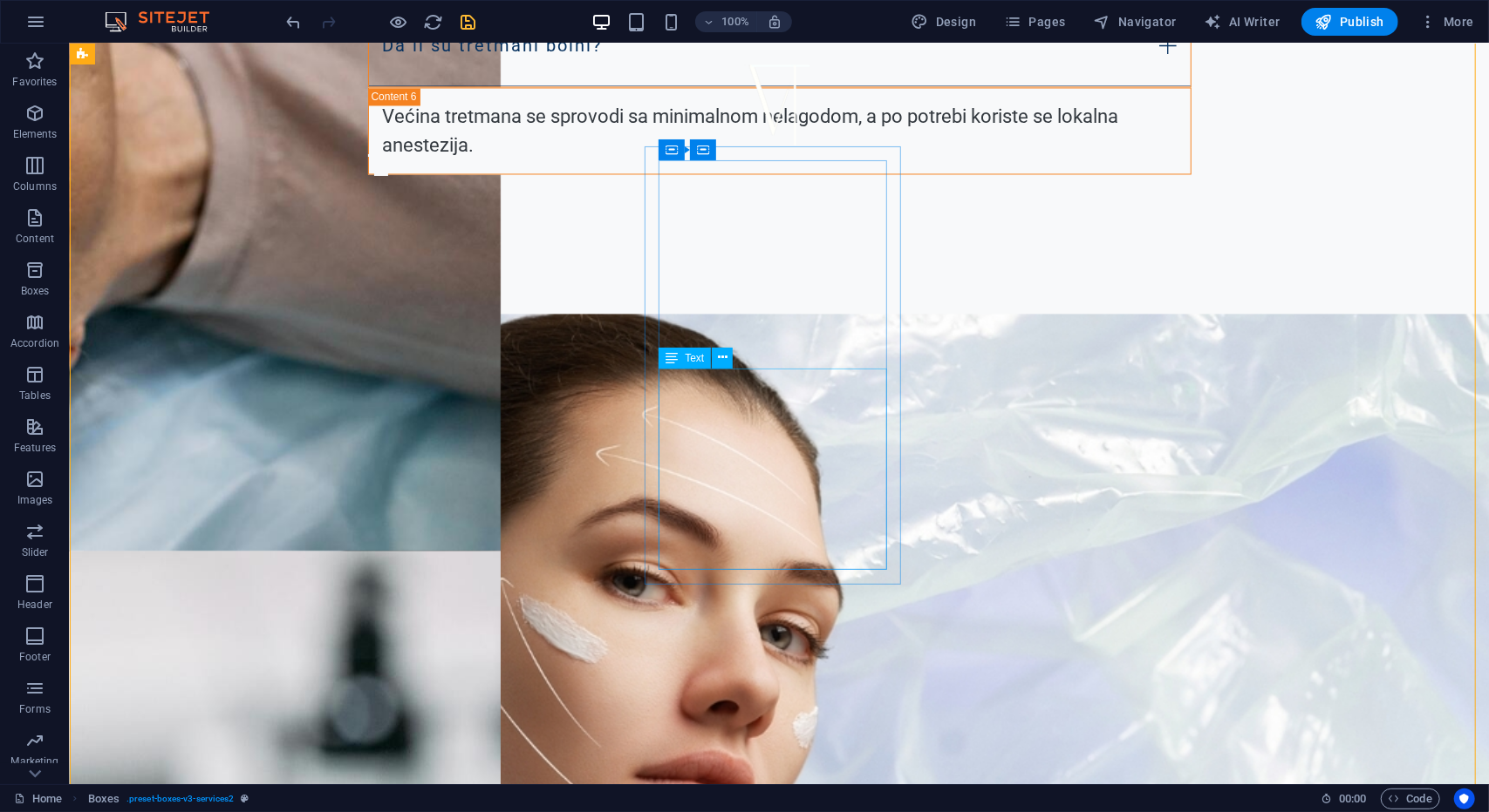
scroll to position [6817, 0]
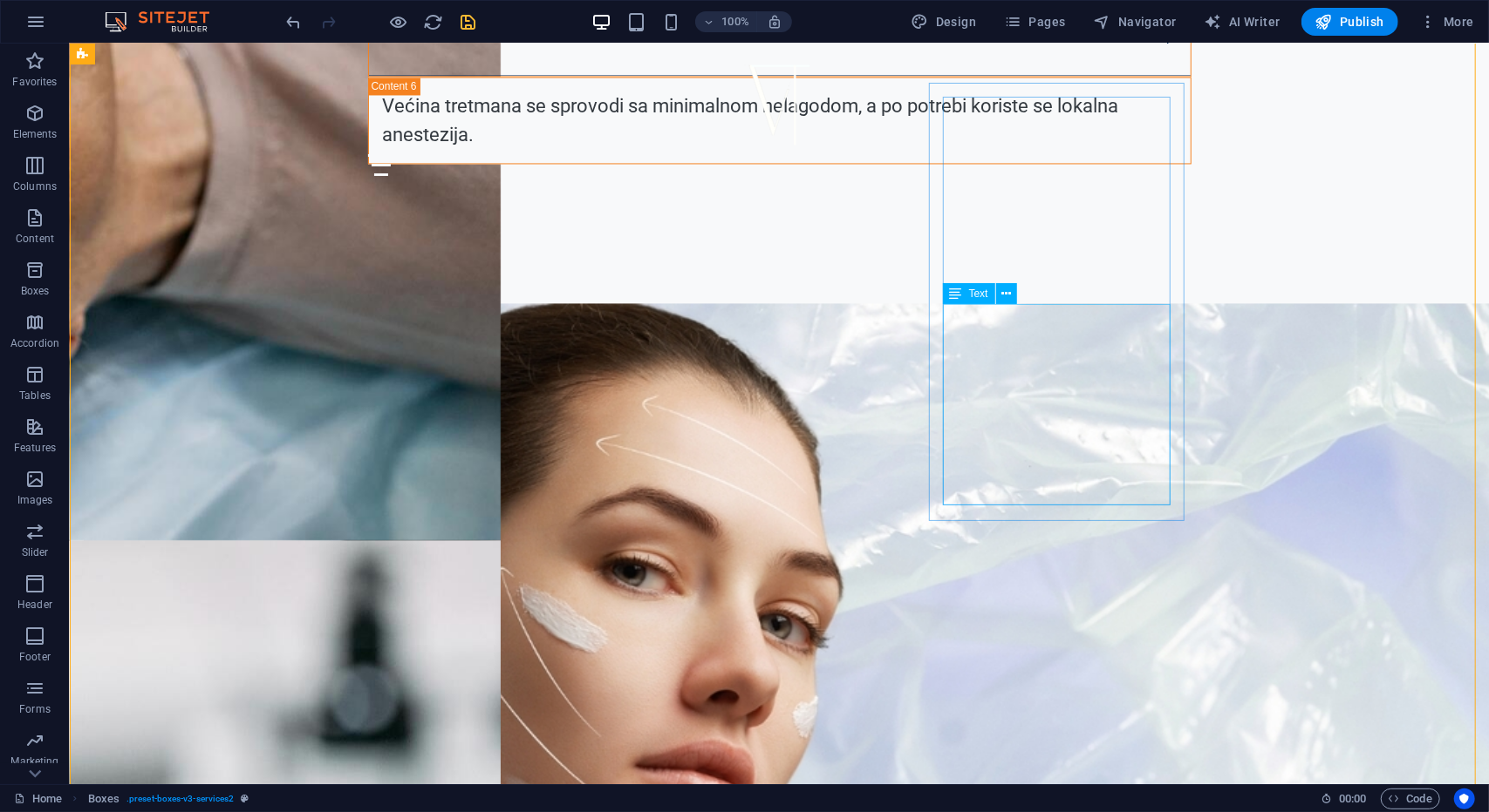
drag, startPoint x: 1049, startPoint y: 393, endPoint x: 713, endPoint y: 364, distance: 337.2
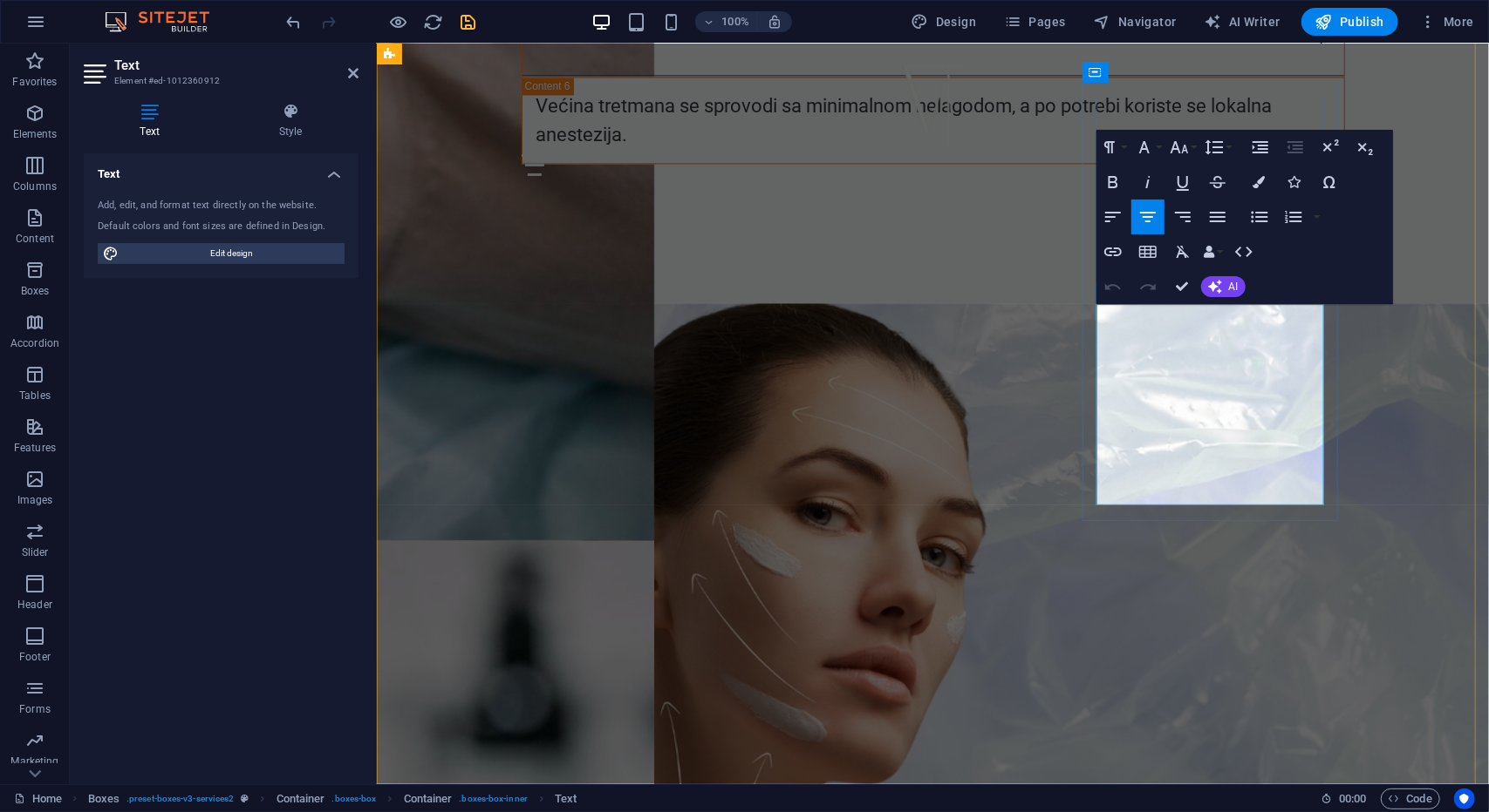
drag, startPoint x: 1105, startPoint y: 318, endPoint x: 1269, endPoint y: 434, distance: 200.9
click at [1189, 151] on button "Font Size" at bounding box center [1183, 147] width 33 height 34
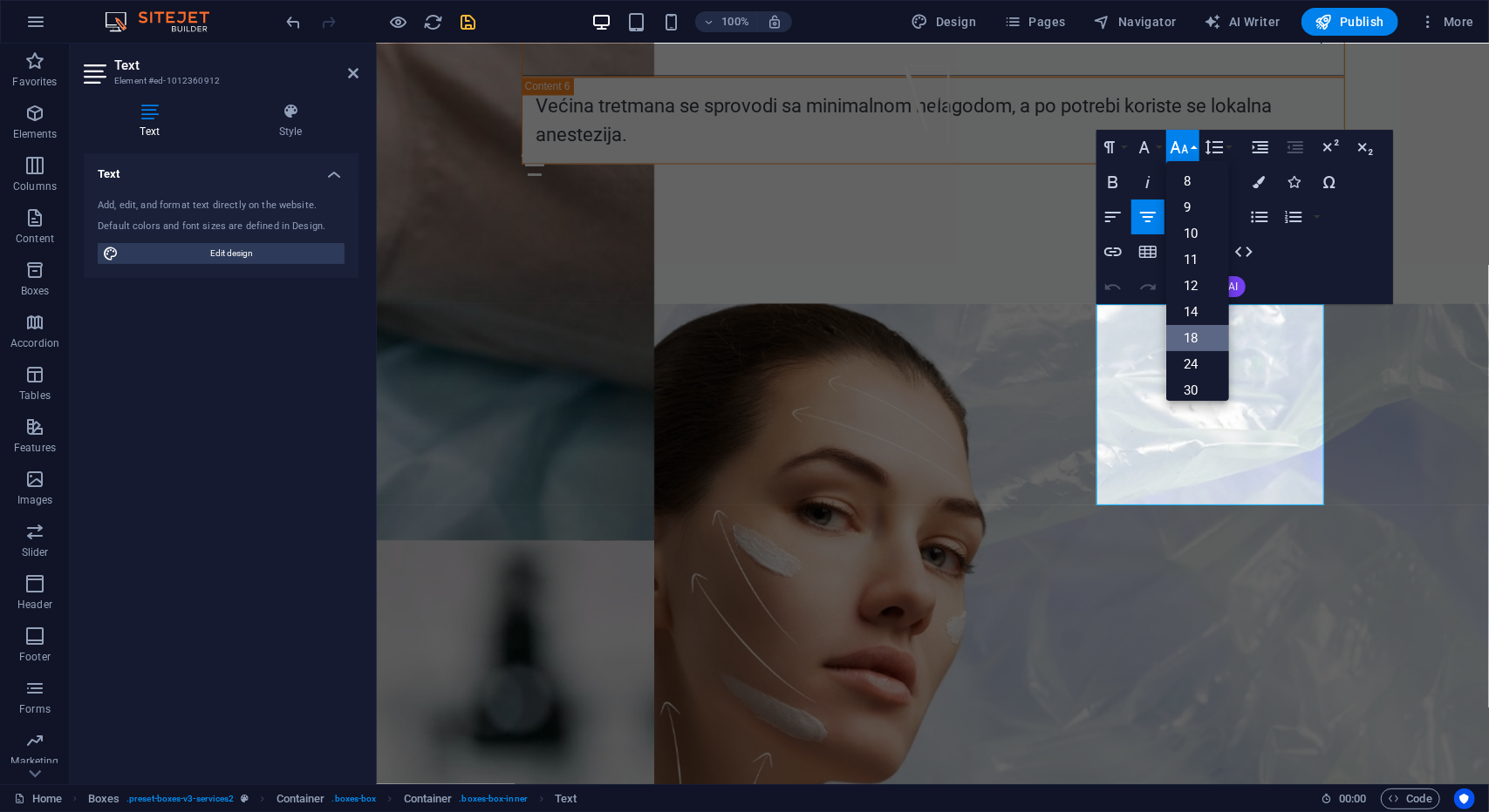
click at [1193, 340] on link "18" at bounding box center [1198, 338] width 63 height 26
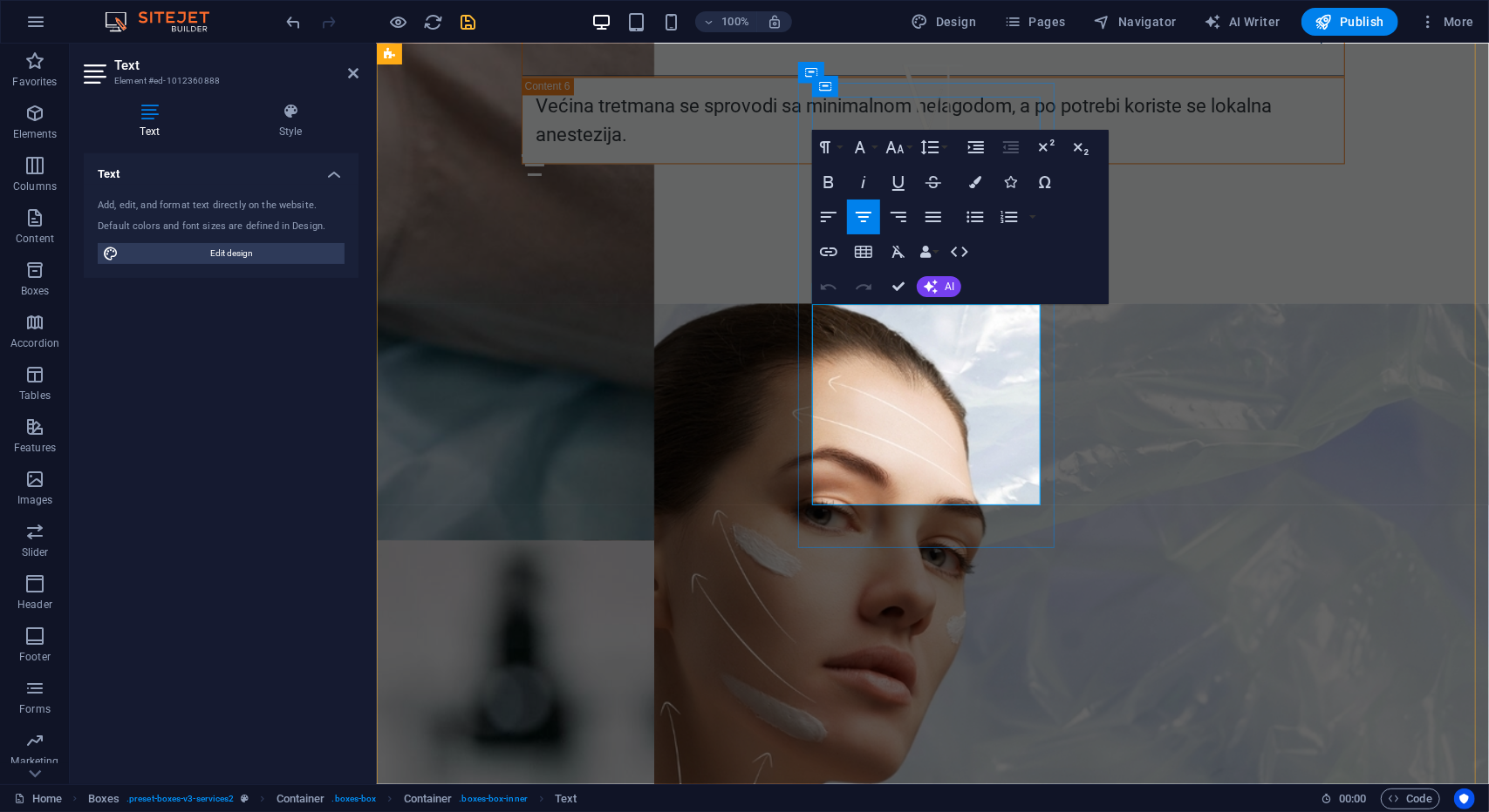
drag, startPoint x: 832, startPoint y: 324, endPoint x: 1014, endPoint y: 496, distance: 250.4
drag, startPoint x: 901, startPoint y: 150, endPoint x: 903, endPoint y: 166, distance: 16.1
click at [901, 150] on icon "button" at bounding box center [895, 147] width 21 height 21
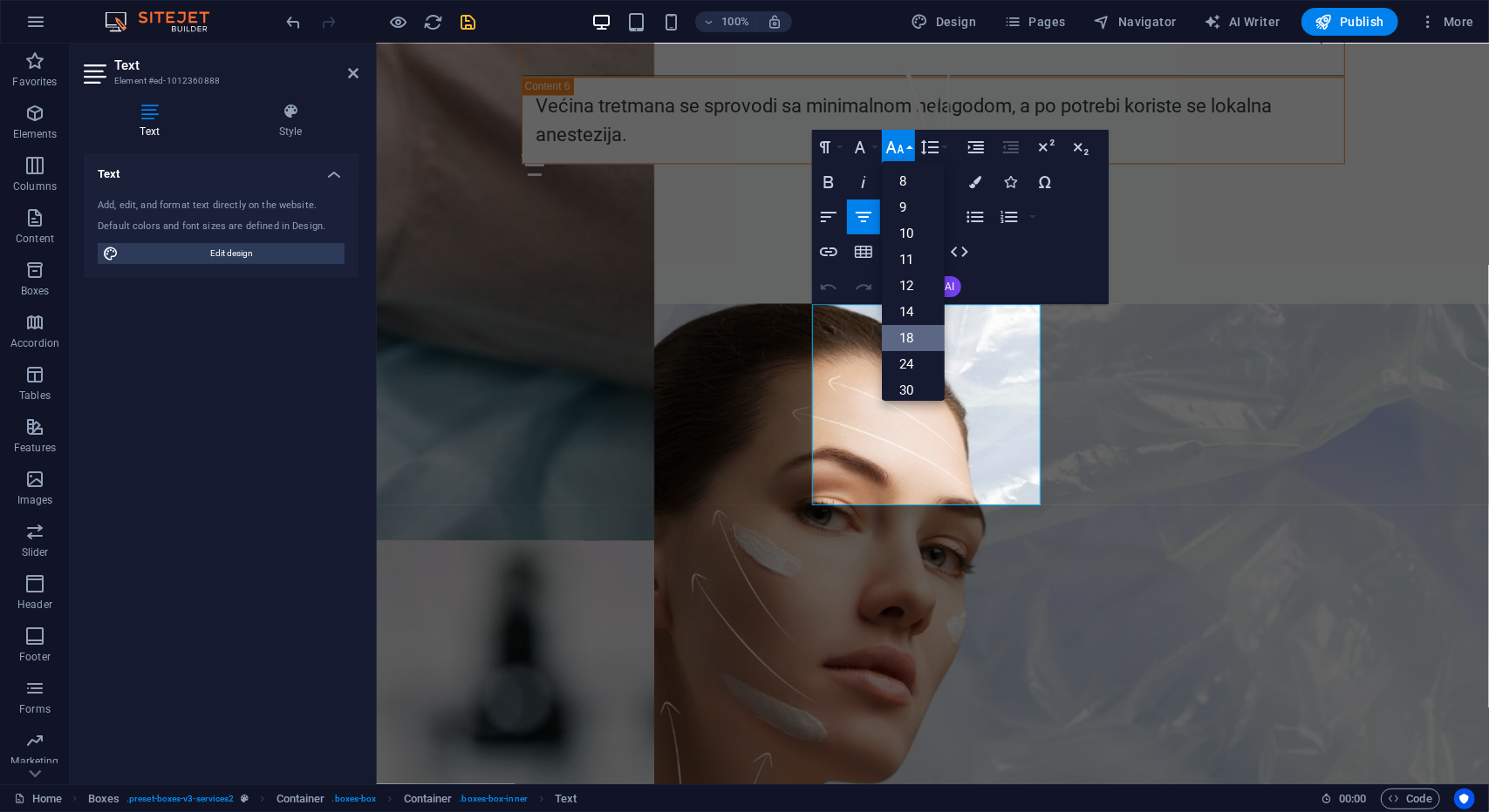
click at [918, 334] on link "18" at bounding box center [913, 338] width 63 height 26
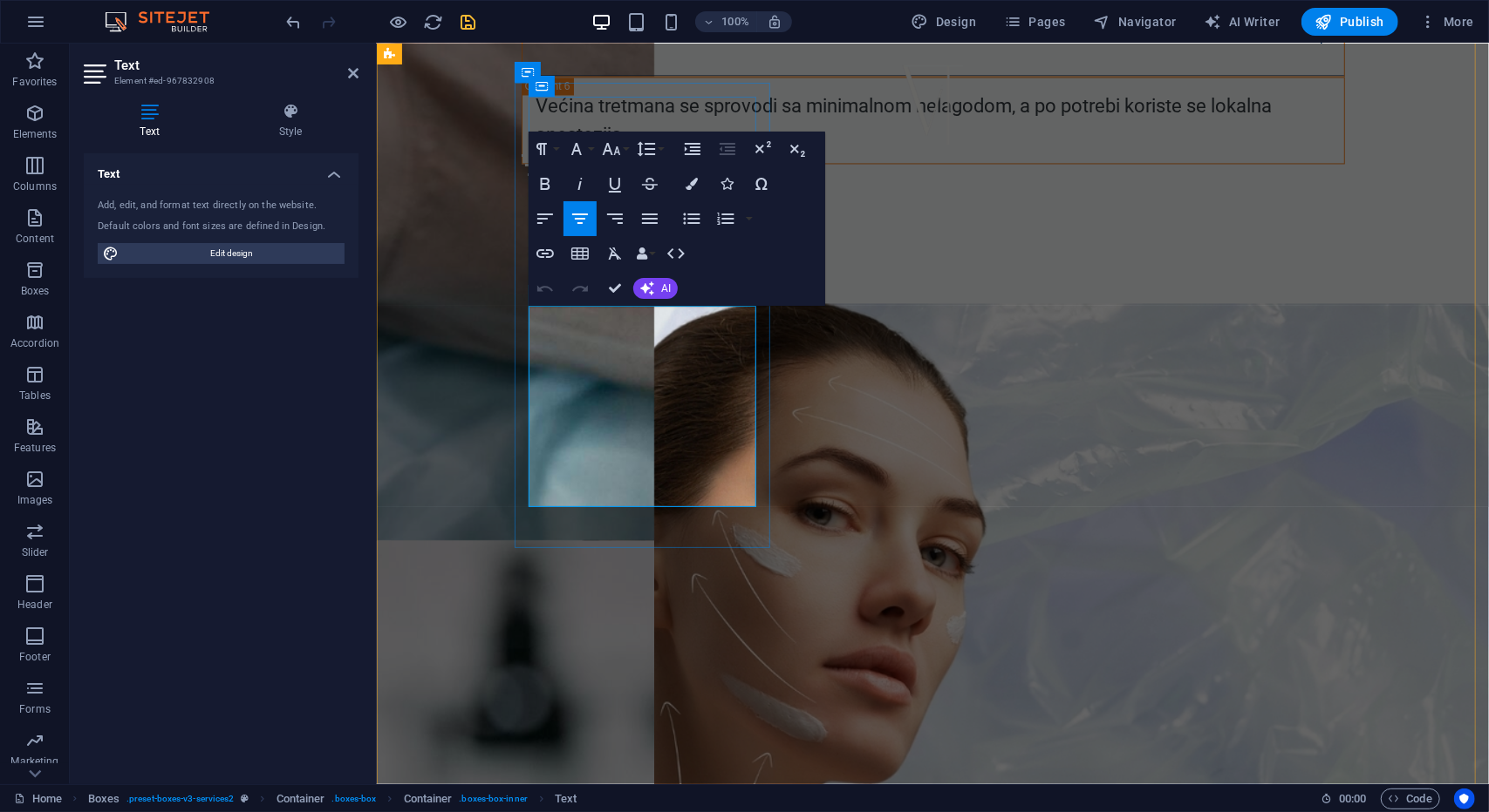
drag, startPoint x: 537, startPoint y: 323, endPoint x: 697, endPoint y: 495, distance: 234.9
click at [622, 153] on button "Font Size" at bounding box center [614, 149] width 33 height 34
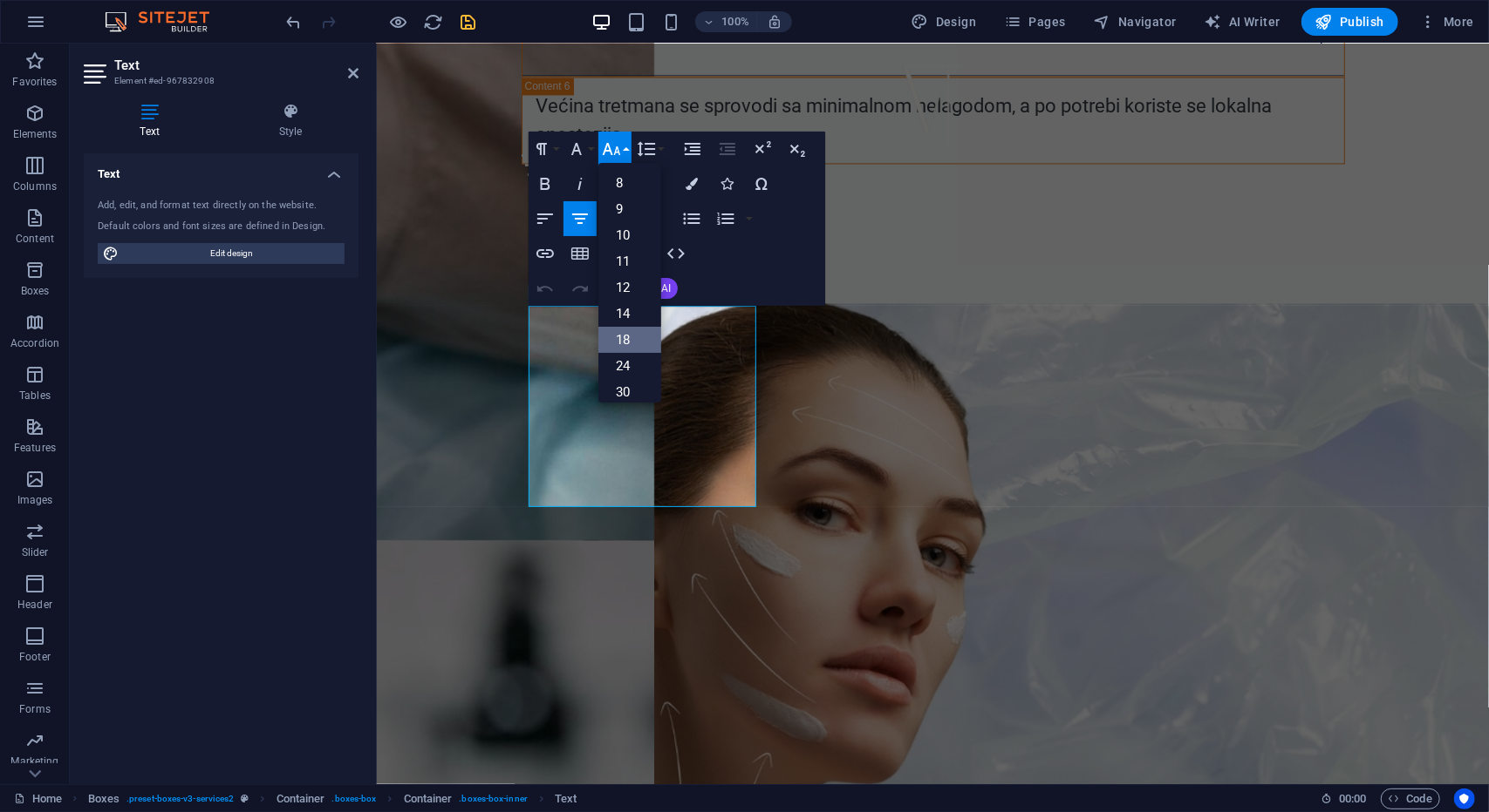
click at [633, 336] on link "18" at bounding box center [630, 340] width 63 height 26
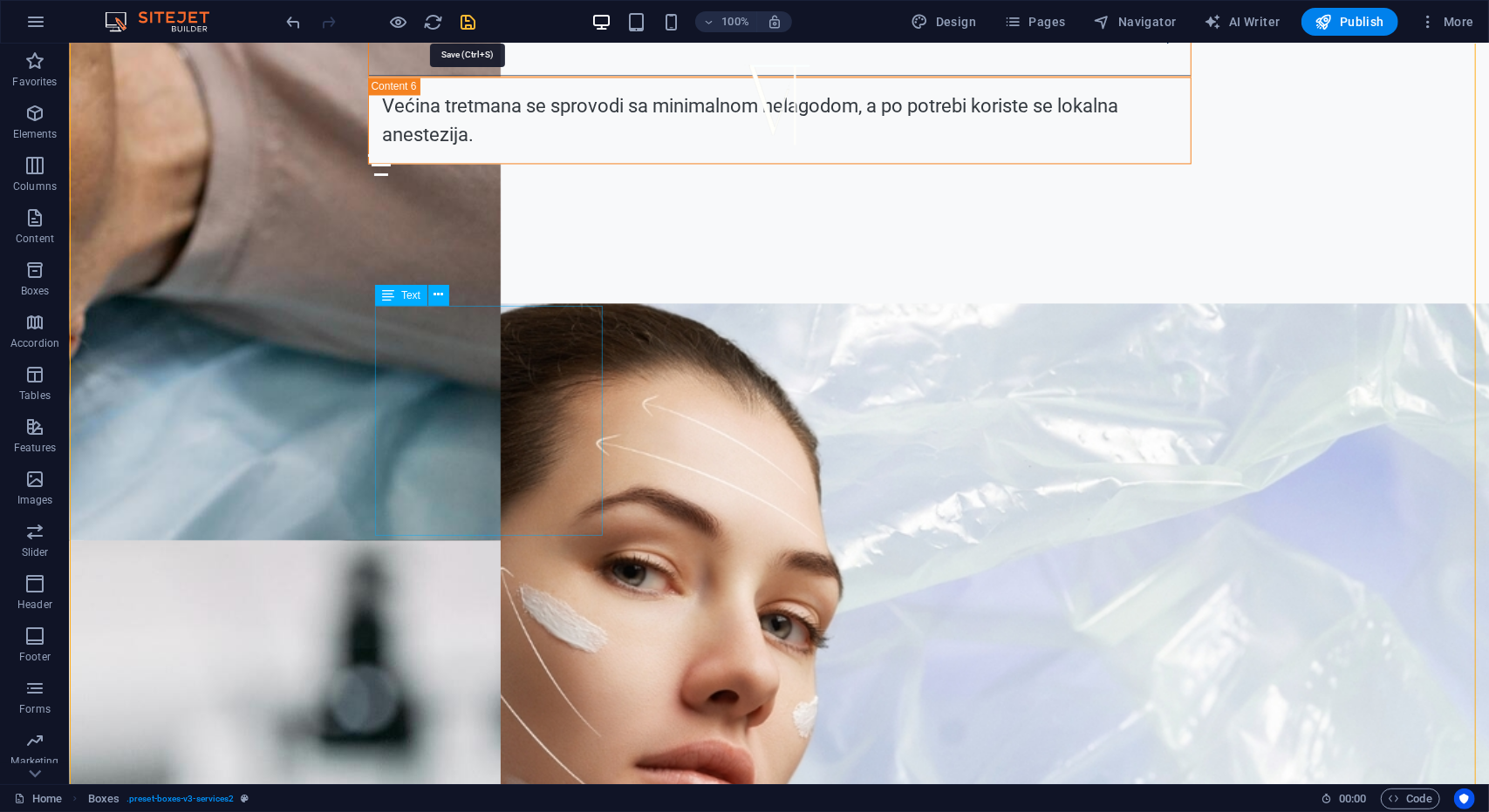
click at [467, 21] on icon "save" at bounding box center [468, 22] width 20 height 20
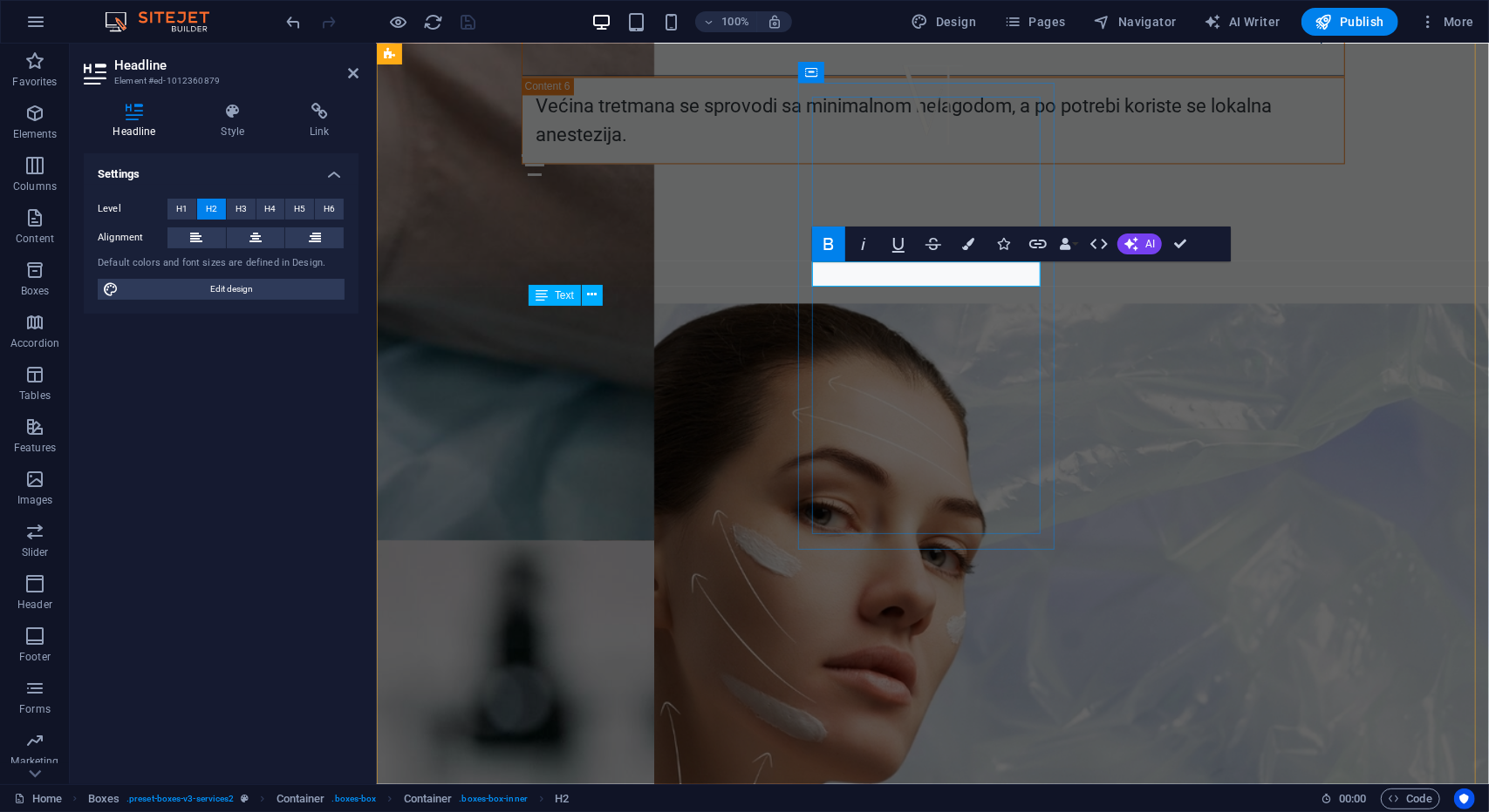
drag, startPoint x: 975, startPoint y: 276, endPoint x: 878, endPoint y: 274, distance: 97.0
click at [828, 242] on icon "button" at bounding box center [829, 244] width 21 height 21
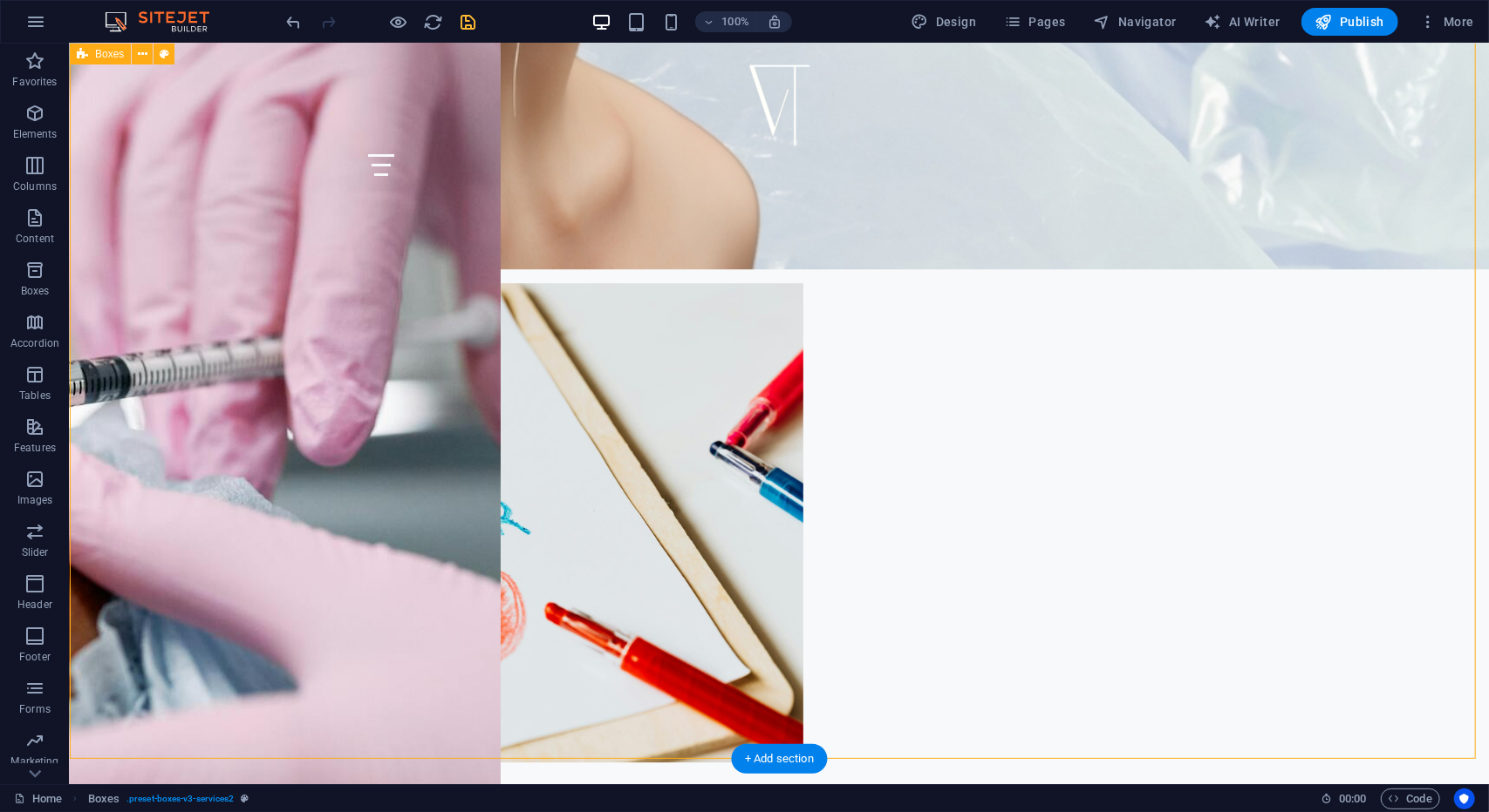
scroll to position [7950, 0]
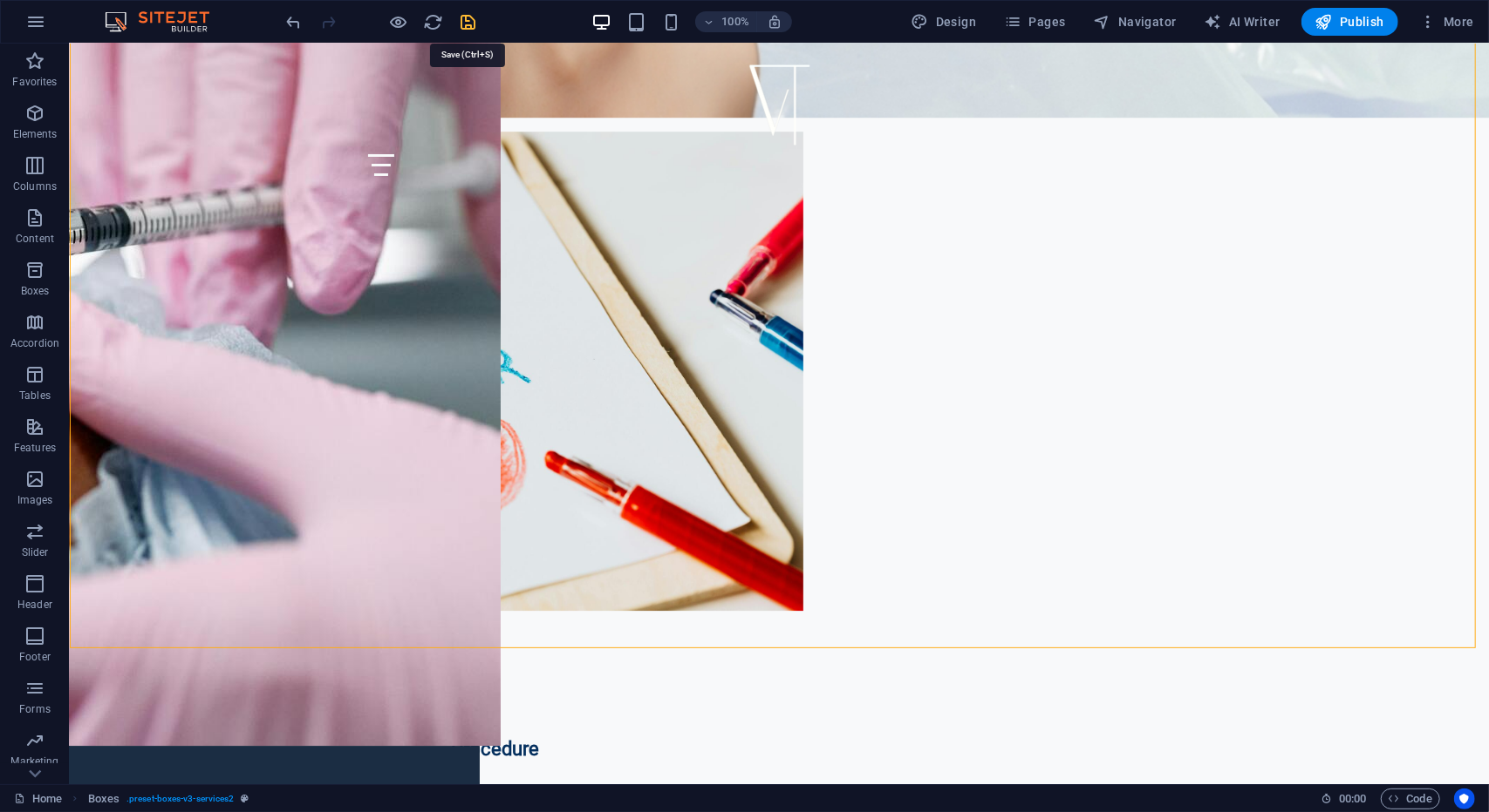
click at [476, 23] on icon "save" at bounding box center [468, 22] width 20 height 20
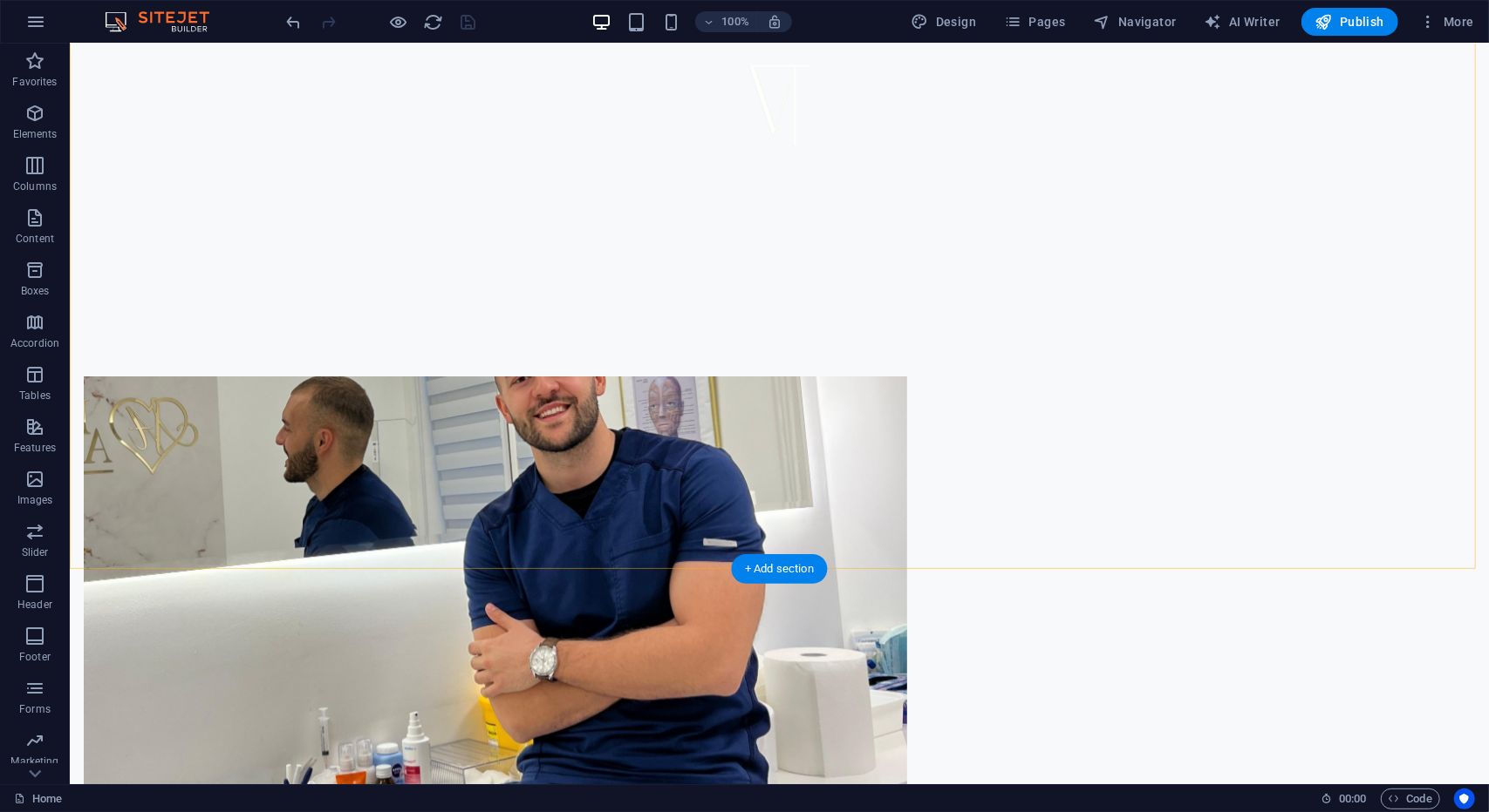
scroll to position [1307, 0]
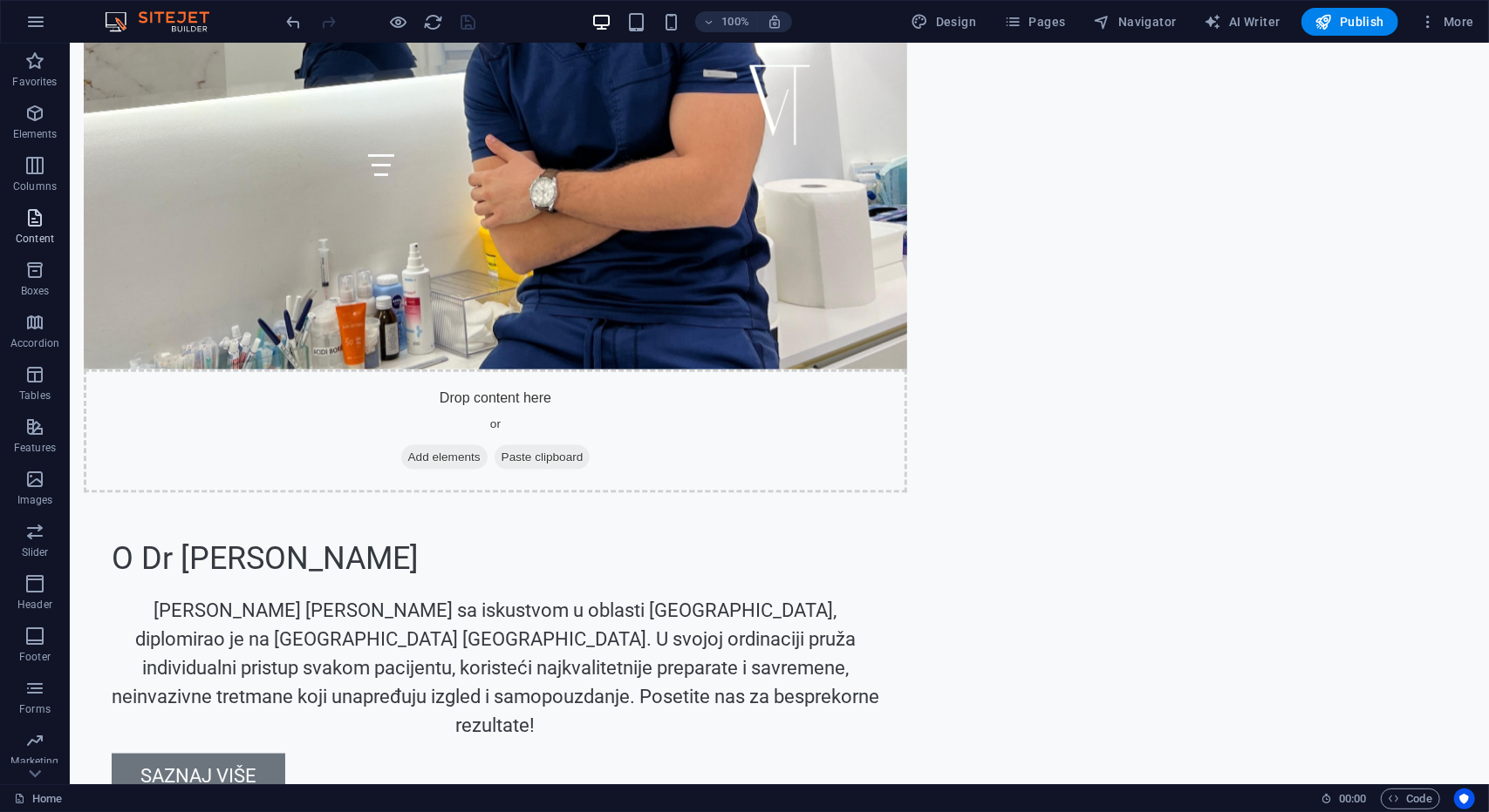
click at [44, 231] on p "Content" at bounding box center [34, 238] width 38 height 14
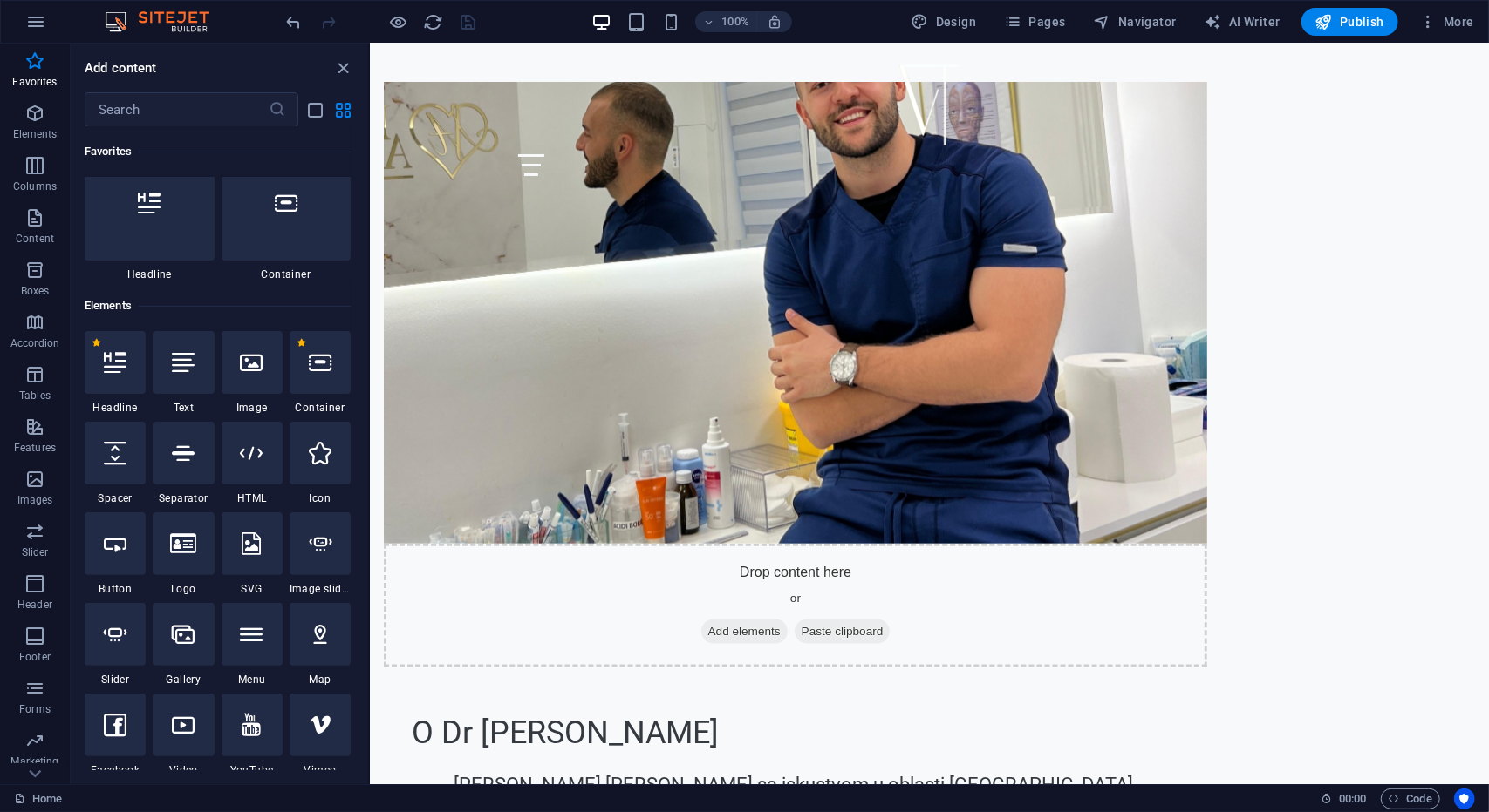
scroll to position [174, 0]
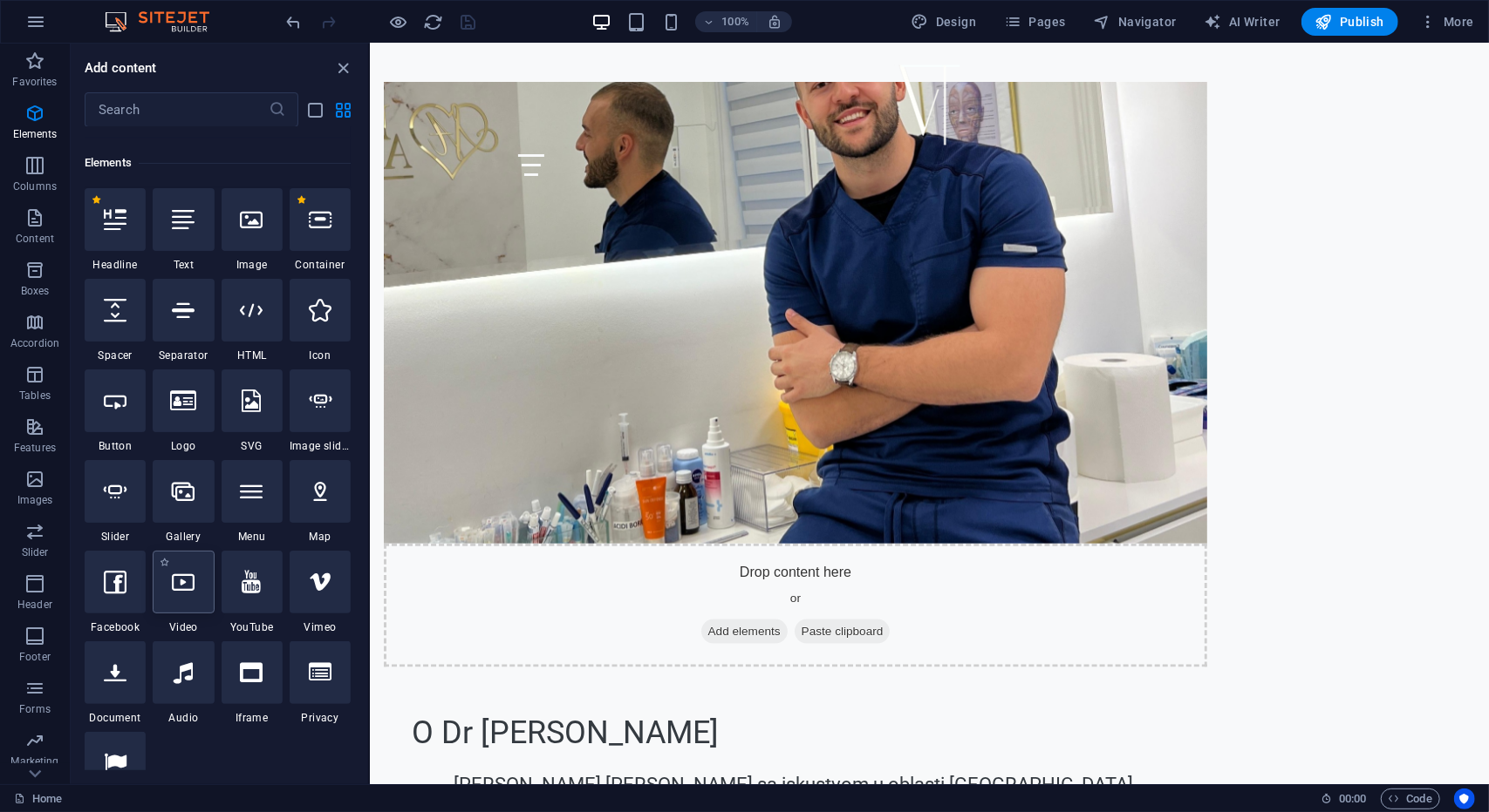
click at [172, 579] on icon at bounding box center [184, 582] width 23 height 23
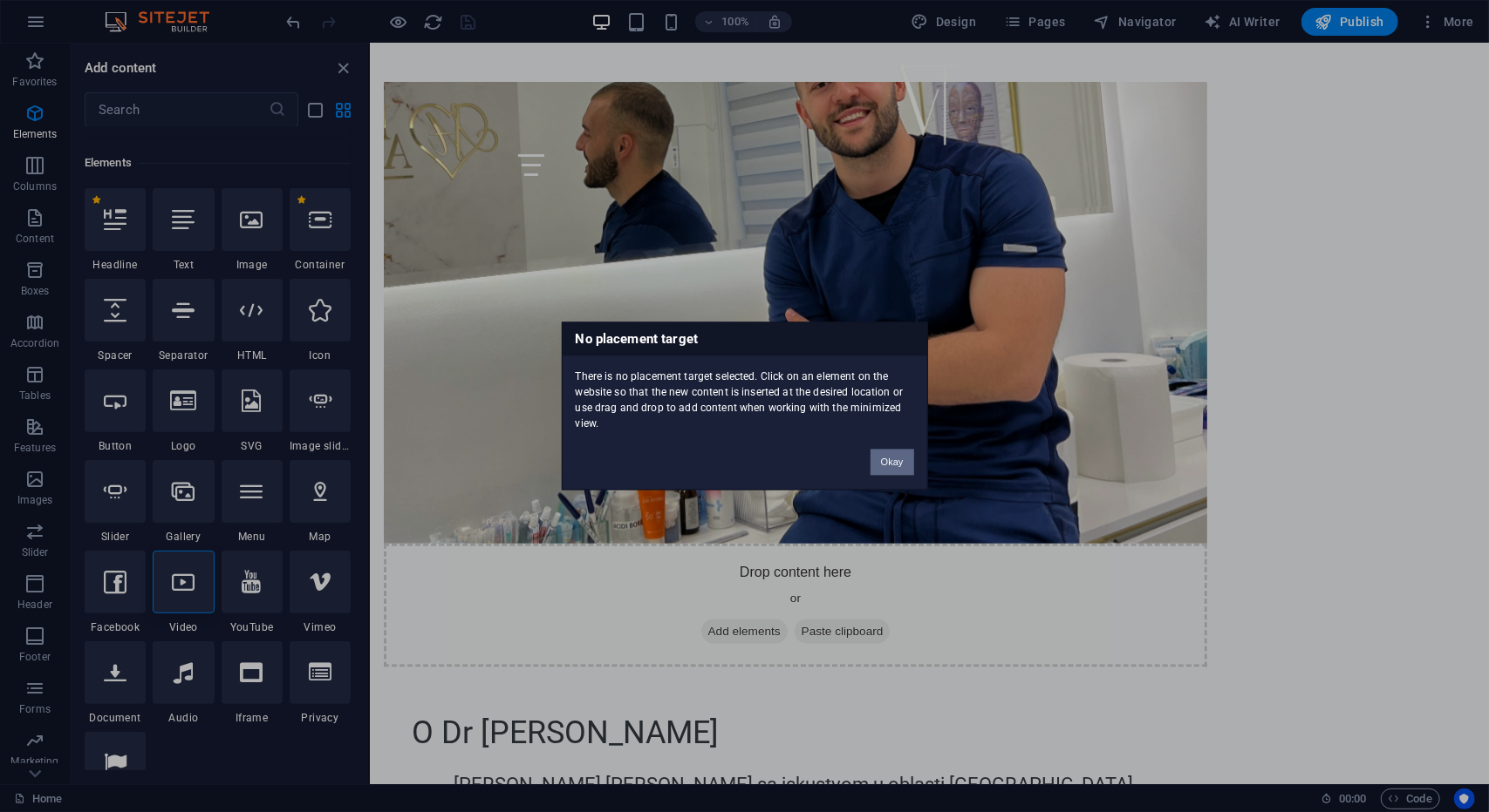
click at [883, 460] on button "Okay" at bounding box center [893, 462] width 44 height 26
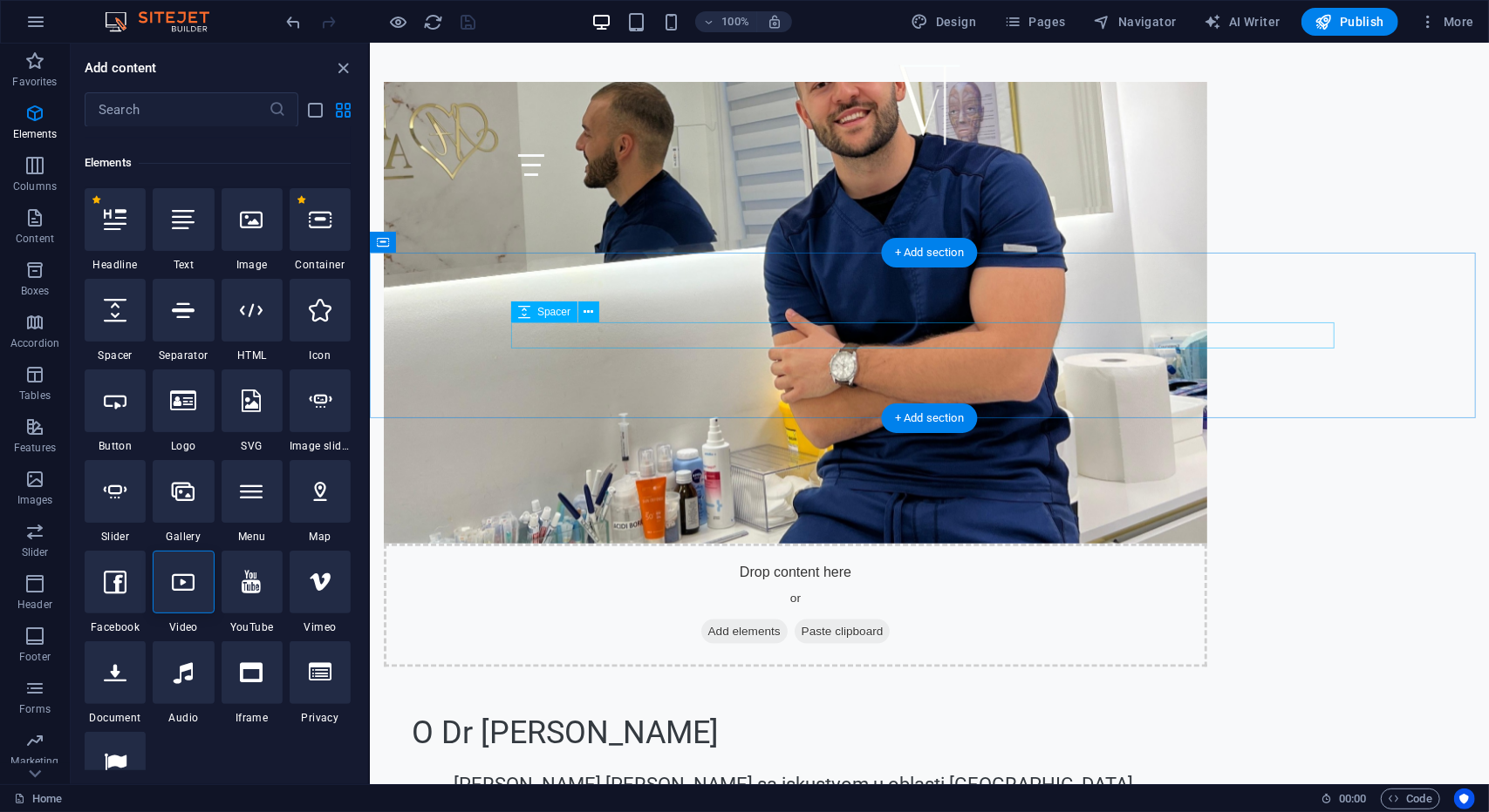
click at [204, 592] on div at bounding box center [184, 582] width 61 height 63
select select "%"
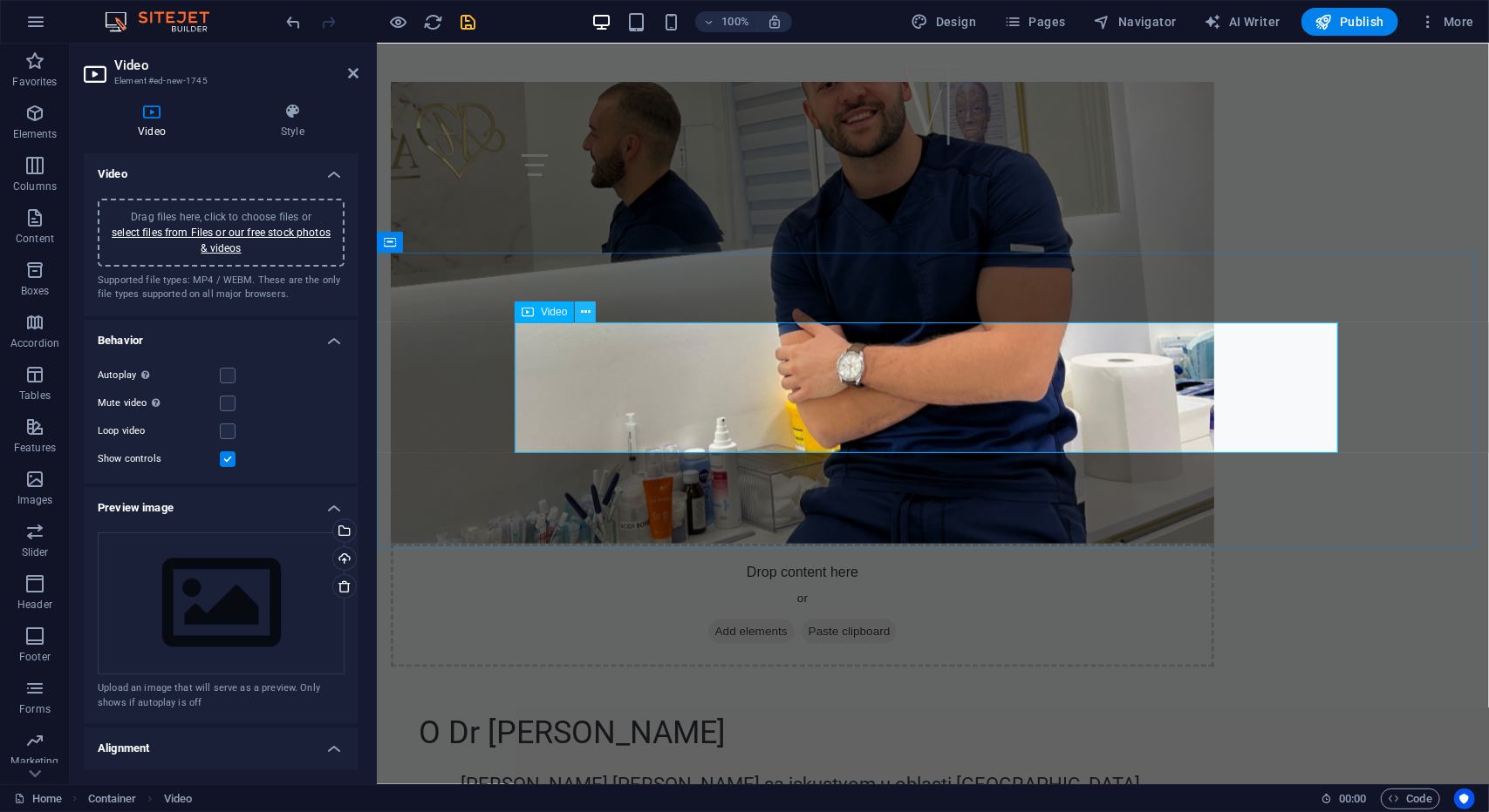
click at [581, 310] on icon at bounding box center [586, 312] width 10 height 18
click at [560, 319] on div "Video" at bounding box center [544, 312] width 59 height 21
click at [532, 309] on icon at bounding box center [527, 312] width 12 height 21
click at [587, 311] on icon at bounding box center [586, 312] width 10 height 18
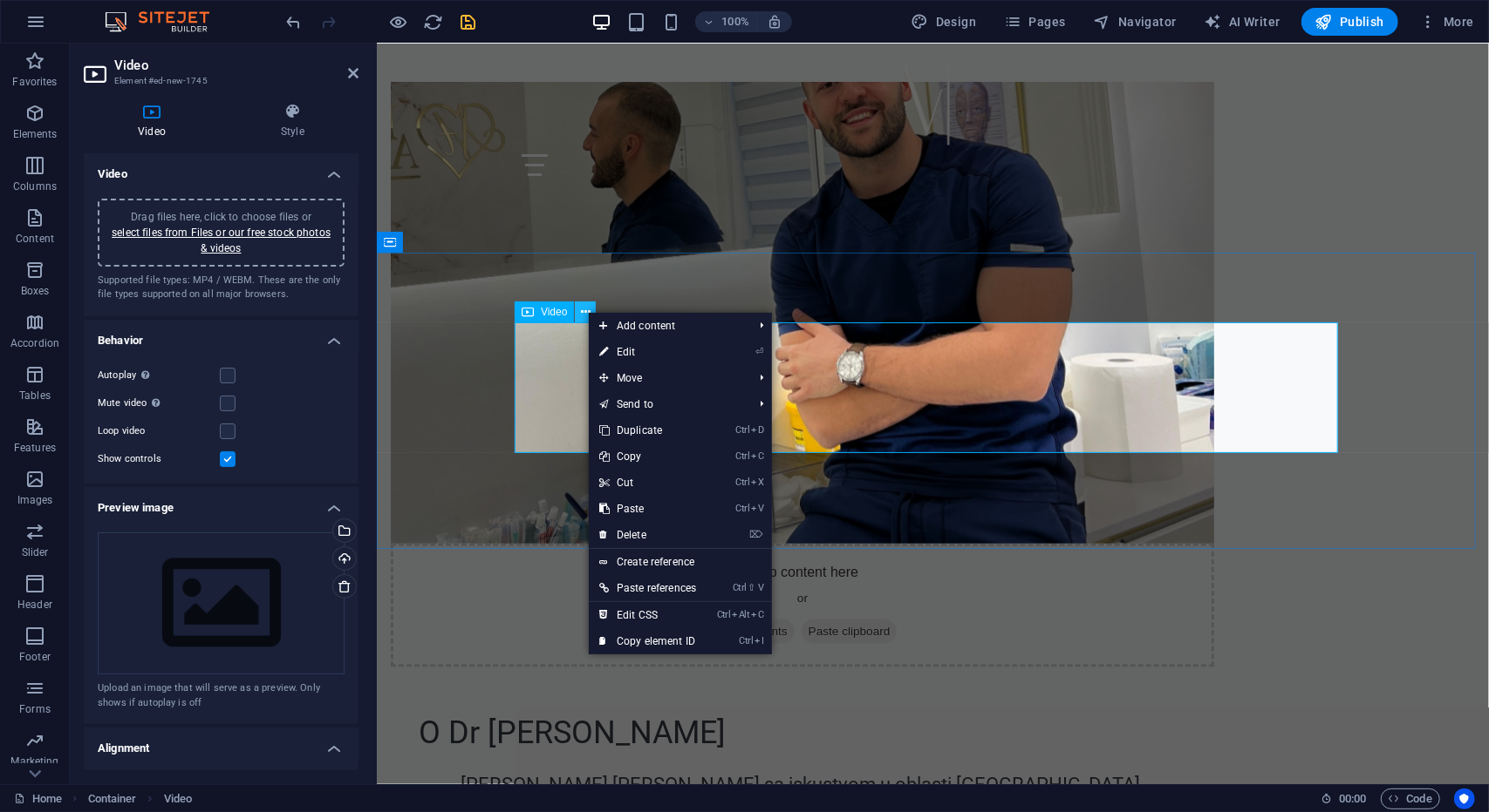
click at [587, 311] on icon at bounding box center [586, 312] width 10 height 18
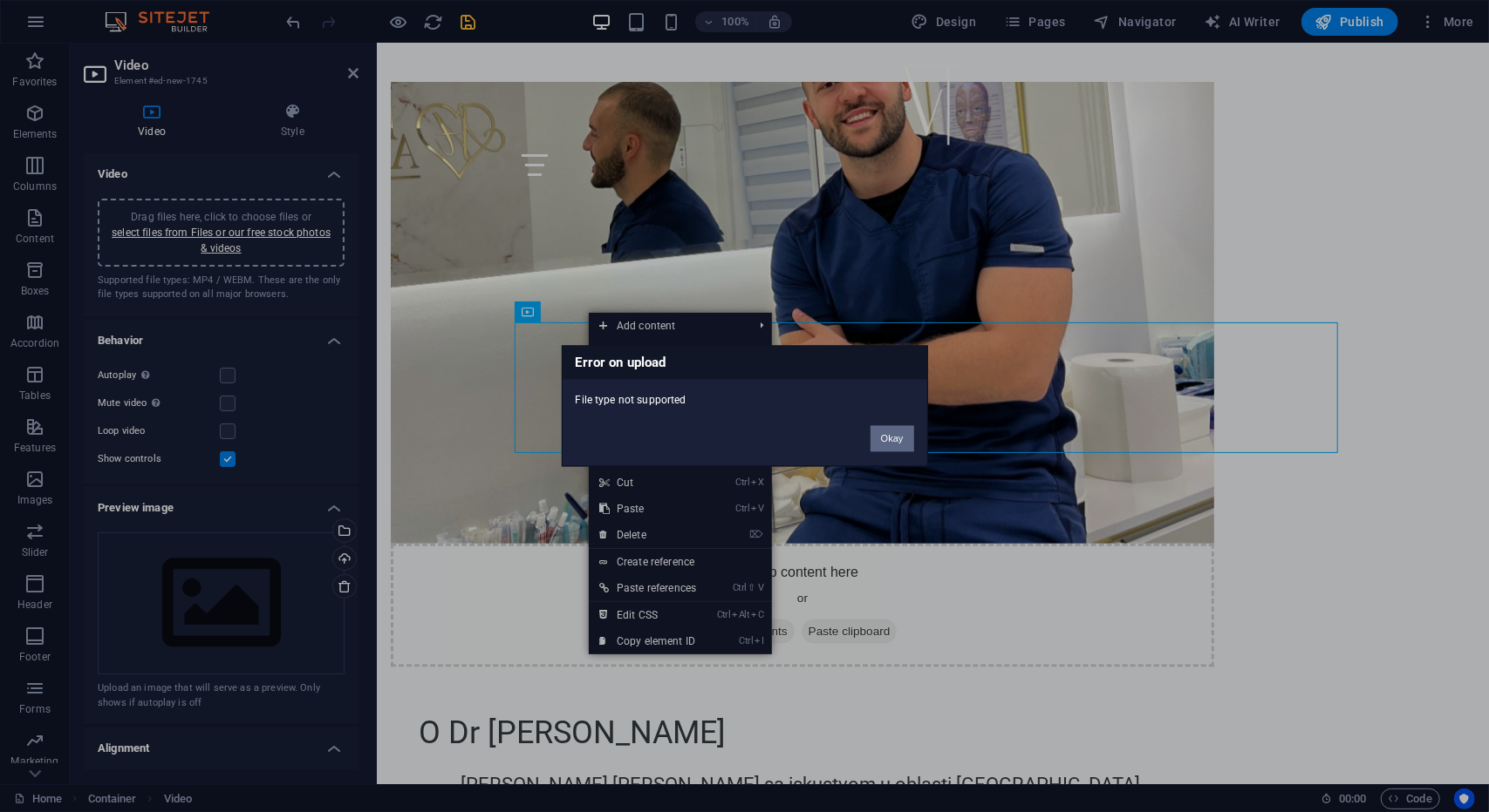
click at [891, 446] on button "Okay" at bounding box center [893, 439] width 44 height 26
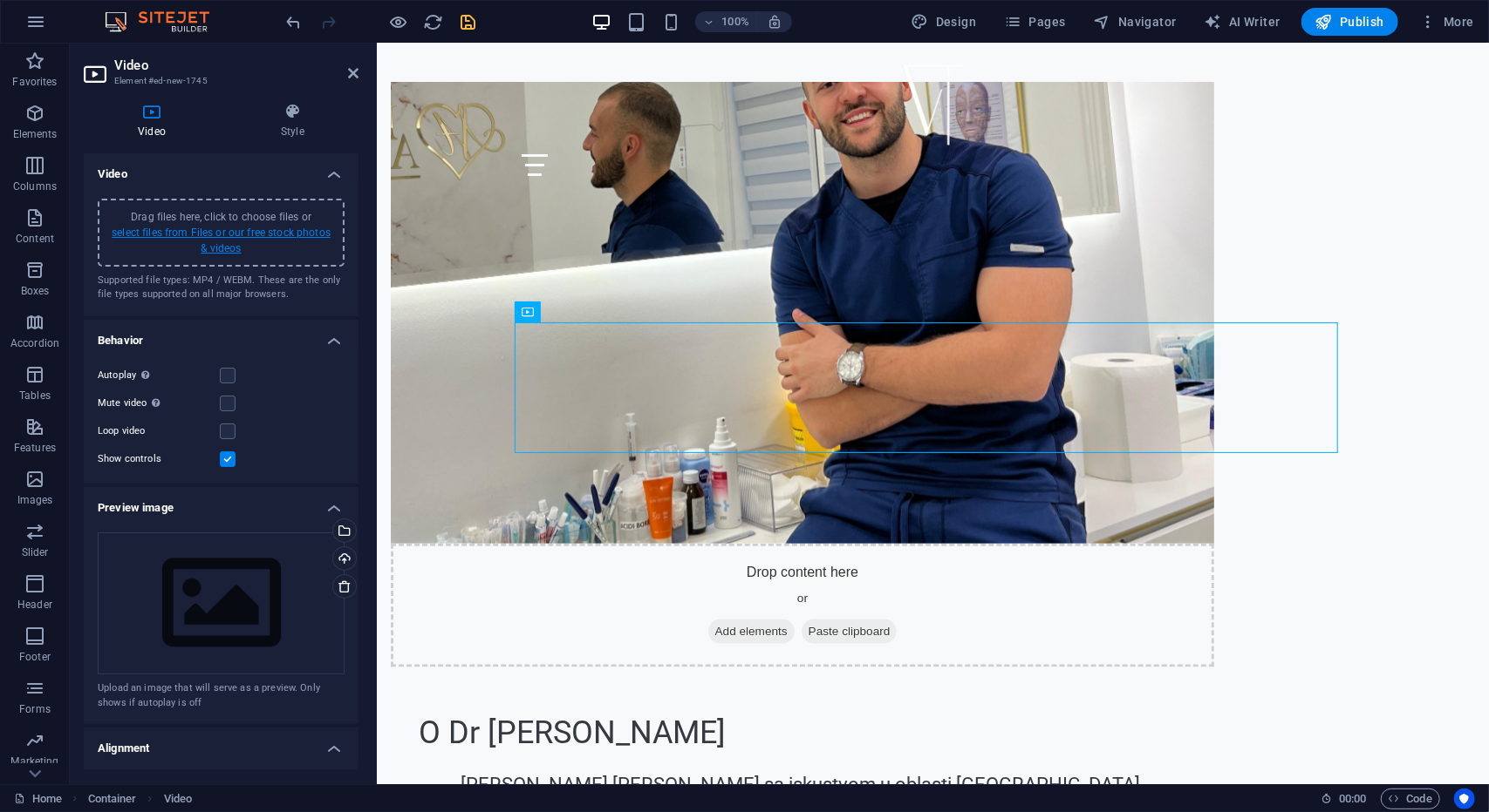
click at [189, 230] on link "select files from Files or our free stock photos & videos" at bounding box center [221, 240] width 219 height 28
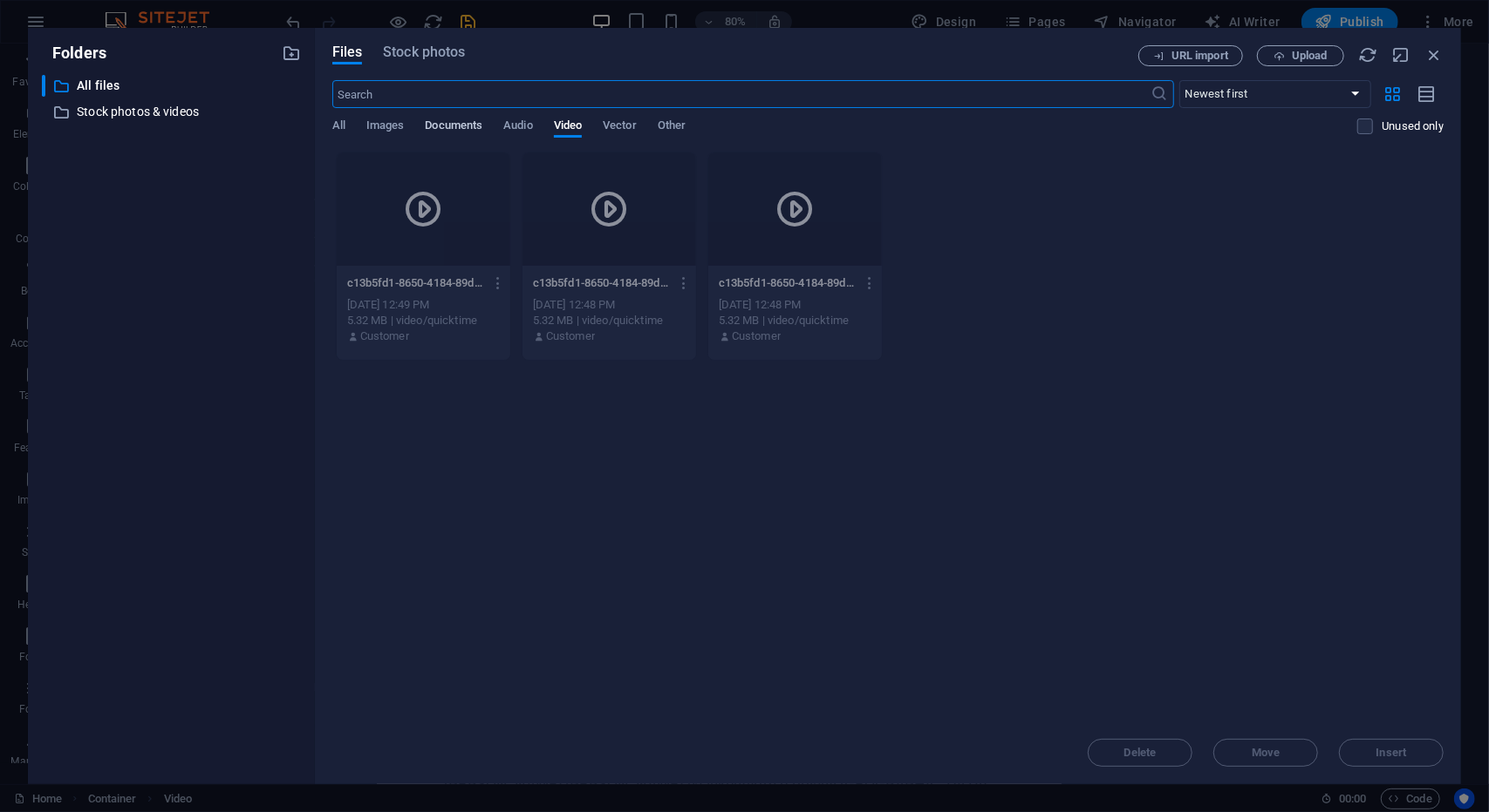
click at [447, 125] on span "Documents" at bounding box center [454, 127] width 57 height 25
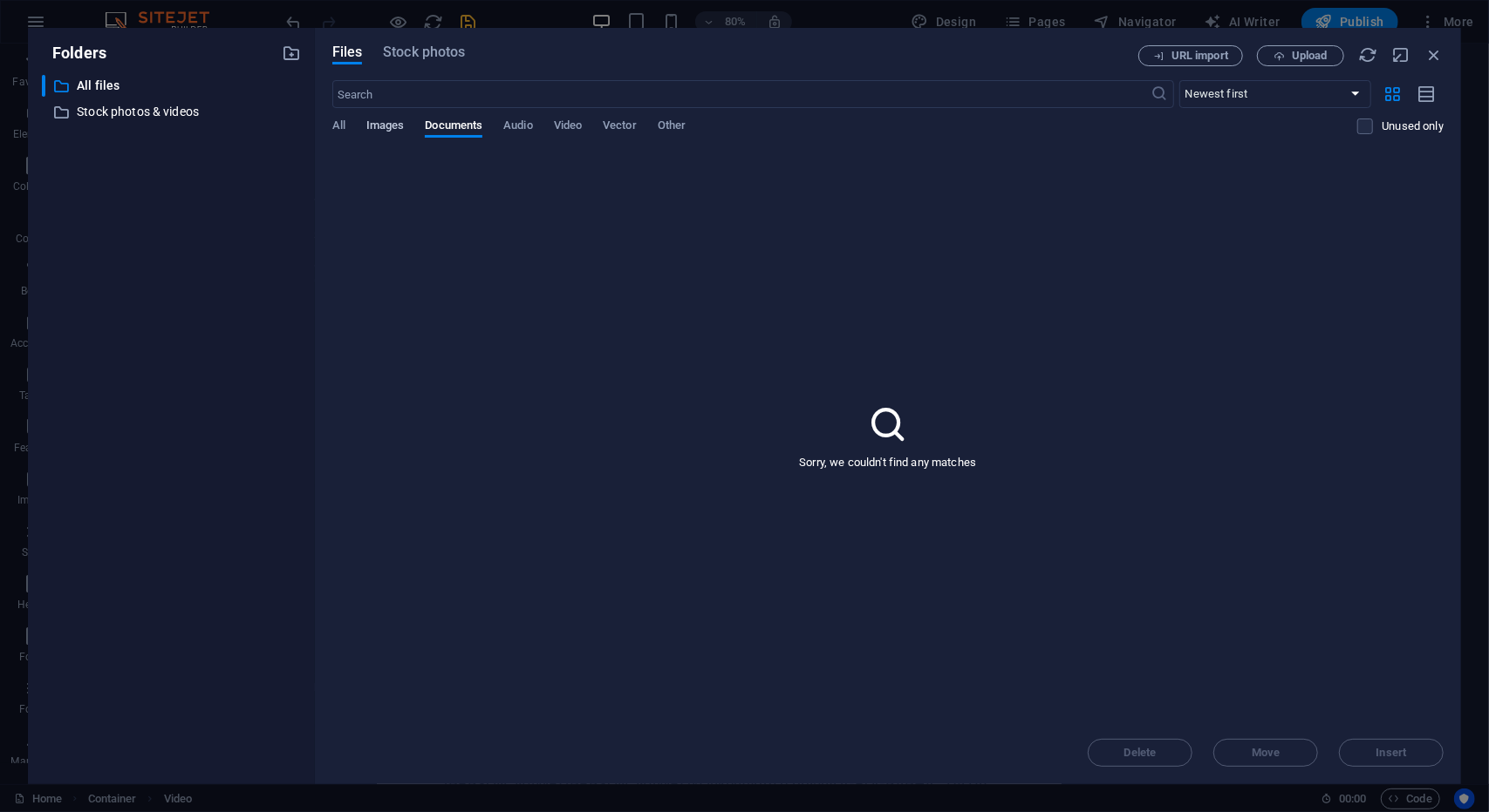
click at [388, 123] on span "Images" at bounding box center [386, 127] width 38 height 25
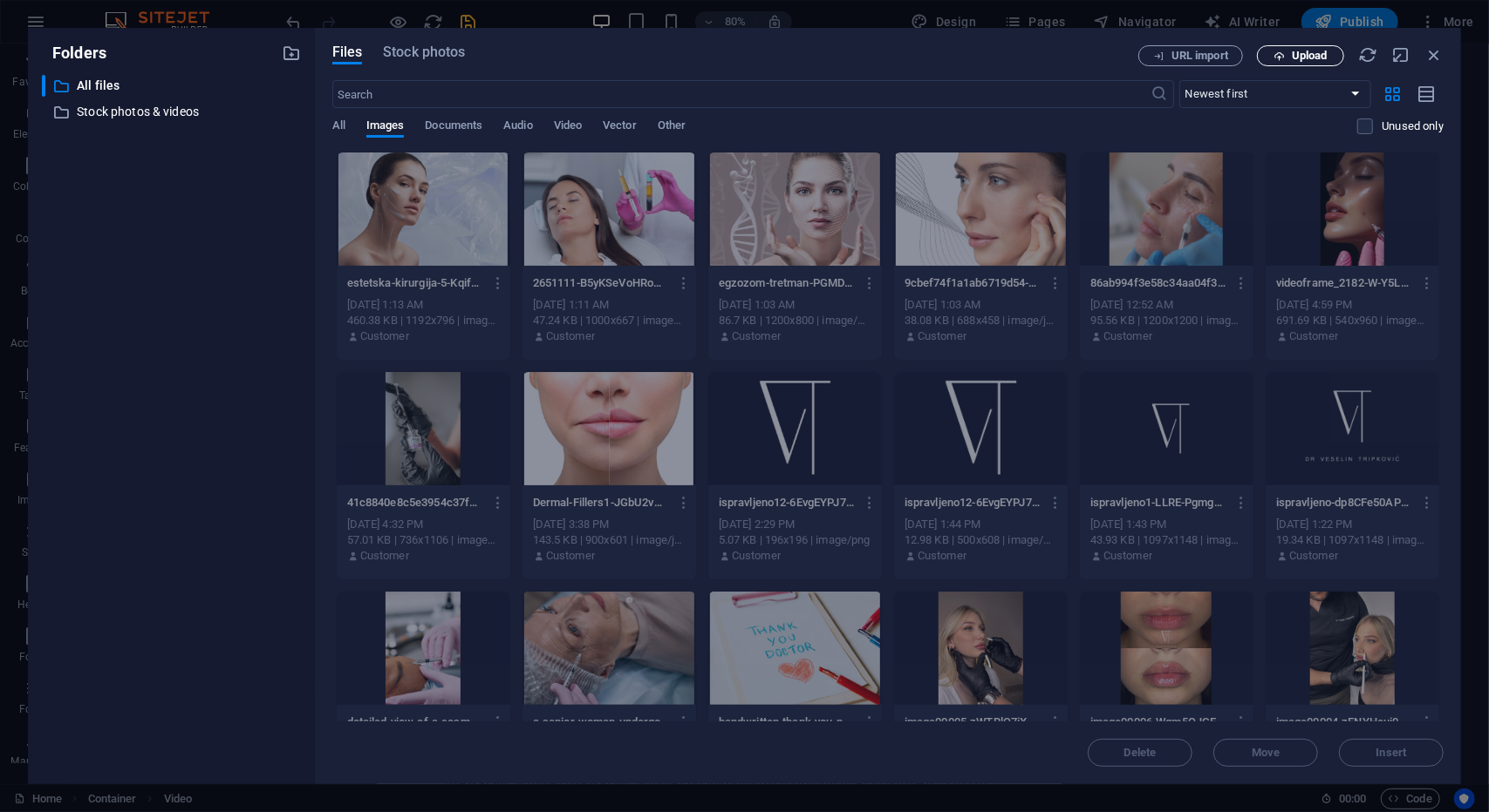
click at [1300, 55] on span "Upload" at bounding box center [1309, 55] width 35 height 11
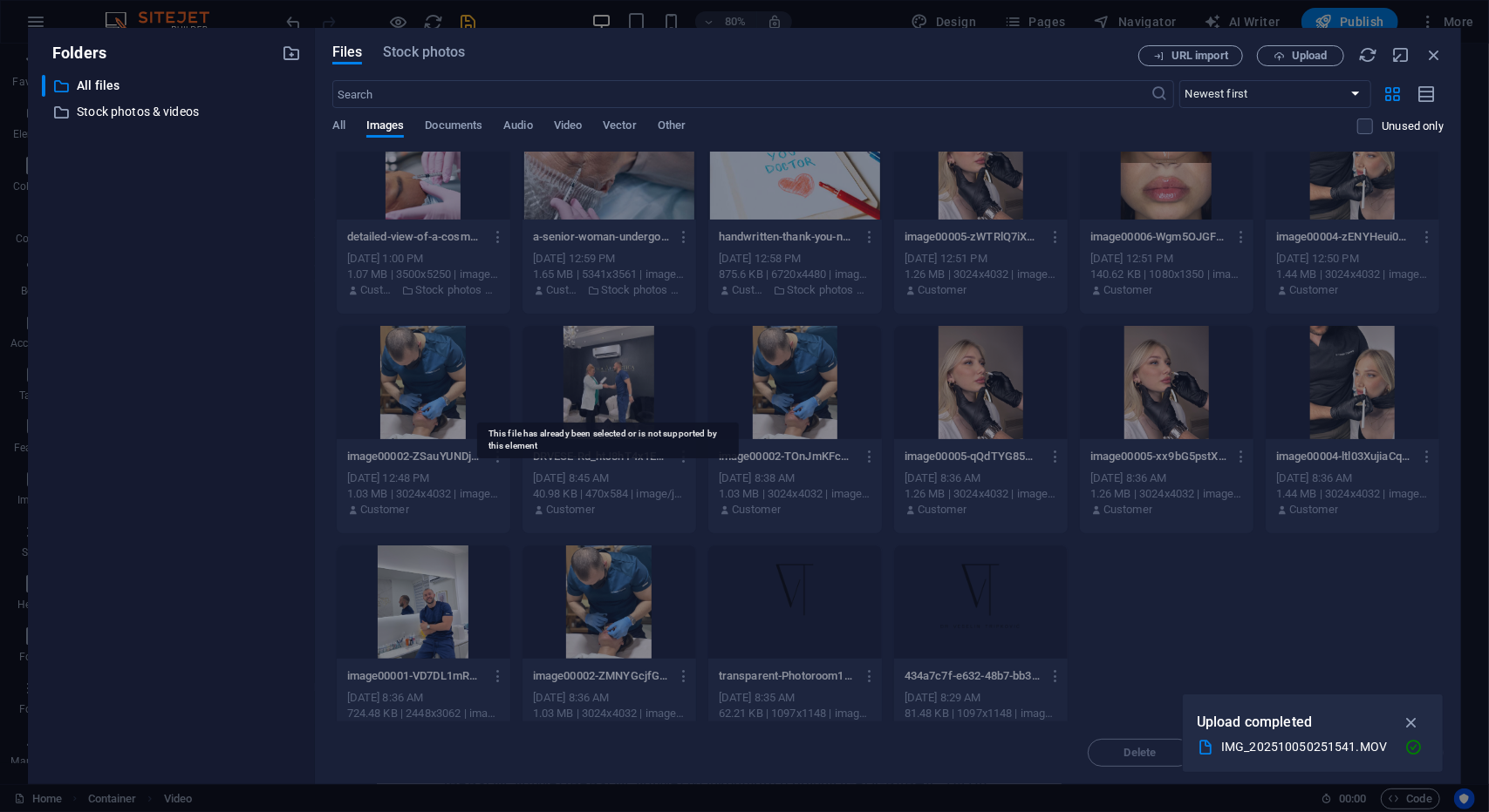
scroll to position [517, 0]
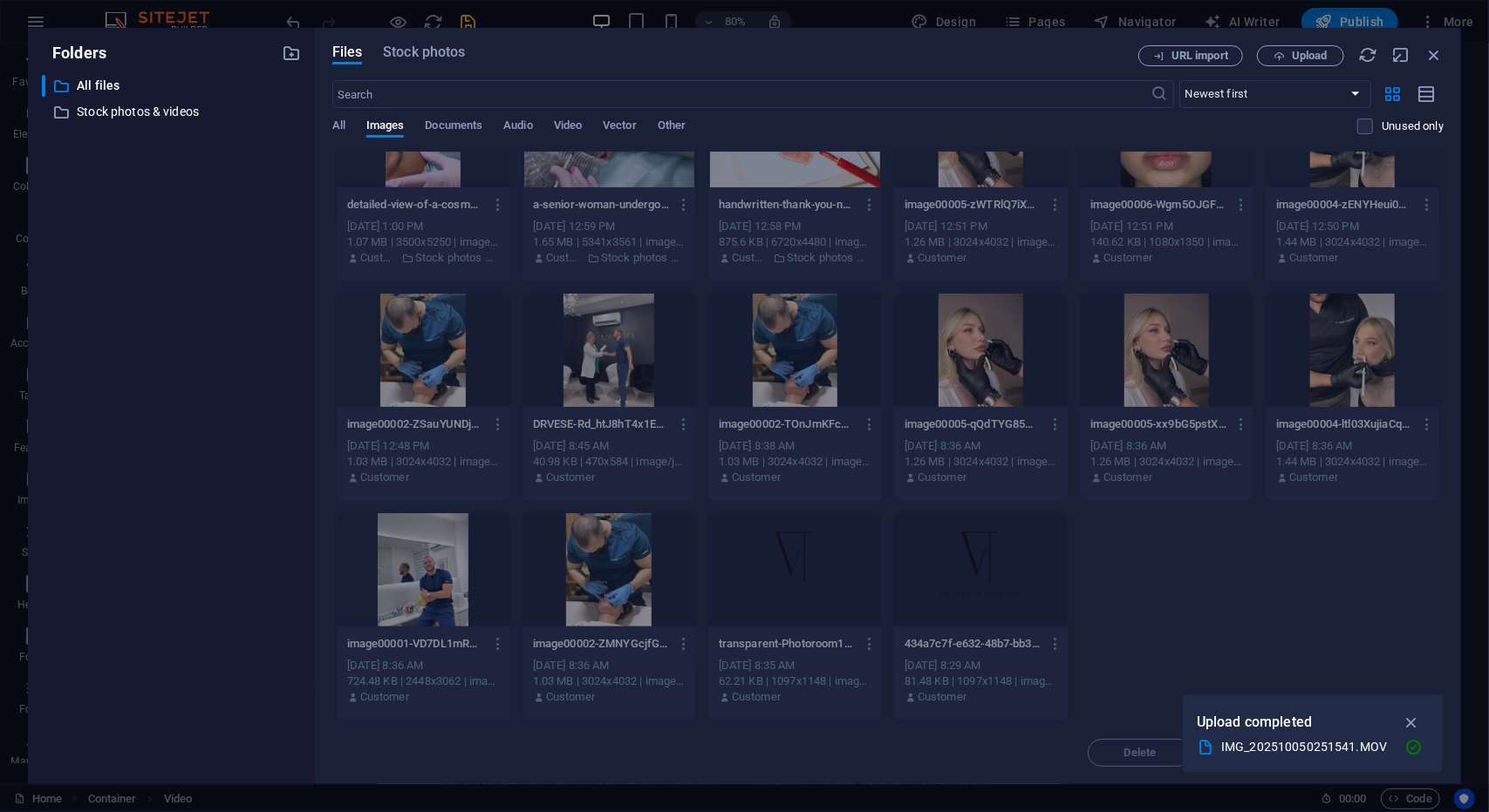
click at [1263, 743] on div "IMG_202510050251541.MOV" at bounding box center [1305, 747] width 169 height 20
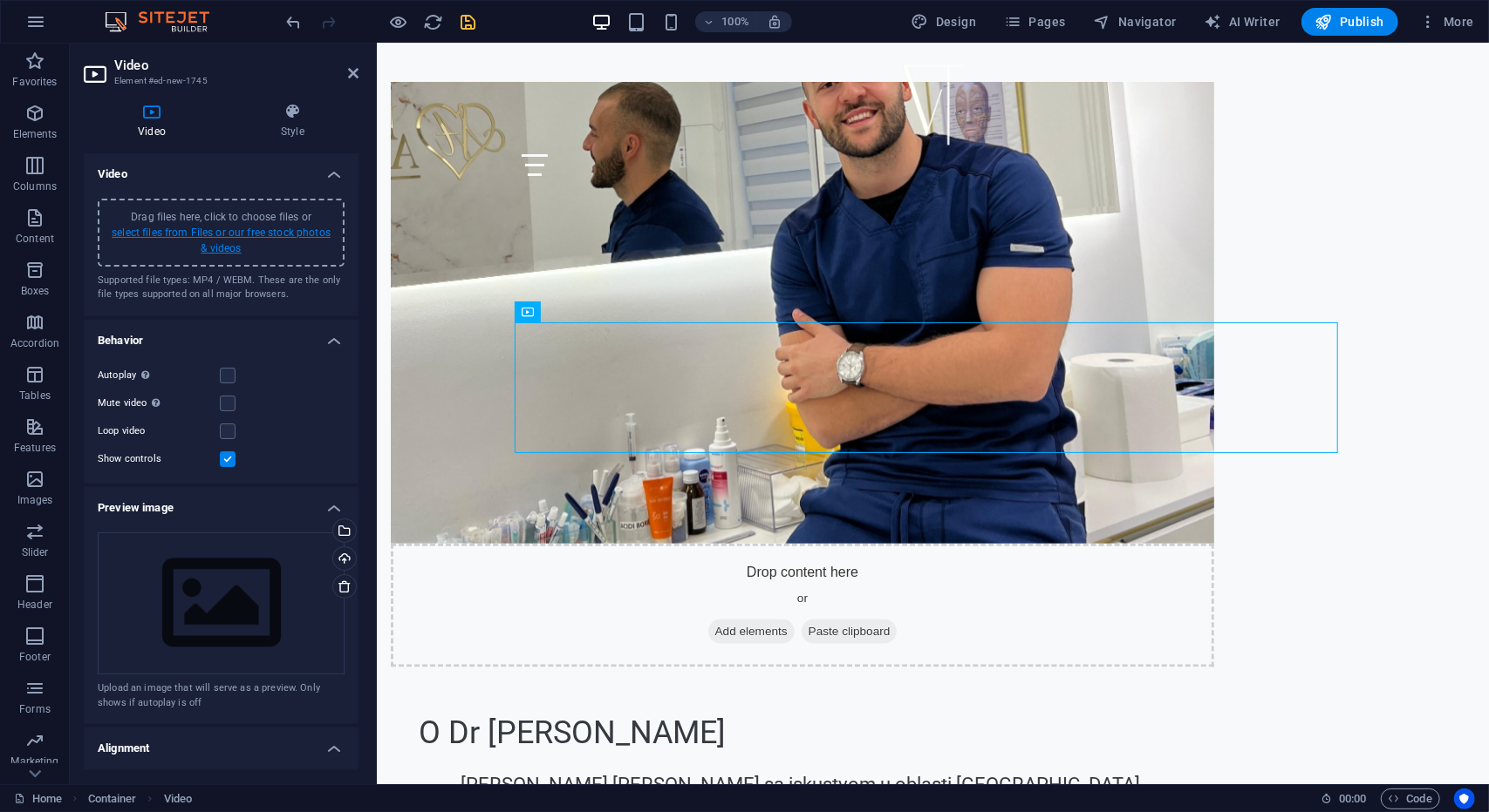
click at [237, 245] on link "select files from Files or our free stock photos & videos" at bounding box center [221, 240] width 219 height 28
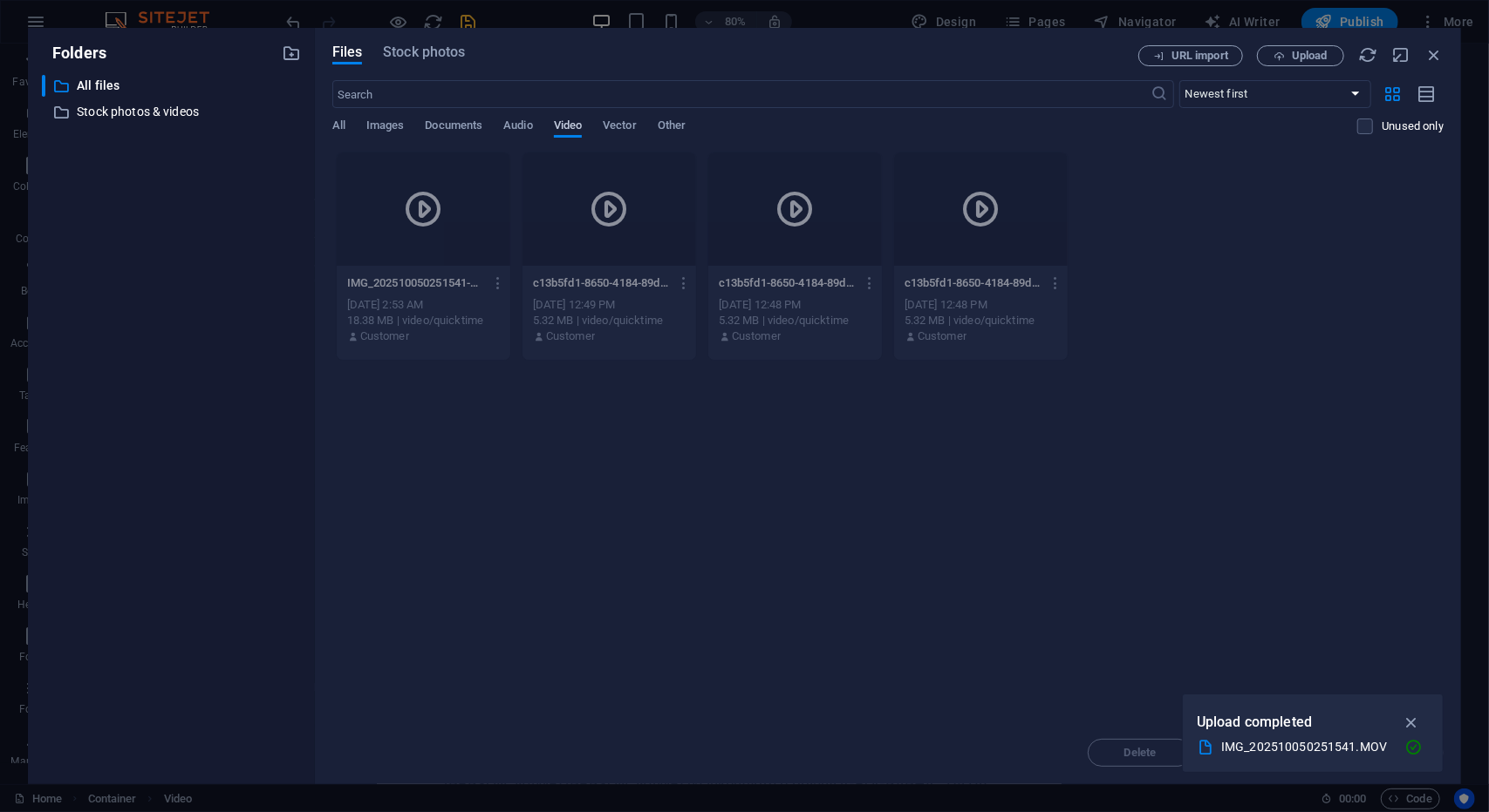
click at [576, 128] on span "Video" at bounding box center [567, 127] width 28 height 25
click at [418, 226] on icon at bounding box center [423, 209] width 42 height 42
click at [412, 243] on div at bounding box center [423, 209] width 173 height 113
click at [431, 215] on icon at bounding box center [423, 209] width 42 height 42
click at [424, 208] on icon at bounding box center [423, 209] width 42 height 42
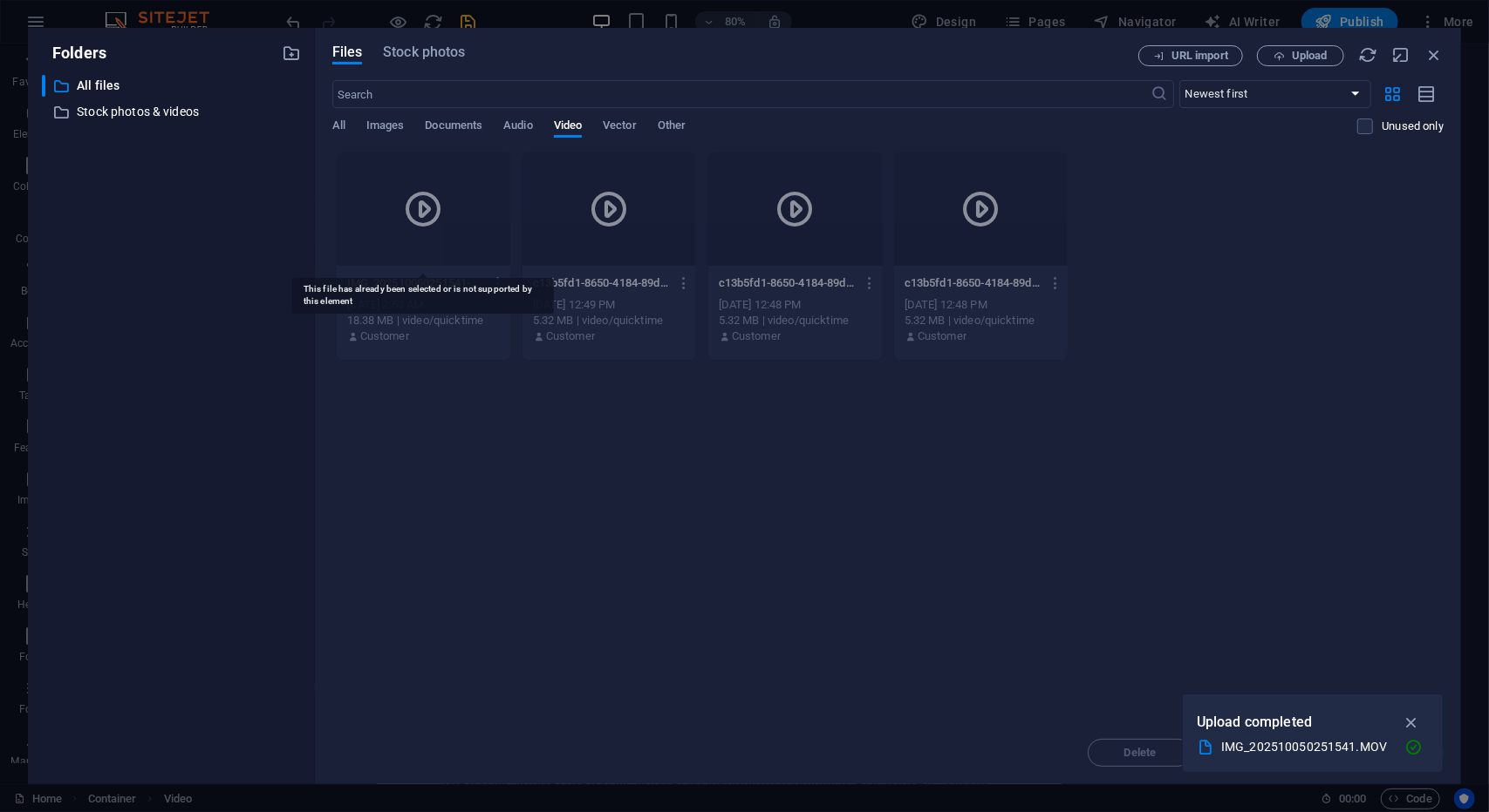
click at [424, 208] on icon at bounding box center [423, 209] width 42 height 42
click at [604, 203] on icon at bounding box center [609, 209] width 42 height 42
click at [448, 223] on div at bounding box center [423, 209] width 173 height 113
click at [445, 210] on div at bounding box center [423, 209] width 173 height 113
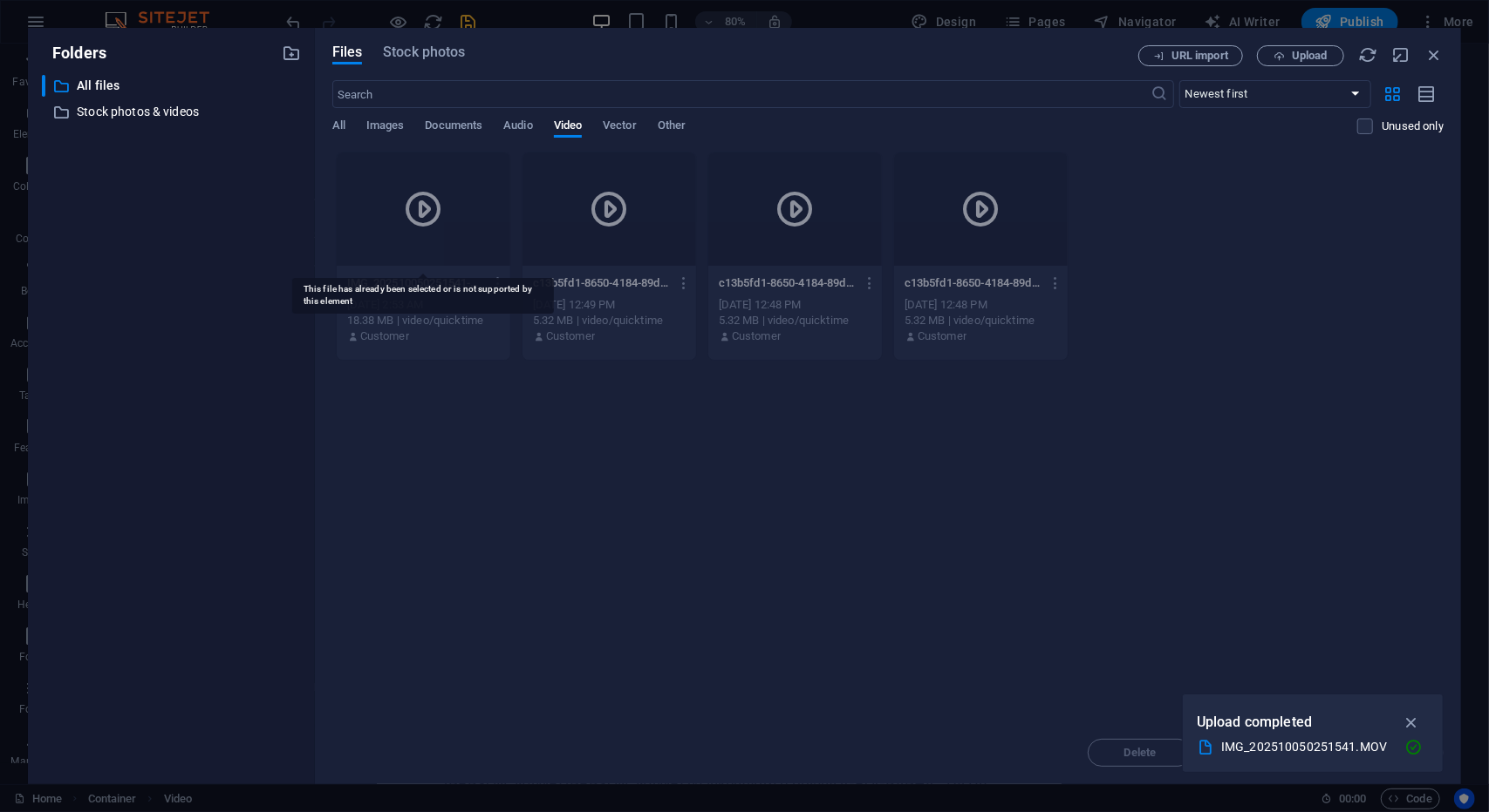
click at [445, 210] on div at bounding box center [423, 209] width 173 height 113
click at [414, 202] on icon at bounding box center [423, 209] width 42 height 42
click at [1287, 746] on div "IMG_202510050251541.MOV" at bounding box center [1305, 747] width 169 height 20
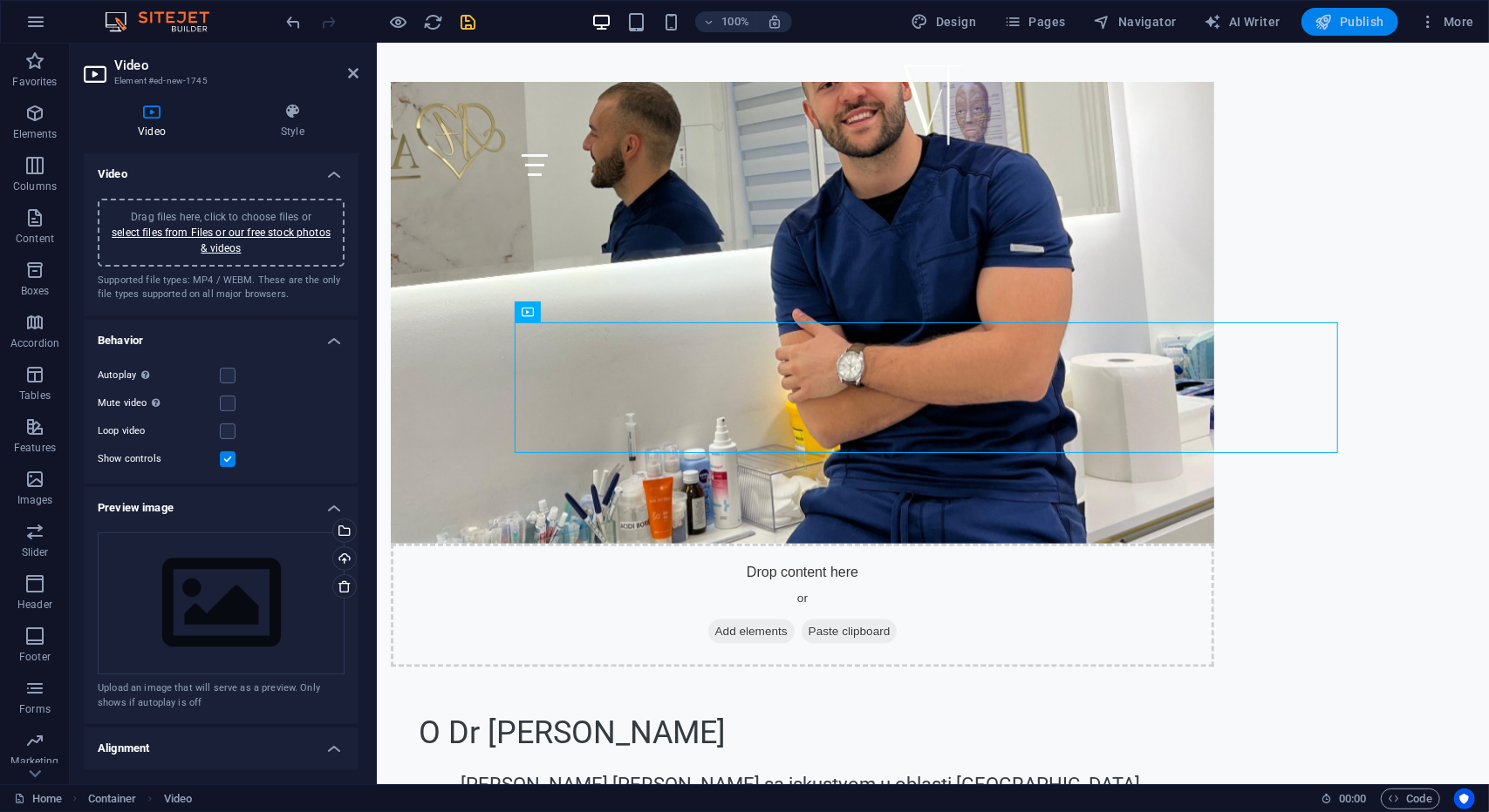
click at [1344, 18] on span "Publish" at bounding box center [1349, 22] width 69 height 17
